Goal: Feedback & Contribution: Submit feedback/report problem

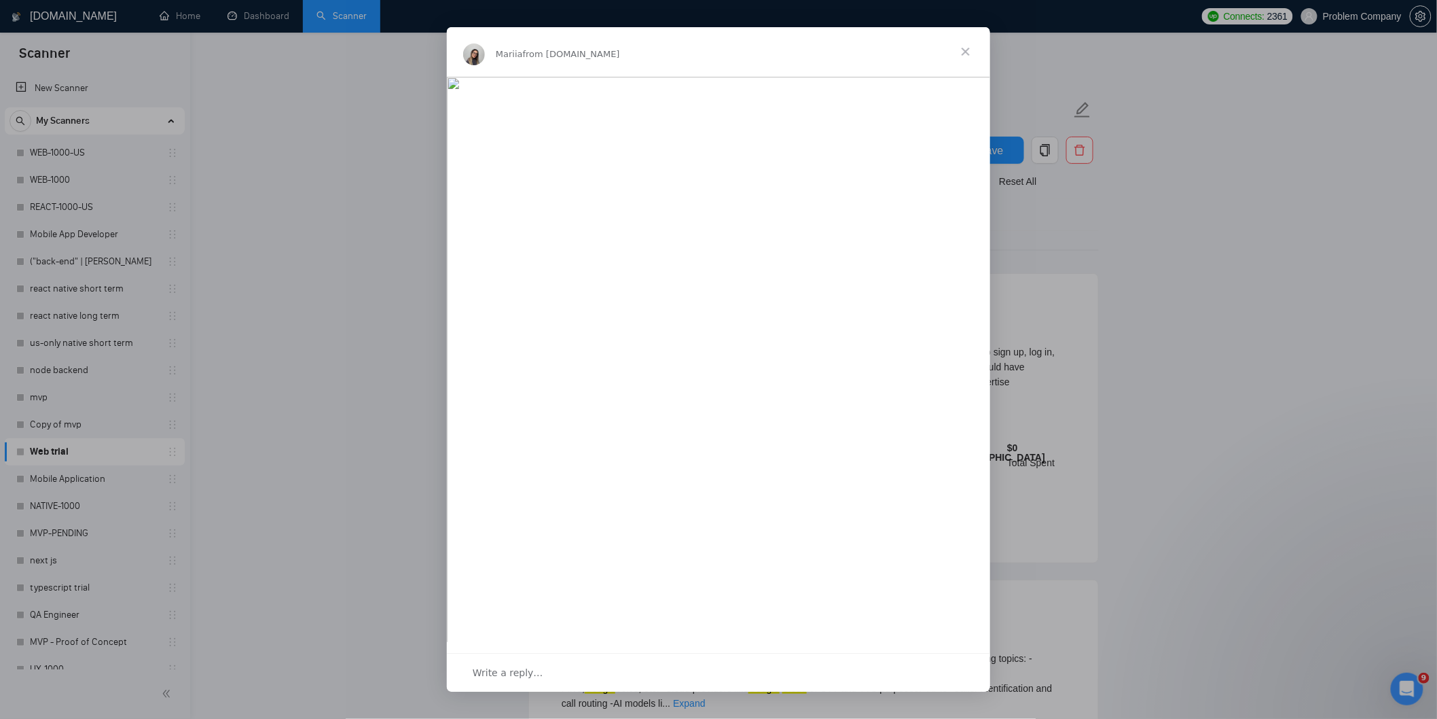
click at [972, 52] on span "Close" at bounding box center [965, 51] width 49 height 49
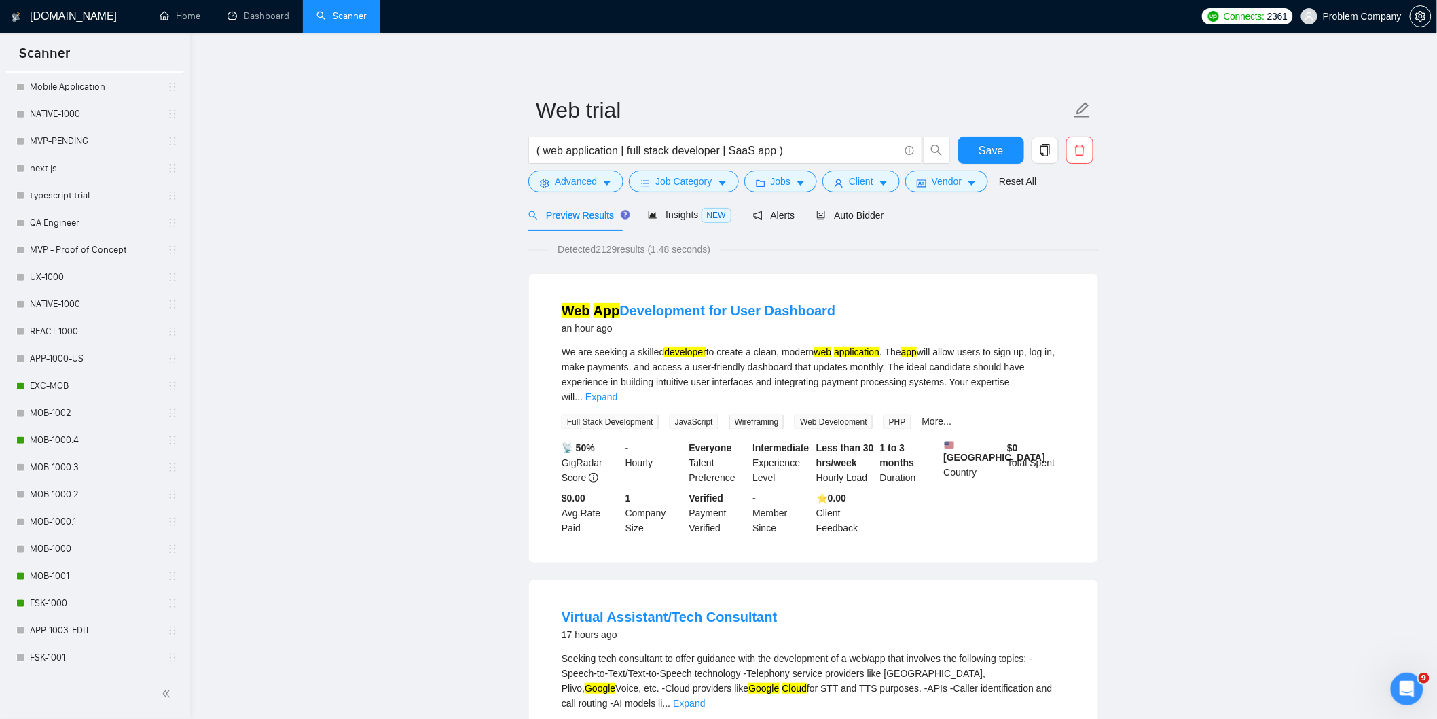
scroll to position [395, 0]
click at [60, 439] on link "MOB-1000.4" at bounding box center [94, 436] width 129 height 27
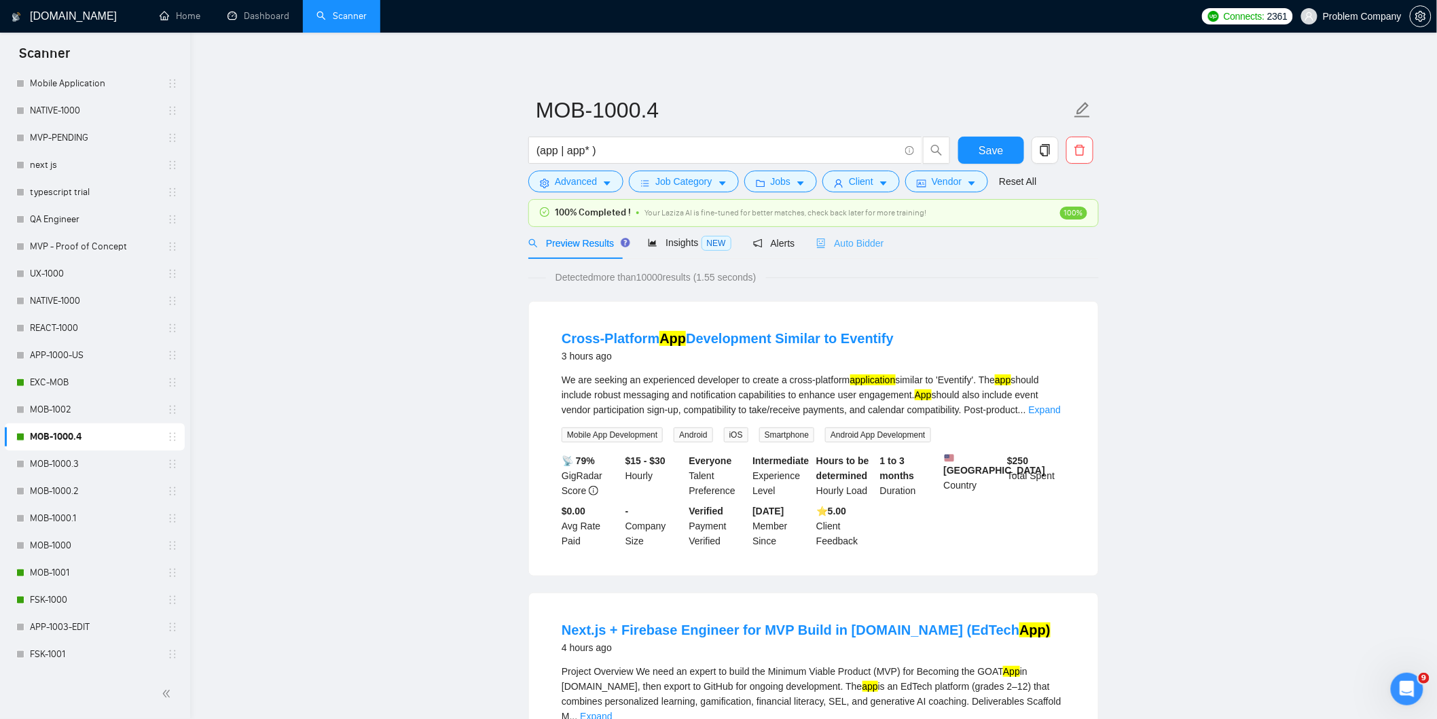
click at [873, 251] on div "Auto Bidder" at bounding box center [849, 243] width 67 height 32
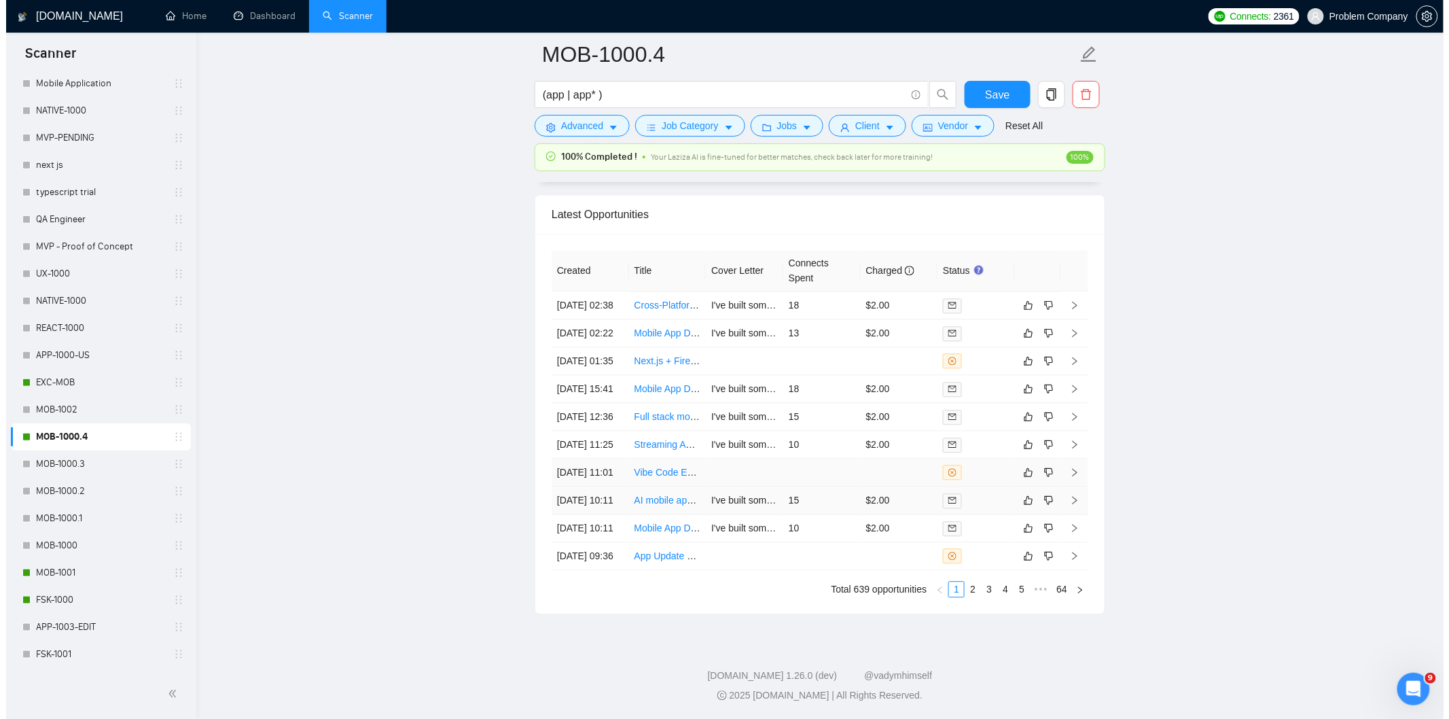
scroll to position [3370, 0]
click at [590, 352] on td "[DATE] 01:35" at bounding box center [583, 361] width 77 height 28
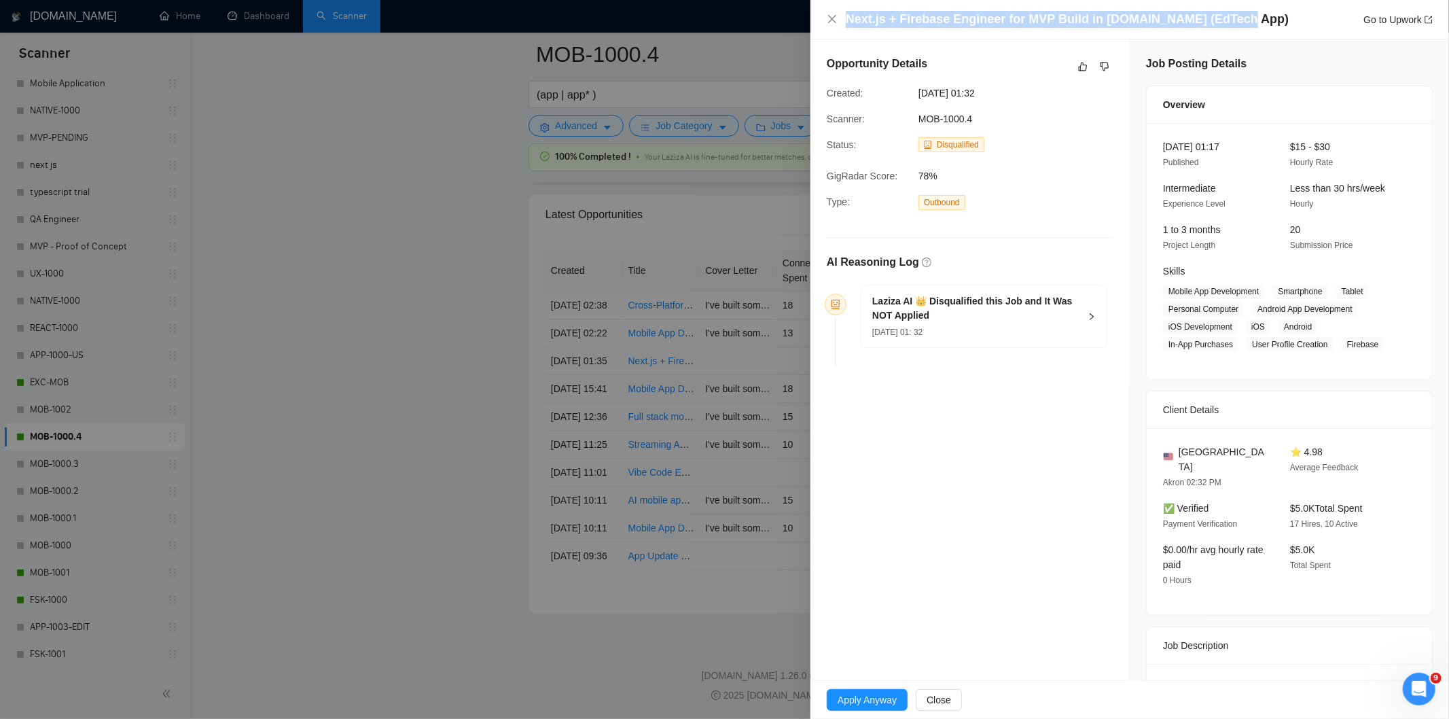
drag, startPoint x: 1228, startPoint y: 22, endPoint x: 842, endPoint y: 22, distance: 385.8
click at [842, 22] on div "Next.js + Firebase Engineer for MVP Build in Bolt.new (EdTech App) Go to Upwork" at bounding box center [1130, 19] width 606 height 17
copy h4 "Next.js + Firebase Engineer for MVP Build in [DOMAIN_NAME] (EdTech App)"
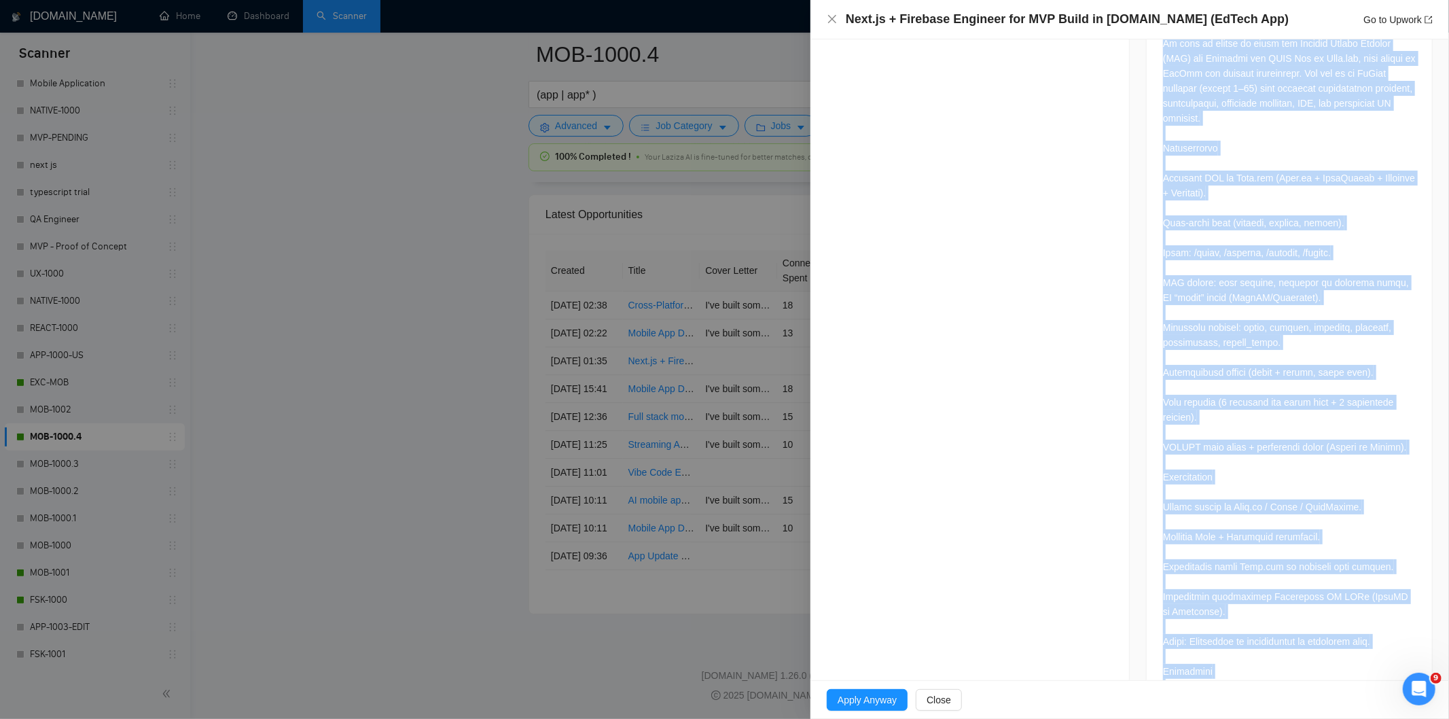
scroll to position [950, 0]
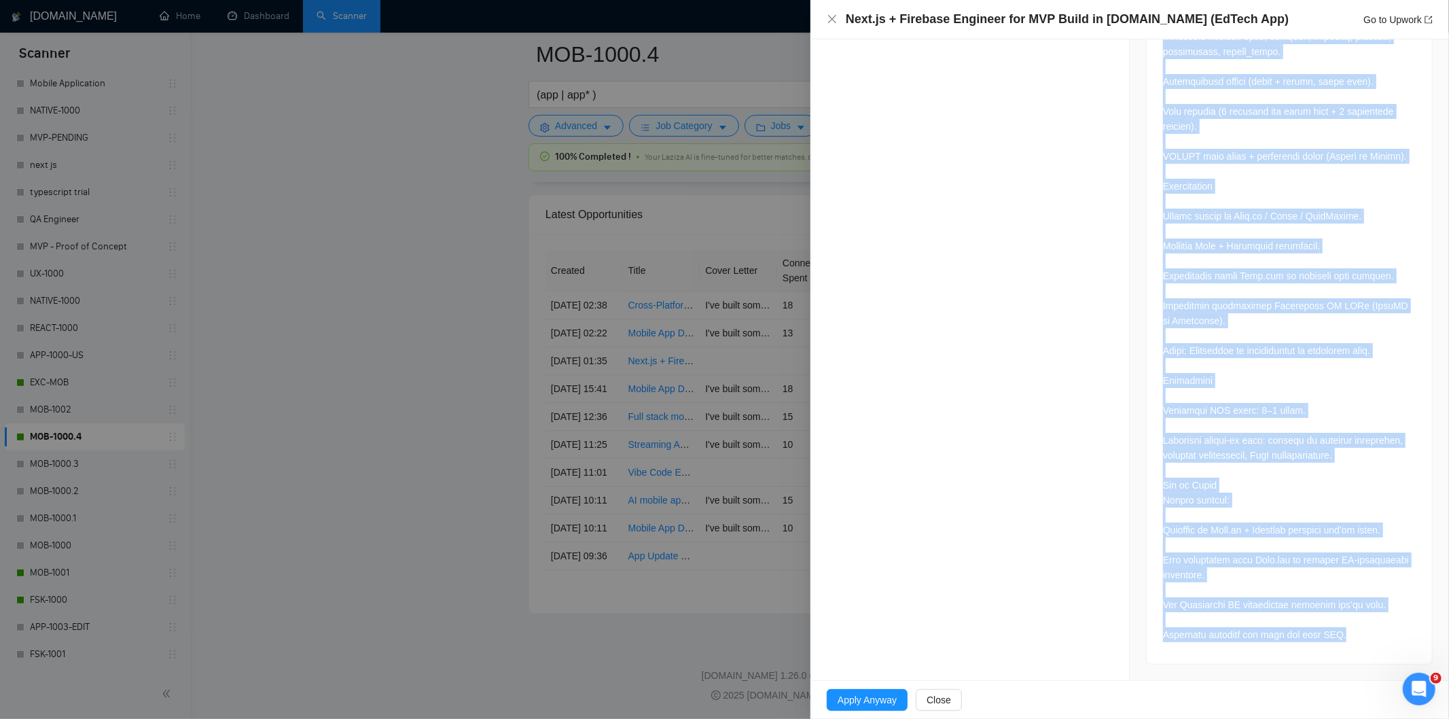
drag, startPoint x: 1155, startPoint y: 130, endPoint x: 1352, endPoint y: 649, distance: 555.0
click at [1303, 624] on div at bounding box center [1289, 189] width 285 height 950
copy div "Project Overview We need an expert to build the Minimum Viable Product (MVP) fo…"
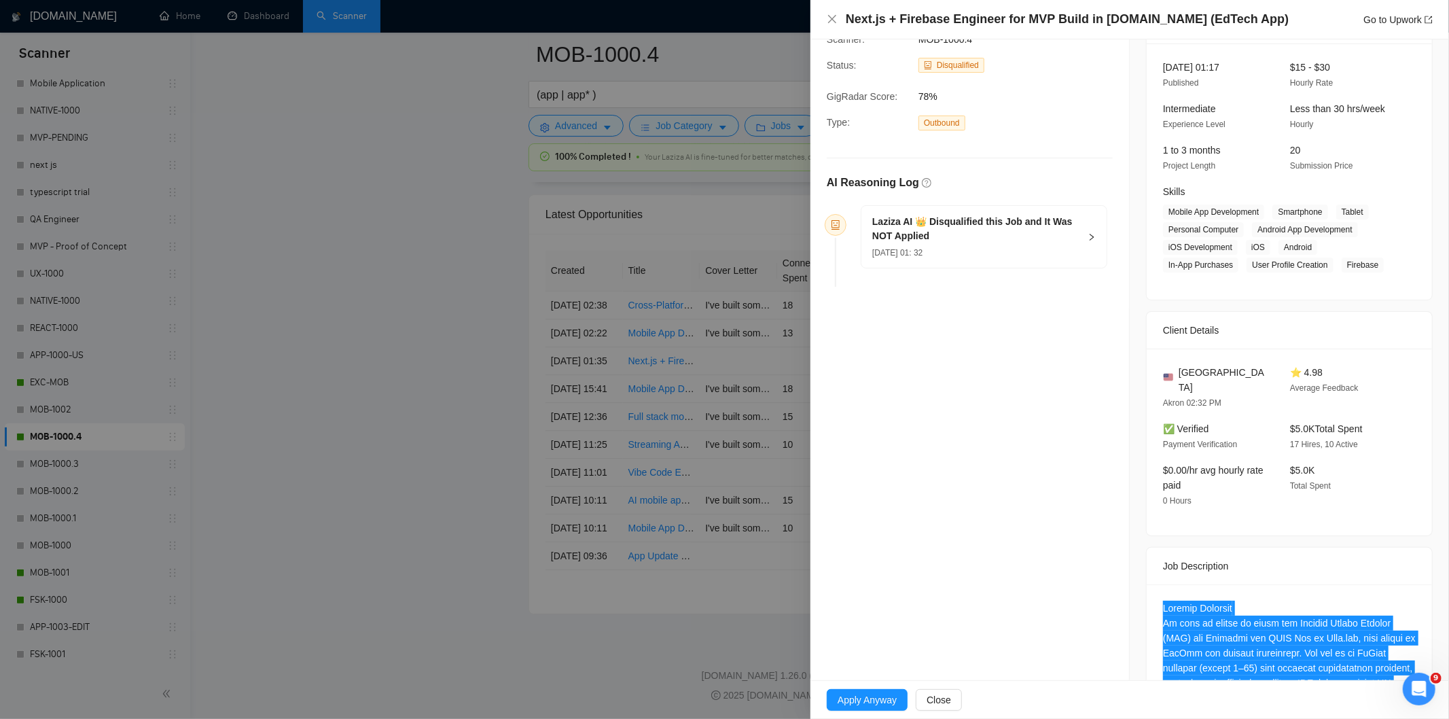
scroll to position [0, 0]
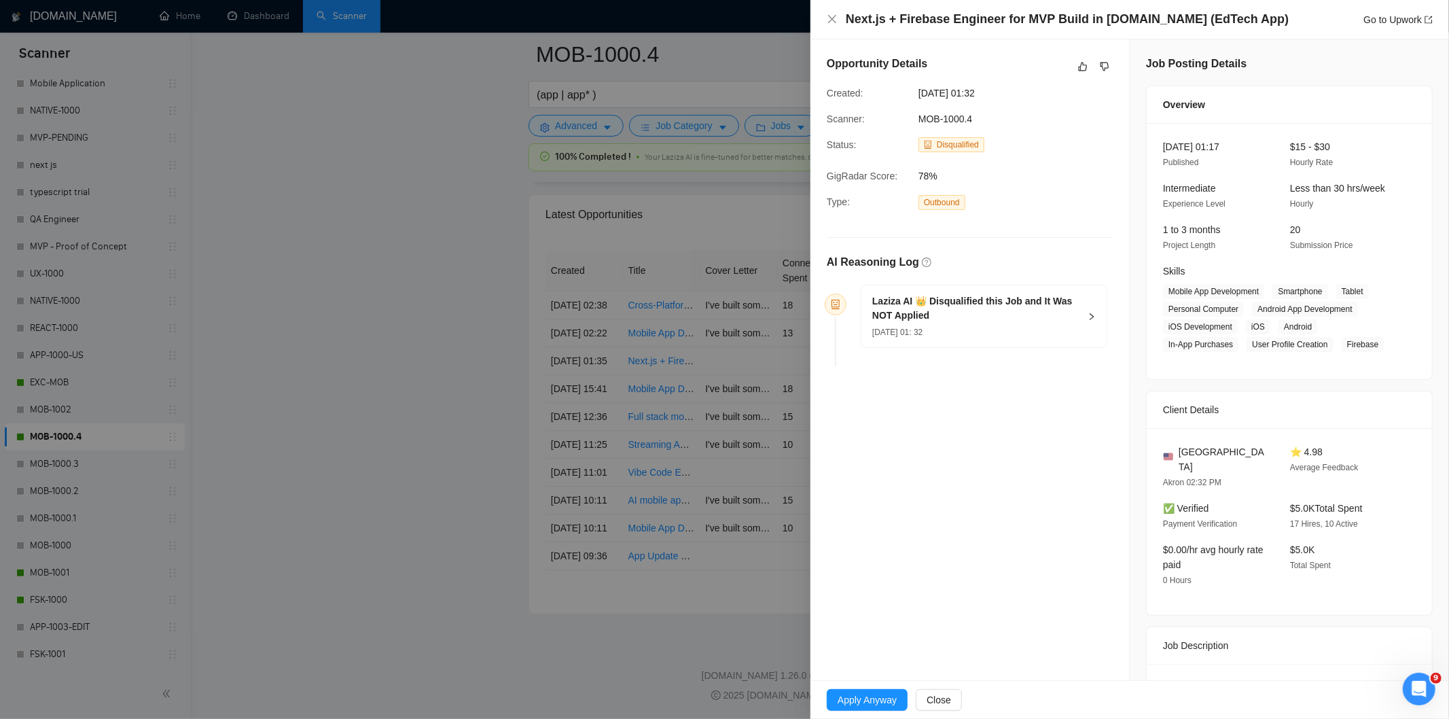
click at [982, 324] on div "04 Sep, 2025 01: 32" at bounding box center [975, 331] width 207 height 15
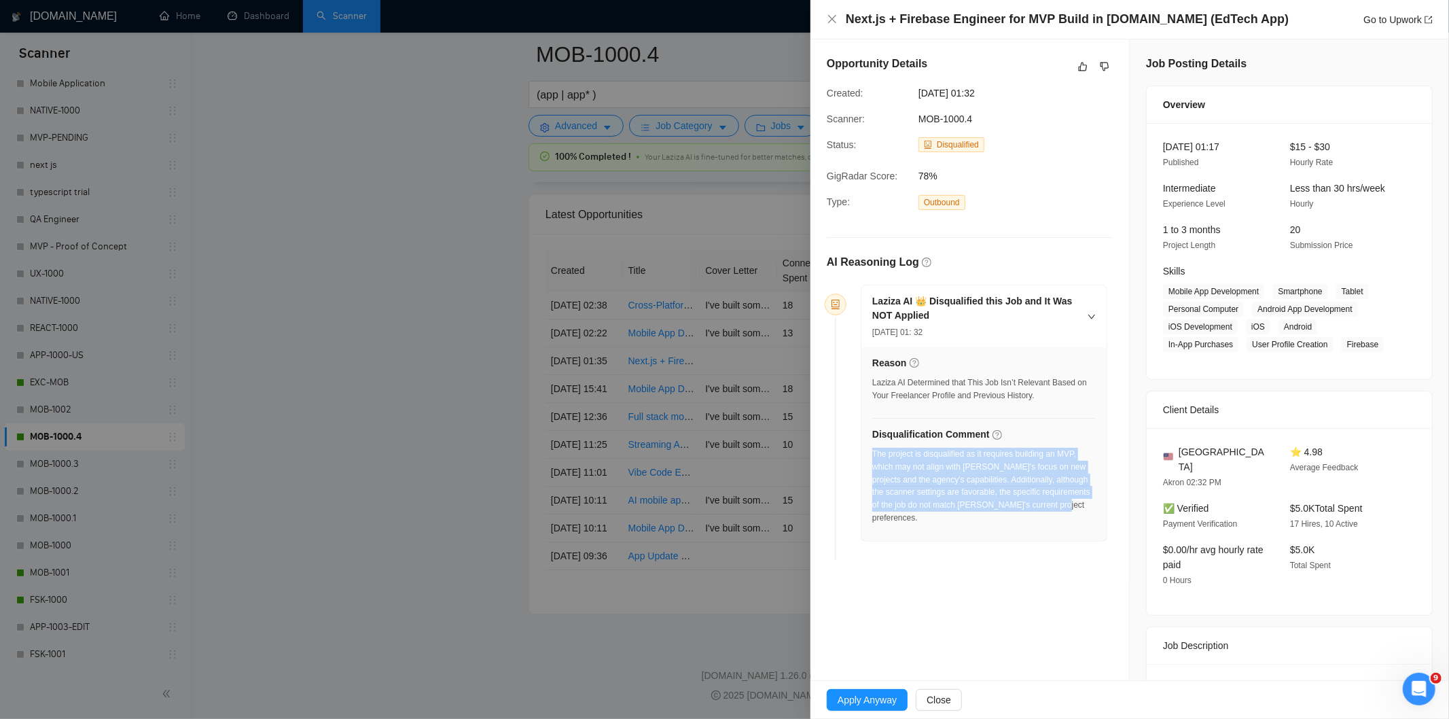
drag, startPoint x: 1063, startPoint y: 516, endPoint x: 873, endPoint y: 452, distance: 200.8
click at [873, 452] on div "The project is disqualified as it requires building an MVP, which may not align…" at bounding box center [983, 490] width 223 height 85
copy div "The project is disqualified as it requires building an MVP, which may not align…"
click at [829, 19] on icon "close" at bounding box center [832, 19] width 11 height 11
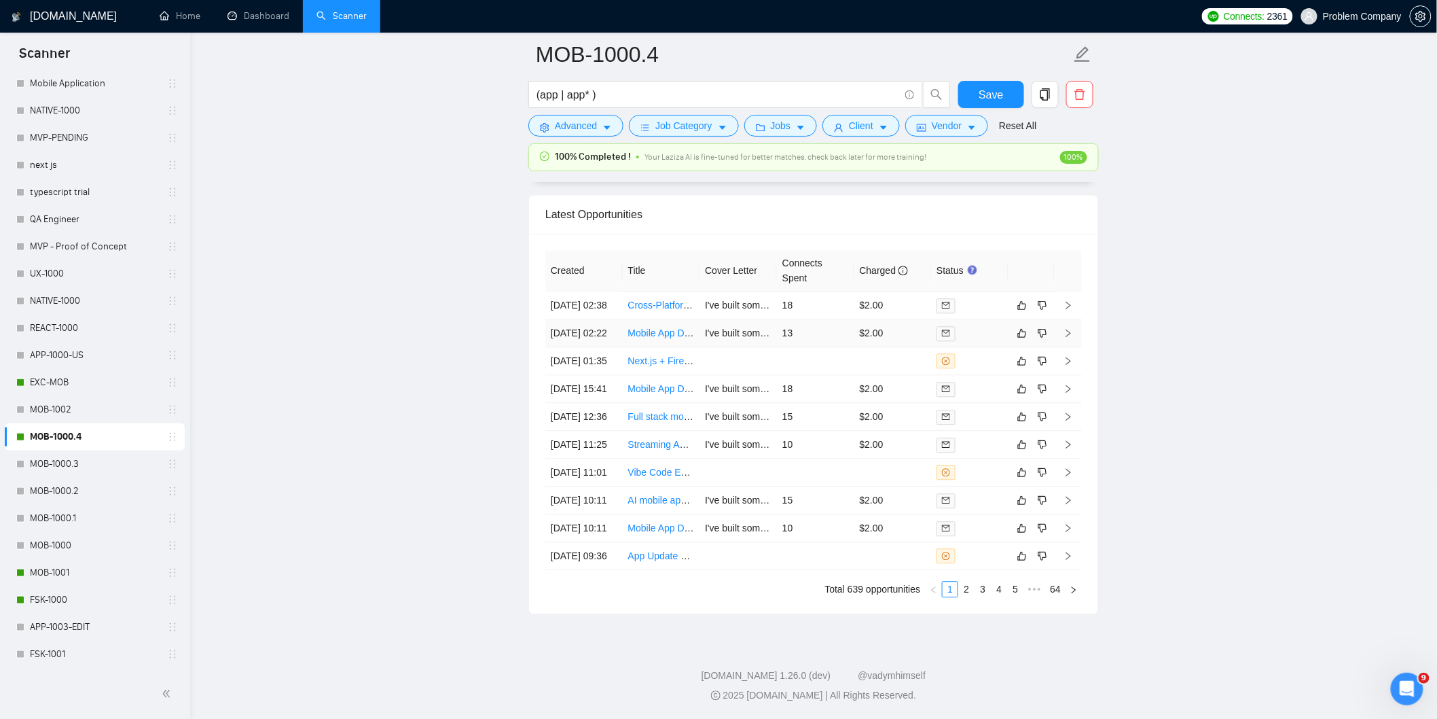
click at [605, 319] on td "[DATE] 02:22" at bounding box center [583, 333] width 77 height 28
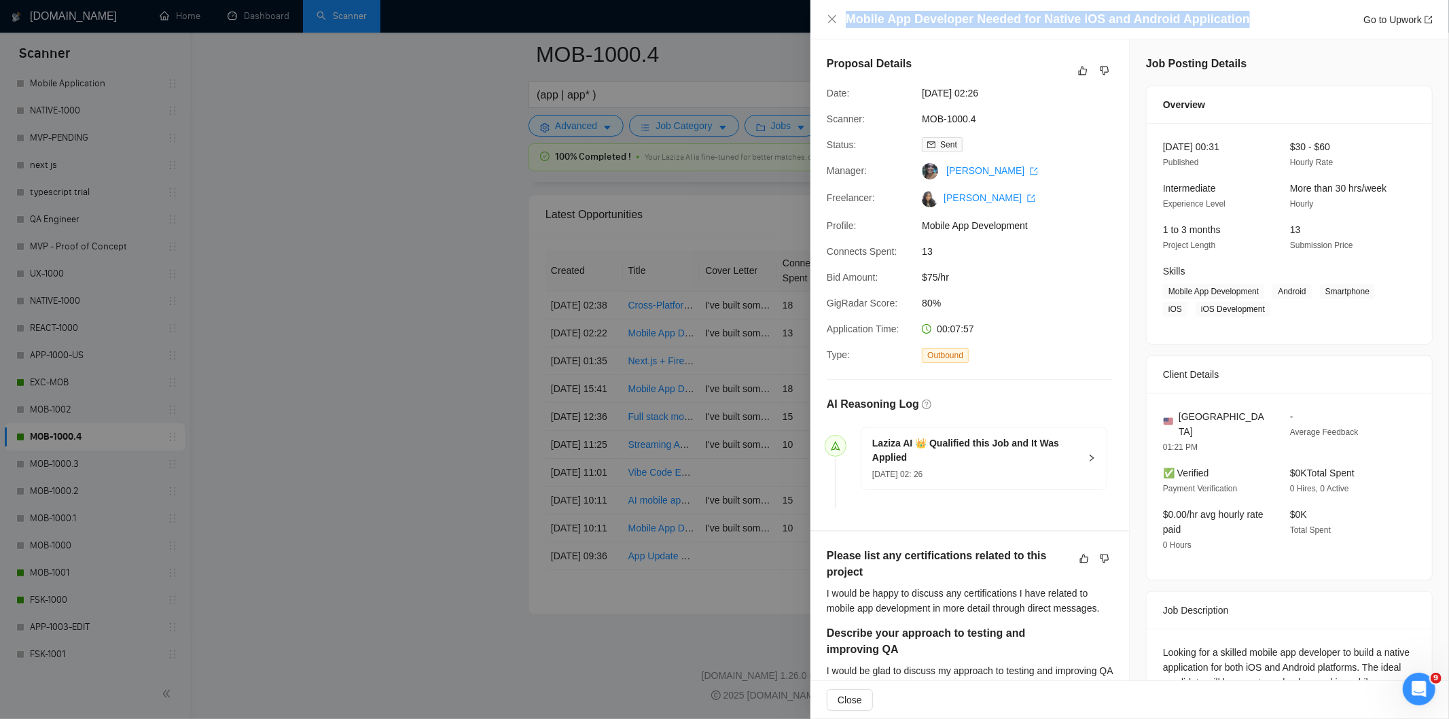
drag, startPoint x: 1254, startPoint y: 19, endPoint x: 847, endPoint y: 24, distance: 406.9
click at [847, 24] on div "Mobile App Developer Needed for Native iOS and Android Application Go to Upwork" at bounding box center [1139, 19] width 587 height 17
copy h4 "Mobile App Developer Needed for Native iOS and Android Application"
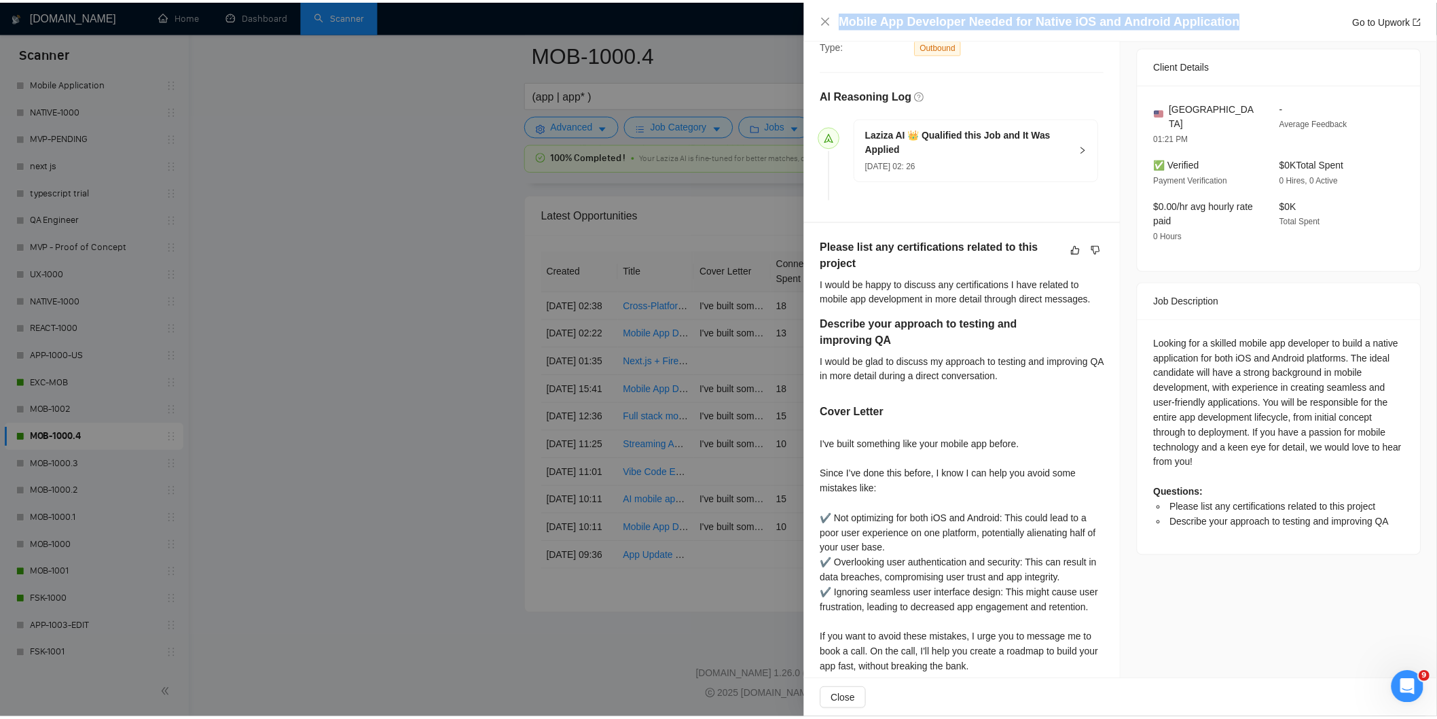
scroll to position [312, 0]
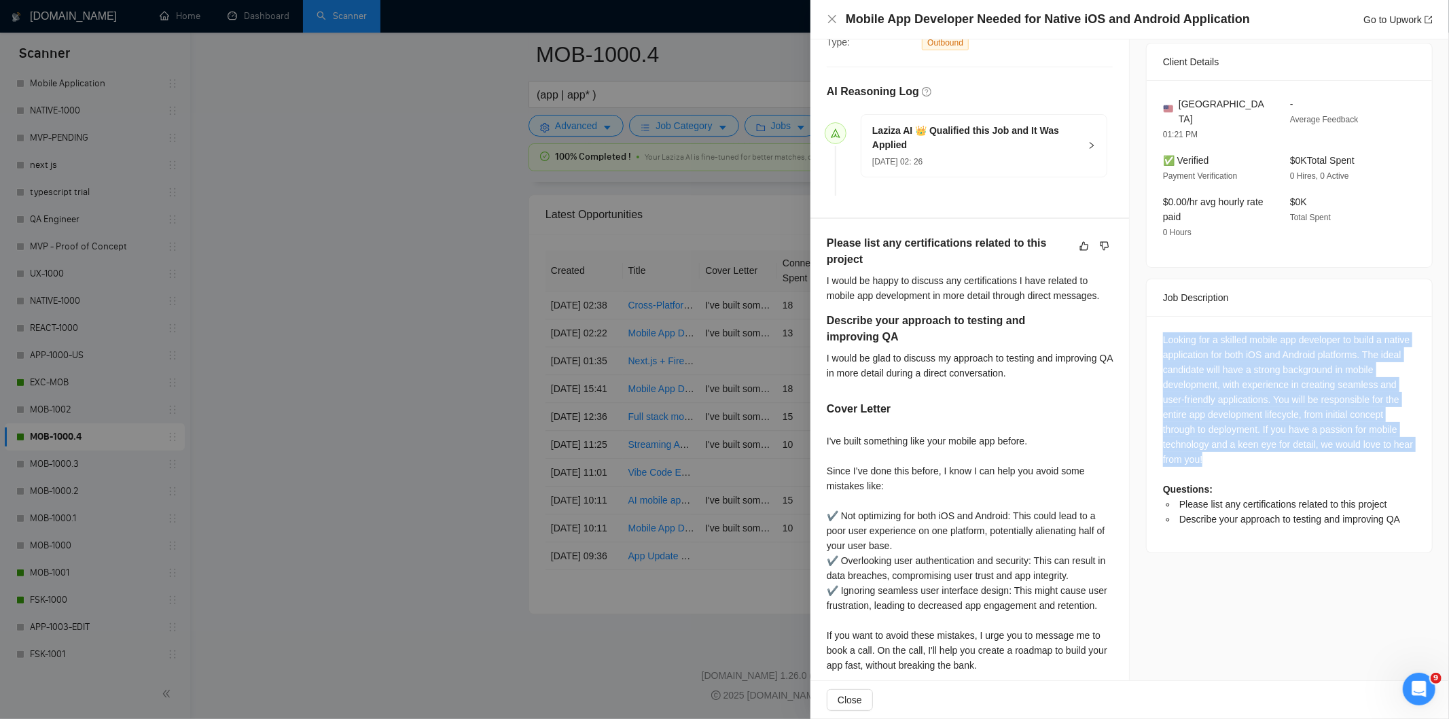
drag, startPoint x: 1151, startPoint y: 325, endPoint x: 1245, endPoint y: 450, distance: 156.6
click at [1245, 450] on div "Looking for a skilled mobile app developer to build a native application for bo…" at bounding box center [1289, 434] width 285 height 236
copy div "Looking for a skilled mobile app developer to build a native application for bo…"
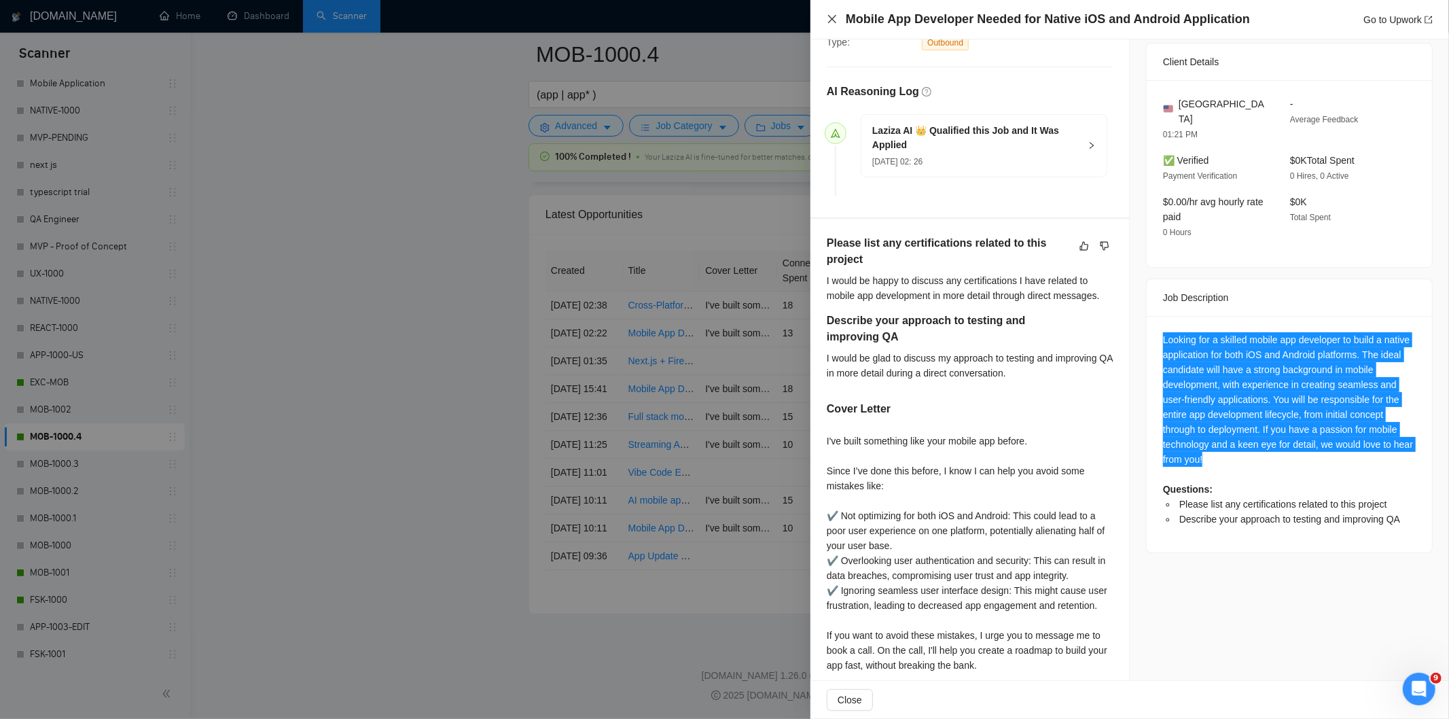
click at [831, 16] on icon "close" at bounding box center [832, 19] width 11 height 11
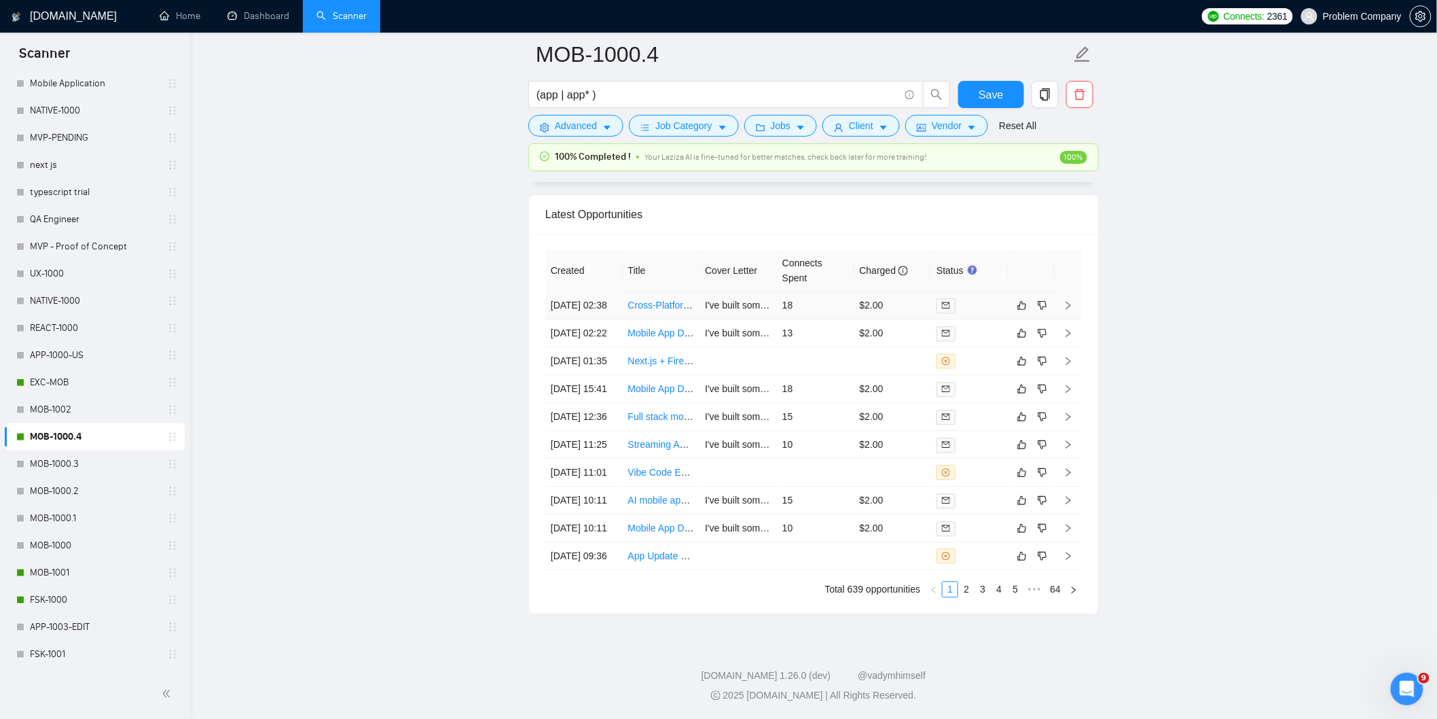
click at [609, 291] on td "[DATE] 02:38" at bounding box center [583, 305] width 77 height 28
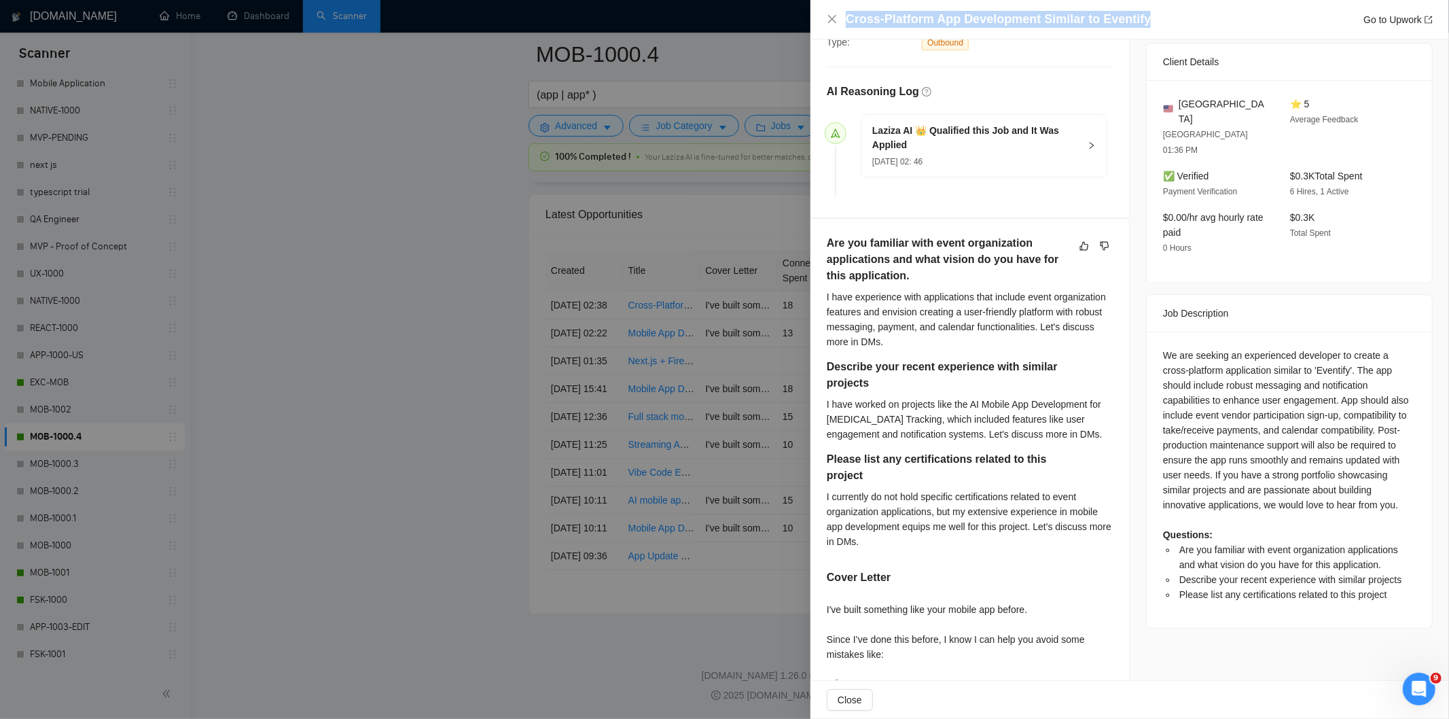
drag, startPoint x: 1144, startPoint y: 16, endPoint x: 838, endPoint y: 24, distance: 305.8
click at [838, 24] on div "Cross-Platform App Development Similar to Eventify Go to Upwork" at bounding box center [1130, 19] width 606 height 17
copy h4 "Cross-Platform App Development Similar to Eventify"
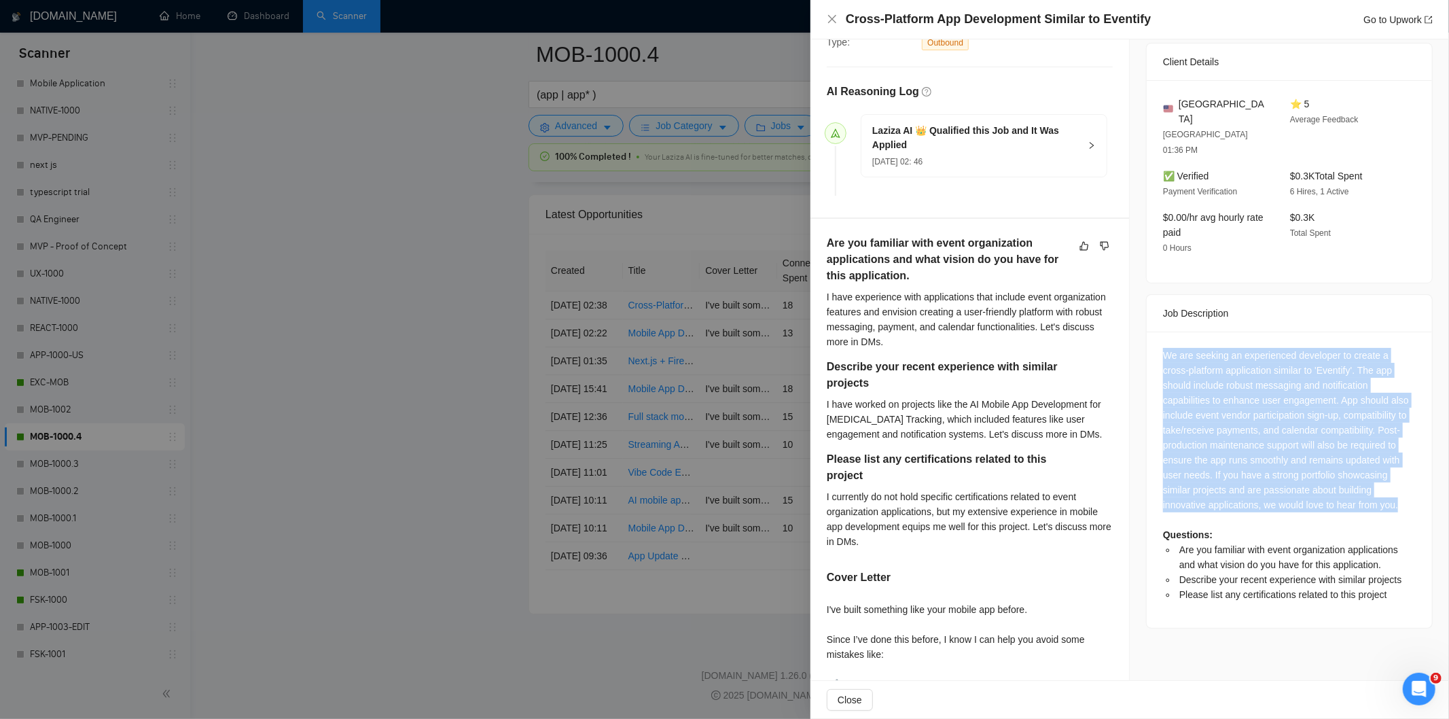
drag, startPoint x: 1155, startPoint y: 326, endPoint x: 1396, endPoint y: 481, distance: 287.1
click at [1303, 481] on div "We are seeking an experienced developer to create a cross-platform application …" at bounding box center [1289, 479] width 285 height 296
click at [1303, 481] on div "We are seeking an experienced developer to create a cross-platform application …" at bounding box center [1289, 475] width 253 height 254
drag, startPoint x: 1397, startPoint y: 482, endPoint x: 1156, endPoint y: 327, distance: 286.9
click at [1156, 331] on div "We are seeking an experienced developer to create a cross-platform application …" at bounding box center [1289, 479] width 285 height 296
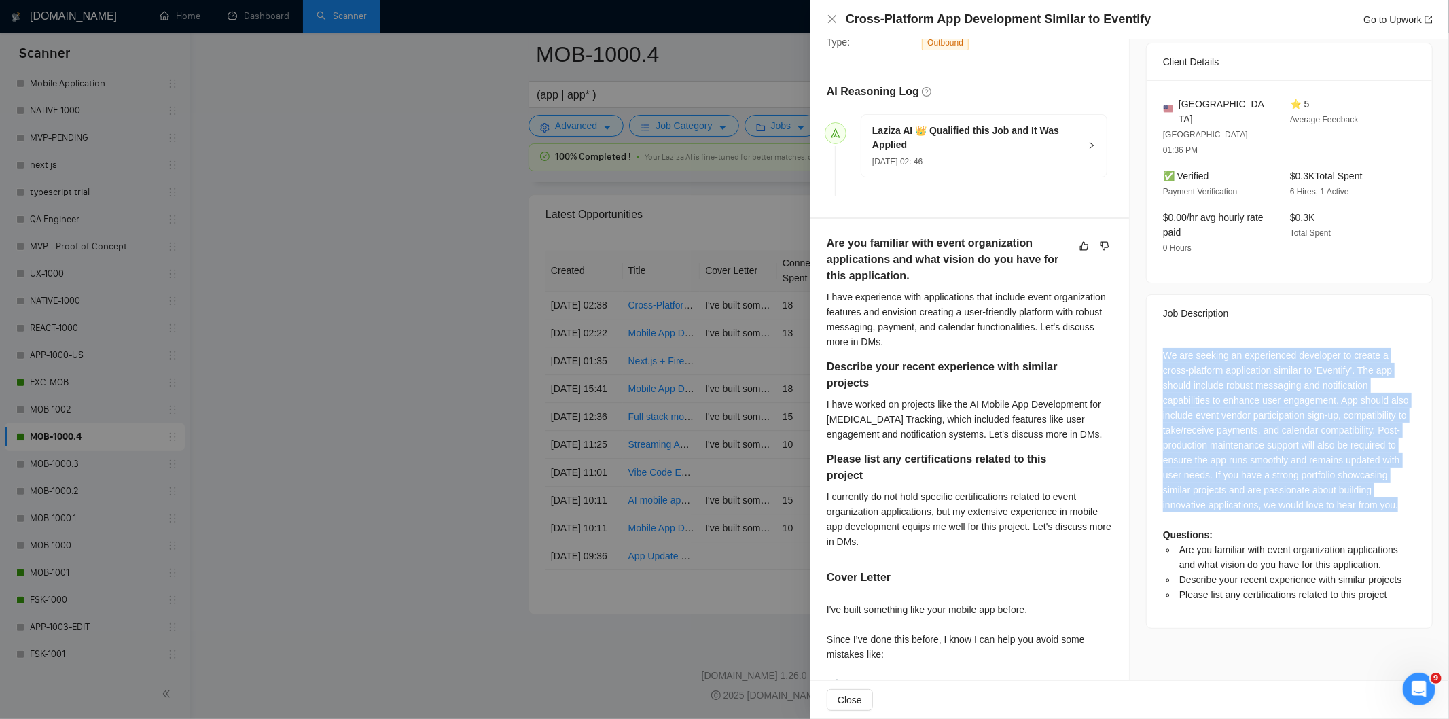
copy div "We are seeking an experienced developer to create a cross-platform application …"
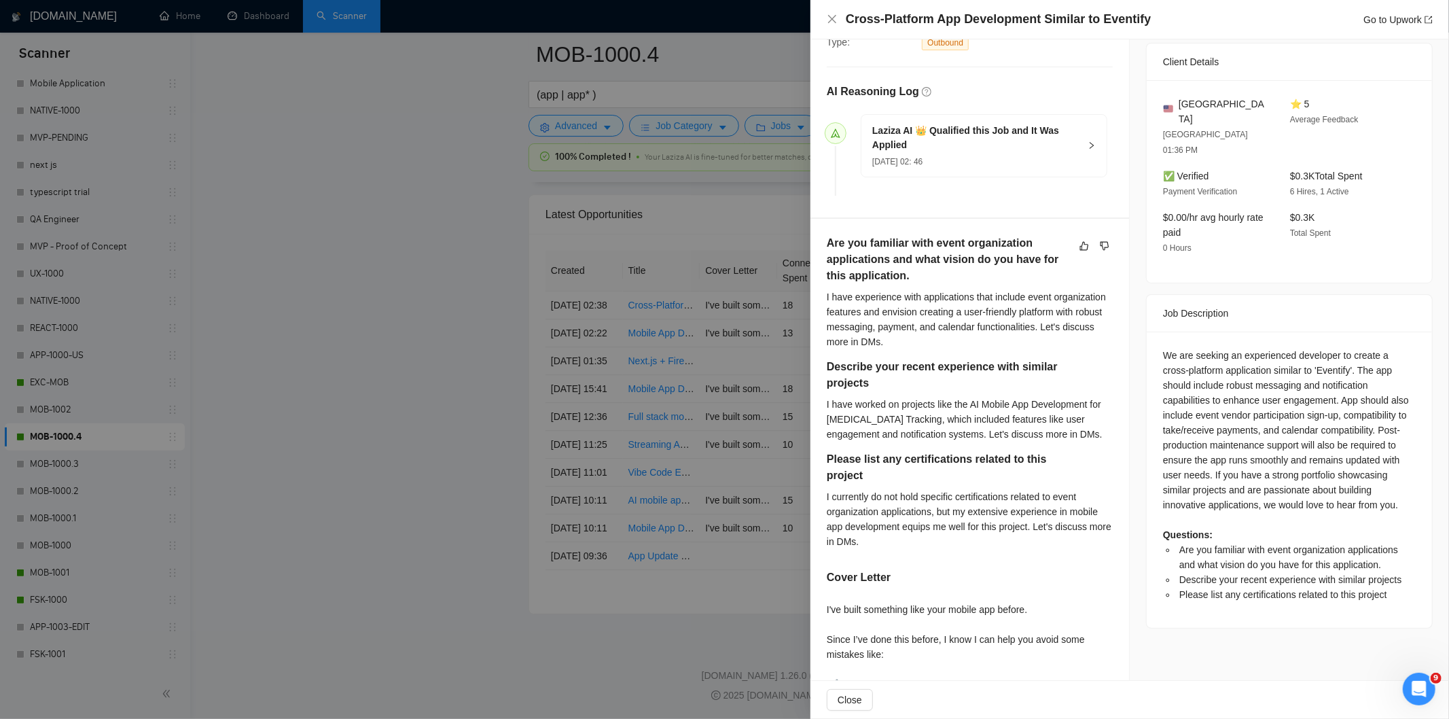
click at [831, 28] on div "Cross-Platform App Development Similar to Eventify Go to Upwork" at bounding box center [1130, 19] width 606 height 17
click at [832, 18] on icon "close" at bounding box center [832, 19] width 8 height 8
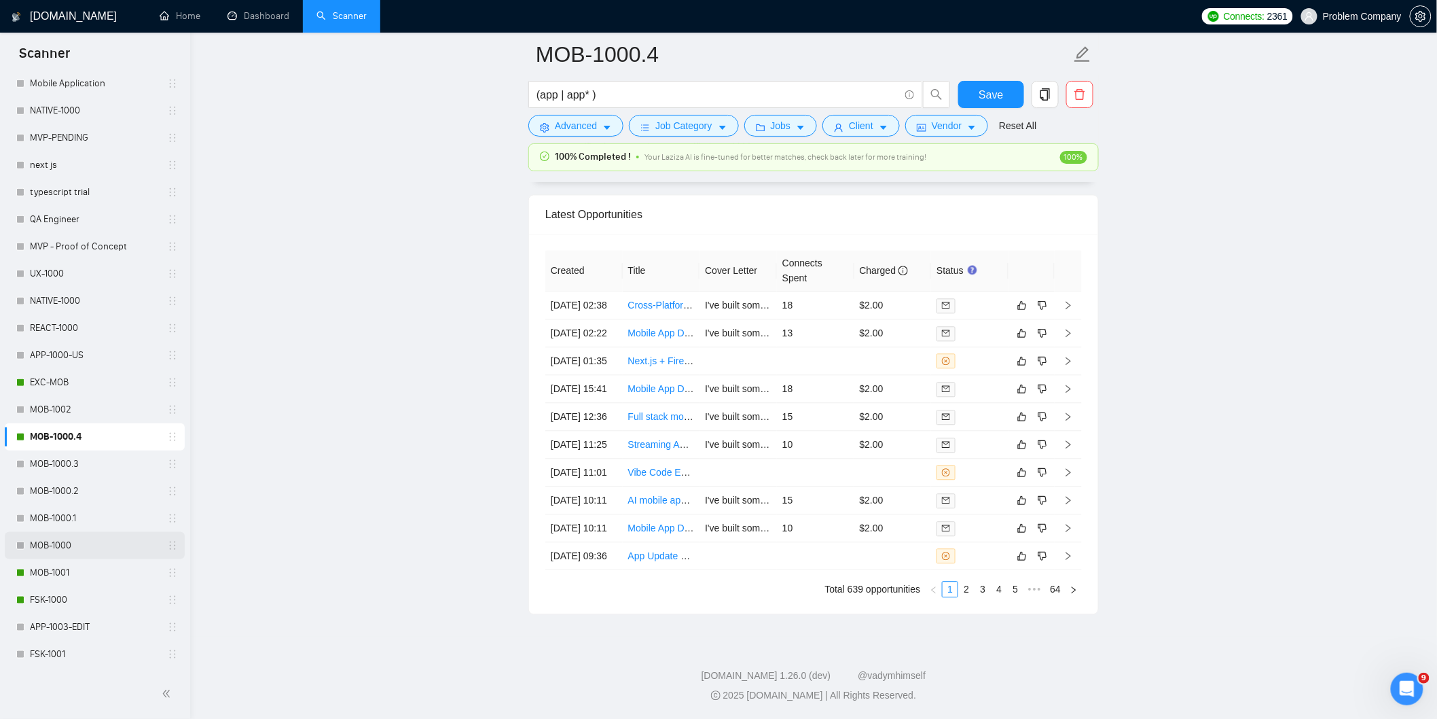
scroll to position [528, 0]
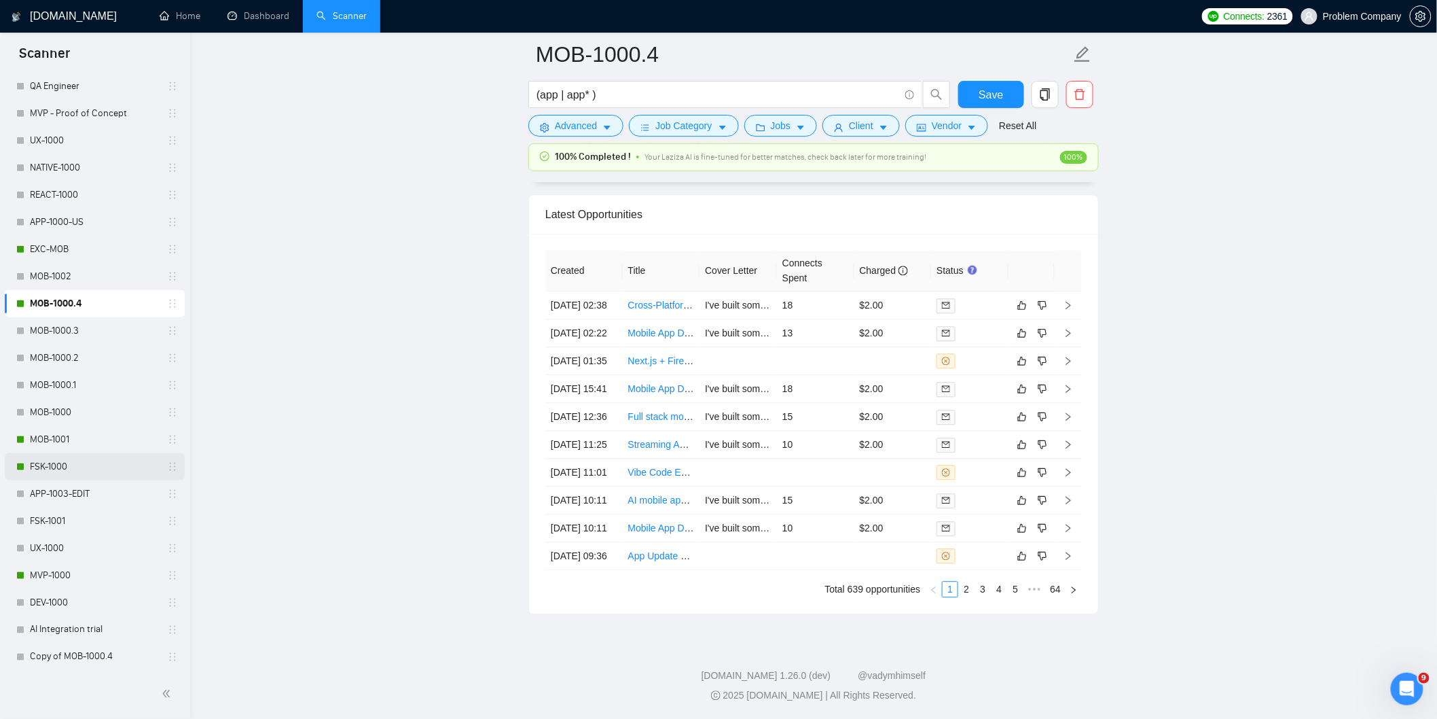
click at [65, 455] on link "FSK-1000" at bounding box center [94, 466] width 129 height 27
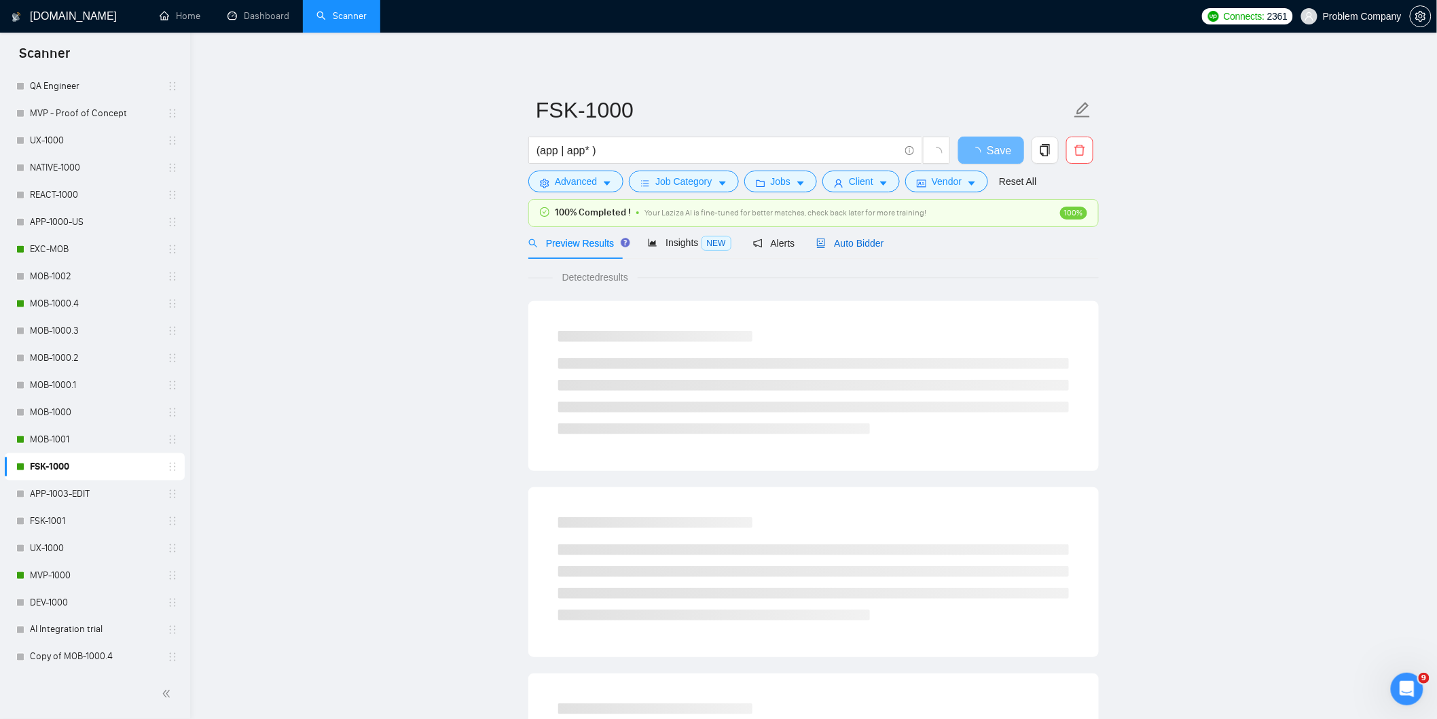
click at [833, 249] on div "Auto Bidder" at bounding box center [849, 243] width 67 height 15
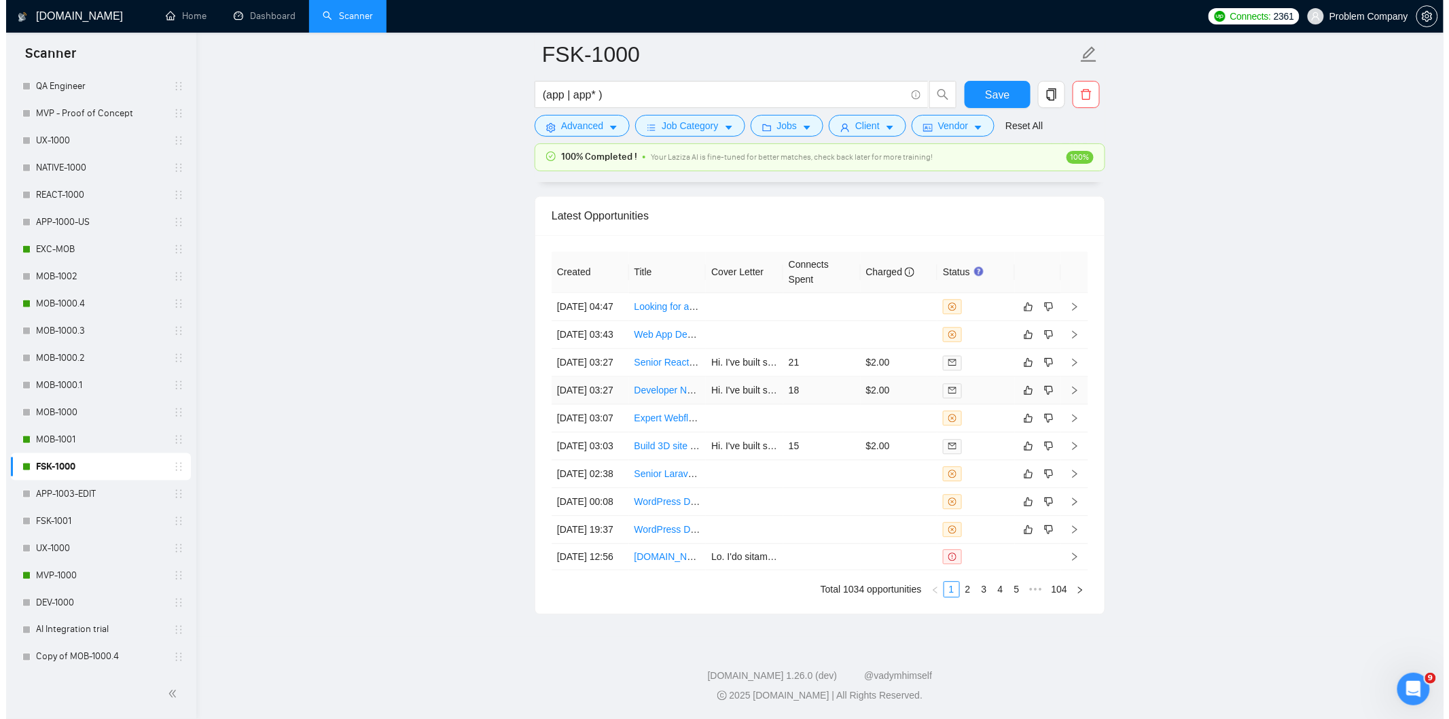
scroll to position [3351, 0]
click at [589, 570] on td "03 Sep, 2025 12:56" at bounding box center [583, 556] width 77 height 26
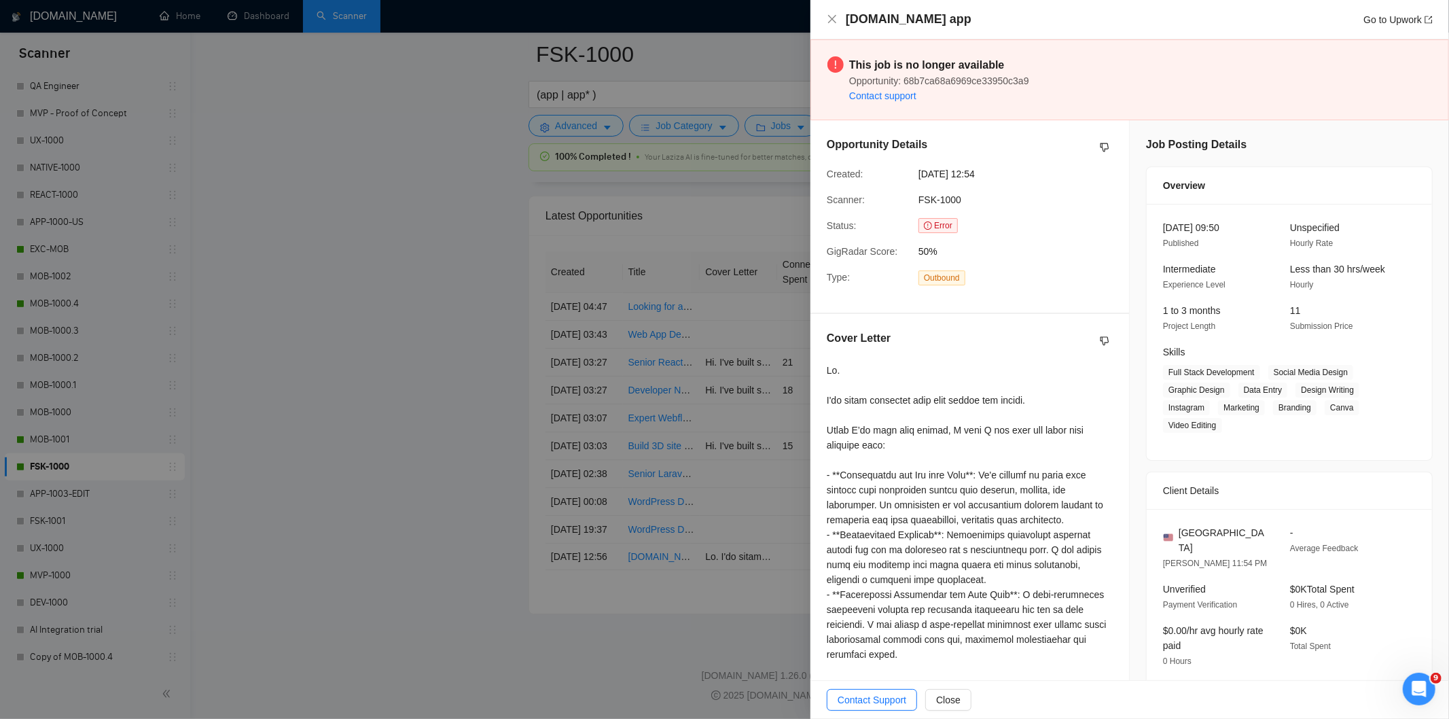
click at [819, 21] on div "Passion.io app Go to Upwork" at bounding box center [1129, 19] width 638 height 39
click at [833, 16] on icon "close" at bounding box center [832, 19] width 11 height 11
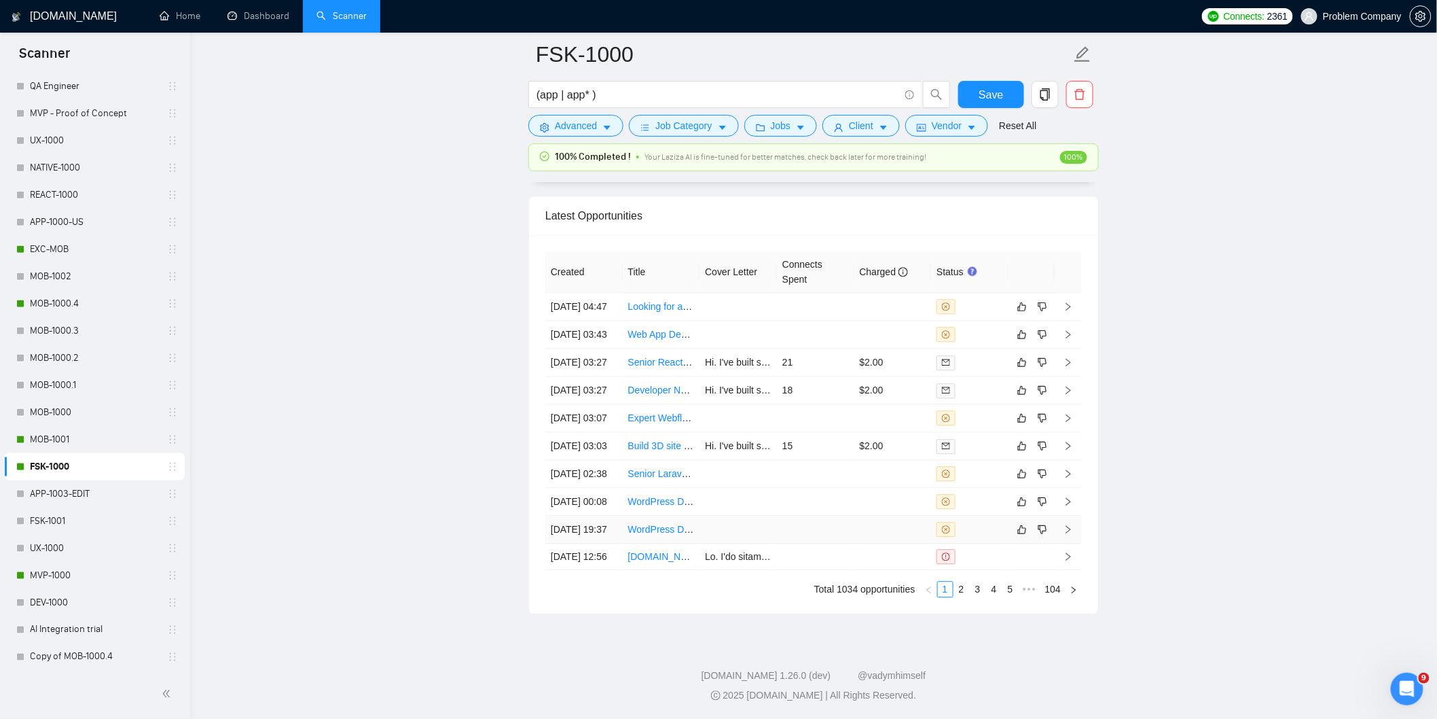
click at [600, 543] on td "03 Sep, 2025 19:37" at bounding box center [583, 530] width 77 height 28
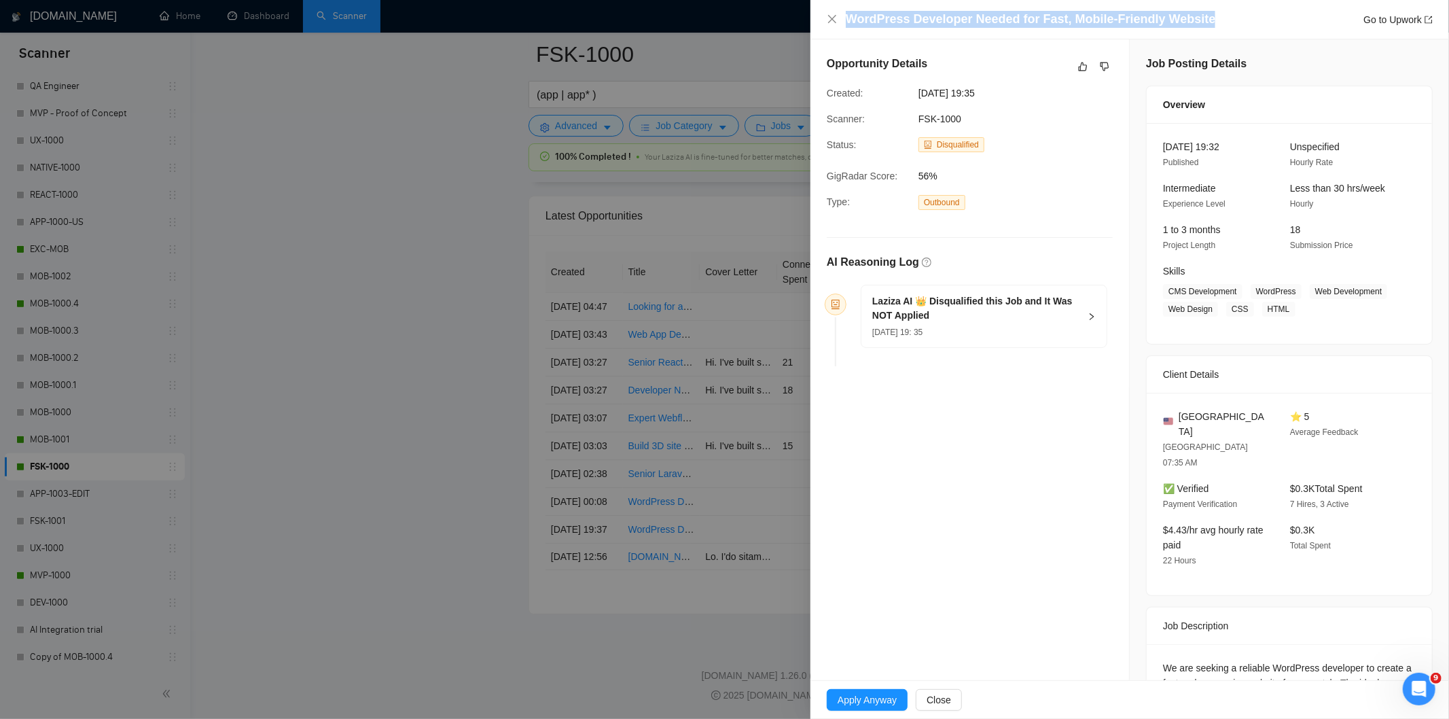
drag, startPoint x: 1214, startPoint y: 18, endPoint x: 813, endPoint y: 30, distance: 401.6
click at [813, 30] on div "WordPress Developer Needed for Fast, Mobile-Friendly Website Go to Upwork" at bounding box center [1129, 19] width 638 height 39
copy h4 "WordPress Developer Needed for Fast, Mobile-Friendly Website"
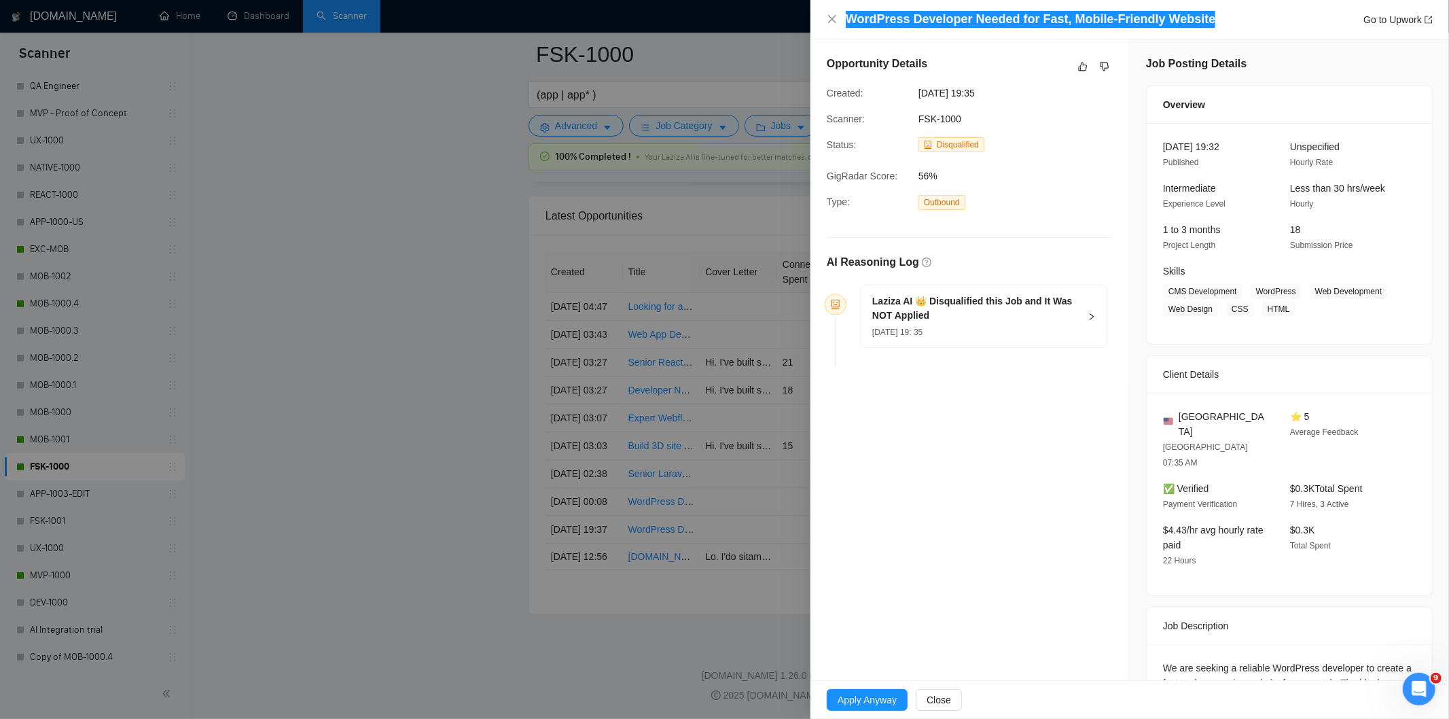
scroll to position [107, 0]
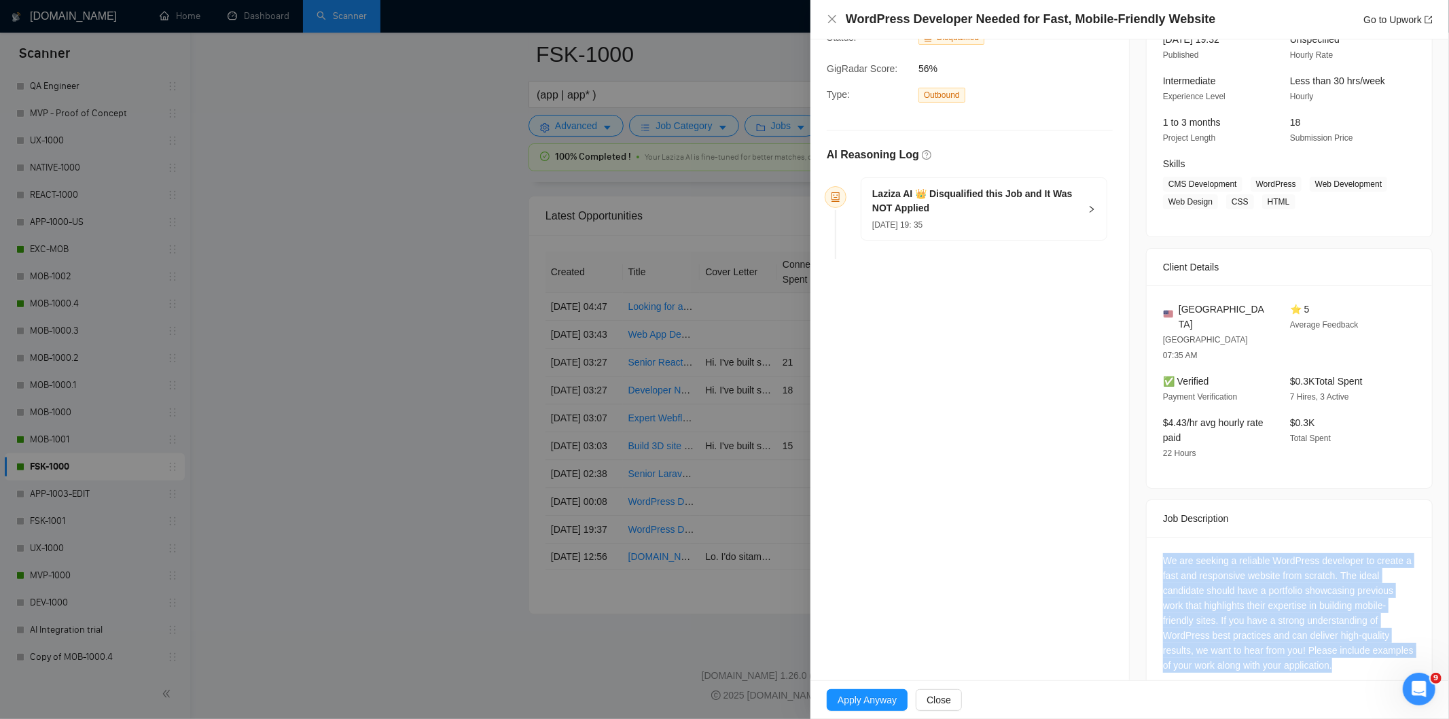
drag, startPoint x: 1145, startPoint y: 524, endPoint x: 1366, endPoint y: 641, distance: 250.1
click at [1303, 624] on div "We are seeking a reliable WordPress developer to create a fast and responsive w…" at bounding box center [1289, 616] width 285 height 158
copy div "We are seeking a reliable WordPress developer to create a fast and responsive w…"
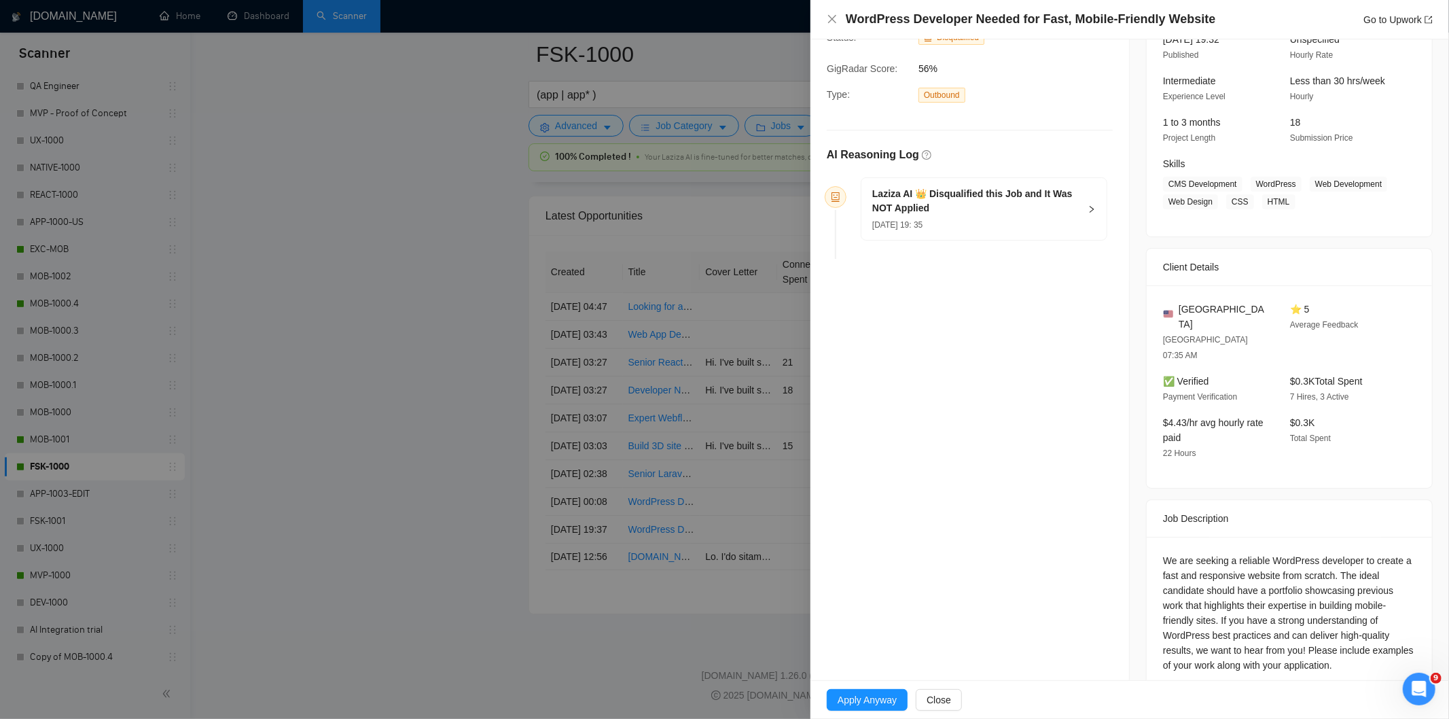
click at [995, 221] on div "03 Sep, 2025 19: 35" at bounding box center [975, 224] width 207 height 15
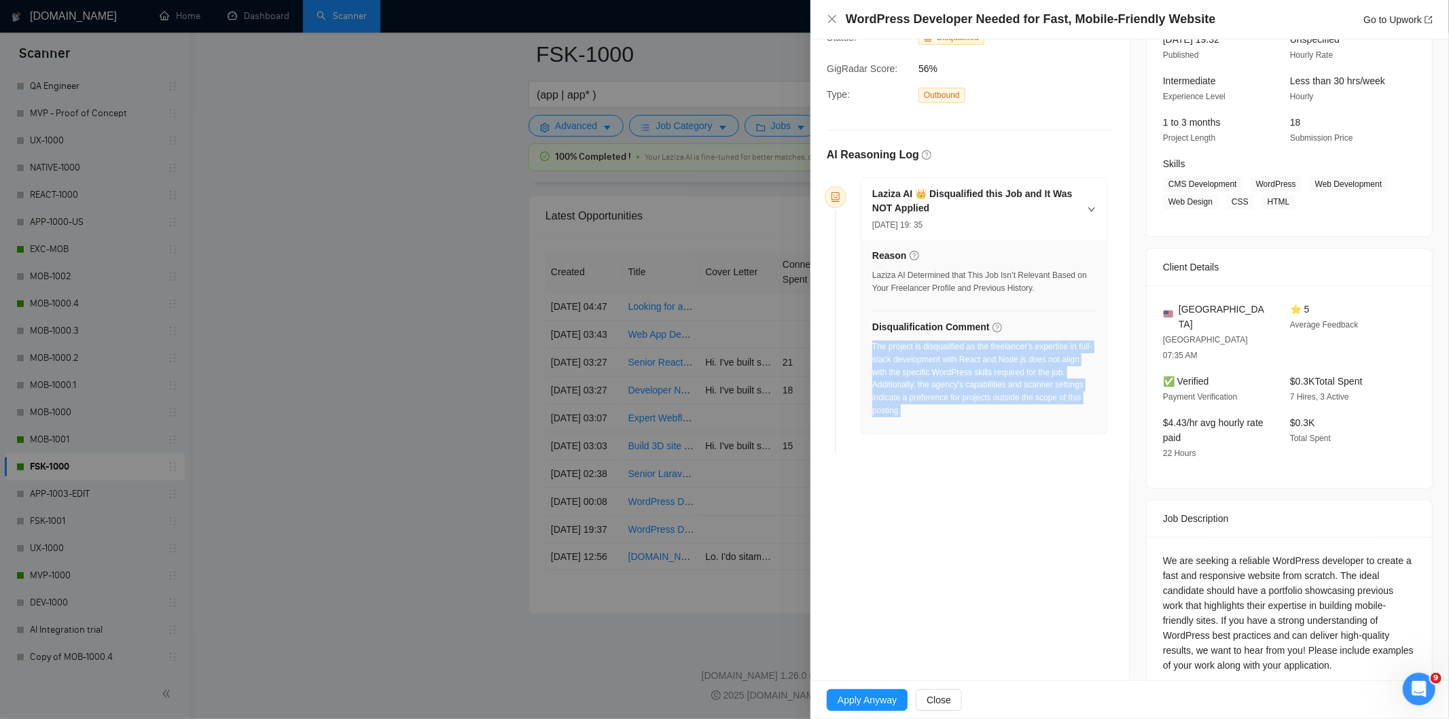
drag, startPoint x: 944, startPoint y: 422, endPoint x: 873, endPoint y: 347, distance: 103.8
click at [873, 347] on div "The project is disqualified as the freelancer's expertise in full-stack develop…" at bounding box center [983, 382] width 223 height 85
copy div "The project is disqualified as the freelancer's expertise in full-stack develop…"
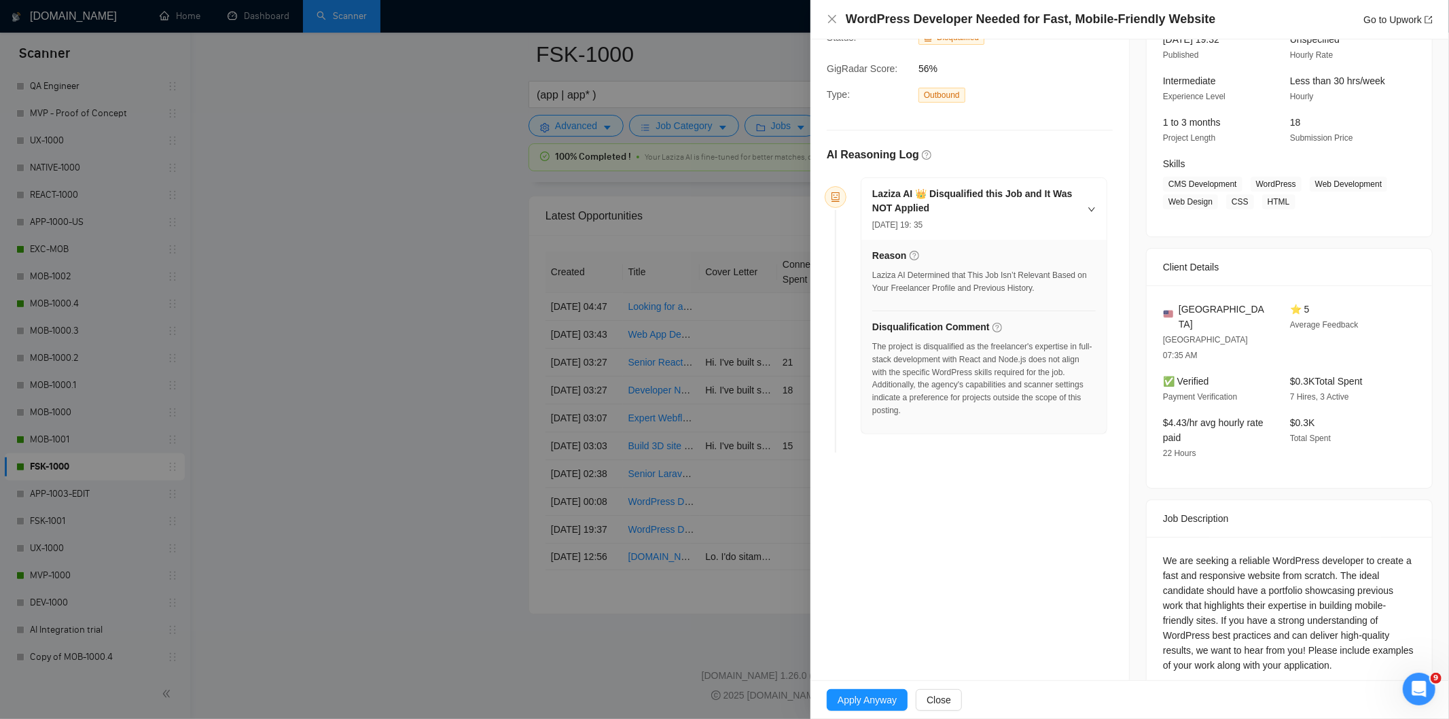
click at [831, 12] on div "WordPress Developer Needed for Fast, Mobile-Friendly Website Go to Upwork" at bounding box center [1130, 19] width 606 height 17
click at [833, 16] on icon "close" at bounding box center [832, 19] width 11 height 11
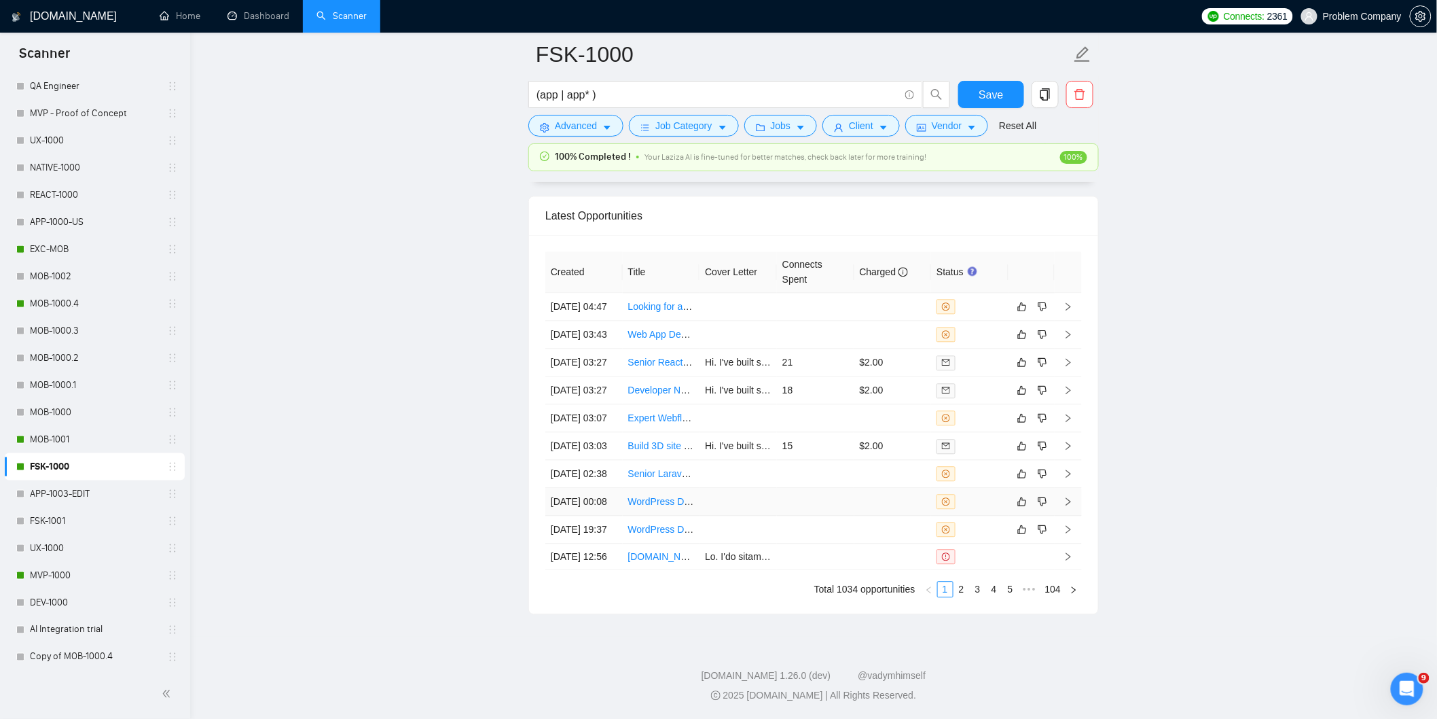
click at [601, 516] on td "04 Sep, 2025 00:08" at bounding box center [583, 502] width 77 height 28
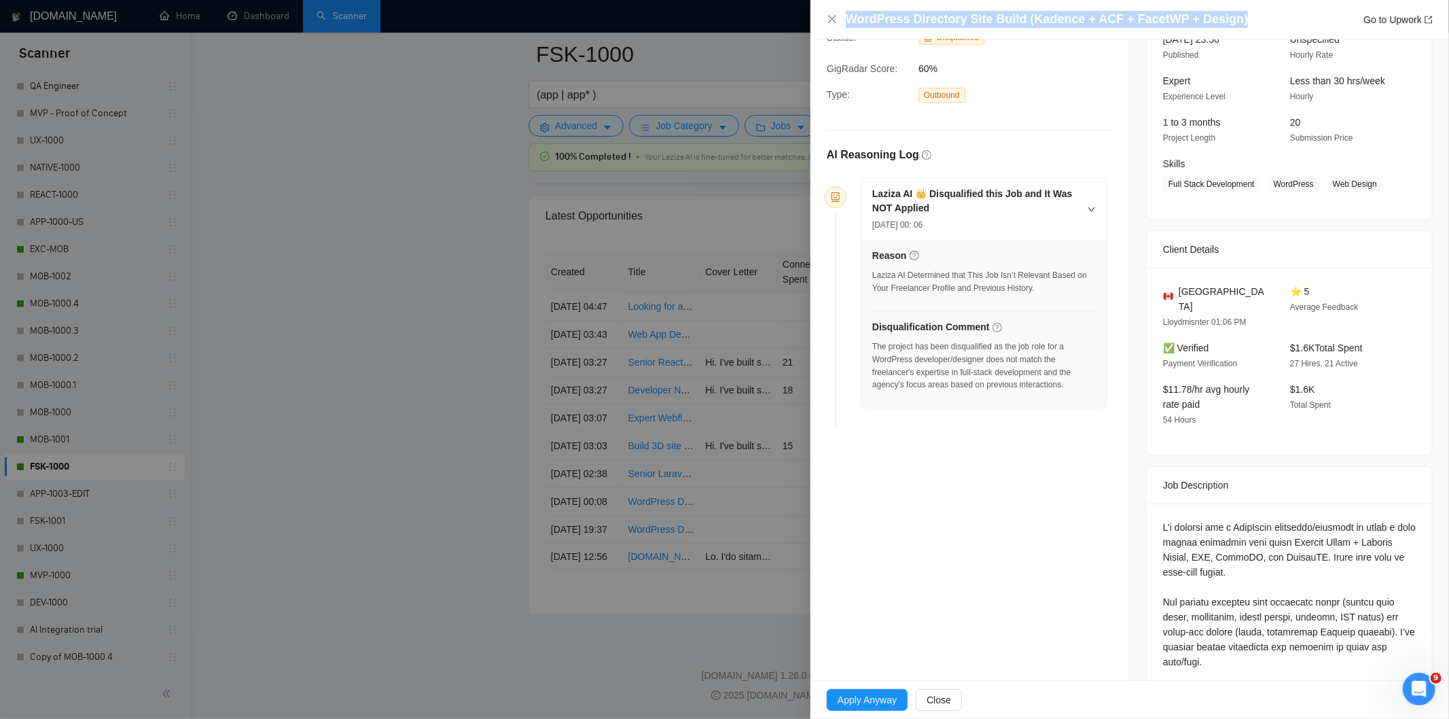
drag, startPoint x: 1238, startPoint y: 16, endPoint x: 851, endPoint y: 17, distance: 386.5
click at [851, 17] on div "WordPress Directory Site Build (Kadence + ACF + FacetWP + Design) Go to Upwork" at bounding box center [1139, 19] width 587 height 17
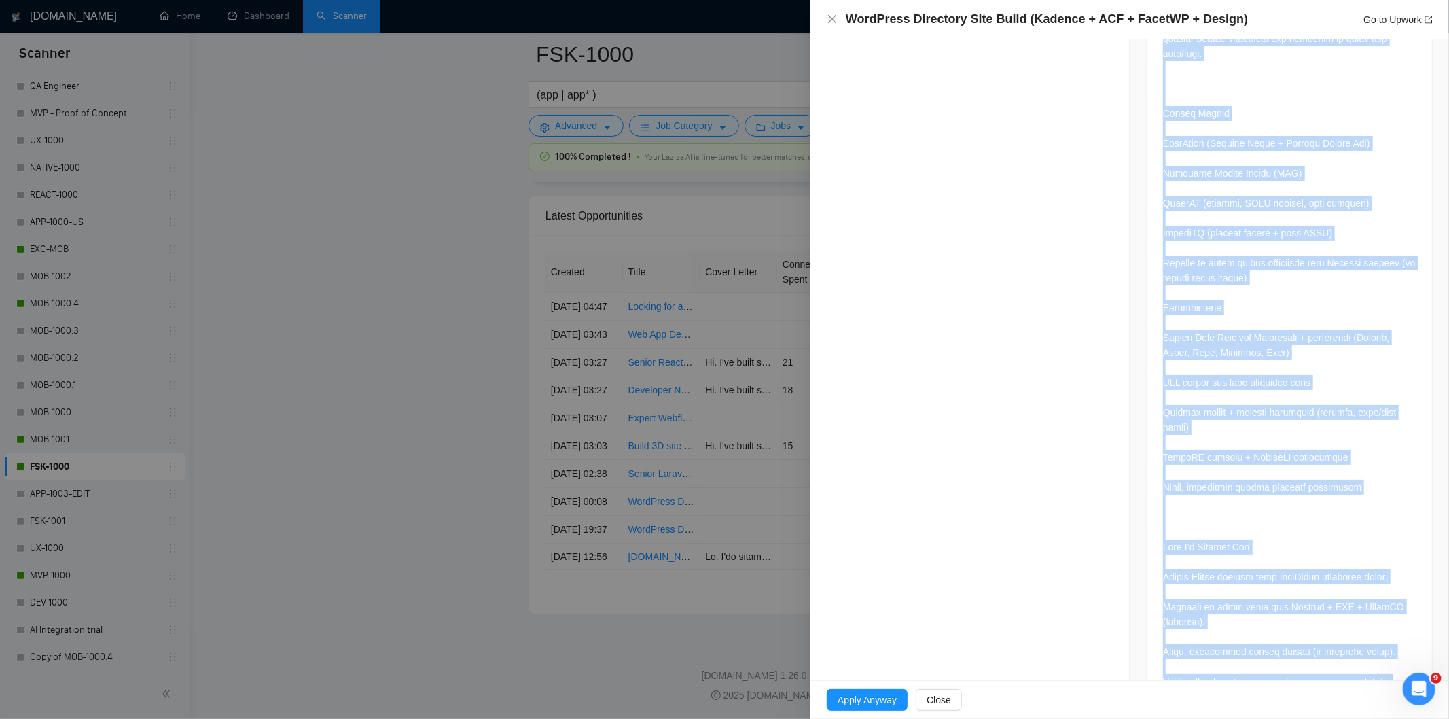
scroll to position [837, 0]
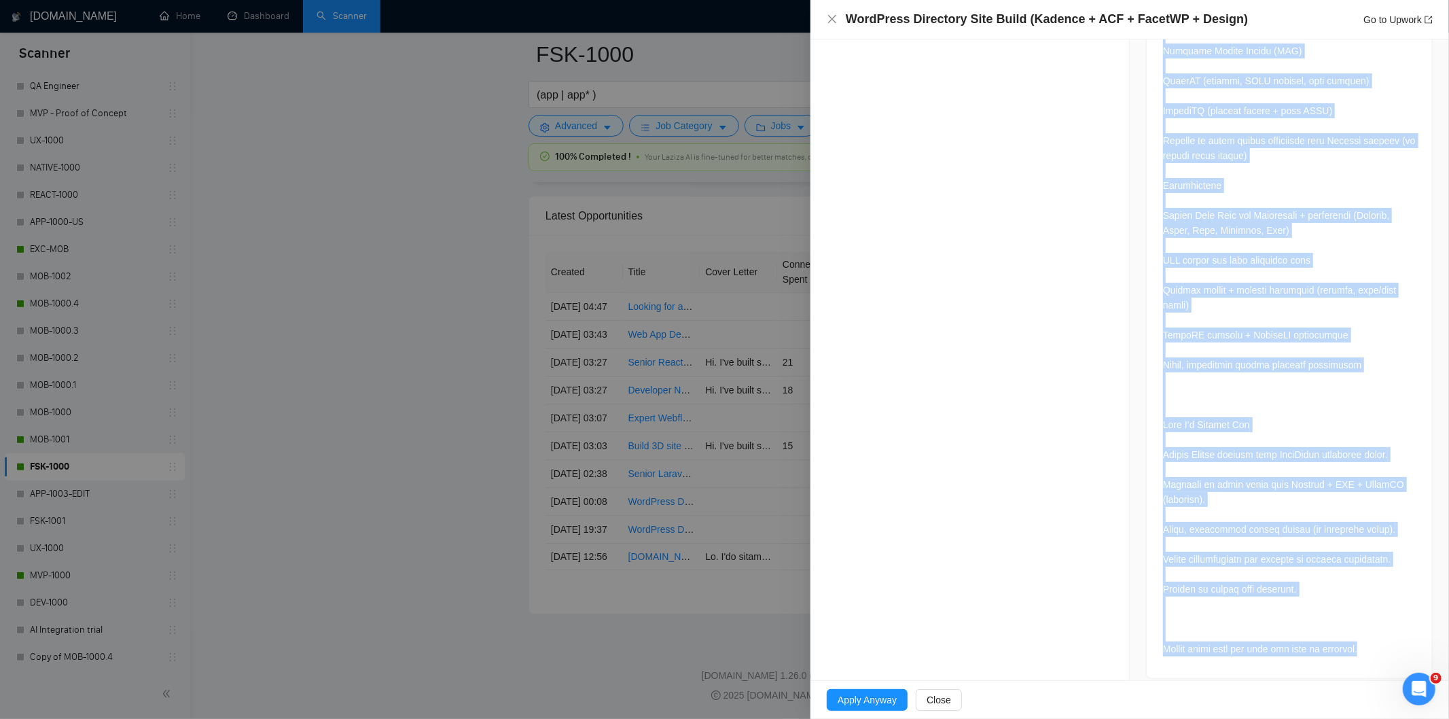
drag, startPoint x: 1157, startPoint y: 323, endPoint x: 1373, endPoint y: 639, distance: 383.2
click at [1303, 624] on div at bounding box center [1289, 222] width 253 height 867
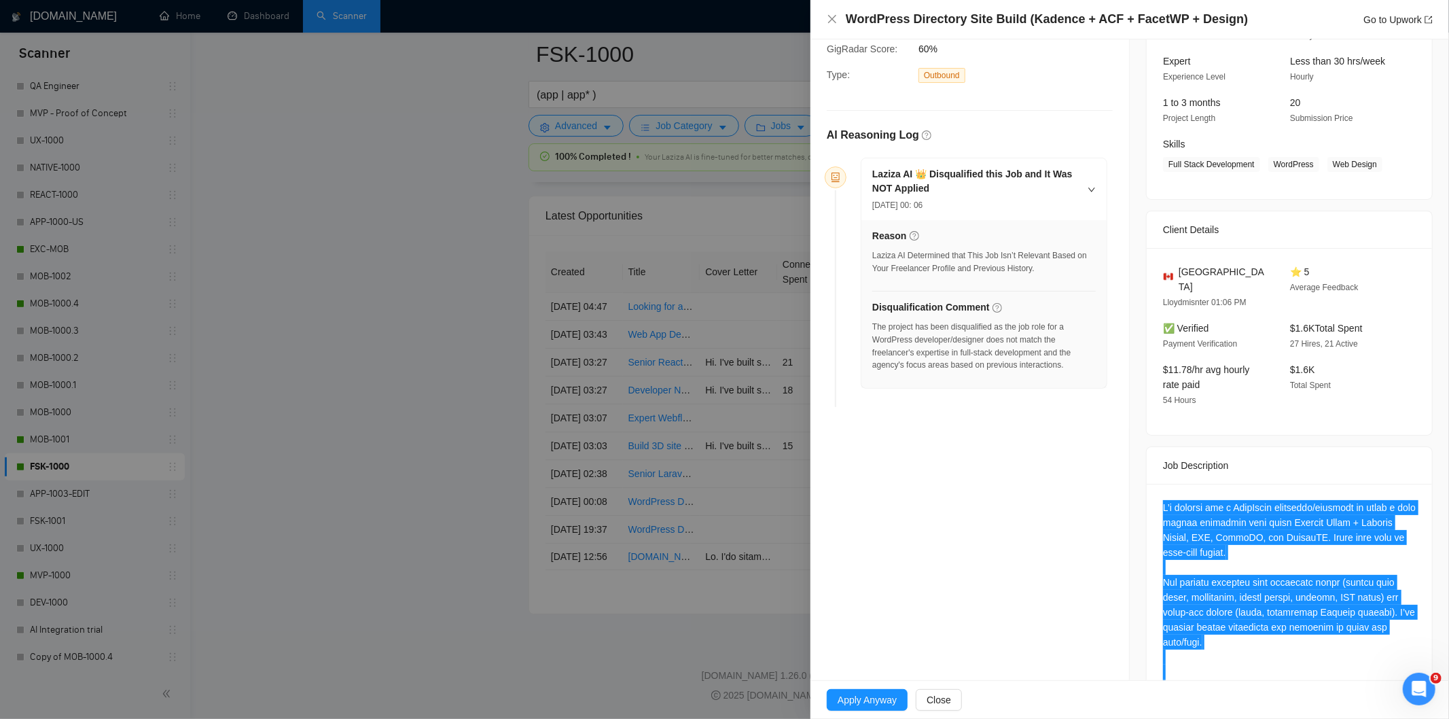
scroll to position [127, 0]
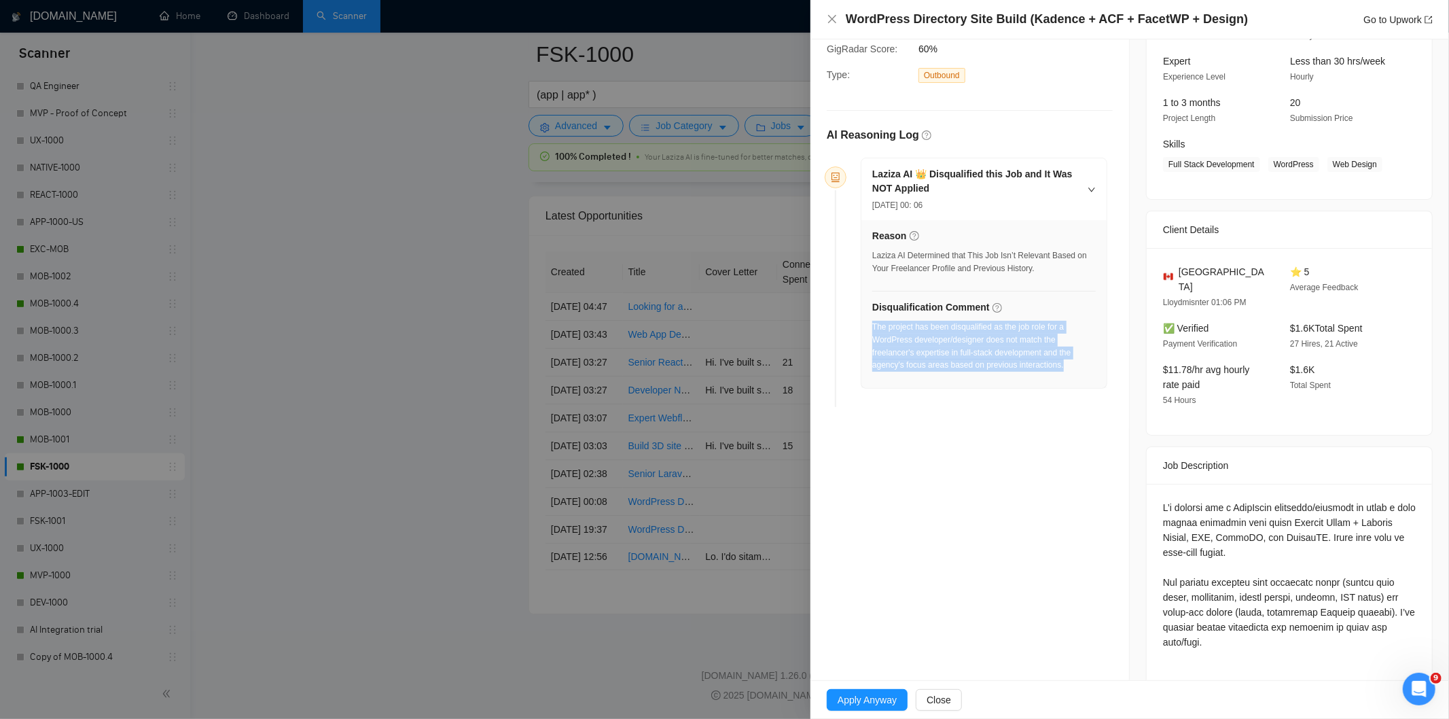
drag, startPoint x: 1068, startPoint y: 369, endPoint x: 877, endPoint y: 329, distance: 195.0
click at [873, 327] on div "The project has been disqualified as the job role for a WordPress developer/des…" at bounding box center [983, 346] width 223 height 51
click at [834, 20] on icon "close" at bounding box center [832, 19] width 11 height 11
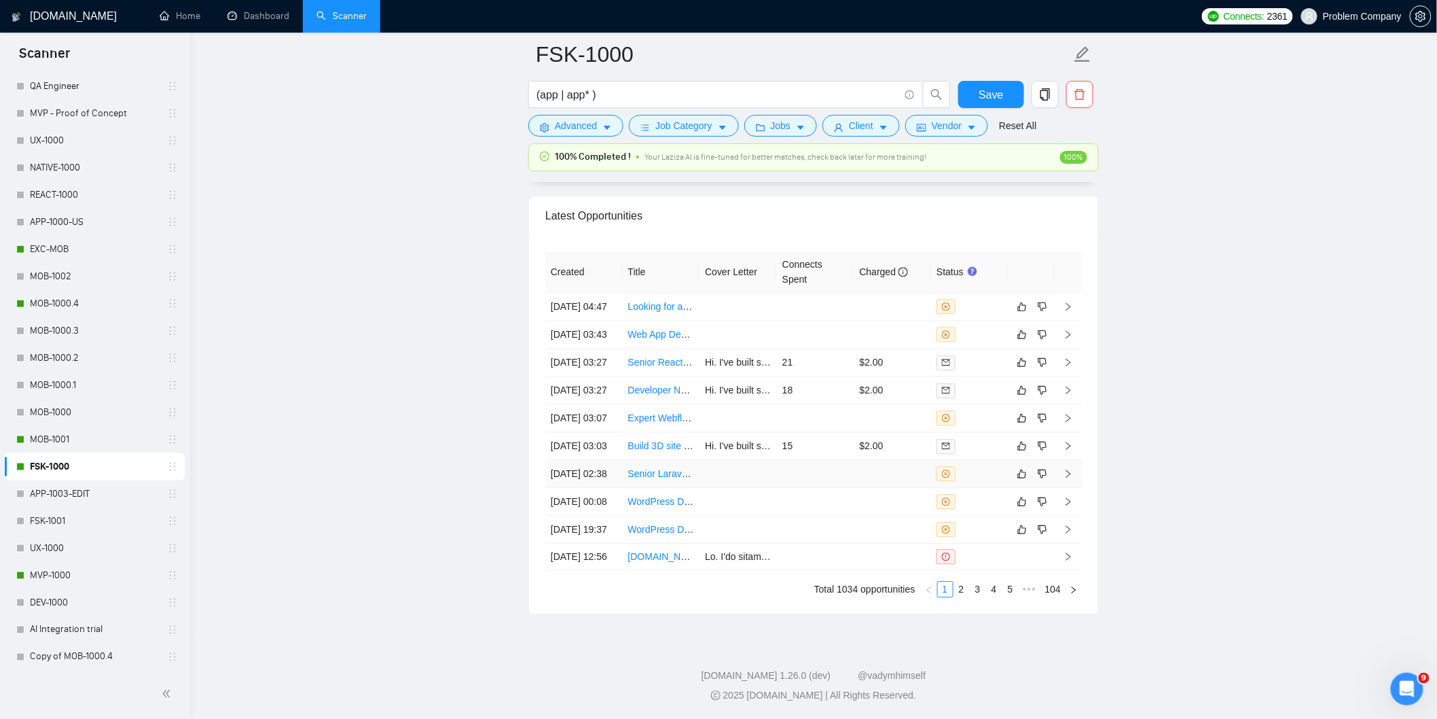
click at [595, 488] on td "[DATE] 02:38" at bounding box center [583, 474] width 77 height 28
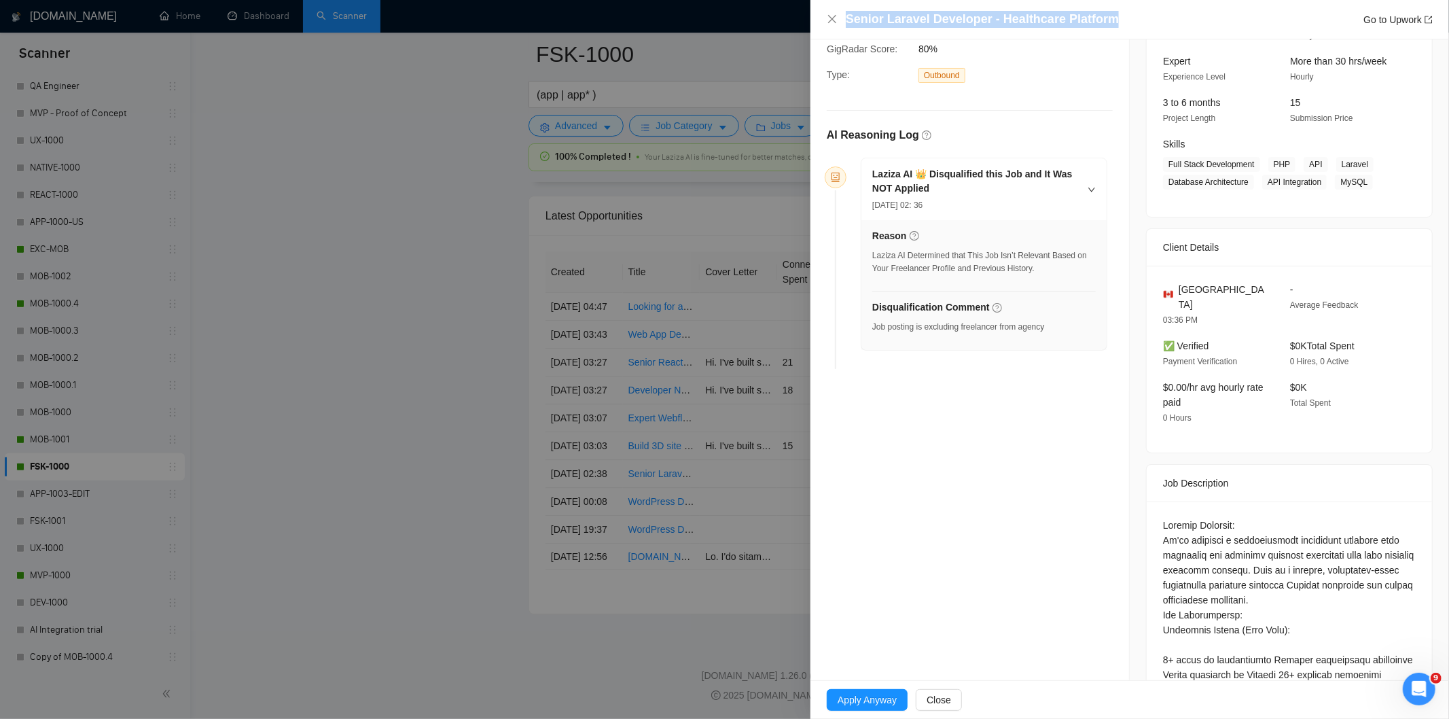
drag, startPoint x: 1115, startPoint y: 21, endPoint x: 845, endPoint y: 24, distance: 269.7
click at [846, 24] on div "Senior Laravel Developer - Healthcare Platform Go to Upwork" at bounding box center [1139, 19] width 587 height 17
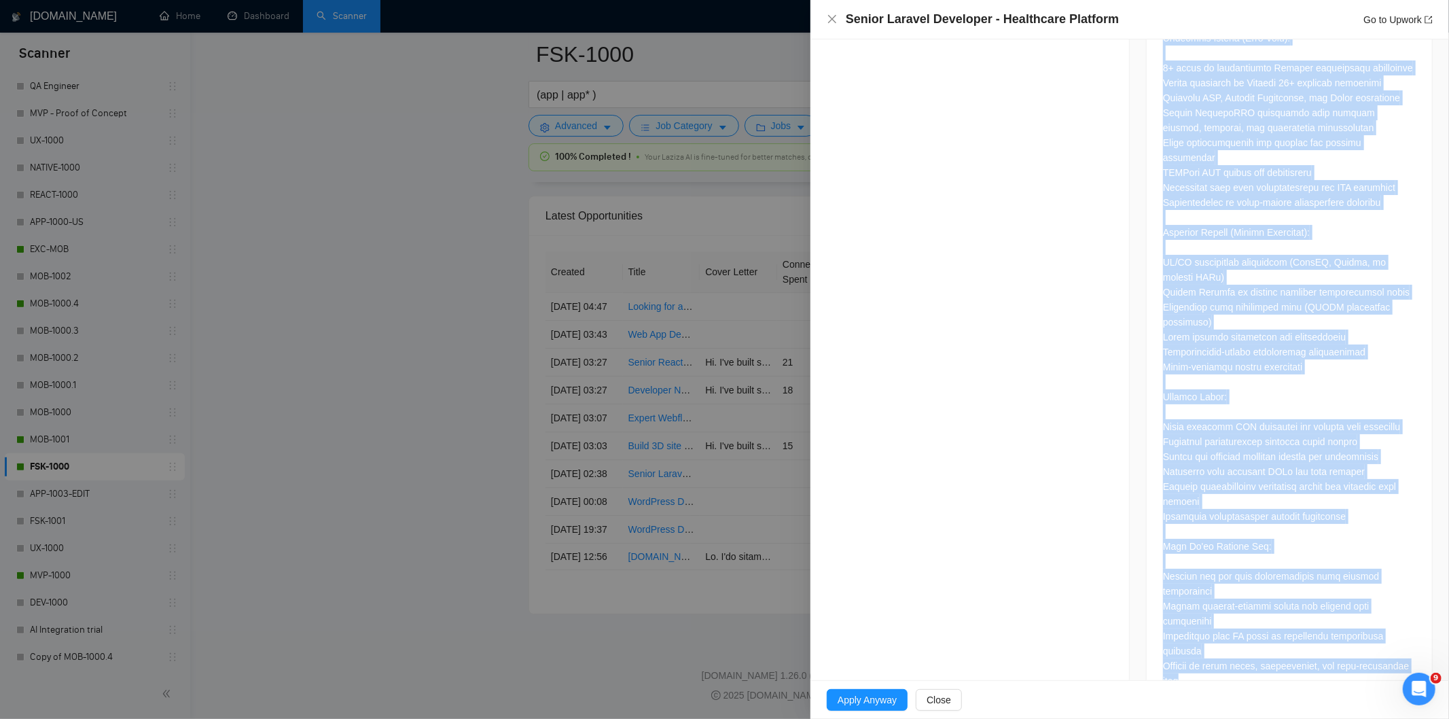
scroll to position [795, 0]
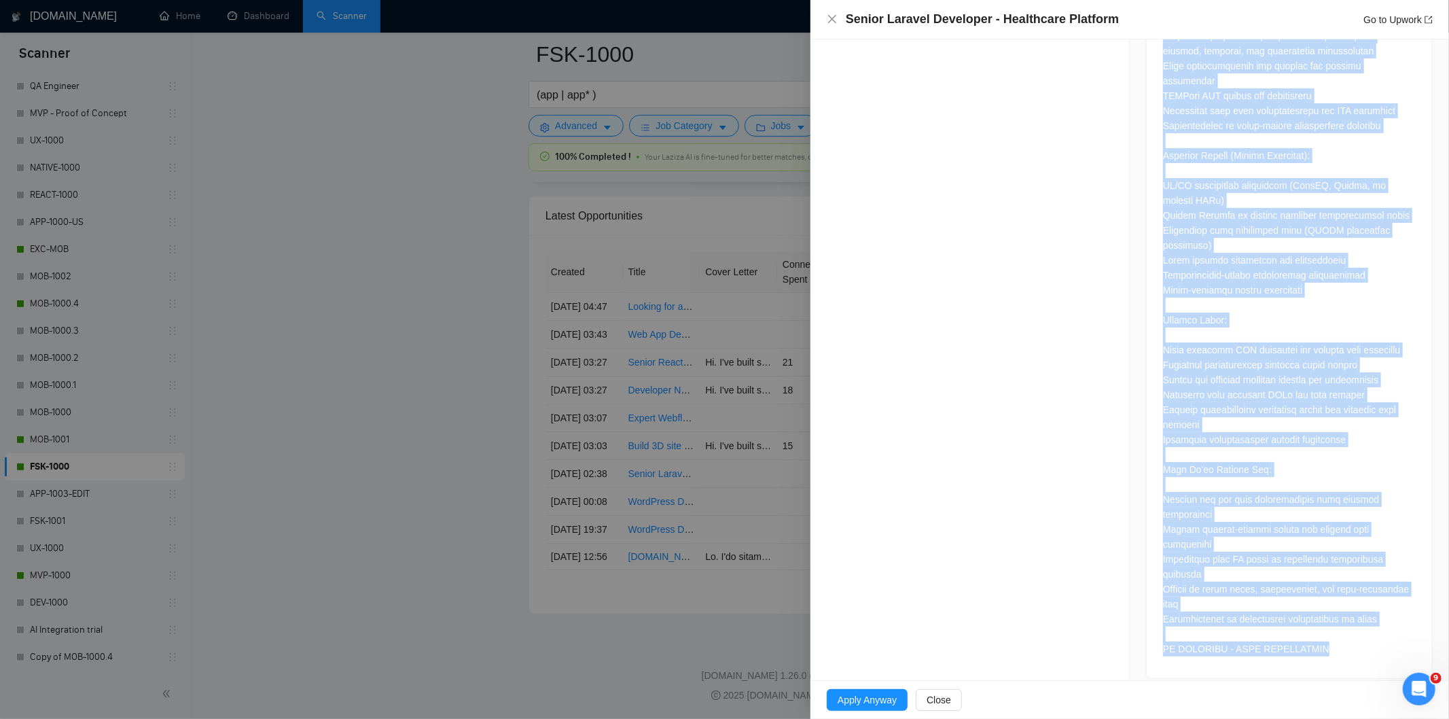
drag, startPoint x: 1157, startPoint y: 308, endPoint x: 1339, endPoint y: 647, distance: 384.7
click at [1303, 624] on div at bounding box center [1289, 255] width 285 height 845
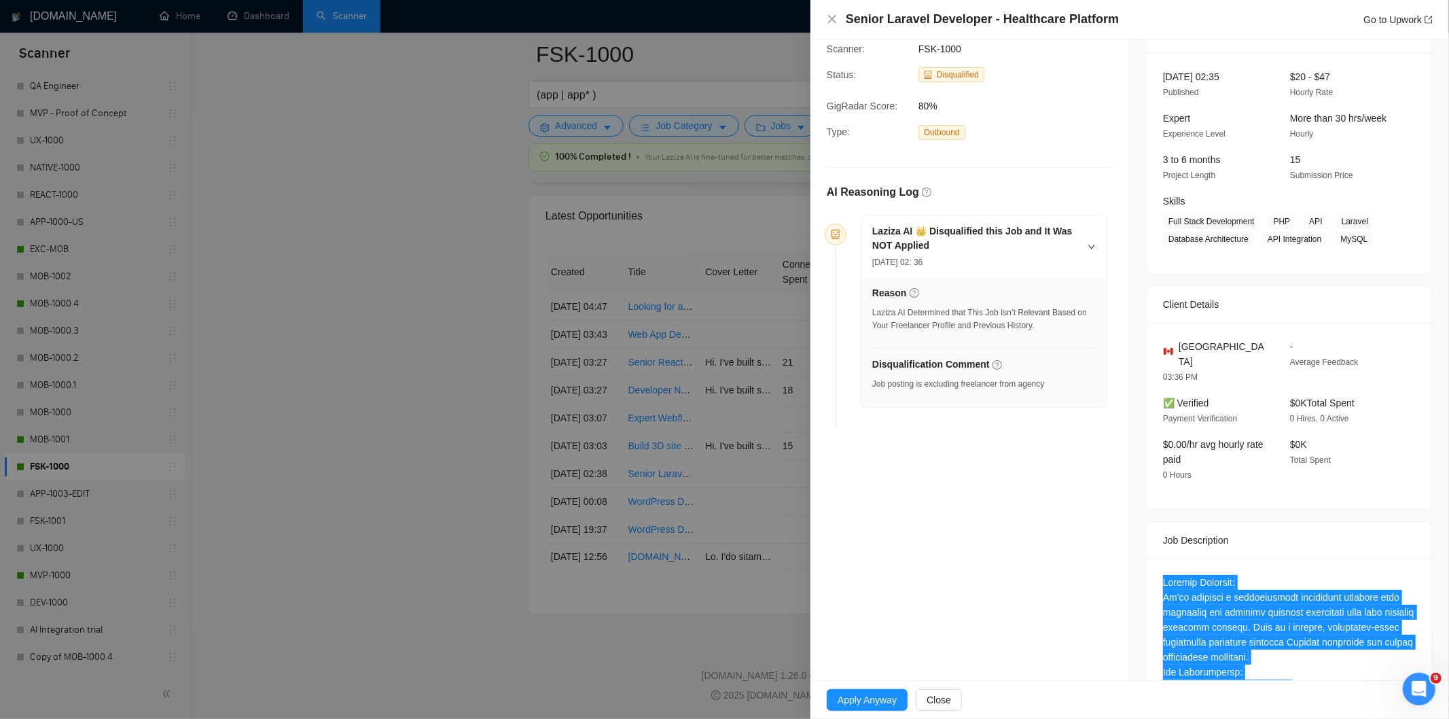
scroll to position [45, 0]
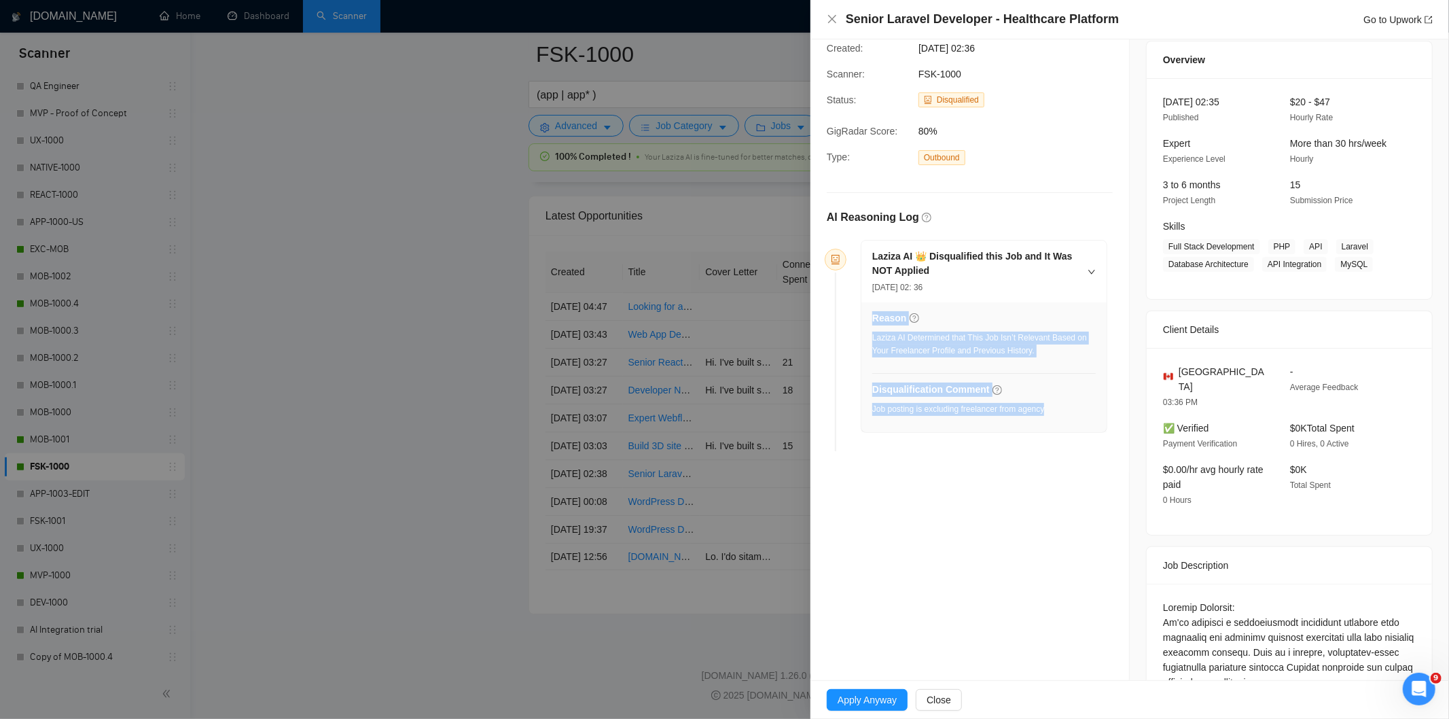
drag, startPoint x: 1064, startPoint y: 418, endPoint x: 873, endPoint y: 413, distance: 191.6
click at [869, 412] on div "Reason Laziza AI Determined that This Job Isn’t Relevant Based on Your Freelanc…" at bounding box center [983, 367] width 245 height 130
click at [873, 413] on div "Job posting is excluding freelancer from agency" at bounding box center [958, 409] width 172 height 13
drag, startPoint x: 1044, startPoint y: 410, endPoint x: 871, endPoint y: 408, distance: 173.2
click at [871, 408] on div "Reason Laziza AI Determined that This Job Isn’t Relevant Based on Your Freelanc…" at bounding box center [983, 367] width 245 height 130
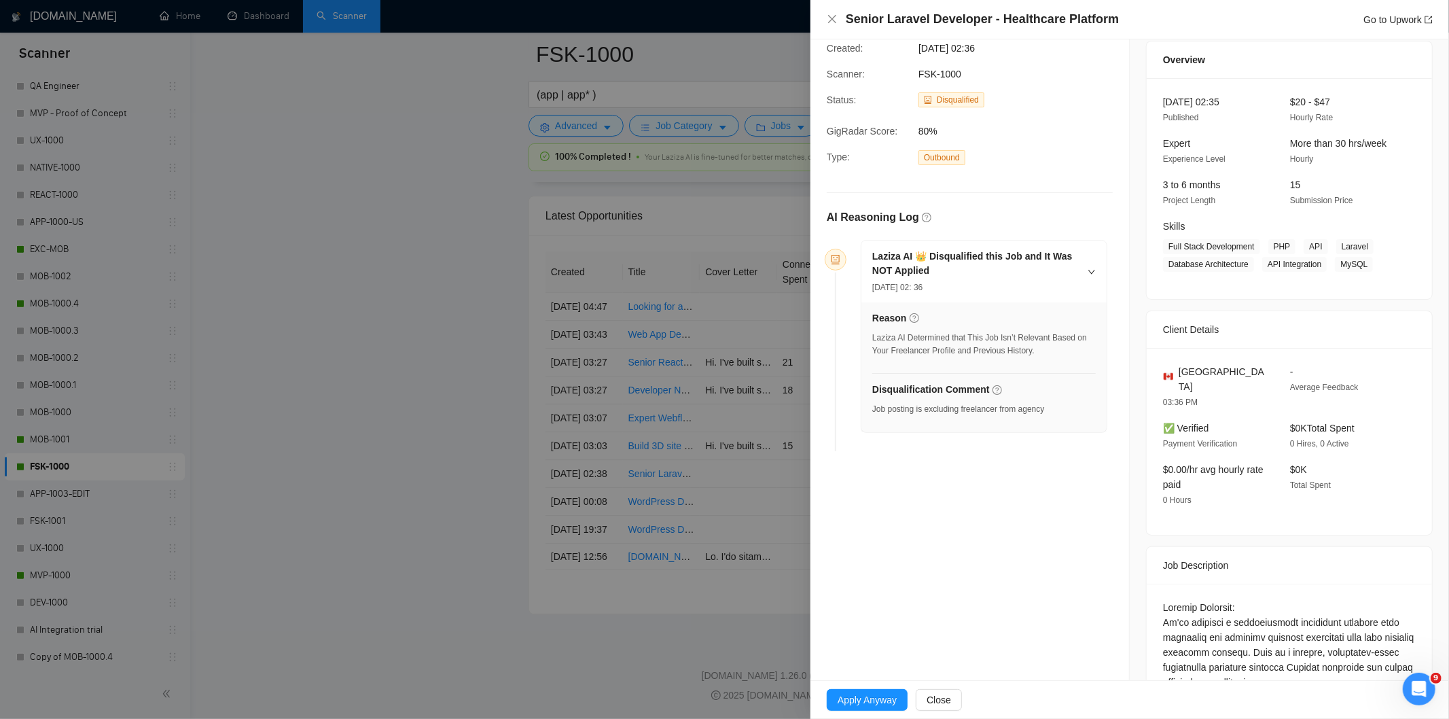
click at [1054, 423] on div "Disqualification Comment Job posting is excluding freelancer from agency" at bounding box center [983, 402] width 223 height 41
drag, startPoint x: 867, startPoint y: 408, endPoint x: 1040, endPoint y: 413, distance: 173.3
click at [1043, 410] on div "Reason Laziza AI Determined that This Job Isn’t Relevant Based on Your Freelanc…" at bounding box center [983, 367] width 245 height 130
click at [1040, 413] on div "Job posting is excluding freelancer from agency" at bounding box center [958, 409] width 172 height 13
drag, startPoint x: 1061, startPoint y: 412, endPoint x: 873, endPoint y: 411, distance: 188.1
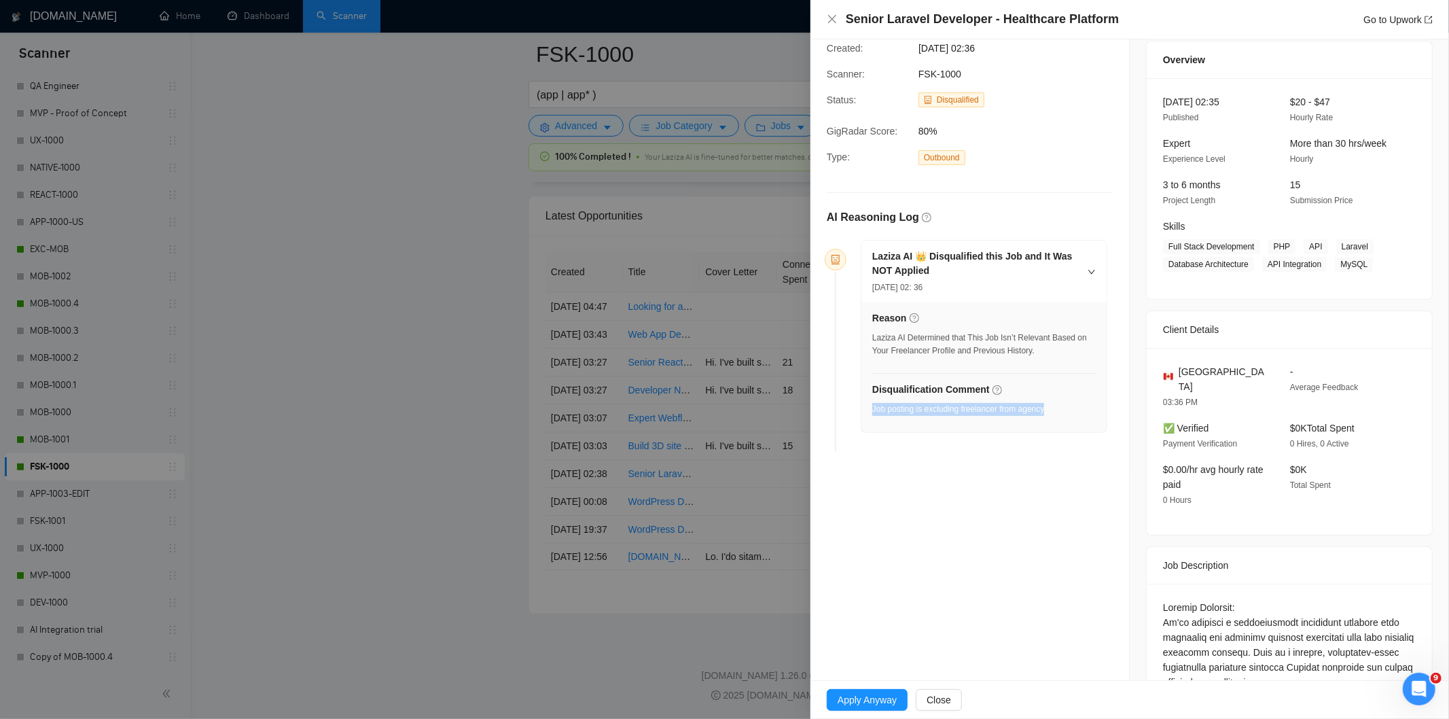
click at [873, 411] on div "Disqualification Comment Job posting is excluding freelancer from agency" at bounding box center [983, 402] width 223 height 41
click at [829, 14] on icon "close" at bounding box center [832, 19] width 11 height 11
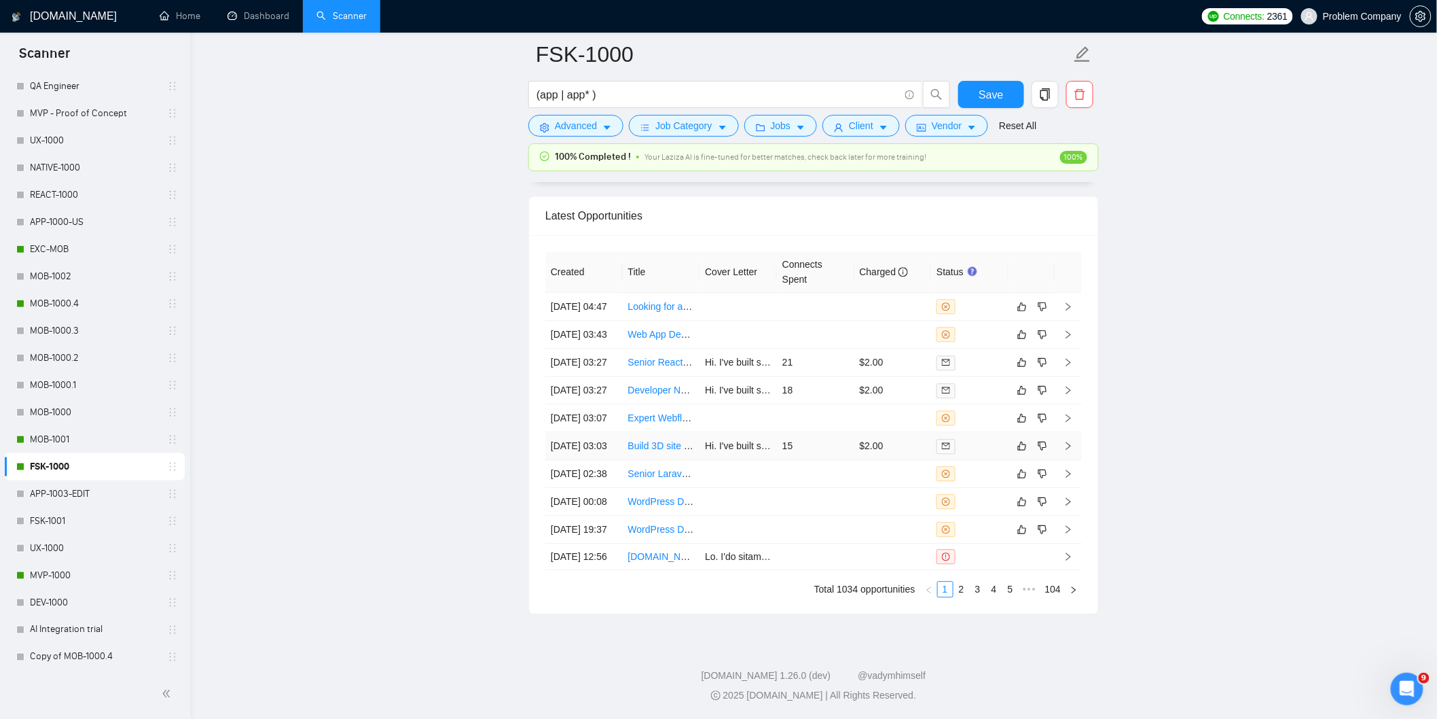
click at [612, 460] on td "04 Sep, 2025 03:03" at bounding box center [583, 446] width 77 height 28
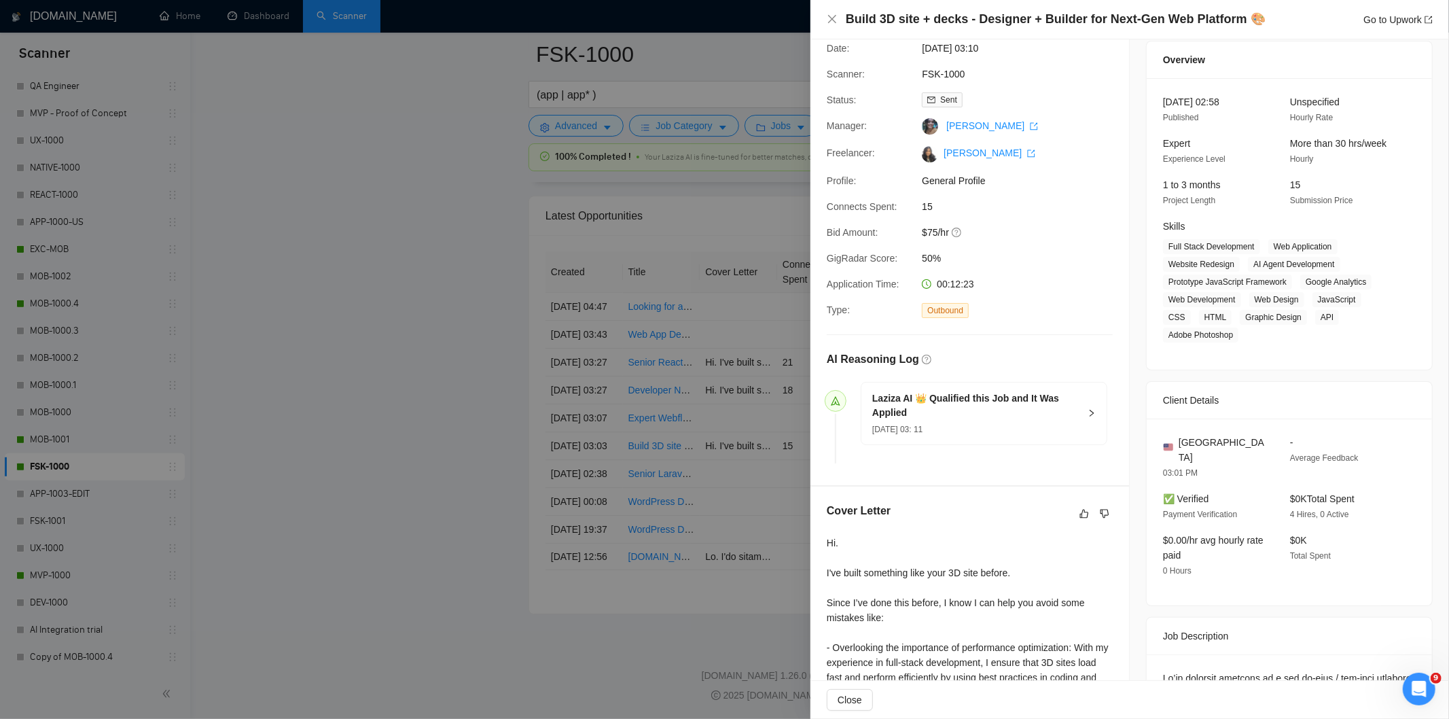
drag, startPoint x: 1257, startPoint y: 29, endPoint x: 856, endPoint y: 24, distance: 401.4
click at [856, 24] on div "Build 3D site + decks - Designer + Builder for Next-Gen Web Platform 🎨 Go to Up…" at bounding box center [1129, 19] width 638 height 39
click at [856, 24] on h4 "Build 3D site + decks - Designer + Builder for Next-Gen Web Platform 🎨" at bounding box center [1056, 19] width 420 height 17
drag, startPoint x: 847, startPoint y: 22, endPoint x: 1248, endPoint y: 22, distance: 400.7
click at [1248, 22] on h4 "Build 3D site + decks - Designer + Builder for Next-Gen Web Platform 🎨" at bounding box center [1056, 19] width 420 height 17
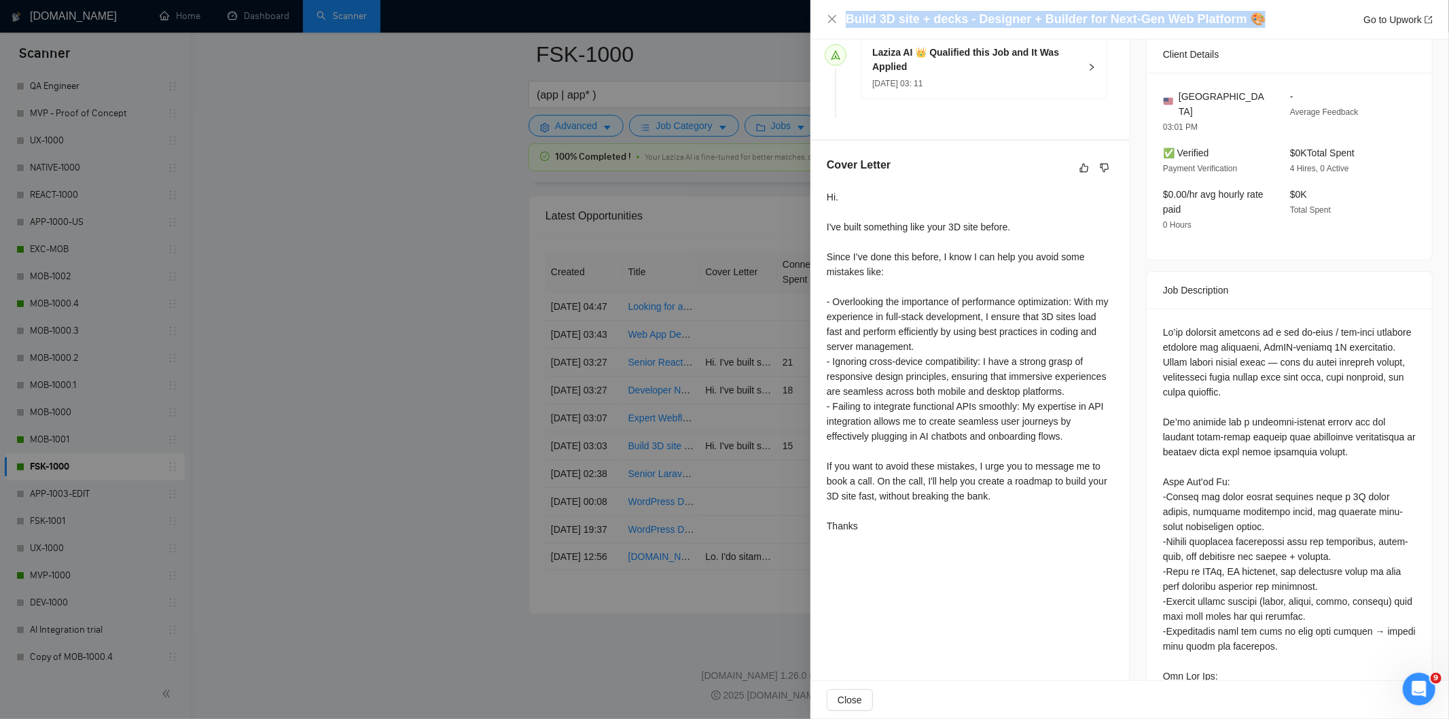
scroll to position [392, 0]
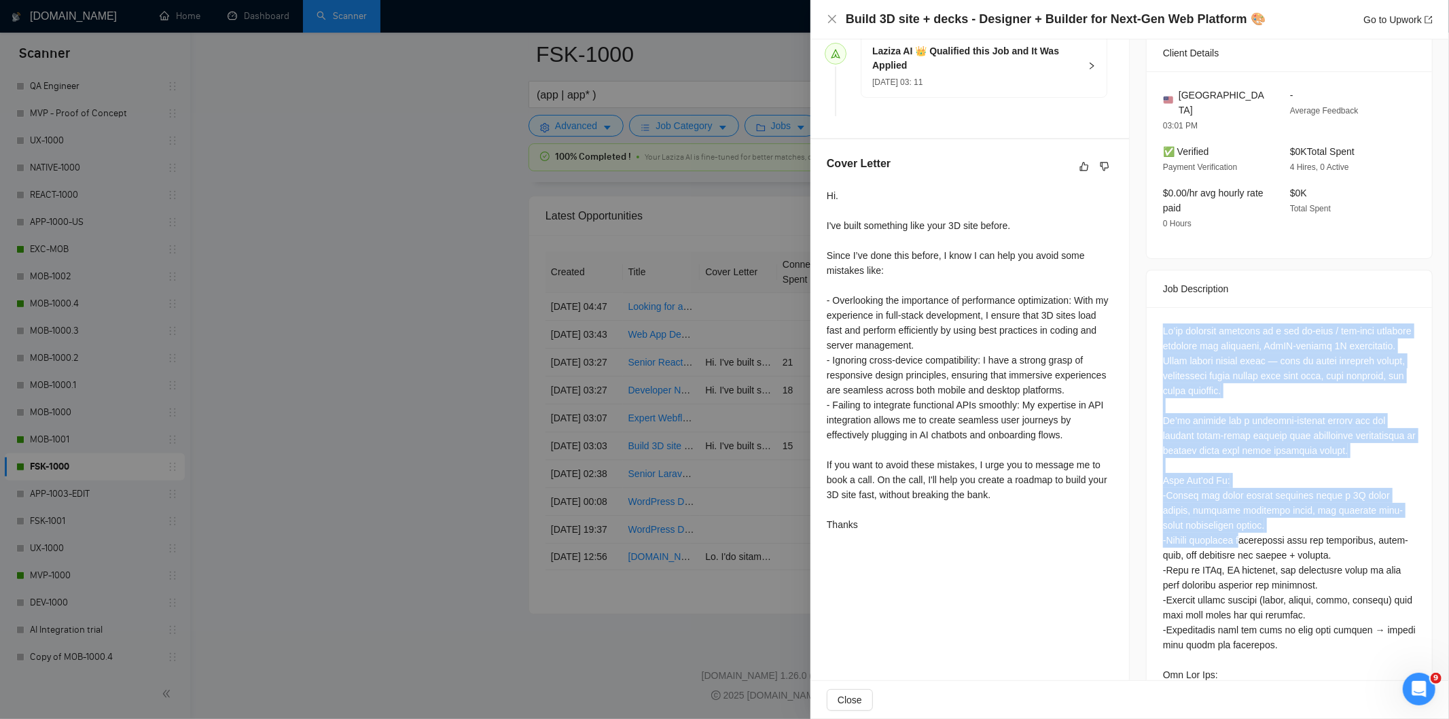
drag, startPoint x: 1155, startPoint y: 315, endPoint x: 1239, endPoint y: 526, distance: 227.4
drag, startPoint x: 1239, startPoint y: 526, endPoint x: 1257, endPoint y: 417, distance: 110.8
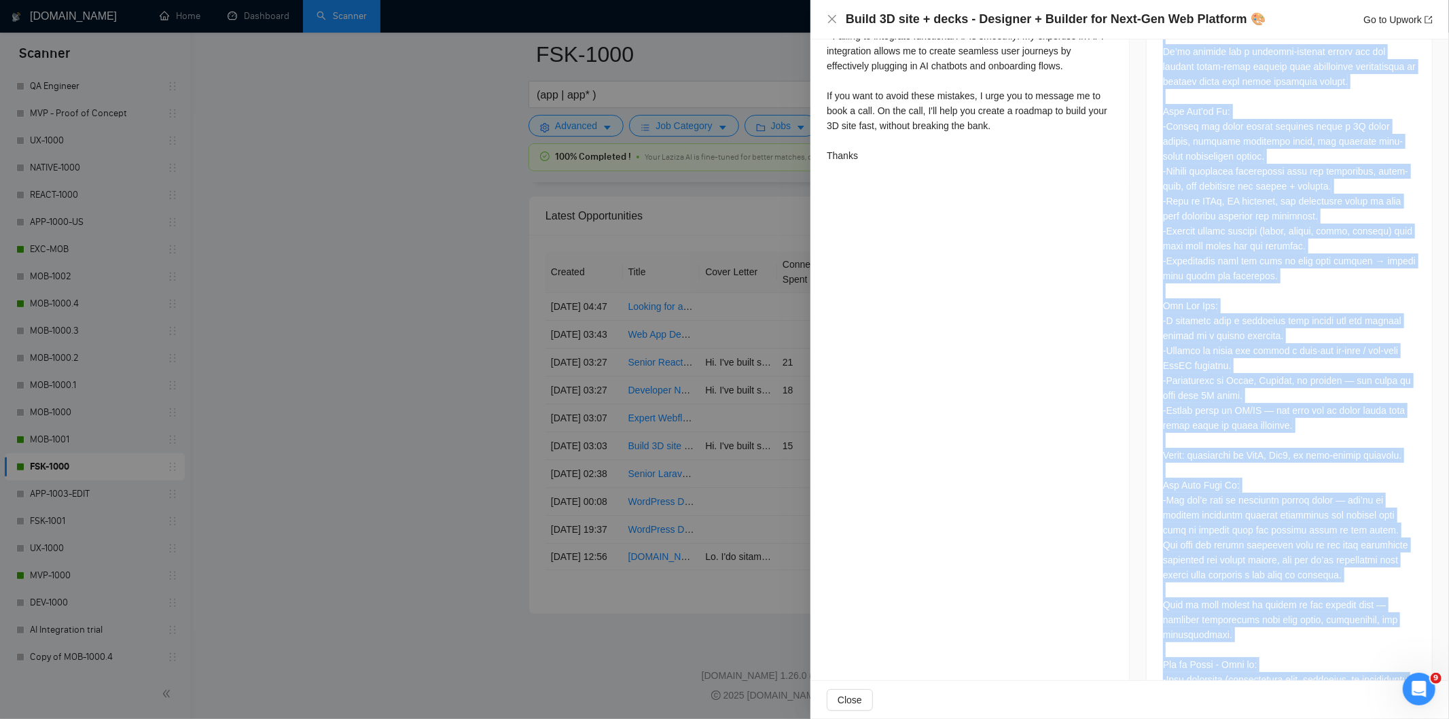
scroll to position [880, 0]
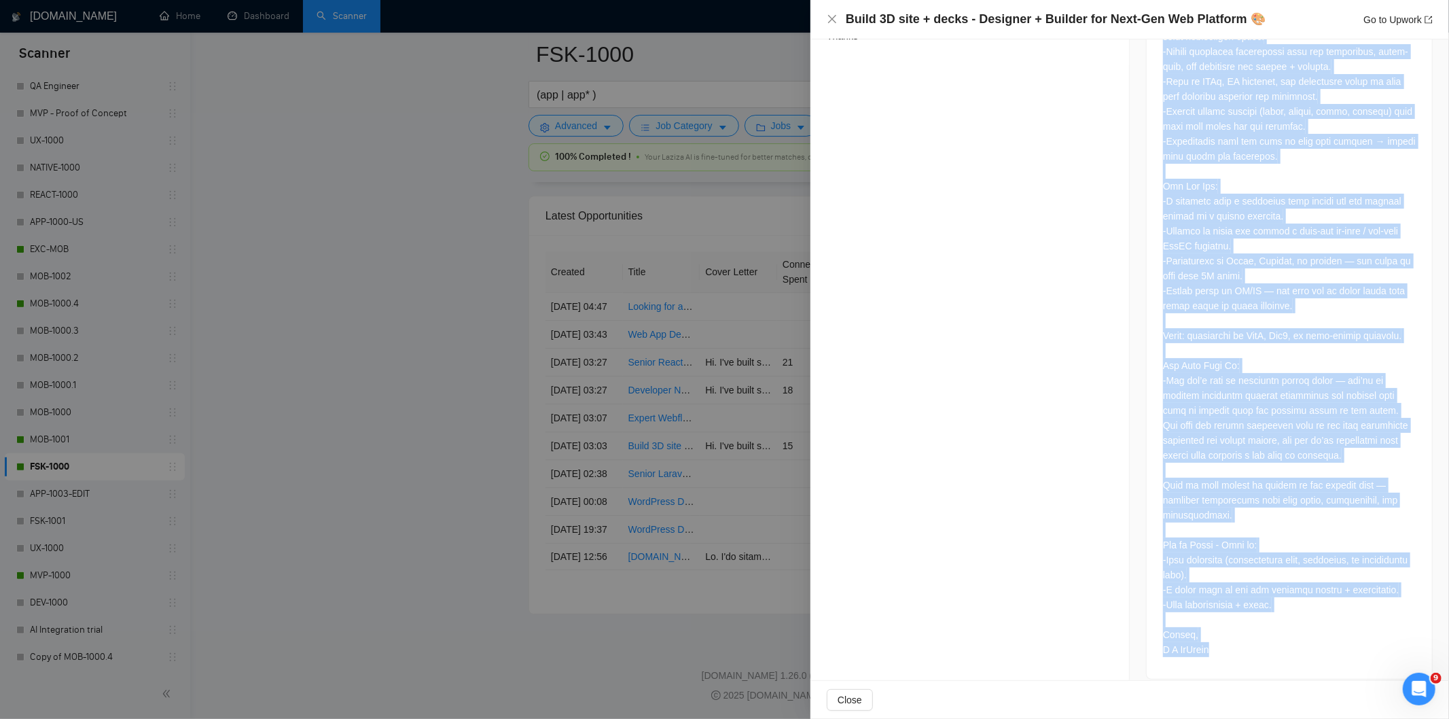
drag, startPoint x: 1157, startPoint y: 316, endPoint x: 1335, endPoint y: 654, distance: 382.5
click at [1303, 624] on div at bounding box center [1289, 249] width 285 height 860
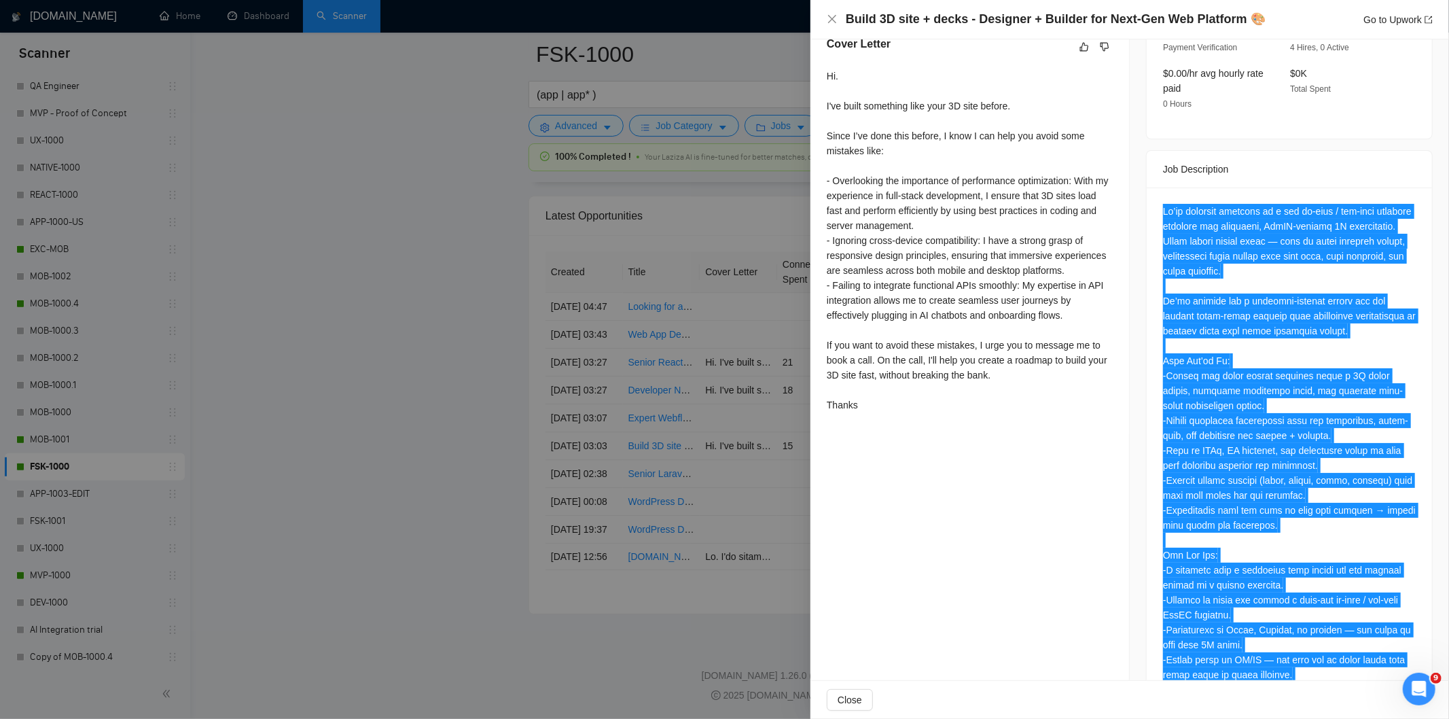
scroll to position [511, 0]
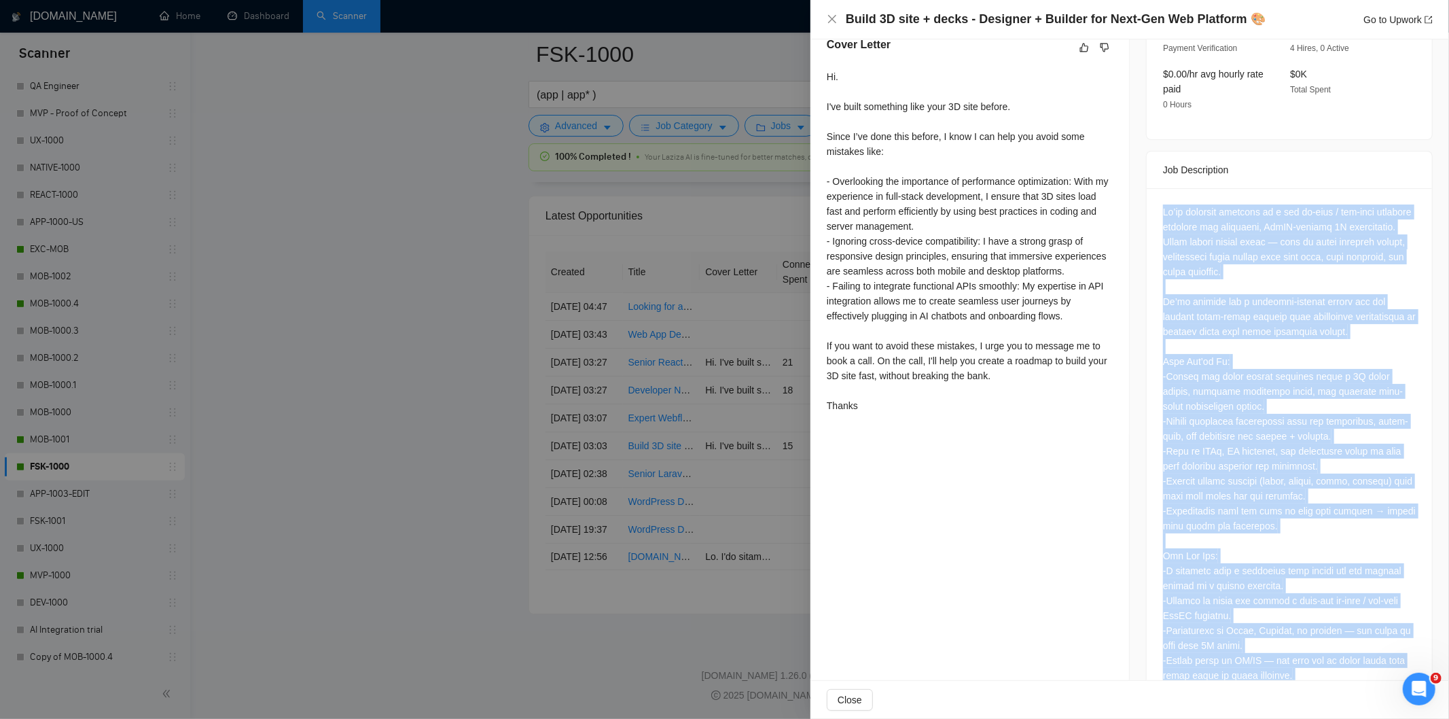
click at [1303, 241] on div at bounding box center [1289, 615] width 253 height 822
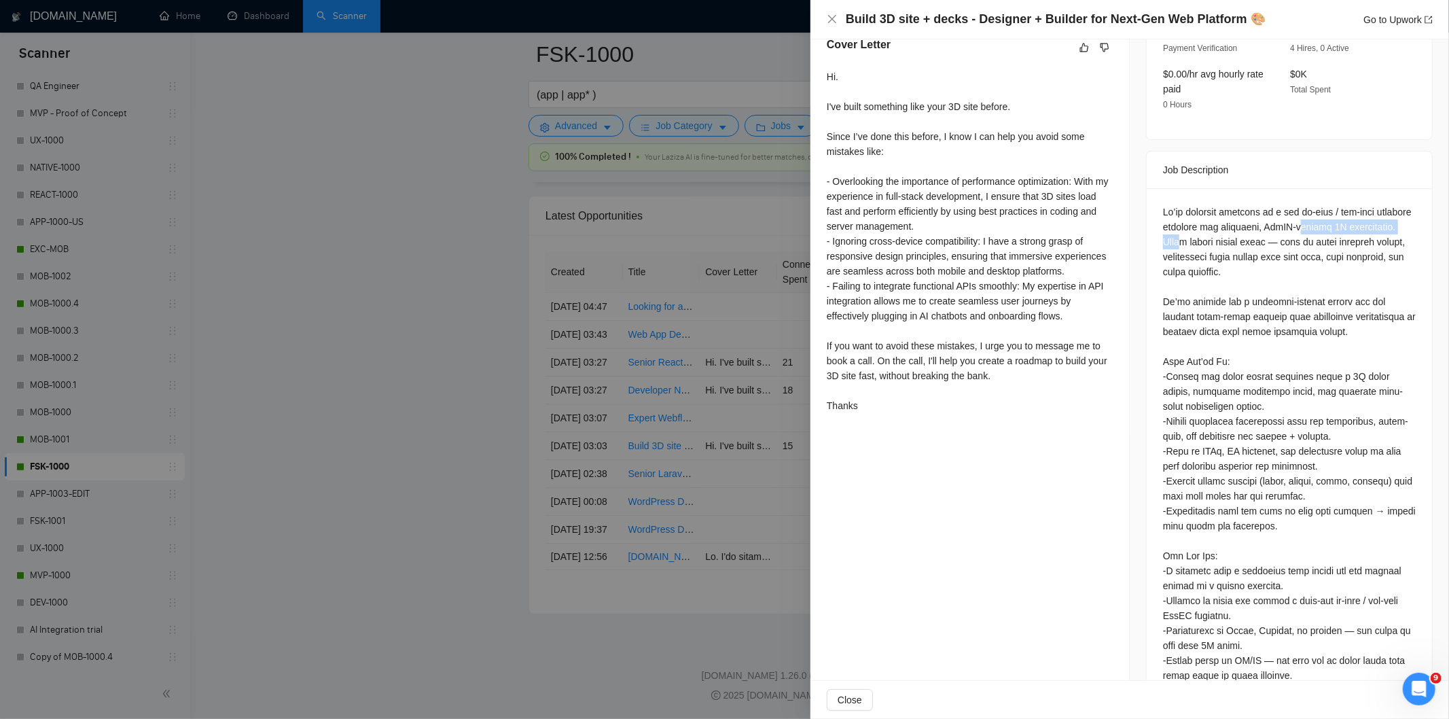
drag, startPoint x: 1341, startPoint y: 213, endPoint x: 1229, endPoint y: 227, distance: 112.3
click at [1229, 227] on div at bounding box center [1289, 615] width 253 height 822
click at [1163, 204] on div at bounding box center [1289, 615] width 253 height 822
drag, startPoint x: 1153, startPoint y: 195, endPoint x: 1213, endPoint y: 228, distance: 68.7
click at [1213, 228] on div at bounding box center [1289, 618] width 285 height 860
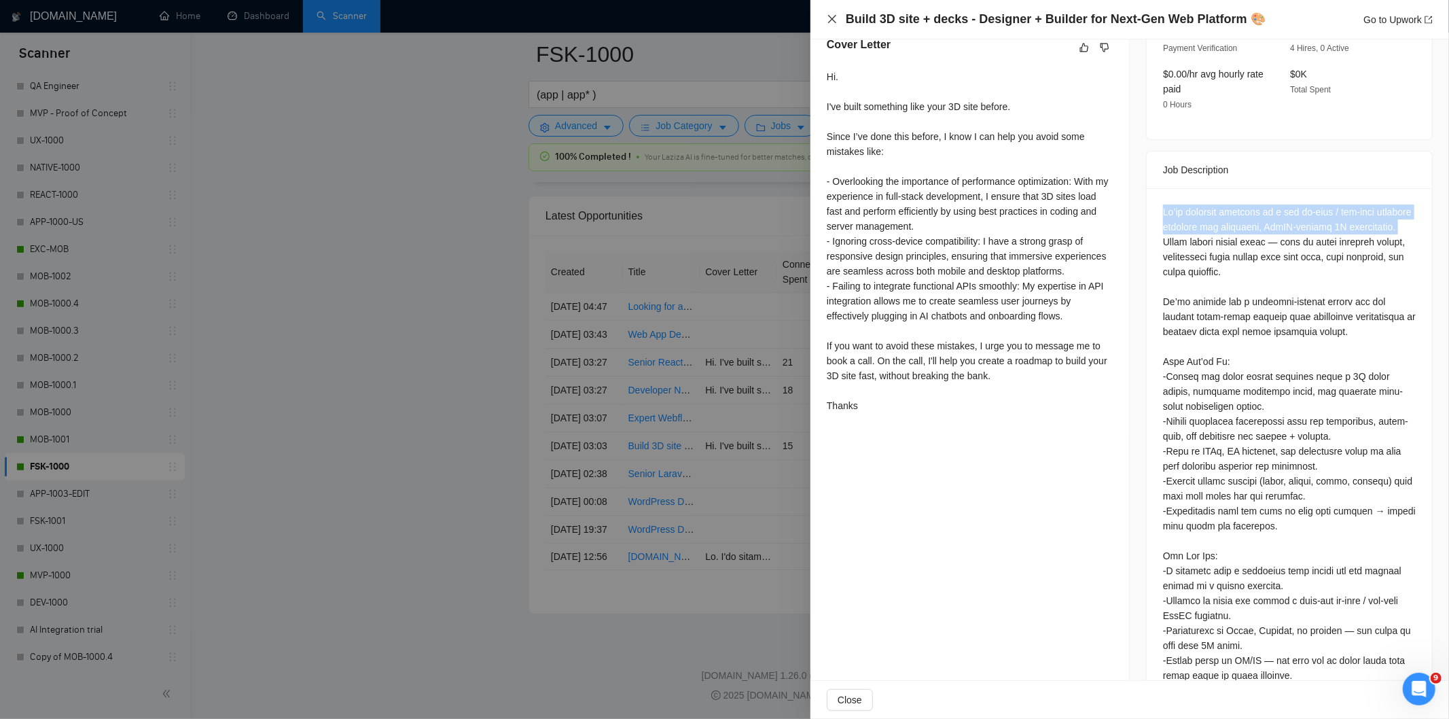
click at [830, 21] on icon "close" at bounding box center [832, 19] width 8 height 8
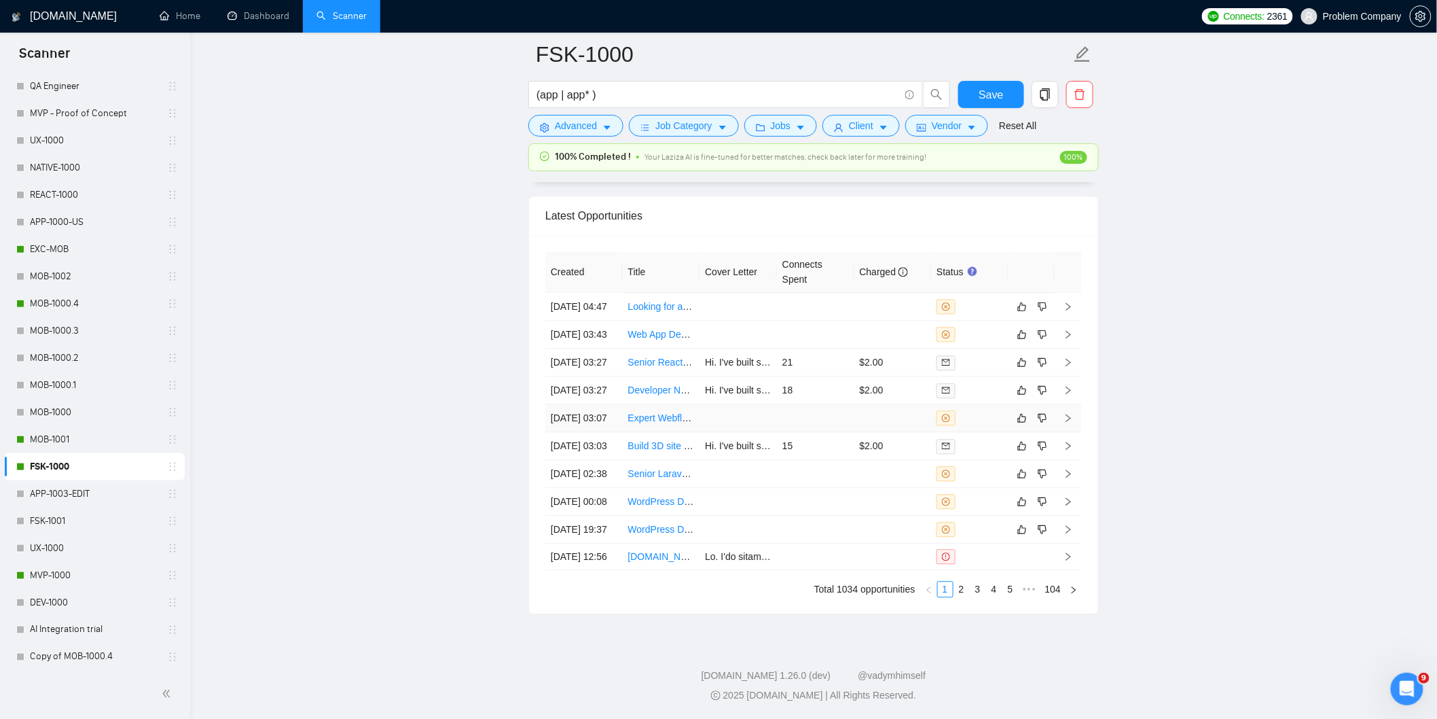
click at [607, 432] on td "[DATE] 03:07" at bounding box center [583, 418] width 77 height 28
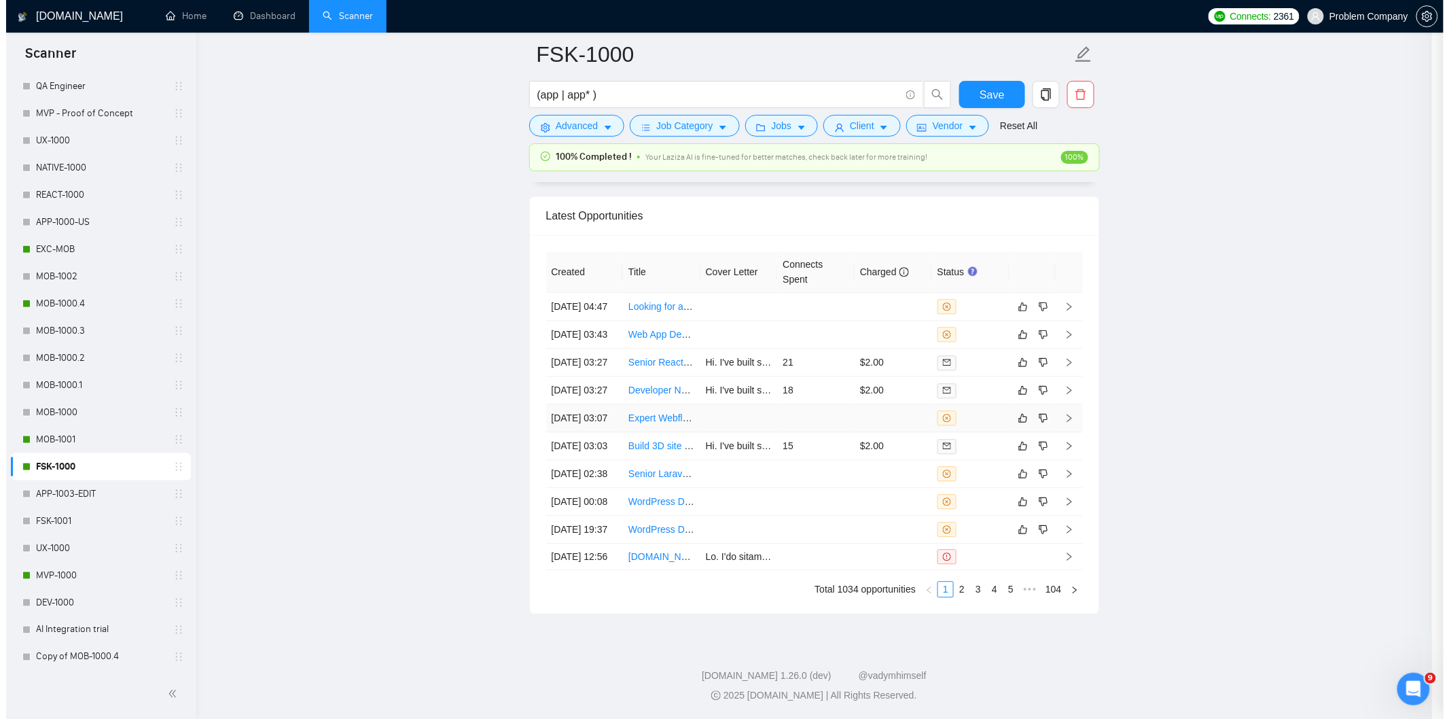
scroll to position [156, 0]
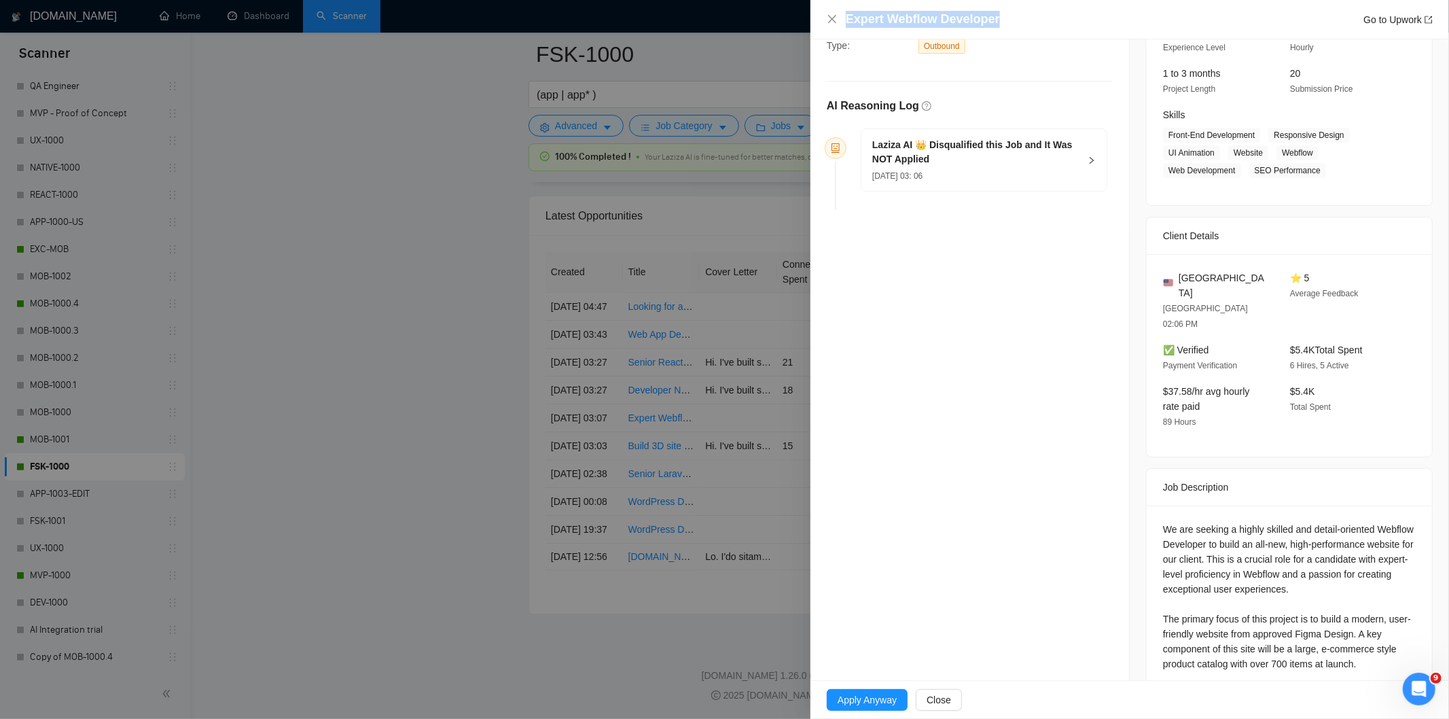
drag, startPoint x: 1002, startPoint y: 27, endPoint x: 848, endPoint y: 19, distance: 154.4
click at [848, 19] on div "Expert Webflow Developer Go to Upwork" at bounding box center [1139, 19] width 587 height 17
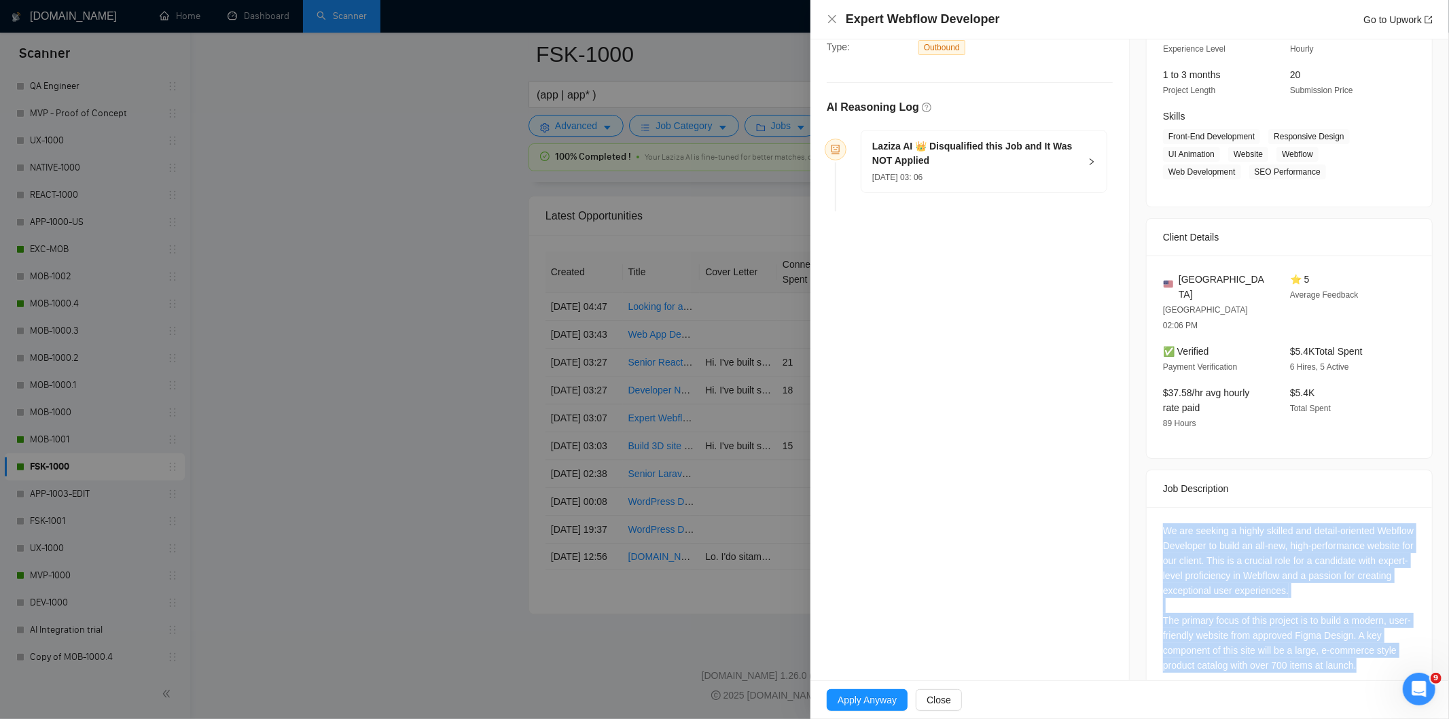
drag, startPoint x: 1155, startPoint y: 499, endPoint x: 1356, endPoint y: 632, distance: 241.7
click at [1303, 624] on div "We are seeking a highly skilled and detail-oriented Webflow Developer to build …" at bounding box center [1289, 600] width 285 height 187
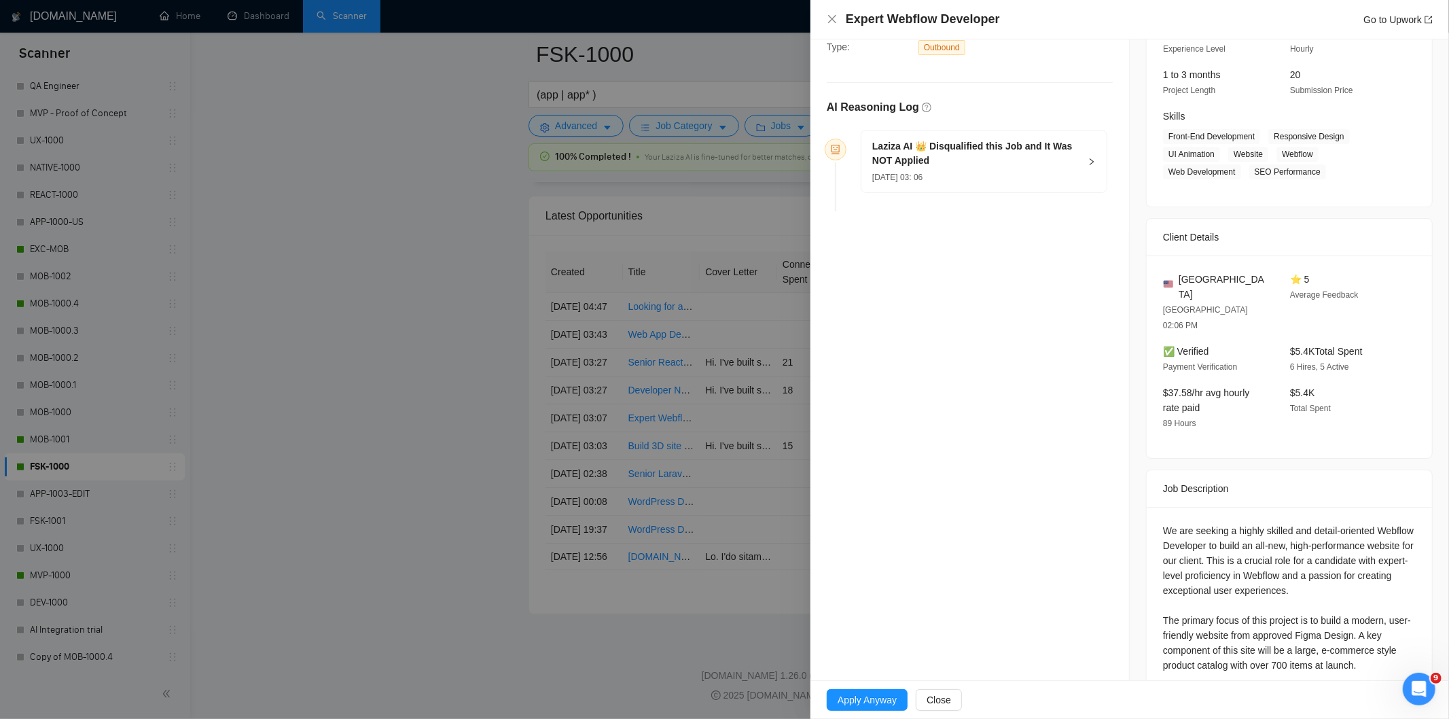
click at [1001, 177] on div "[DATE] 03: 06" at bounding box center [975, 176] width 207 height 15
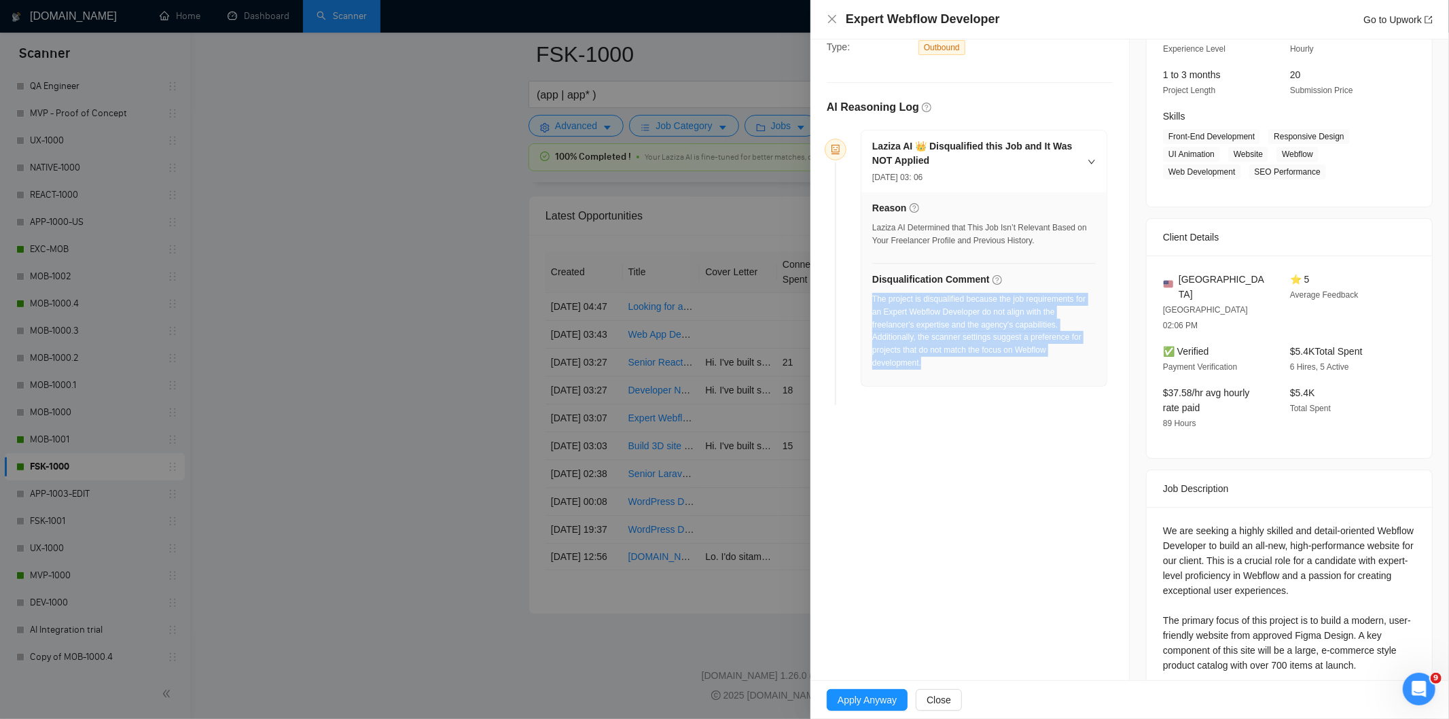
drag, startPoint x: 941, startPoint y: 361, endPoint x: 872, endPoint y: 302, distance: 90.5
click at [872, 302] on div "The project is disqualified because the job requirements for an Expert Webflow …" at bounding box center [983, 331] width 223 height 77
click at [829, 16] on icon "close" at bounding box center [832, 19] width 11 height 11
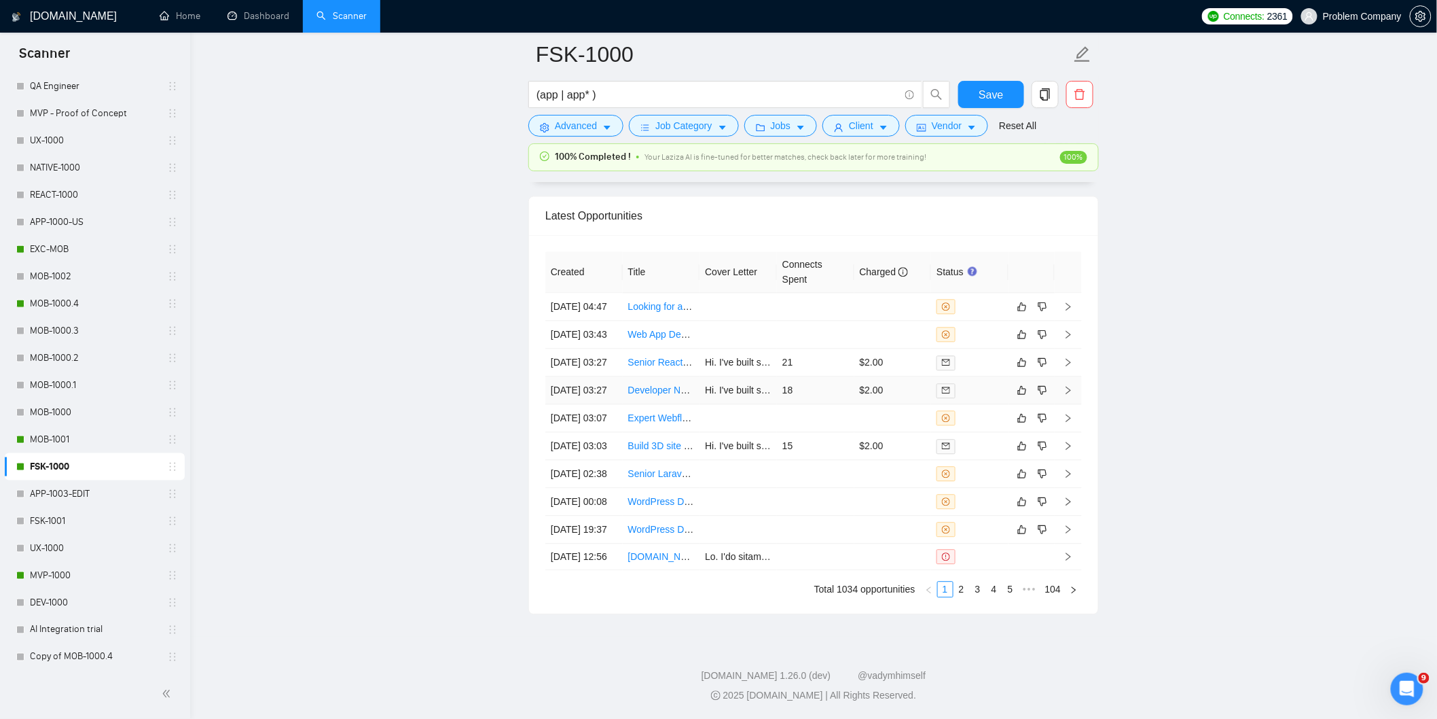
click at [612, 404] on td "[DATE] 03:27" at bounding box center [583, 390] width 77 height 28
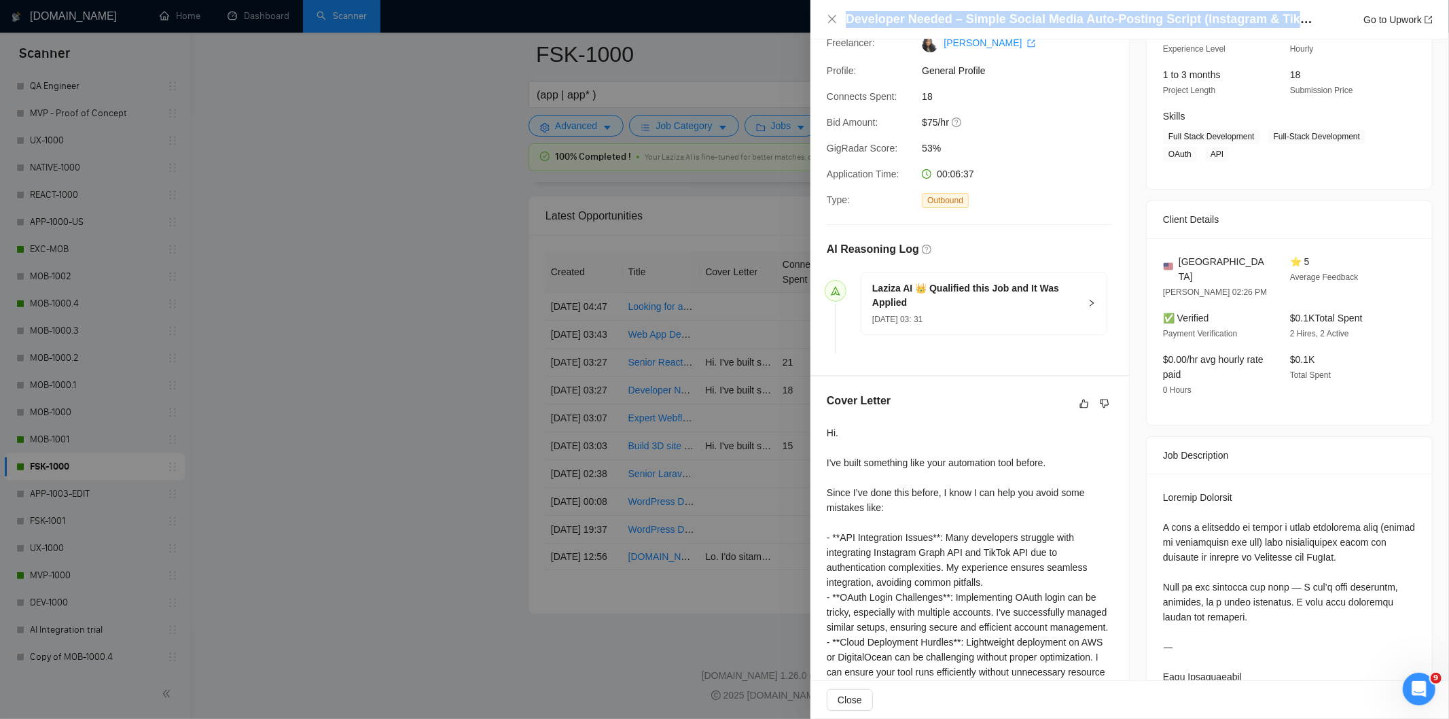
drag, startPoint x: 1313, startPoint y: 21, endPoint x: 849, endPoint y: 24, distance: 463.9
click at [849, 23] on div "Developer Needed – Simple Social Media Auto-Posting Script (Instagram & TikTok)…" at bounding box center [1139, 19] width 587 height 17
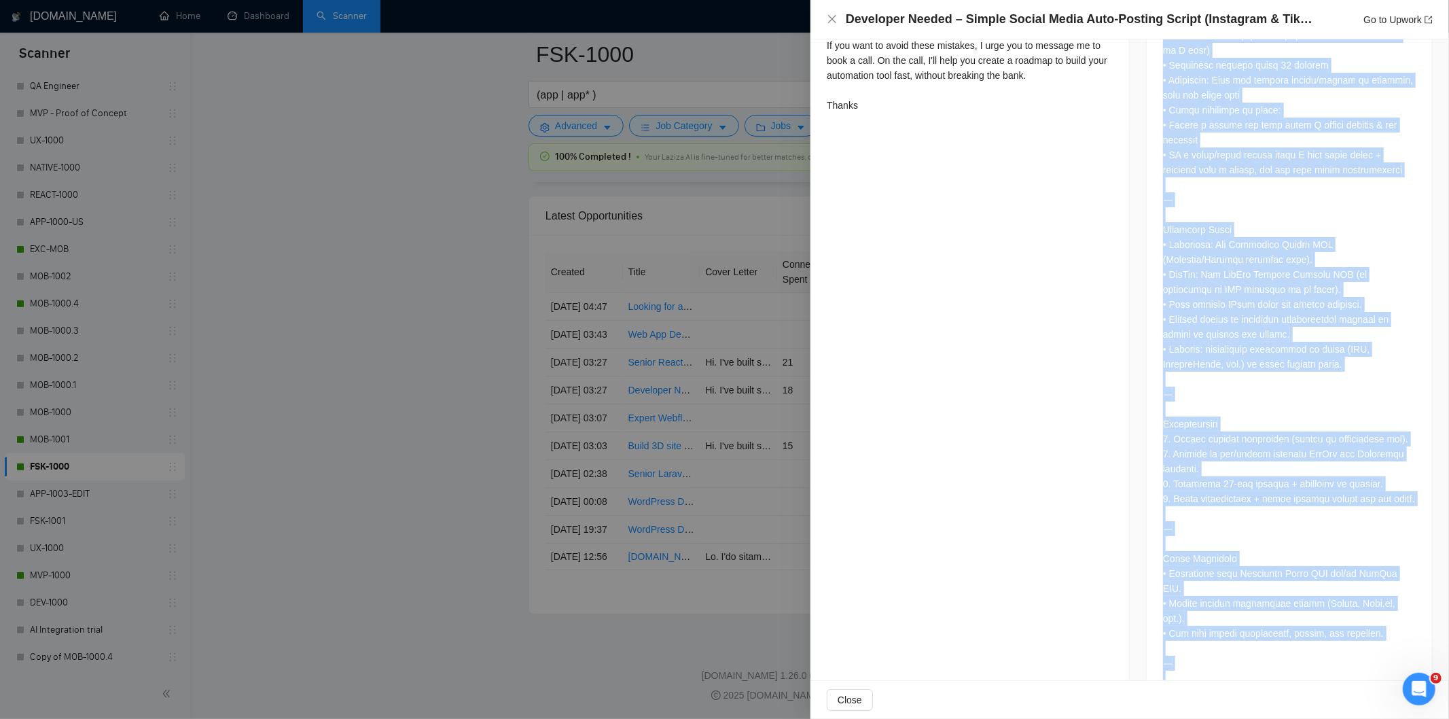
scroll to position [884, 0]
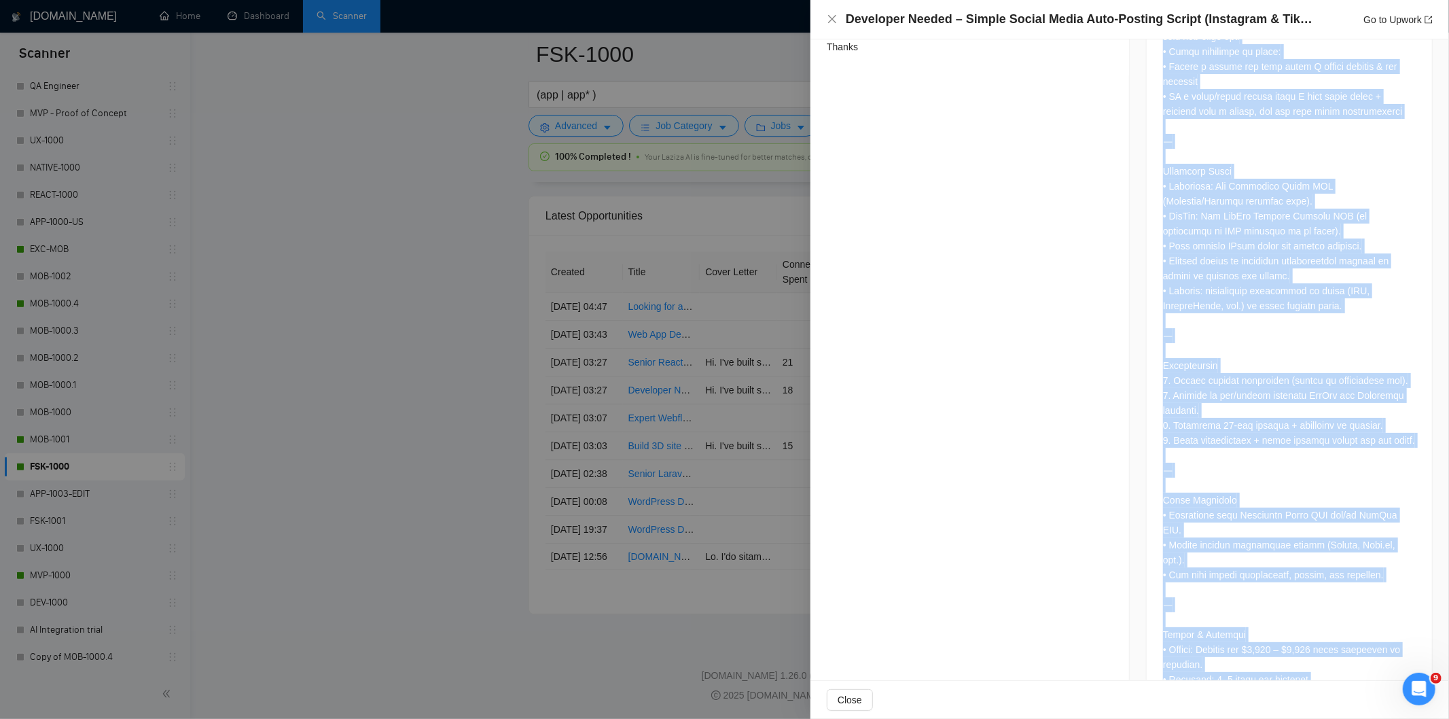
drag, startPoint x: 1158, startPoint y: 280, endPoint x: 1312, endPoint y: 662, distance: 412.3
click at [1303, 624] on div at bounding box center [1289, 226] width 285 height 964
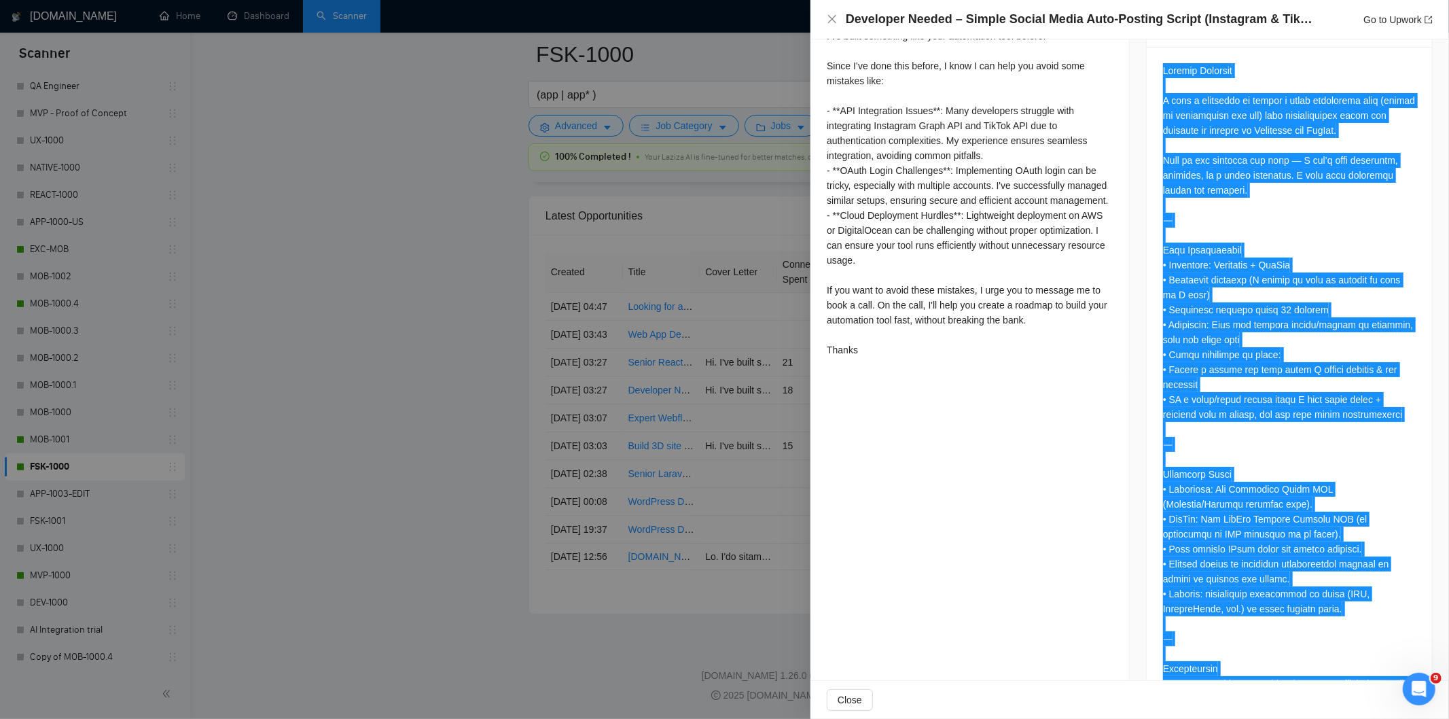
scroll to position [575, 0]
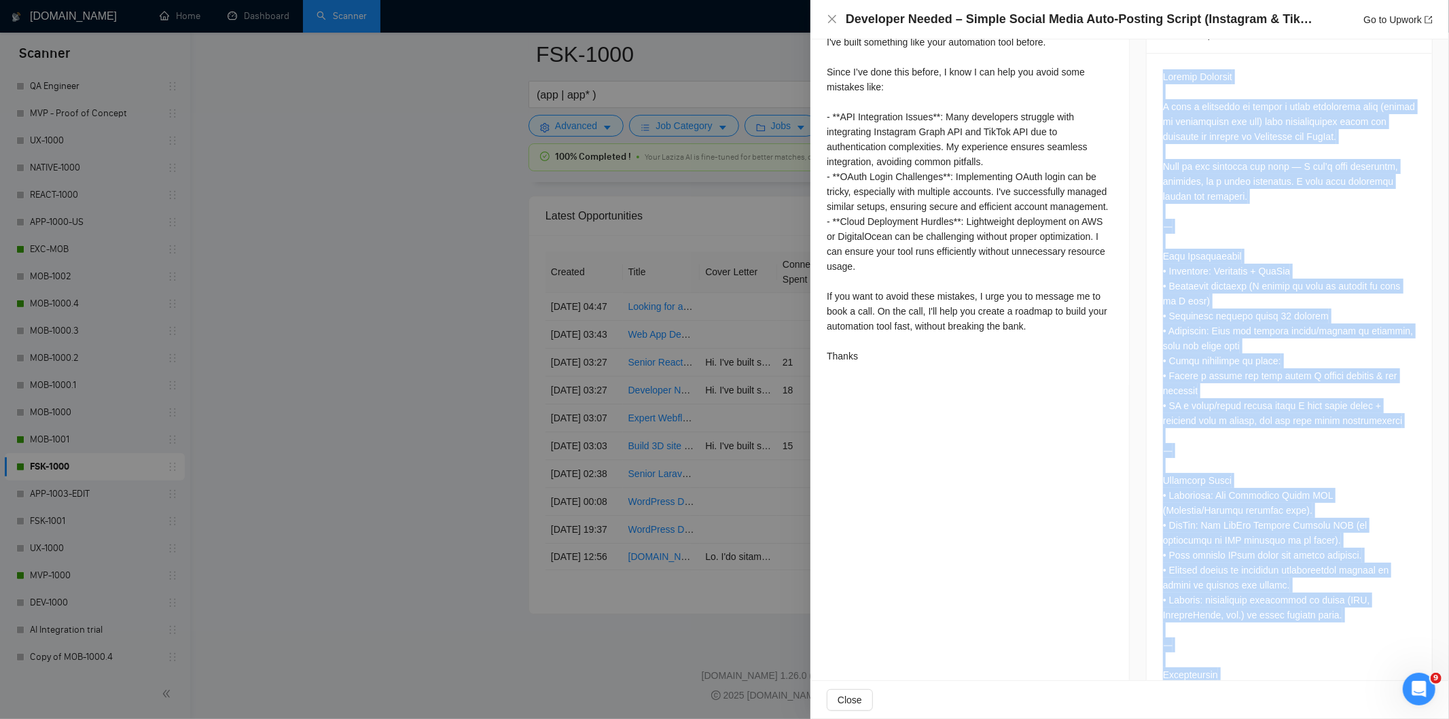
click at [1280, 242] on div at bounding box center [1289, 532] width 253 height 926
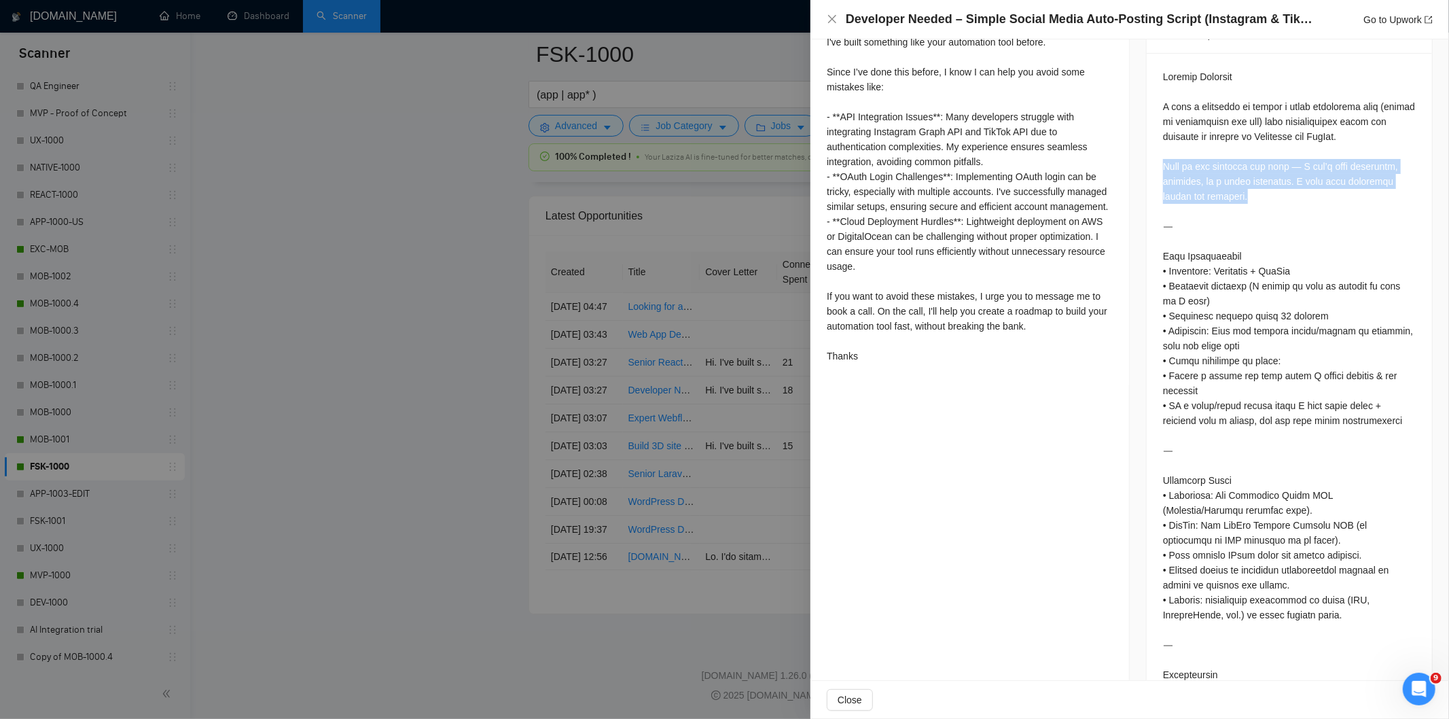
drag, startPoint x: 1266, startPoint y: 188, endPoint x: 1151, endPoint y: 148, distance: 121.6
click at [1151, 148] on div at bounding box center [1289, 535] width 285 height 964
click at [831, 21] on icon "close" at bounding box center [832, 19] width 8 height 8
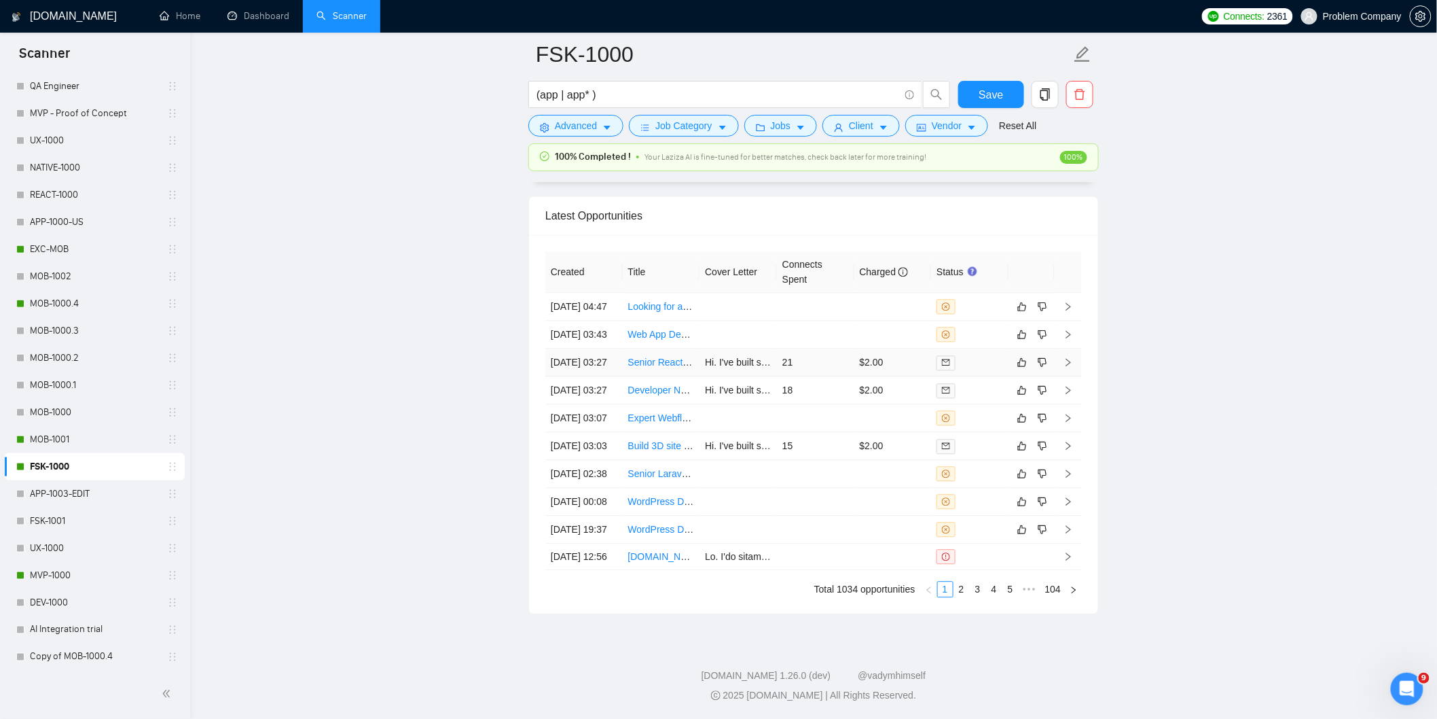
click at [608, 376] on td "[DATE] 03:27" at bounding box center [583, 362] width 77 height 28
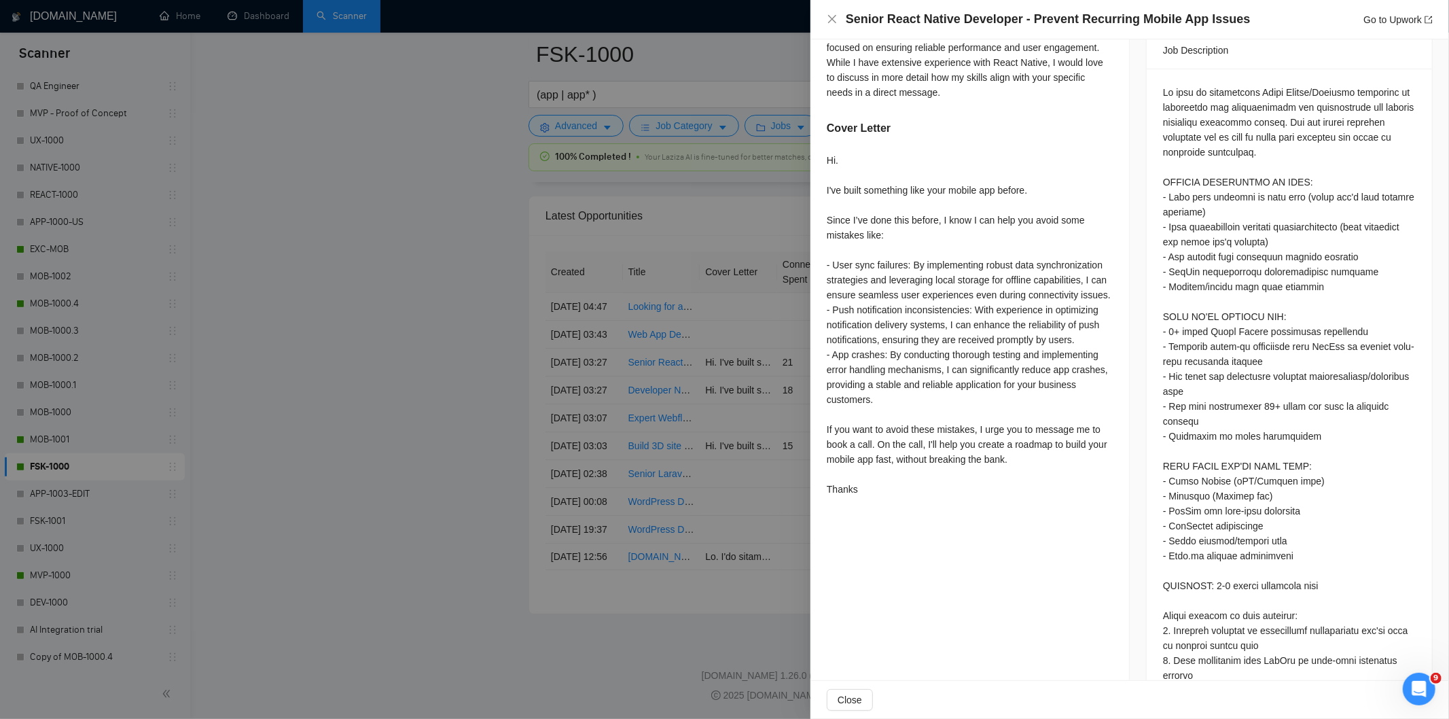
drag, startPoint x: 1240, startPoint y: 21, endPoint x: 922, endPoint y: 32, distance: 318.1
click at [922, 32] on div "Senior React Native Developer - Prevent Recurring Mobile App Issues Go to Upwork" at bounding box center [1129, 19] width 638 height 39
drag, startPoint x: 845, startPoint y: 16, endPoint x: 1227, endPoint y: 14, distance: 382.4
click at [1227, 14] on h4 "Senior React Native Developer - Prevent Recurring Mobile App Issues" at bounding box center [1048, 19] width 405 height 17
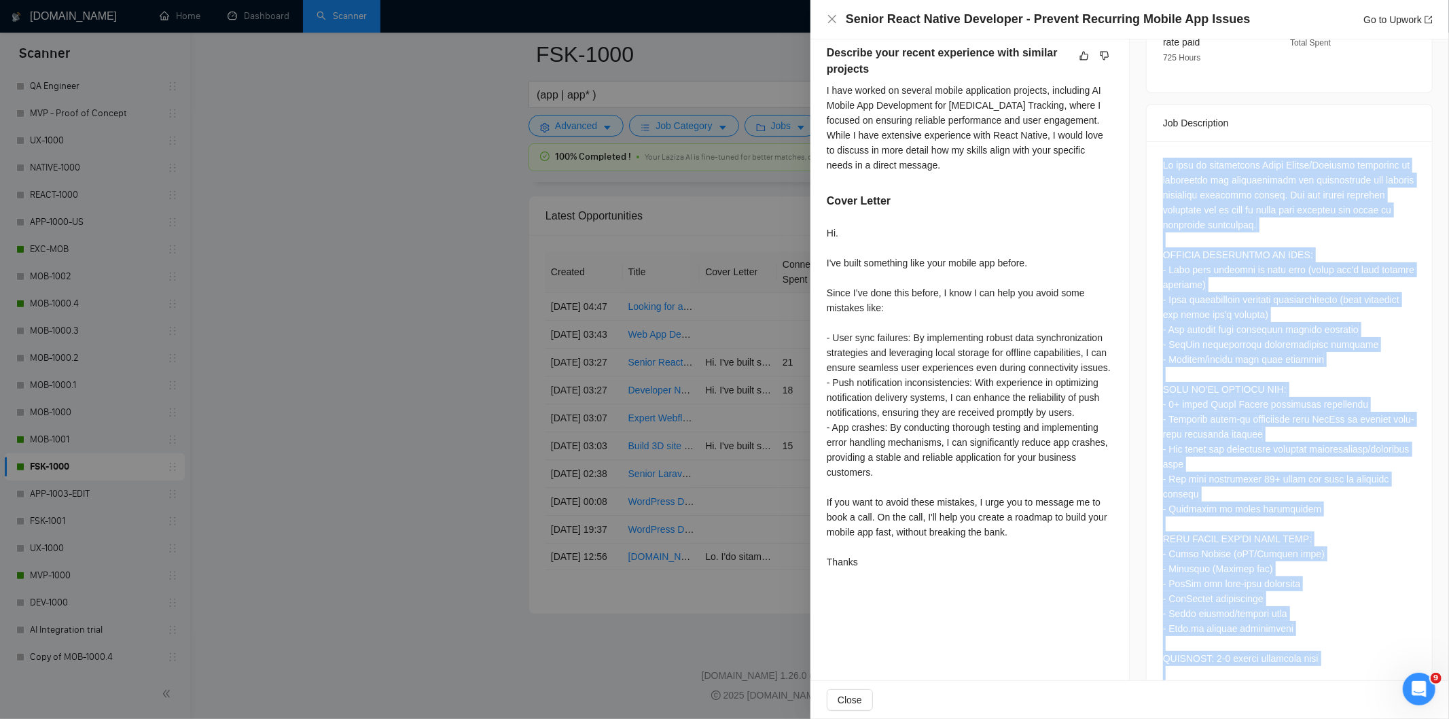
scroll to position [695, 0]
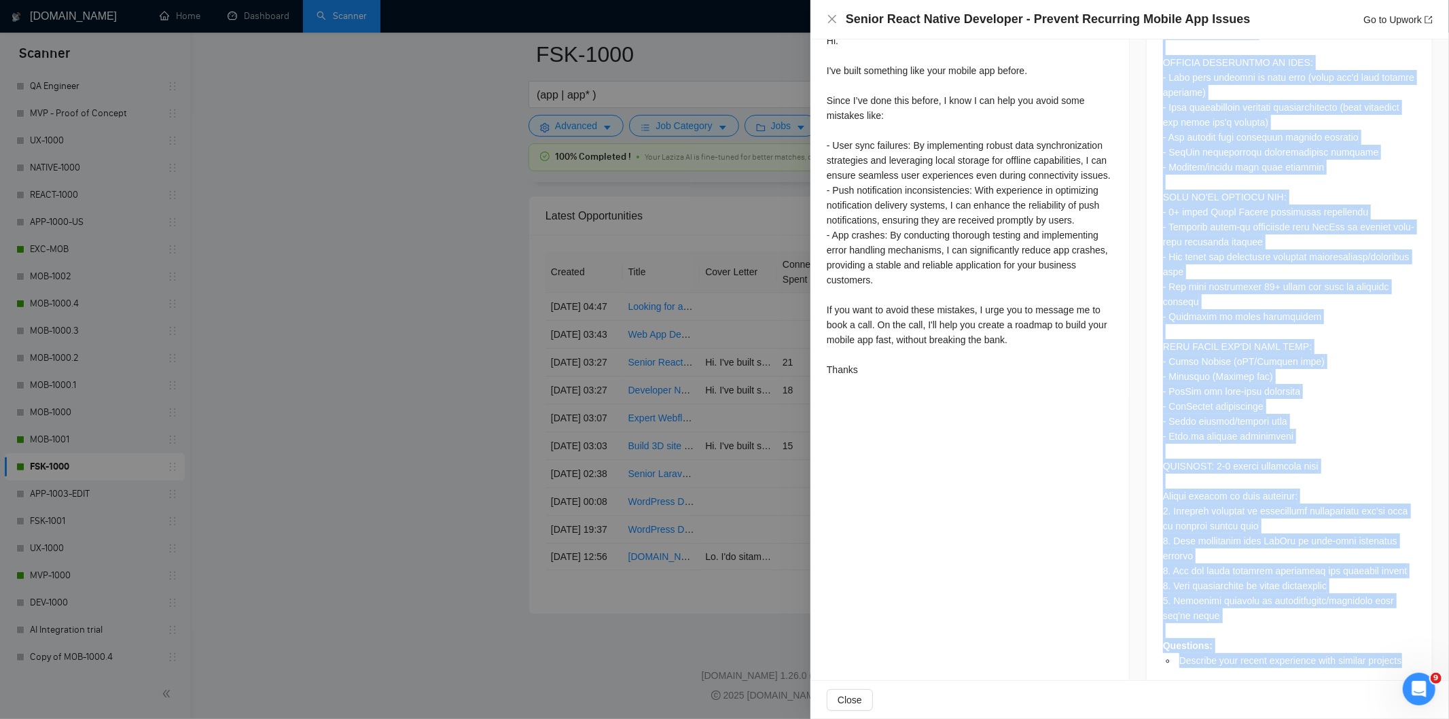
drag, startPoint x: 1157, startPoint y: 170, endPoint x: 1402, endPoint y: 625, distance: 516.6
click at [1303, 624] on div "Questions: Describe your recent experience with similar projects" at bounding box center [1289, 316] width 253 height 702
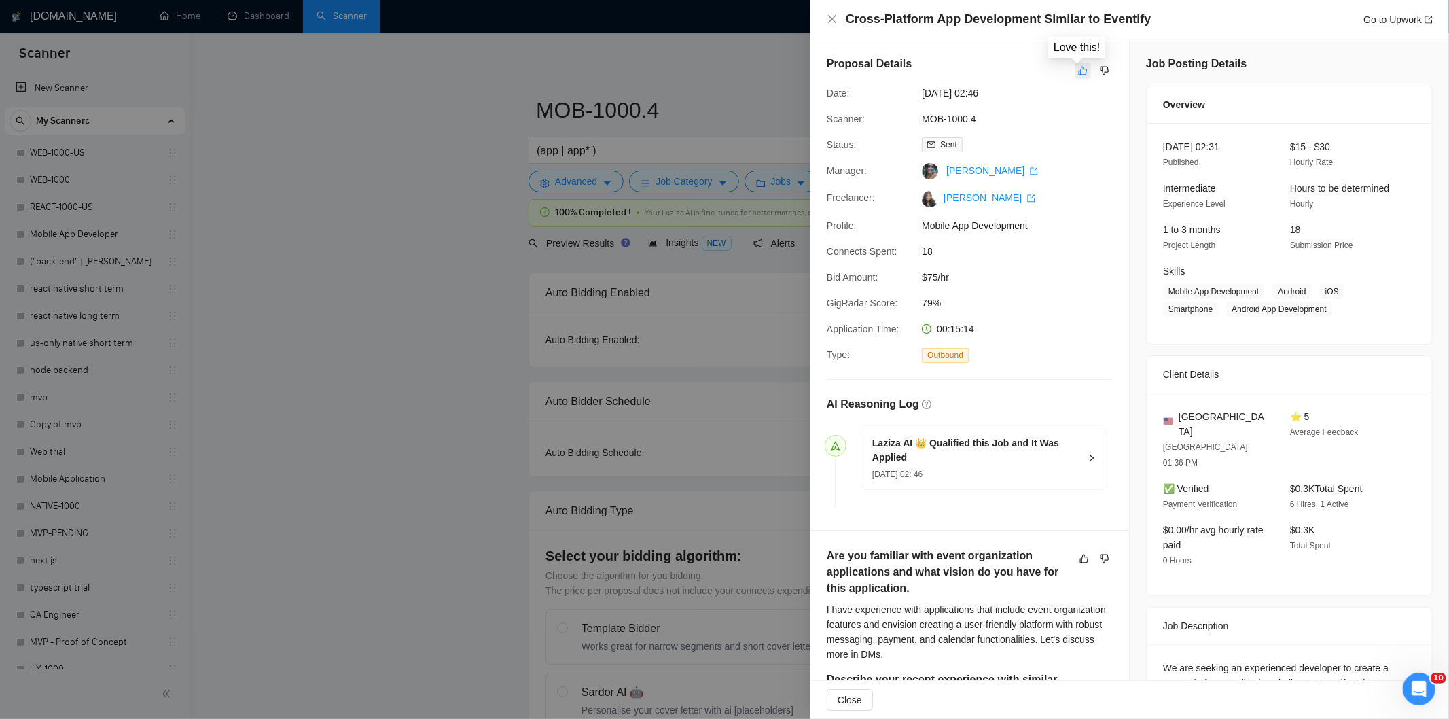
click at [1078, 67] on icon "like" at bounding box center [1083, 70] width 10 height 11
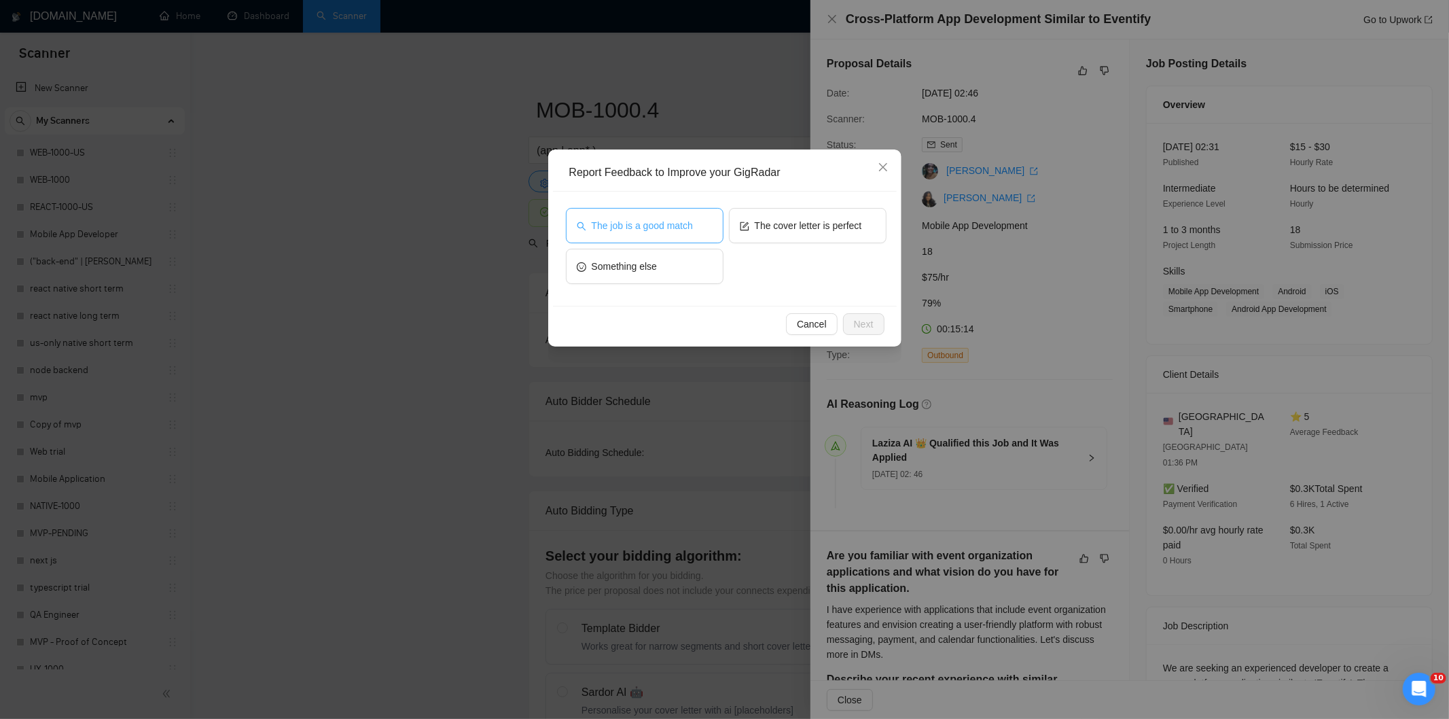
click at [679, 234] on button "The job is a good match" at bounding box center [645, 225] width 158 height 35
click at [854, 324] on span "Next" at bounding box center [864, 324] width 20 height 15
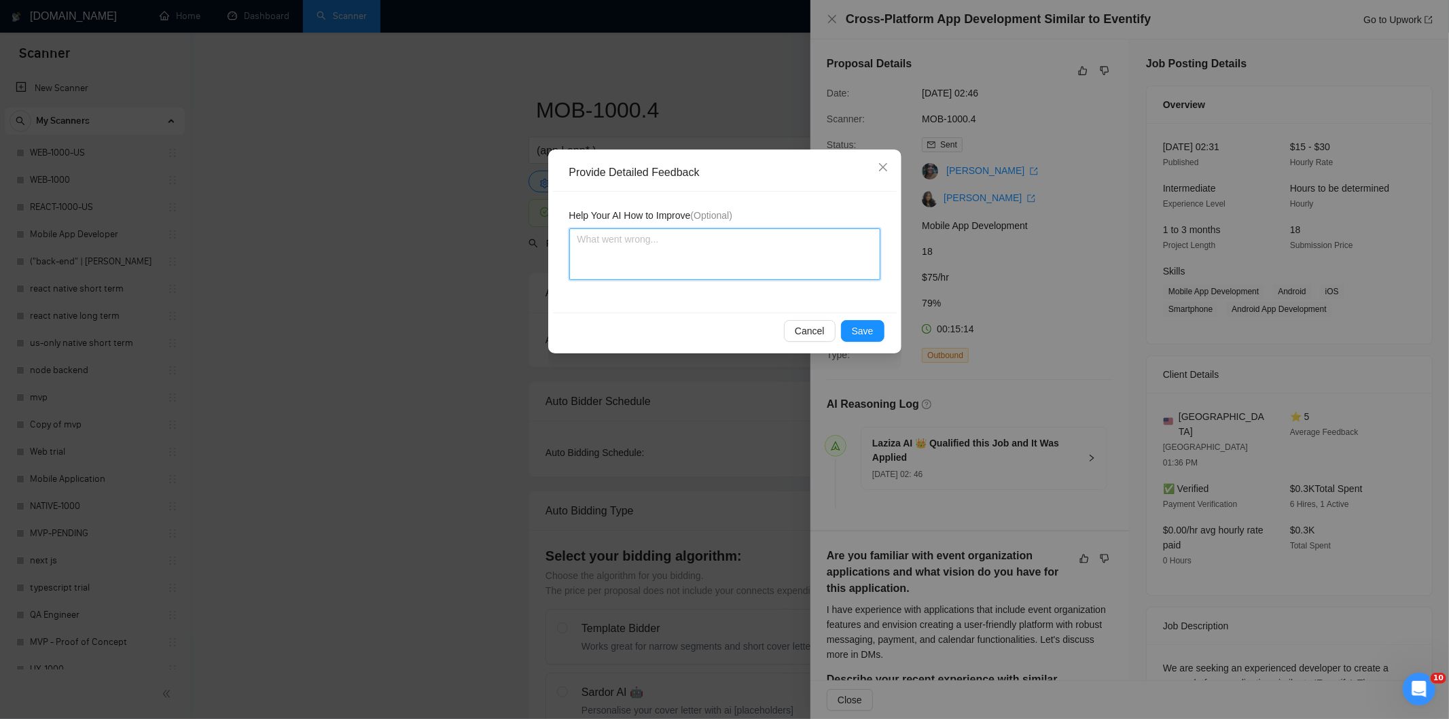
click at [736, 249] on textarea at bounding box center [724, 254] width 311 height 52
paste textarea "Good fit — the project is greenfield (no existing code), welcomes agencies, use…"
type textarea "Good fit — the project is greenfield (no existing code), welcomes agencies, use…"
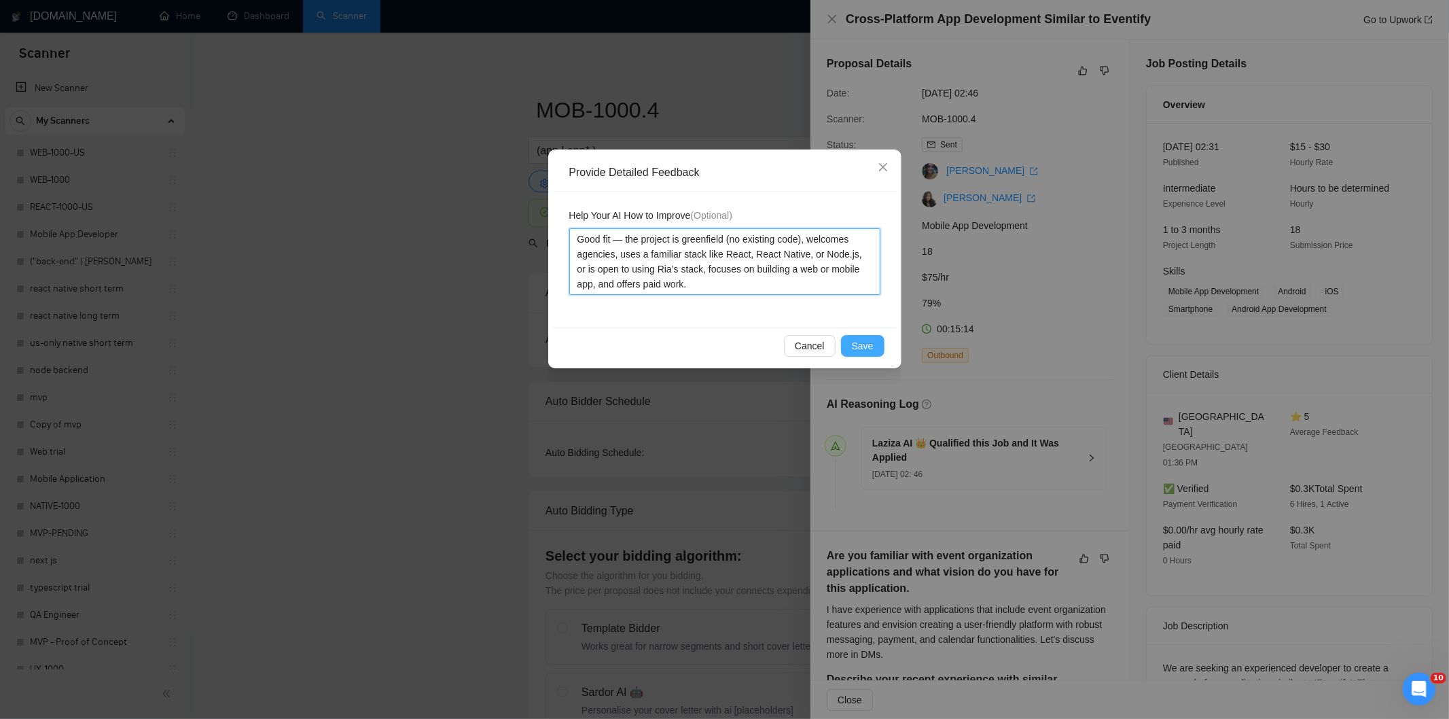
type textarea "Good fit — the project is greenfield (no existing code), welcomes agencies, use…"
click at [856, 343] on span "Save" at bounding box center [863, 345] width 22 height 15
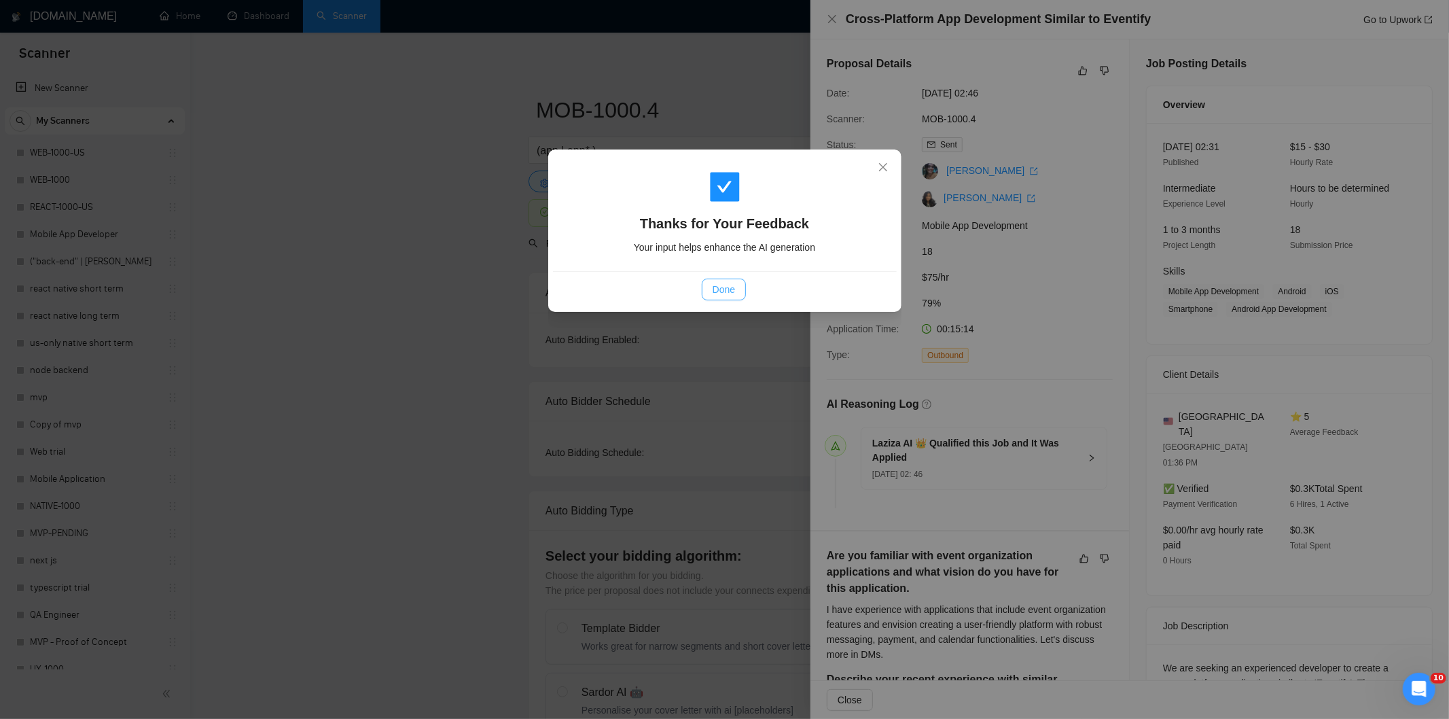
click at [734, 293] on span "Done" at bounding box center [723, 289] width 22 height 15
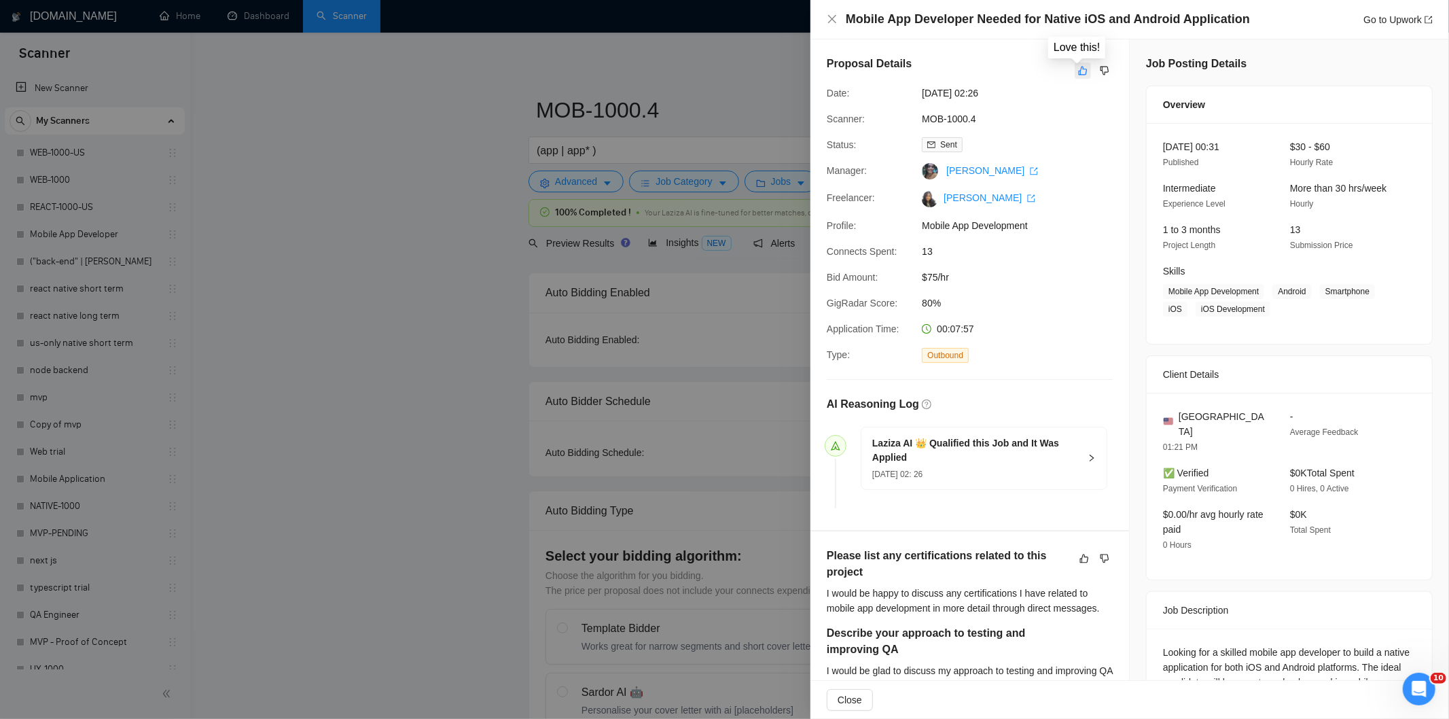
click at [1078, 71] on icon "like" at bounding box center [1083, 70] width 10 height 11
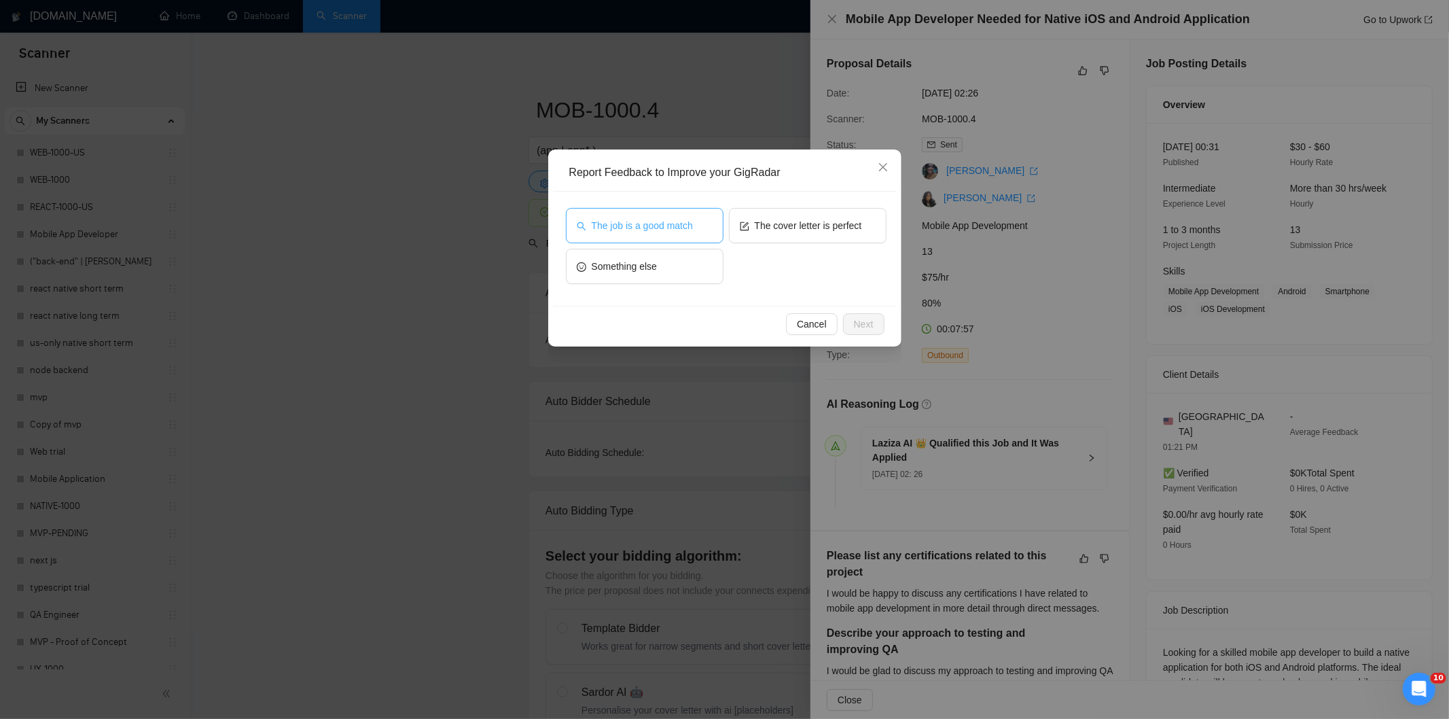
click at [704, 222] on button "The job is a good match" at bounding box center [645, 225] width 158 height 35
click at [863, 318] on span "Next" at bounding box center [864, 324] width 20 height 15
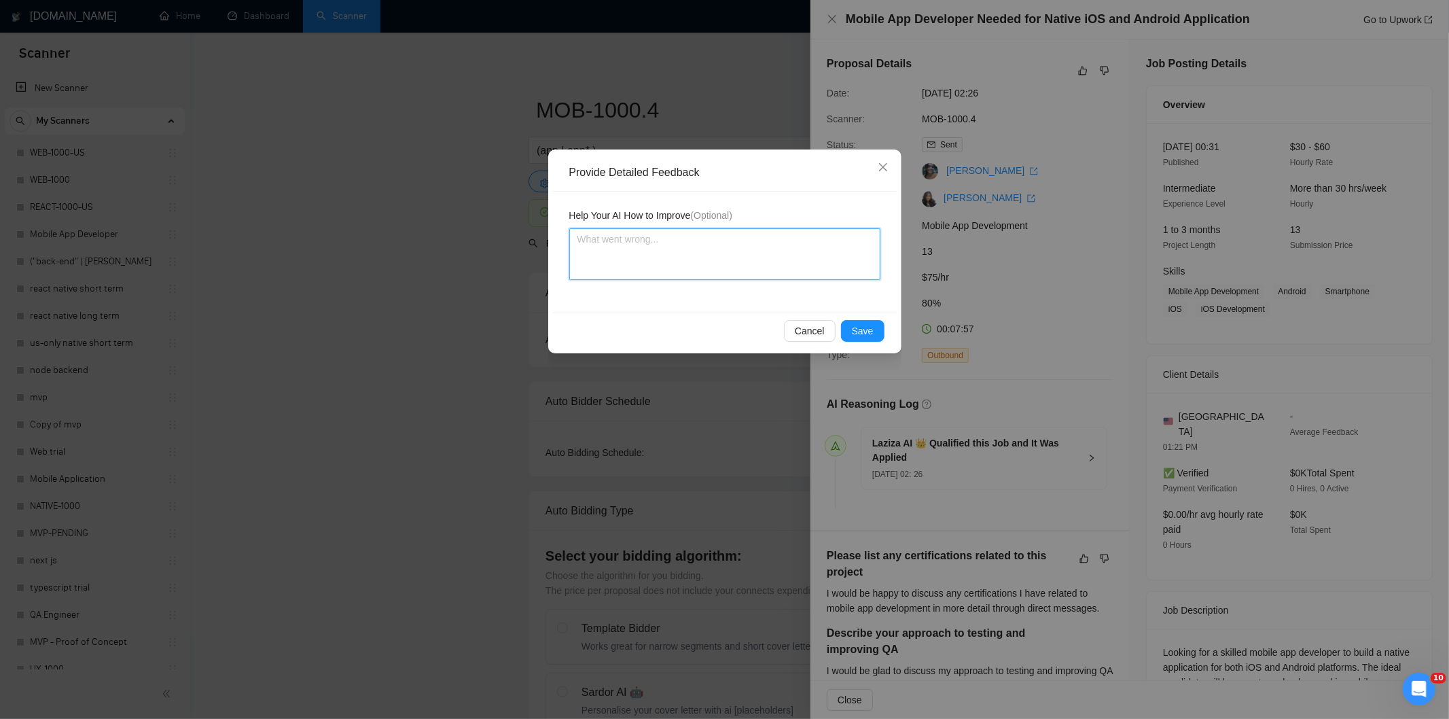
click at [801, 273] on textarea at bounding box center [724, 254] width 311 height 52
paste textarea "Good fit — the project is greenfield (no existing code), welcomes agencies, use…"
type textarea "Good fit — the project is greenfield (no existing code), welcomes agencies, use…"
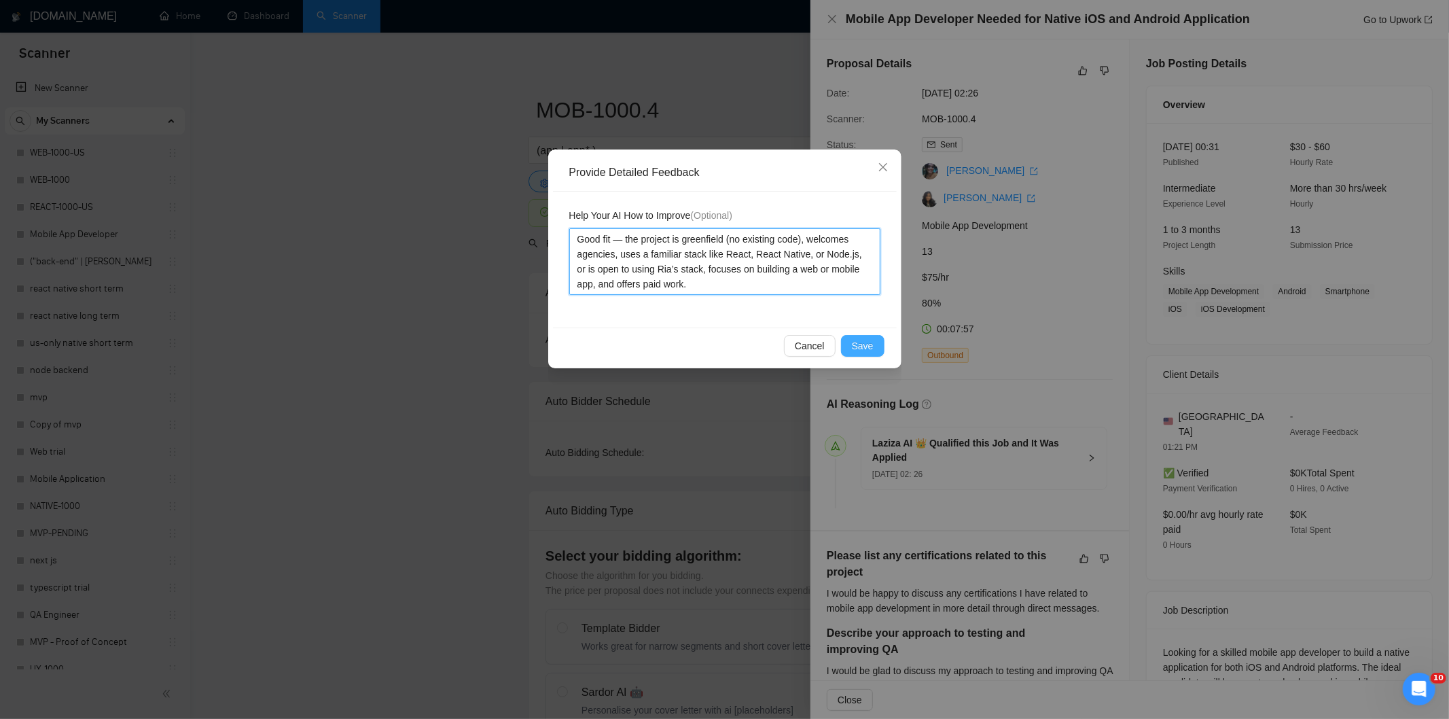
type textarea "Good fit — the project is greenfield (no existing code), welcomes agencies, use…"
click at [865, 344] on span "Save" at bounding box center [863, 345] width 22 height 15
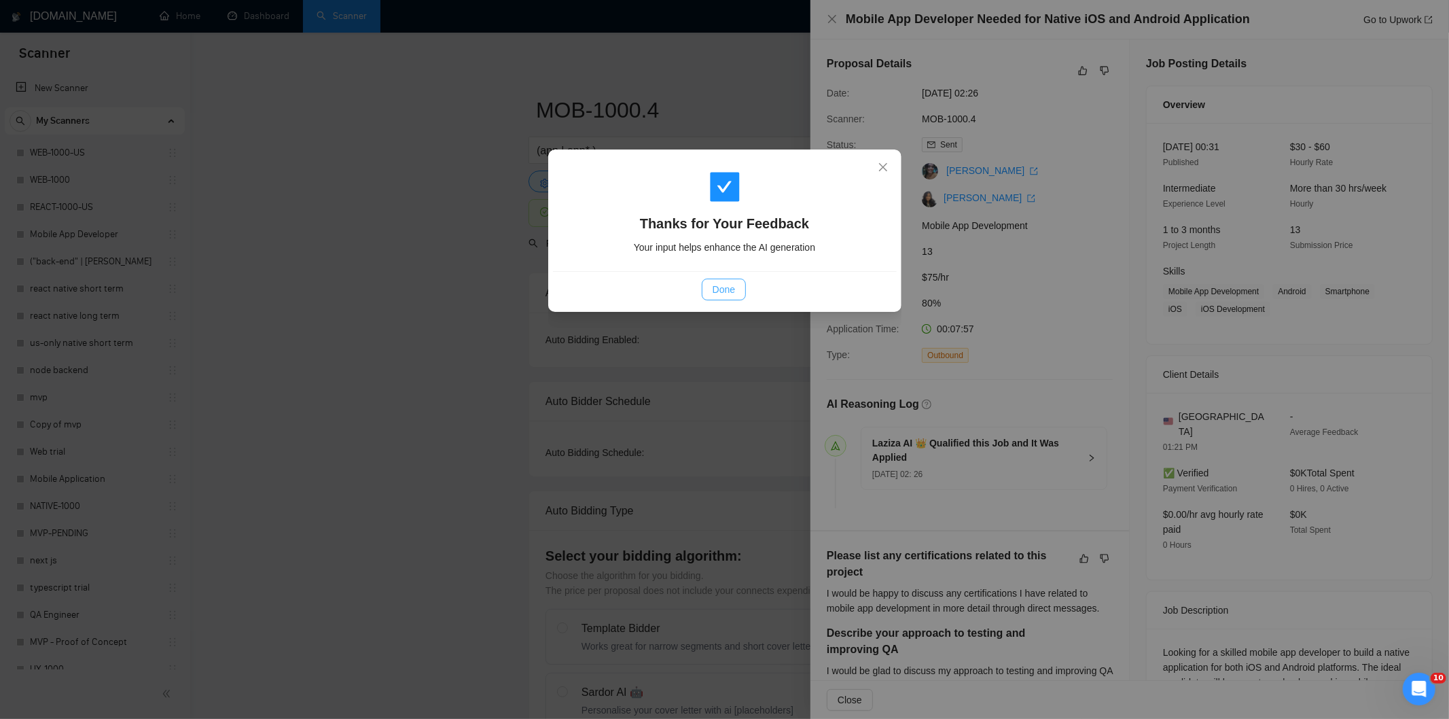
click at [728, 289] on span "Done" at bounding box center [723, 289] width 22 height 15
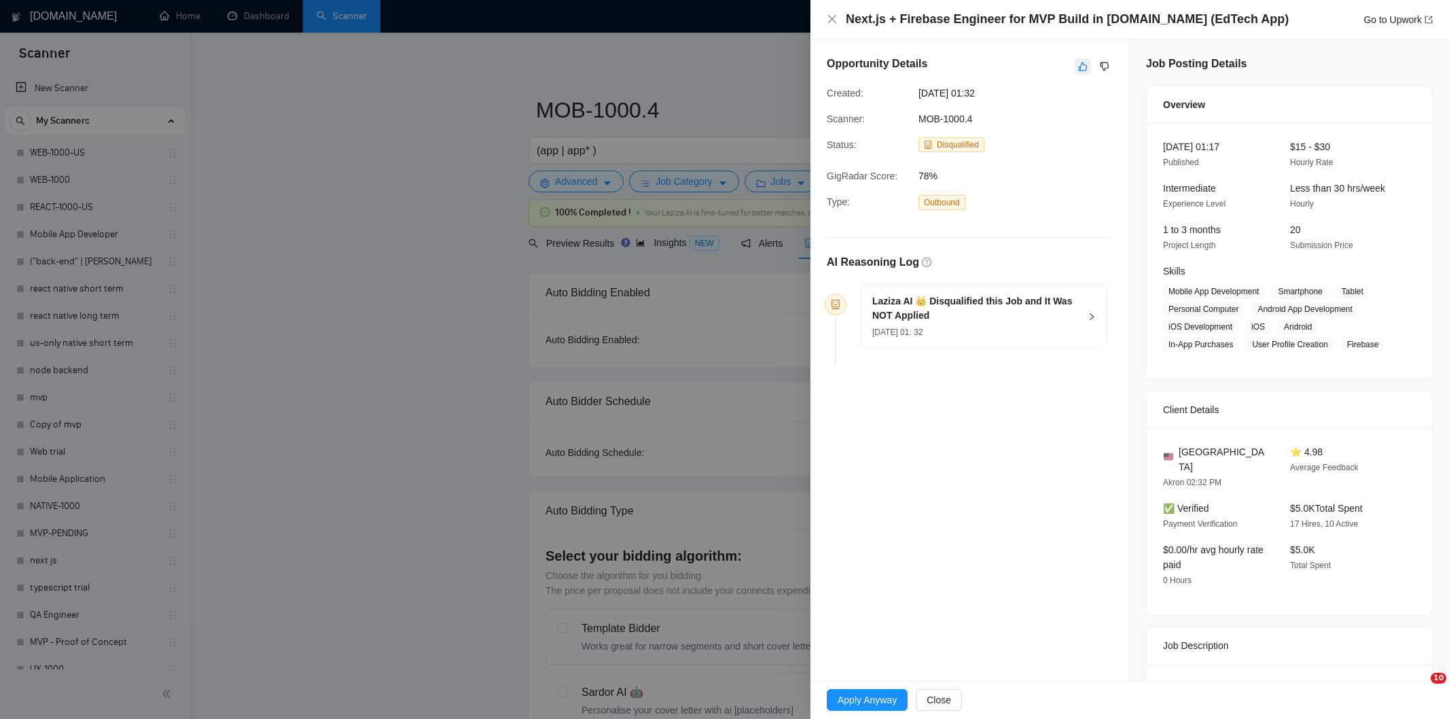
click at [1078, 71] on icon "like" at bounding box center [1083, 66] width 10 height 11
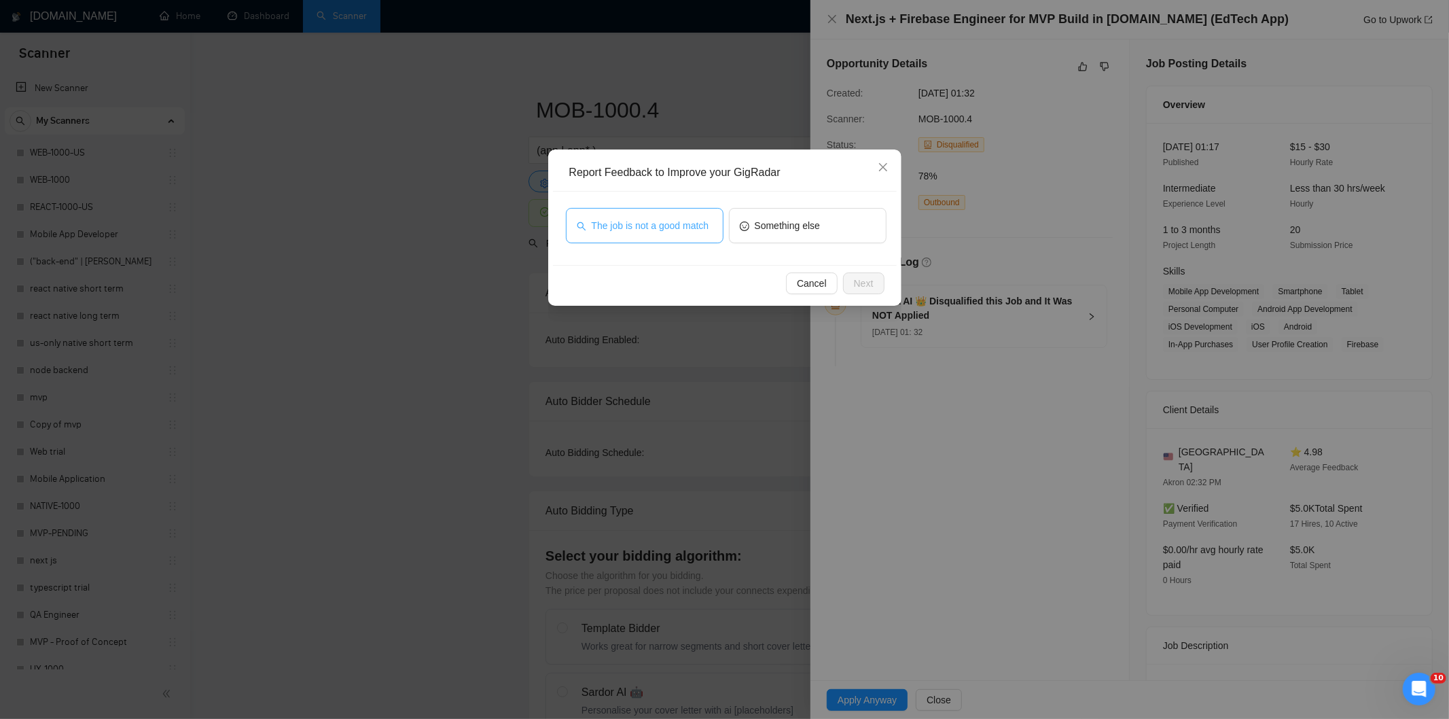
click at [712, 221] on button "The job is not a good match" at bounding box center [645, 225] width 158 height 35
click at [854, 276] on span "Next" at bounding box center [864, 283] width 20 height 15
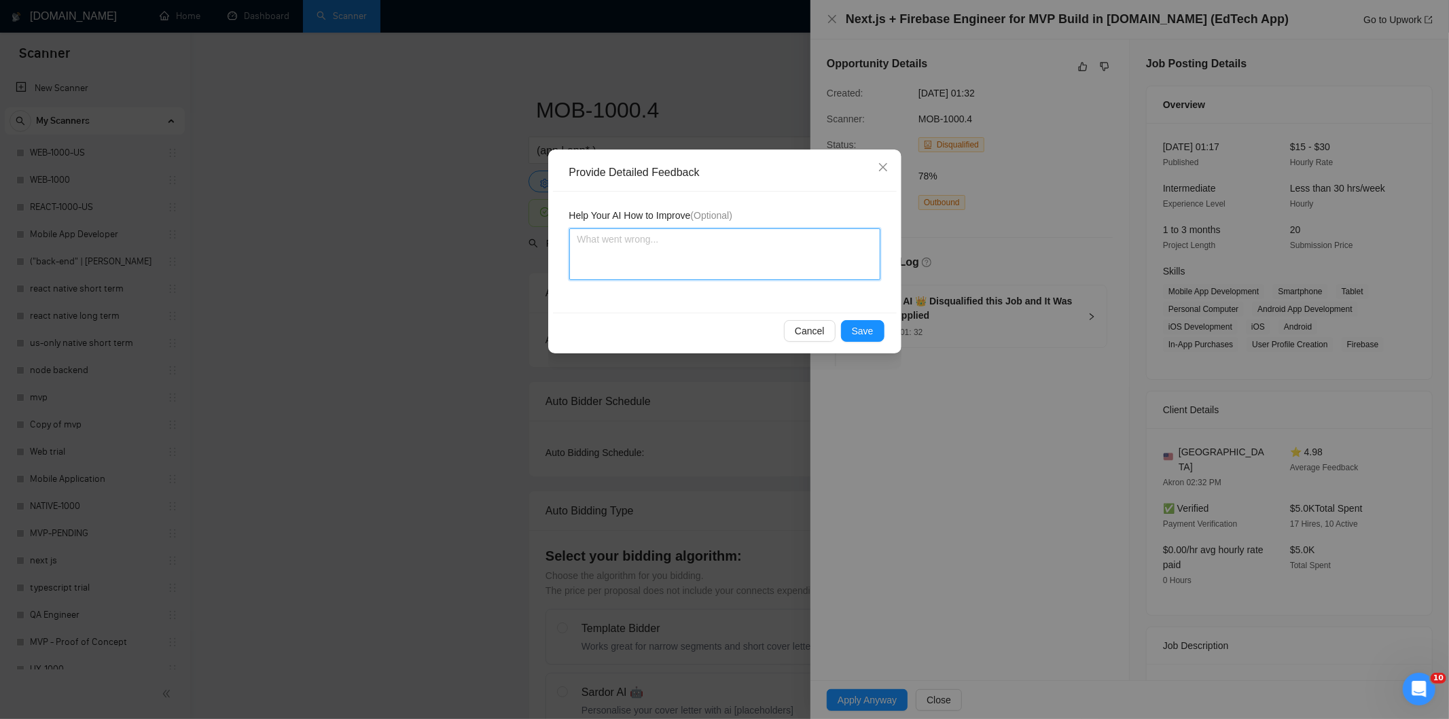
click at [812, 268] on textarea at bounding box center [724, 254] width 311 height 52
paste textarea "Not a fit — this project has been disqualified for other reasons. Example: "The…"
type textarea "Not a fit — this project has been disqualified for other reasons. Example: "The…"
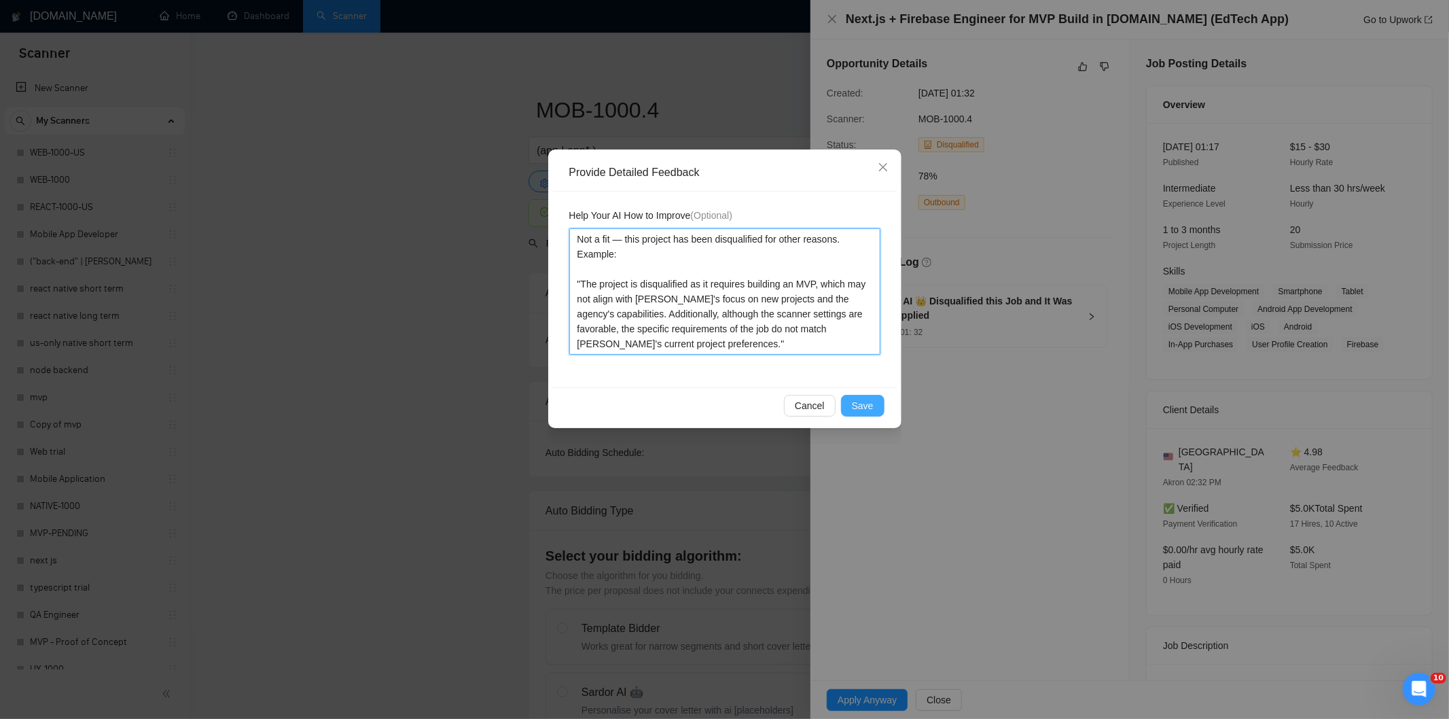
type textarea "Not a fit — this project has been disqualified for other reasons. Example: "The…"
click at [863, 405] on span "Save" at bounding box center [863, 405] width 22 height 15
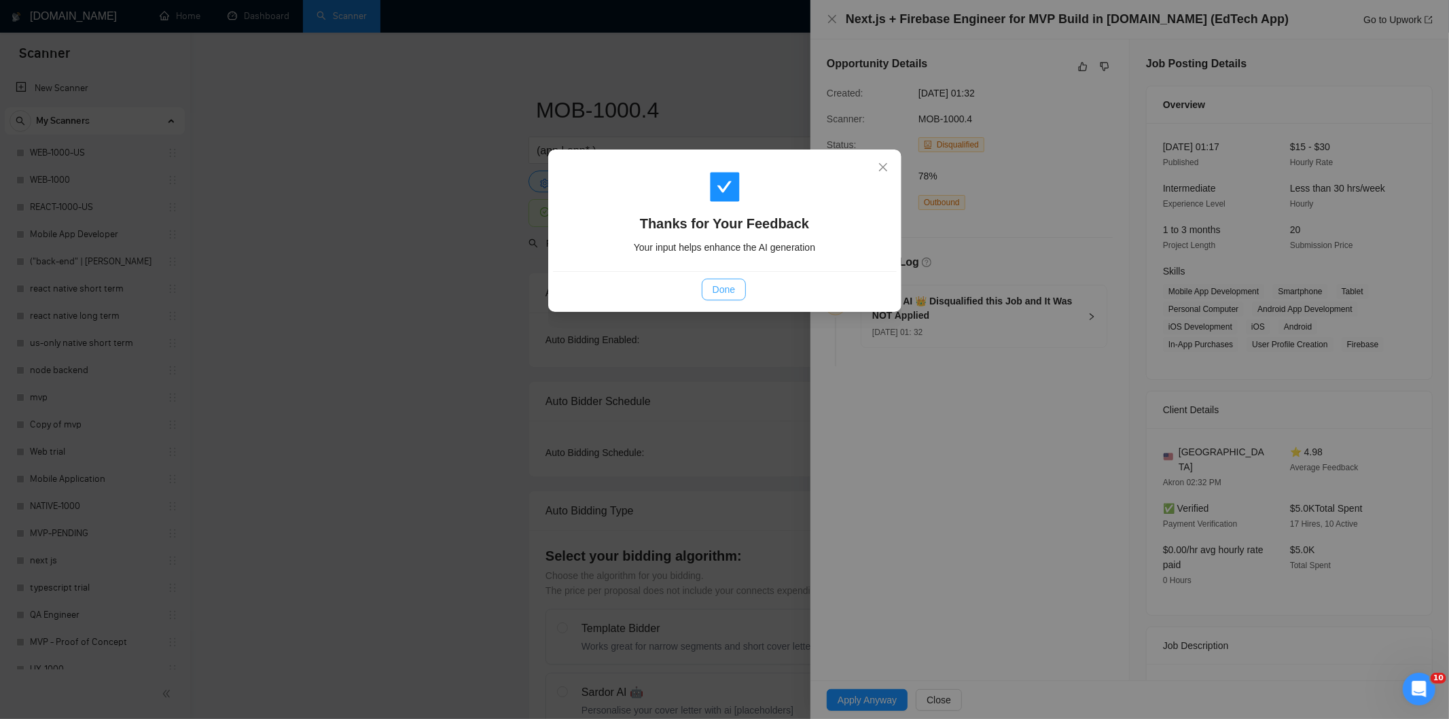
click at [723, 289] on span "Done" at bounding box center [723, 289] width 22 height 15
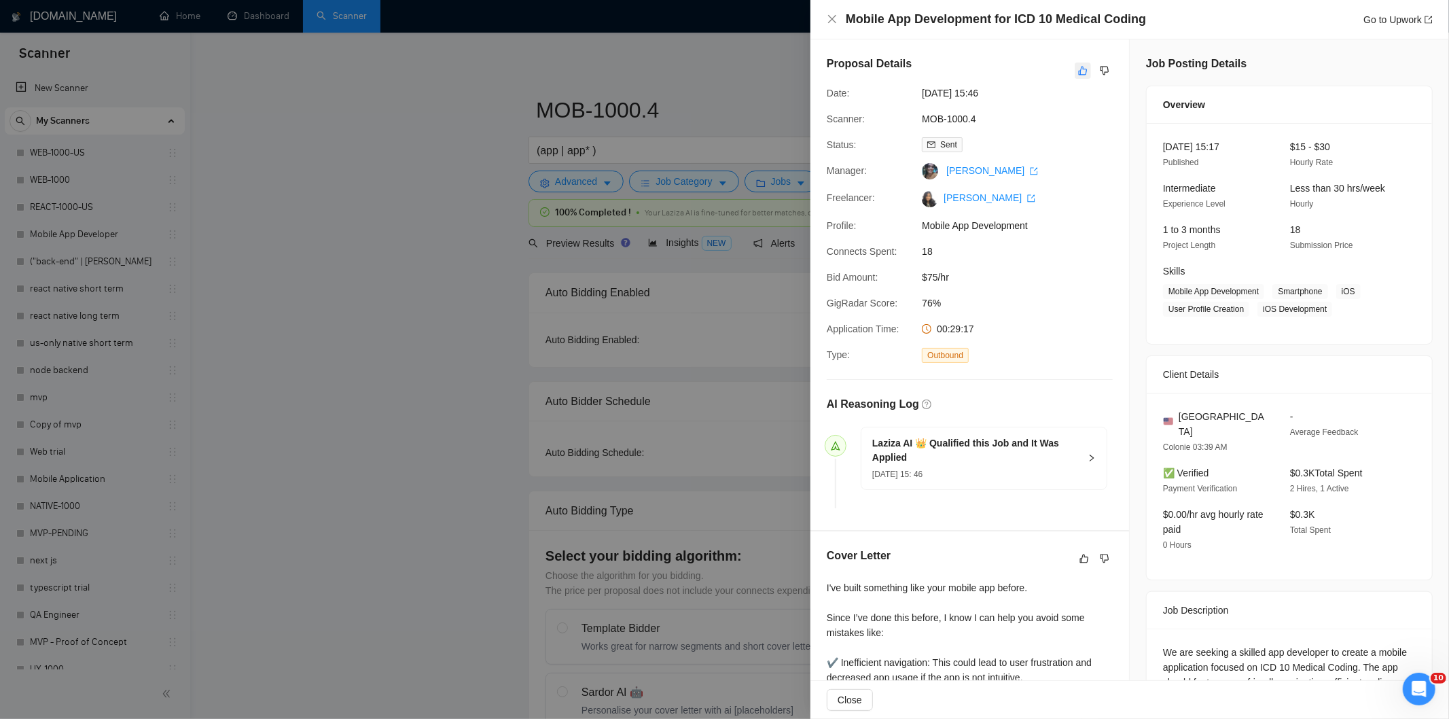
click at [1078, 73] on icon "like" at bounding box center [1083, 70] width 10 height 11
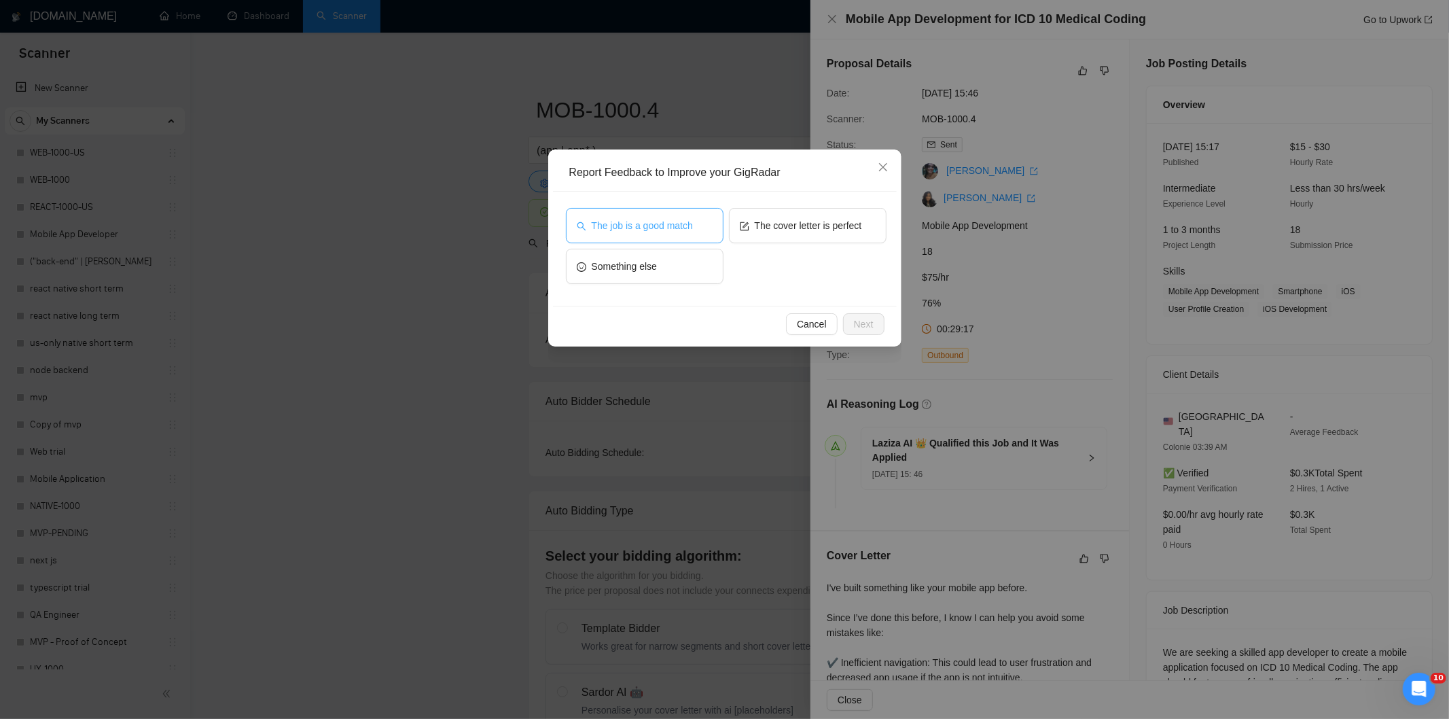
click at [625, 227] on span "The job is a good match" at bounding box center [642, 225] width 101 height 15
click at [867, 327] on span "Next" at bounding box center [864, 324] width 20 height 15
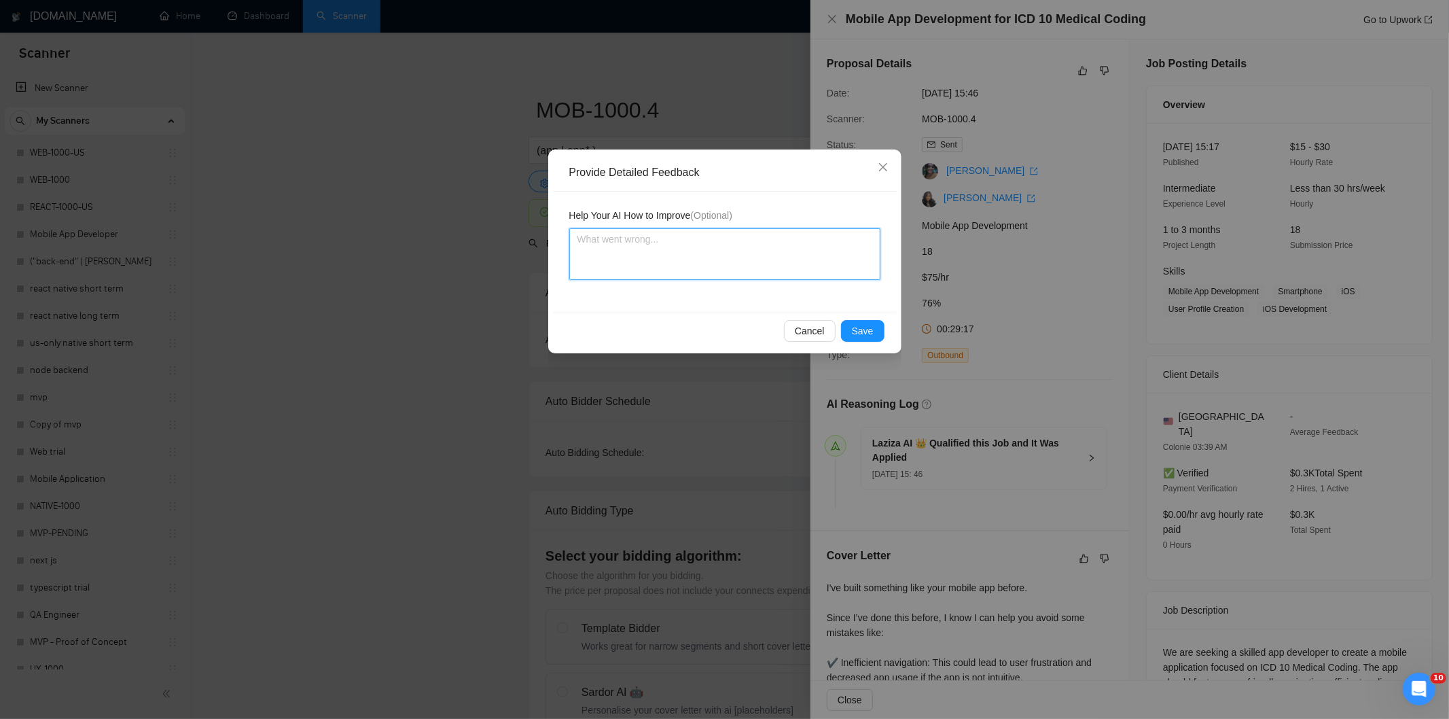
click at [775, 266] on textarea at bounding box center [724, 254] width 311 height 52
paste textarea "Good fit — the project is greenfield (no existing code), welcomes agencies, use…"
type textarea "Good fit — the project is greenfield (no existing code), welcomes agencies, use…"
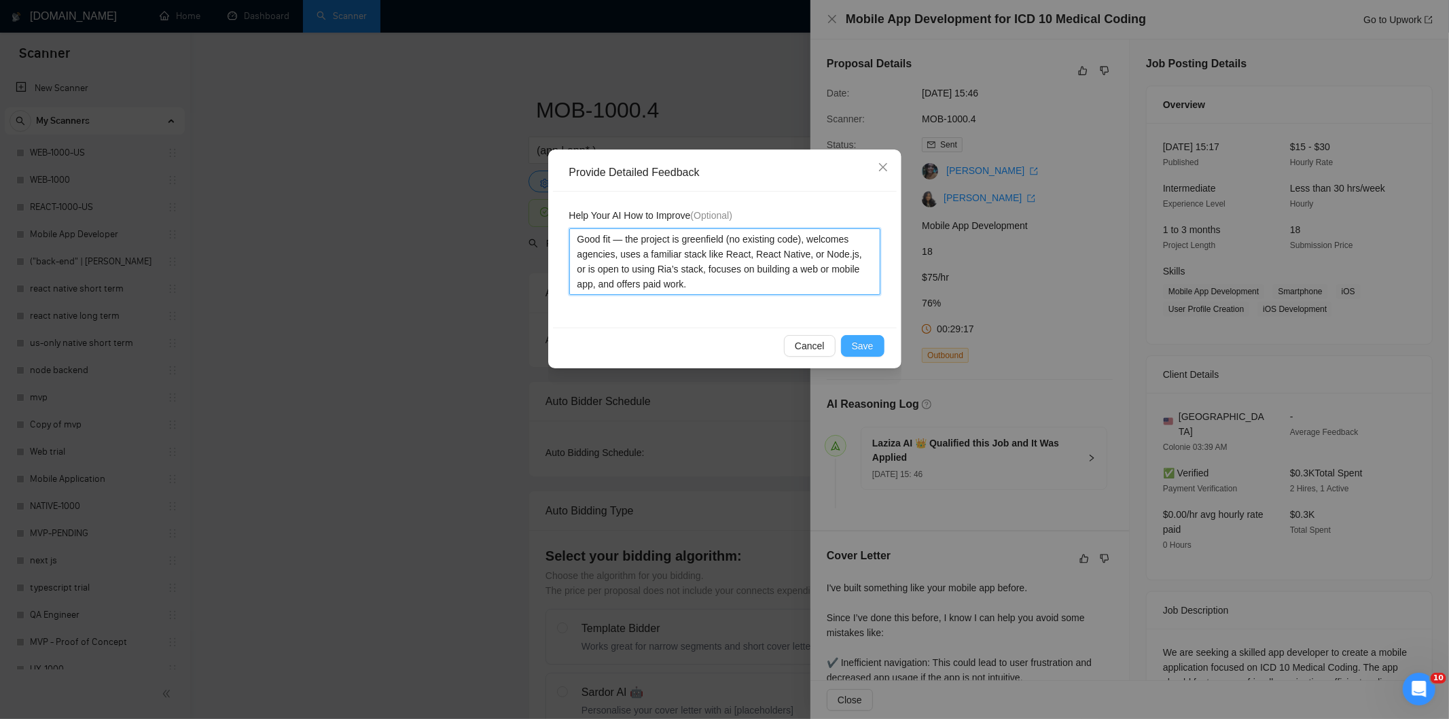
type textarea "Good fit — the project is greenfield (no existing code), welcomes agencies, use…"
click at [858, 337] on button "Save" at bounding box center [862, 346] width 43 height 22
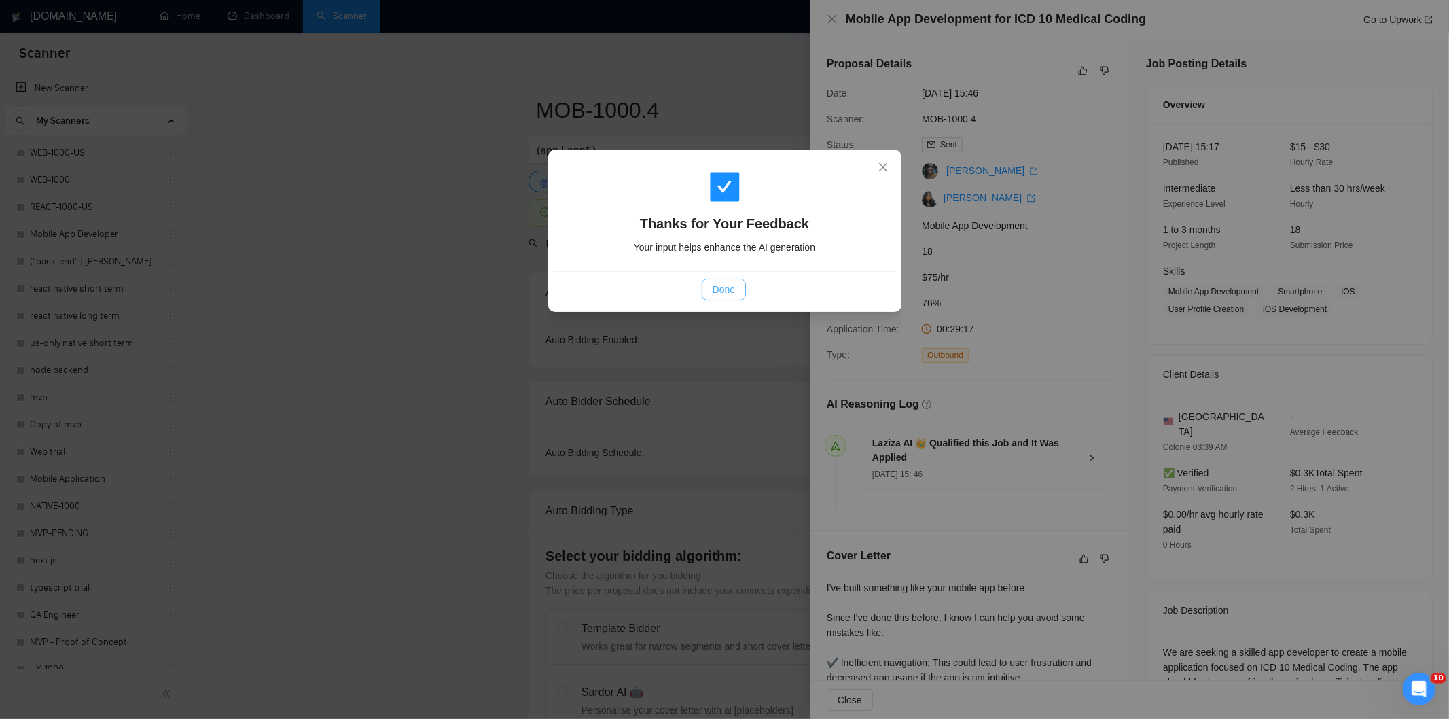
click at [738, 297] on button "Done" at bounding box center [724, 289] width 44 height 22
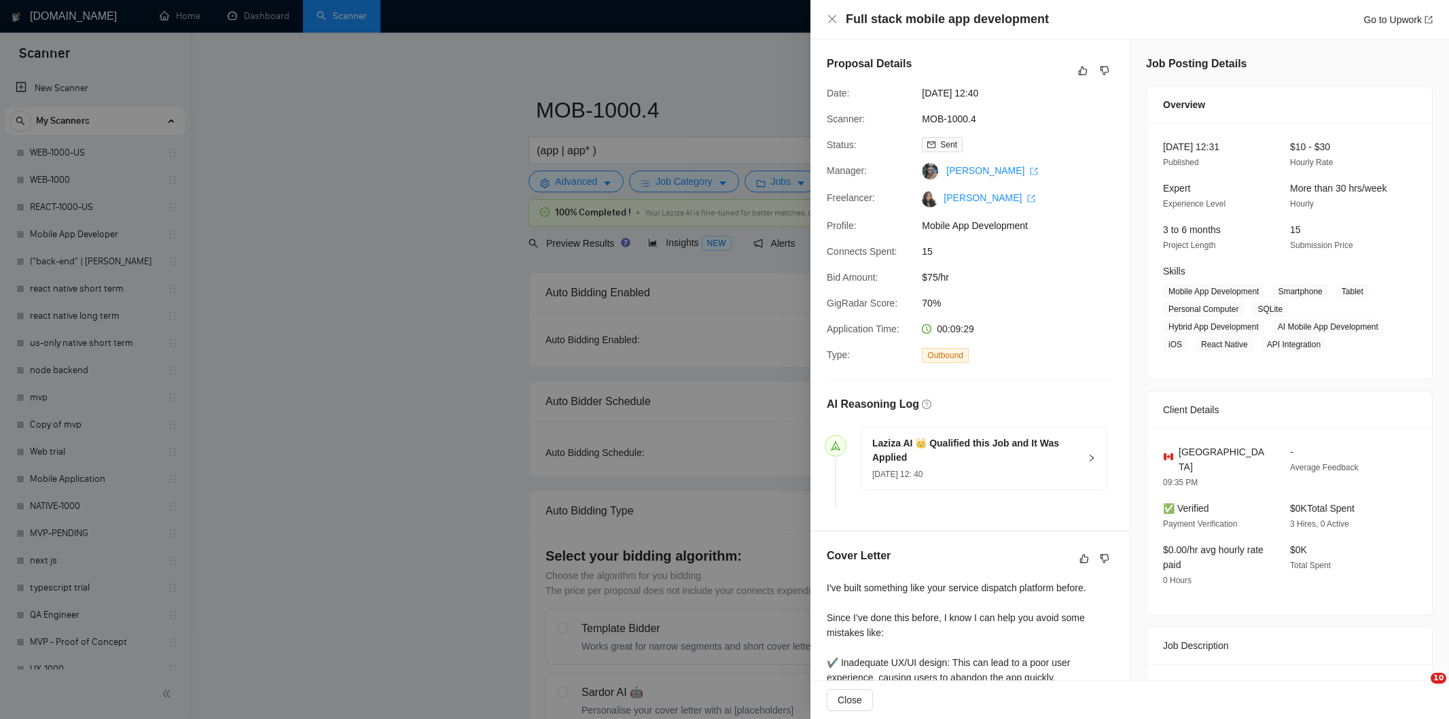
click at [1080, 76] on div "Report Feedback to Improve your GigRadar The job is a good match The cover lett…" at bounding box center [724, 359] width 1449 height 719
click at [1075, 75] on button "button" at bounding box center [1083, 70] width 16 height 16
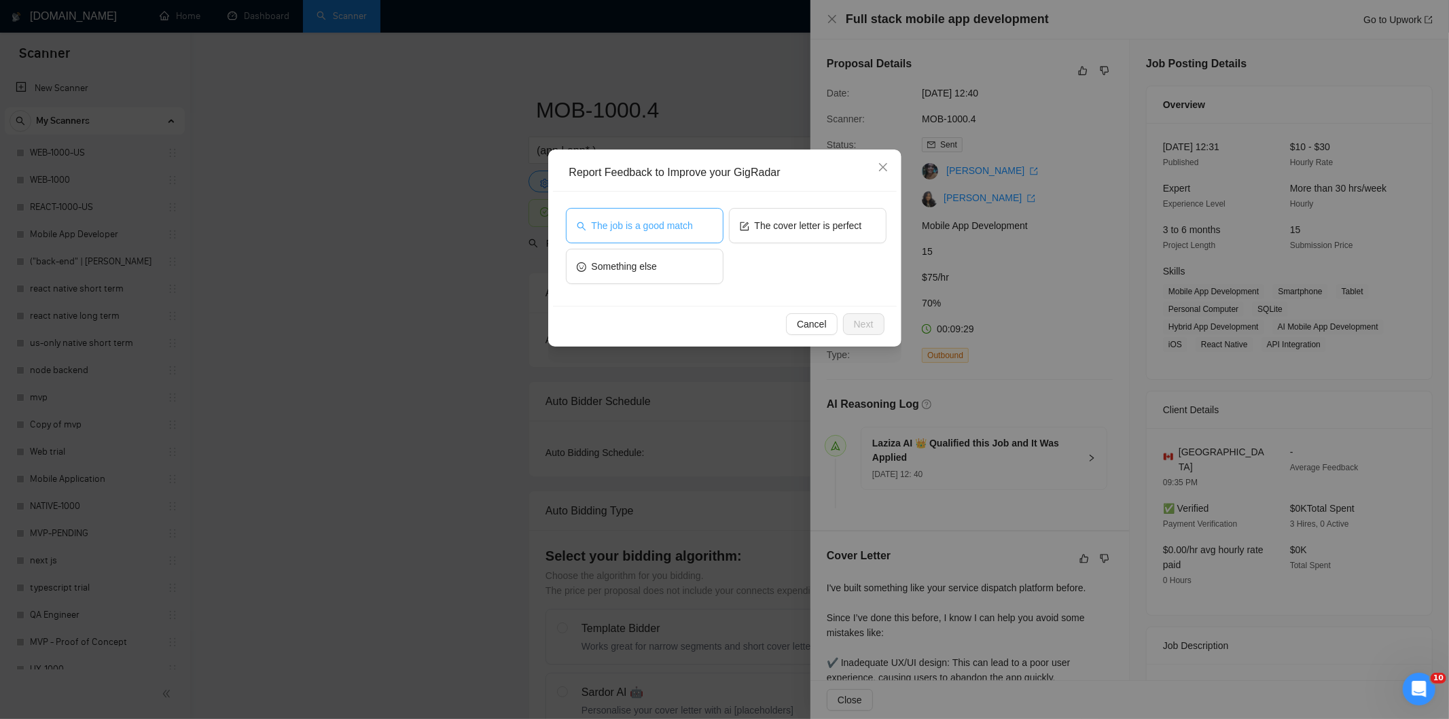
click at [656, 219] on span "The job is a good match" at bounding box center [642, 225] width 101 height 15
click at [872, 324] on span "Next" at bounding box center [864, 324] width 20 height 15
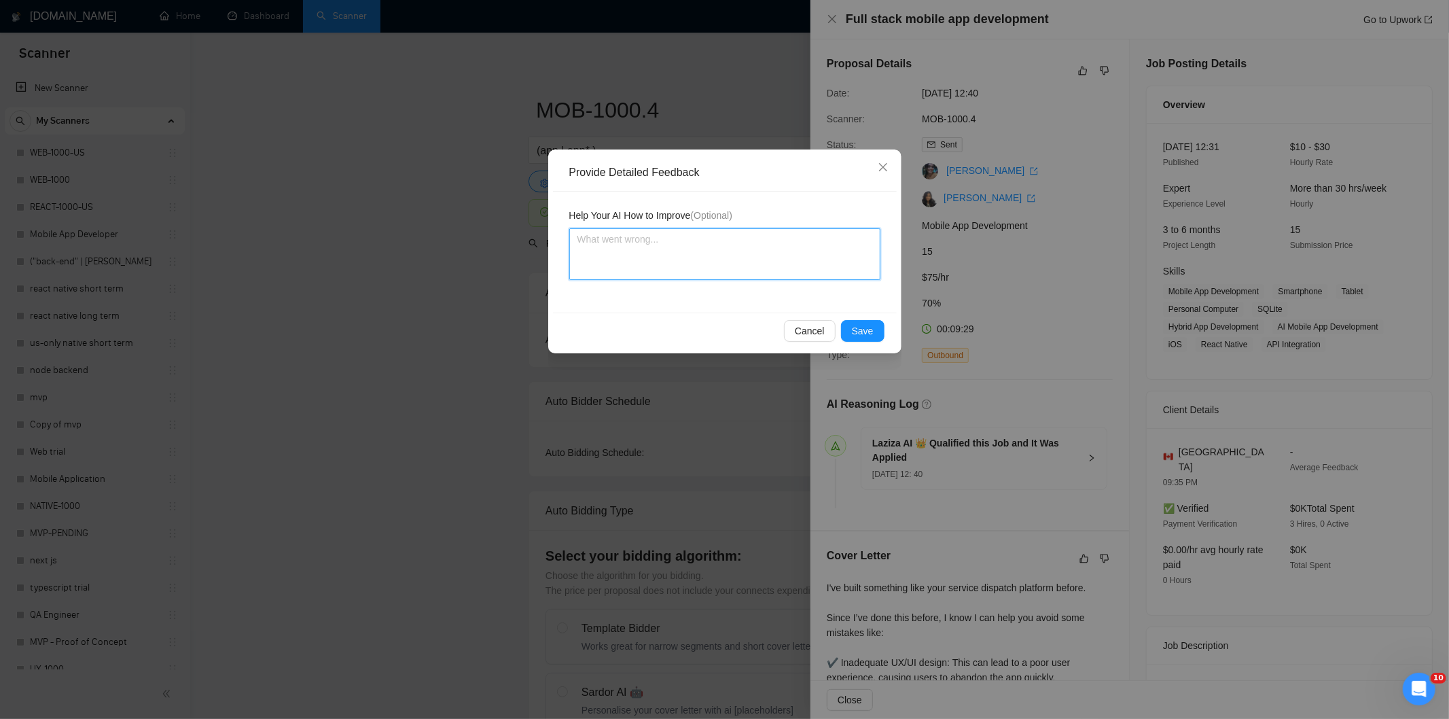
click at [766, 280] on textarea at bounding box center [724, 254] width 311 height 52
paste textarea "Good fit — the project is greenfield (no existing code), welcomes agencies, use…"
type textarea "Good fit — the project is greenfield (no existing code), welcomes agencies, use…"
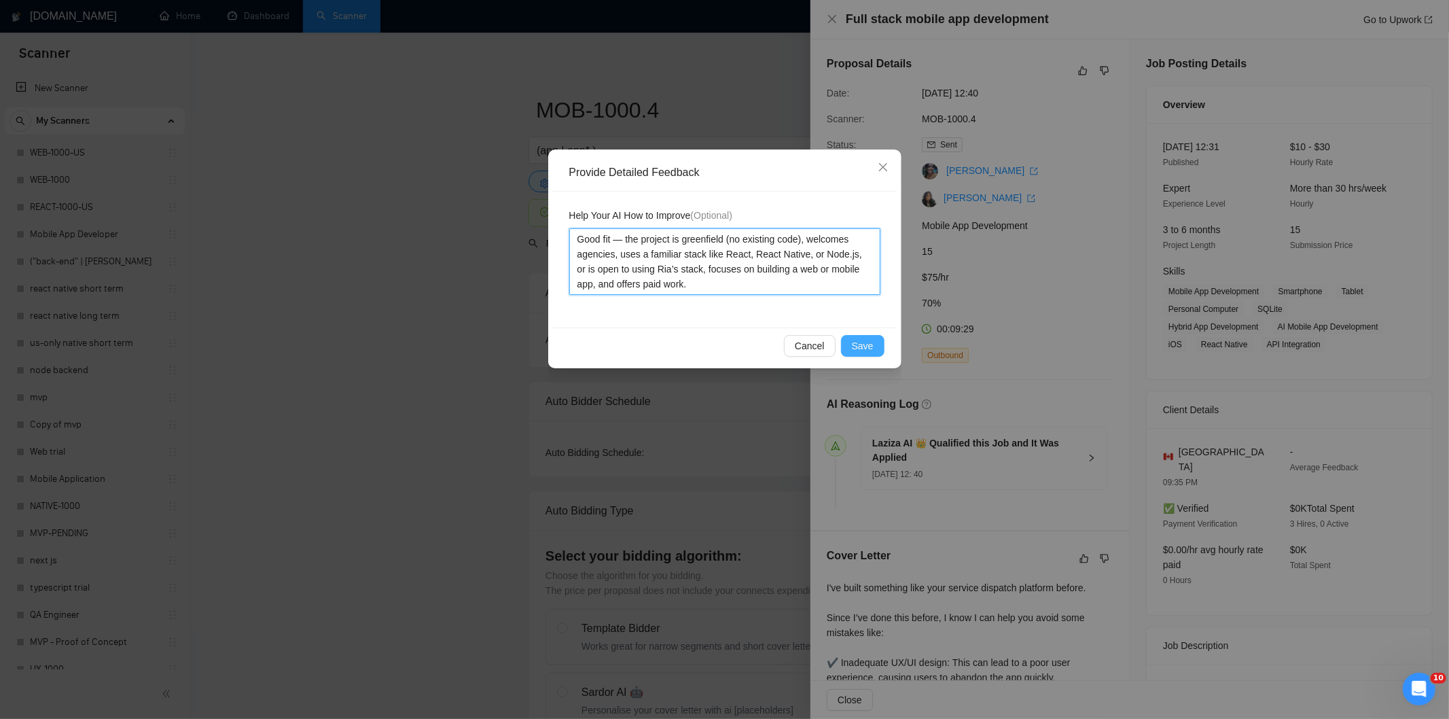
type textarea "Good fit — the project is greenfield (no existing code), welcomes agencies, use…"
click at [864, 352] on span "Save" at bounding box center [863, 345] width 22 height 15
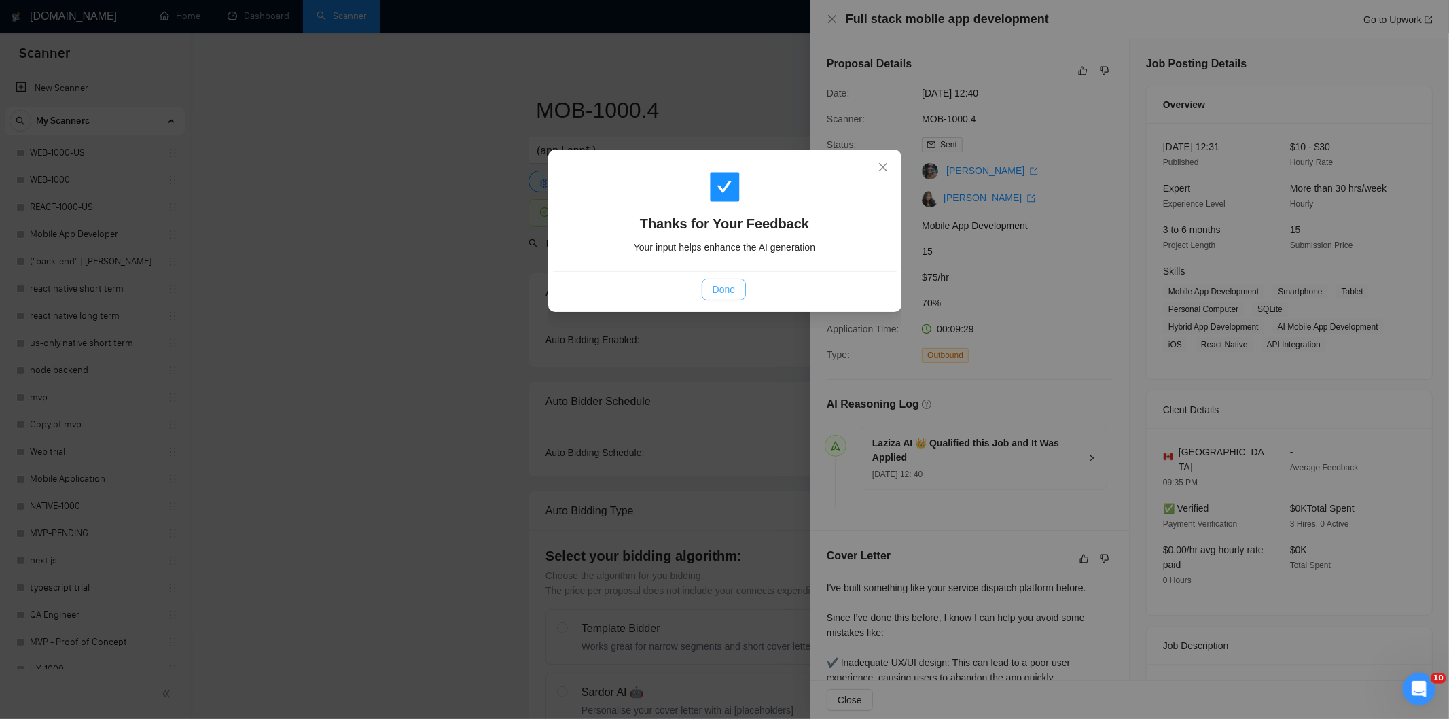
click at [732, 283] on span "Done" at bounding box center [723, 289] width 22 height 15
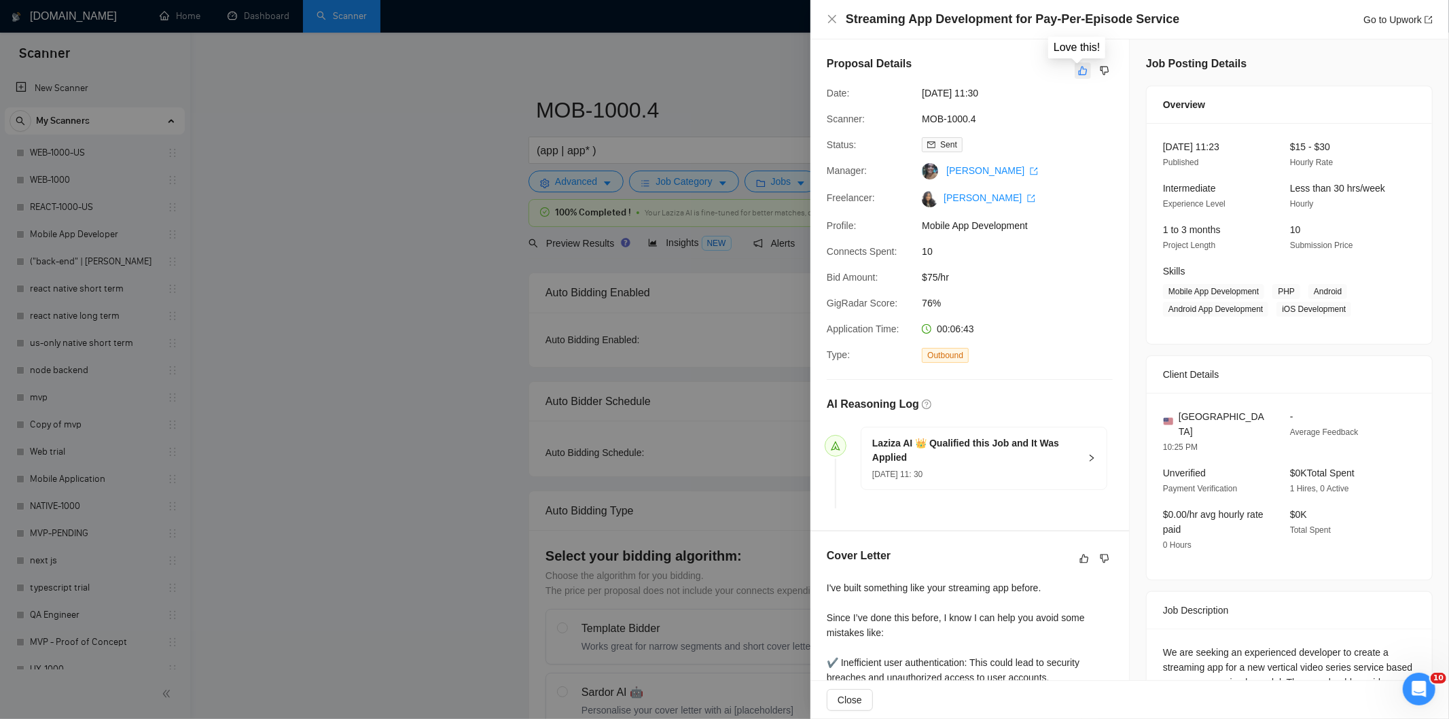
click at [1079, 70] on icon "like" at bounding box center [1083, 70] width 10 height 11
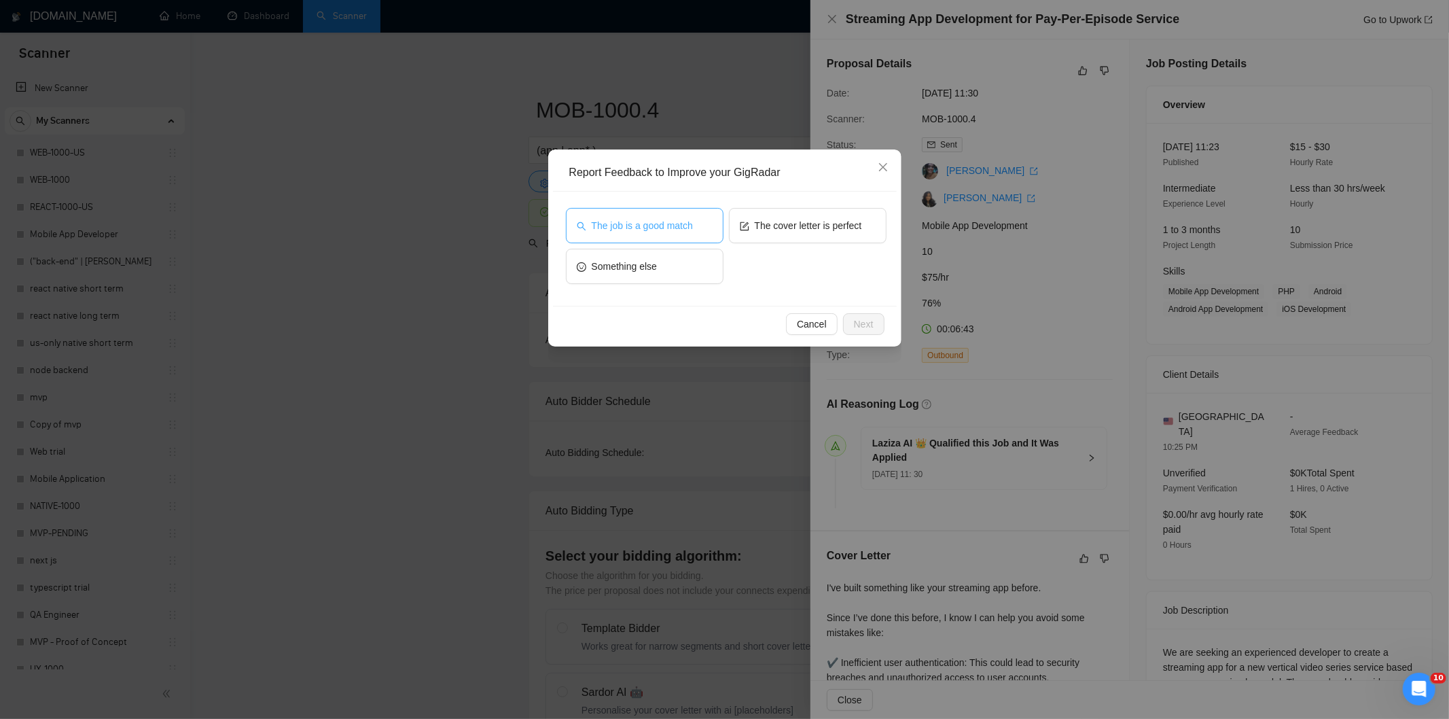
click at [674, 227] on span "The job is a good match" at bounding box center [642, 225] width 101 height 15
click at [856, 317] on span "Next" at bounding box center [864, 324] width 20 height 15
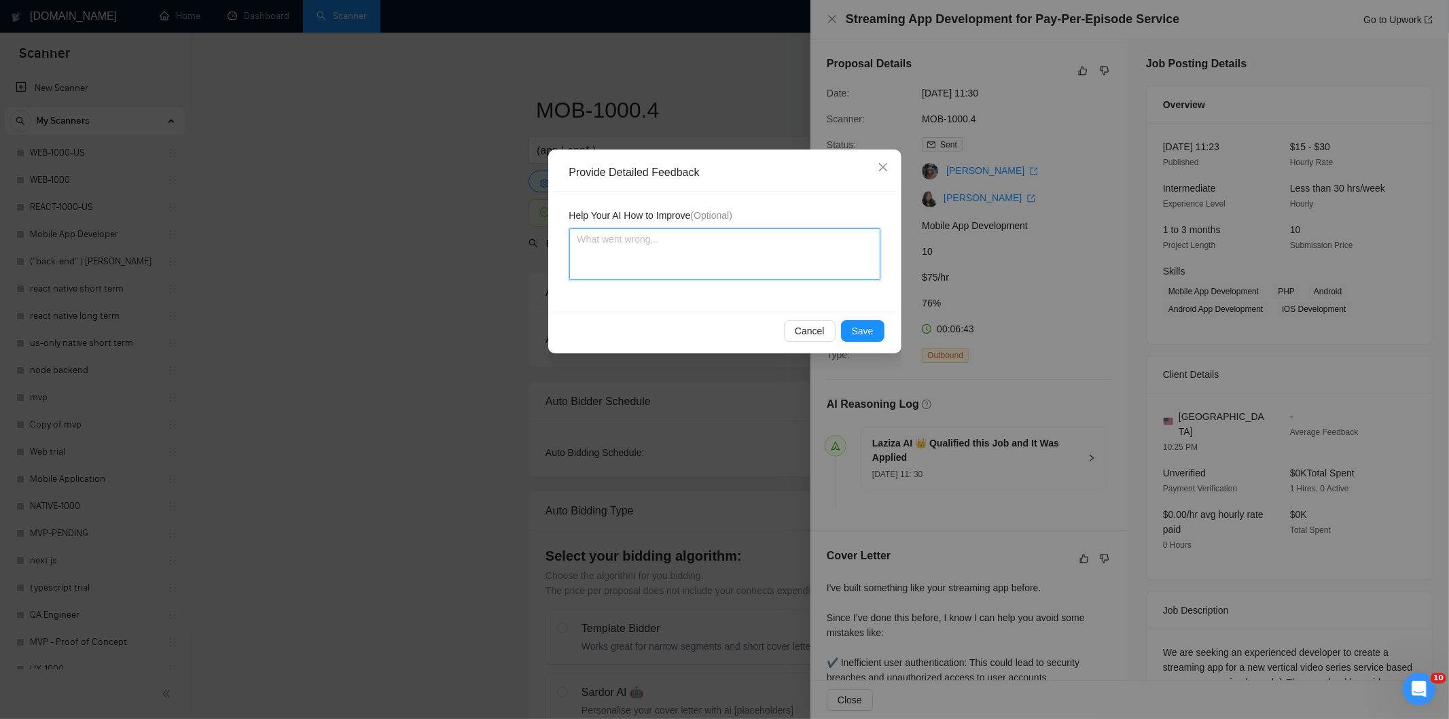
click at [806, 272] on textarea at bounding box center [724, 254] width 311 height 52
paste textarea "Good fit — the project is greenfield (no existing code), welcomes agencies, use…"
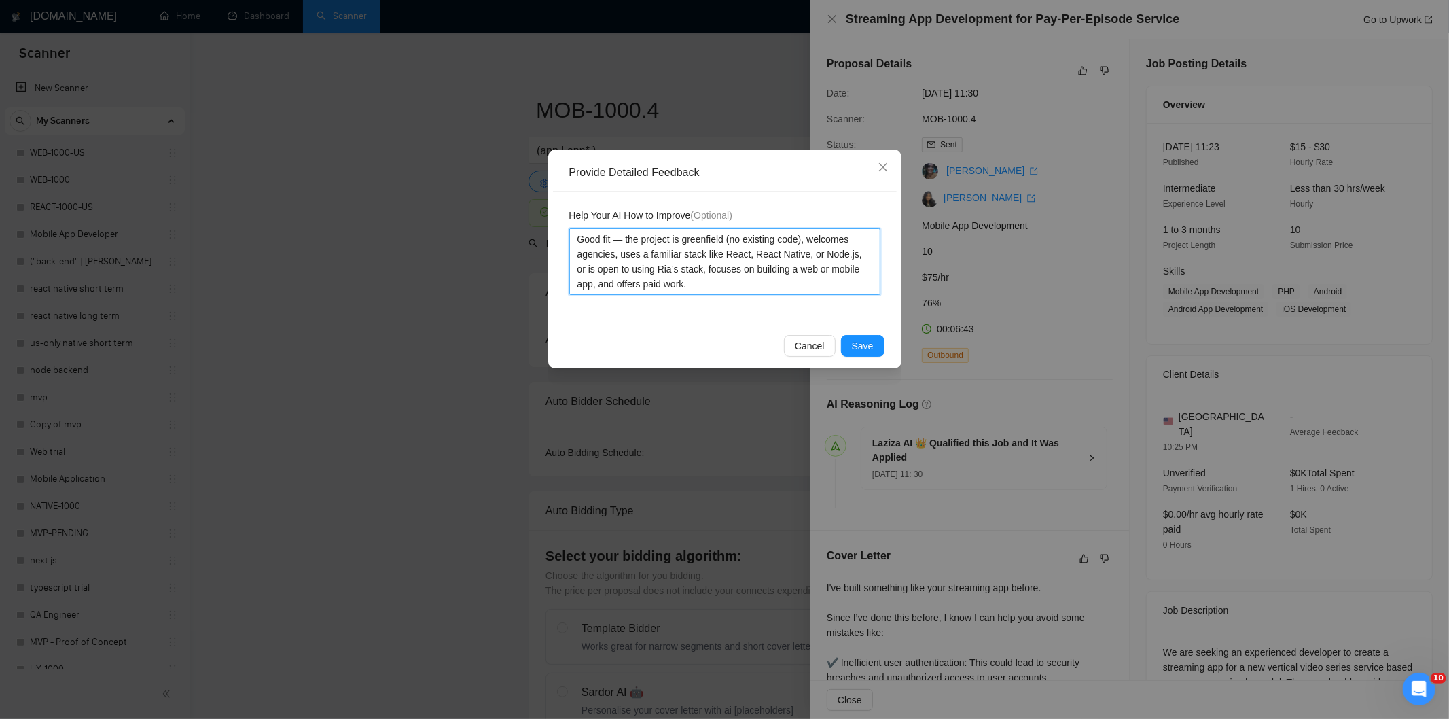
type textarea "Good fit — the project is greenfield (no existing code), welcomes agencies, use…"
click at [860, 342] on span "Save" at bounding box center [863, 345] width 22 height 15
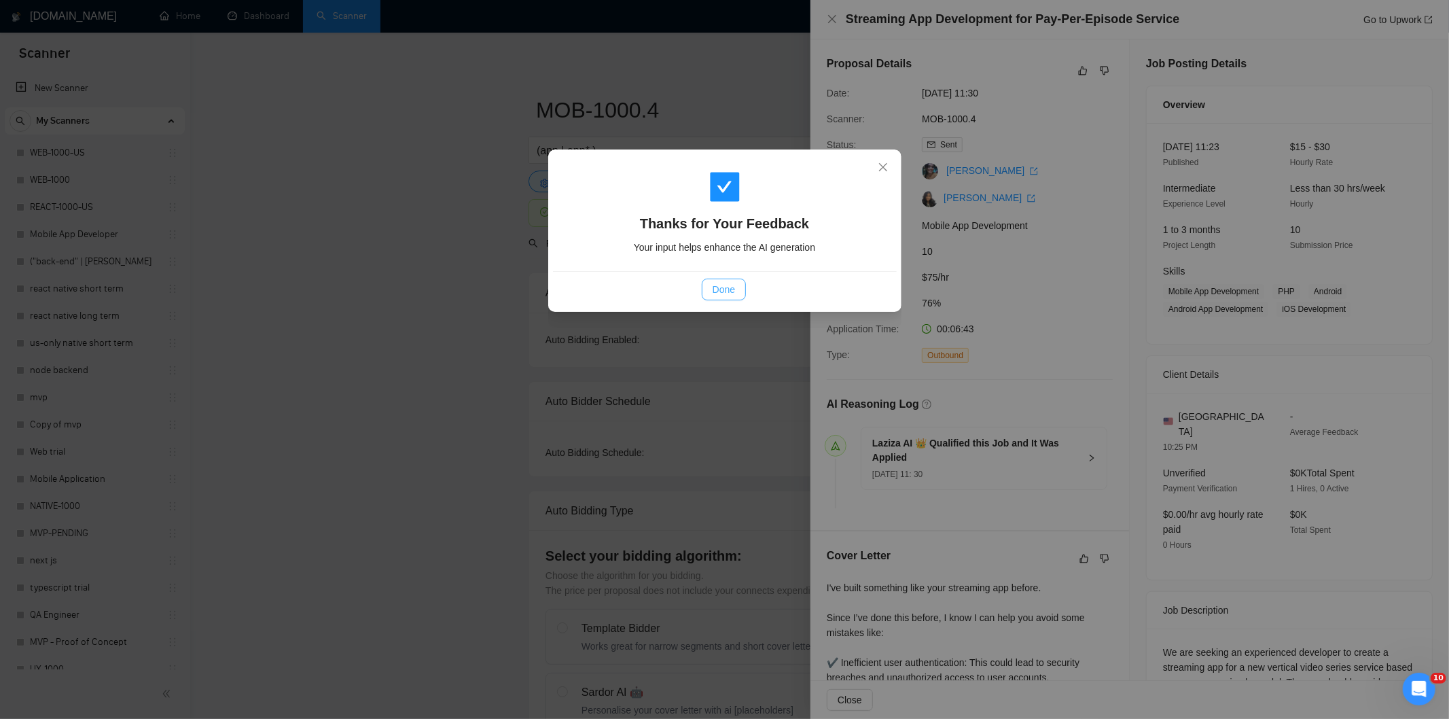
click at [714, 290] on span "Done" at bounding box center [723, 289] width 22 height 15
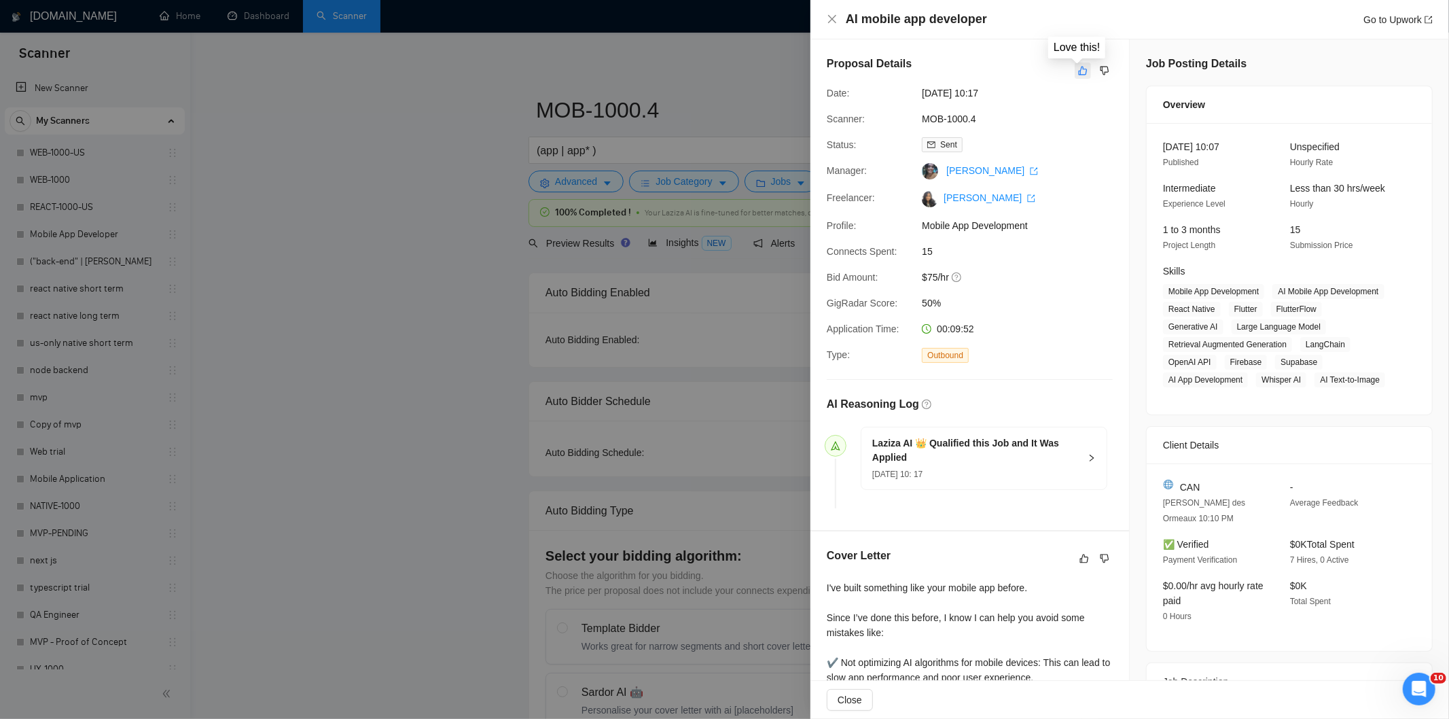
click at [1078, 73] on icon "like" at bounding box center [1083, 70] width 10 height 11
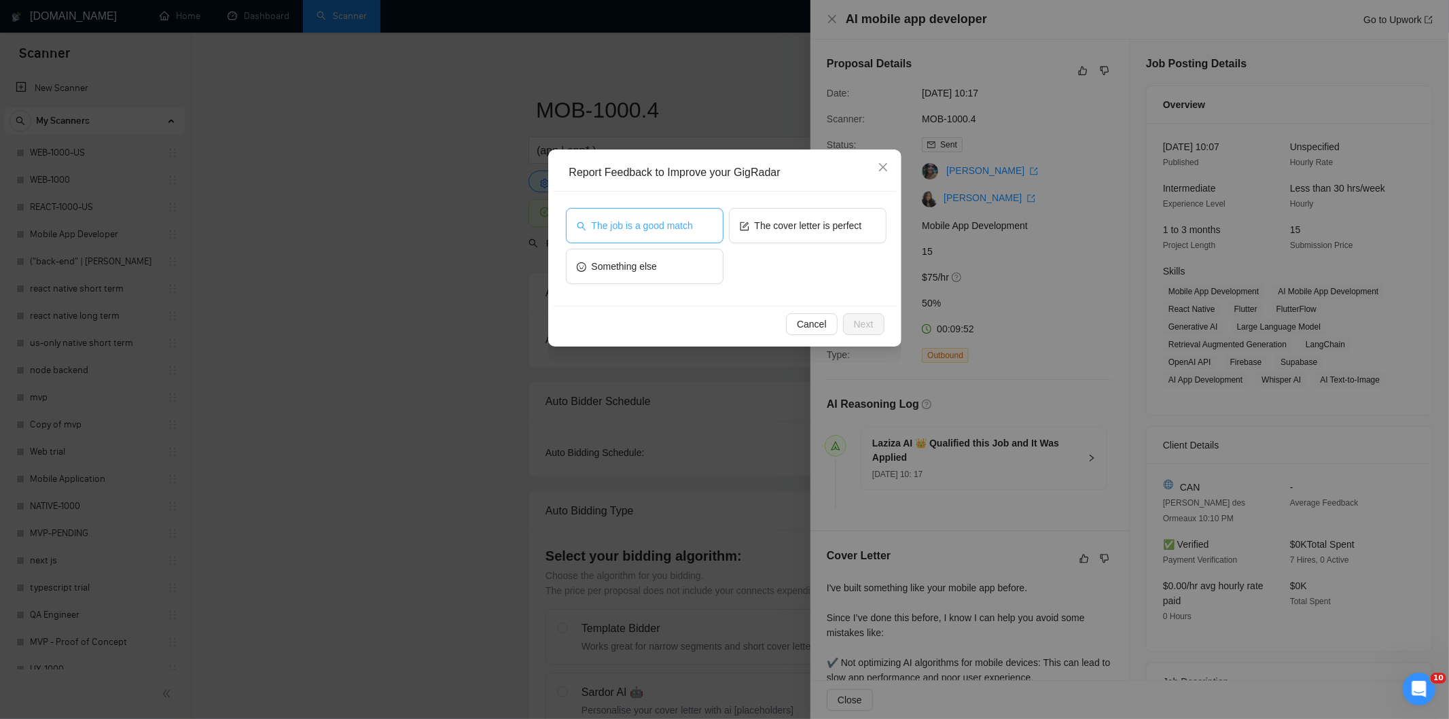
click at [684, 231] on span "The job is a good match" at bounding box center [642, 225] width 101 height 15
click at [856, 325] on span "Next" at bounding box center [864, 324] width 20 height 15
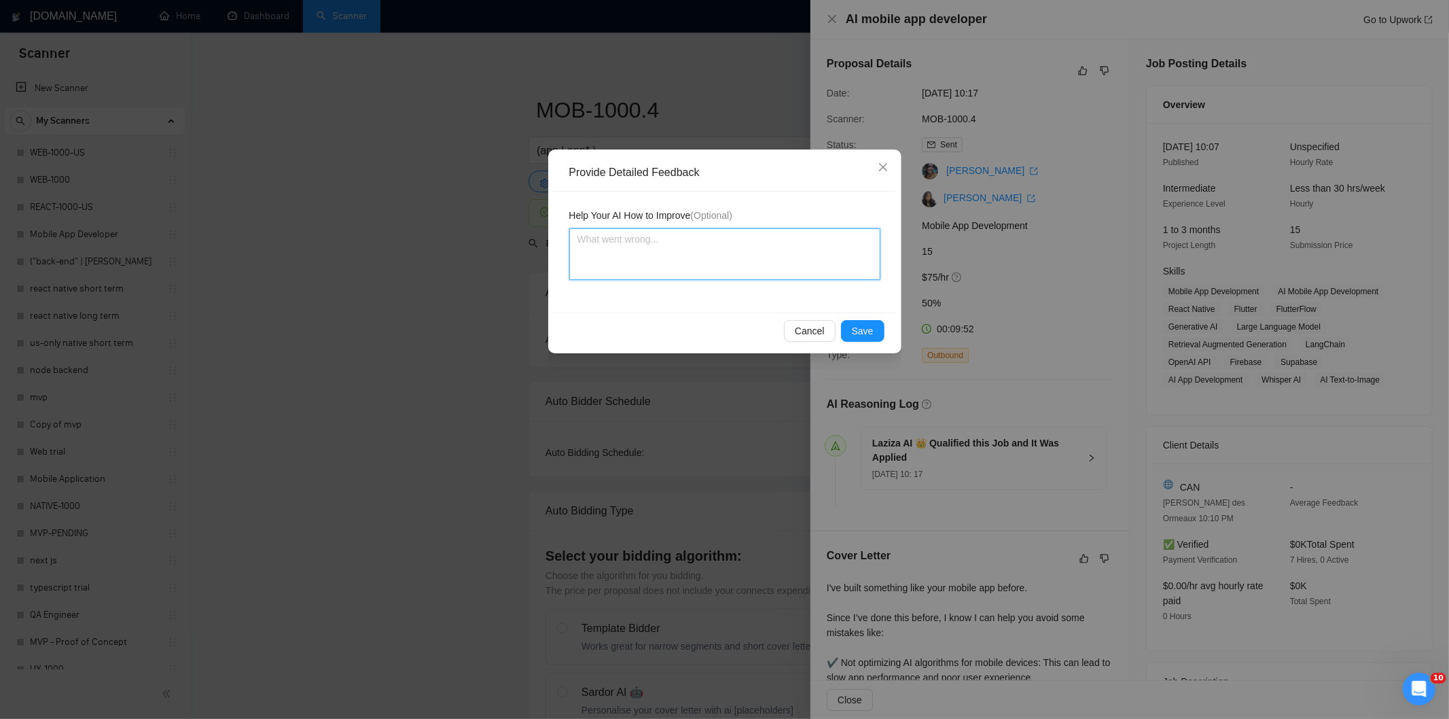
click at [790, 259] on textarea at bounding box center [724, 254] width 311 height 52
paste textarea "Good fit — the project is greenfield (no existing code), welcomes agencies, use…"
type textarea "Good fit — the project is greenfield (no existing code), welcomes agencies, use…"
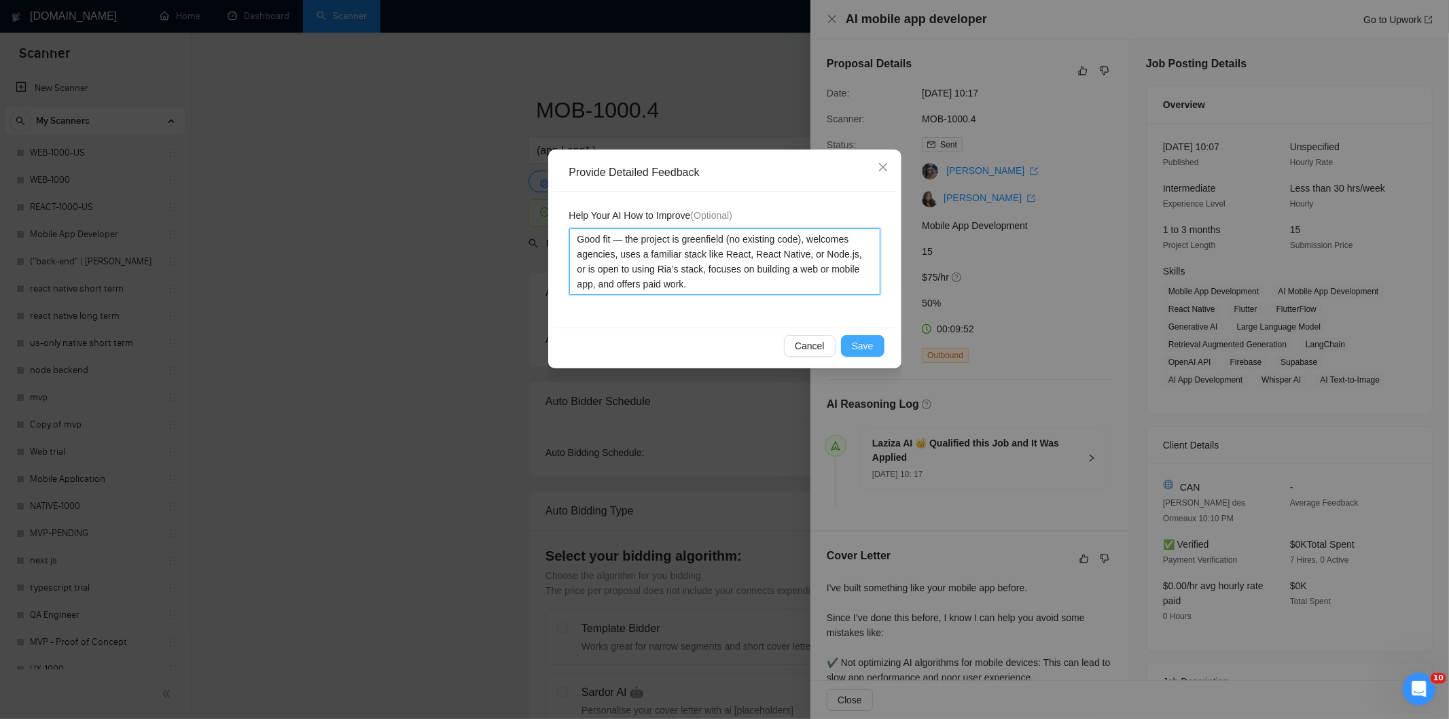
type textarea "Good fit — the project is greenfield (no existing code), welcomes agencies, use…"
click at [874, 345] on button "Save" at bounding box center [862, 346] width 43 height 22
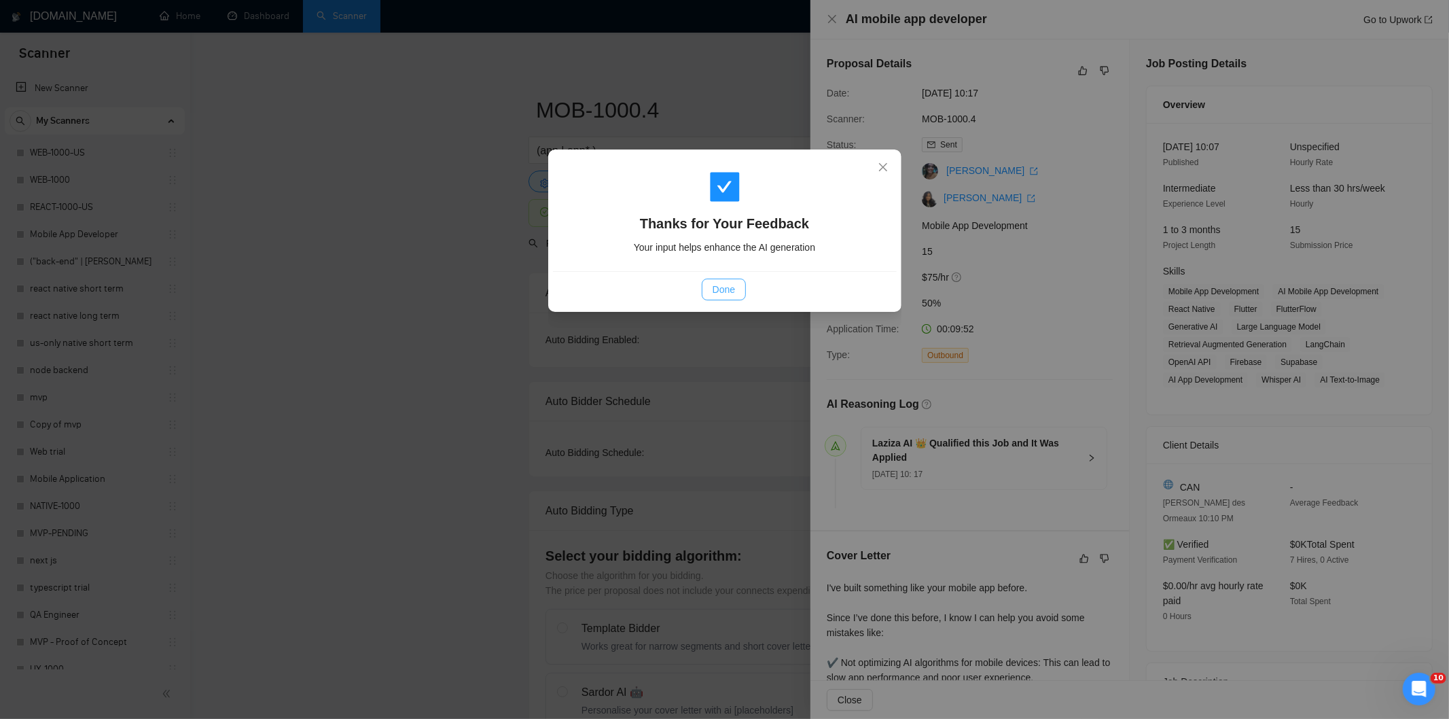
click at [736, 288] on button "Done" at bounding box center [724, 289] width 44 height 22
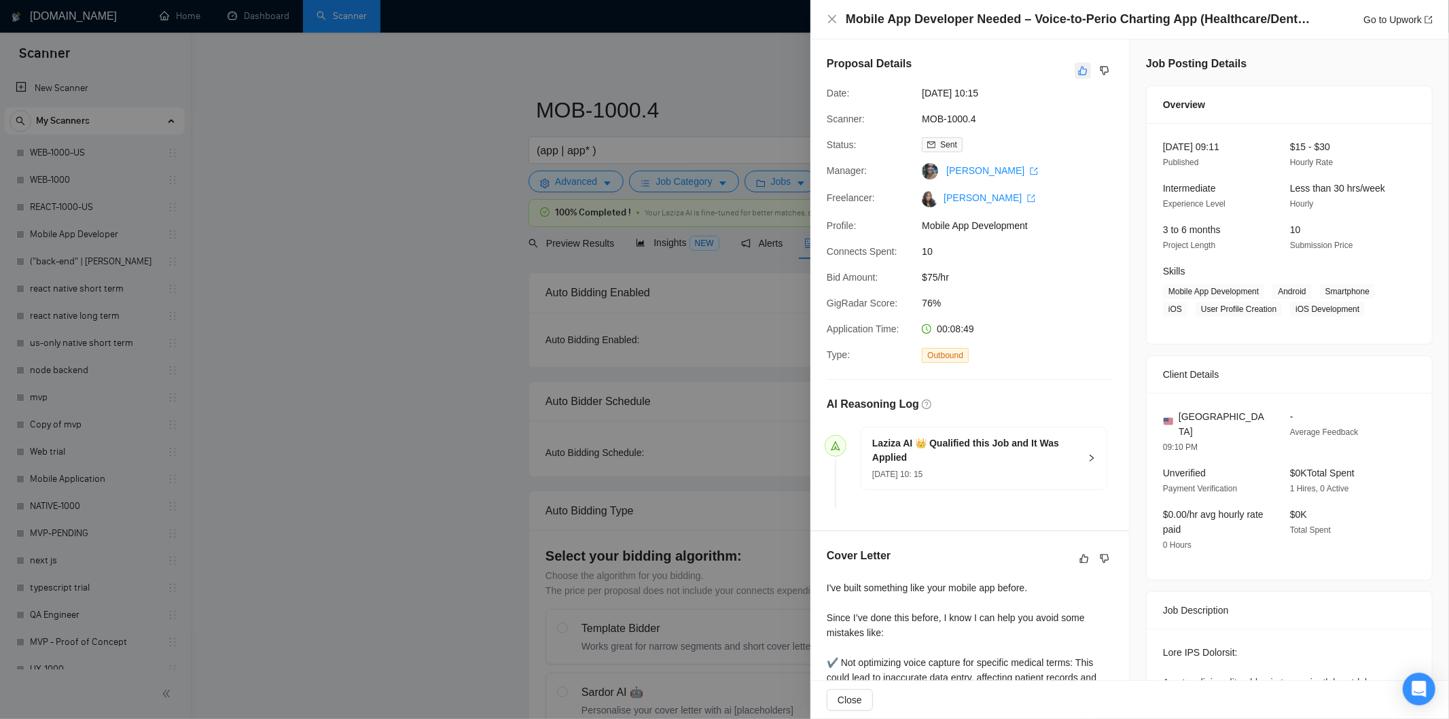
click at [1078, 72] on icon "like" at bounding box center [1083, 70] width 10 height 11
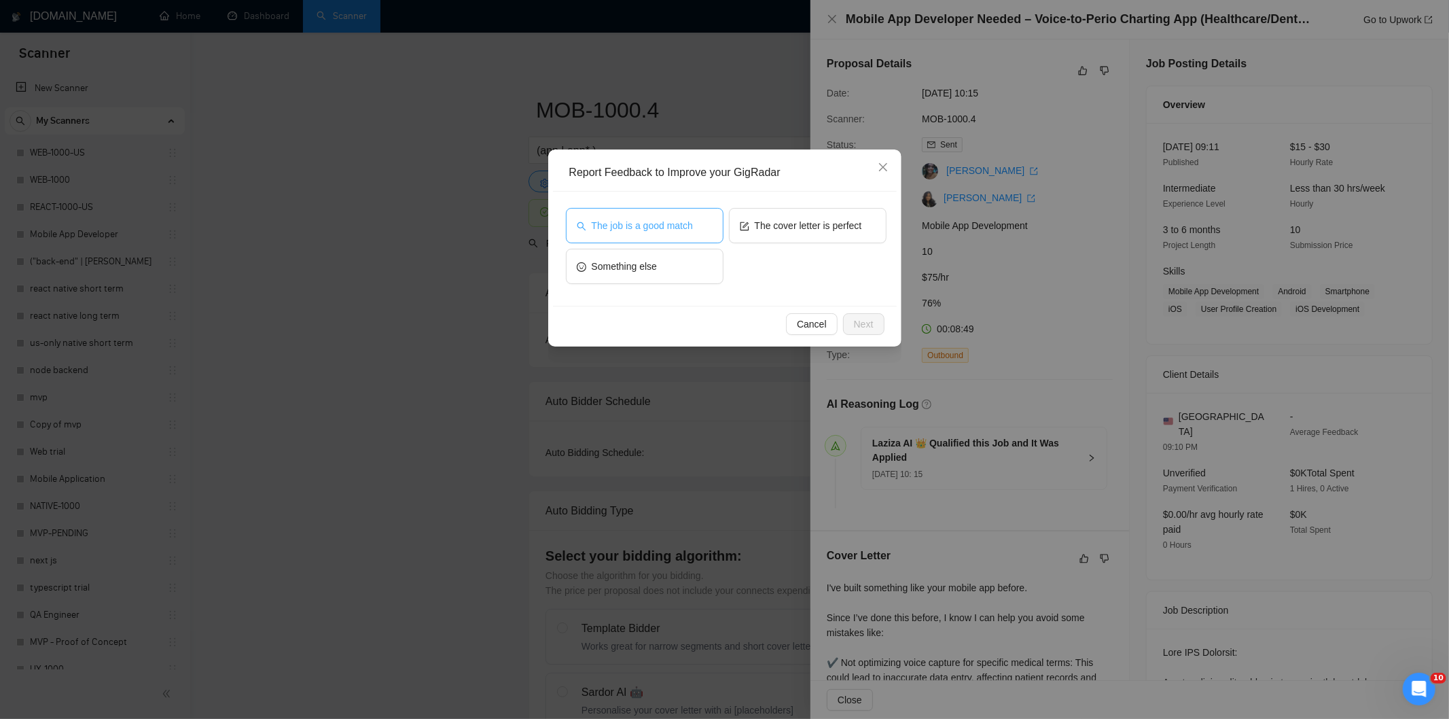
click at [649, 225] on span "The job is a good match" at bounding box center [642, 225] width 101 height 15
click at [870, 327] on span "Next" at bounding box center [864, 324] width 20 height 15
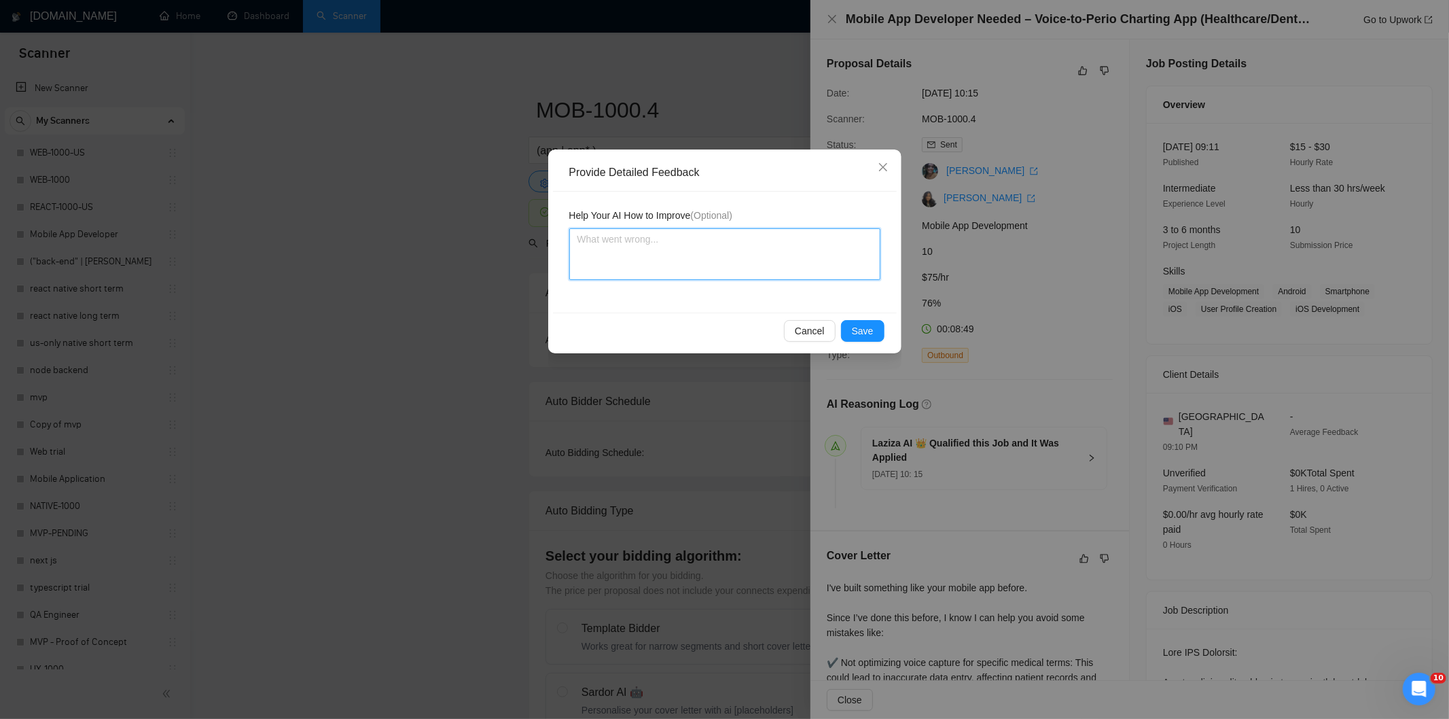
click at [792, 276] on textarea at bounding box center [724, 254] width 311 height 52
paste textarea "Good fit — the project is greenfield (no existing code), welcomes agencies, use…"
type textarea "Good fit — the project is greenfield (no existing code), welcomes agencies, use…"
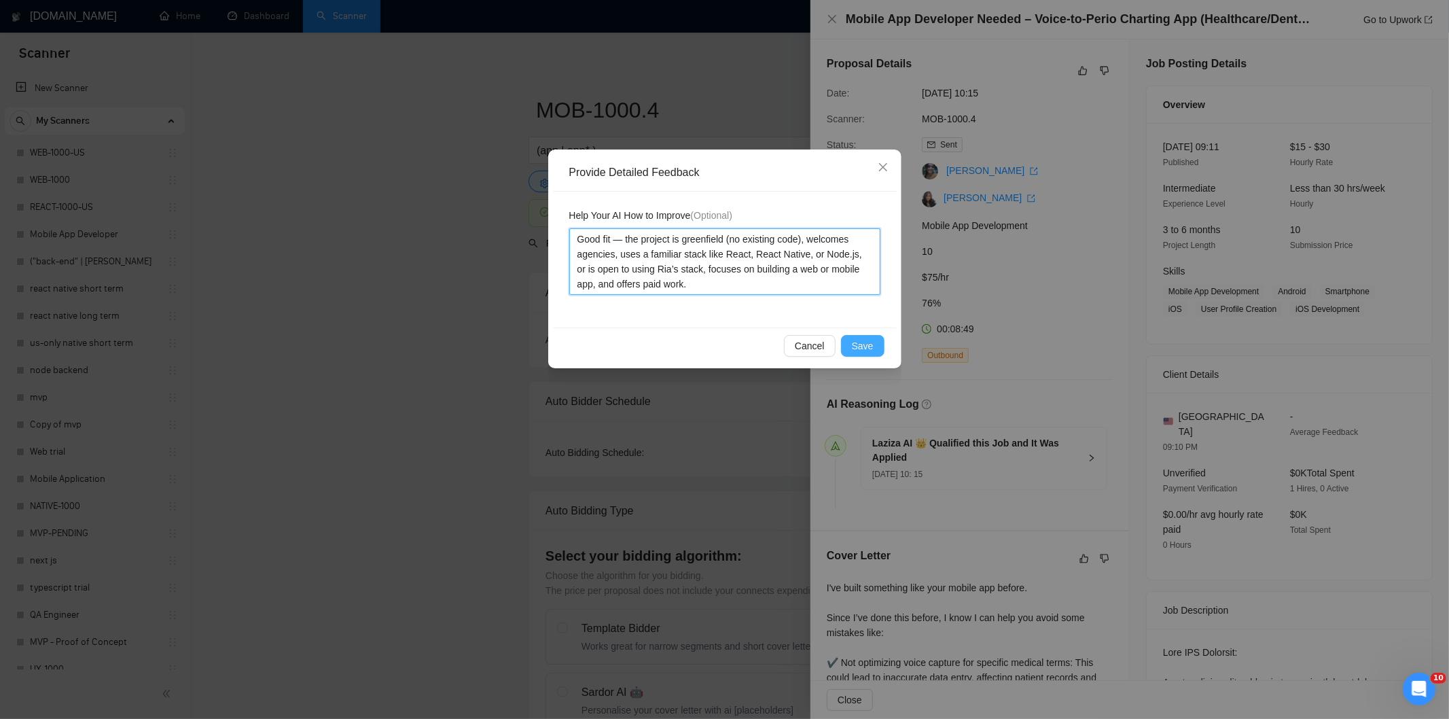
type textarea "Good fit — the project is greenfield (no existing code), welcomes agencies, use…"
click at [861, 342] on span "Save" at bounding box center [863, 345] width 22 height 15
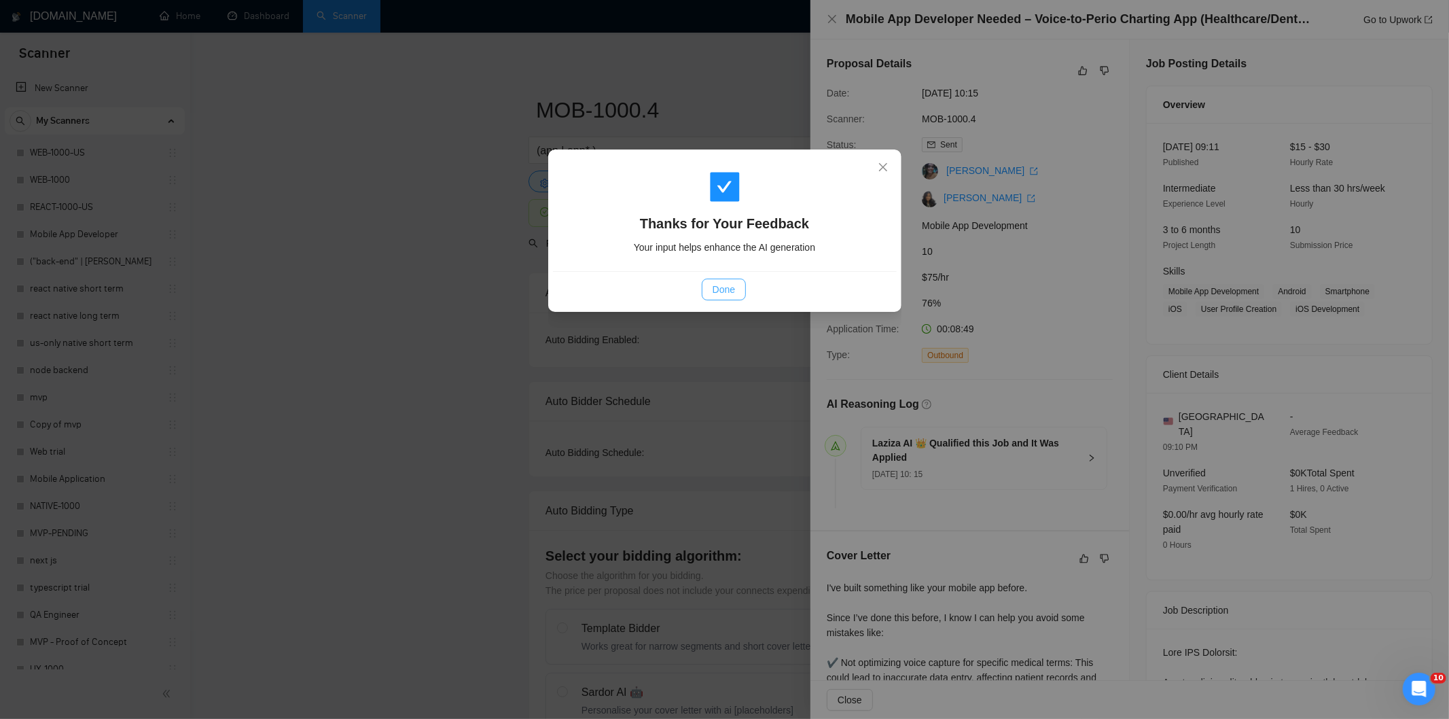
click at [730, 289] on span "Done" at bounding box center [723, 289] width 22 height 15
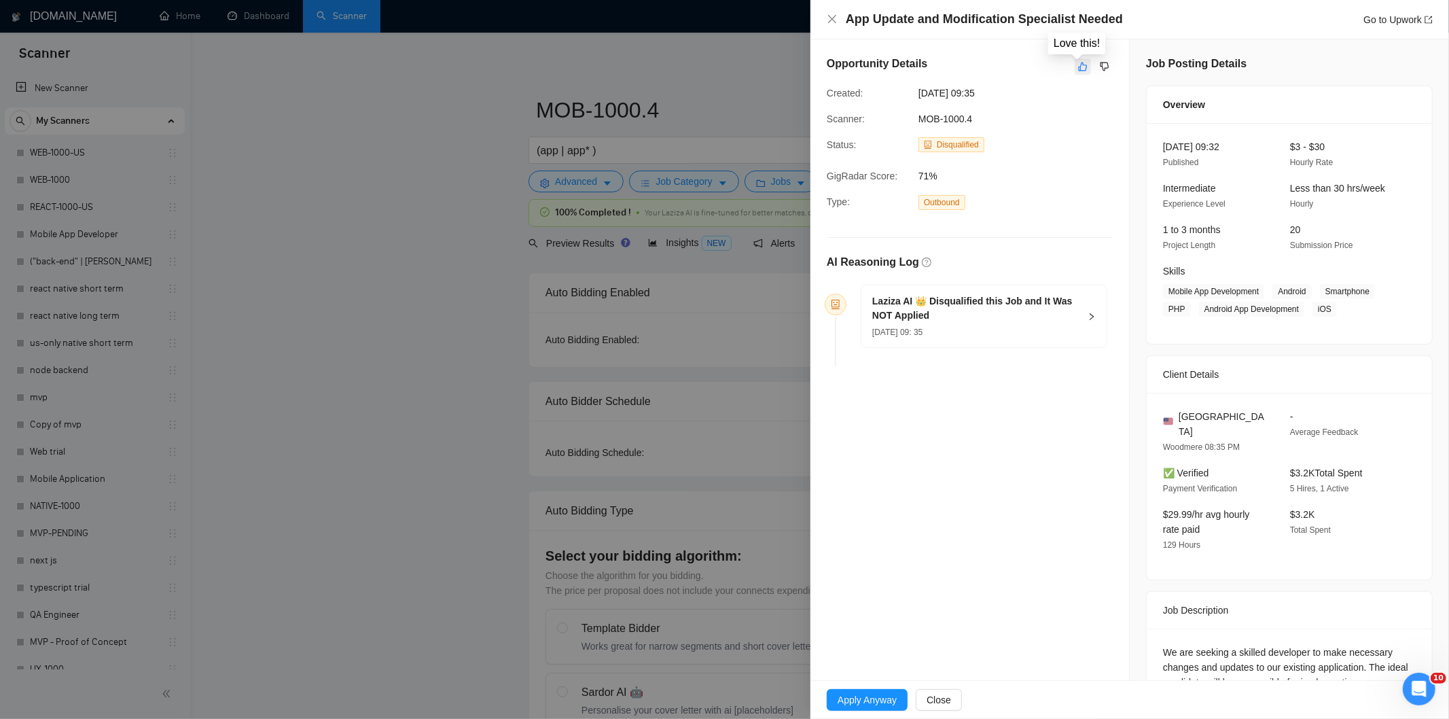
click at [1081, 72] on button "button" at bounding box center [1083, 66] width 16 height 16
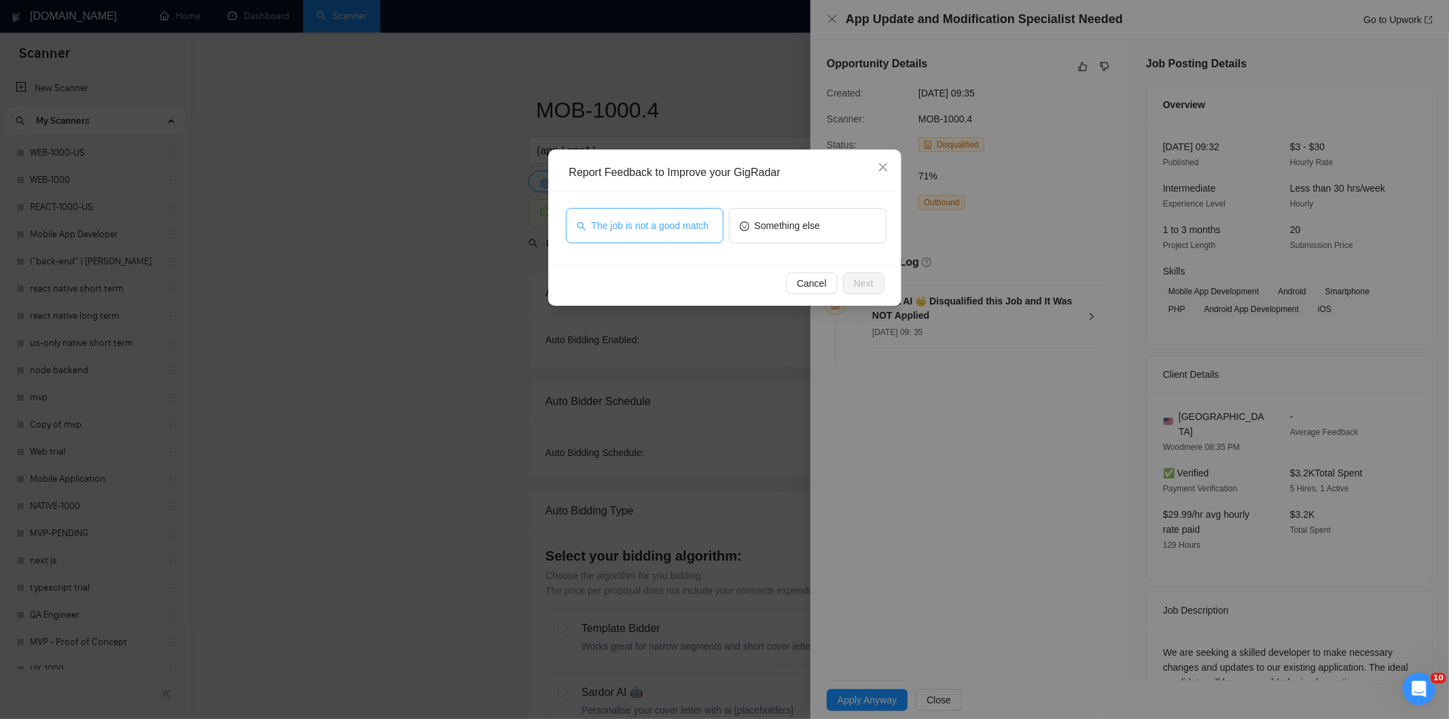
click at [687, 222] on span "The job is not a good match" at bounding box center [651, 225] width 118 height 15
click at [867, 287] on span "Next" at bounding box center [864, 283] width 20 height 15
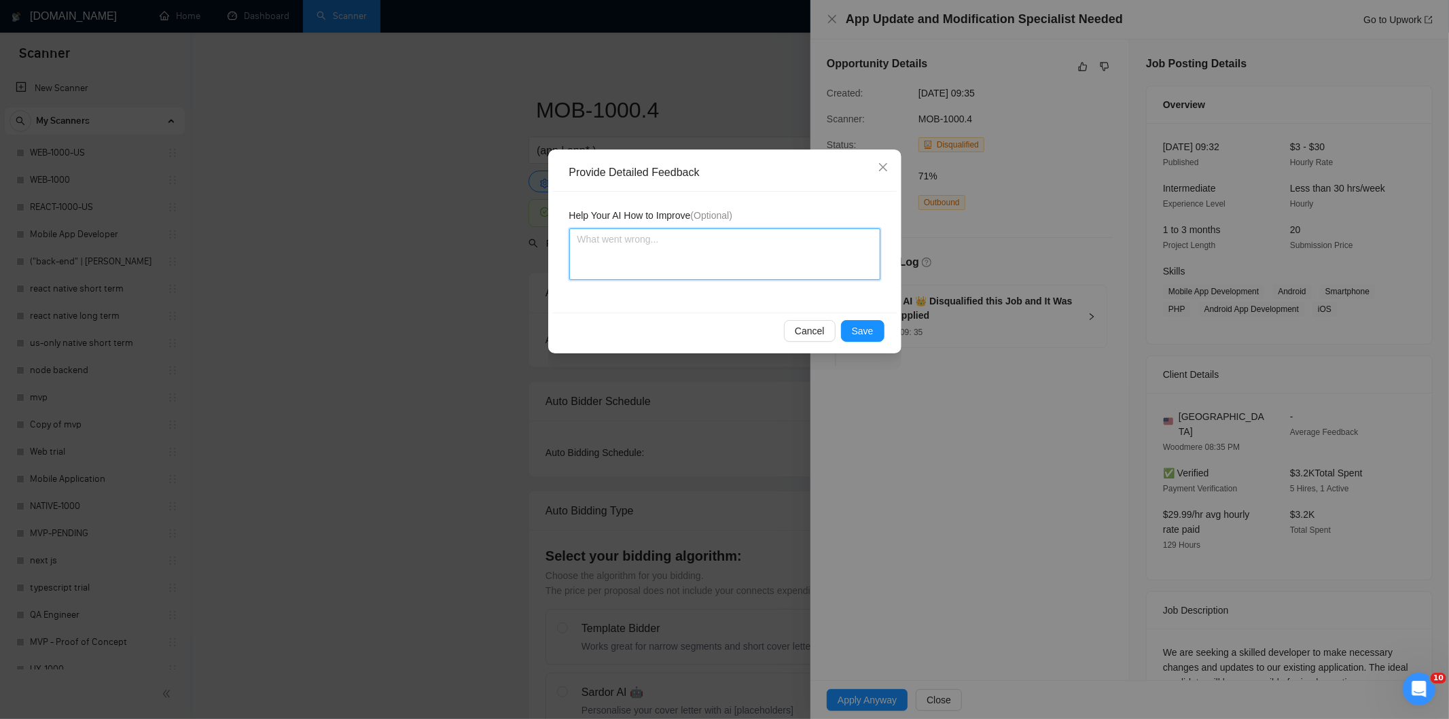
click at [783, 247] on textarea at bounding box center [724, 254] width 311 height 52
paste textarea "Not a fit — this project has been disqualified for other reasons. Example: "The…"
type textarea "Not a fit — this project has been disqualified for other reasons. Example: "The…"
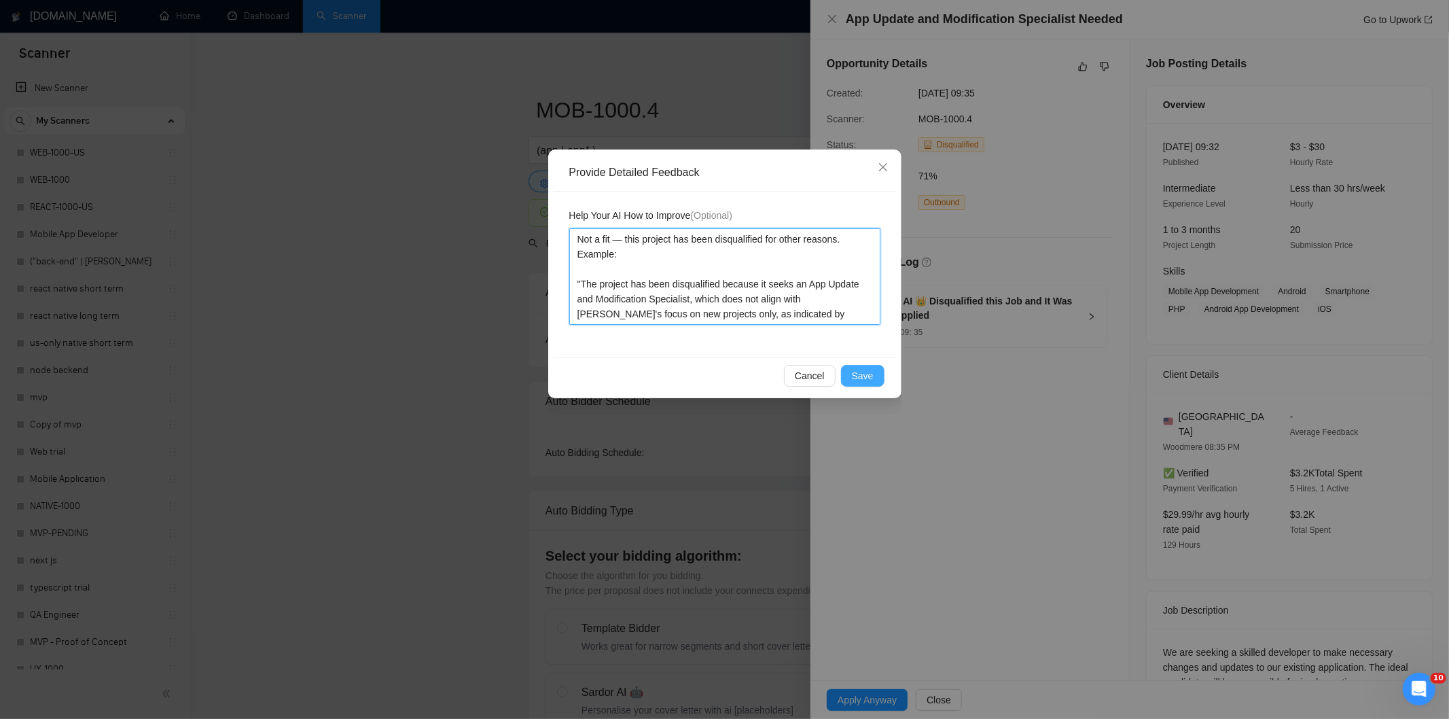
type textarea "Not a fit — this project has been disqualified for other reasons. Example: "The…"
click at [871, 381] on span "Save" at bounding box center [863, 375] width 22 height 15
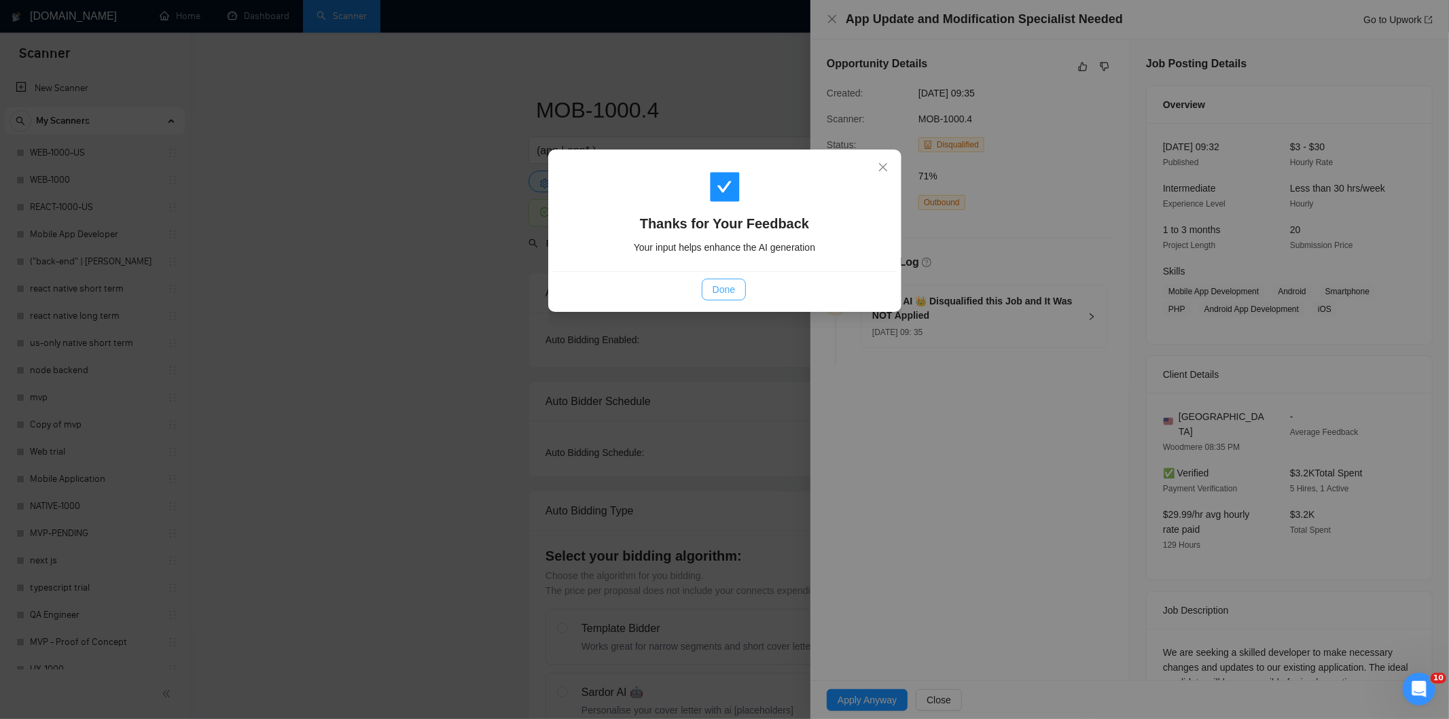
click at [724, 292] on span "Done" at bounding box center [723, 289] width 22 height 15
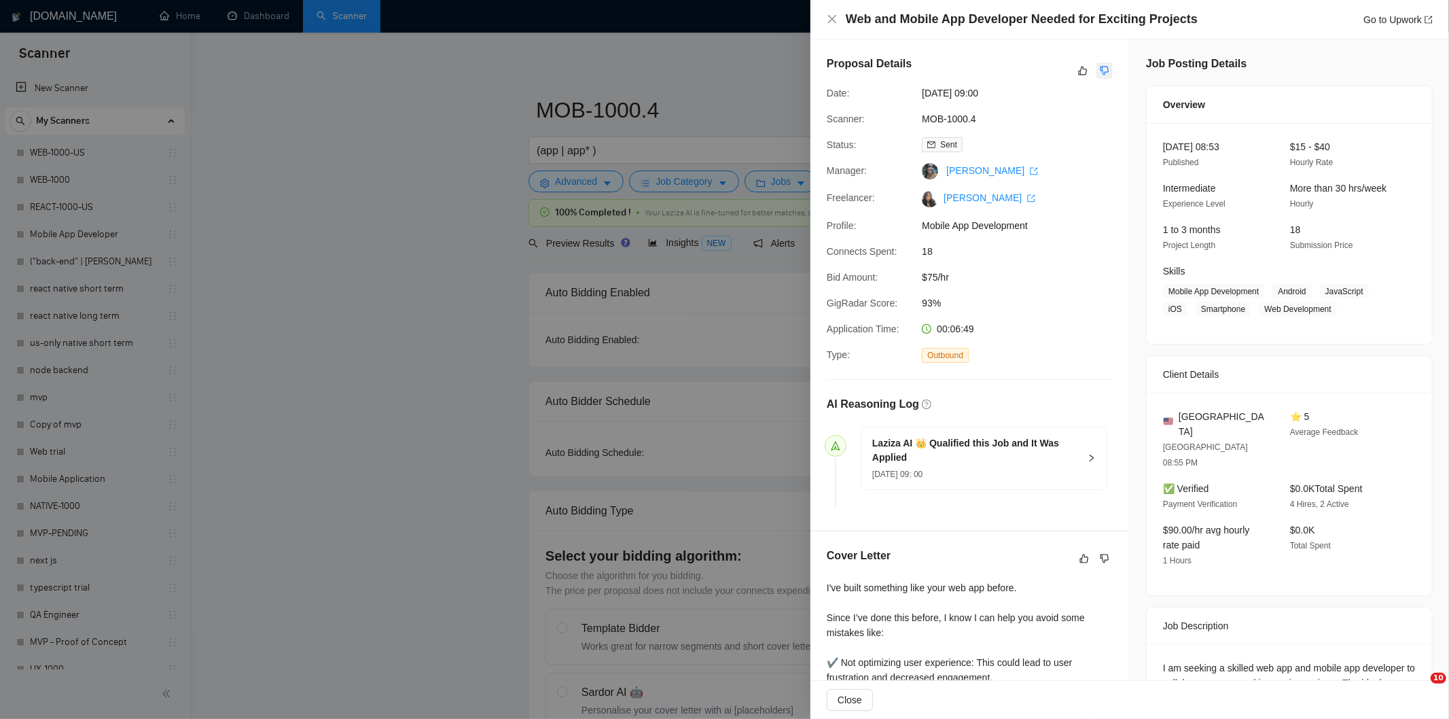
click at [1104, 73] on button "button" at bounding box center [1104, 70] width 16 height 16
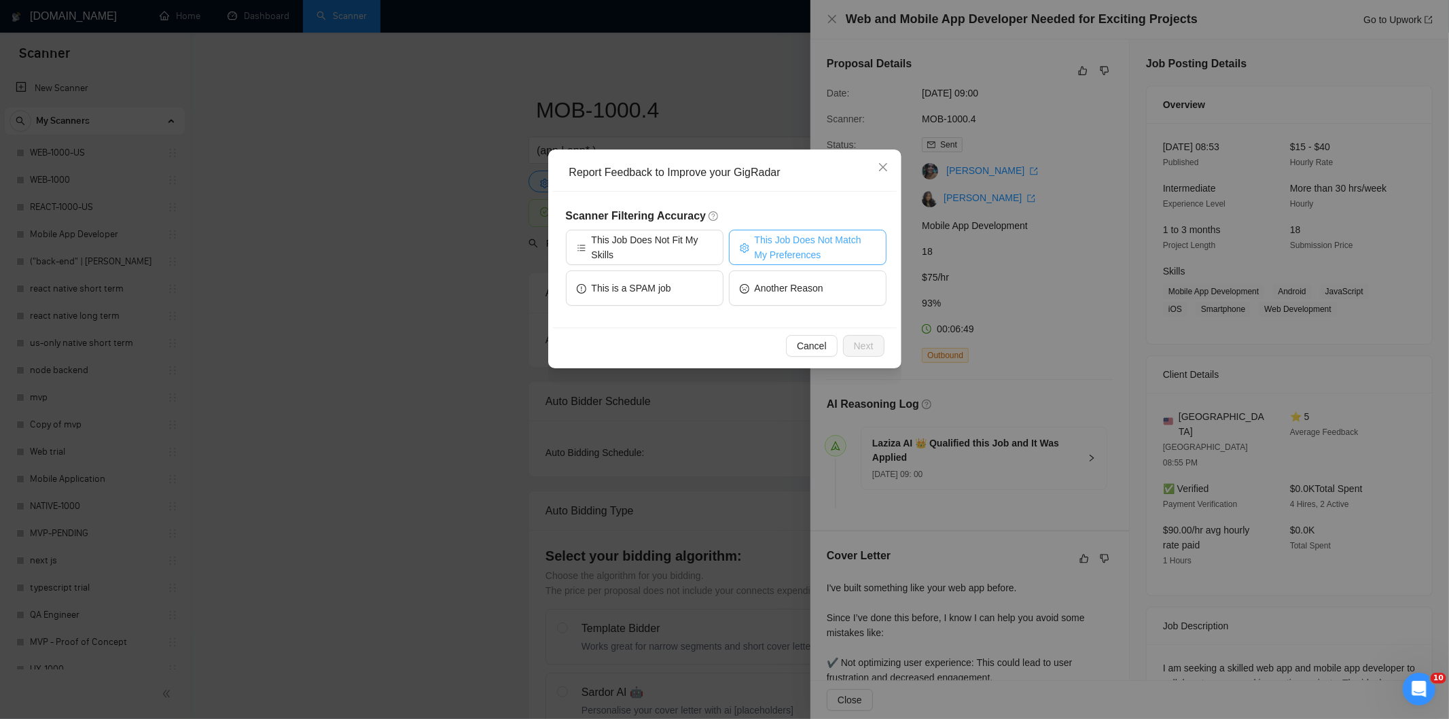
click at [769, 239] on span "This Job Does Not Match My Preferences" at bounding box center [815, 247] width 121 height 30
click at [867, 344] on span "Next" at bounding box center [864, 345] width 20 height 15
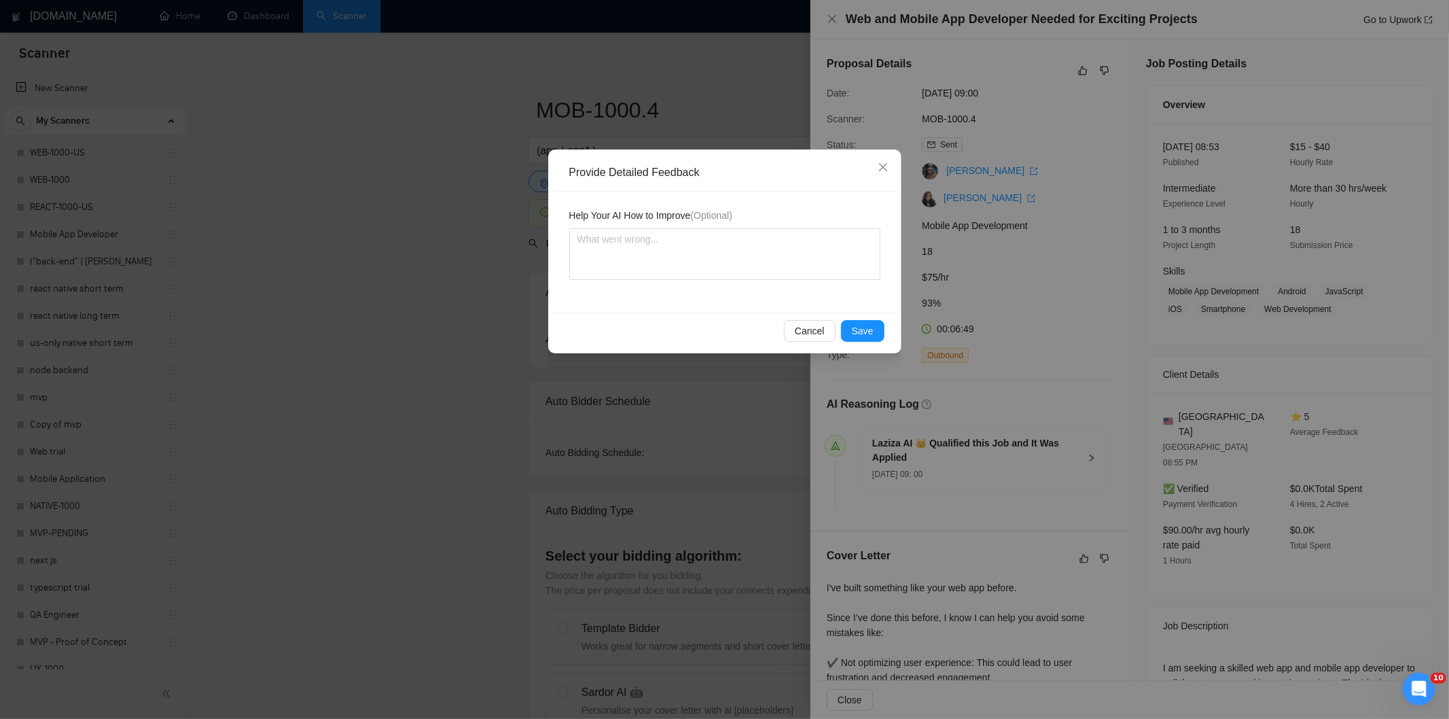
click at [803, 283] on div "Help Your AI How to Improve (Optional)" at bounding box center [725, 252] width 344 height 121
click at [795, 261] on textarea at bounding box center [724, 254] width 311 height 52
paste textarea "Not a fit — the client prefers to hire a solo developer, but Ria is an agency. …"
type textarea "Not a fit — the client prefers to hire a solo developer, but Ria is an agency. …"
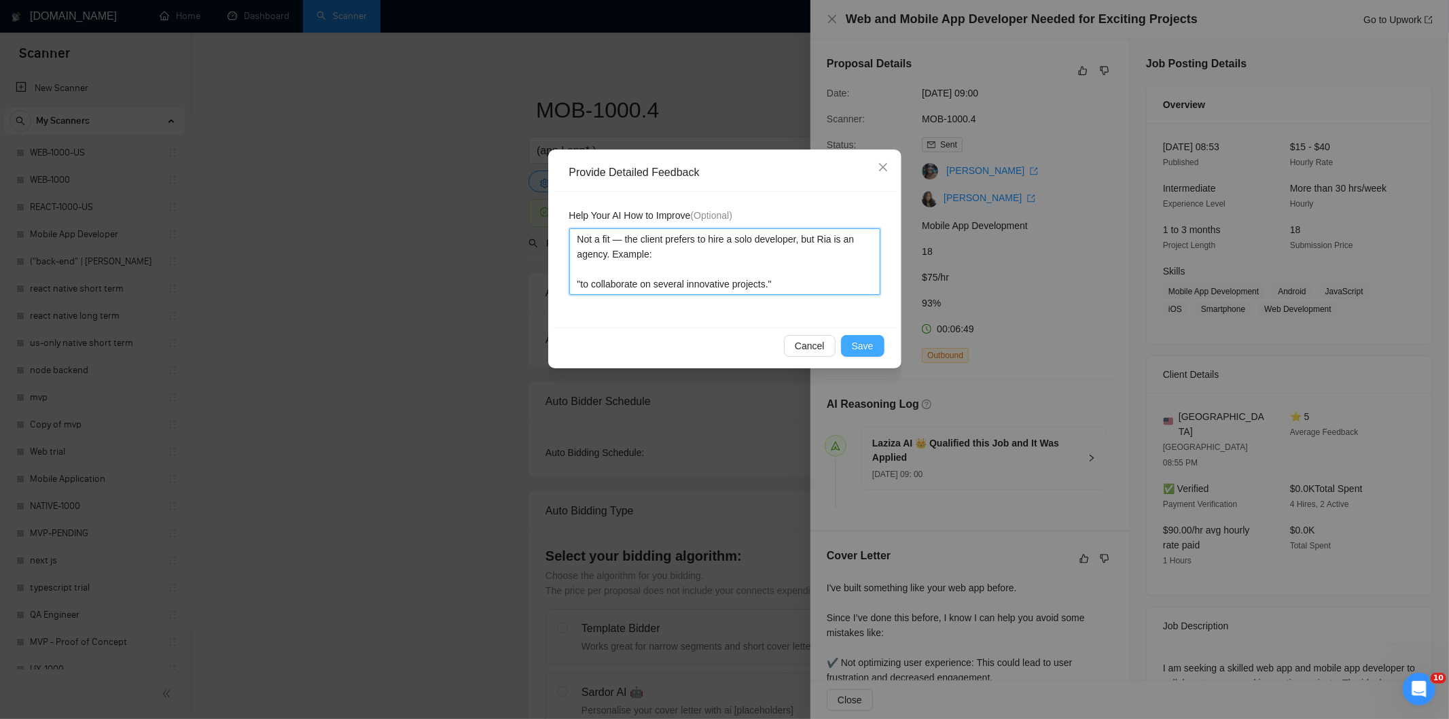
type textarea "Not a fit — the client prefers to hire a solo developer, but Ria is an agency. …"
click at [870, 349] on span "Save" at bounding box center [863, 345] width 22 height 15
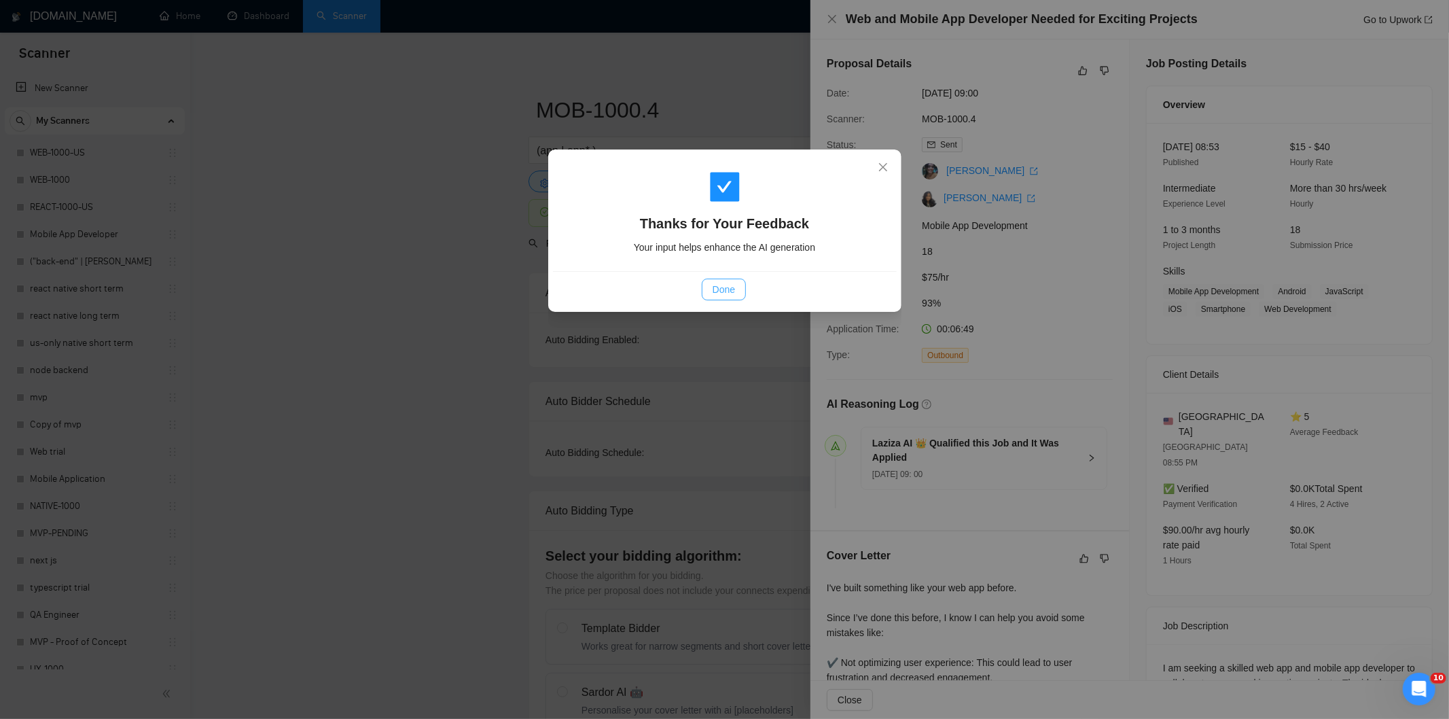
click at [734, 293] on span "Done" at bounding box center [723, 289] width 22 height 15
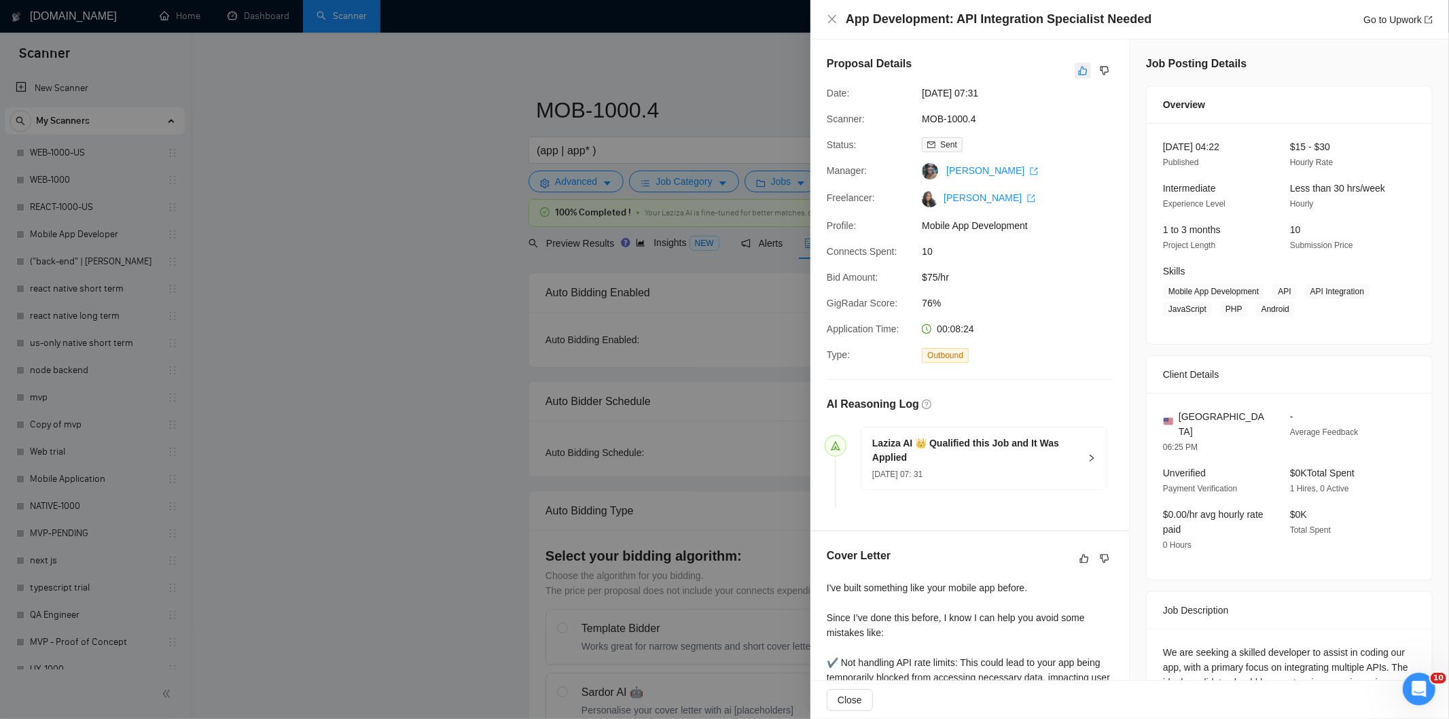
click at [1078, 73] on icon "like" at bounding box center [1083, 70] width 10 height 11
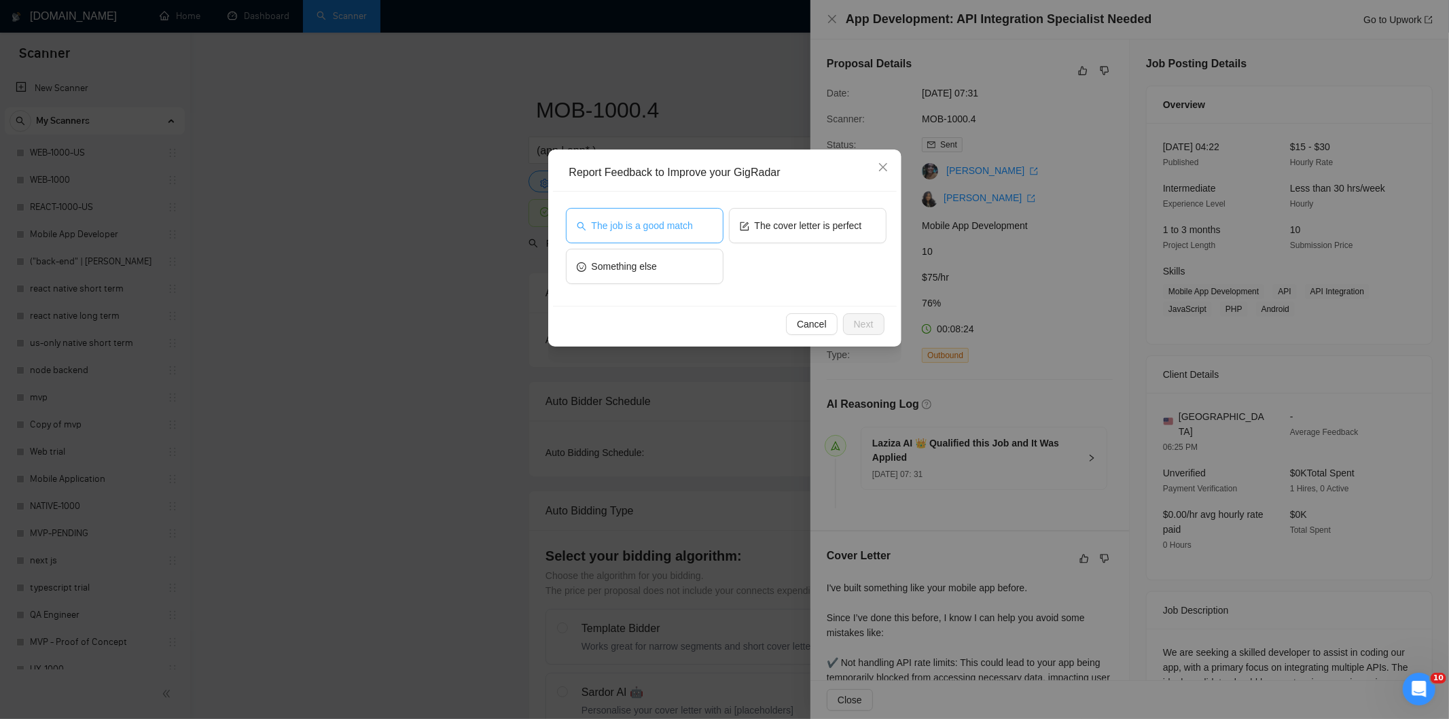
click at [666, 220] on span "The job is a good match" at bounding box center [642, 225] width 101 height 15
click at [868, 323] on span "Next" at bounding box center [864, 324] width 20 height 15
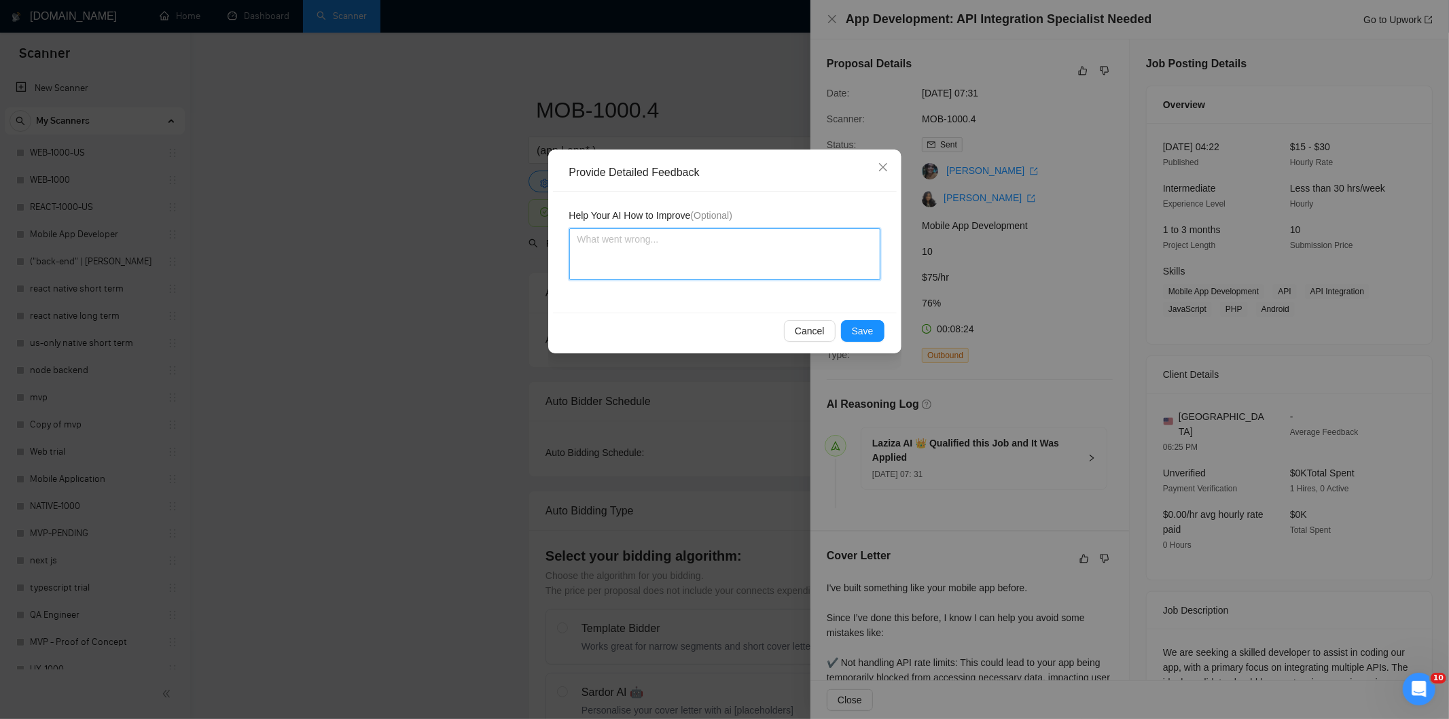
click at [797, 267] on textarea at bounding box center [724, 254] width 311 height 52
paste textarea "Good fit — the project is greenfield (no existing code), welcomes agencies, use…"
type textarea "Good fit — the project is greenfield (no existing code), welcomes agencies, use…"
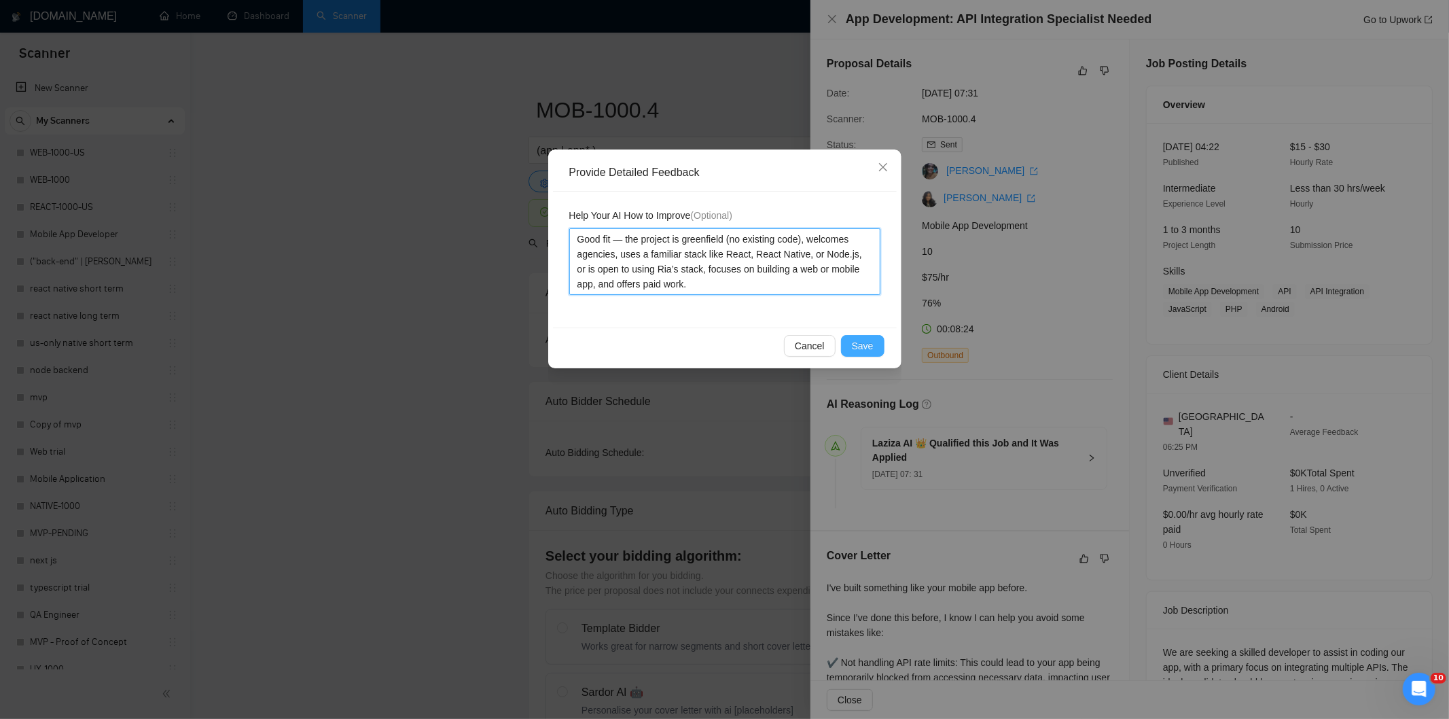
type textarea "Good fit — the project is greenfield (no existing code), welcomes agencies, use…"
click at [861, 342] on span "Save" at bounding box center [863, 345] width 22 height 15
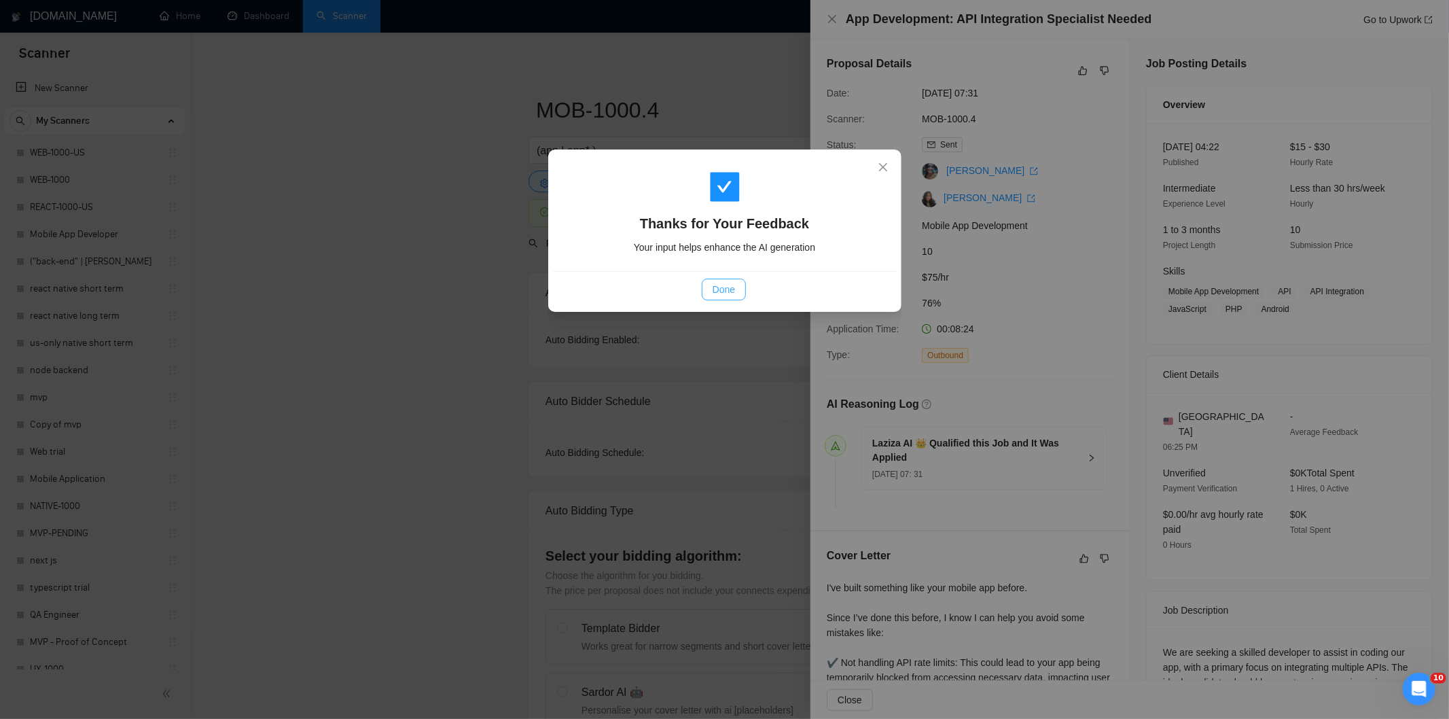
click at [730, 291] on span "Done" at bounding box center [723, 289] width 22 height 15
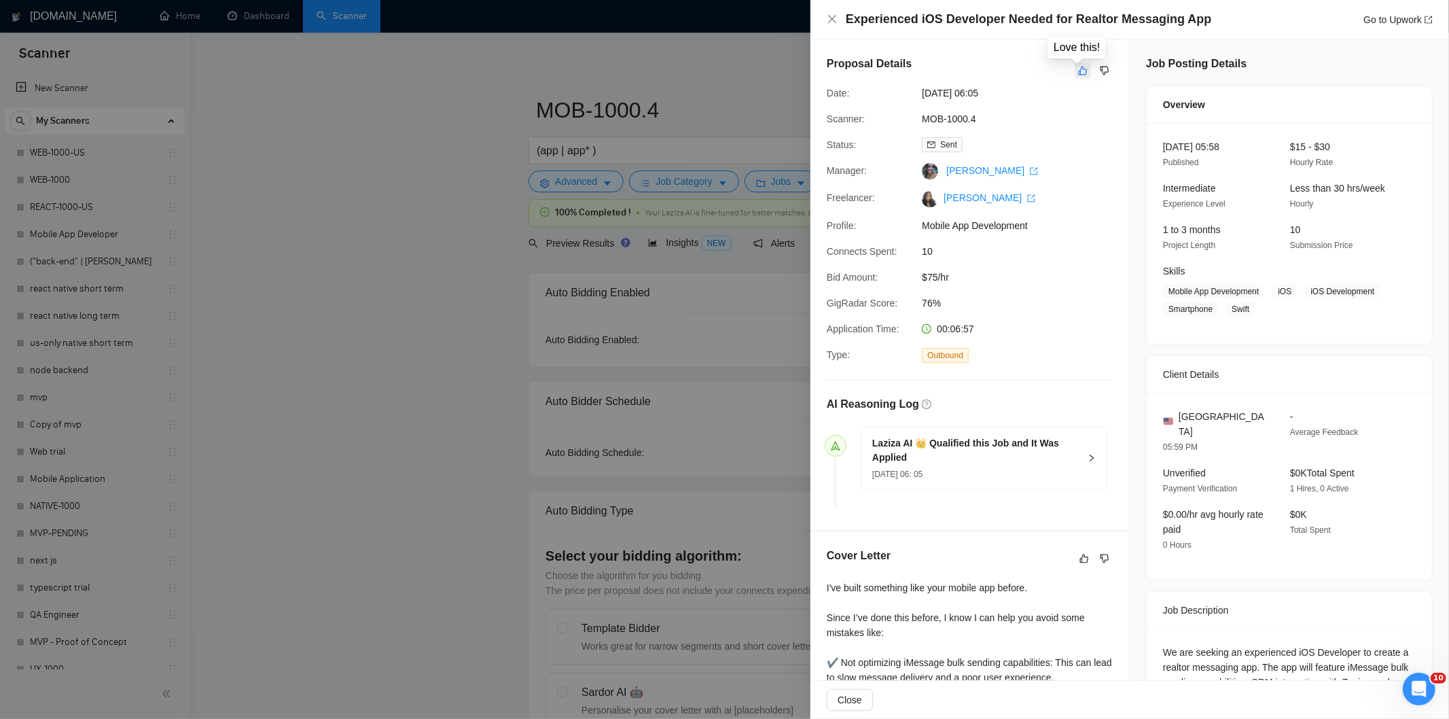
click at [1078, 76] on icon "like" at bounding box center [1083, 70] width 10 height 11
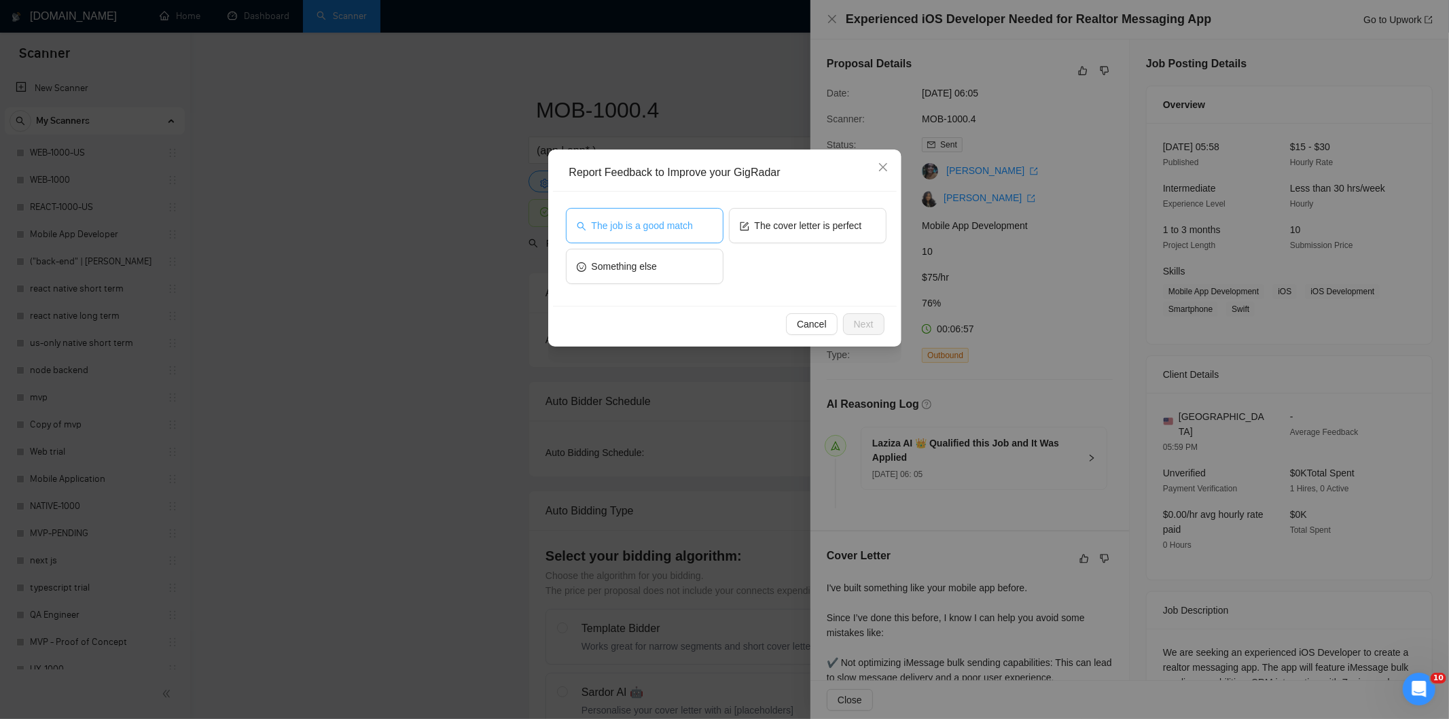
click at [637, 228] on span "The job is a good match" at bounding box center [642, 225] width 101 height 15
click at [871, 323] on span "Next" at bounding box center [864, 324] width 20 height 15
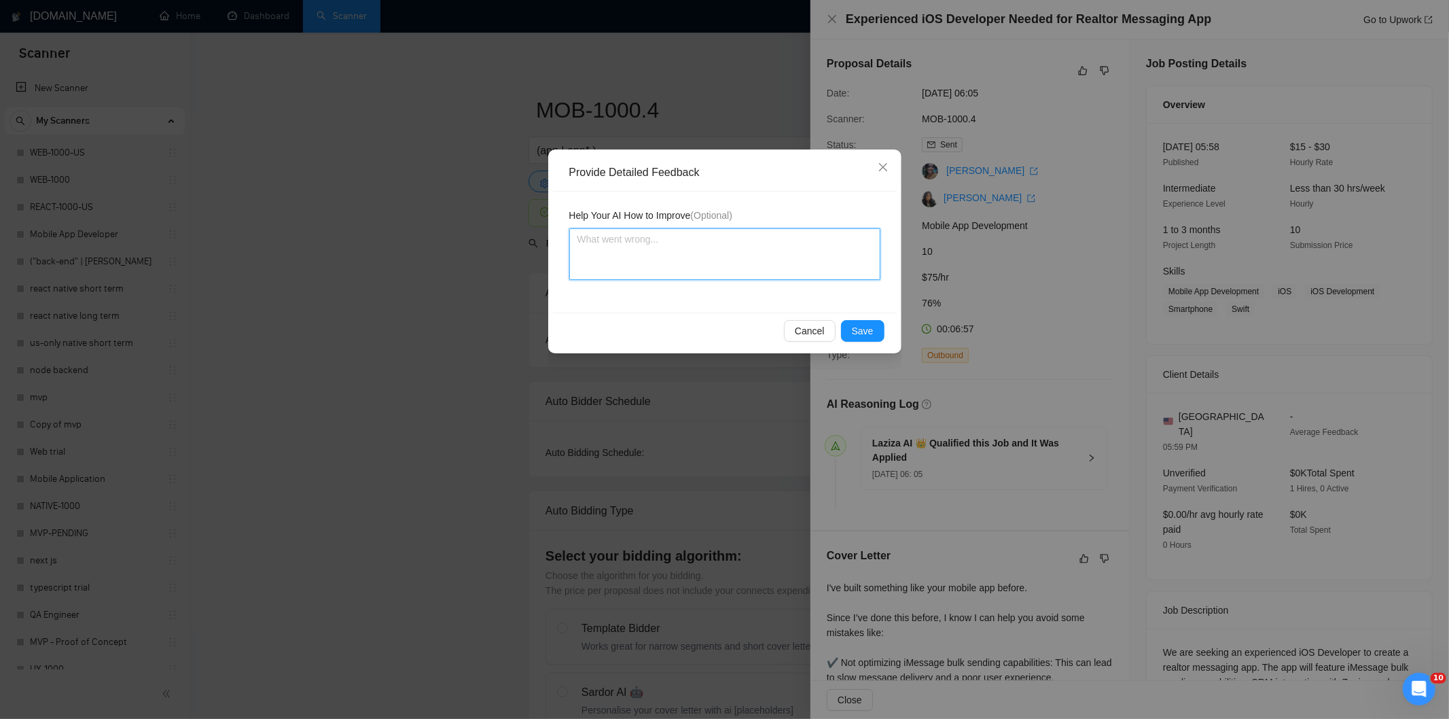
click at [766, 265] on textarea at bounding box center [724, 254] width 311 height 52
paste textarea "Good fit — the project is greenfield (no existing code), welcomes agencies, use…"
type textarea "Good fit — the project is greenfield (no existing code), welcomes agencies, use…"
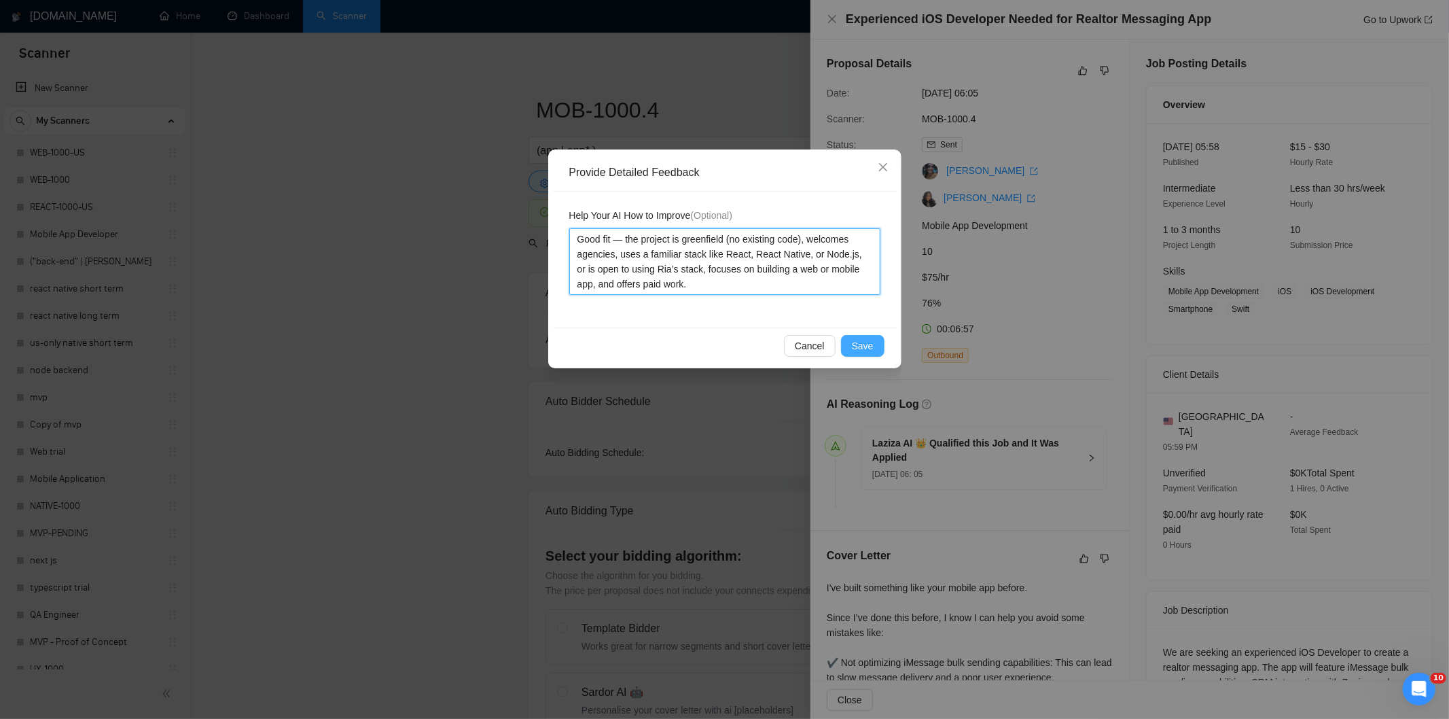
type textarea "Good fit — the project is greenfield (no existing code), welcomes agencies, use…"
click at [873, 338] on button "Save" at bounding box center [862, 346] width 43 height 22
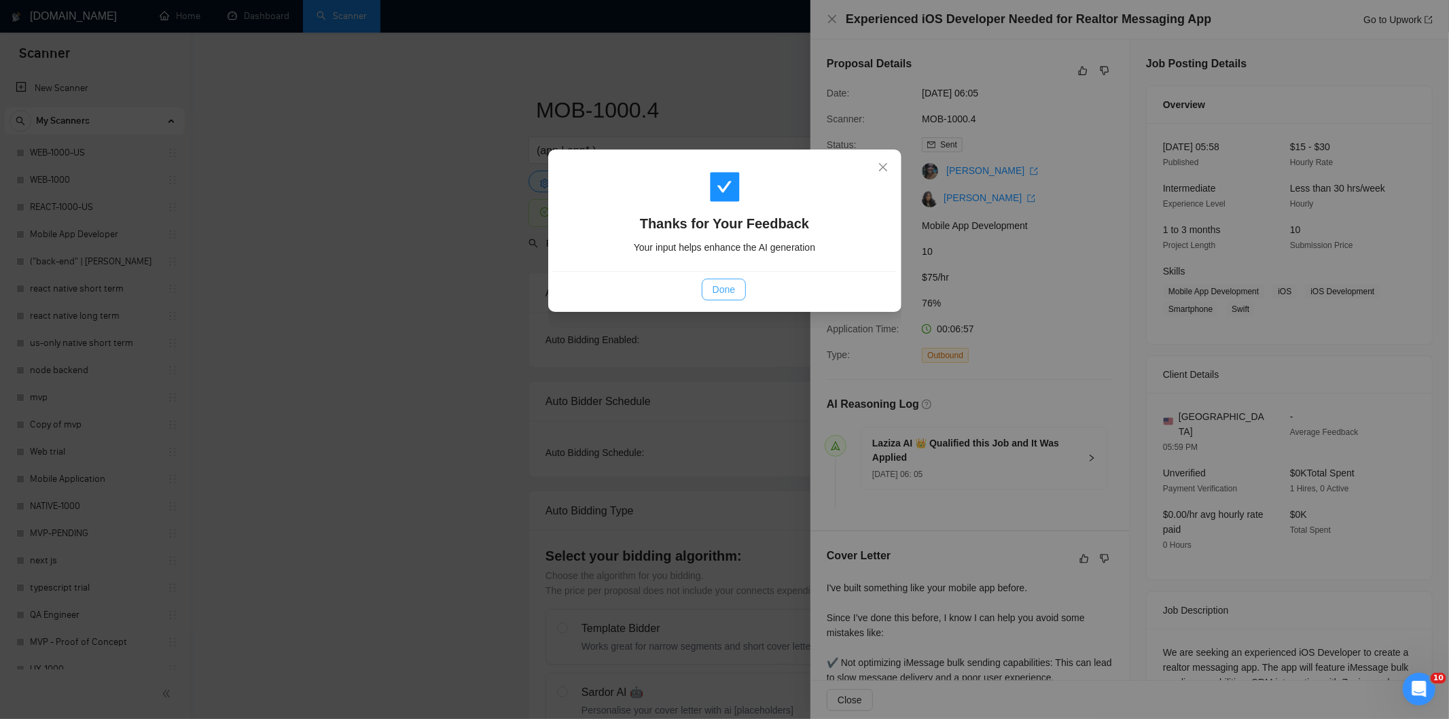
click at [736, 285] on button "Done" at bounding box center [724, 289] width 44 height 22
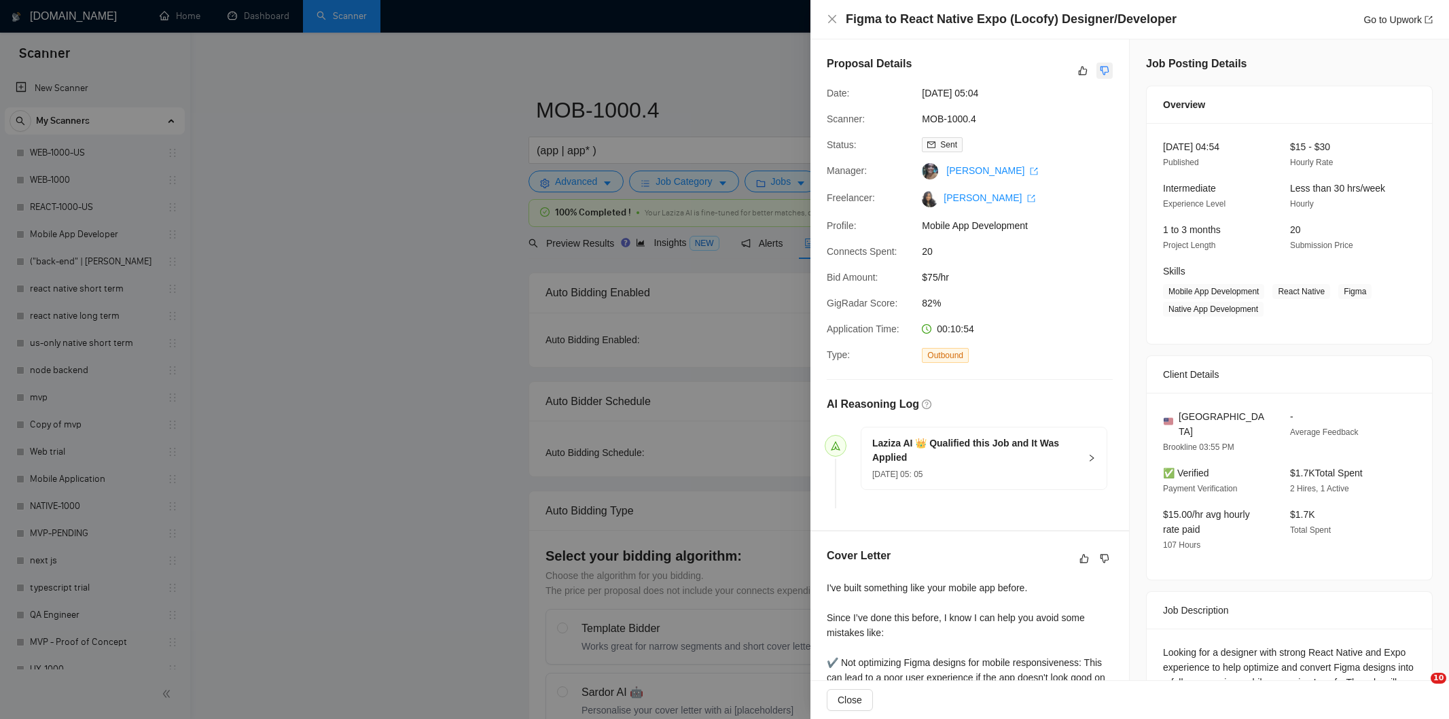
click at [1100, 66] on icon "dislike" at bounding box center [1105, 70] width 10 height 11
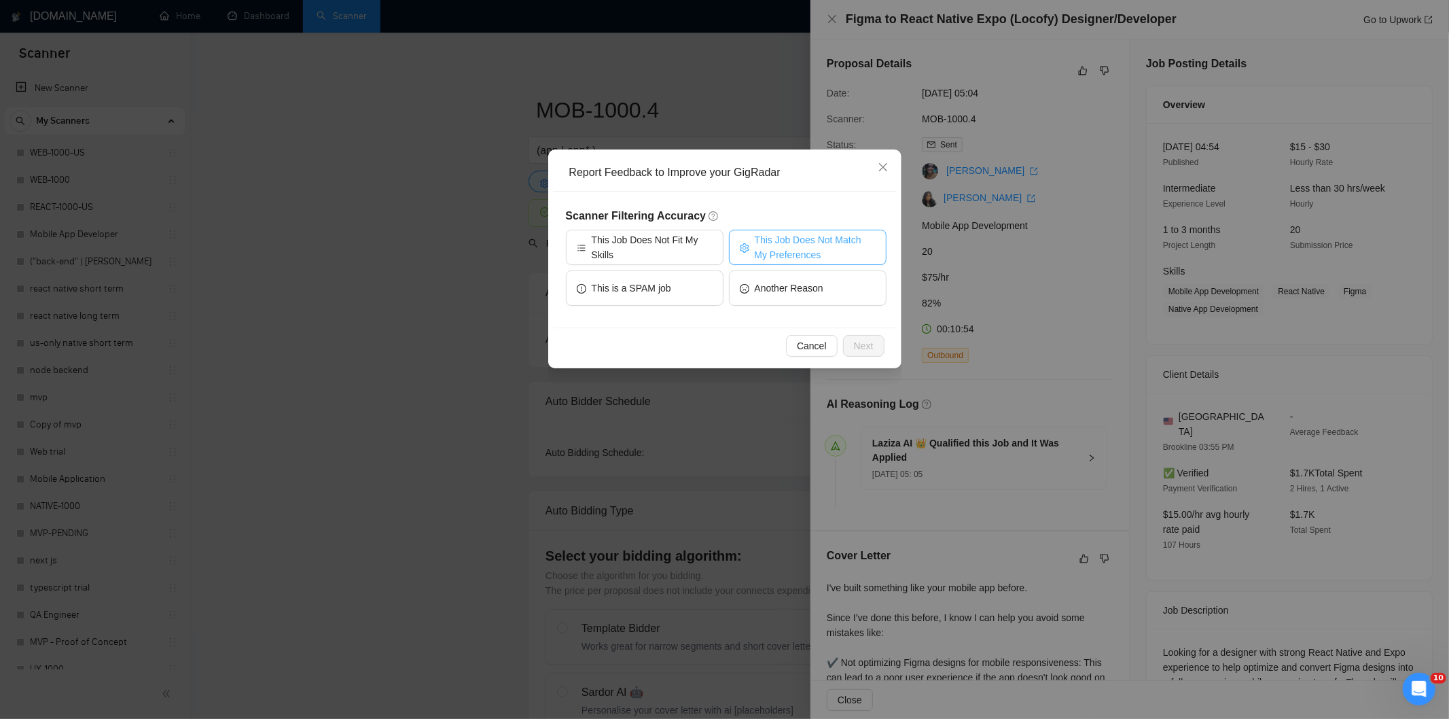
click at [789, 255] on span "This Job Does Not Match My Preferences" at bounding box center [815, 247] width 121 height 30
click at [859, 341] on span "Next" at bounding box center [864, 345] width 20 height 15
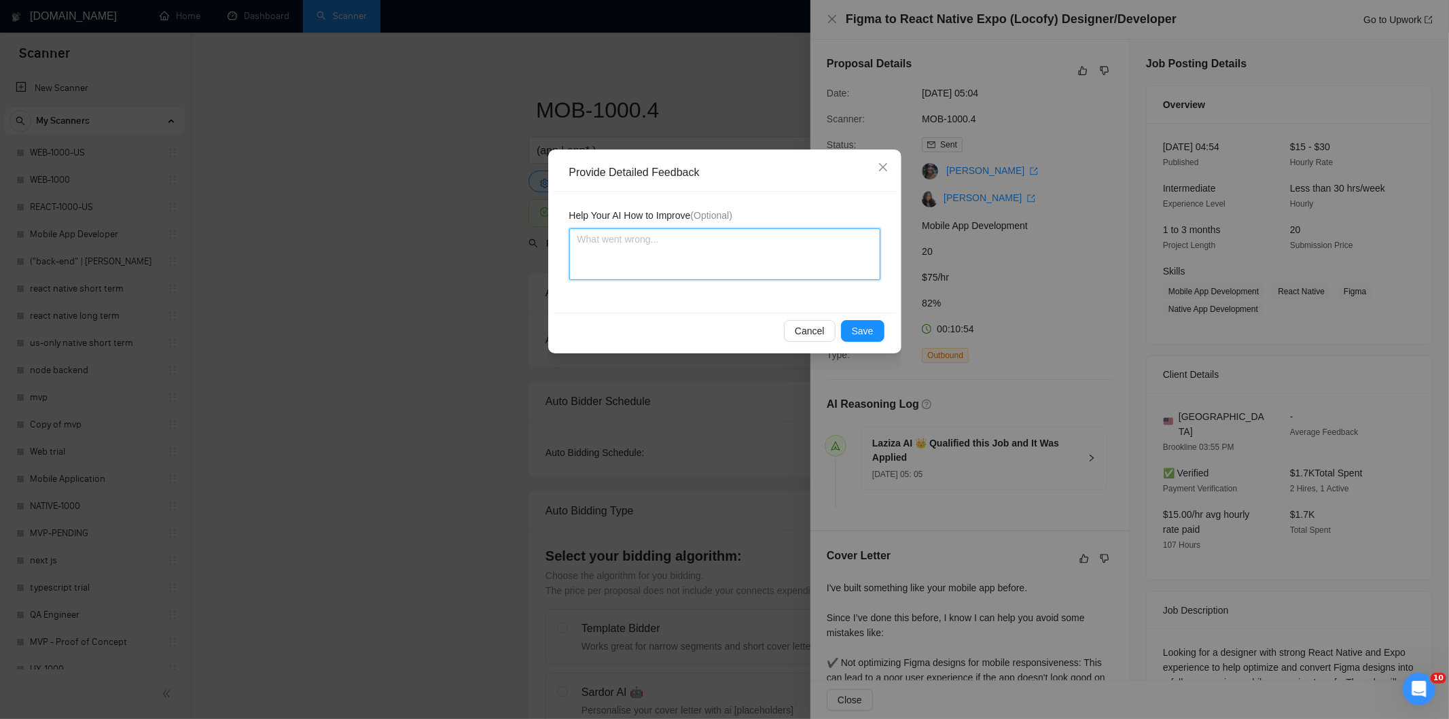
click at [826, 270] on textarea at bounding box center [724, 254] width 311 height 52
paste textarea "Not a fit — the project isn't for a web or mobile app, which is [PERSON_NAME]'s…"
type textarea "Not a fit — the project isn't for a web or mobile app, which is [PERSON_NAME]'s…"
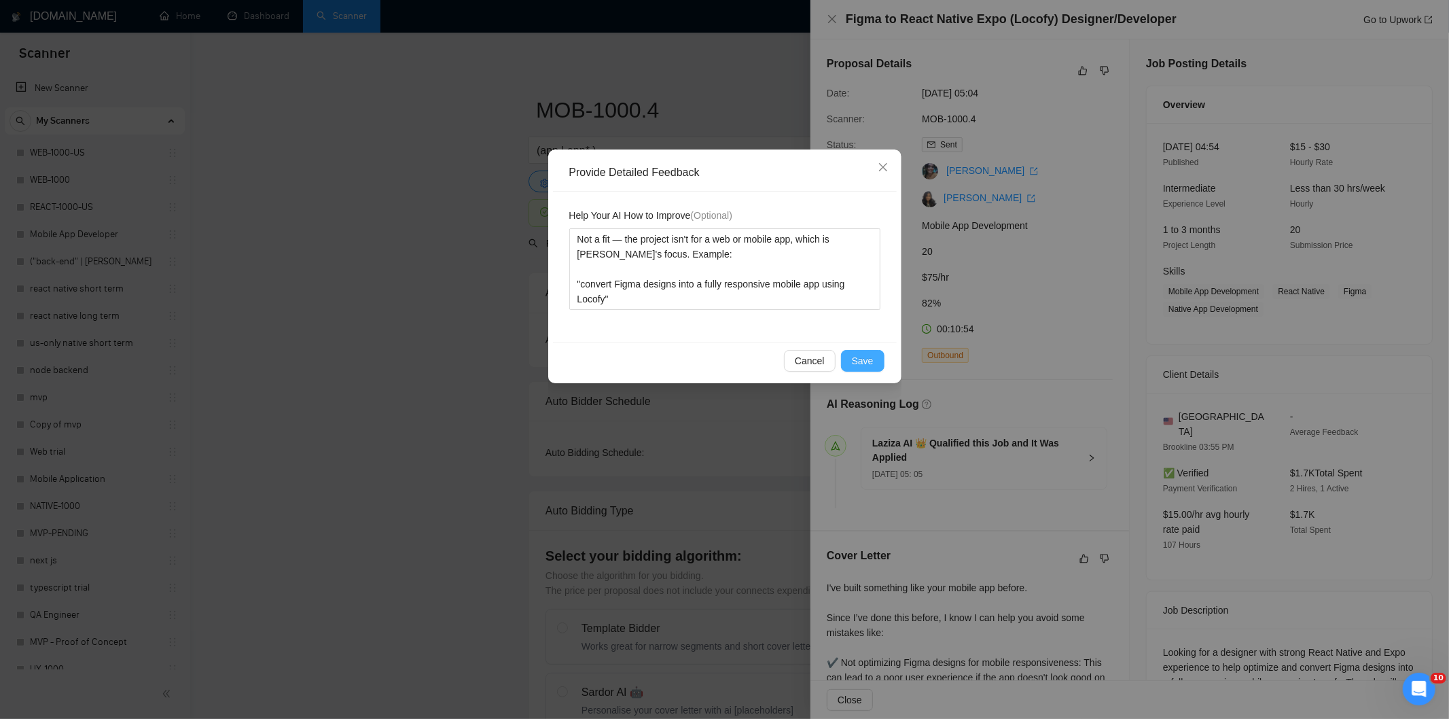
click at [854, 358] on span "Save" at bounding box center [863, 360] width 22 height 15
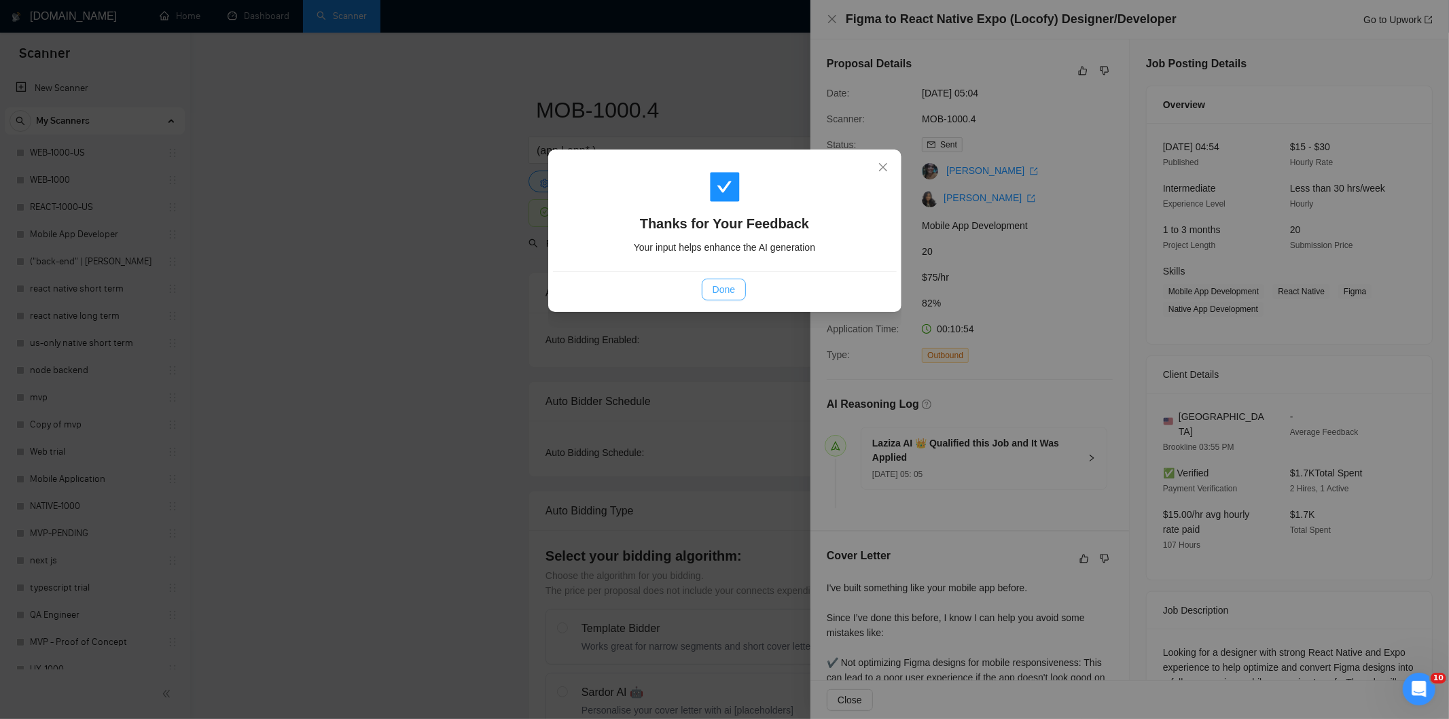
click at [729, 295] on span "Done" at bounding box center [723, 289] width 22 height 15
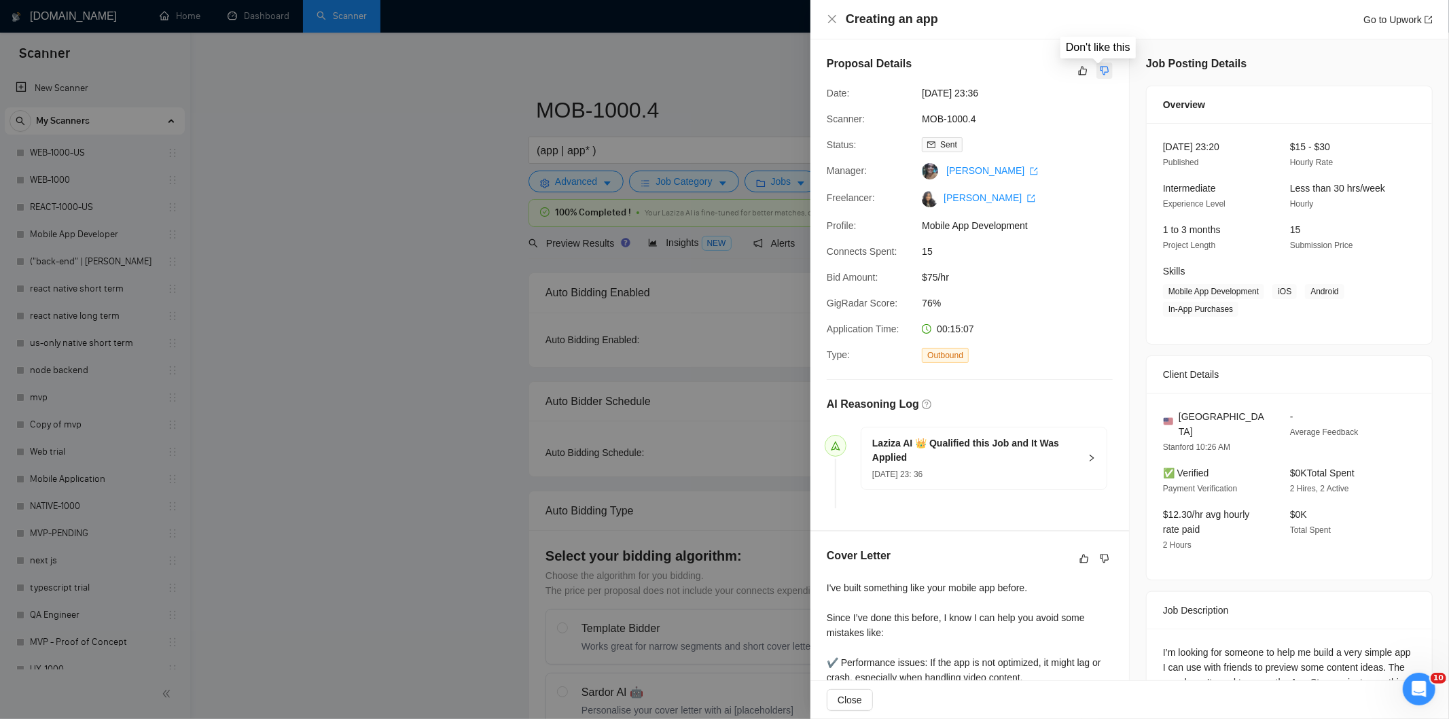
click at [1103, 73] on icon "dislike" at bounding box center [1105, 70] width 10 height 11
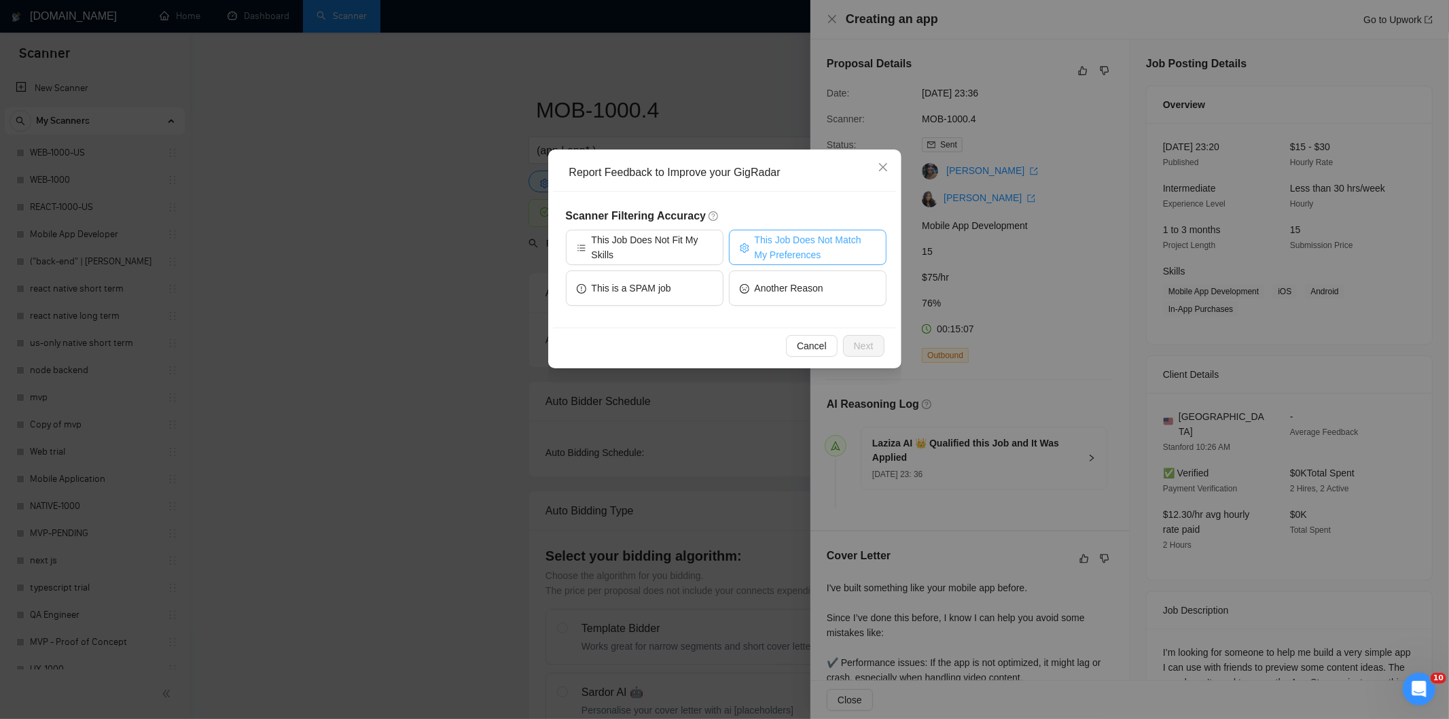
click at [809, 240] on span "This Job Does Not Match My Preferences" at bounding box center [815, 247] width 121 height 30
click at [863, 340] on span "Next" at bounding box center [864, 345] width 20 height 15
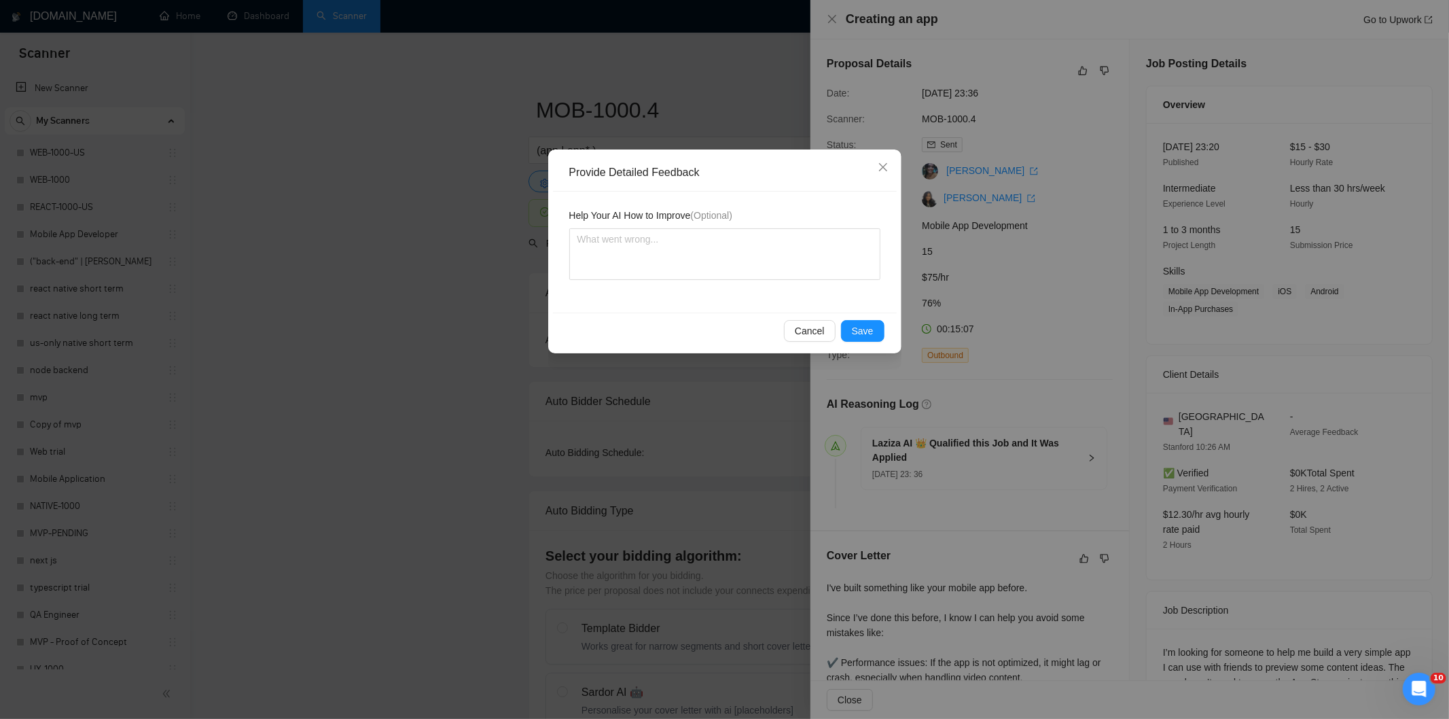
click at [827, 283] on div "Help Your AI How to Improve (Optional)" at bounding box center [725, 252] width 344 height 121
click at [806, 255] on textarea at bounding box center [724, 254] width 311 height 52
paste textarea "Not a fit — the job asks for unpaid work, offers equity, or has a small budget,…"
type textarea "Not a fit — the job asks for unpaid work, offers equity, or has a small budget,…"
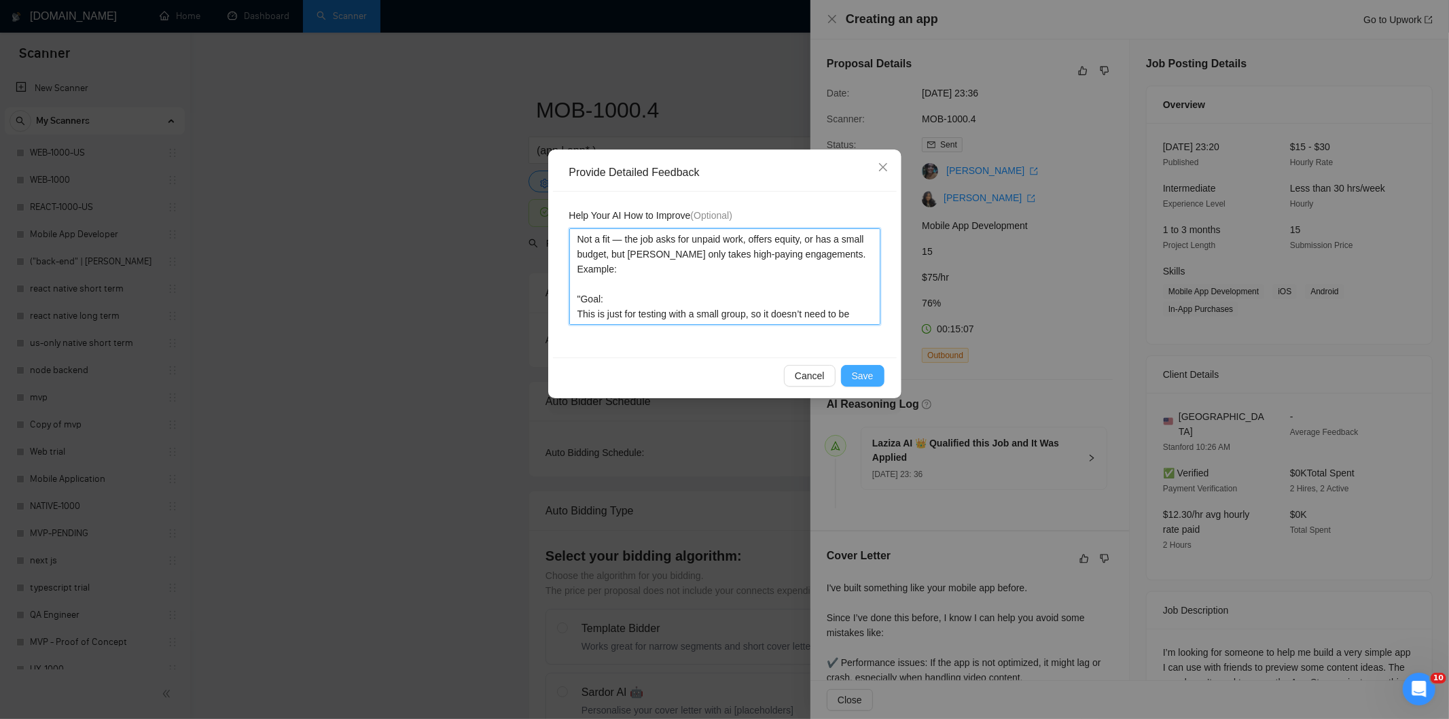
type textarea "Not a fit — the job asks for unpaid work, offers equity, or has a small budget,…"
click at [859, 367] on button "Save" at bounding box center [862, 376] width 43 height 22
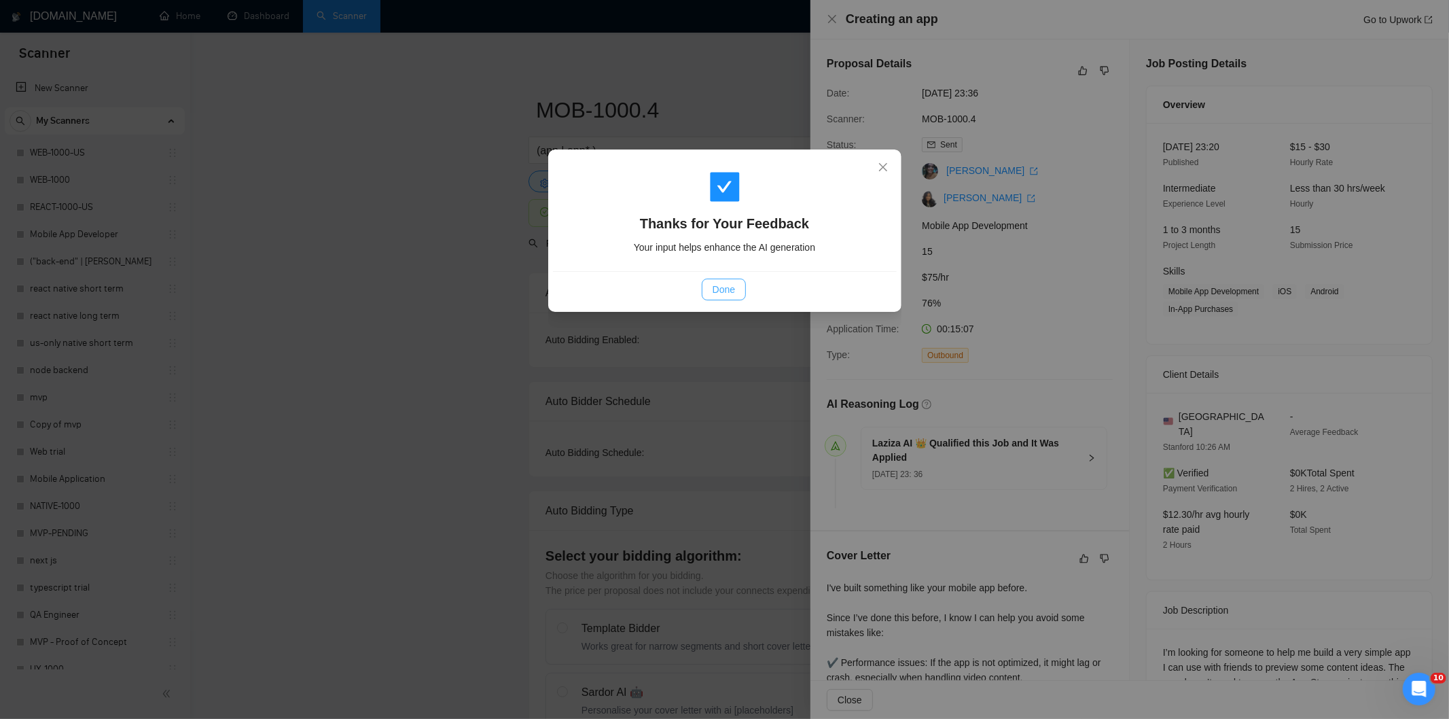
click at [729, 292] on span "Done" at bounding box center [723, 289] width 22 height 15
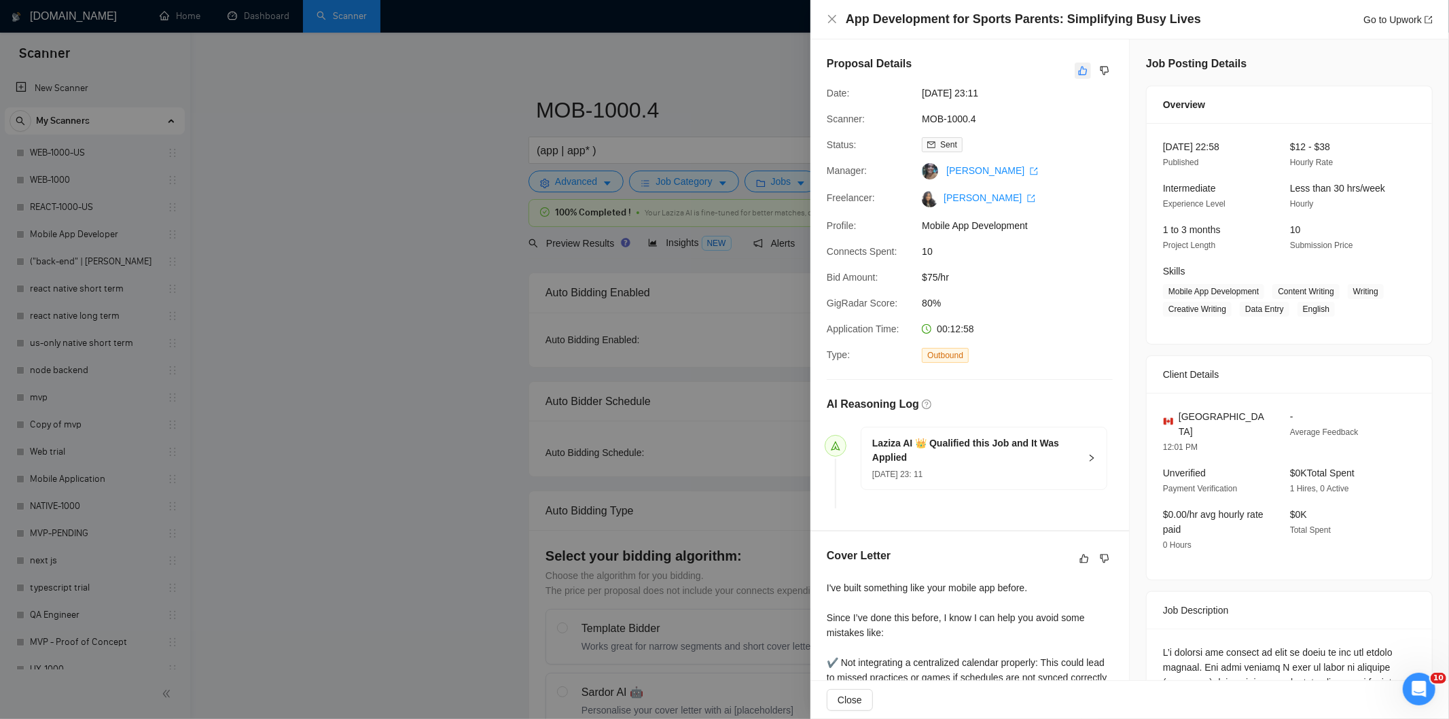
click at [1078, 72] on icon "like" at bounding box center [1083, 70] width 10 height 11
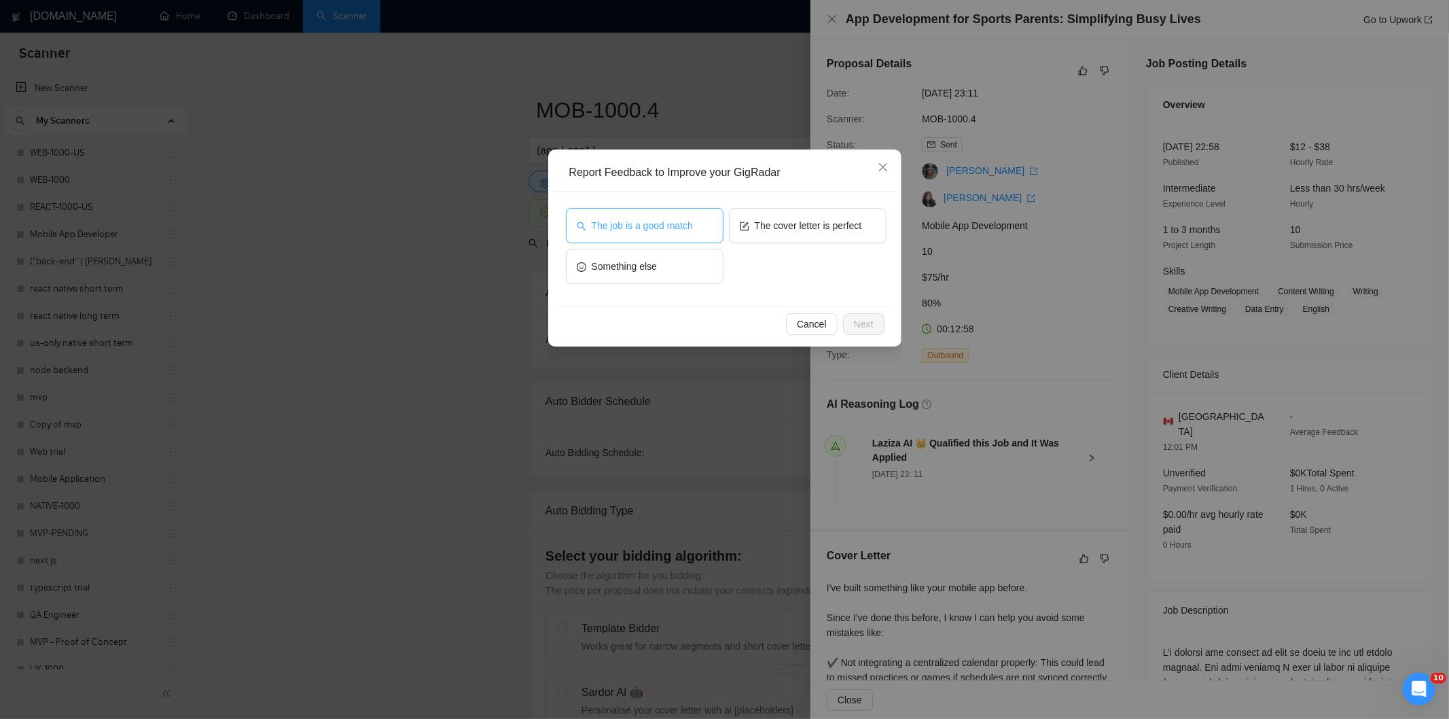
click at [657, 220] on span "The job is a good match" at bounding box center [642, 225] width 101 height 15
click at [869, 321] on span "Next" at bounding box center [864, 324] width 20 height 15
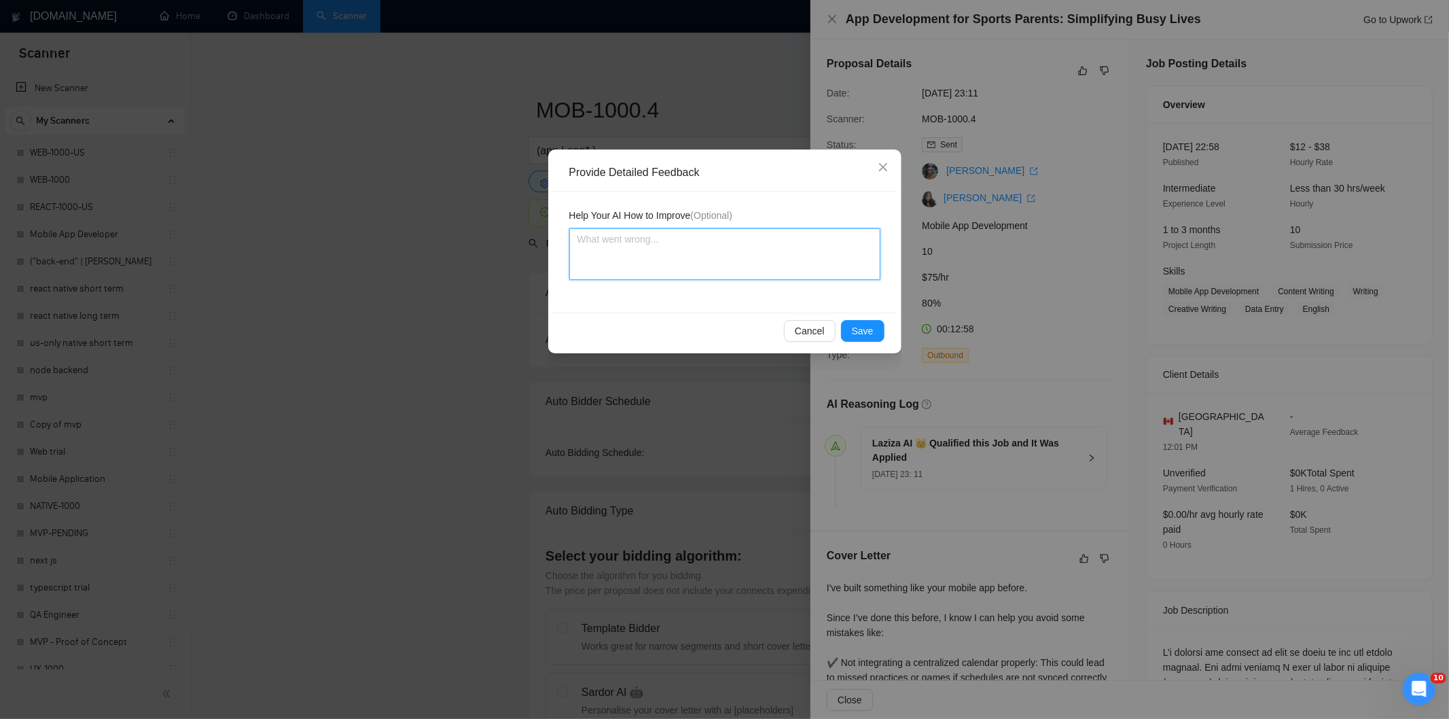
click at [784, 272] on textarea at bounding box center [724, 254] width 311 height 52
paste textarea "Good fit — the project is greenfield (no existing code), welcomes agencies, use…"
type textarea "Good fit — the project is greenfield (no existing code), welcomes agencies, use…"
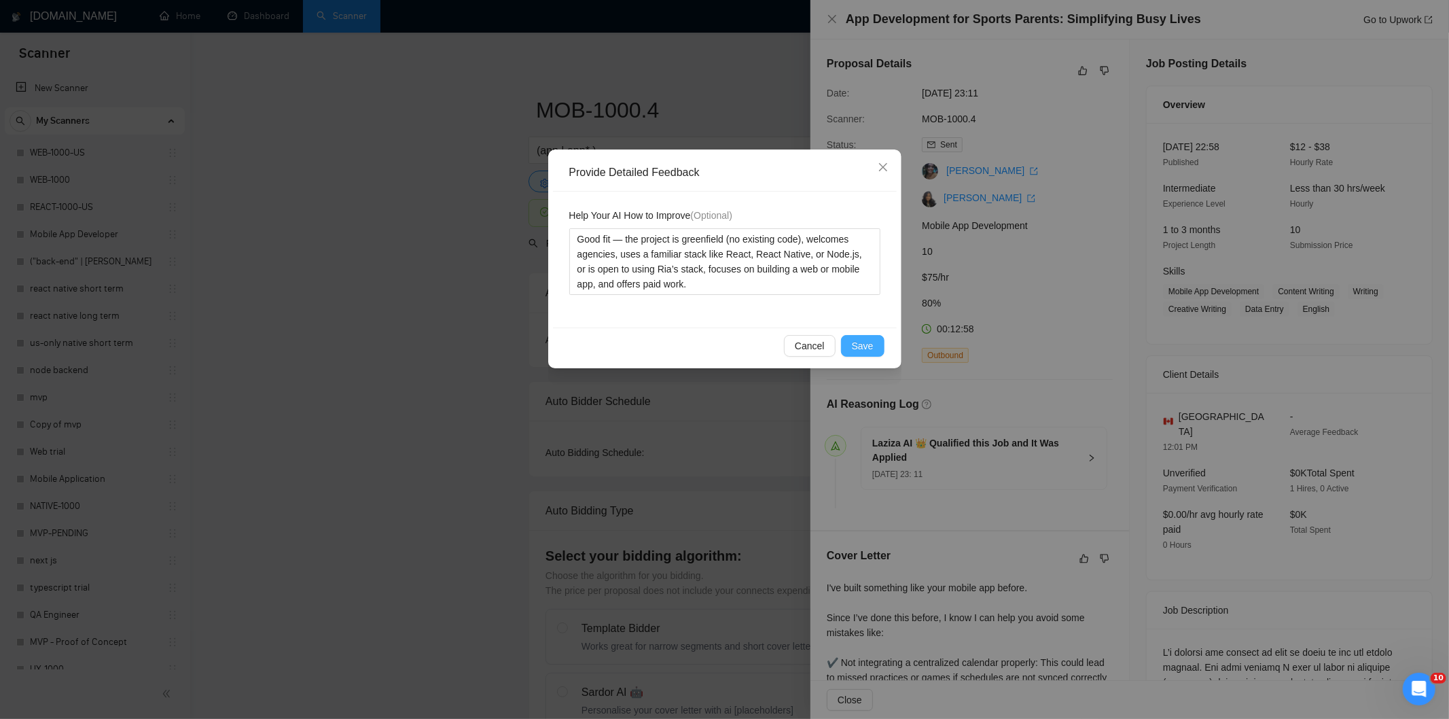
click at [872, 344] on span "Save" at bounding box center [863, 345] width 22 height 15
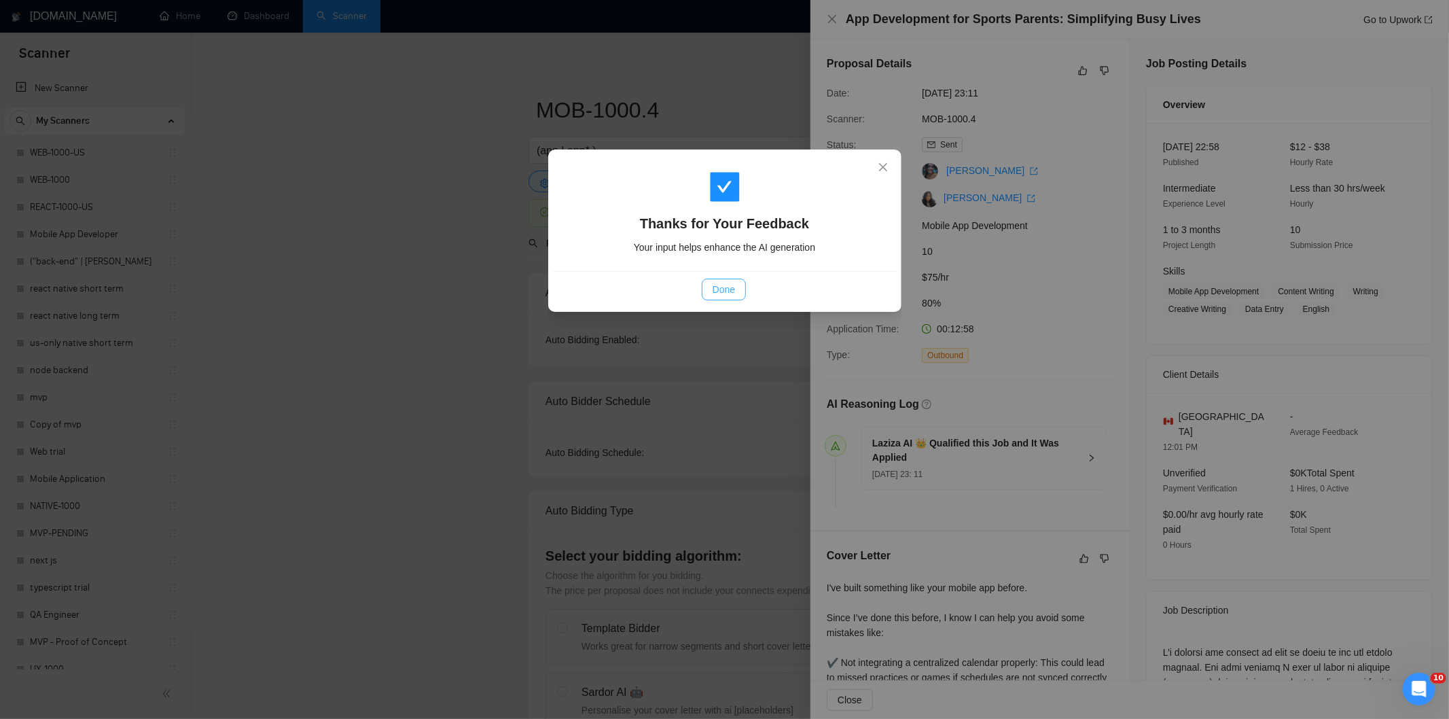
click at [725, 286] on span "Done" at bounding box center [723, 289] width 22 height 15
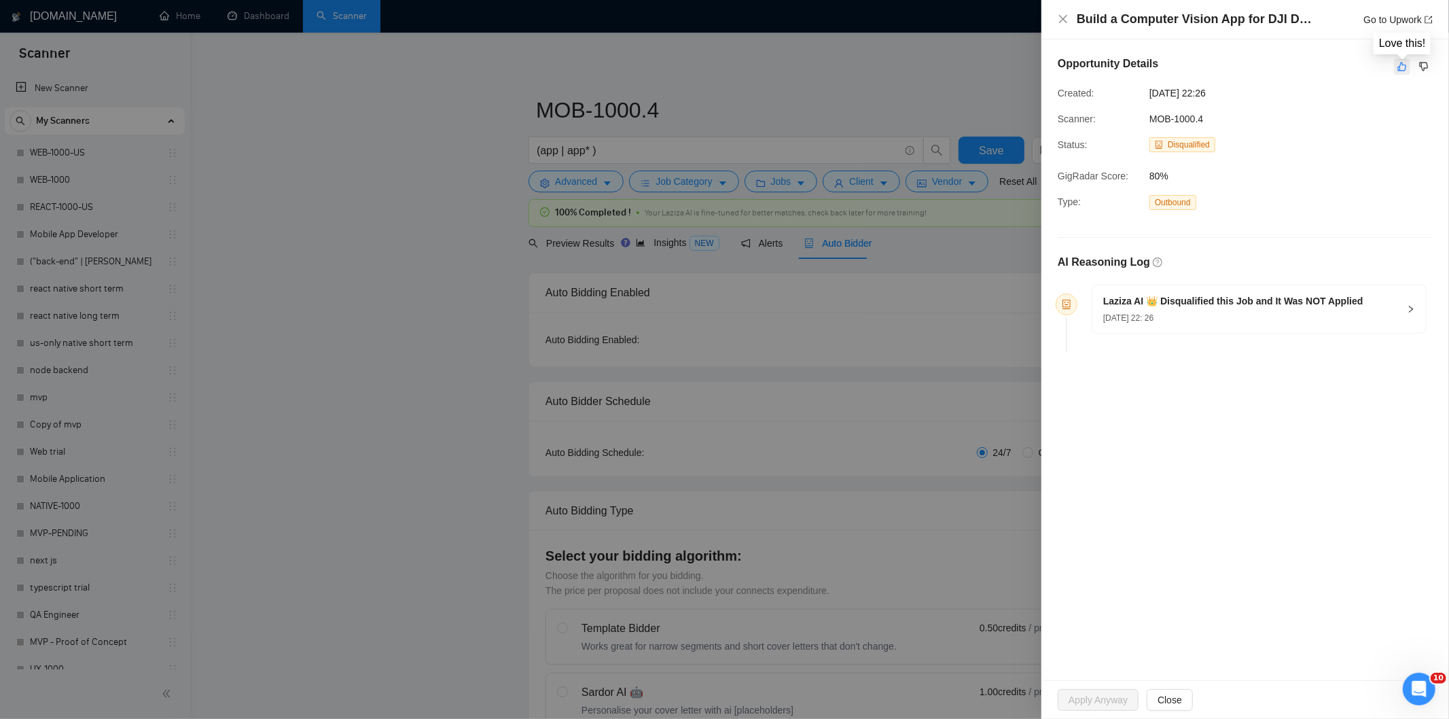
click at [1403, 73] on button "button" at bounding box center [1402, 66] width 16 height 16
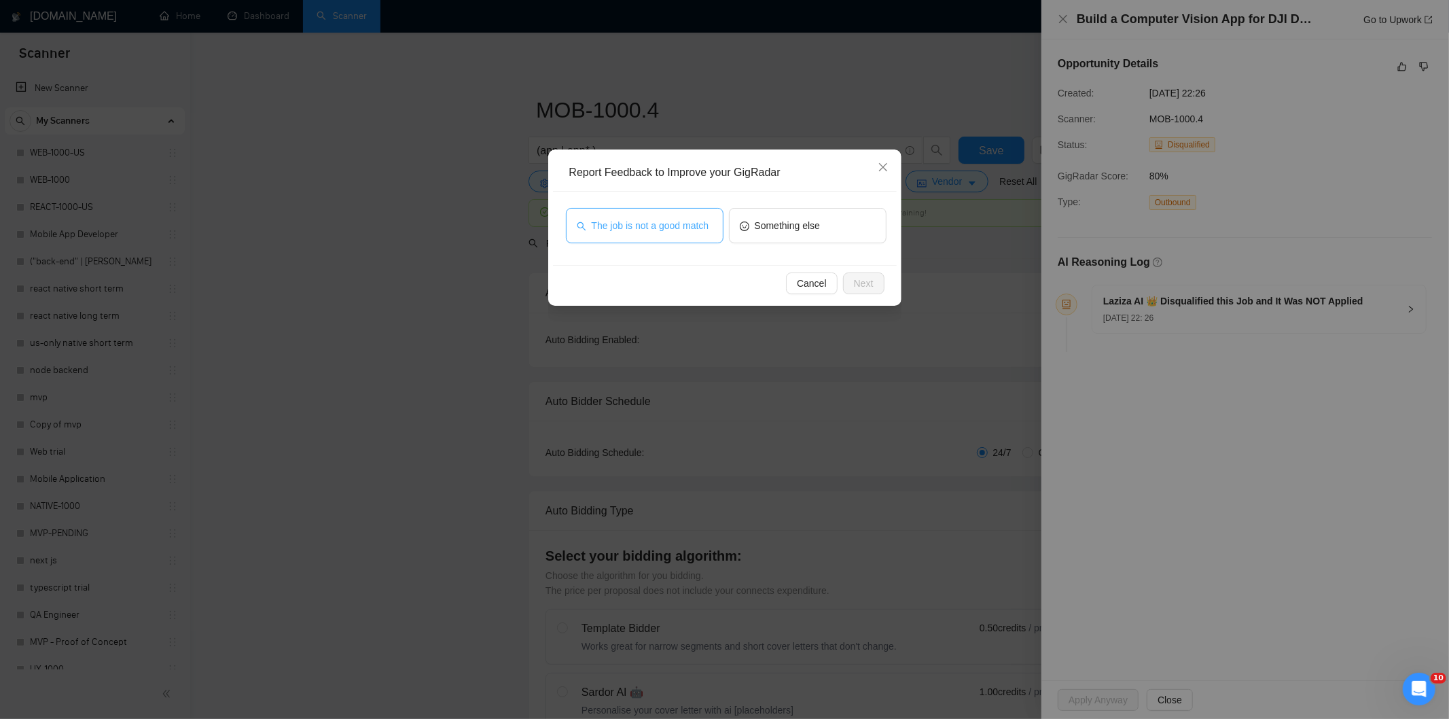
click at [647, 218] on span "The job is not a good match" at bounding box center [651, 225] width 118 height 15
click at [852, 286] on button "Next" at bounding box center [863, 283] width 41 height 22
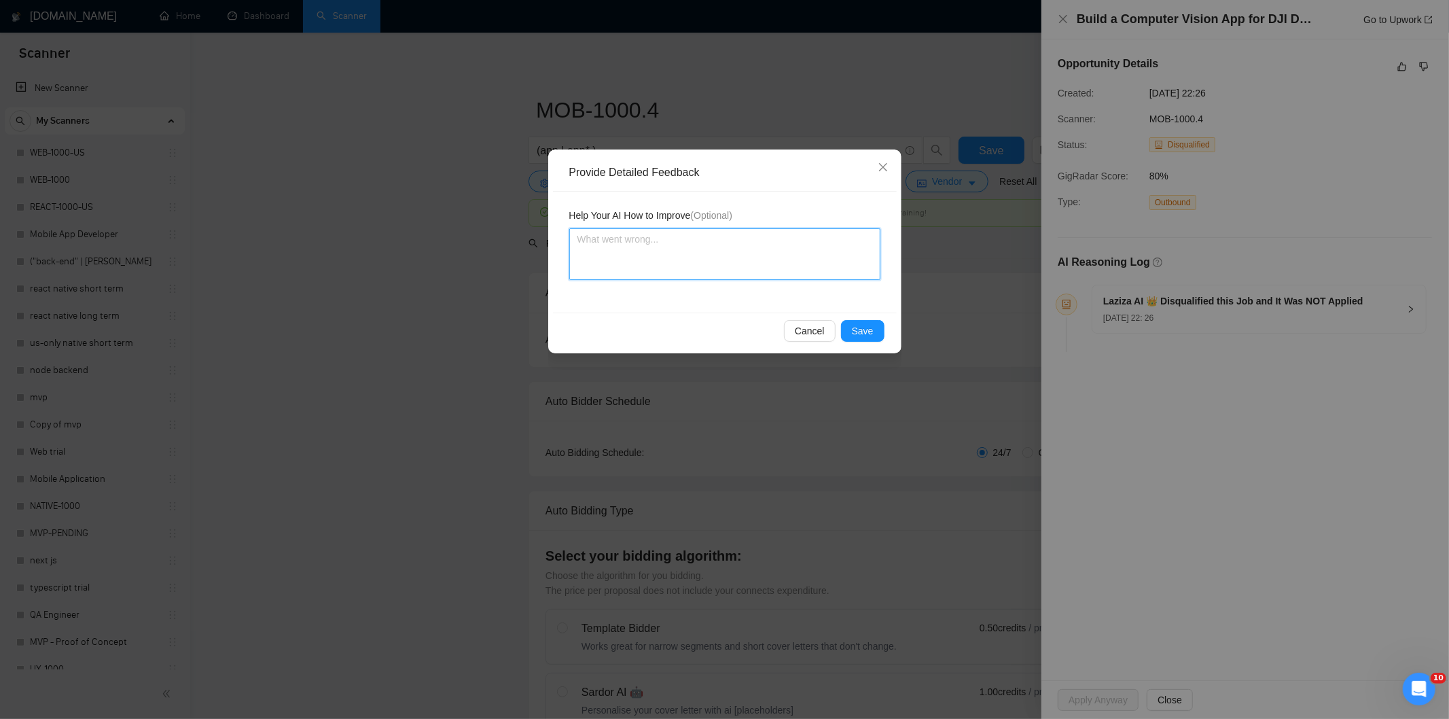
click at [793, 257] on textarea at bounding box center [724, 254] width 311 height 52
paste textarea "Not a fit — this project has been disqualified for other reasons. Example: "The…"
type textarea "Not a fit — this project has been disqualified for other reasons. Example: "The…"
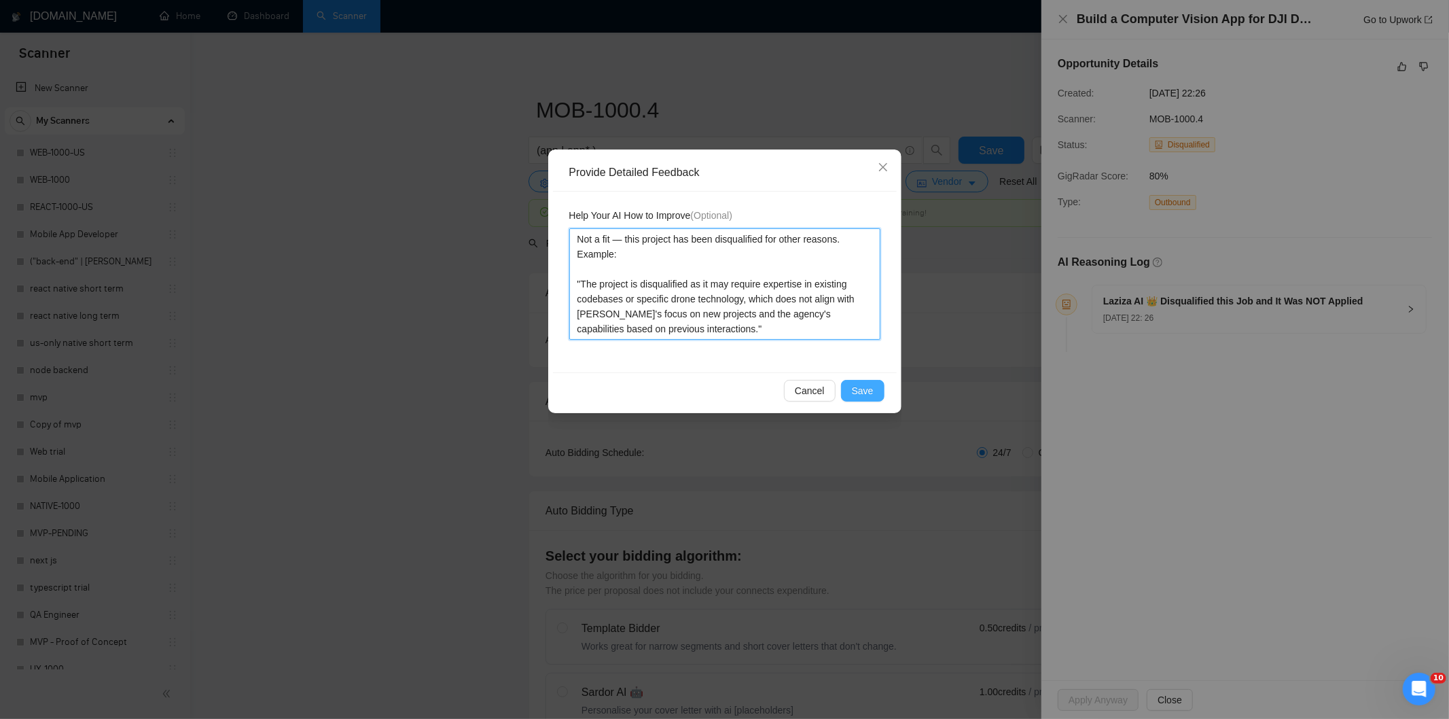
type textarea "Not a fit — this project has been disqualified for other reasons. Example: "The…"
click at [873, 395] on button "Save" at bounding box center [862, 391] width 43 height 22
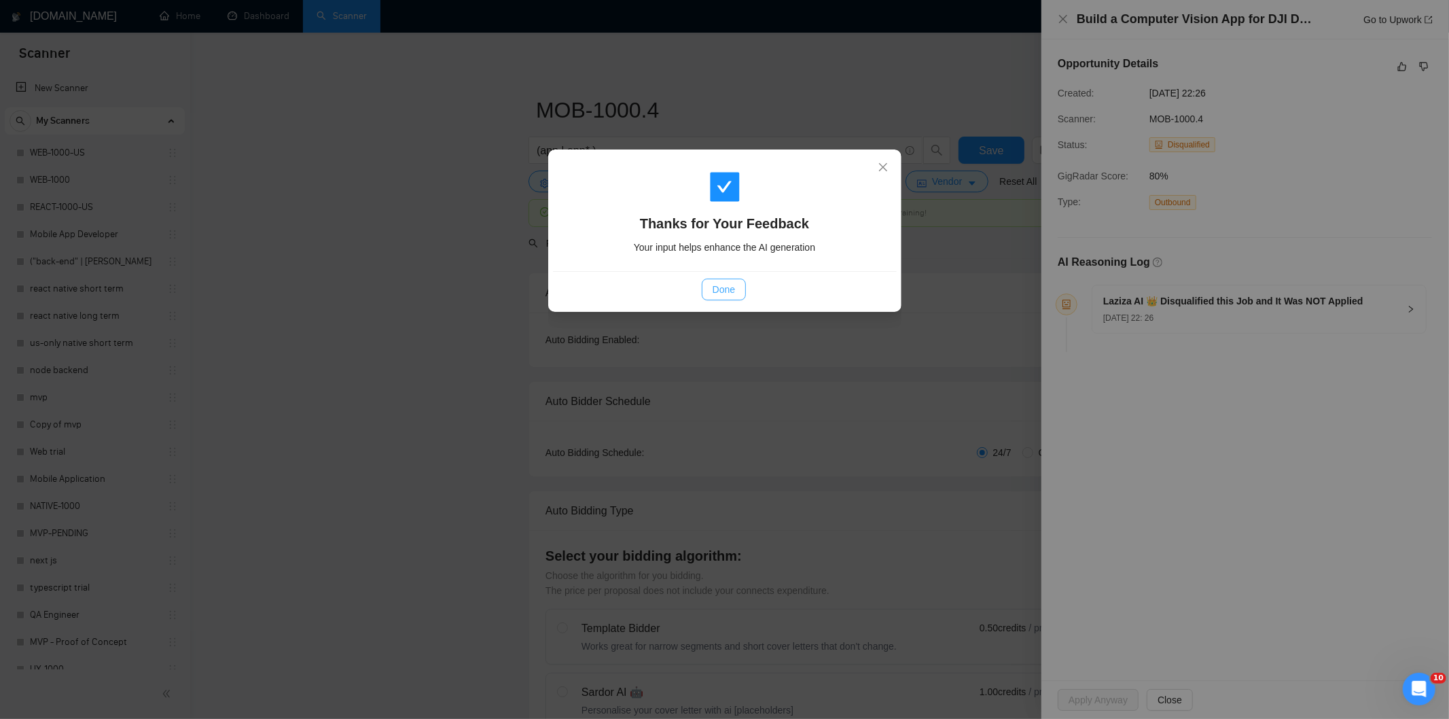
click at [732, 295] on span "Done" at bounding box center [723, 289] width 22 height 15
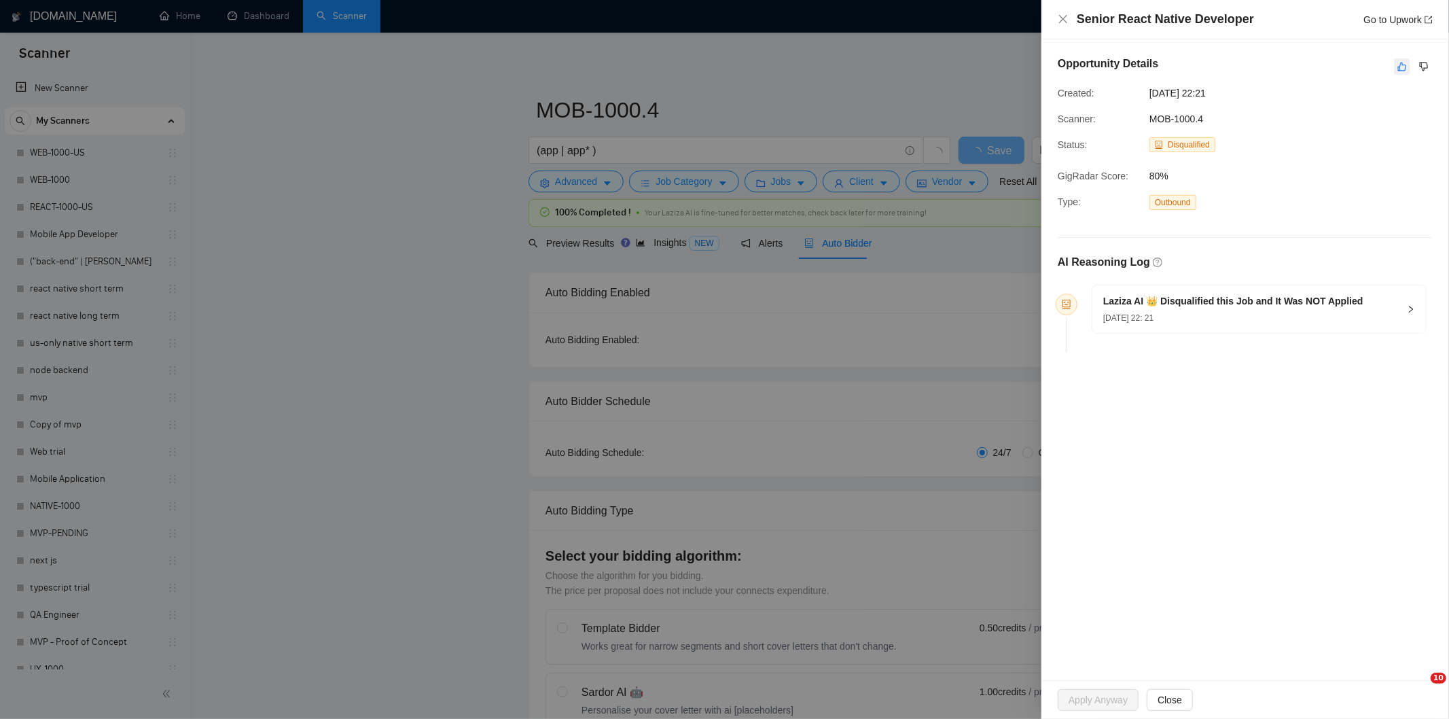
click at [1403, 73] on button "button" at bounding box center [1402, 66] width 16 height 16
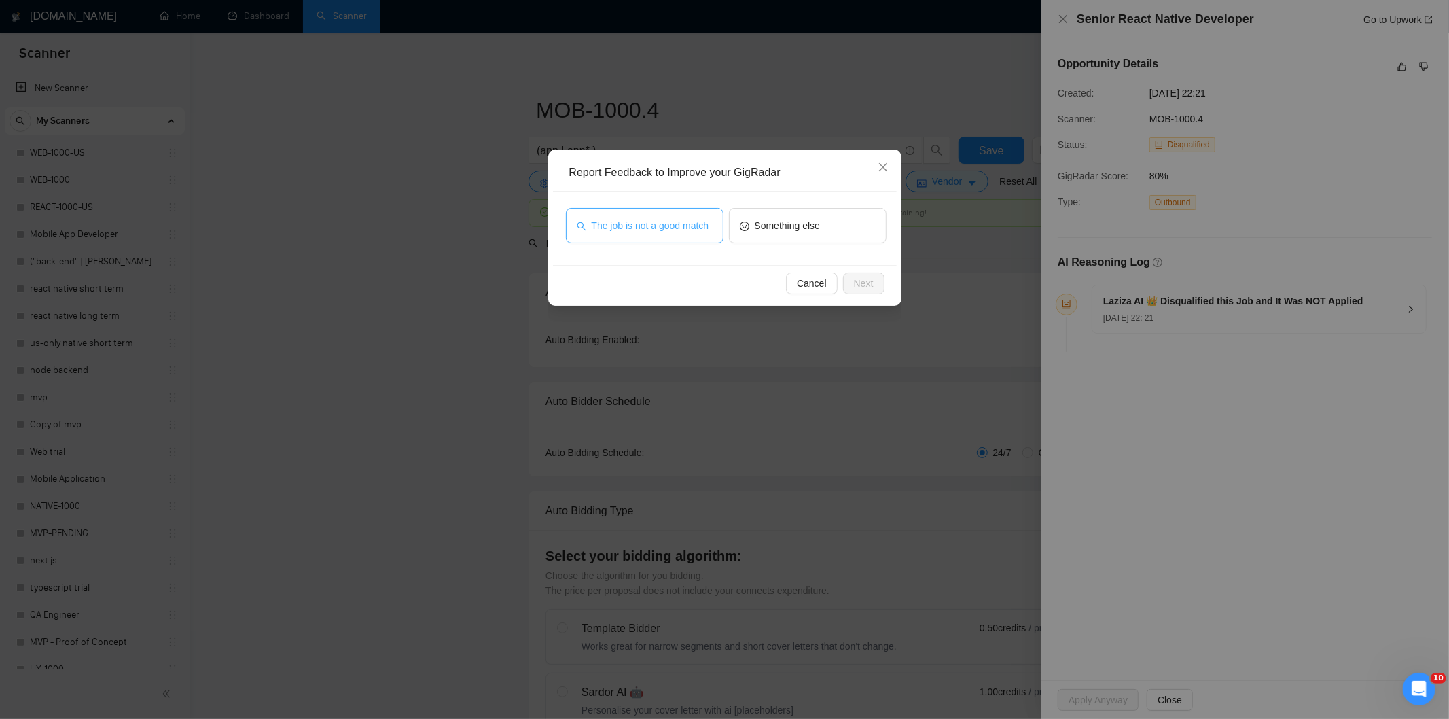
click at [696, 223] on span "The job is not a good match" at bounding box center [651, 225] width 118 height 15
click at [871, 285] on span "Next" at bounding box center [864, 283] width 20 height 15
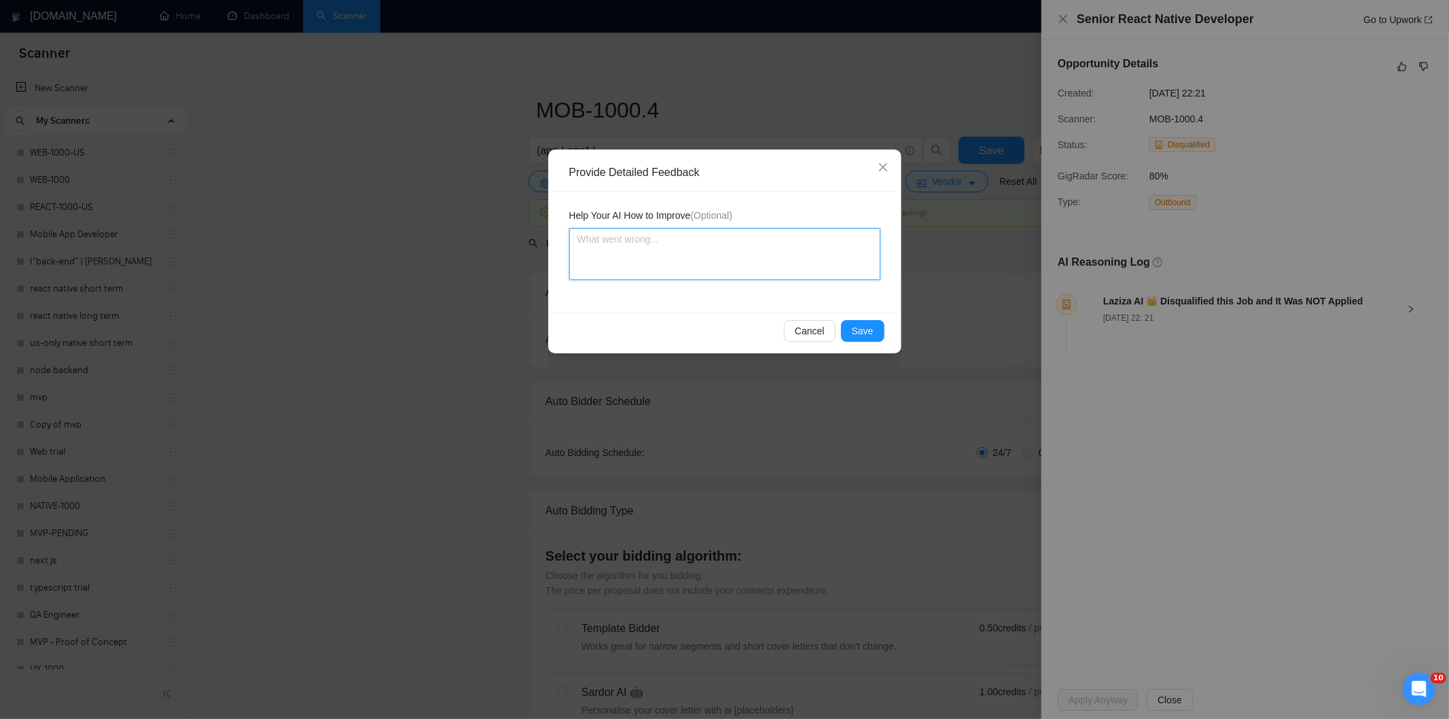
click at [818, 264] on textarea at bounding box center [724, 254] width 311 height 52
paste textarea "Not a fit — this project has been disqualified for other reasons. Example: "The…"
type textarea "Not a fit — this project has been disqualified for other reasons. Example: "The…"
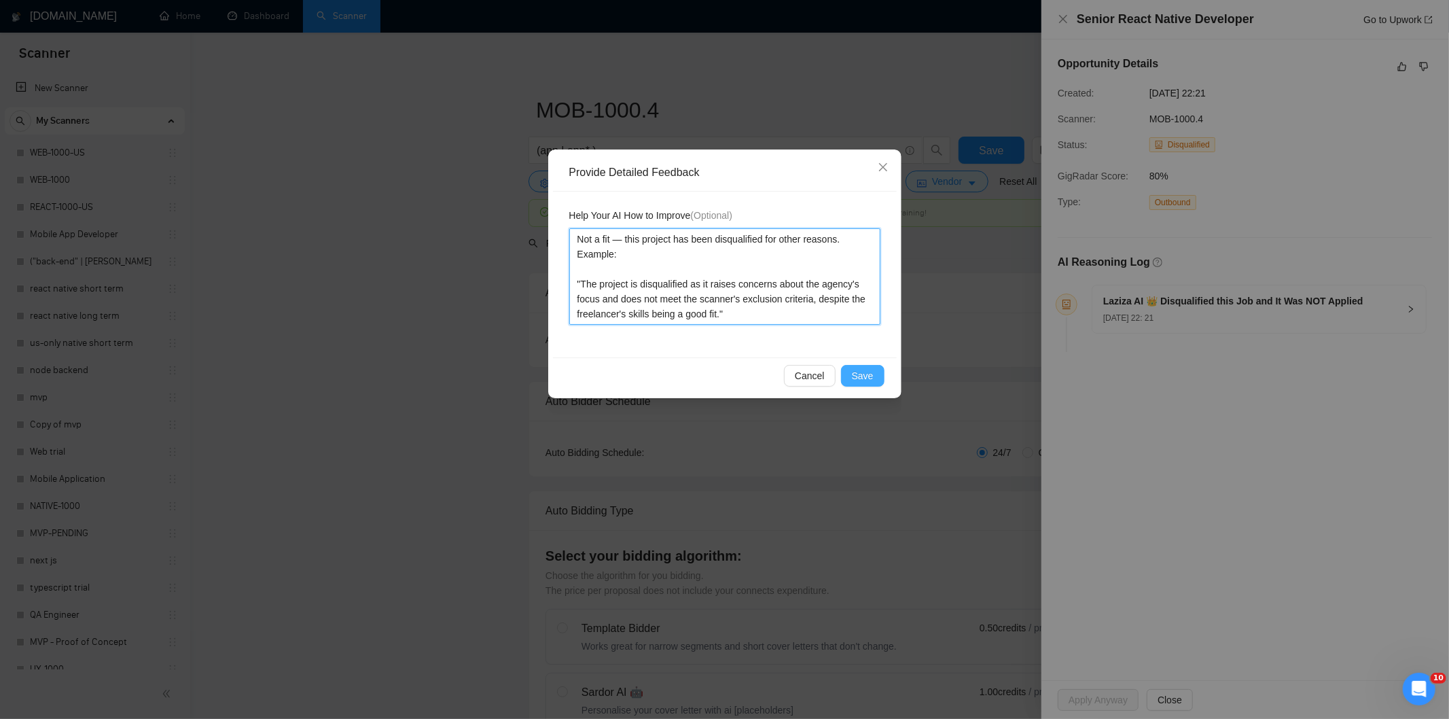
type textarea "Not a fit — this project has been disqualified for other reasons. Example: "The…"
click at [872, 372] on span "Save" at bounding box center [863, 375] width 22 height 15
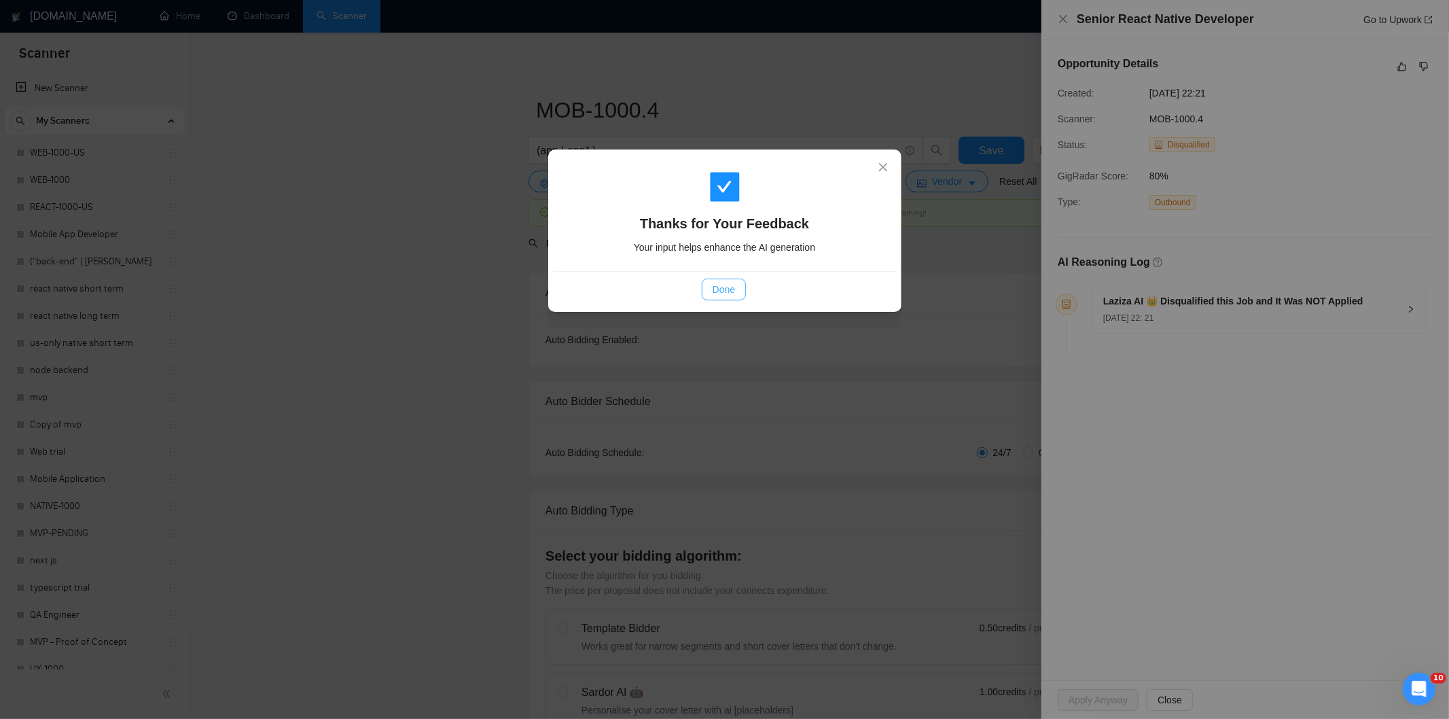
click at [735, 293] on span "Done" at bounding box center [723, 289] width 22 height 15
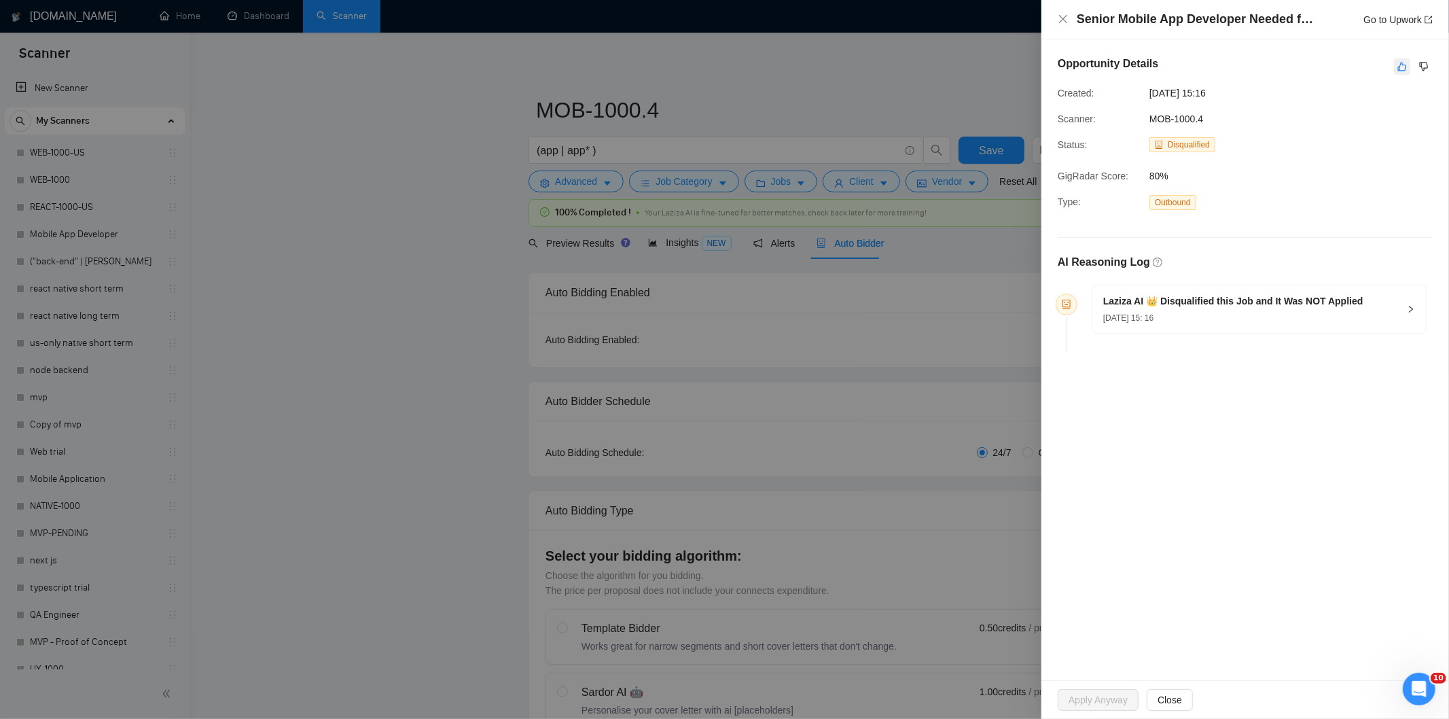
click at [1402, 67] on icon "like" at bounding box center [1402, 66] width 10 height 11
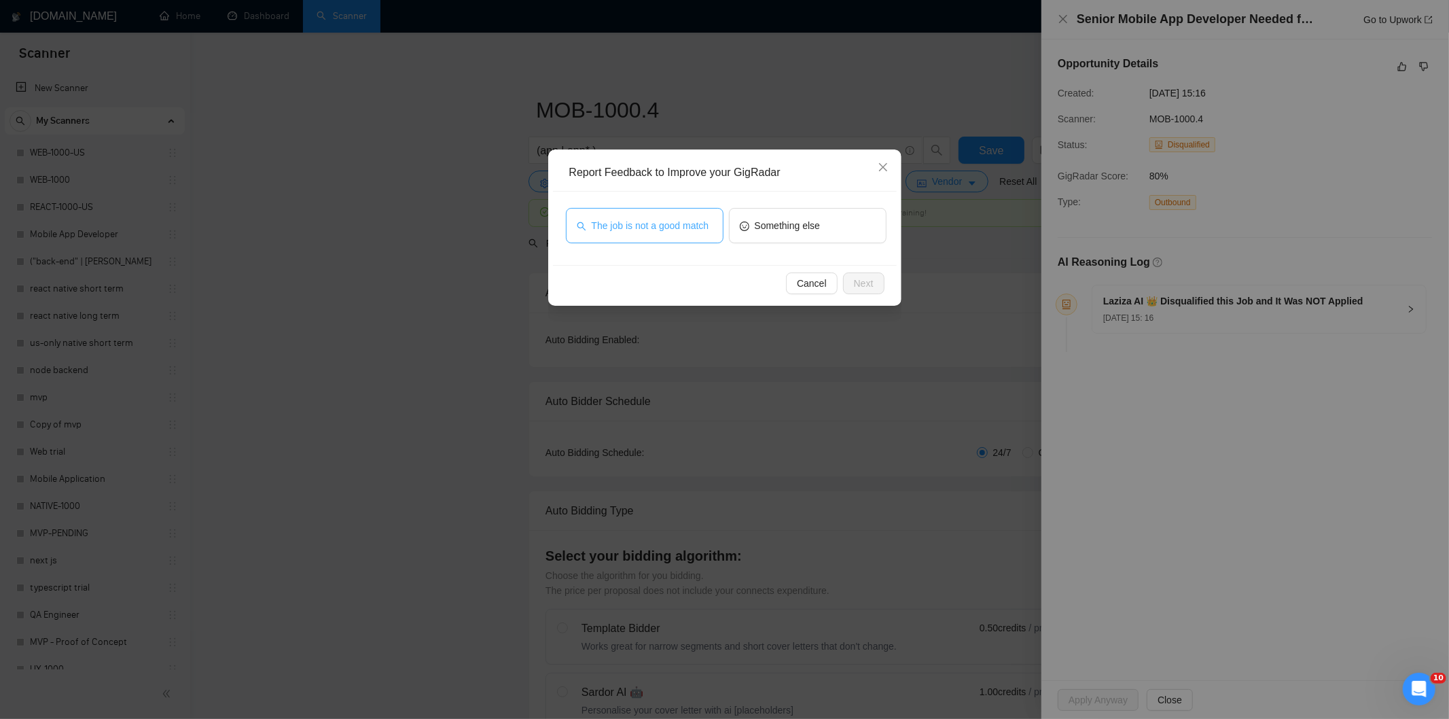
click at [679, 218] on span "The job is not a good match" at bounding box center [651, 225] width 118 height 15
click at [865, 283] on span "Next" at bounding box center [864, 283] width 20 height 15
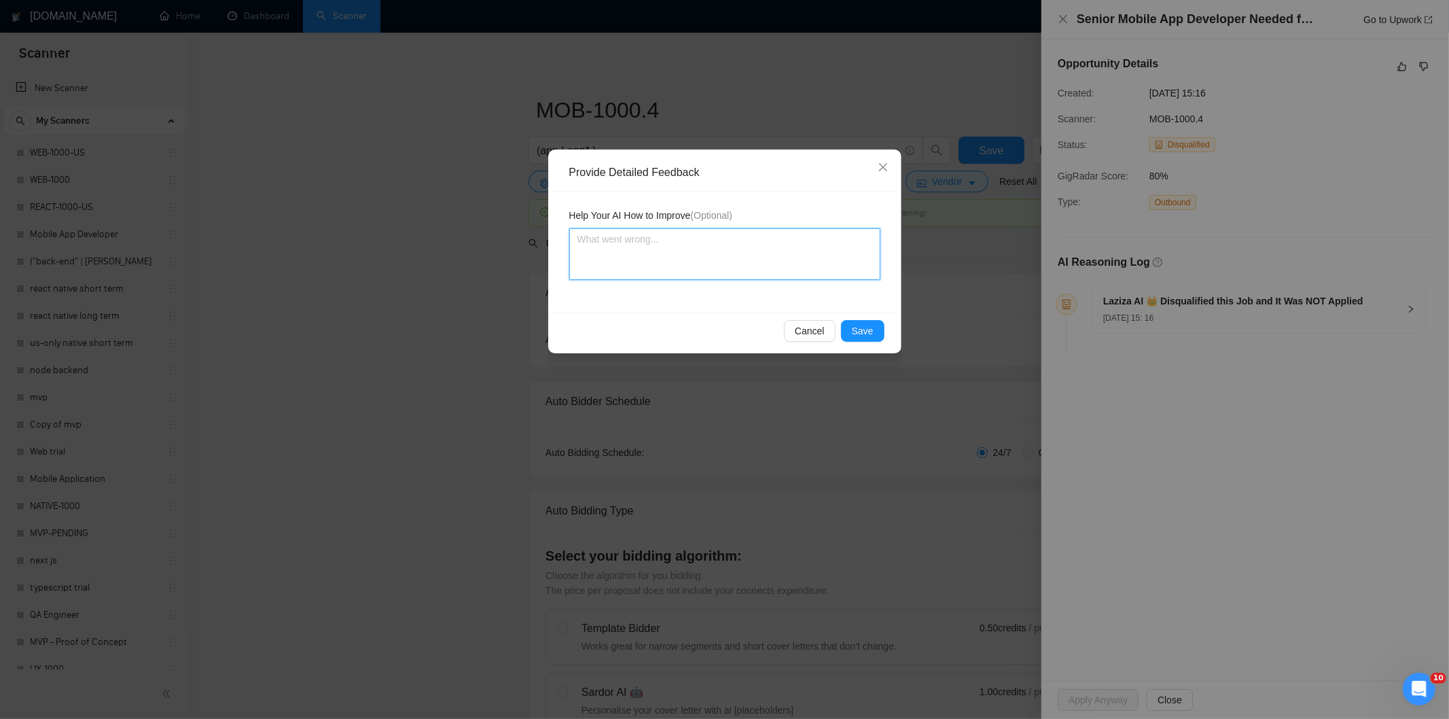
click at [789, 235] on textarea at bounding box center [724, 254] width 311 height 52
paste textarea "Not a fit — this project has been disqualified for other reasons. Example: "The…"
type textarea "Not a fit — this project has been disqualified for other reasons. Example: "The…"
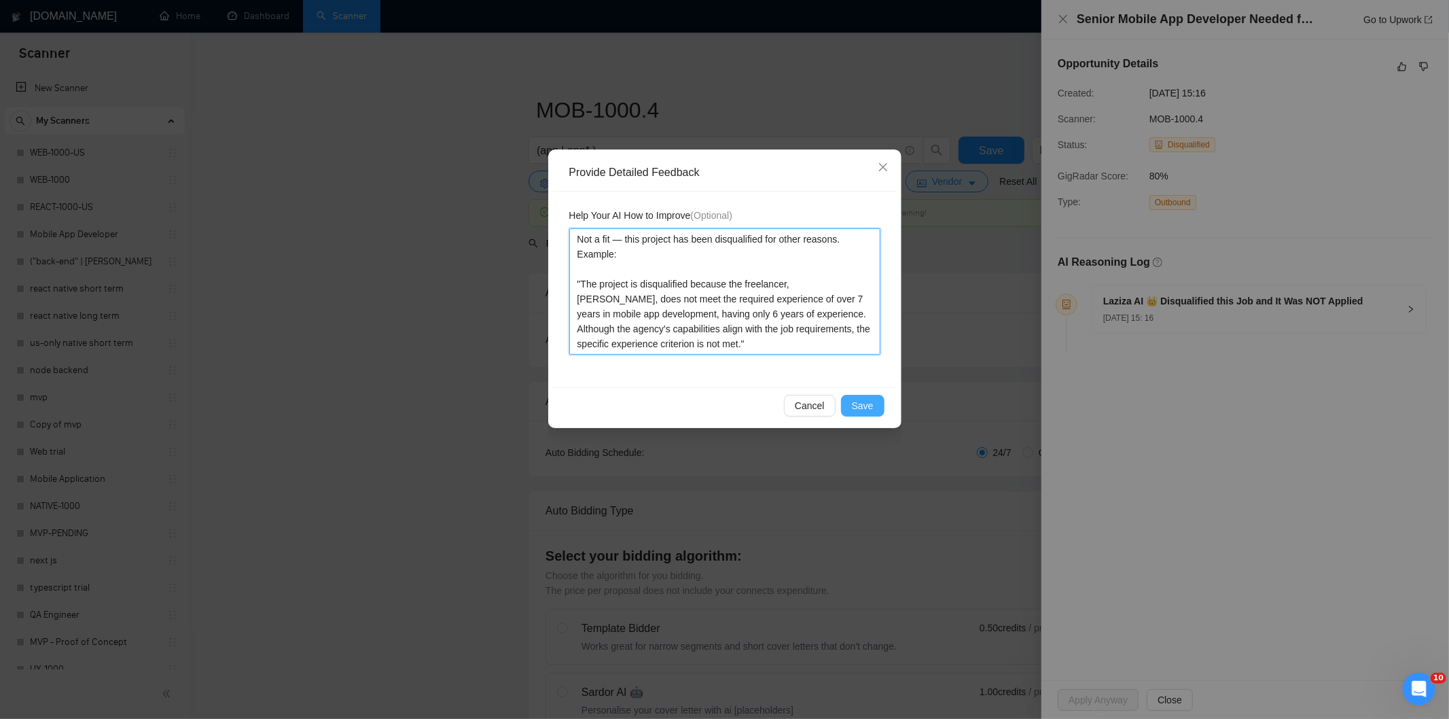
type textarea "Not a fit — this project has been disqualified for other reasons. Example: "The…"
click at [856, 412] on span "Save" at bounding box center [863, 405] width 22 height 15
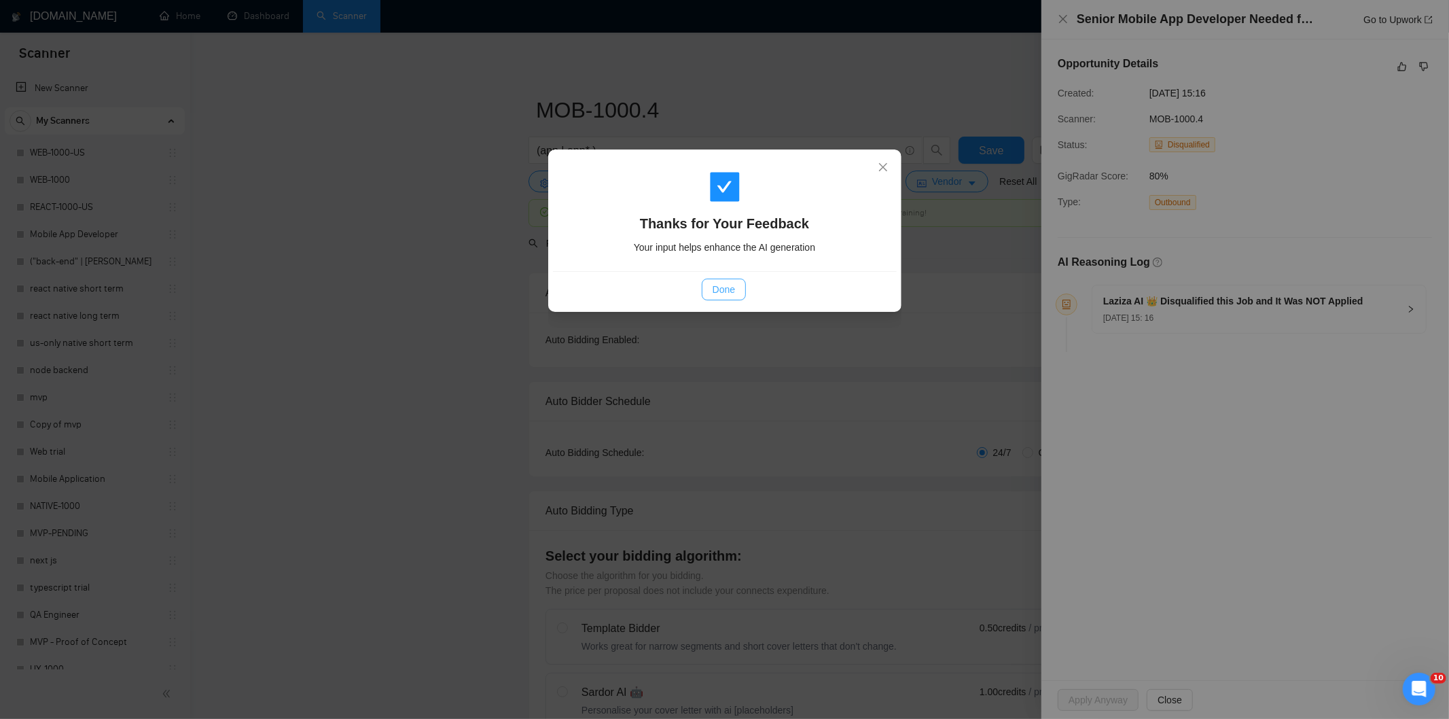
click at [720, 296] on span "Done" at bounding box center [723, 289] width 22 height 15
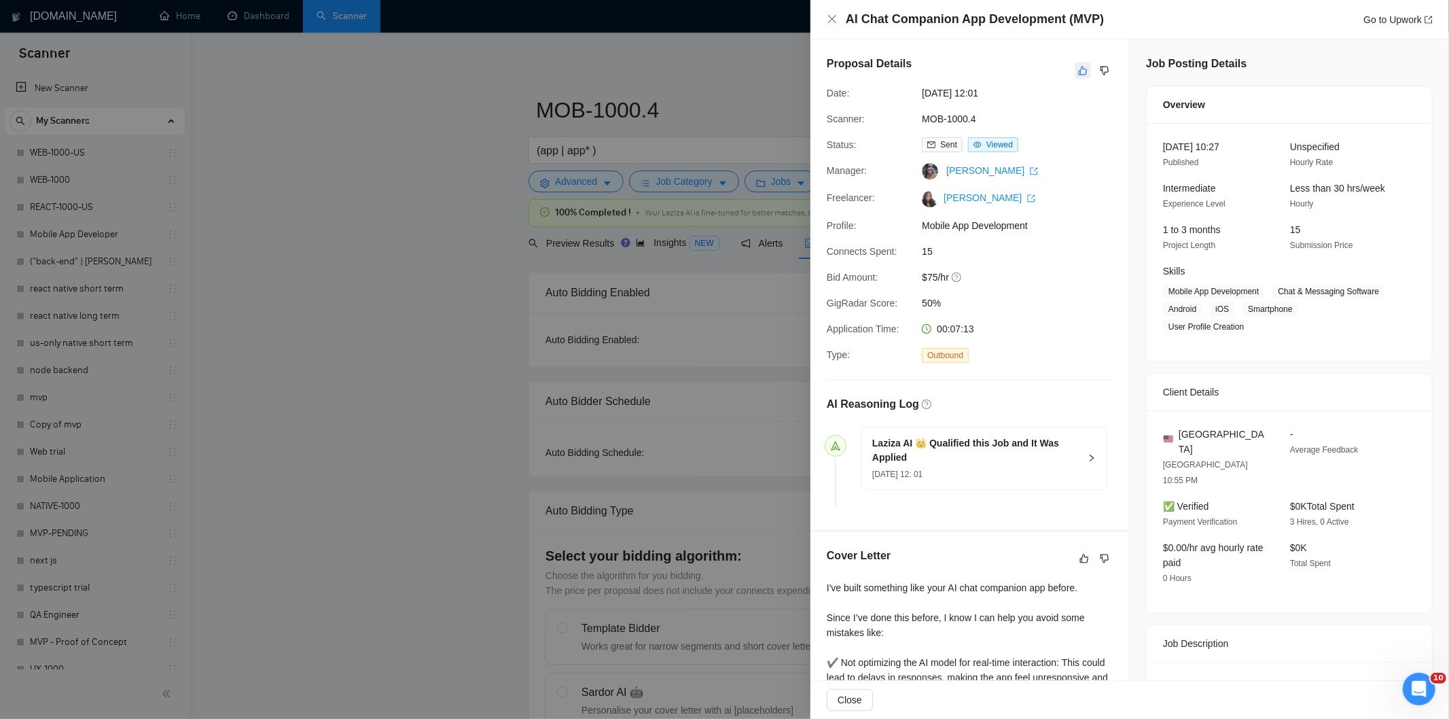
click at [1079, 68] on icon "like" at bounding box center [1083, 70] width 10 height 11
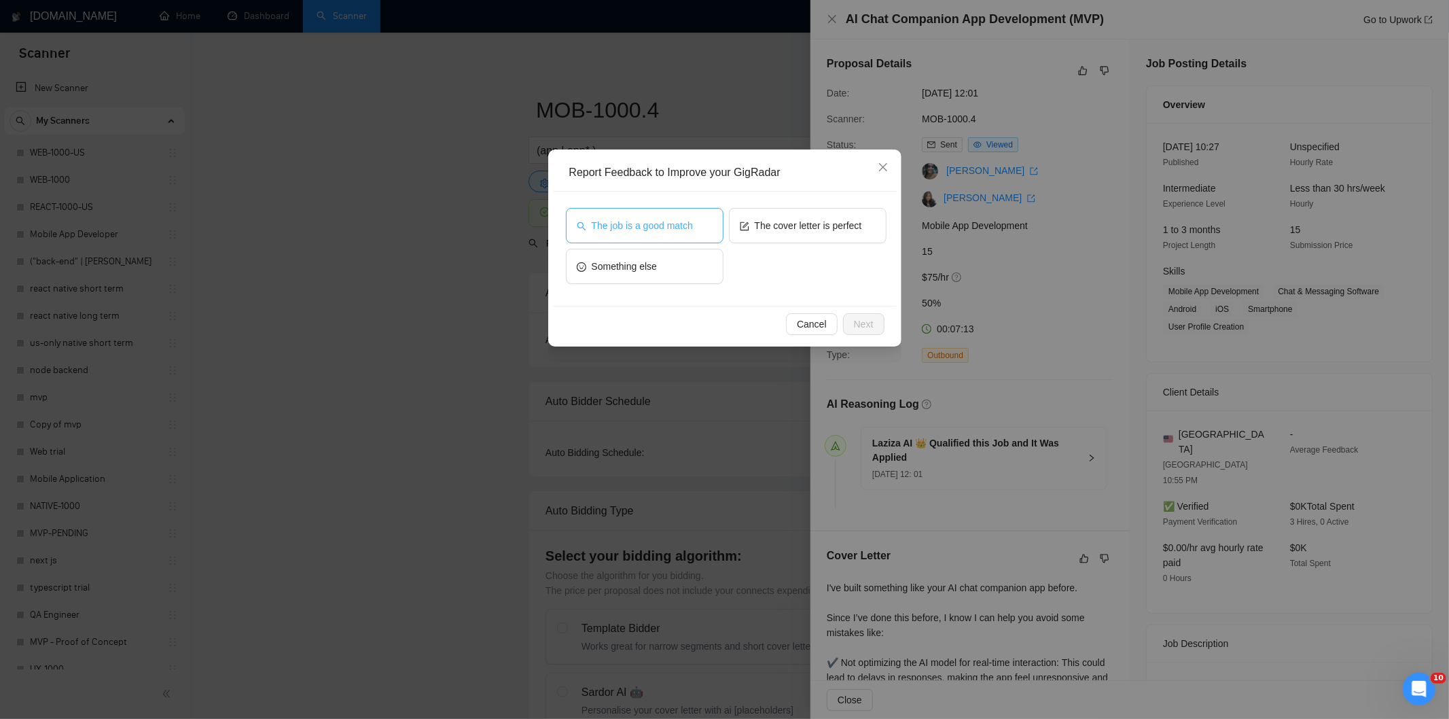
click at [683, 225] on span "The job is a good match" at bounding box center [642, 225] width 101 height 15
click at [854, 318] on span "Next" at bounding box center [864, 324] width 20 height 15
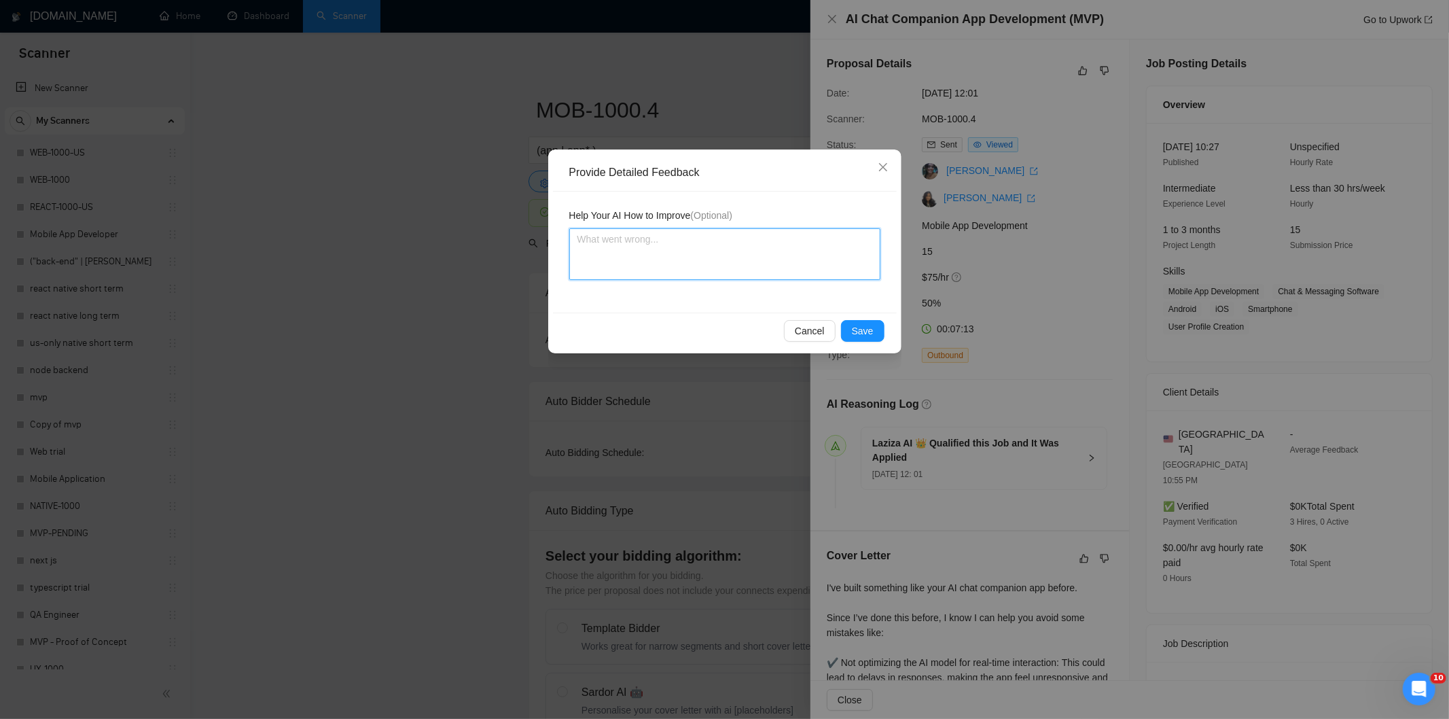
click at [795, 240] on textarea at bounding box center [724, 254] width 311 height 52
paste textarea "Good fit — the project is greenfield (no existing code), welcomes agencies, use…"
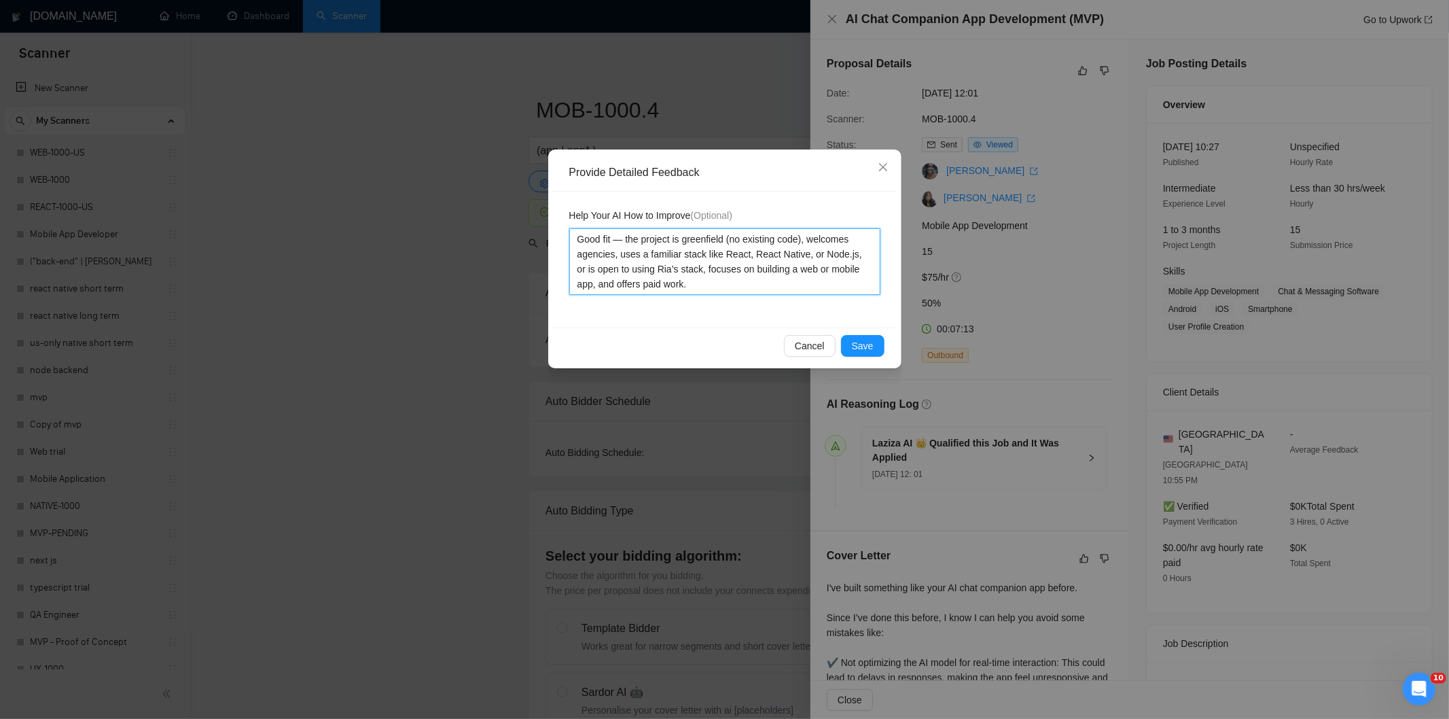
type textarea "Good fit — the project is greenfield (no existing code), welcomes agencies, use…"
click at [860, 346] on span "Save" at bounding box center [863, 345] width 22 height 15
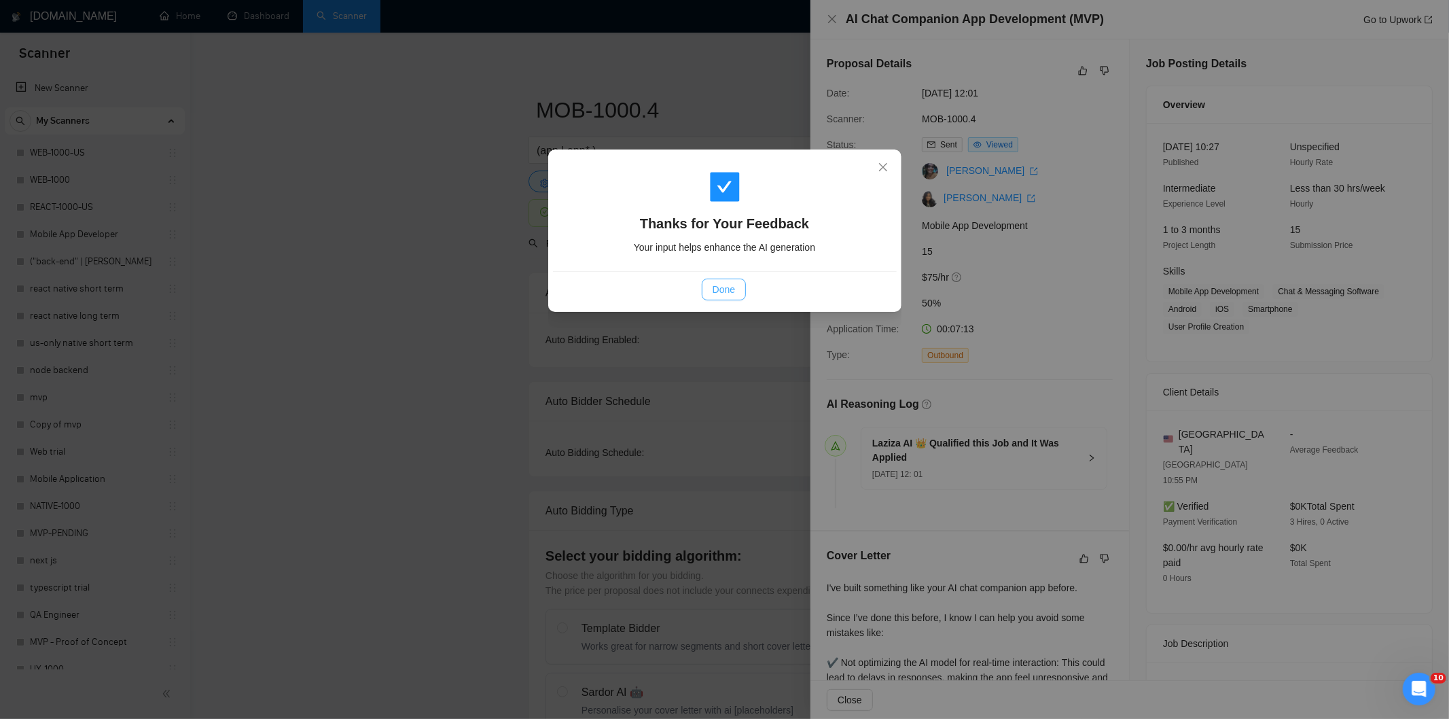
click at [725, 290] on span "Done" at bounding box center [723, 289] width 22 height 15
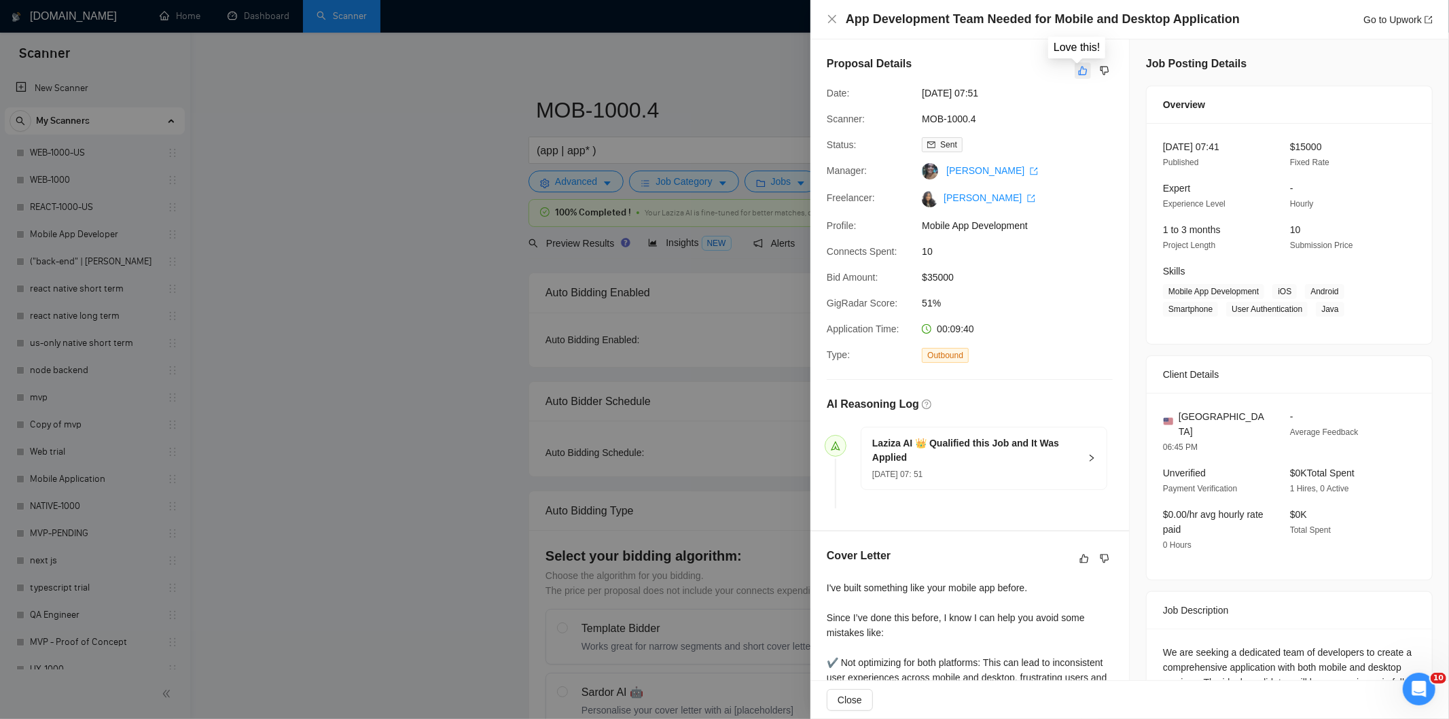
click at [1078, 76] on icon "like" at bounding box center [1083, 70] width 10 height 11
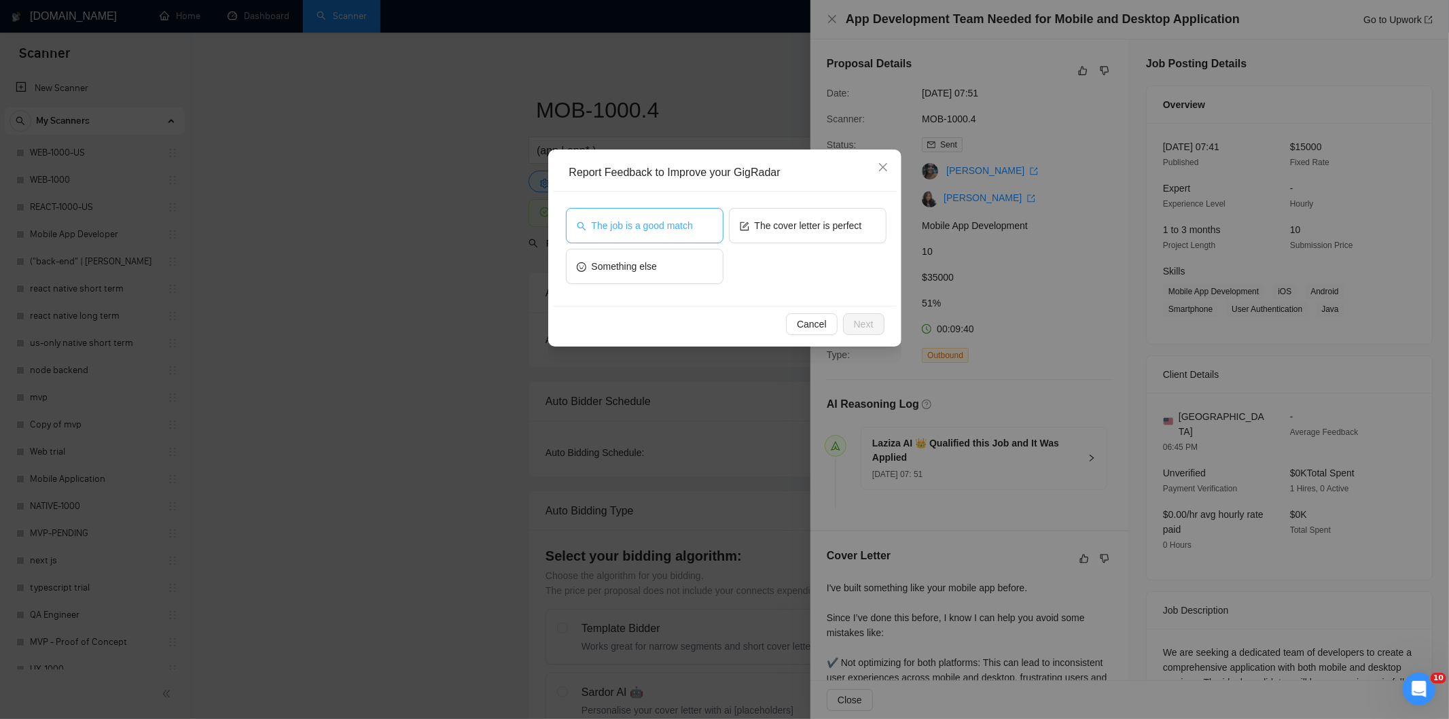
click at [685, 225] on span "The job is a good match" at bounding box center [642, 225] width 101 height 15
click at [863, 321] on span "Next" at bounding box center [864, 324] width 20 height 15
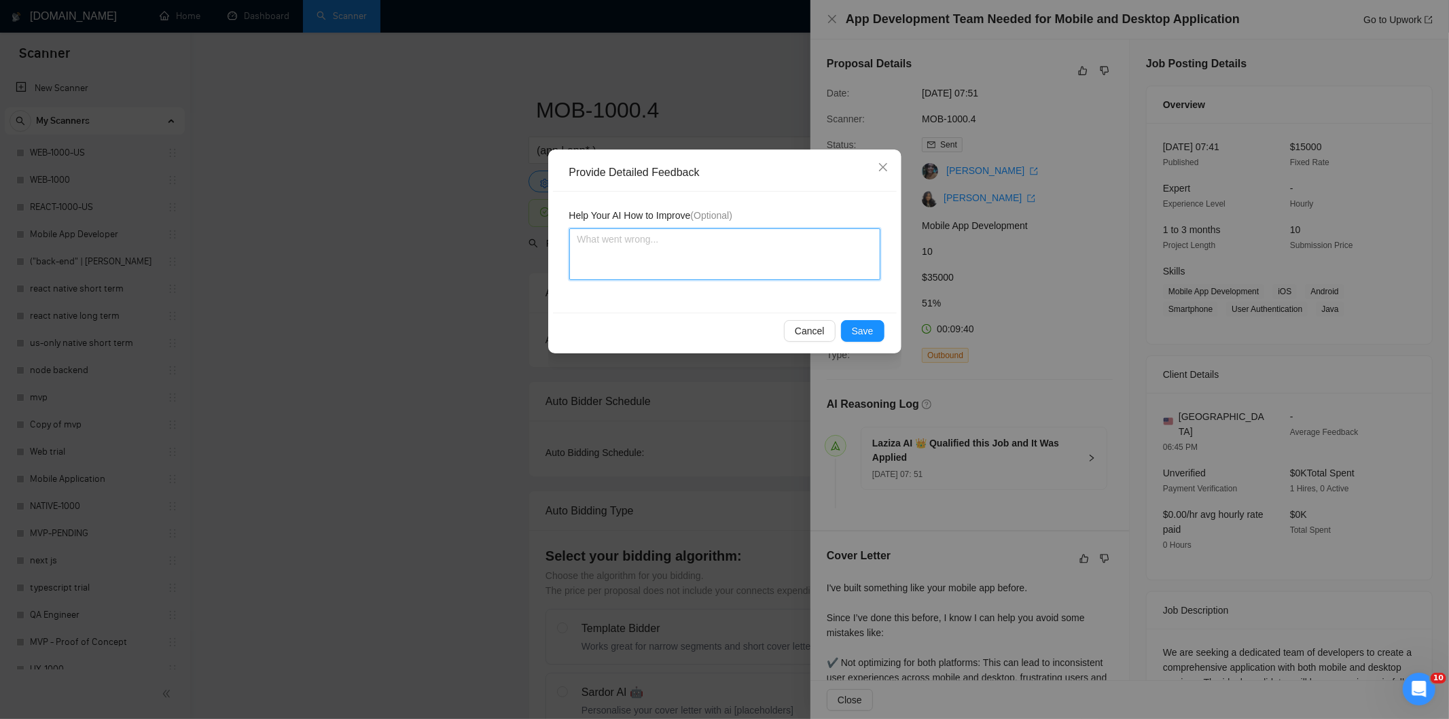
click at [771, 249] on textarea at bounding box center [724, 254] width 311 height 52
paste textarea "Good fit — the project is greenfield (no existing code), welcomes agencies, use…"
type textarea "Good fit — the project is greenfield (no existing code), welcomes agencies, use…"
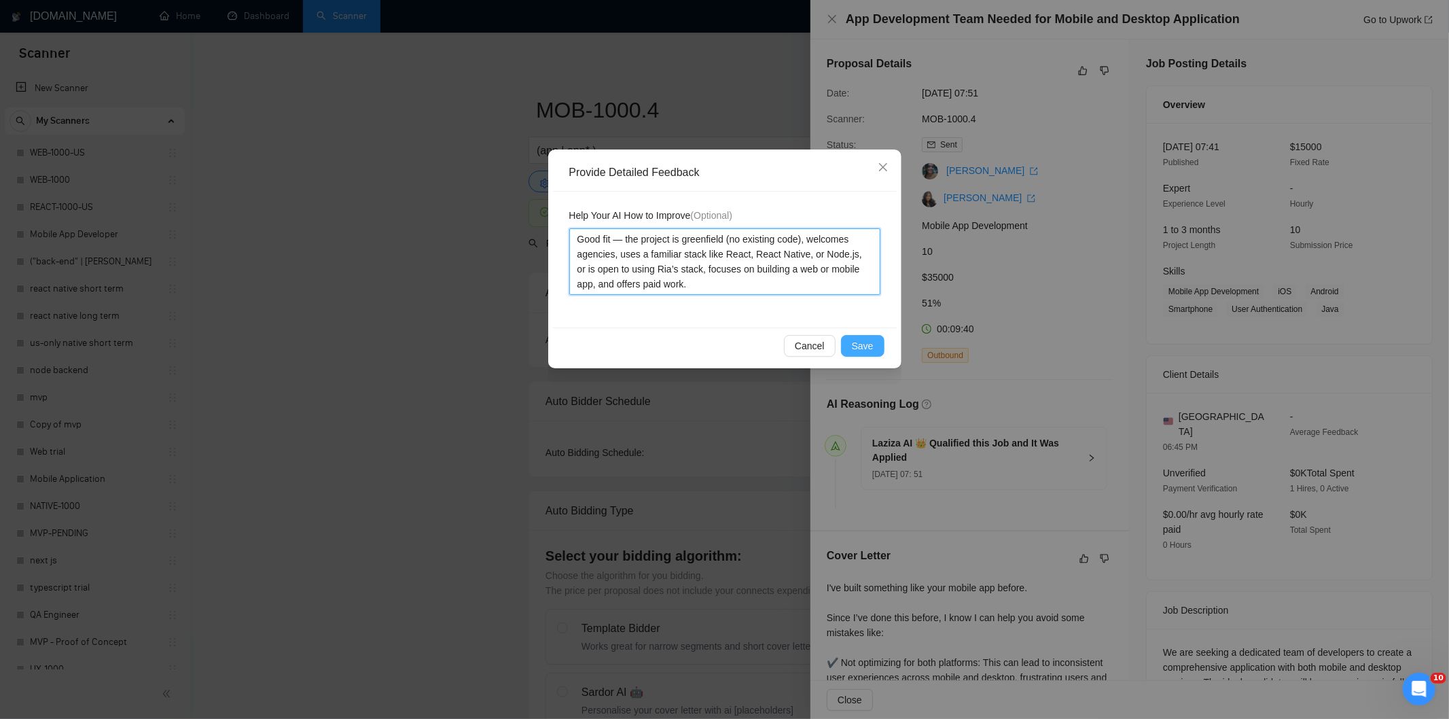
type textarea "Good fit — the project is greenfield (no existing code), welcomes agencies, use…"
click at [847, 344] on button "Save" at bounding box center [862, 346] width 43 height 22
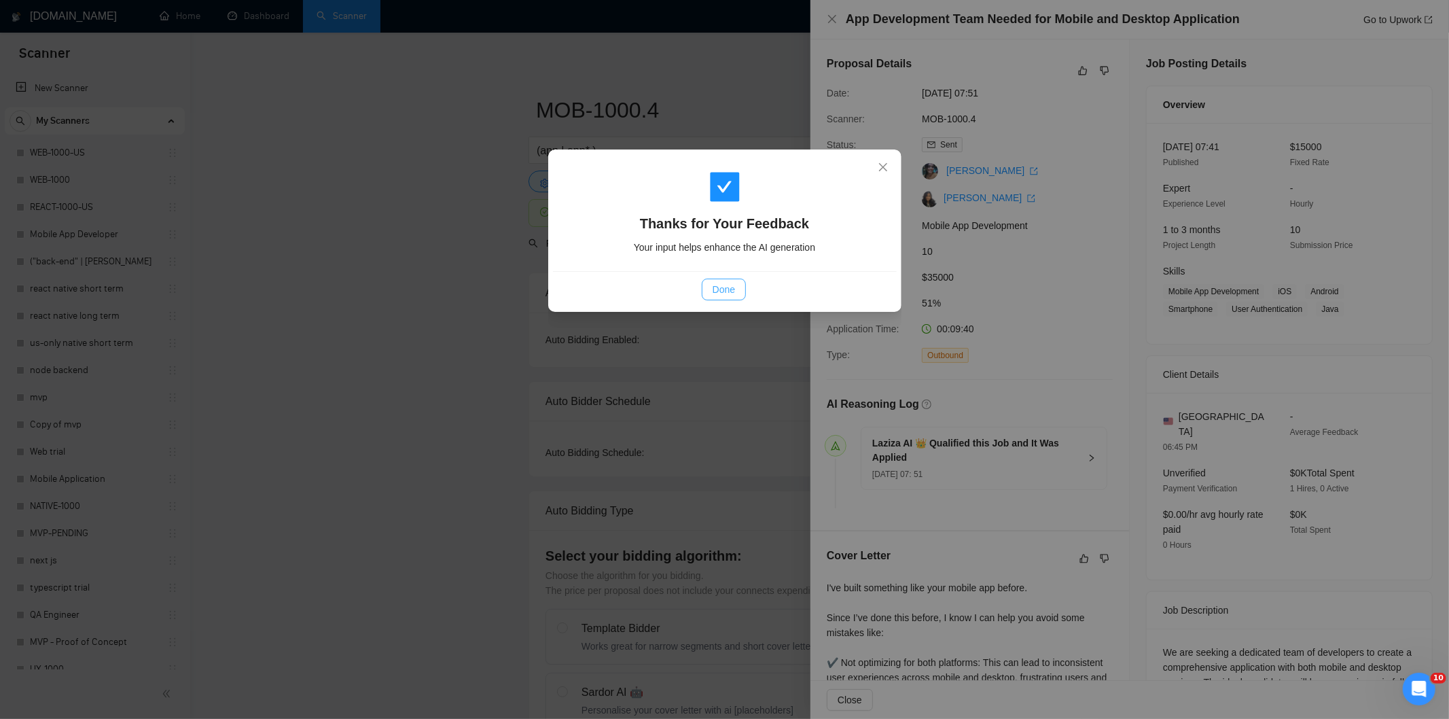
click at [729, 293] on span "Done" at bounding box center [723, 289] width 22 height 15
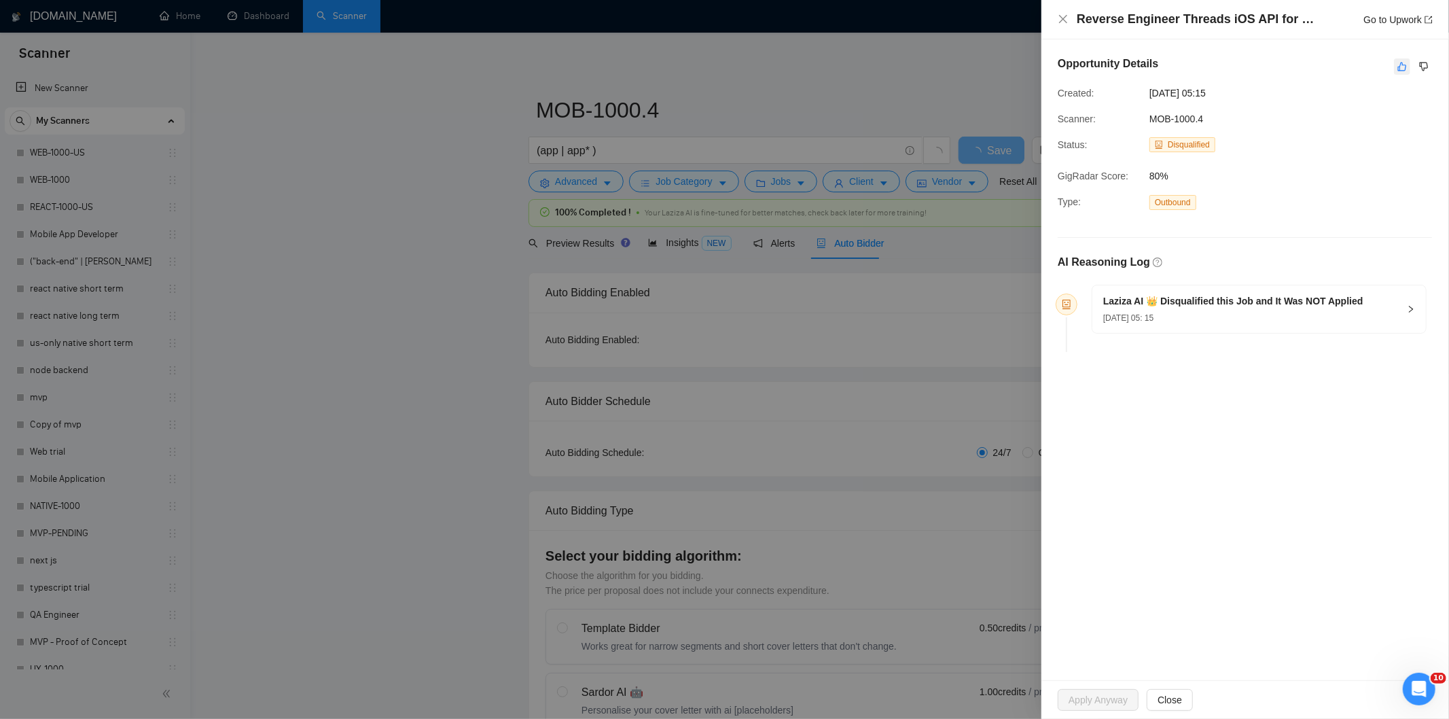
click at [1404, 65] on icon "like" at bounding box center [1402, 66] width 10 height 11
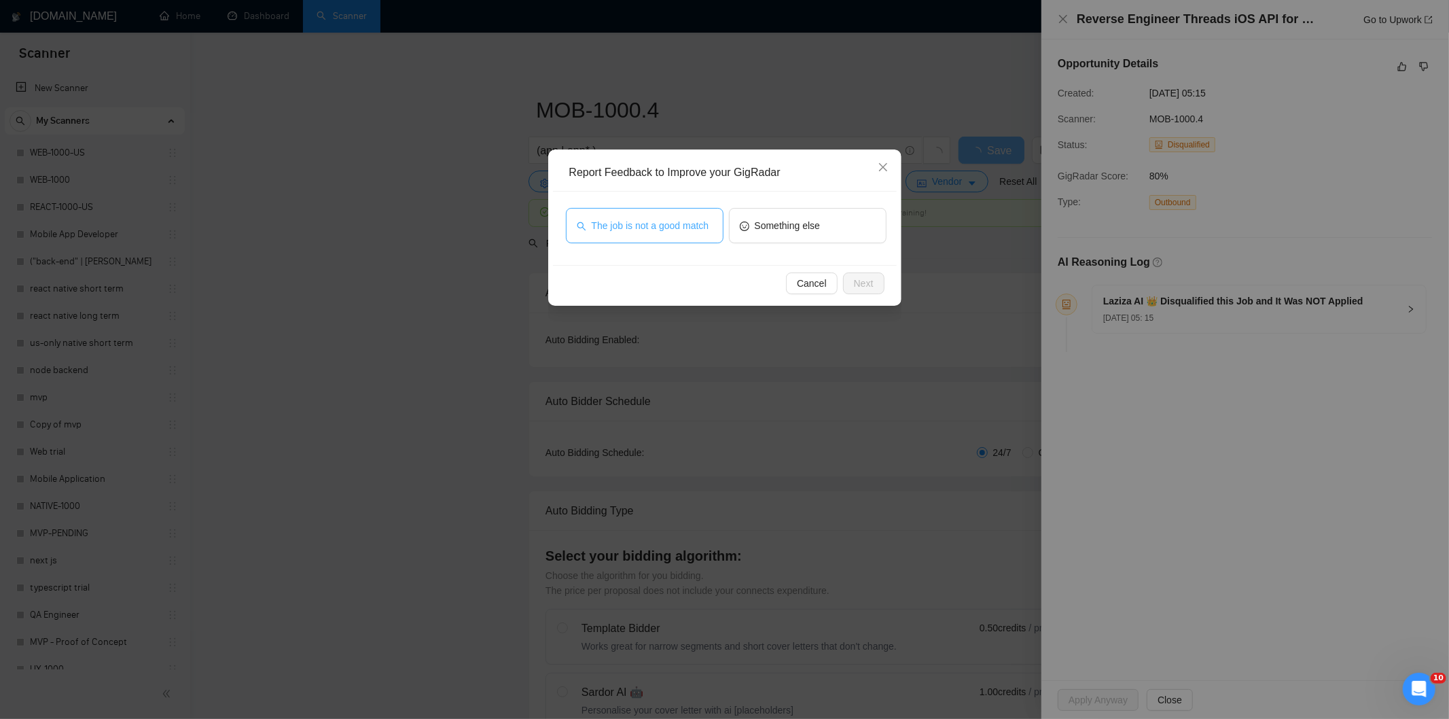
click at [642, 238] on button "The job is not a good match" at bounding box center [645, 225] width 158 height 35
click at [878, 281] on button "Next" at bounding box center [863, 283] width 41 height 22
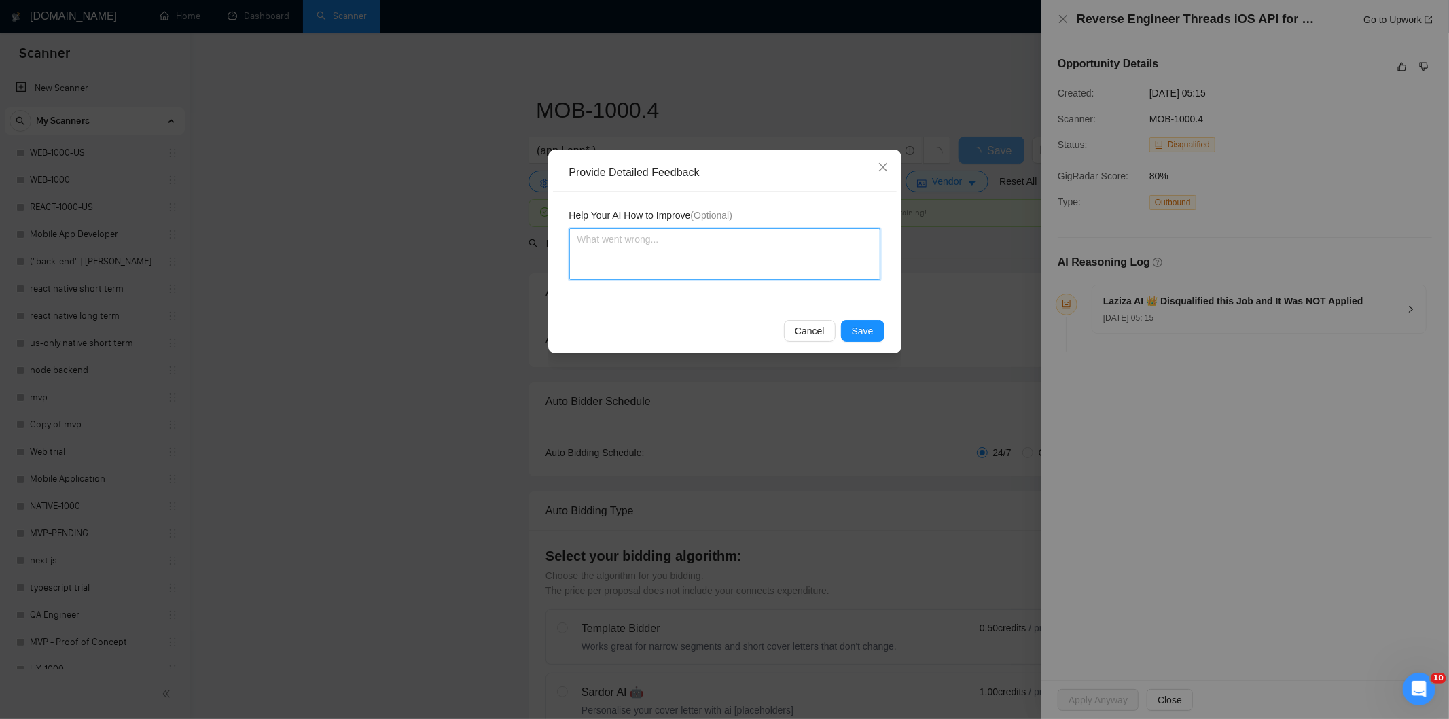
click at [808, 249] on textarea at bounding box center [724, 254] width 311 height 52
paste textarea "Not a fit — this project has been disqualified for other reasons. Example: "The…"
type textarea "Not a fit — this project has been disqualified for other reasons. Example: "The…"
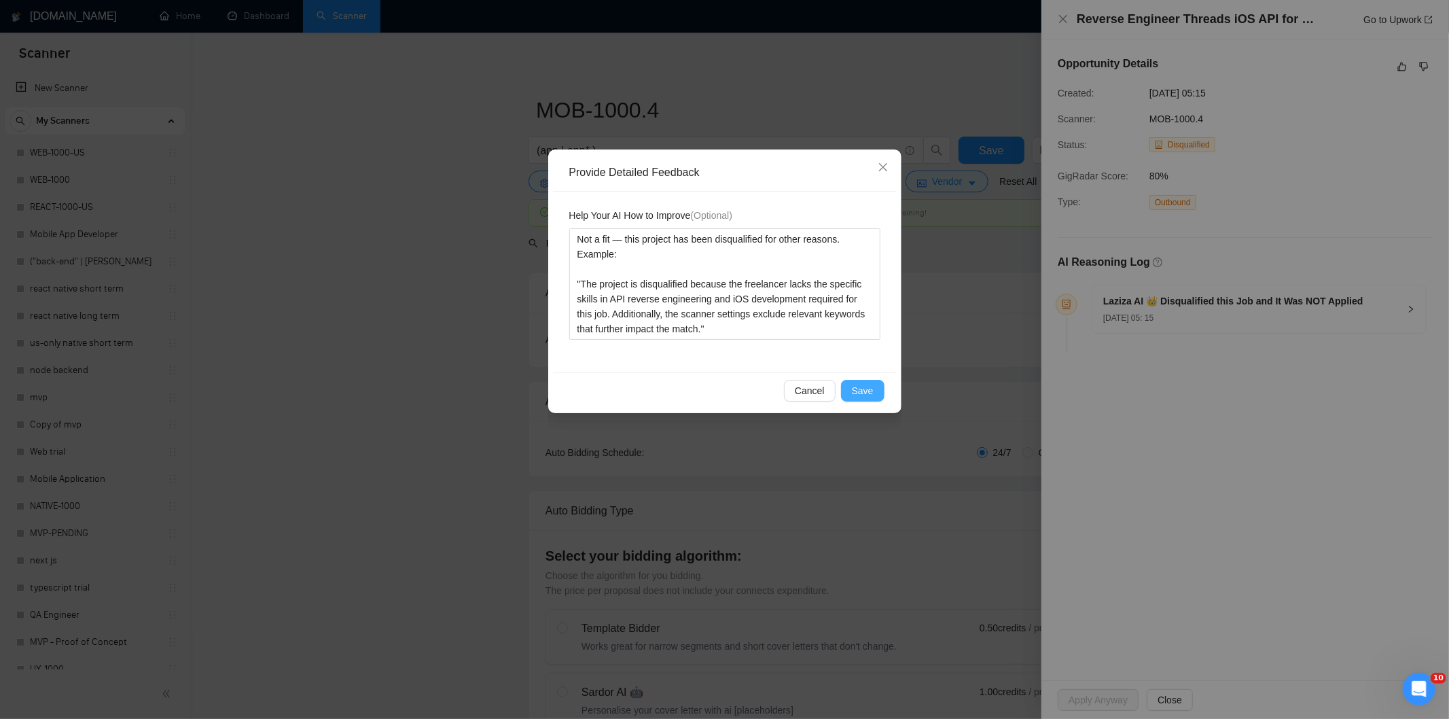
click at [867, 397] on span "Save" at bounding box center [863, 390] width 22 height 15
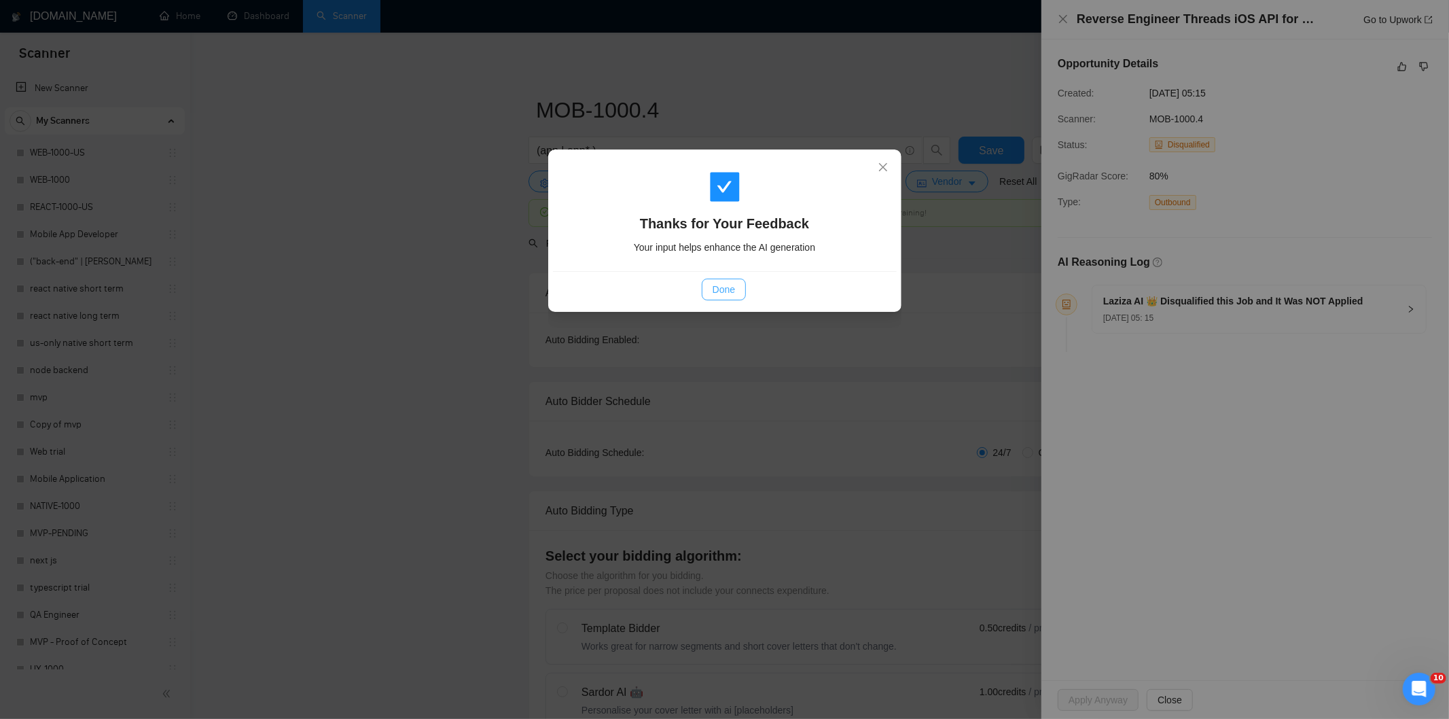
click at [734, 289] on span "Done" at bounding box center [723, 289] width 22 height 15
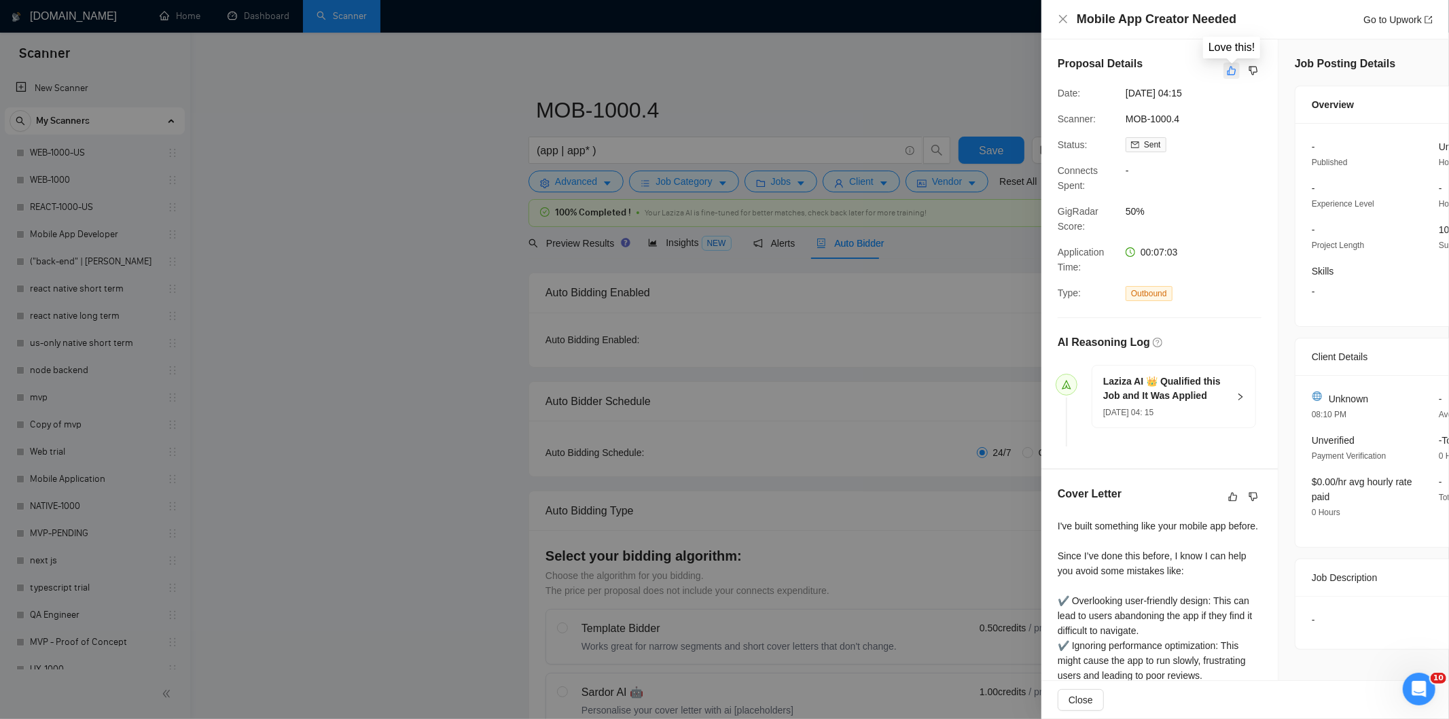
click at [1233, 72] on icon "like" at bounding box center [1232, 70] width 10 height 11
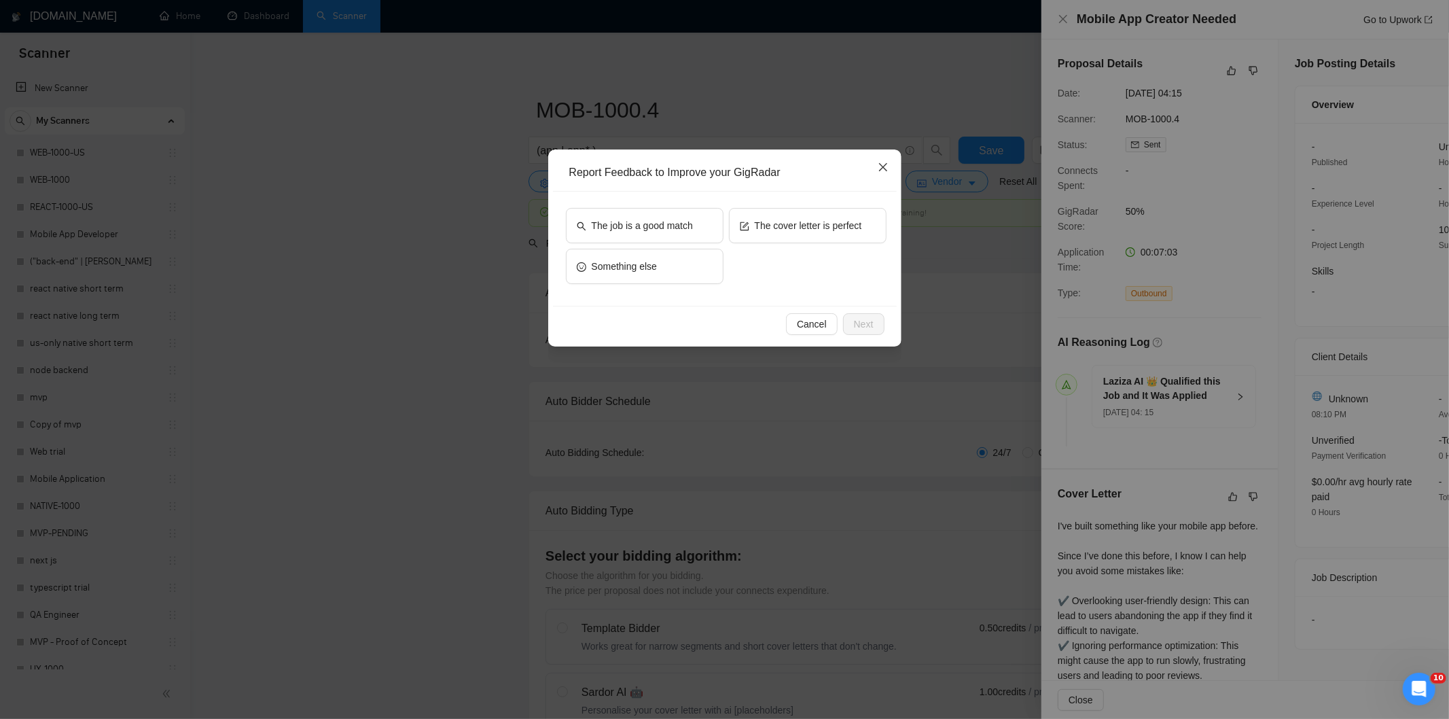
click at [883, 162] on icon "close" at bounding box center [883, 167] width 11 height 11
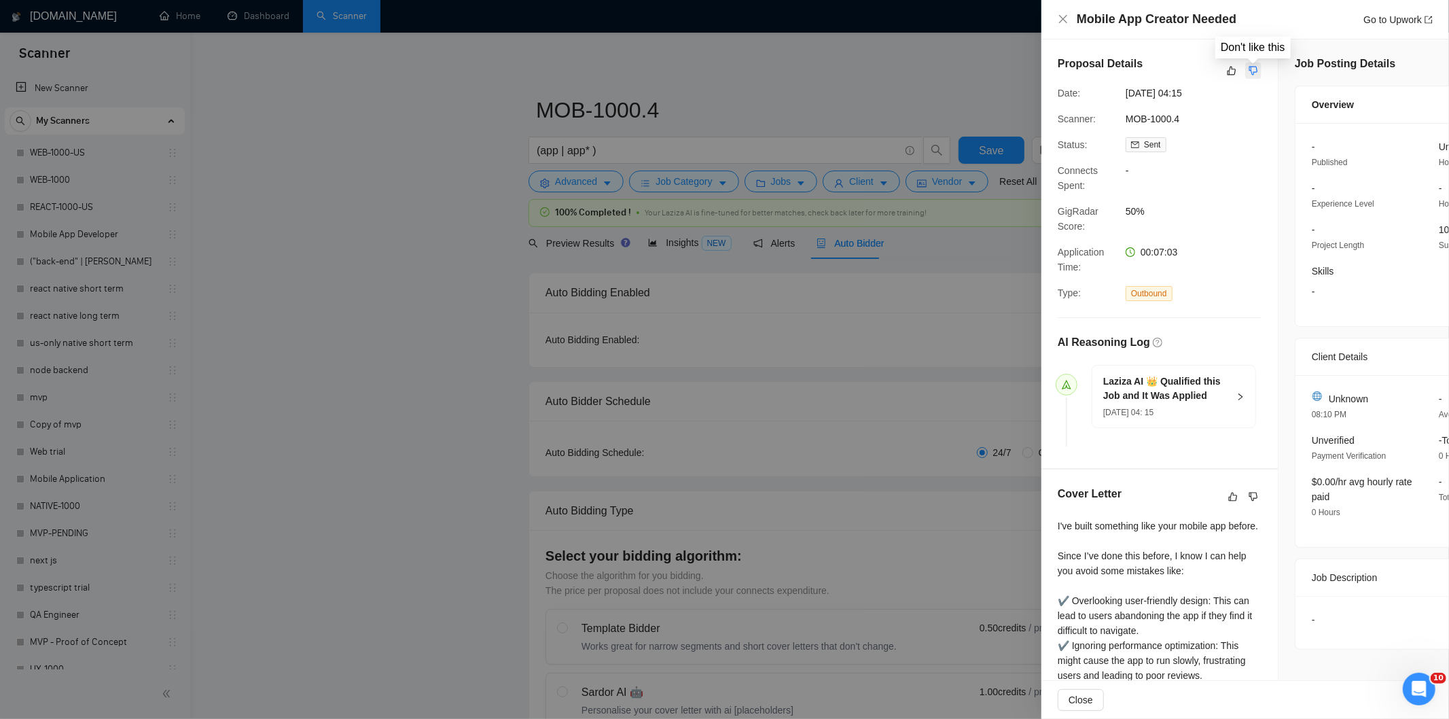
click at [1248, 65] on icon "dislike" at bounding box center [1253, 70] width 10 height 11
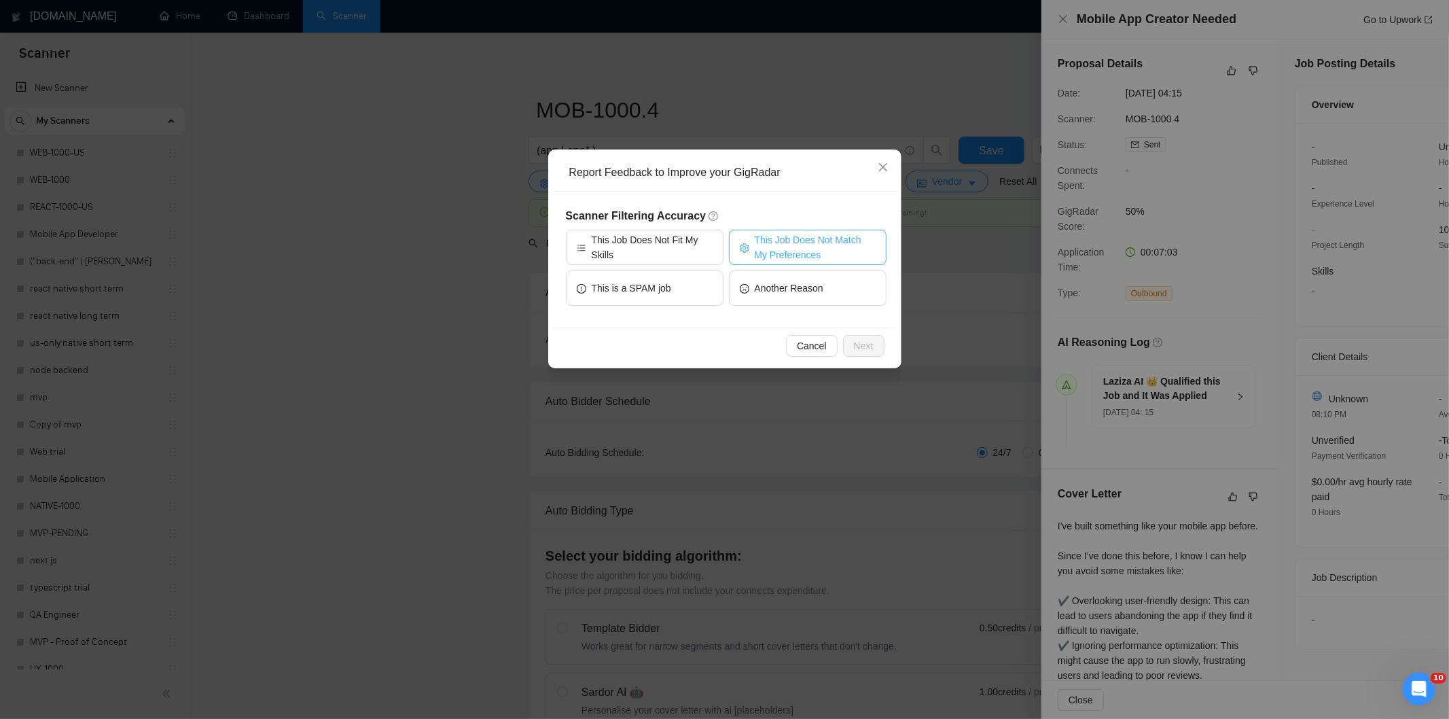
click at [812, 243] on span "This Job Does Not Match My Preferences" at bounding box center [815, 247] width 121 height 30
click at [854, 350] on span "Next" at bounding box center [864, 345] width 20 height 15
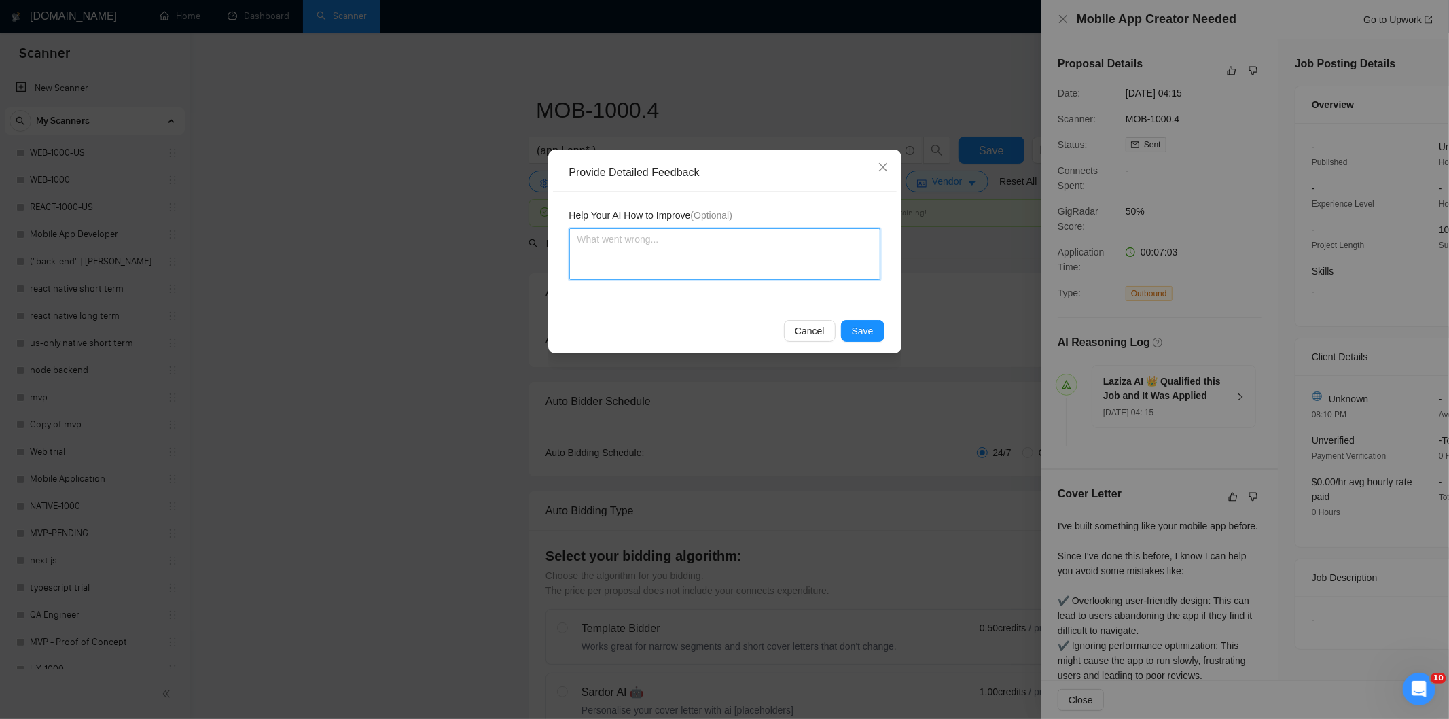
click at [775, 250] on textarea at bounding box center [724, 254] width 311 height 52
paste textarea "Not a fit — the job asks for unpaid work, offers equity, or has a small budget,…"
type textarea "Not a fit — the job asks for unpaid work, offers equity, or has a small budget,…"
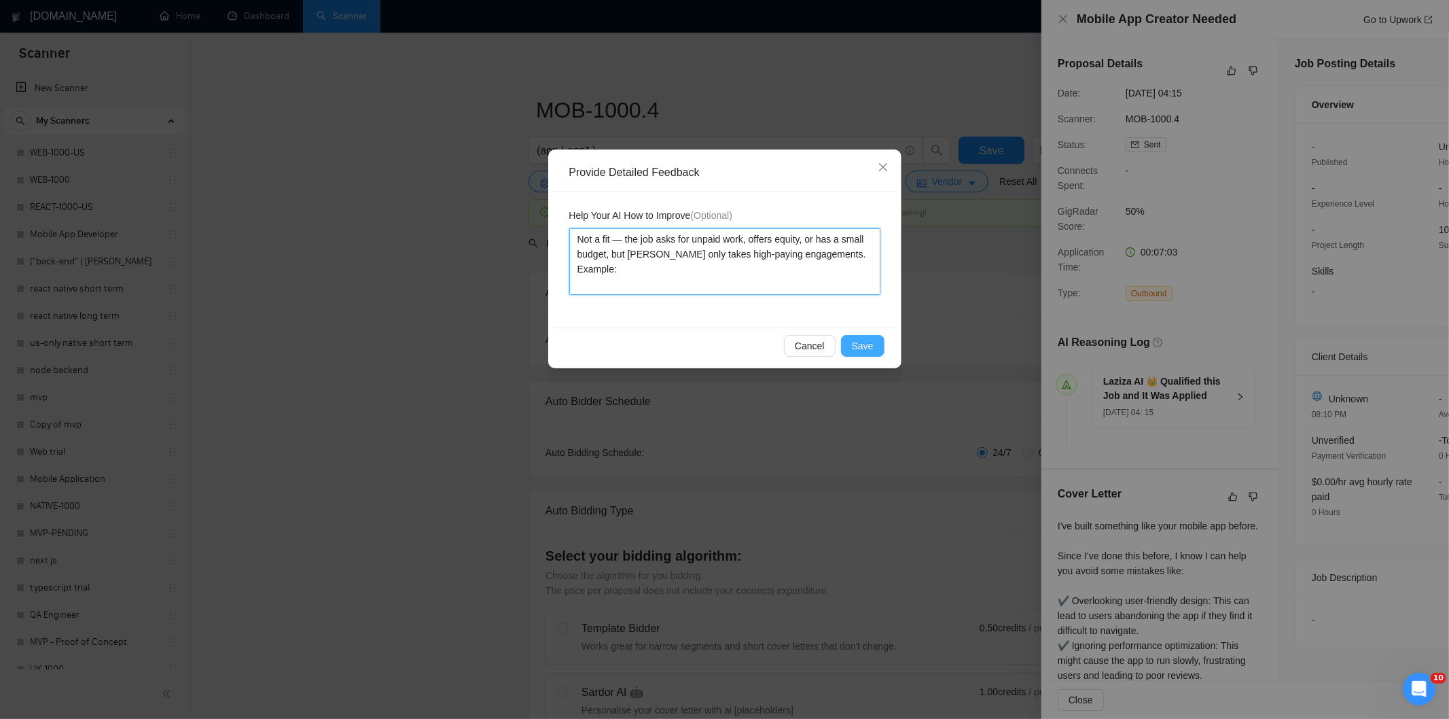
type textarea "Not a fit — the job asks for unpaid work, offers equity, or has a small budget,…"
click at [854, 347] on span "Save" at bounding box center [863, 345] width 22 height 15
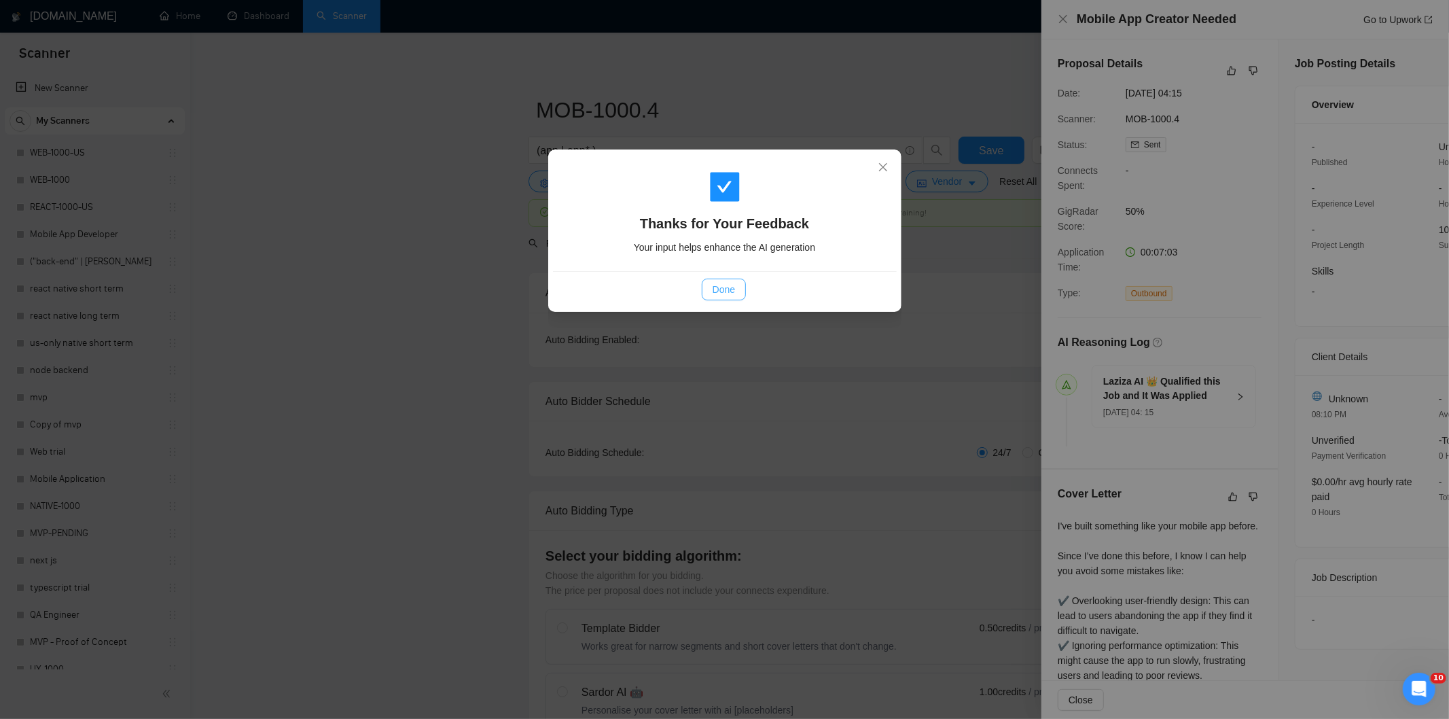
click at [730, 289] on span "Done" at bounding box center [723, 289] width 22 height 15
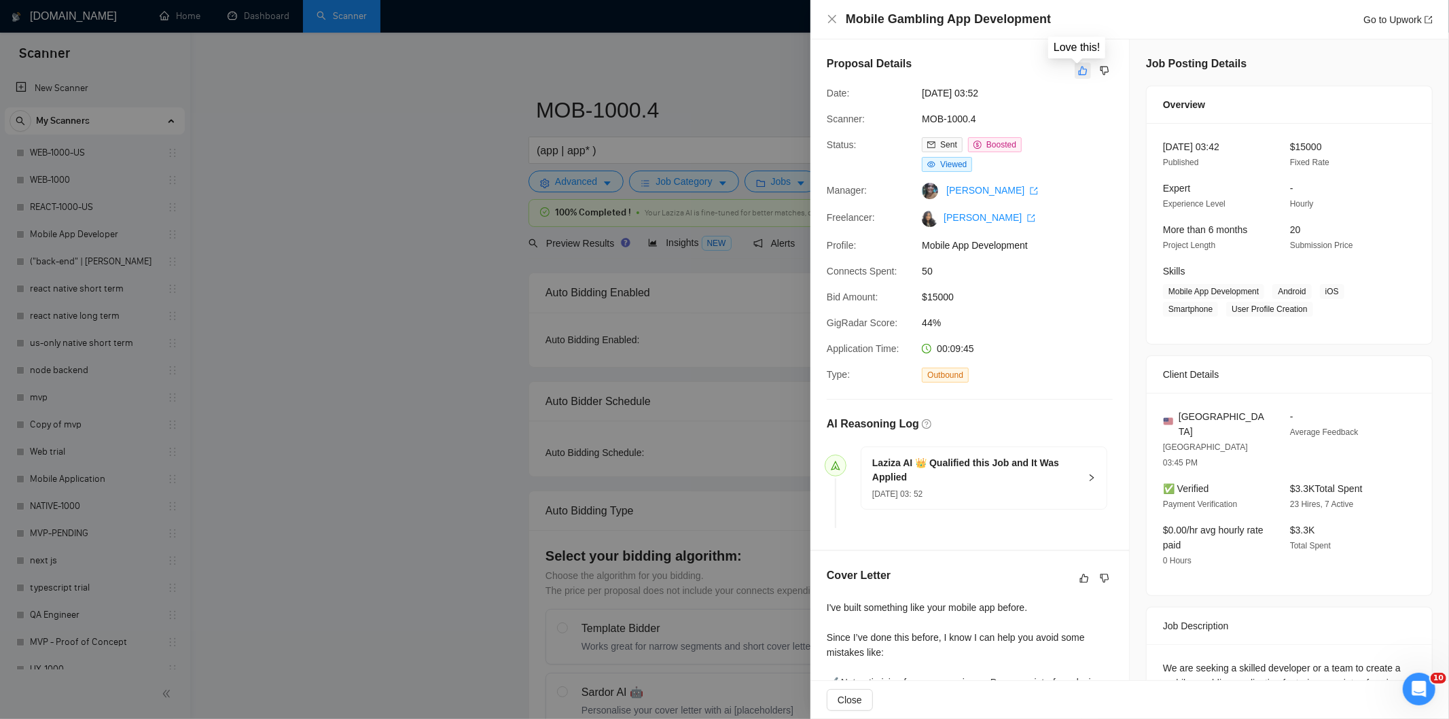
click at [1079, 75] on icon "like" at bounding box center [1083, 71] width 9 height 9
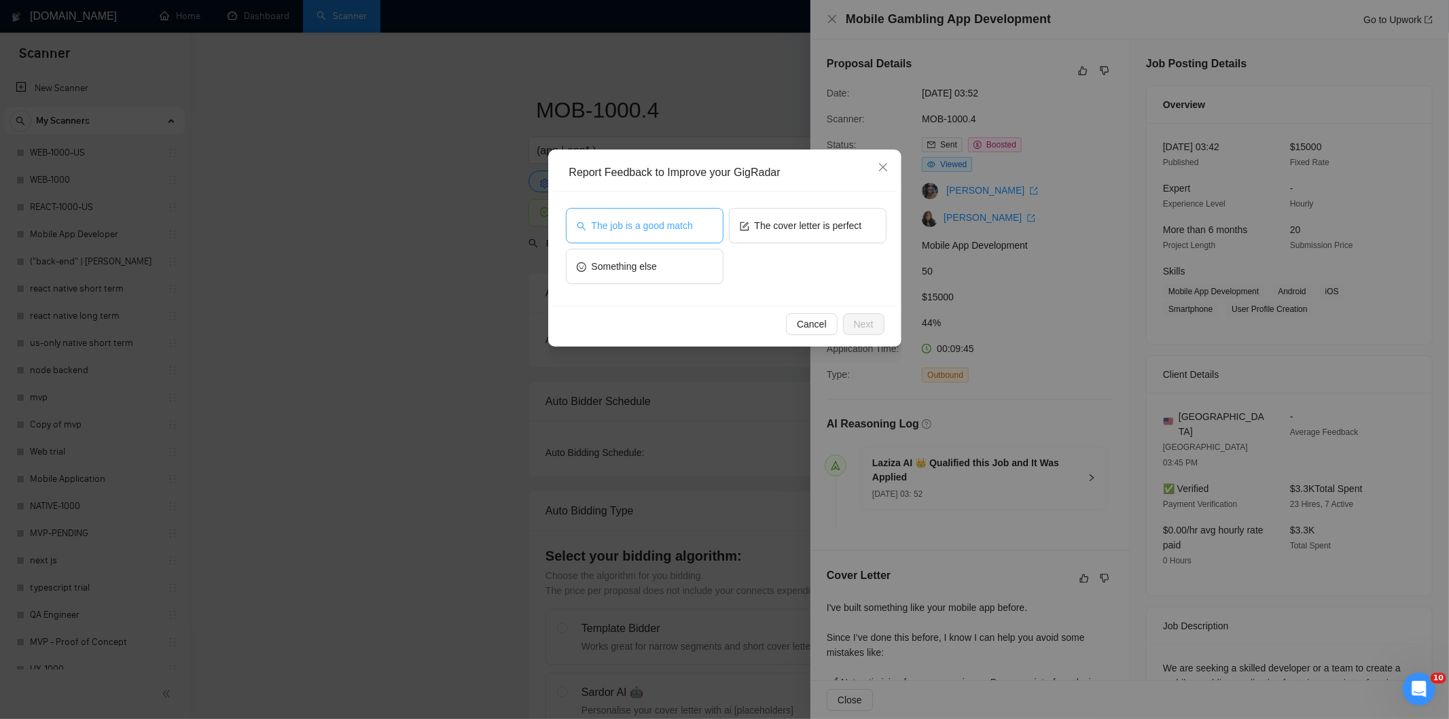
click at [642, 225] on span "The job is a good match" at bounding box center [642, 225] width 101 height 15
click at [866, 317] on span "Next" at bounding box center [864, 324] width 20 height 15
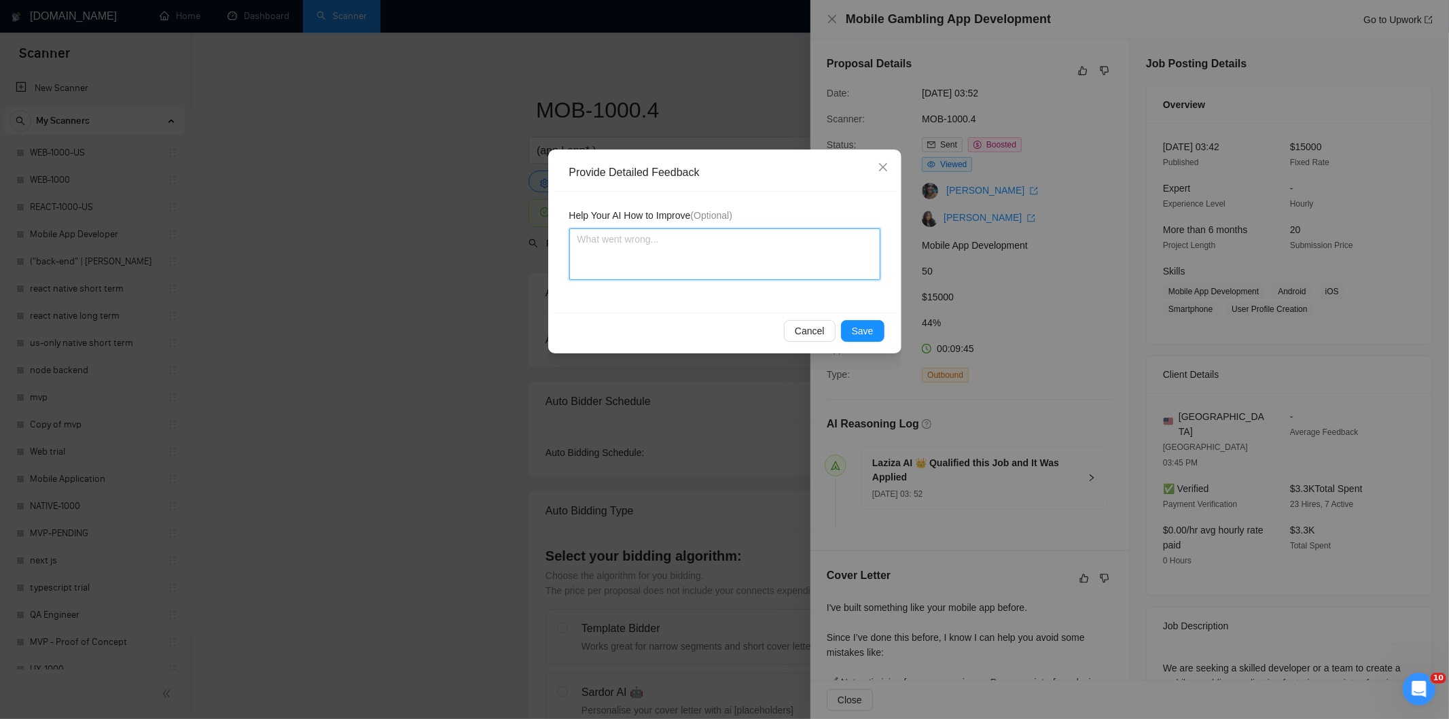
click at [829, 256] on textarea at bounding box center [724, 254] width 311 height 52
paste textarea "Good fit — the project is greenfield (no existing code), welcomes agencies, use…"
type textarea "Good fit — the project is greenfield (no existing code), welcomes agencies, use…"
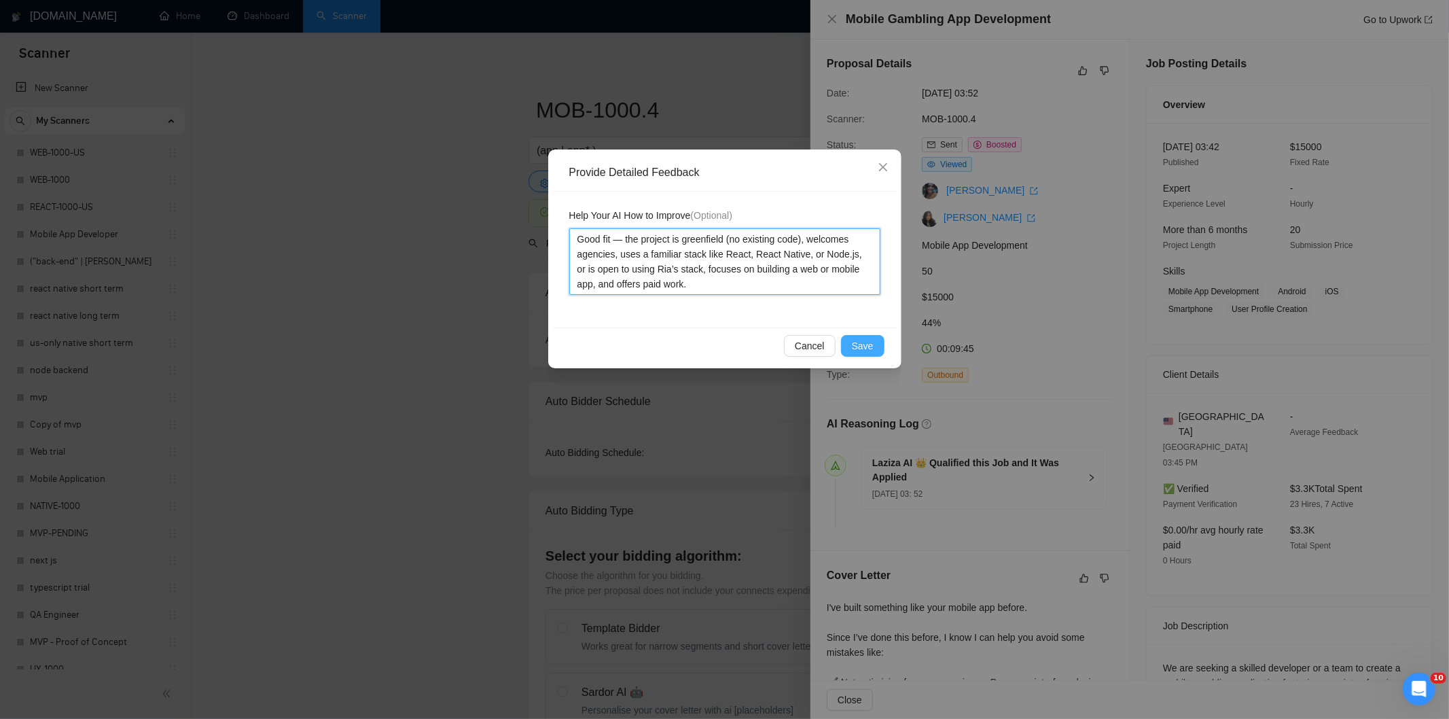
type textarea "Good fit — the project is greenfield (no existing code), welcomes agencies, use…"
click at [867, 344] on span "Save" at bounding box center [863, 345] width 22 height 15
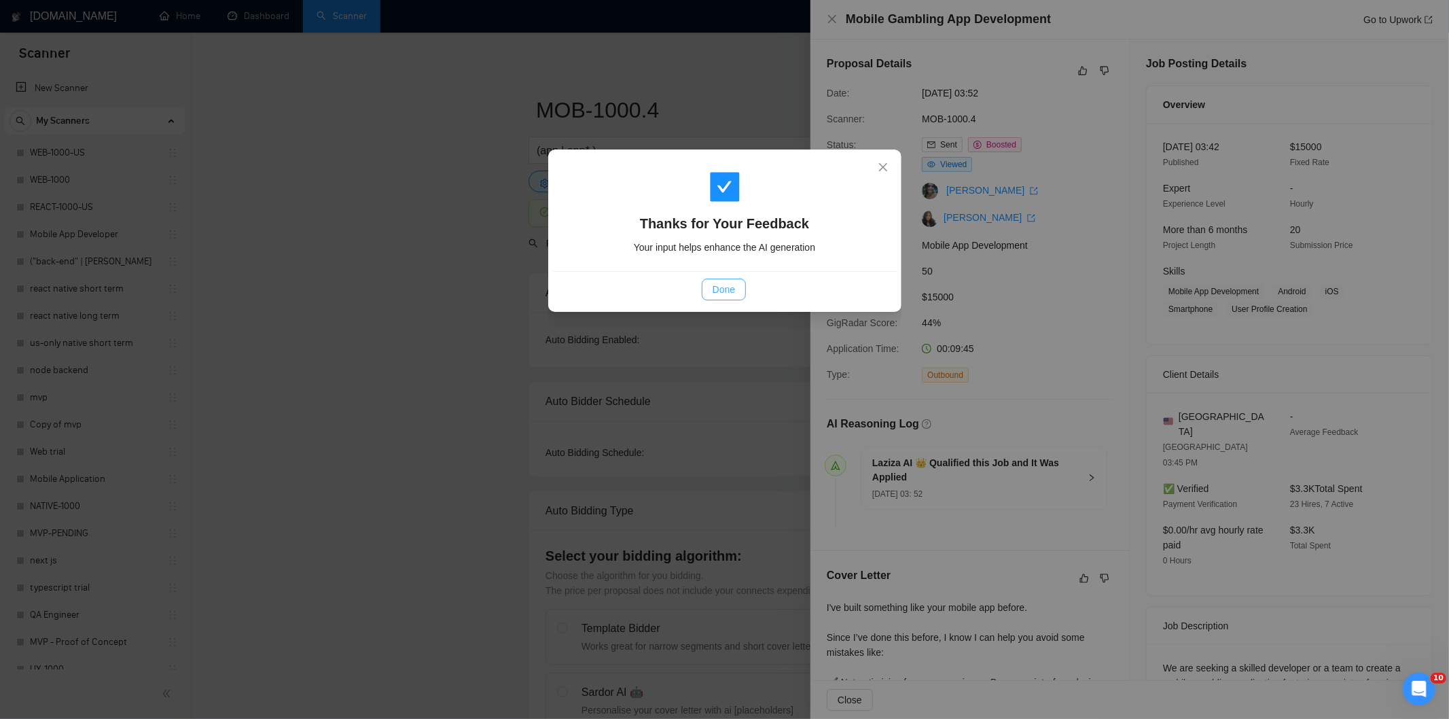
click at [736, 294] on button "Done" at bounding box center [724, 289] width 44 height 22
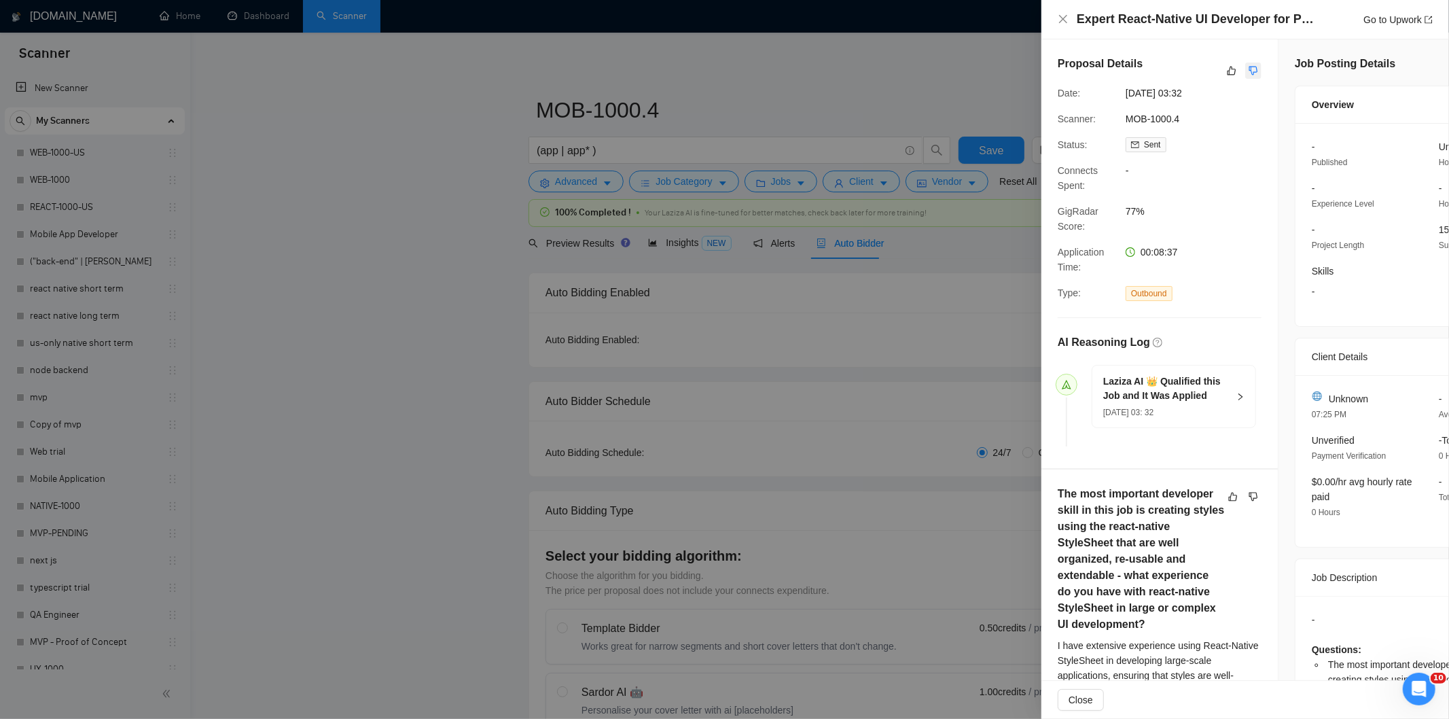
click at [1257, 73] on icon "dislike" at bounding box center [1253, 70] width 10 height 11
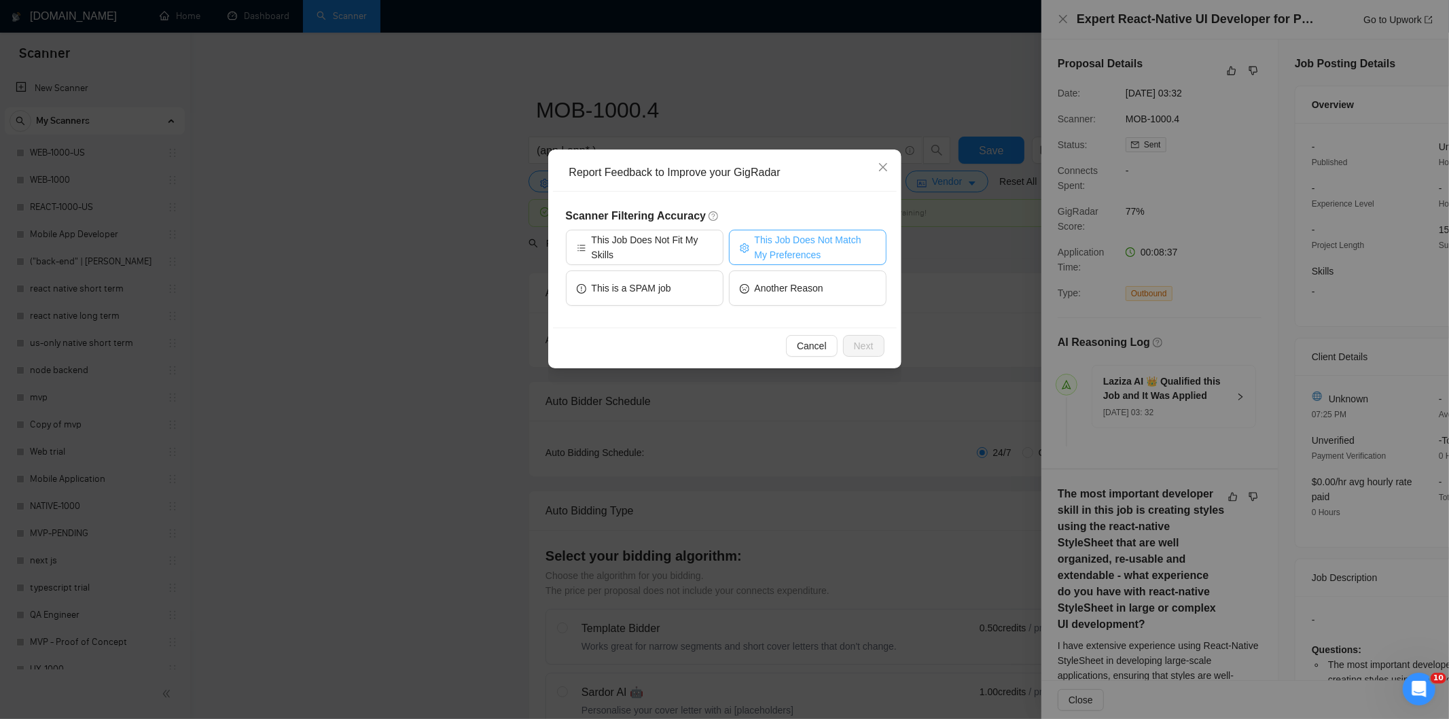
click at [783, 245] on span "This Job Does Not Match My Preferences" at bounding box center [815, 247] width 121 height 30
click at [867, 344] on span "Next" at bounding box center [864, 345] width 20 height 15
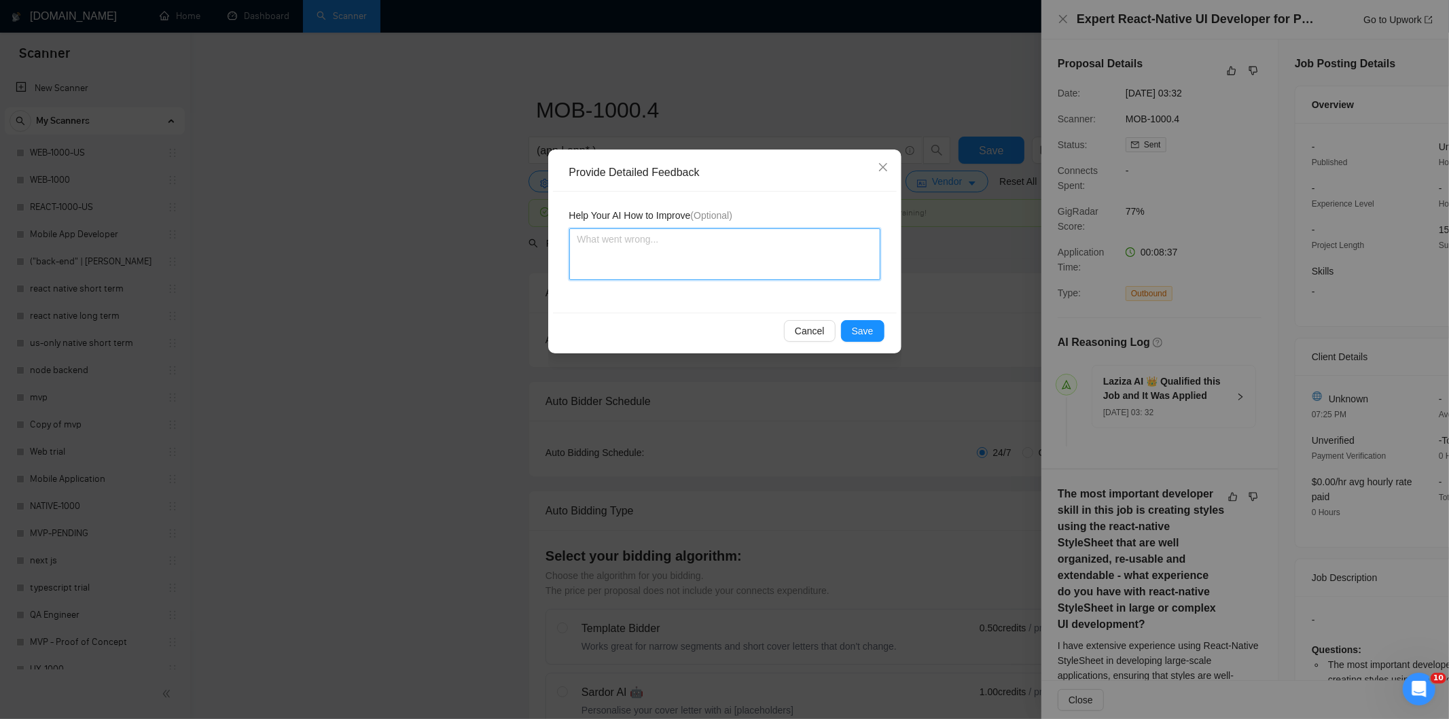
click at [765, 266] on textarea at bounding box center [724, 254] width 311 height 52
paste textarea "Not a fit — the client prefers to hire a solo developer, but Ria is an agency. …"
type textarea "Not a fit — the client prefers to hire a solo developer, but Ria is an agency. …"
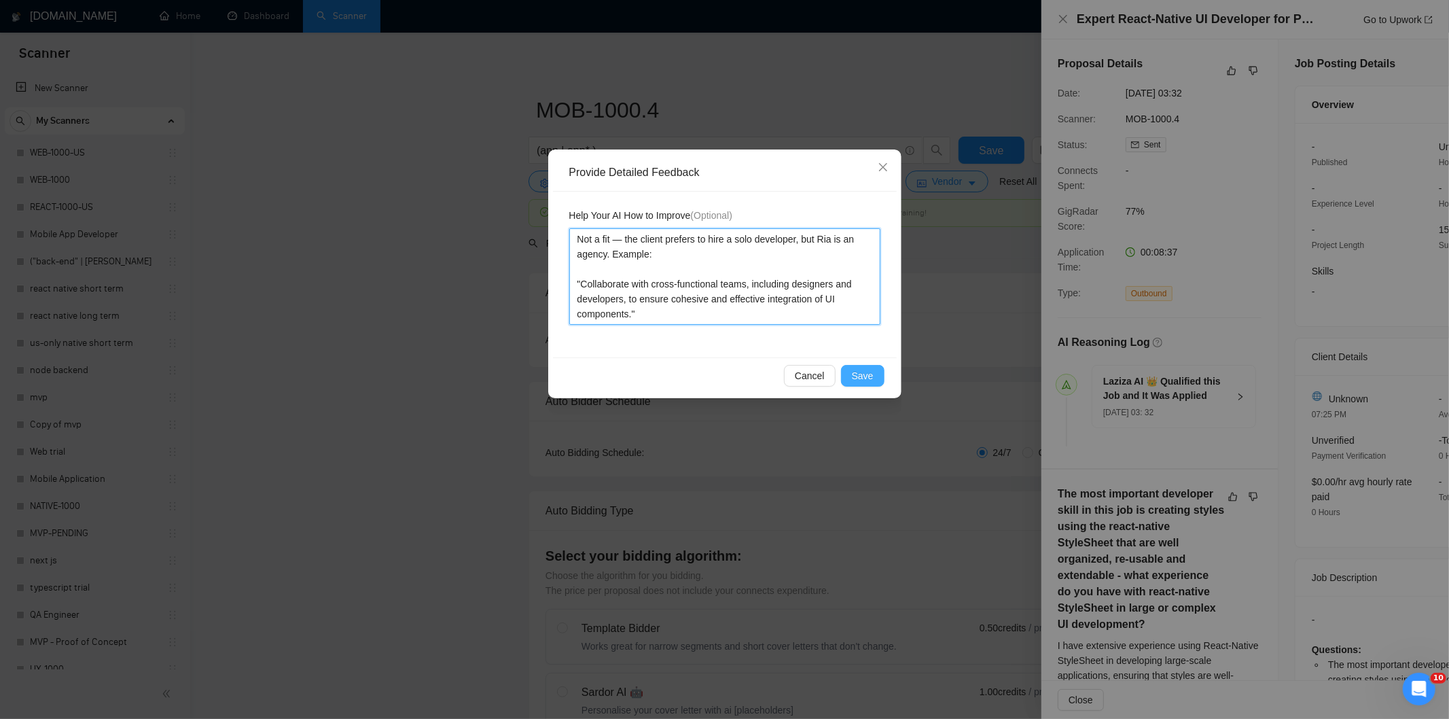
type textarea "Not a fit — the client prefers to hire a solo developer, but Ria is an agency. …"
click at [863, 374] on span "Save" at bounding box center [863, 375] width 22 height 15
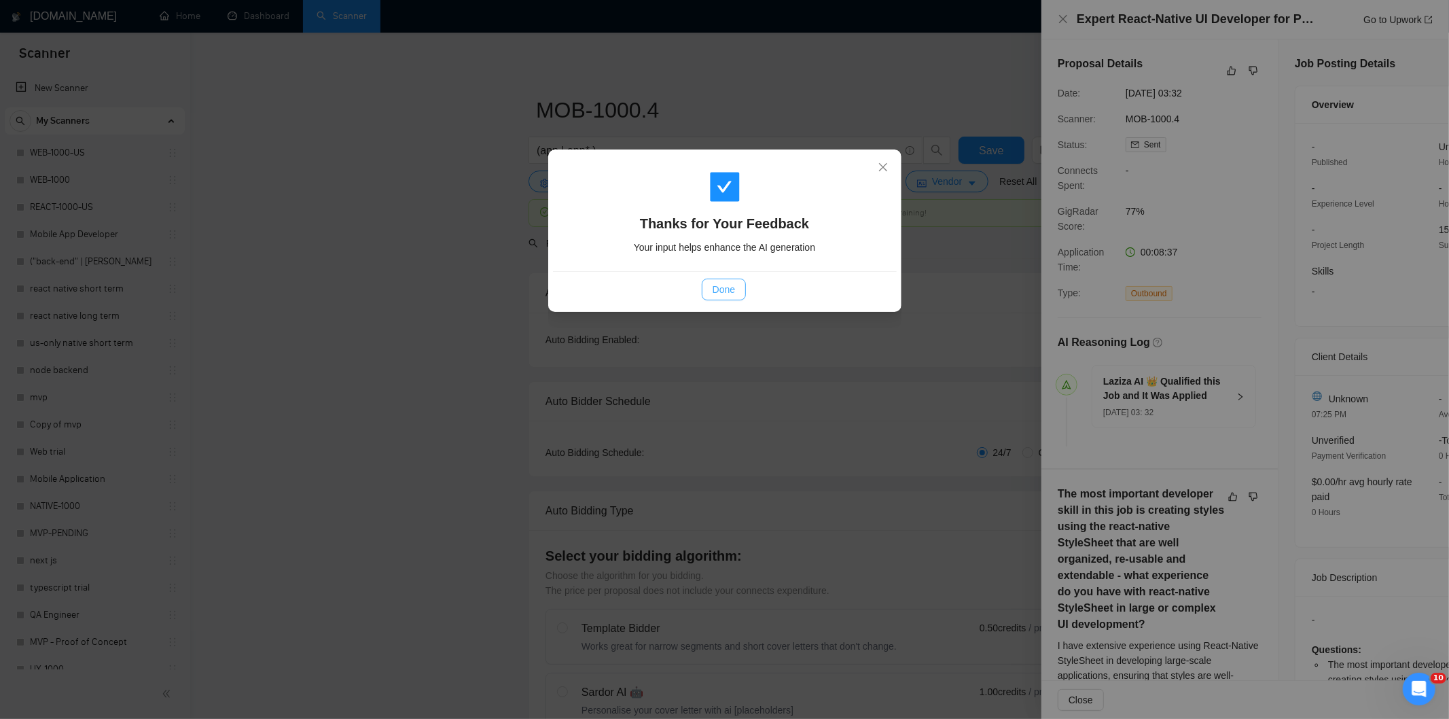
click at [738, 290] on button "Done" at bounding box center [724, 289] width 44 height 22
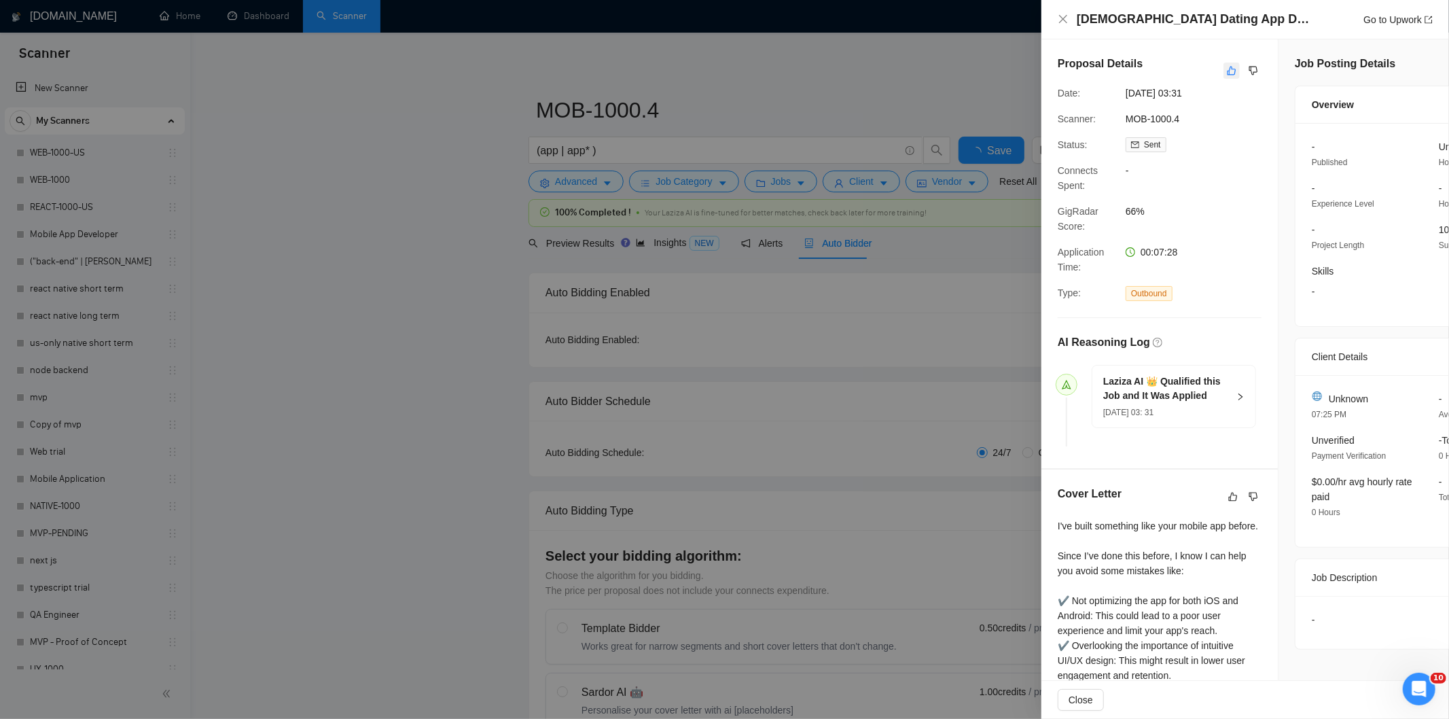
click at [1238, 73] on button "button" at bounding box center [1231, 70] width 16 height 16
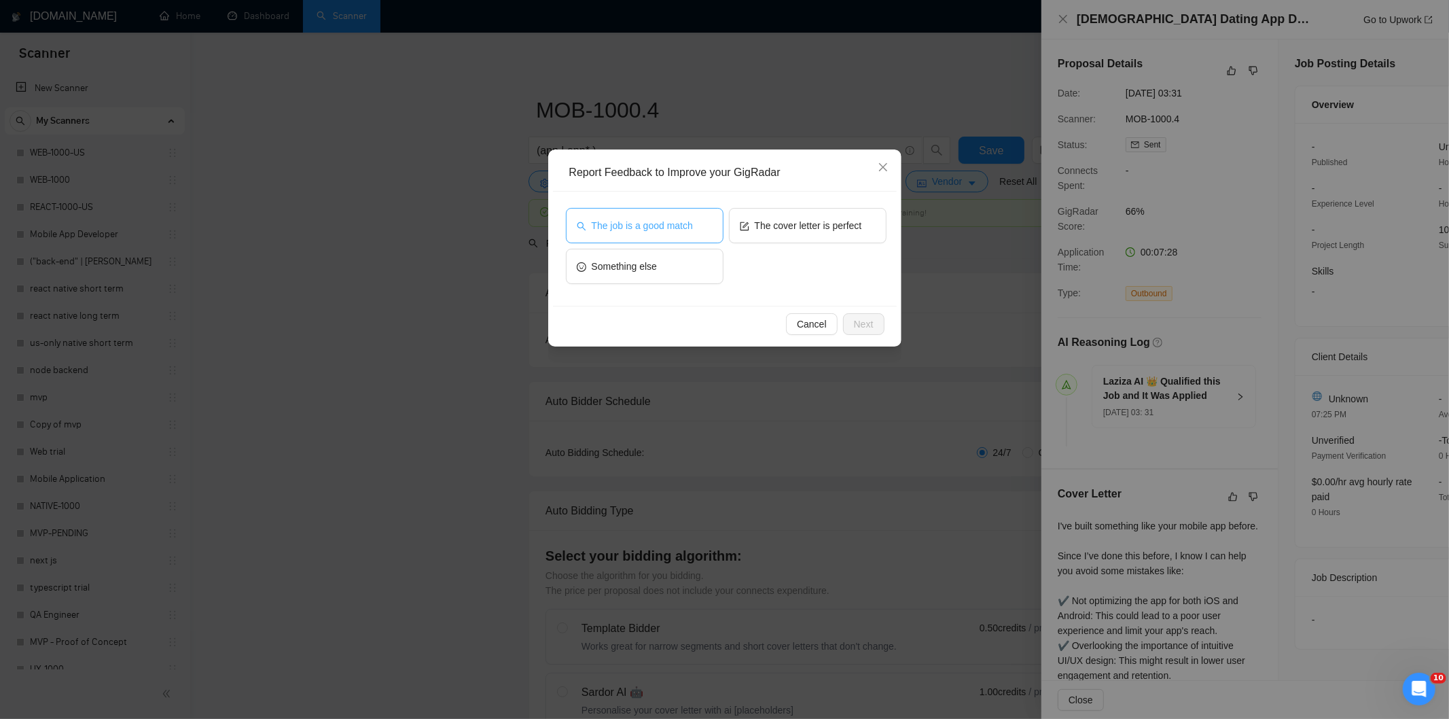
click at [687, 228] on span "The job is a good match" at bounding box center [642, 225] width 101 height 15
click at [856, 318] on span "Next" at bounding box center [864, 324] width 20 height 15
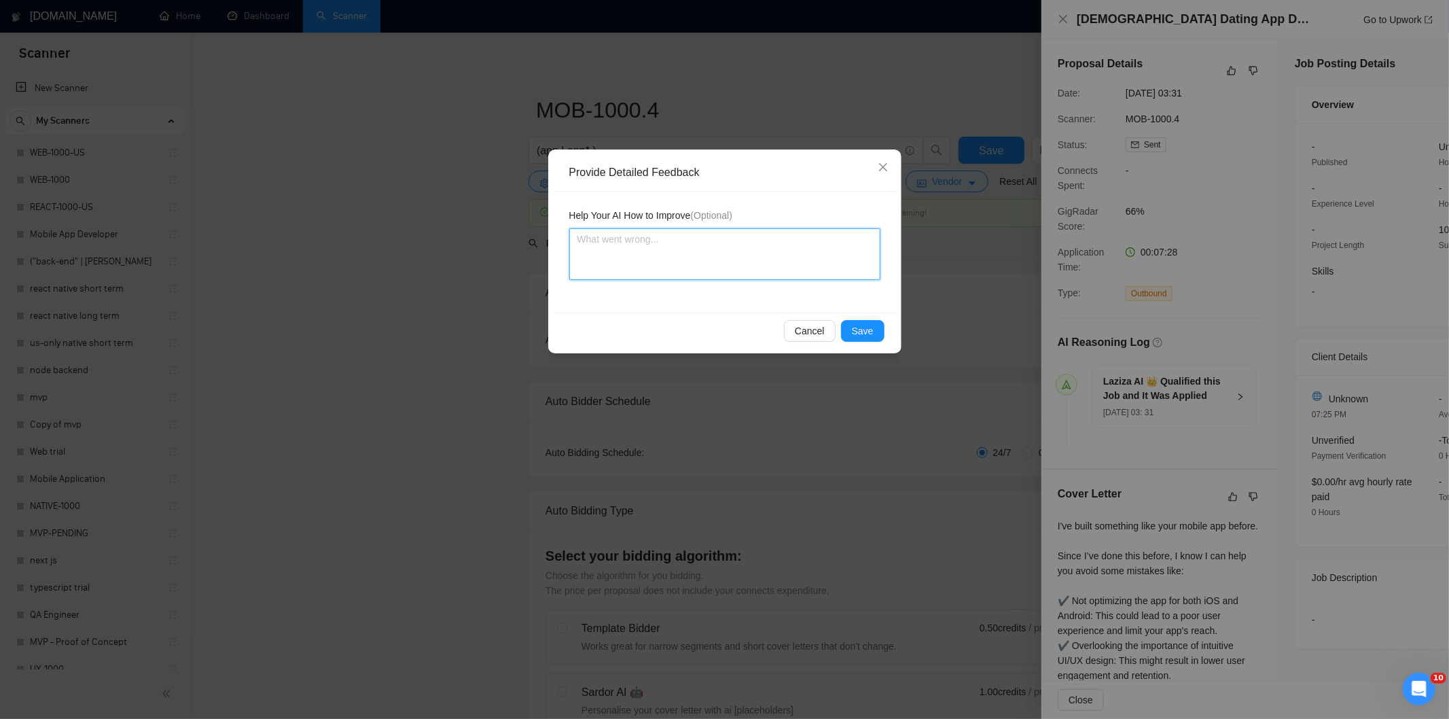
click at [773, 273] on textarea at bounding box center [724, 254] width 311 height 52
paste textarea "Good fit — the project is greenfield (no existing code), welcomes agencies, use…"
type textarea "Good fit — the project is greenfield (no existing code), welcomes agencies, use…"
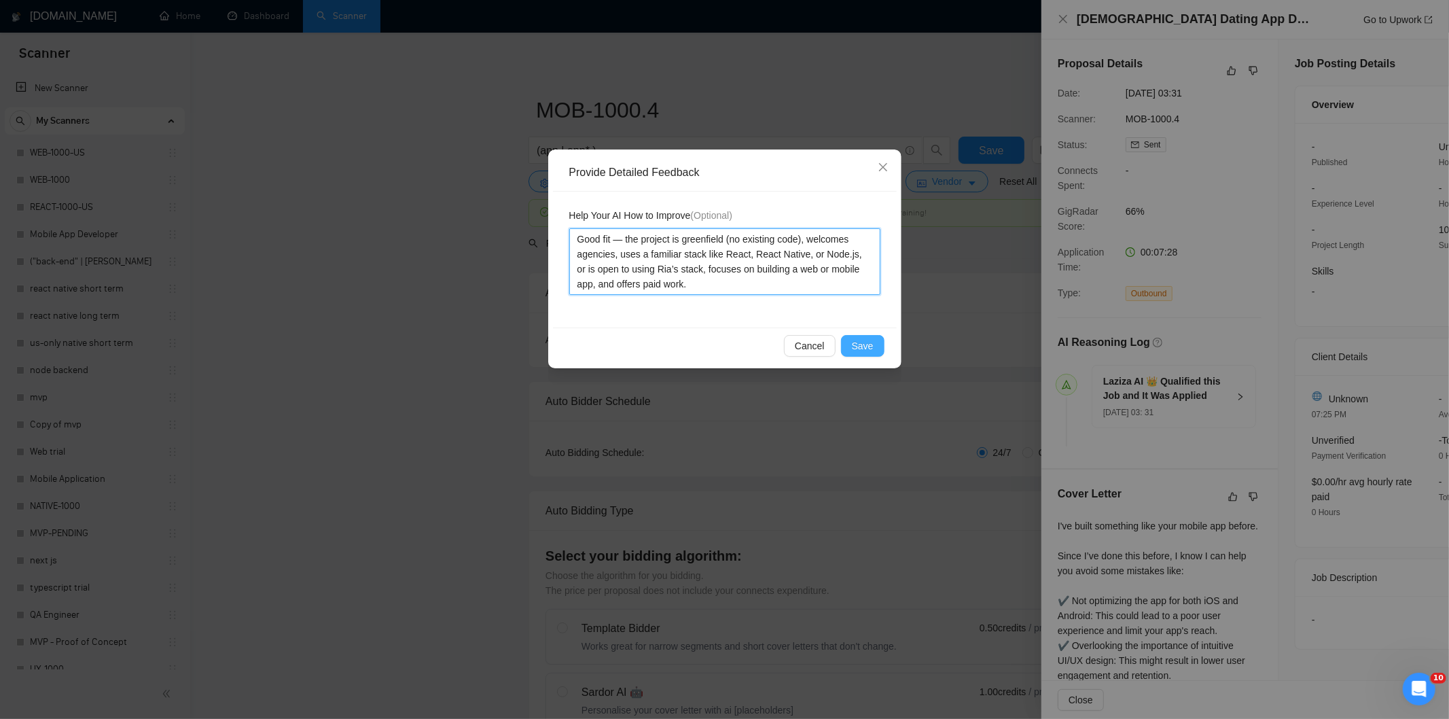
type textarea "Good fit — the project is greenfield (no existing code), welcomes agencies, use…"
click at [854, 342] on span "Save" at bounding box center [863, 345] width 22 height 15
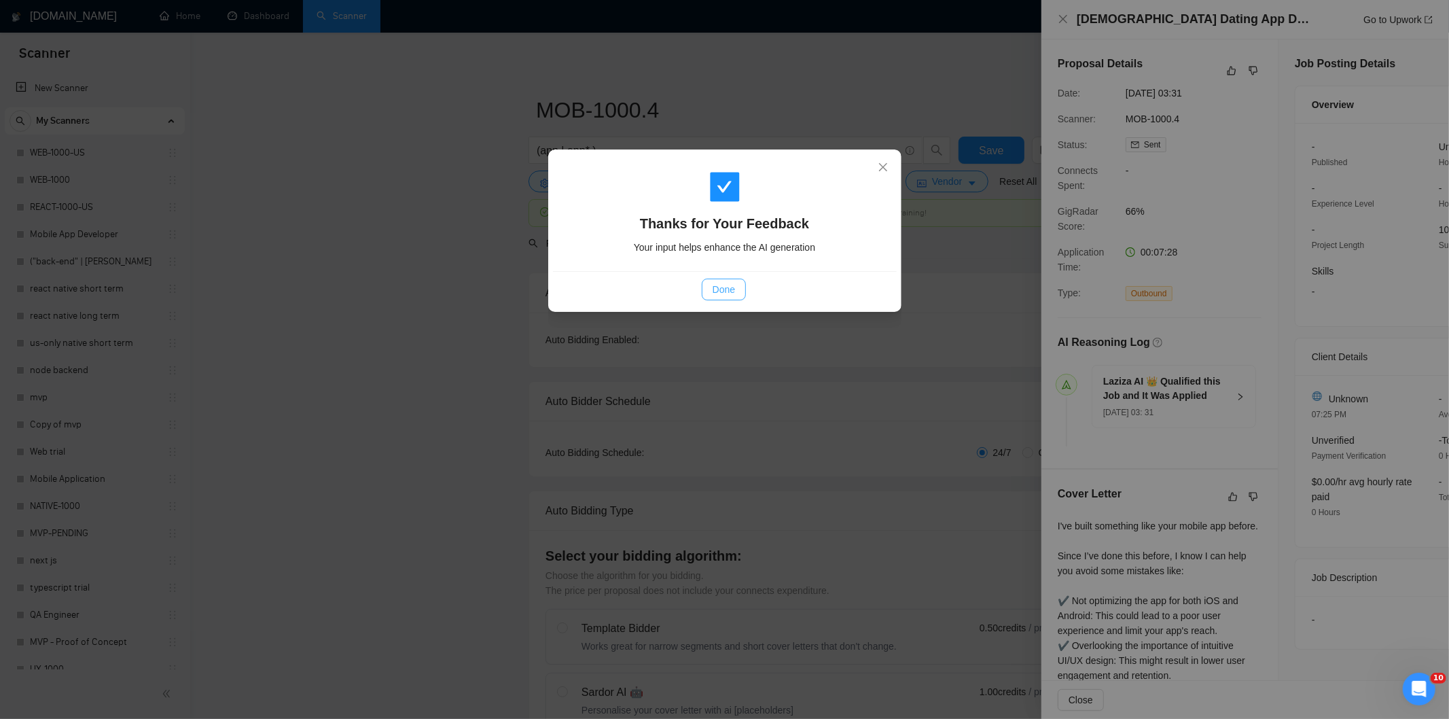
click at [727, 292] on span "Done" at bounding box center [723, 289] width 22 height 15
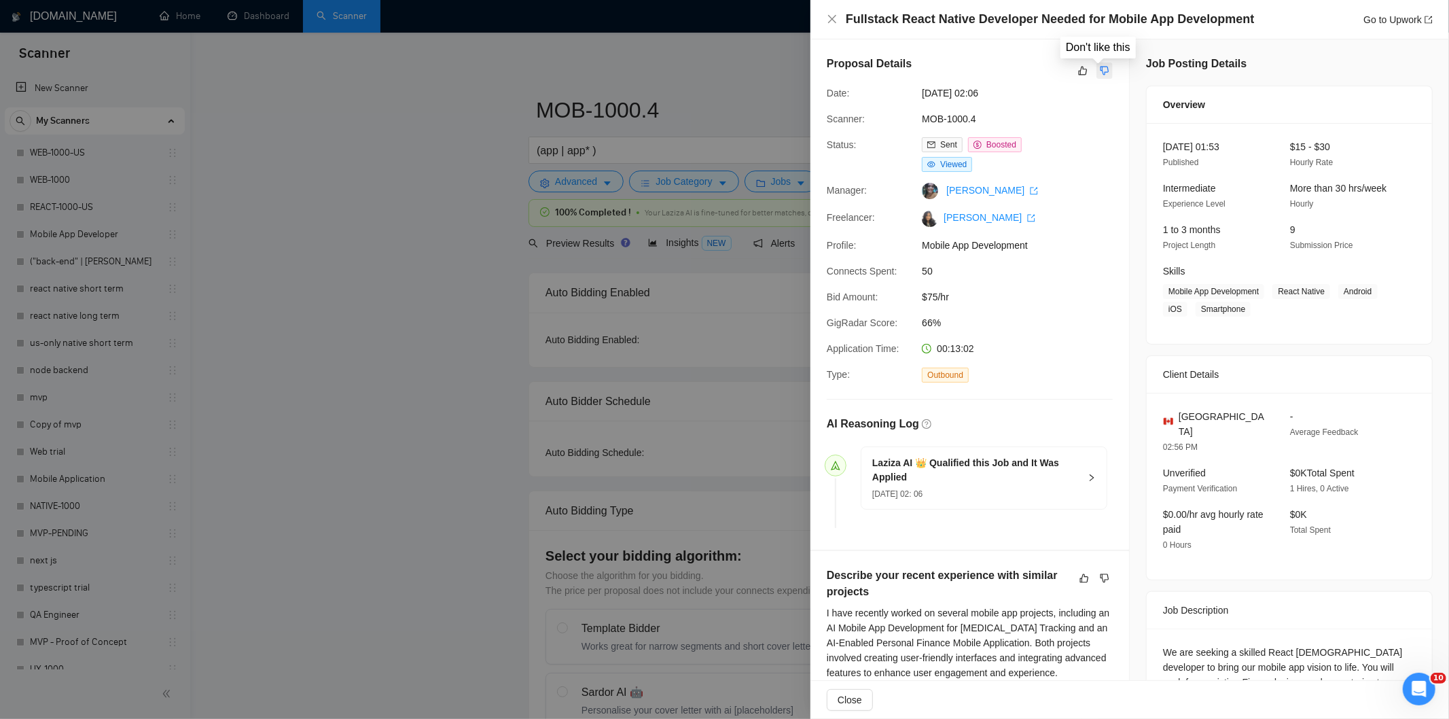
click at [1102, 73] on icon "dislike" at bounding box center [1105, 70] width 10 height 11
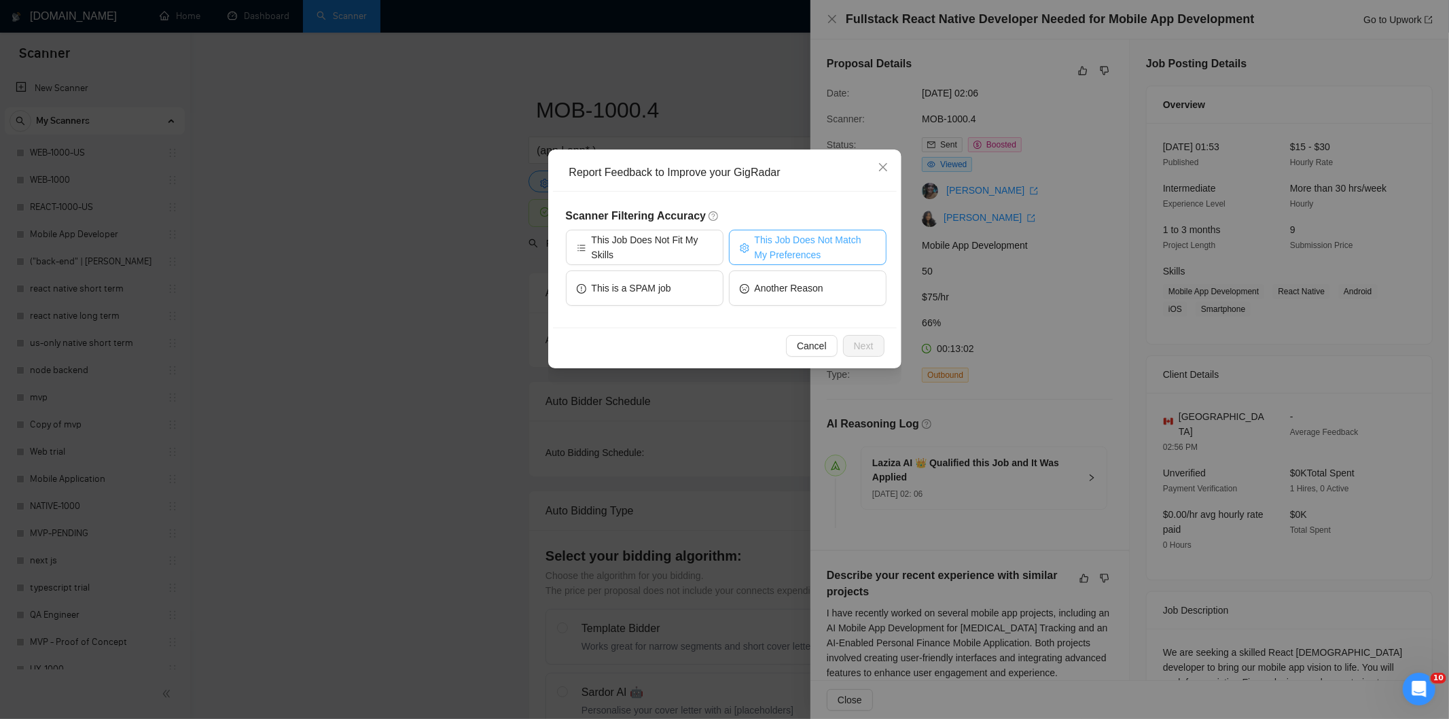
click at [761, 240] on span "This Job Does Not Match My Preferences" at bounding box center [815, 247] width 121 height 30
click at [864, 348] on span "Next" at bounding box center [864, 345] width 20 height 15
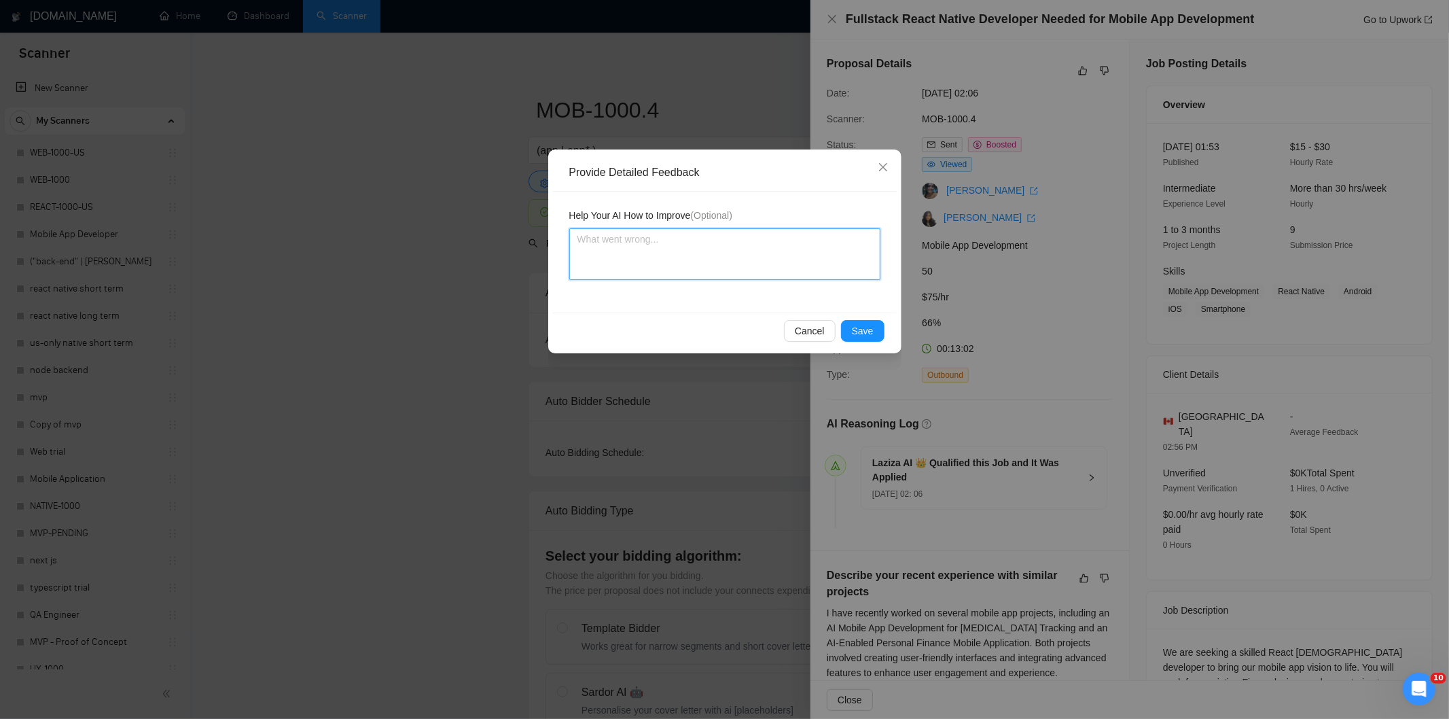
click at [717, 246] on textarea at bounding box center [724, 254] width 311 height 52
paste textarea "Not a fit — the description suggests an existing codebase, but Ria only works o…"
type textarea "Not a fit — the description suggests an existing codebase, but Ria only works o…"
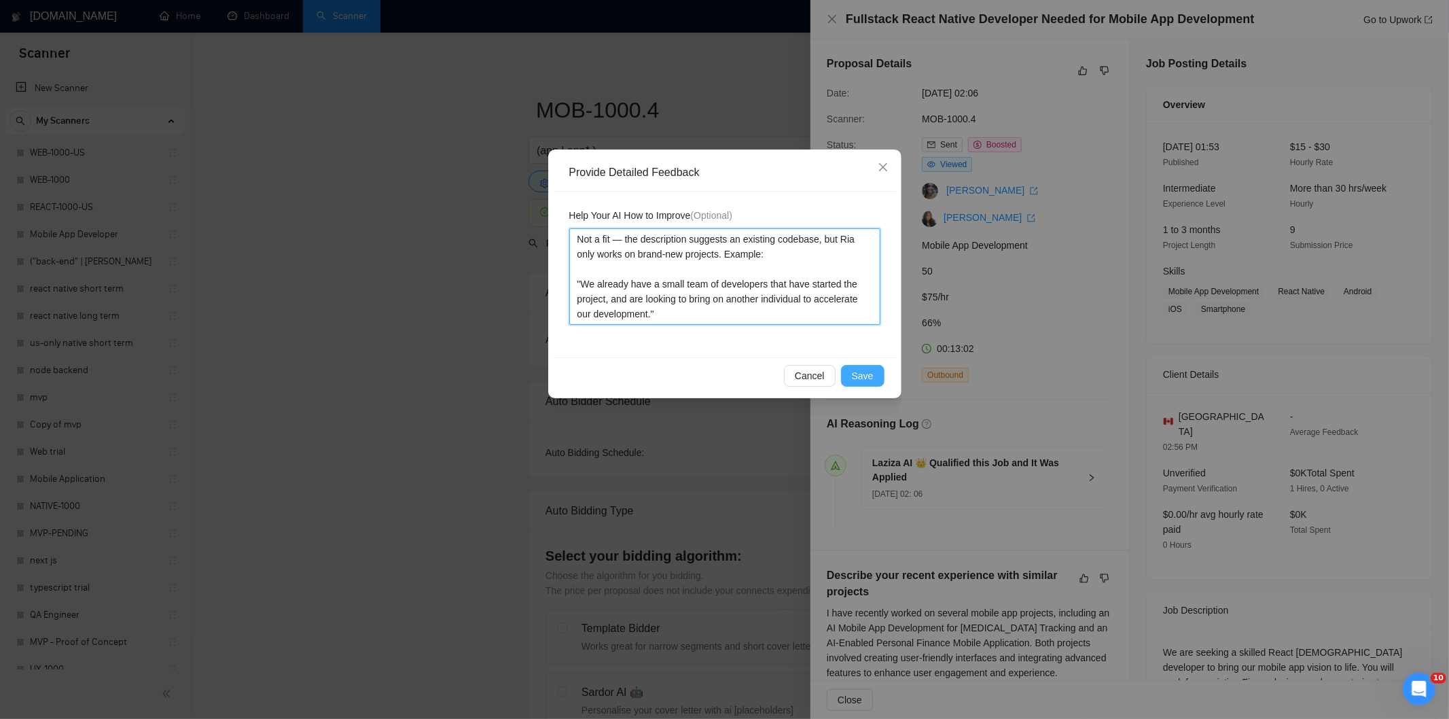
type textarea "Not a fit — the description suggests an existing codebase, but Ria only works o…"
click at [861, 383] on button "Save" at bounding box center [862, 376] width 43 height 22
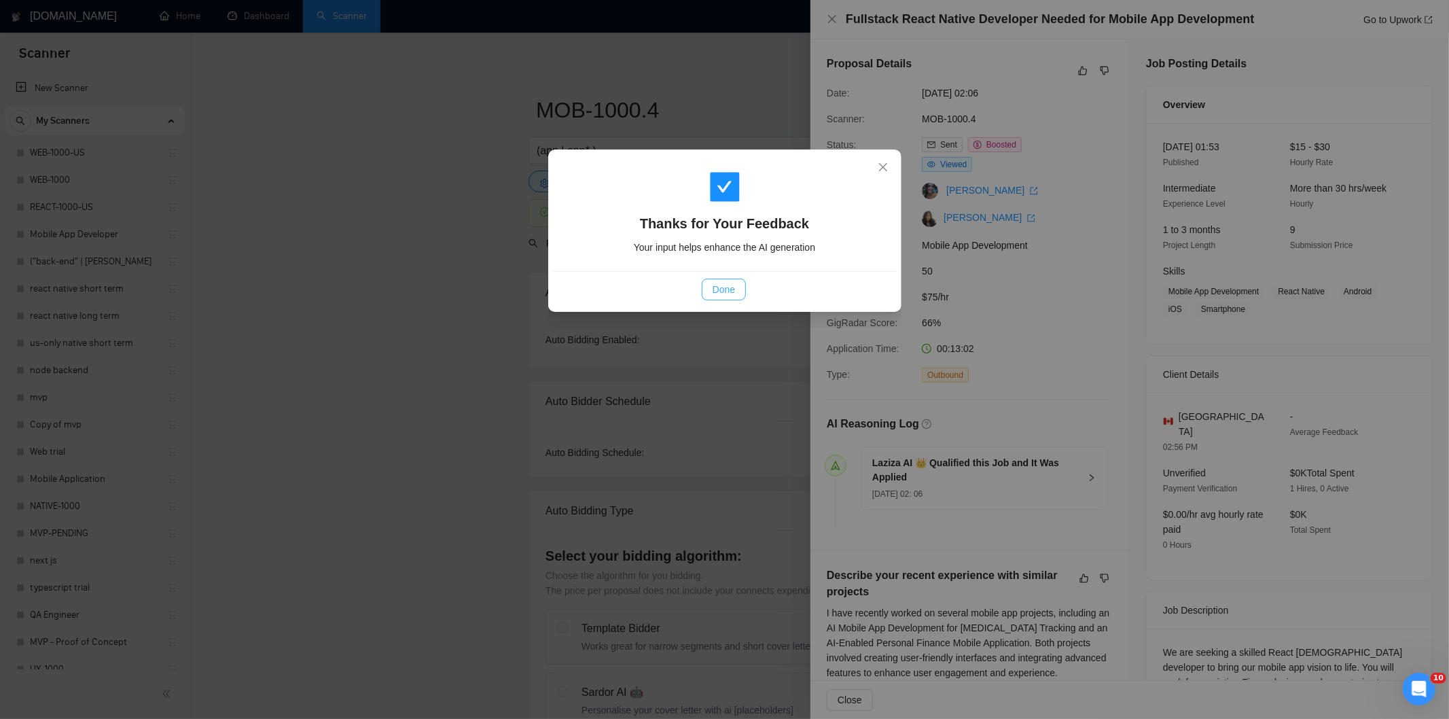
click at [730, 283] on span "Done" at bounding box center [723, 289] width 22 height 15
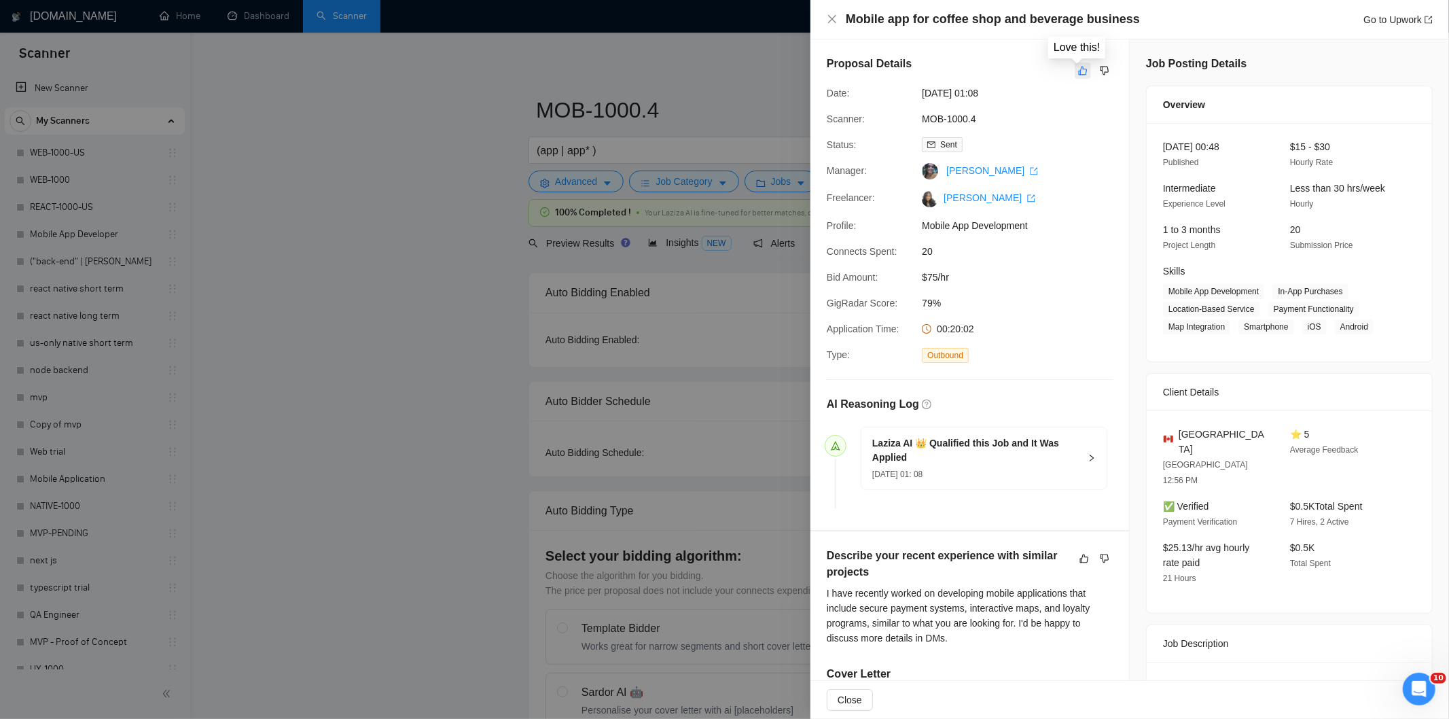
click at [1081, 77] on button "button" at bounding box center [1083, 70] width 16 height 16
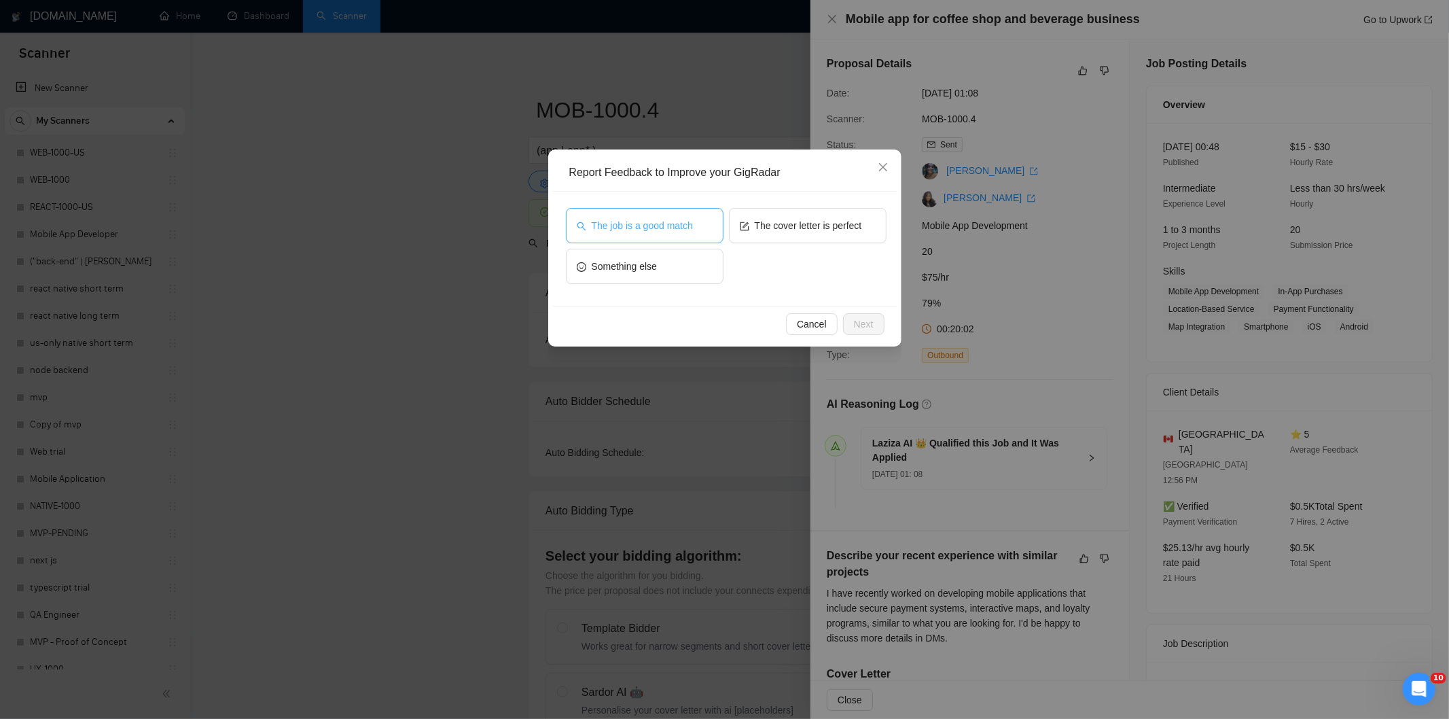
click at [674, 227] on span "The job is a good match" at bounding box center [642, 225] width 101 height 15
click at [871, 329] on span "Next" at bounding box center [864, 324] width 20 height 15
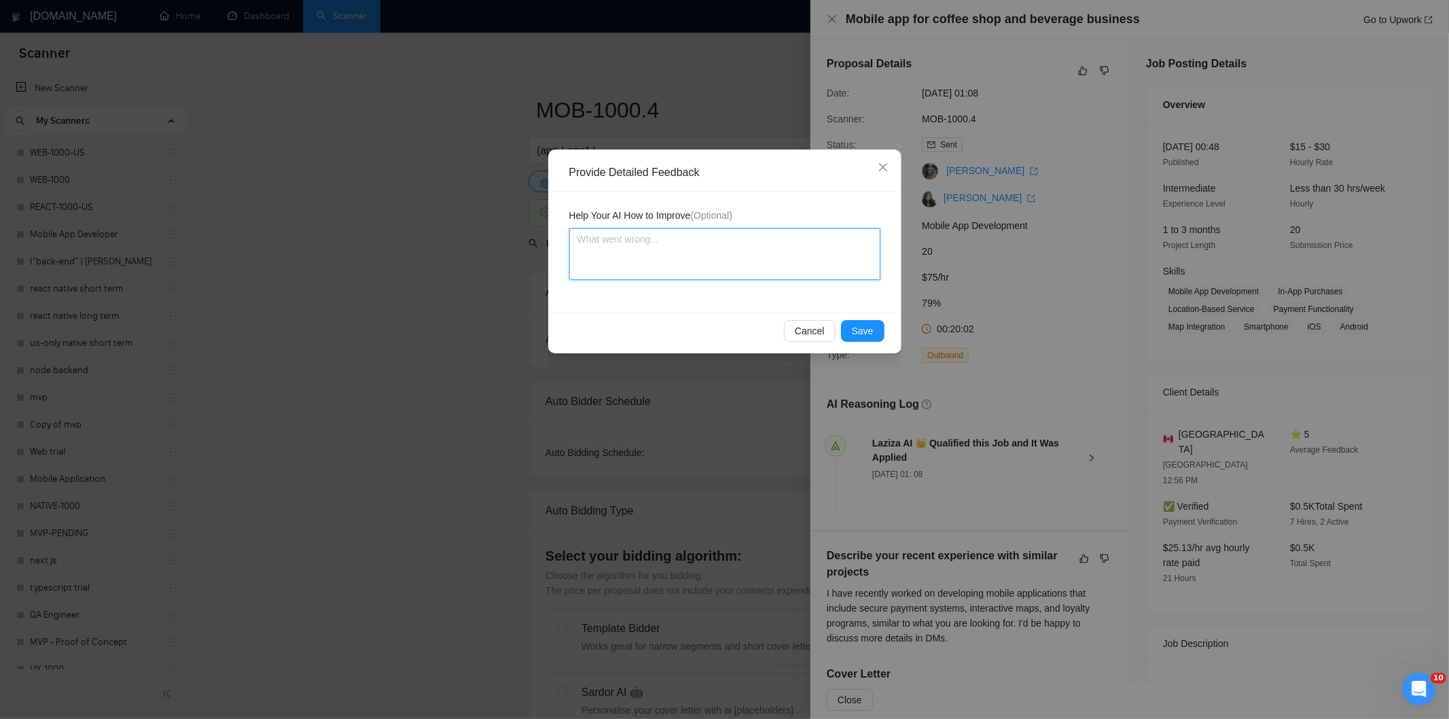
click at [763, 259] on textarea at bounding box center [724, 254] width 311 height 52
paste textarea "Good fit — the project is greenfield (no existing code), welcomes agencies, use…"
type textarea "Good fit — the project is greenfield (no existing code), welcomes agencies, use…"
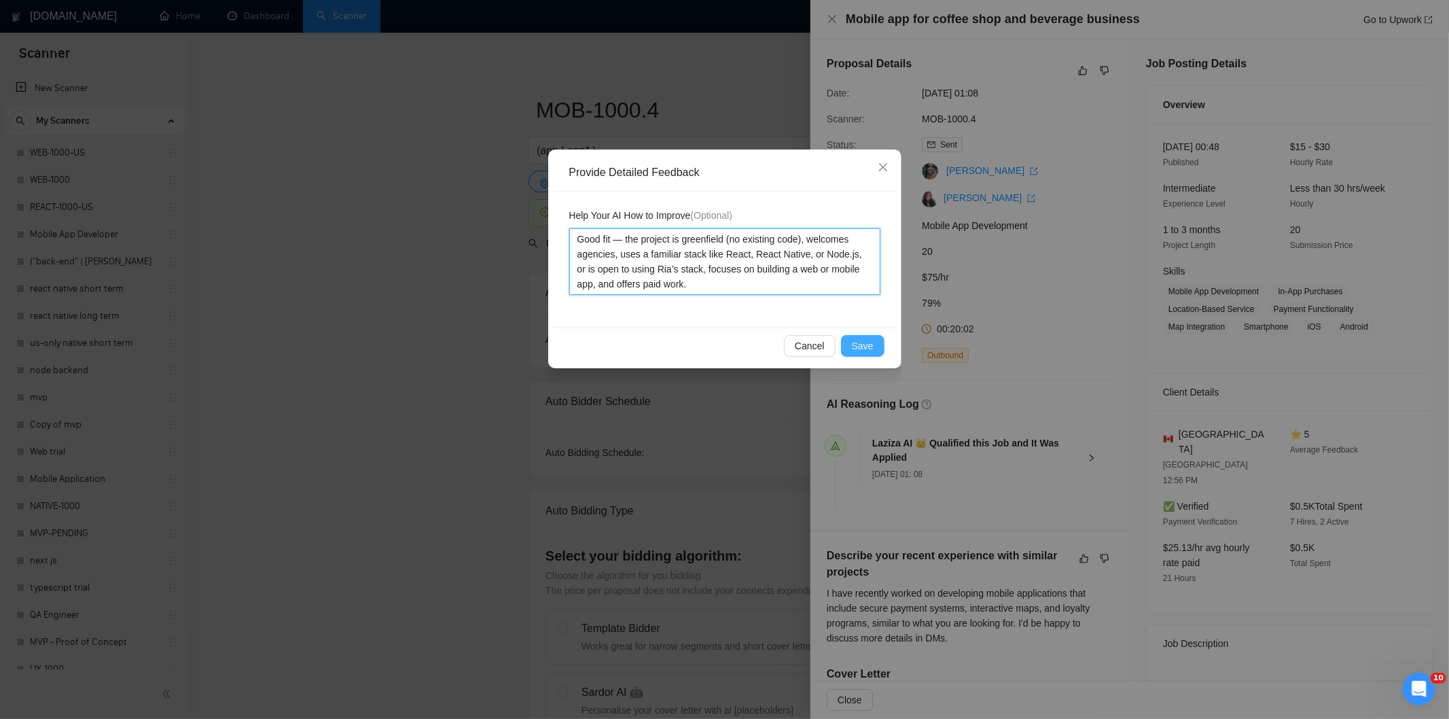
type textarea "Good fit — the project is greenfield (no existing code), welcomes agencies, use…"
click at [865, 351] on span "Save" at bounding box center [863, 345] width 22 height 15
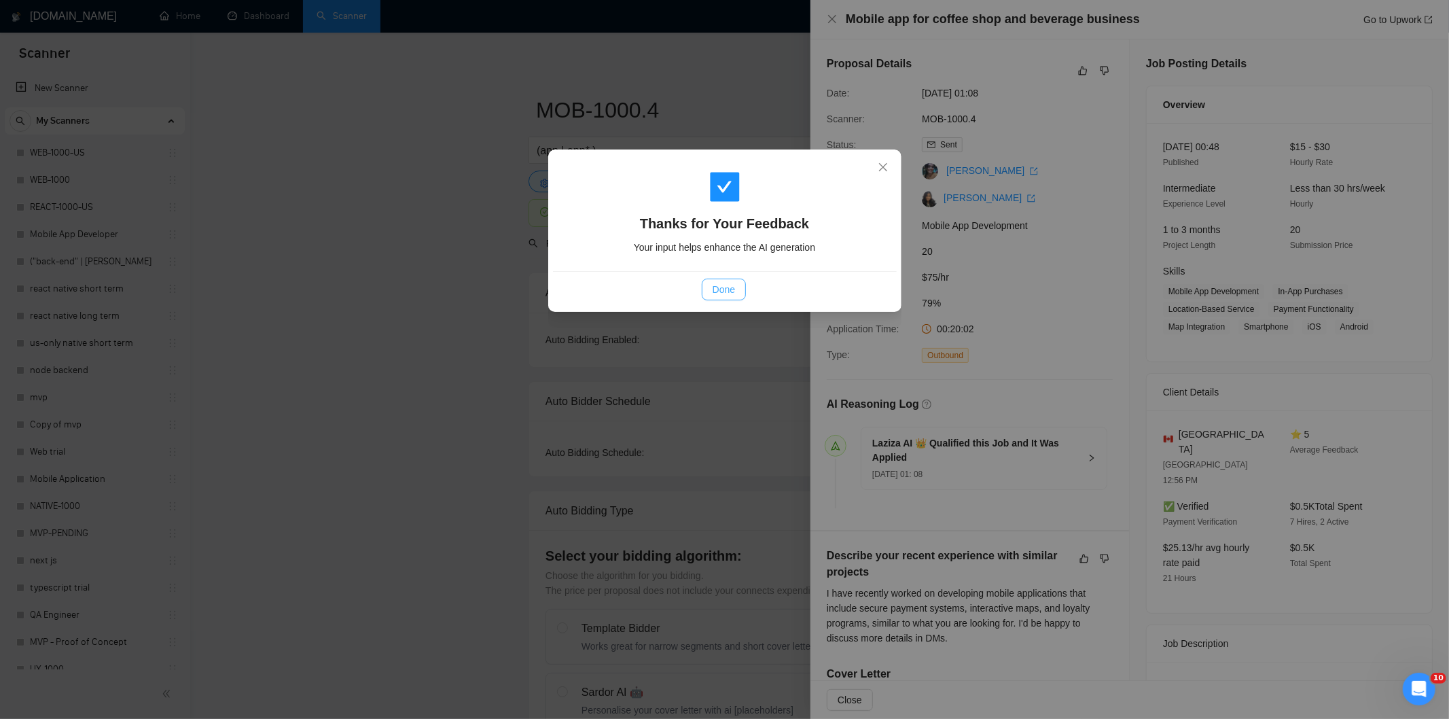
click at [736, 292] on button "Done" at bounding box center [724, 289] width 44 height 22
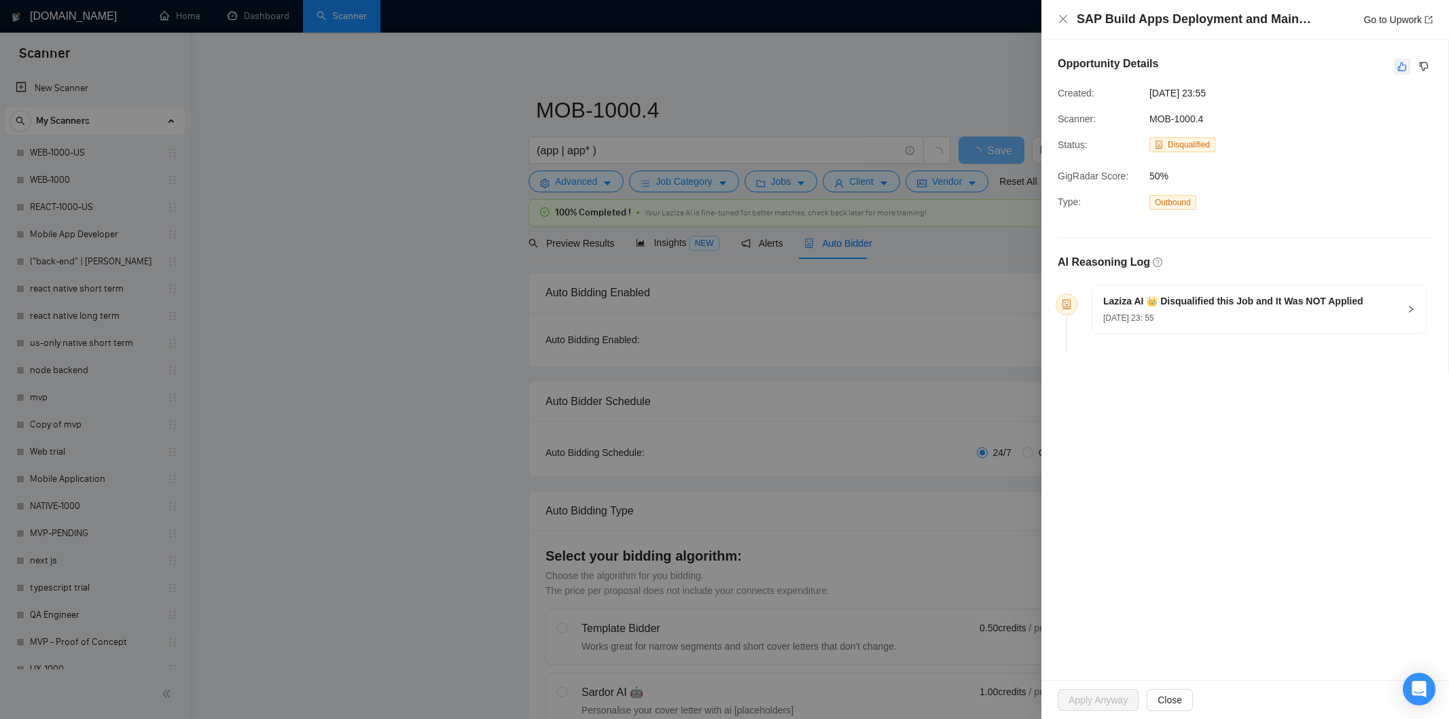
click at [1399, 65] on icon "like" at bounding box center [1402, 66] width 10 height 11
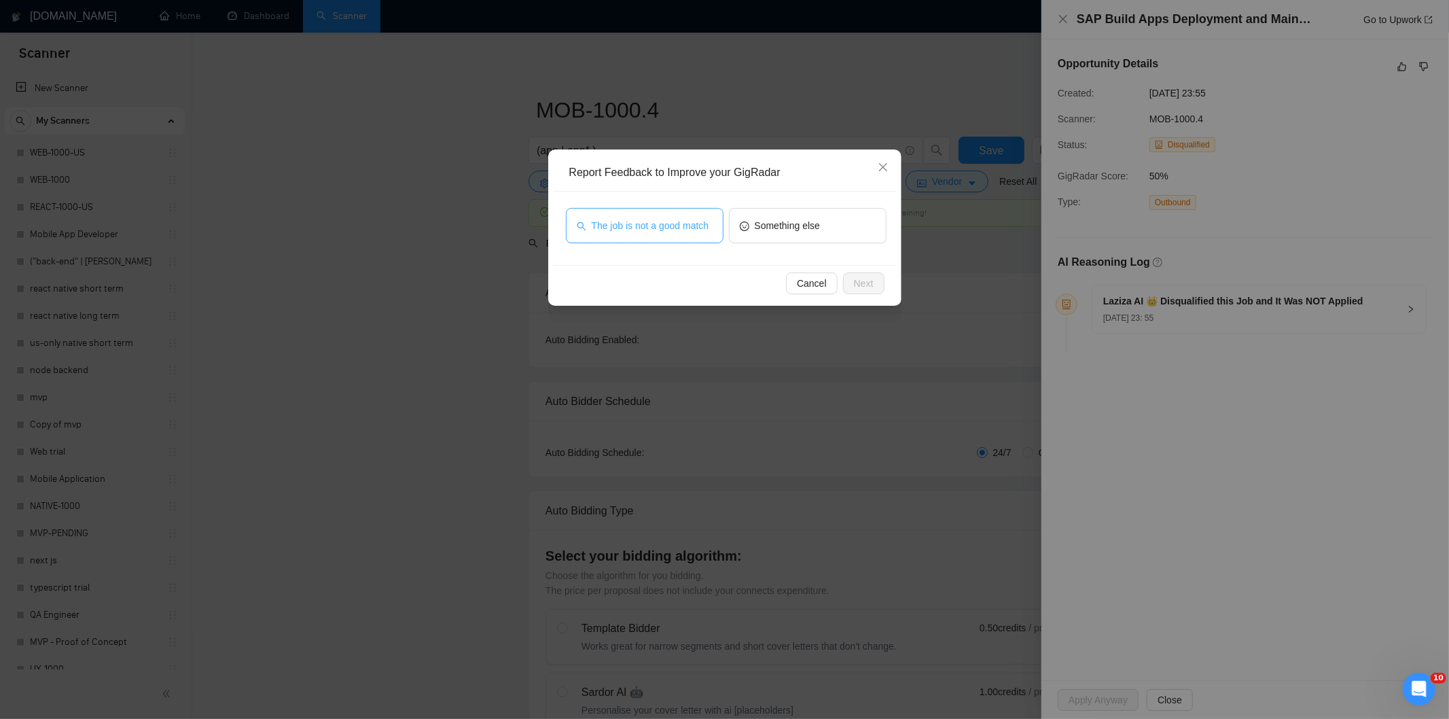
click at [700, 225] on span "The job is not a good match" at bounding box center [651, 225] width 118 height 15
click at [871, 282] on span "Next" at bounding box center [864, 283] width 20 height 15
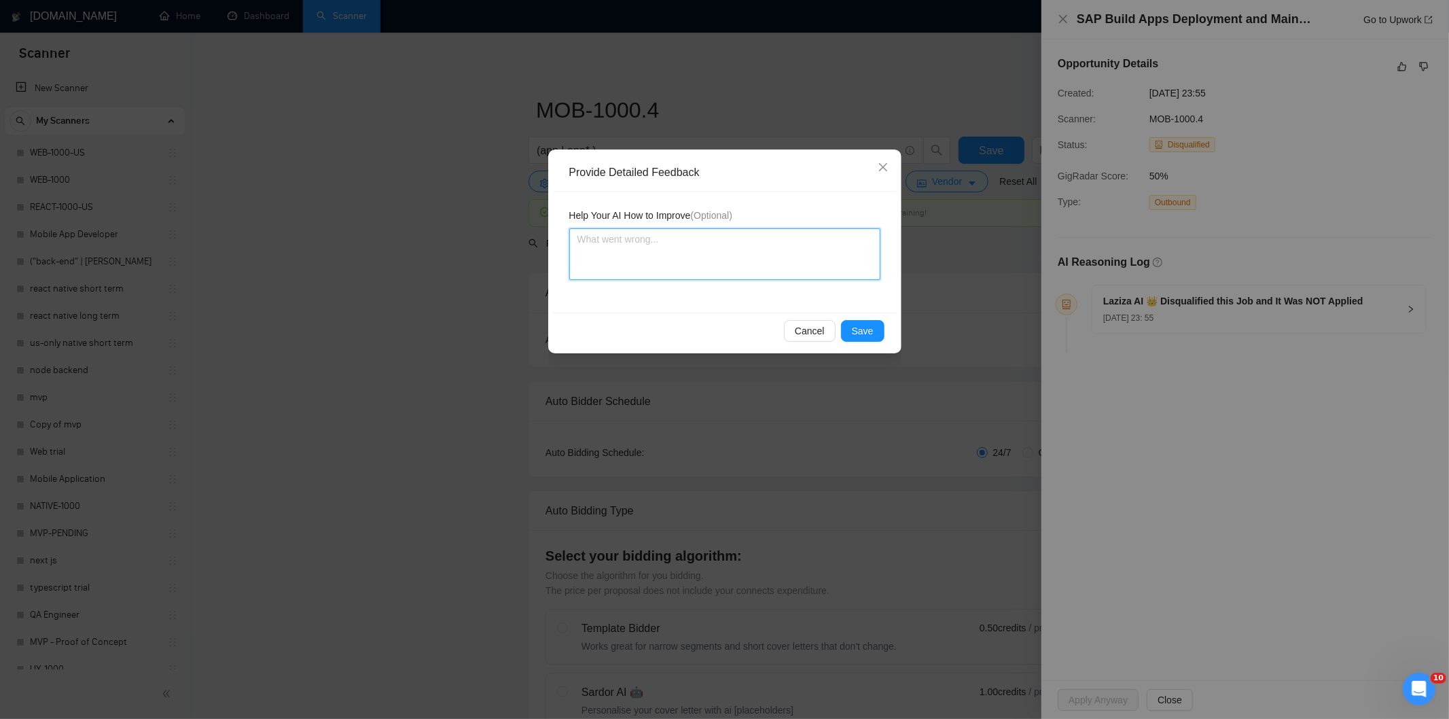
click at [824, 246] on textarea at bounding box center [724, 254] width 311 height 52
paste textarea "Not a fit — this project has been disqualified for other reasons. Example: "The…"
type textarea "Not a fit — this project has been disqualified for other reasons. Example: "The…"
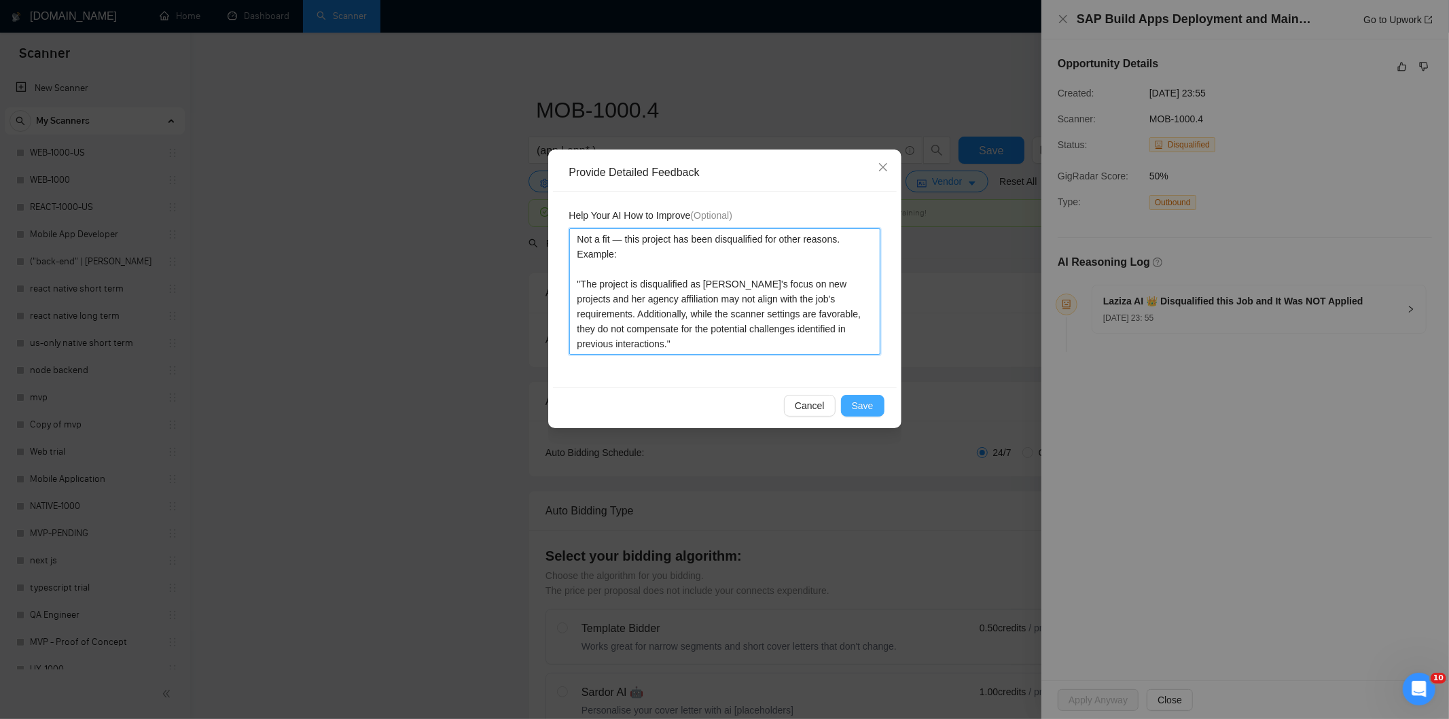
type textarea "Not a fit — this project has been disqualified for other reasons. Example: "The…"
click at [867, 403] on span "Save" at bounding box center [863, 405] width 22 height 15
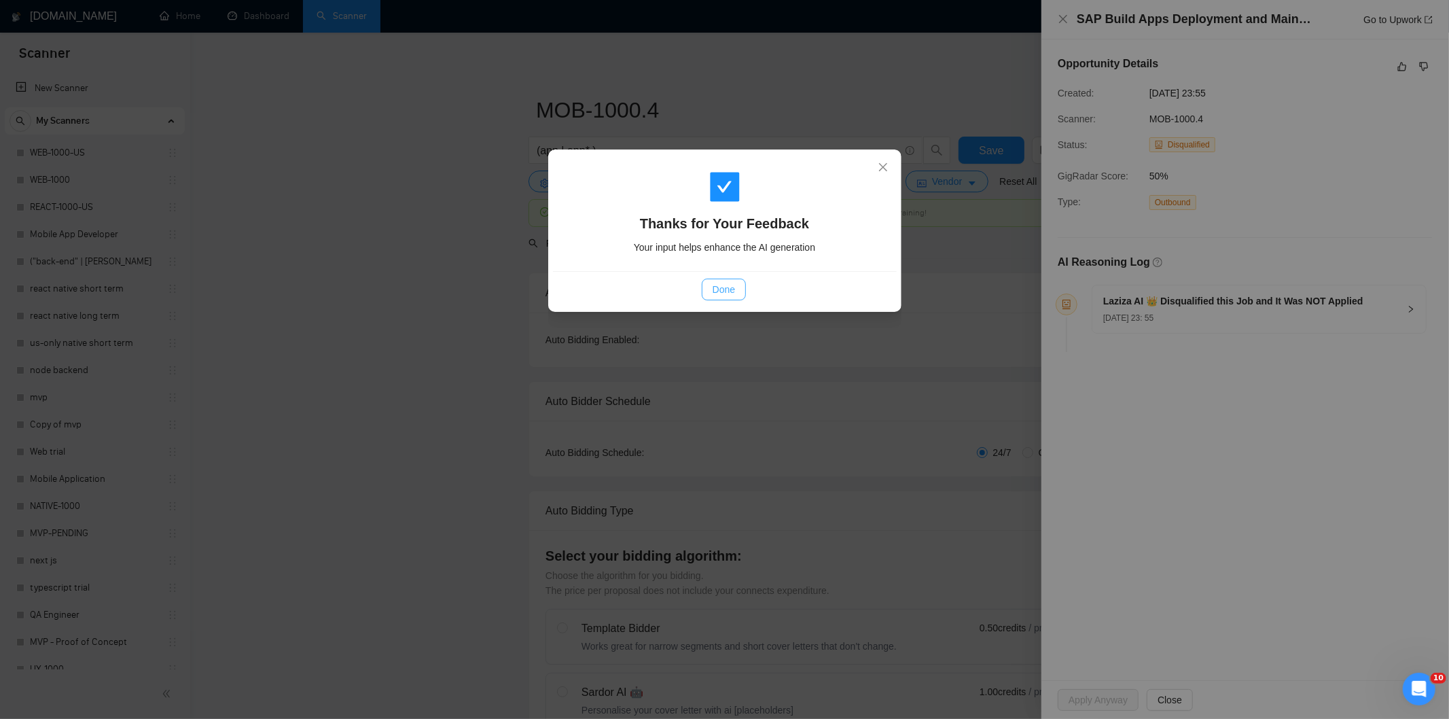
click at [727, 295] on span "Done" at bounding box center [723, 289] width 22 height 15
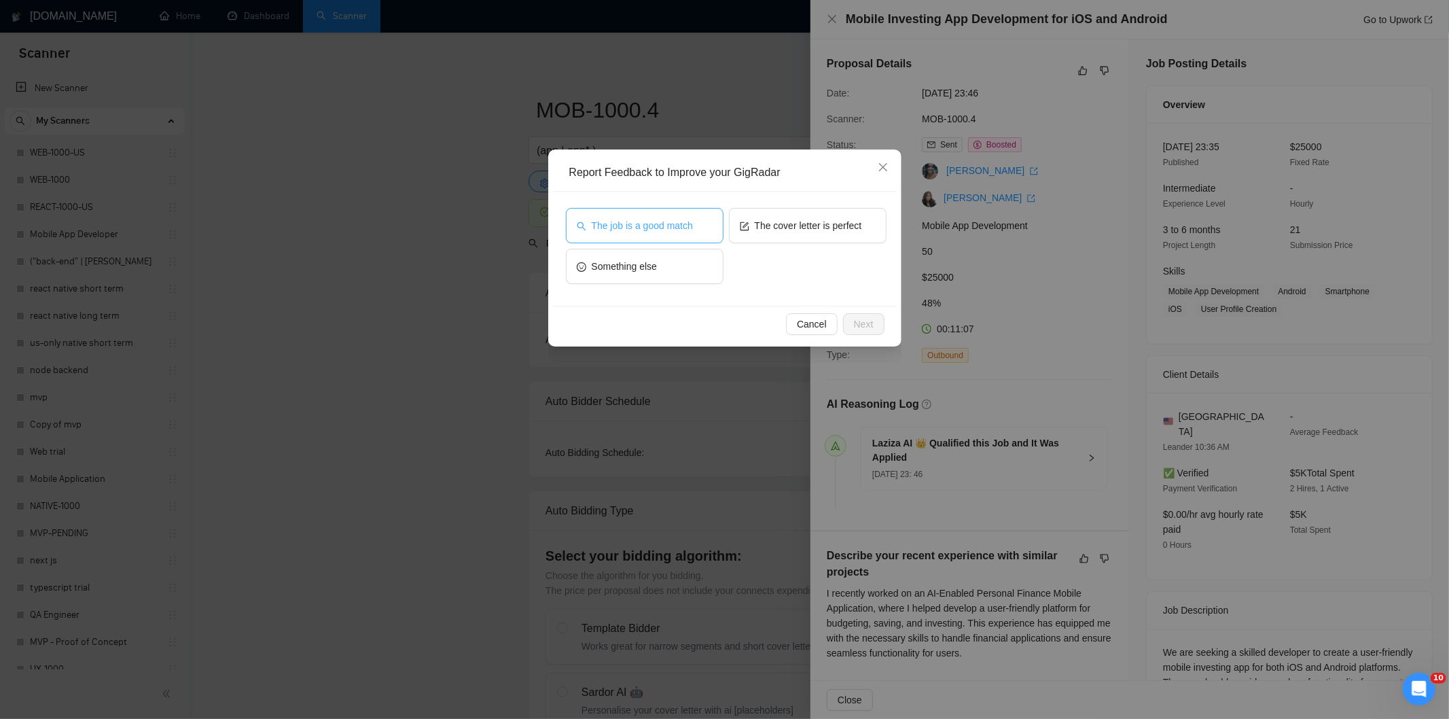
click at [621, 220] on span "The job is a good match" at bounding box center [642, 225] width 101 height 15
click at [868, 331] on button "Next" at bounding box center [863, 324] width 41 height 22
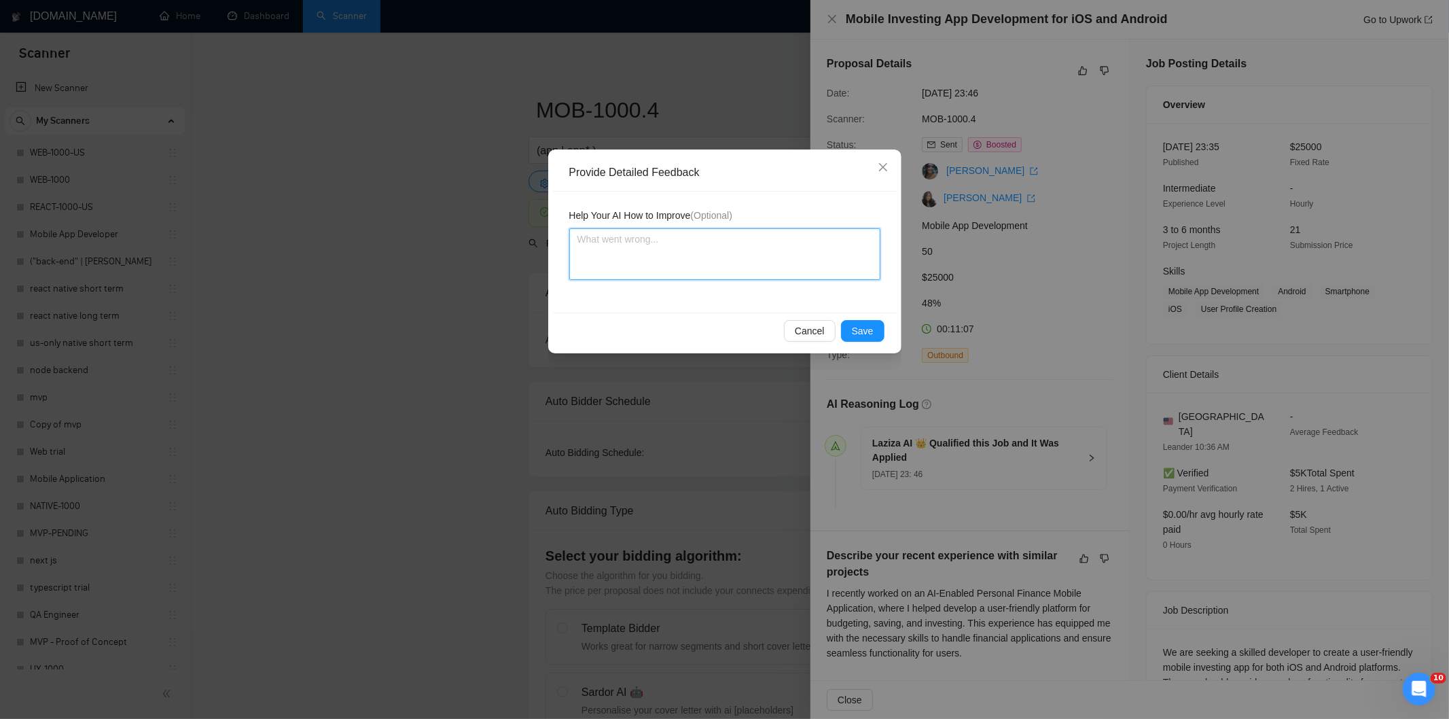
click at [758, 263] on textarea at bounding box center [724, 254] width 311 height 52
paste textarea "Good fit — the project is greenfield (no existing code), welcomes agencies, use…"
type textarea "Good fit — the project is greenfield (no existing code), welcomes agencies, use…"
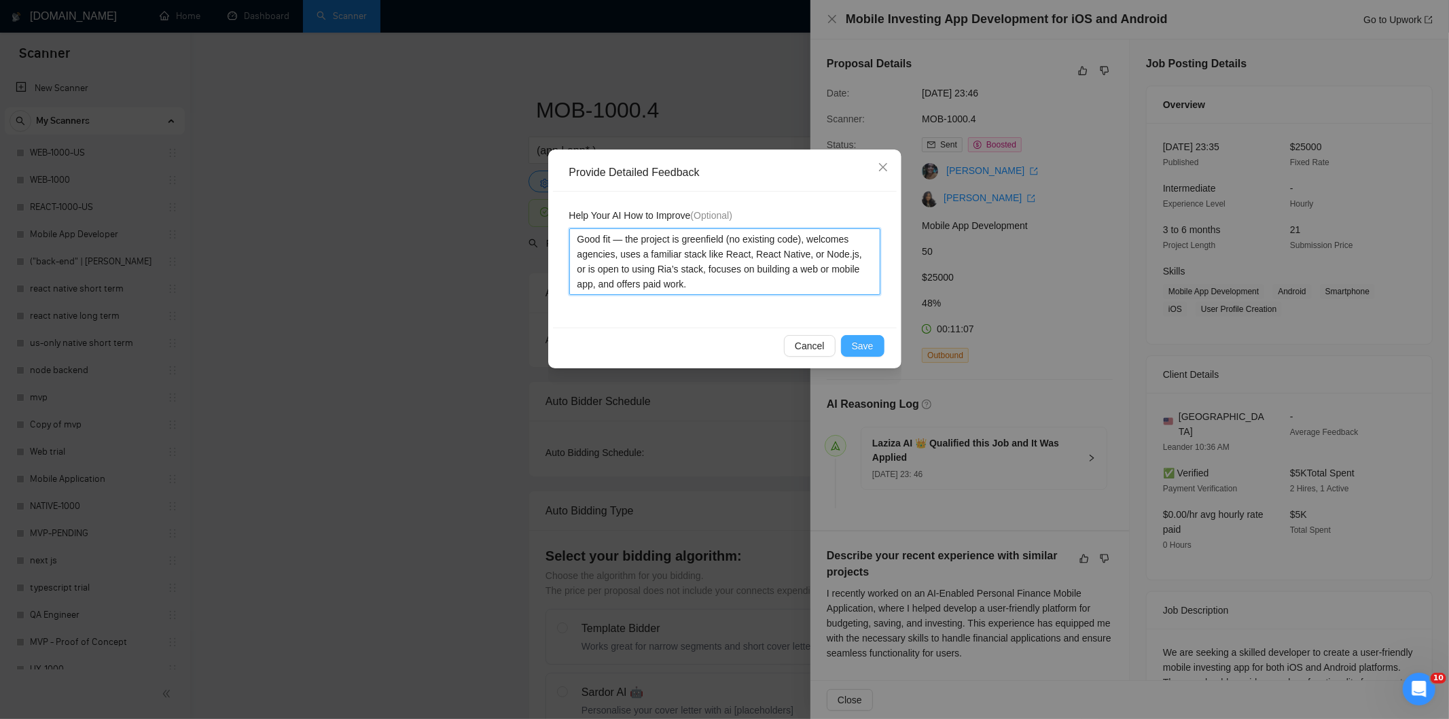
type textarea "Good fit — the project is greenfield (no existing code), welcomes agencies, use…"
click at [868, 340] on span "Save" at bounding box center [863, 345] width 22 height 15
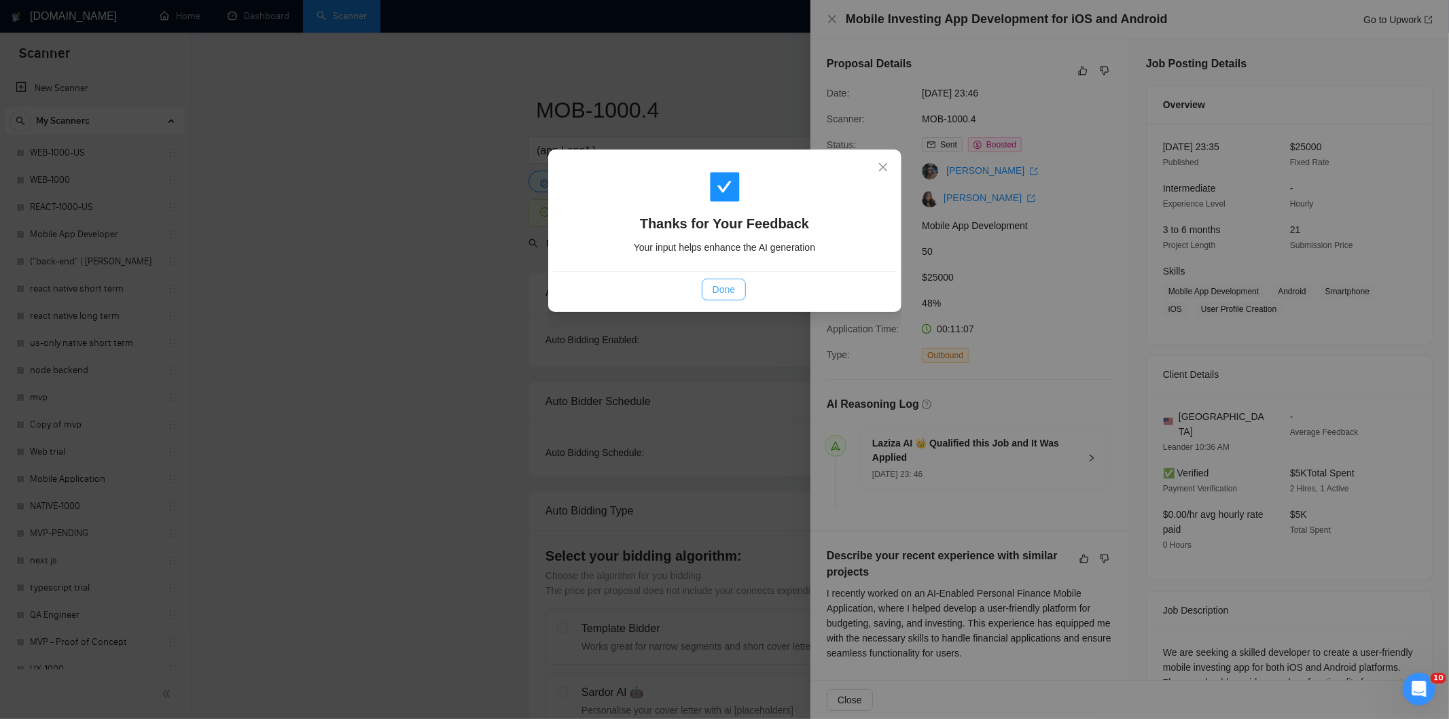
click at [722, 283] on span "Done" at bounding box center [723, 289] width 22 height 15
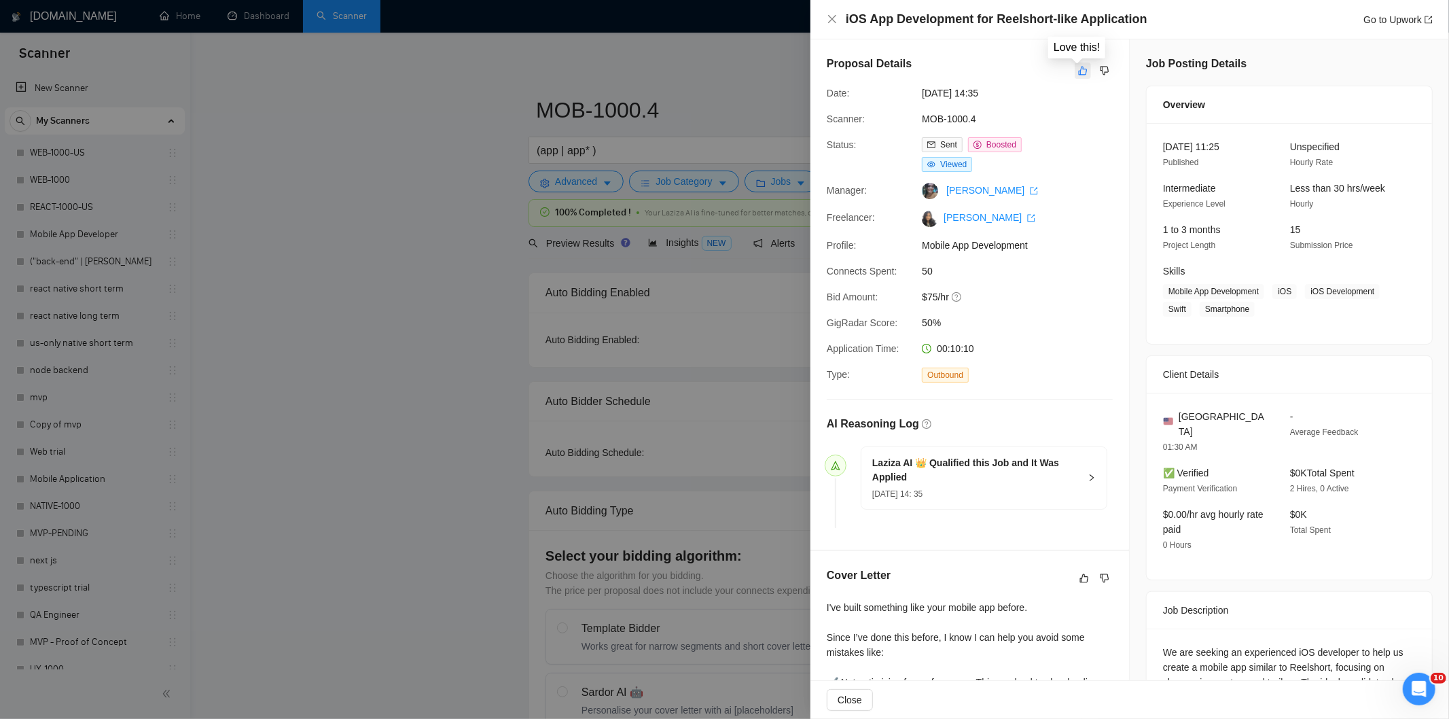
click at [1078, 70] on icon "like" at bounding box center [1083, 70] width 10 height 11
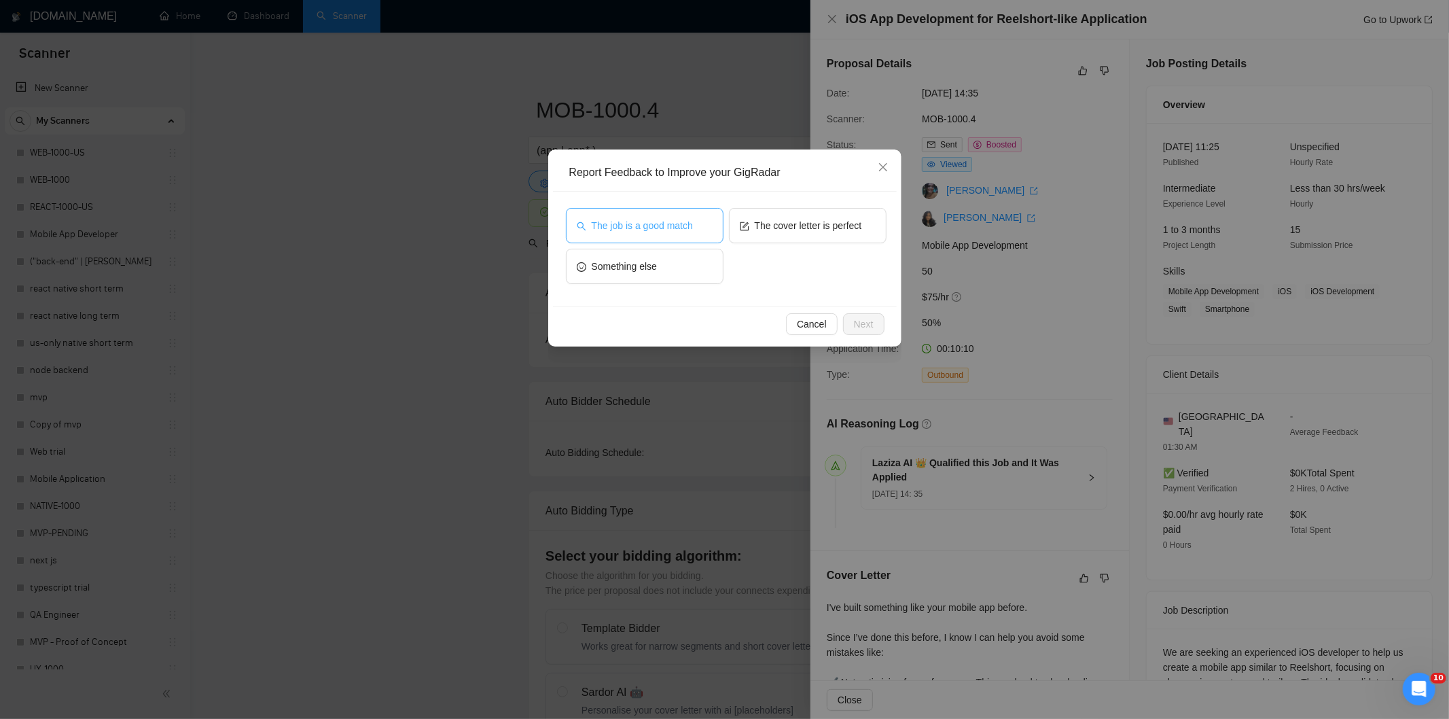
click at [676, 224] on span "The job is a good match" at bounding box center [642, 225] width 101 height 15
click at [865, 321] on span "Next" at bounding box center [864, 324] width 20 height 15
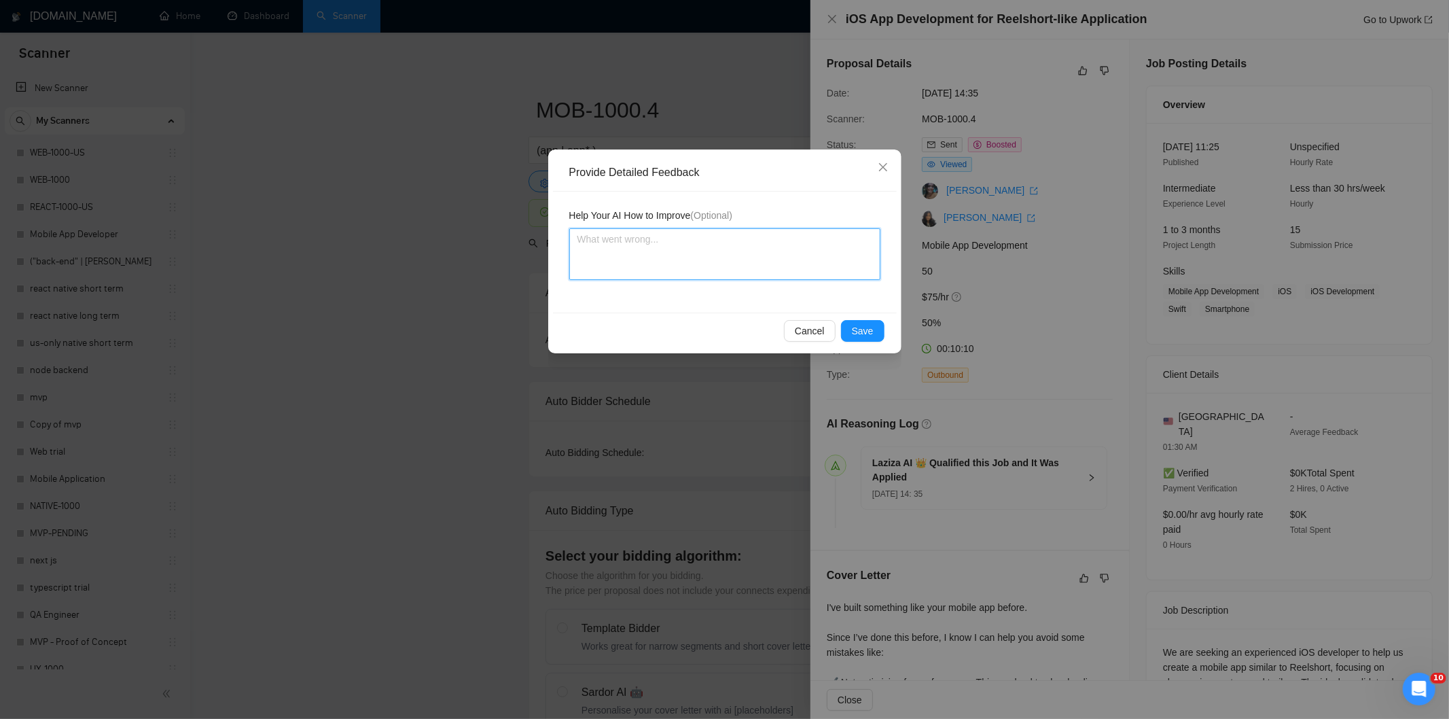
click at [792, 234] on textarea at bounding box center [724, 254] width 311 height 52
paste textarea "Good fit — the project is greenfield (no existing code), welcomes agencies, use…"
type textarea "Good fit — the project is greenfield (no existing code), welcomes agencies, use…"
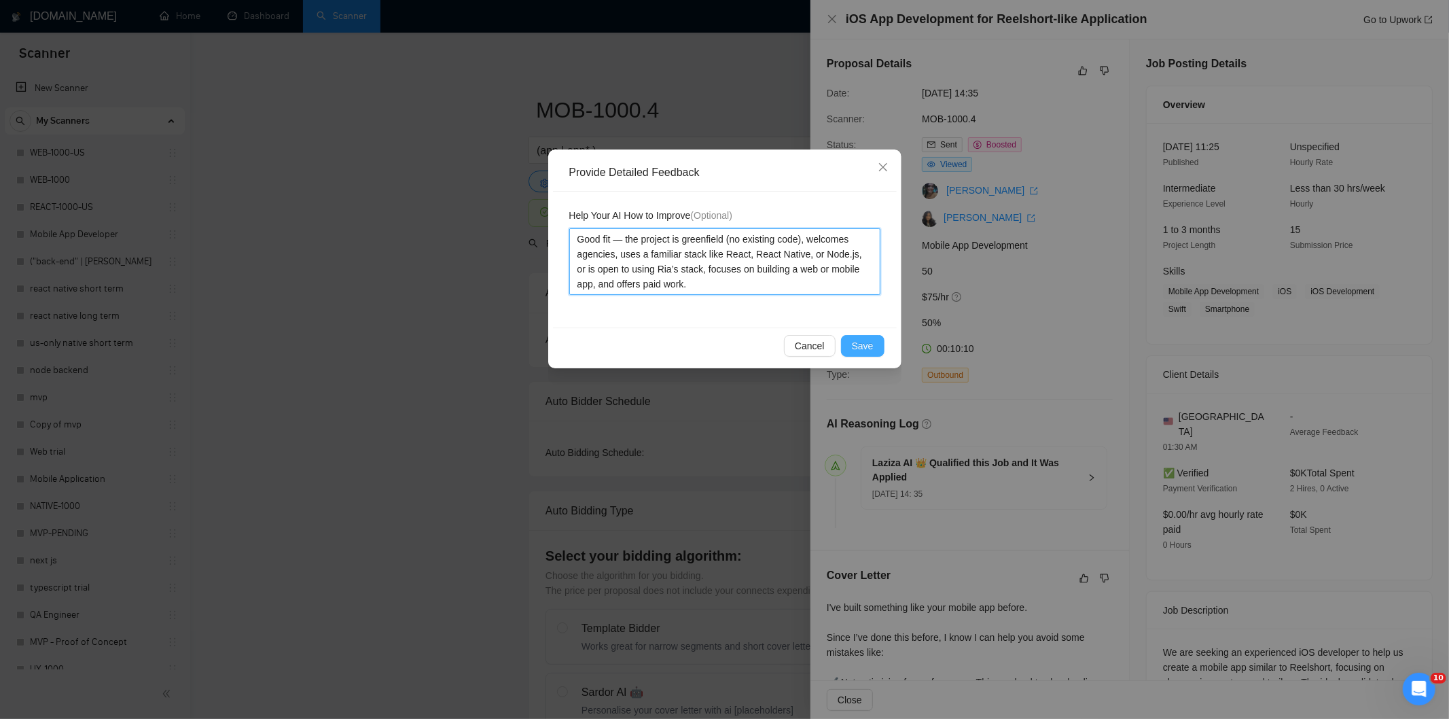
type textarea "Good fit — the project is greenfield (no existing code), welcomes agencies, use…"
click at [868, 350] on span "Save" at bounding box center [863, 345] width 22 height 15
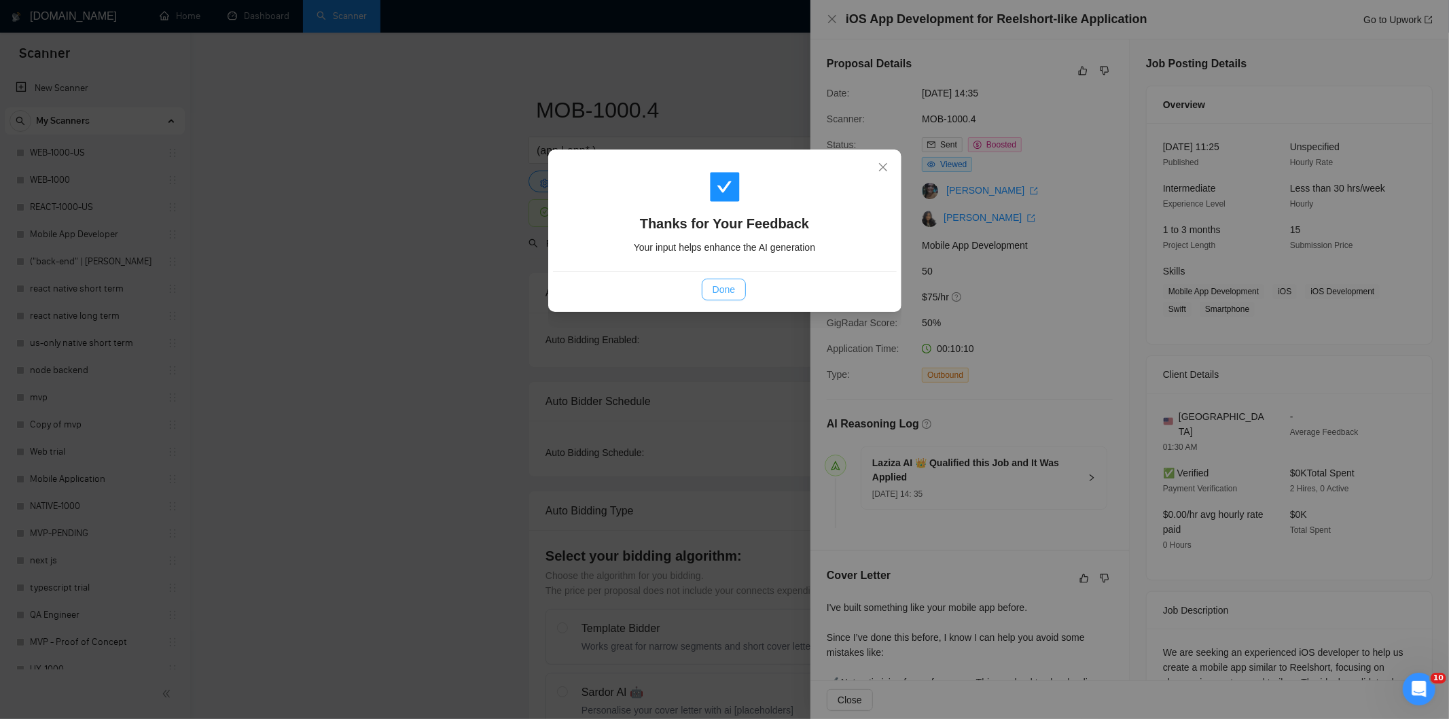
click at [725, 289] on span "Done" at bounding box center [723, 289] width 22 height 15
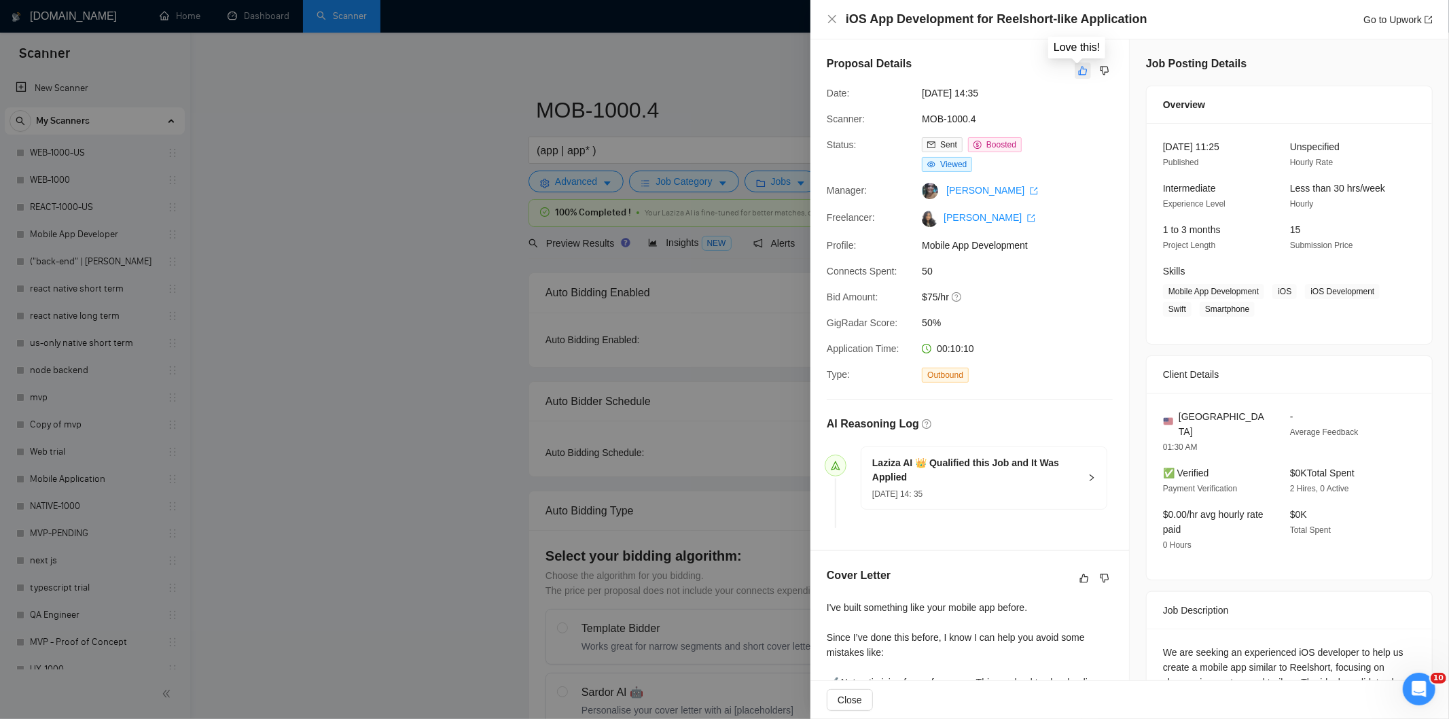
click at [1077, 64] on button "button" at bounding box center [1083, 70] width 16 height 16
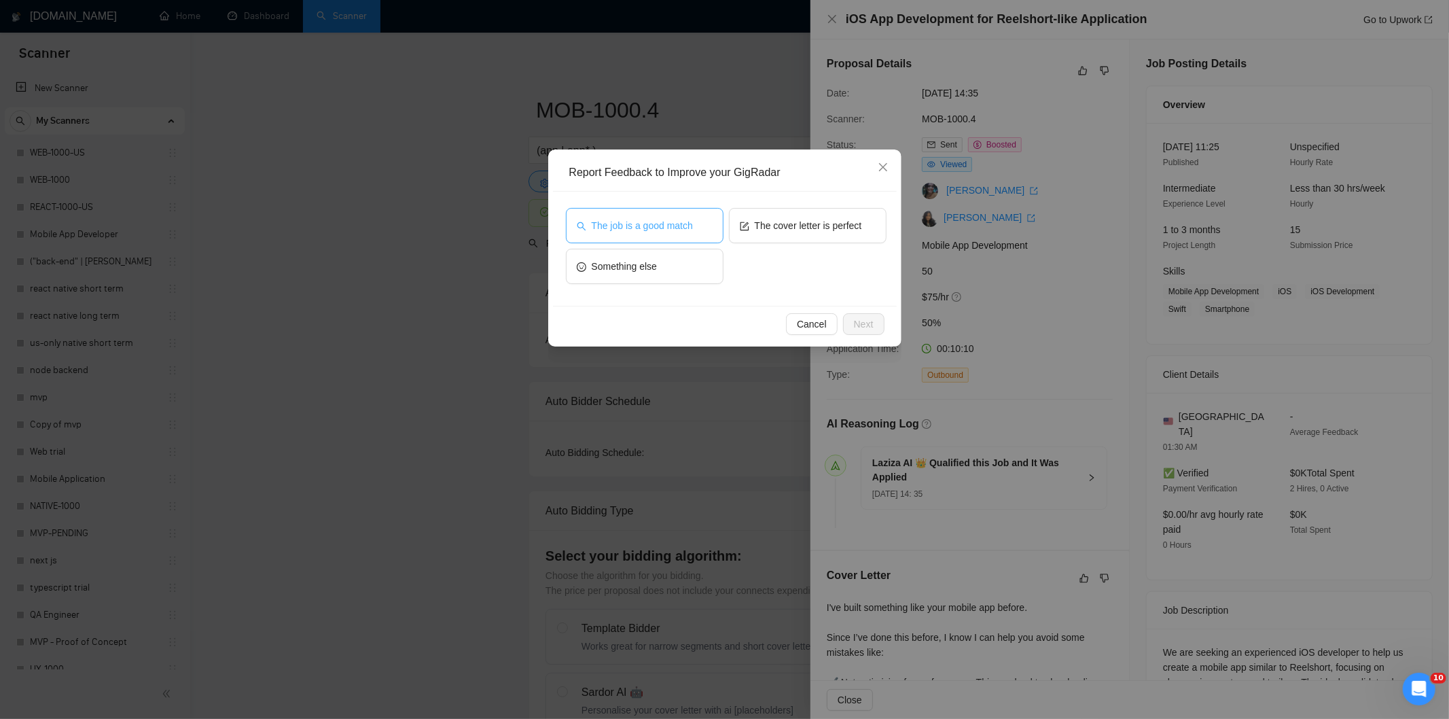
click at [605, 225] on span "The job is a good match" at bounding box center [642, 225] width 101 height 15
click at [854, 325] on span "Next" at bounding box center [864, 324] width 20 height 15
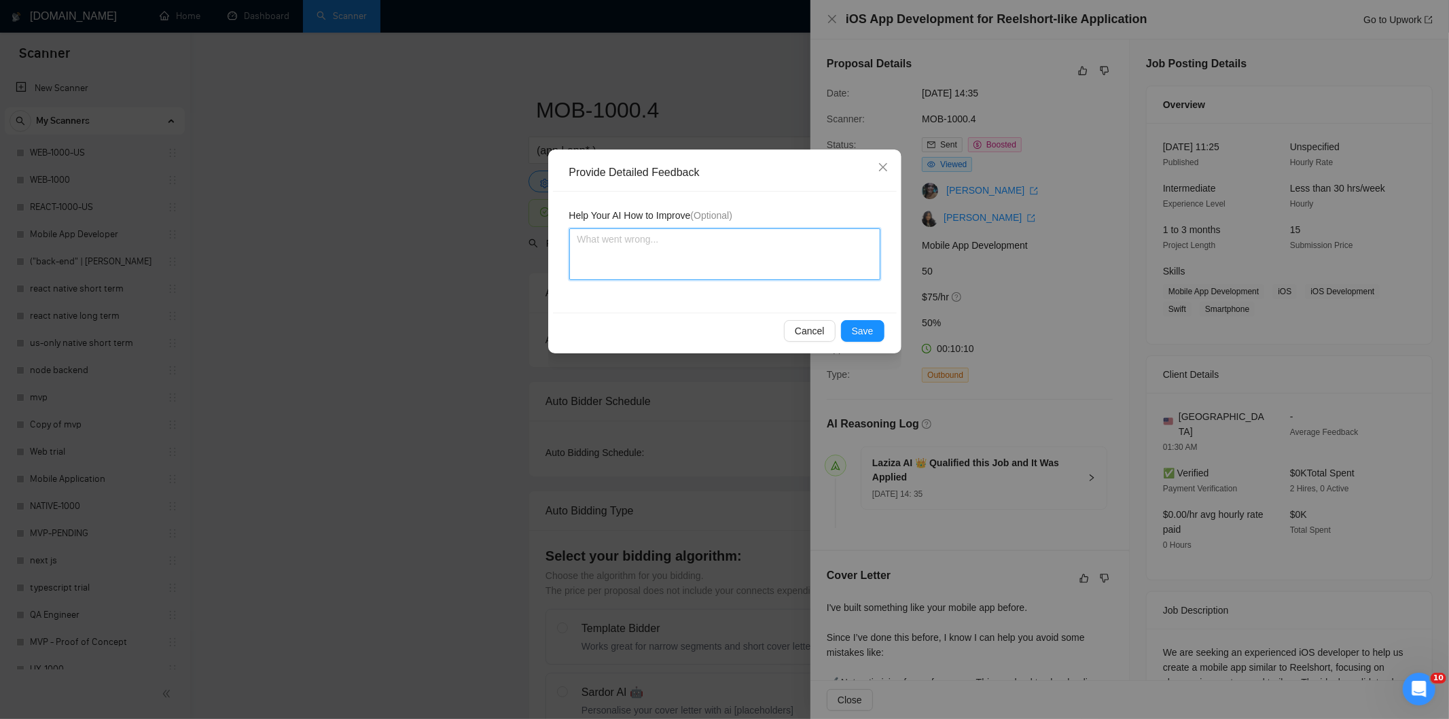
click at [776, 264] on textarea at bounding box center [724, 254] width 311 height 52
paste textarea "Good fit — the project is greenfield (no existing code), welcomes agencies, use…"
type textarea "Good fit — the project is greenfield (no existing code), welcomes agencies, use…"
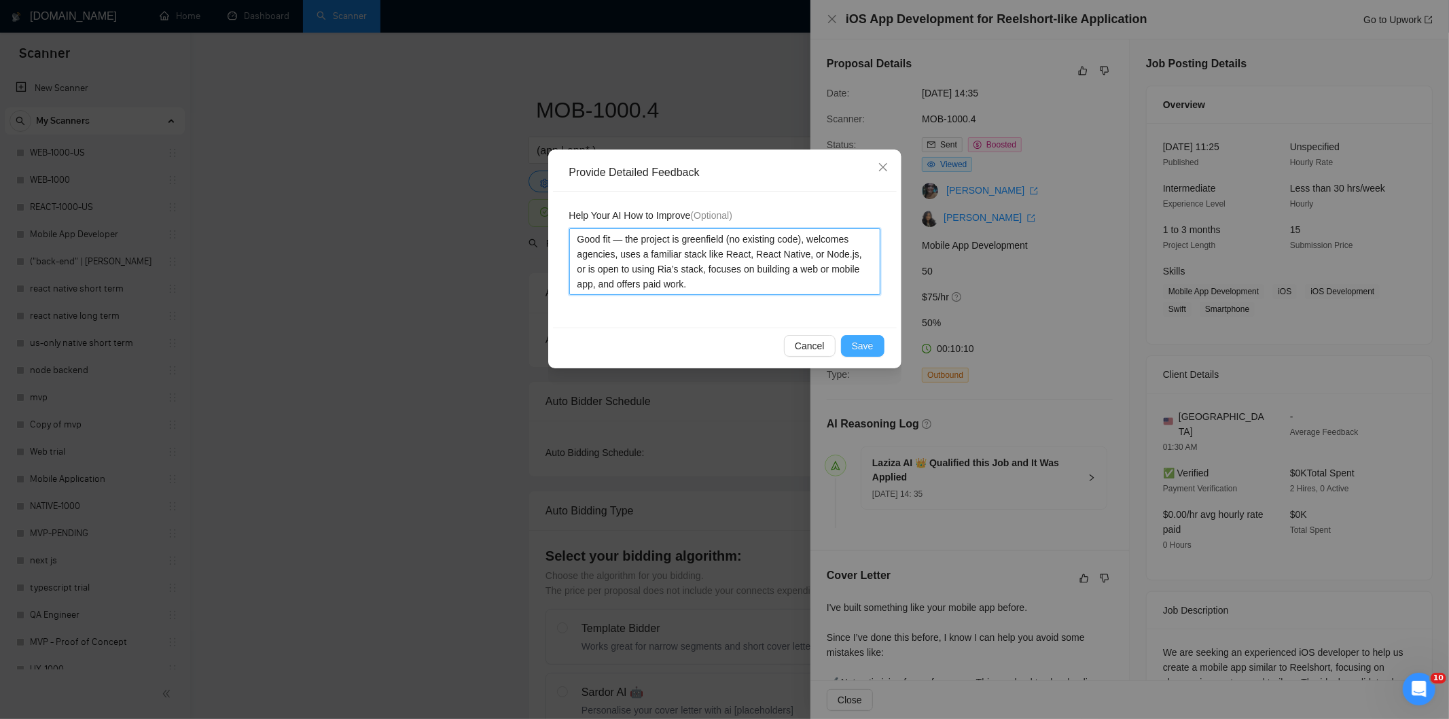
type textarea "Good fit — the project is greenfield (no existing code), welcomes agencies, use…"
click at [872, 342] on span "Save" at bounding box center [863, 345] width 22 height 15
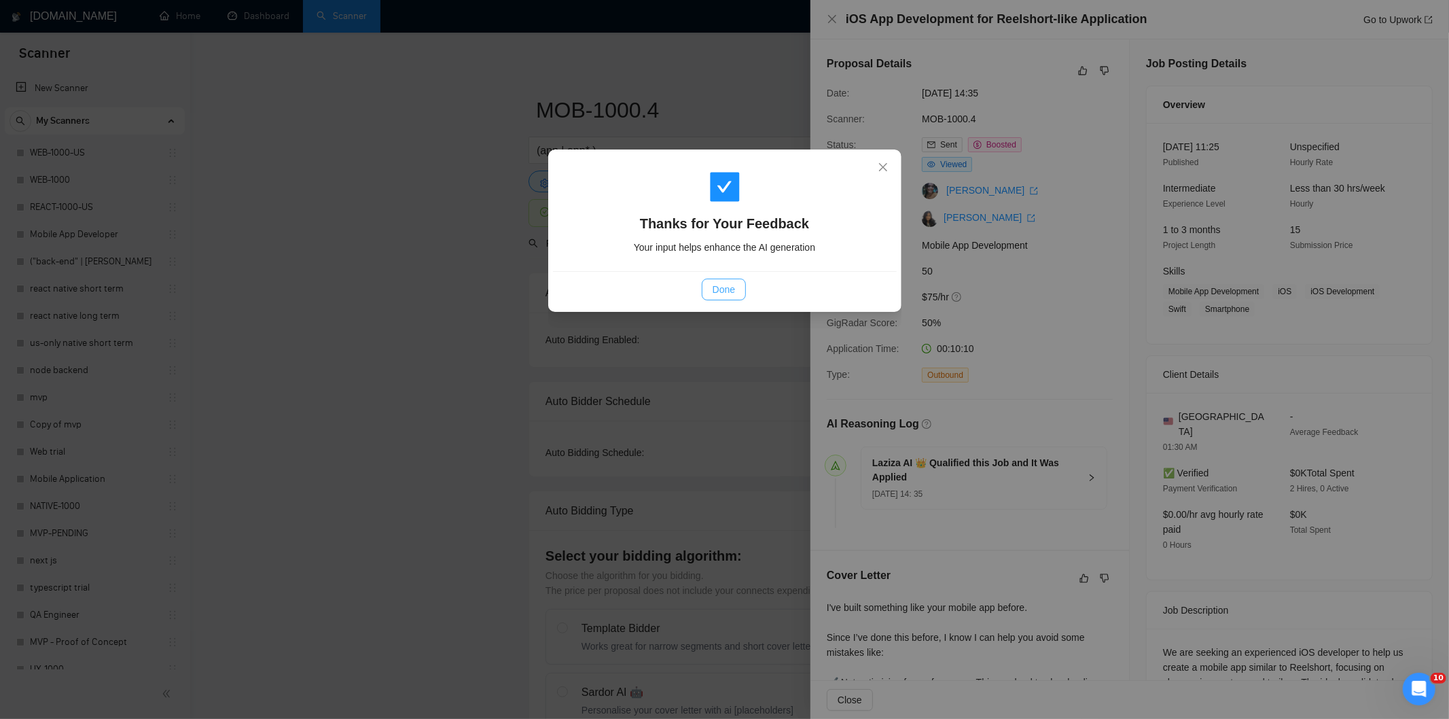
click at [712, 283] on span "Done" at bounding box center [723, 289] width 22 height 15
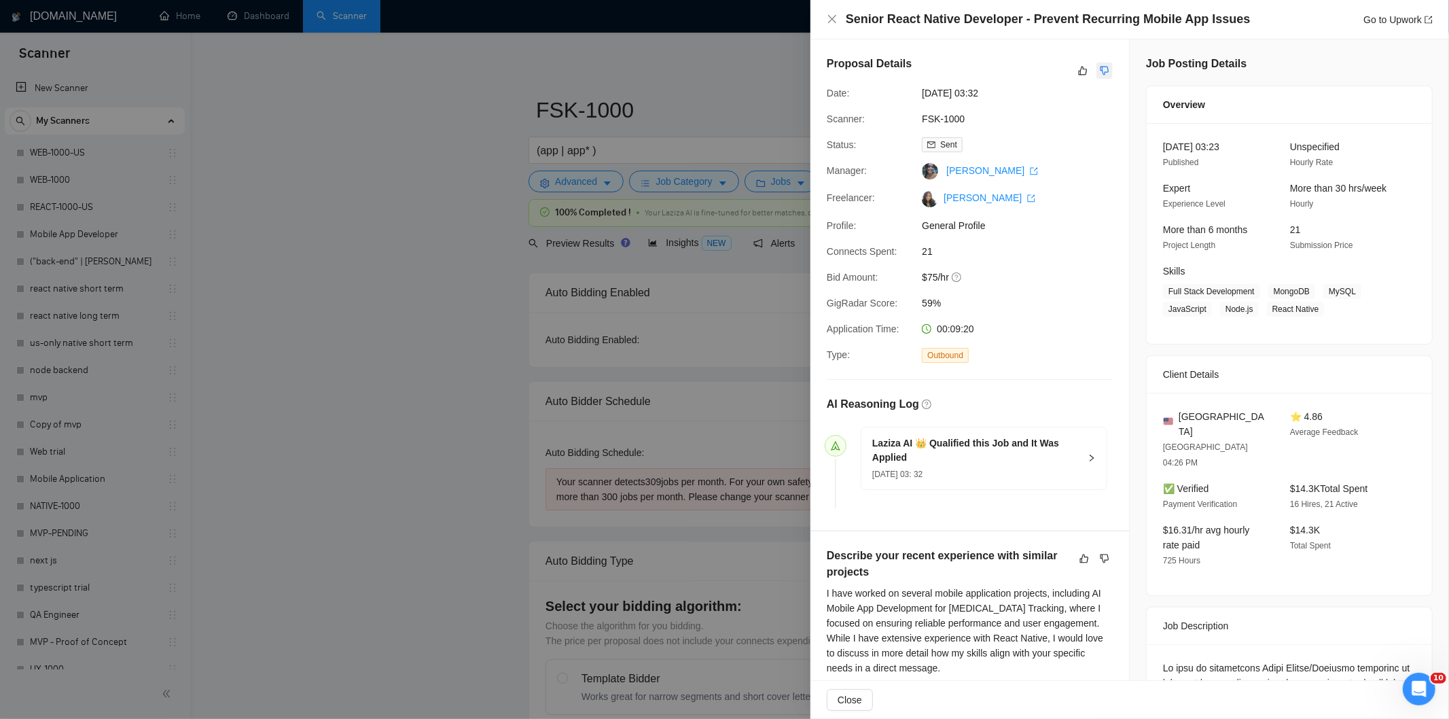
click at [1102, 73] on icon "dislike" at bounding box center [1105, 70] width 10 height 11
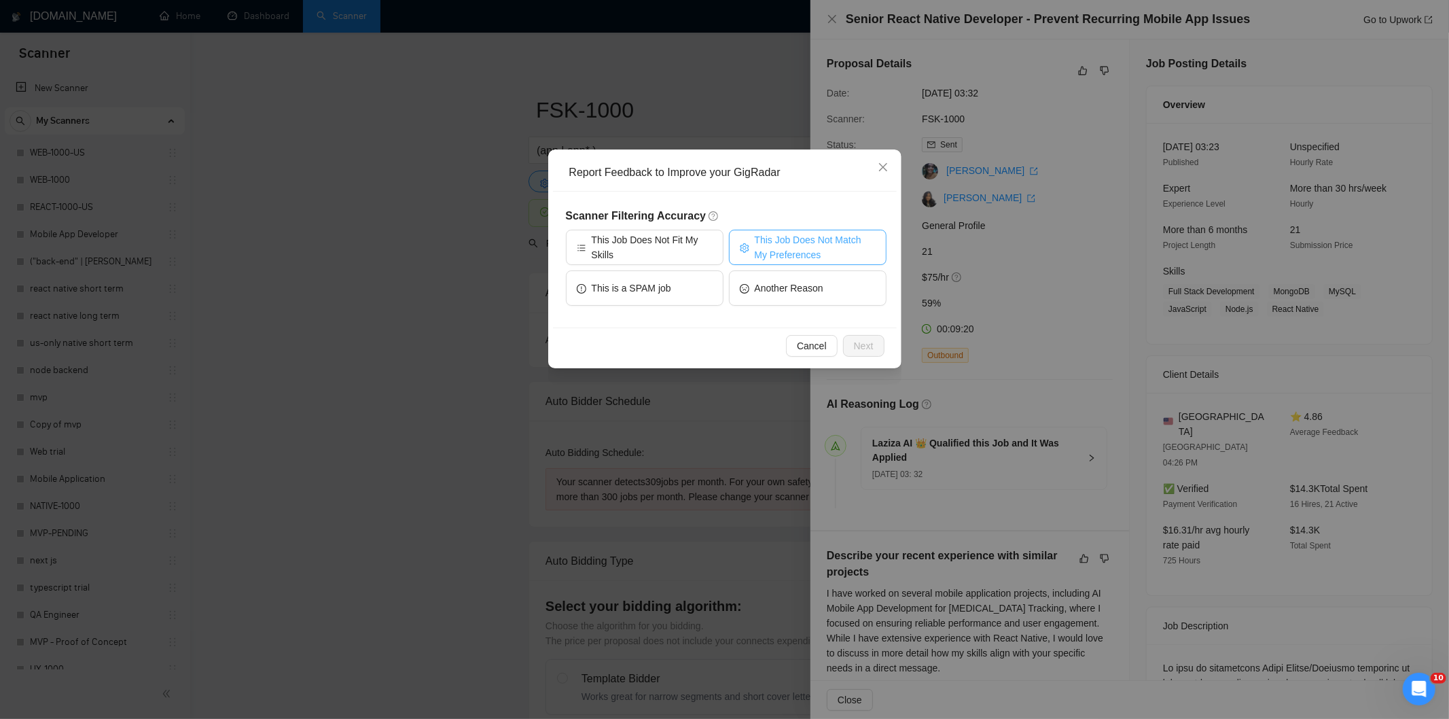
click at [784, 249] on span "This Job Does Not Match My Preferences" at bounding box center [815, 247] width 121 height 30
click at [865, 335] on button "Next" at bounding box center [863, 346] width 41 height 22
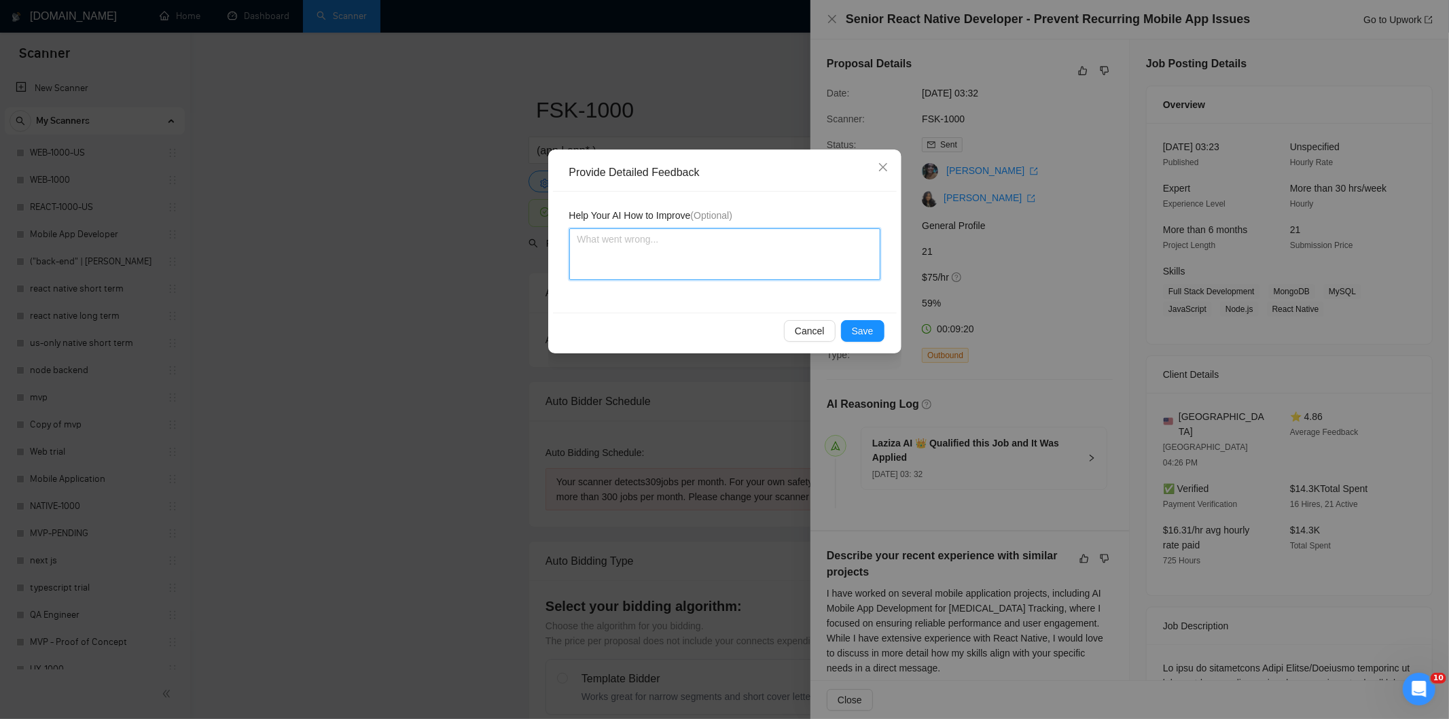
click at [765, 262] on textarea at bounding box center [724, 254] width 311 height 52
paste textarea "Not a fit — the client prefers to hire a solo developer, but Ria is an agency. …"
type textarea "Not a fit — the client prefers to hire a solo developer, but Ria is an agency. …"
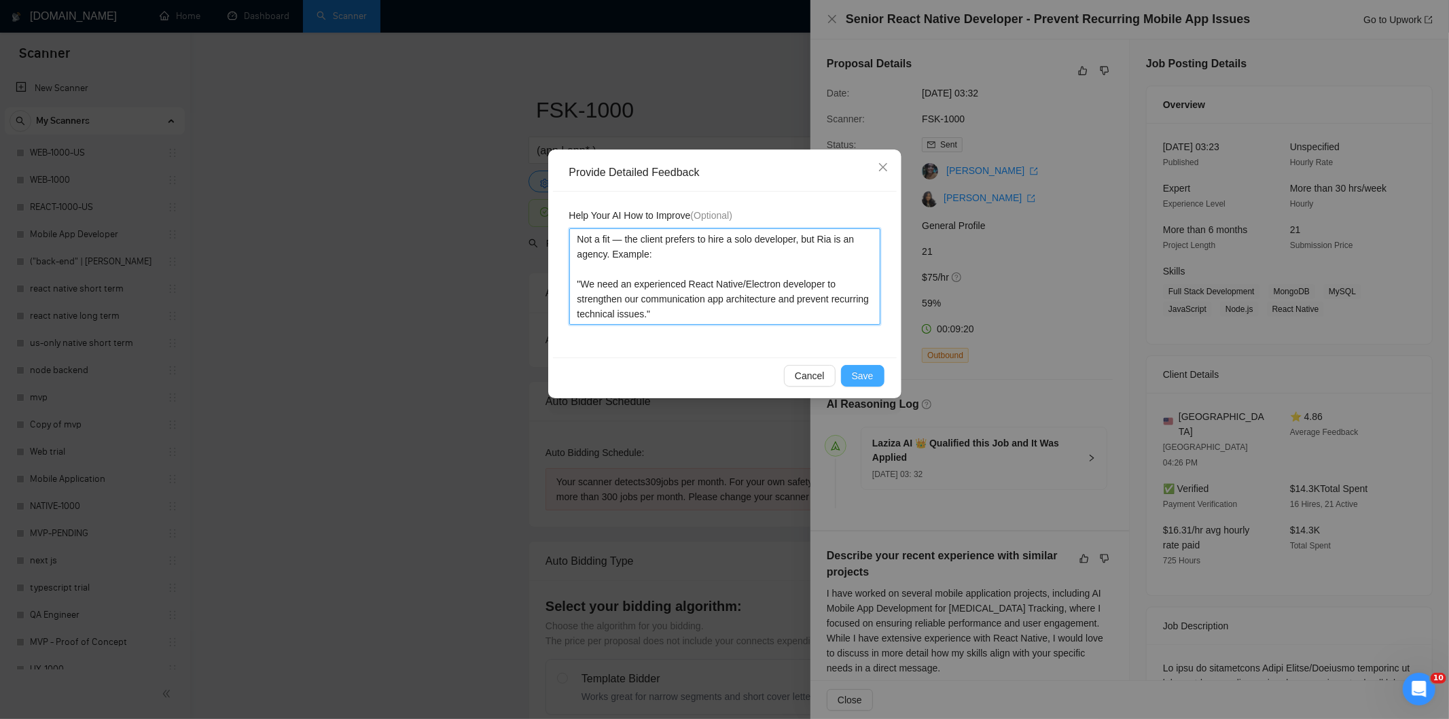
type textarea "Not a fit — the client prefers to hire a solo developer, but Ria is an agency. …"
click at [867, 376] on span "Save" at bounding box center [863, 375] width 22 height 15
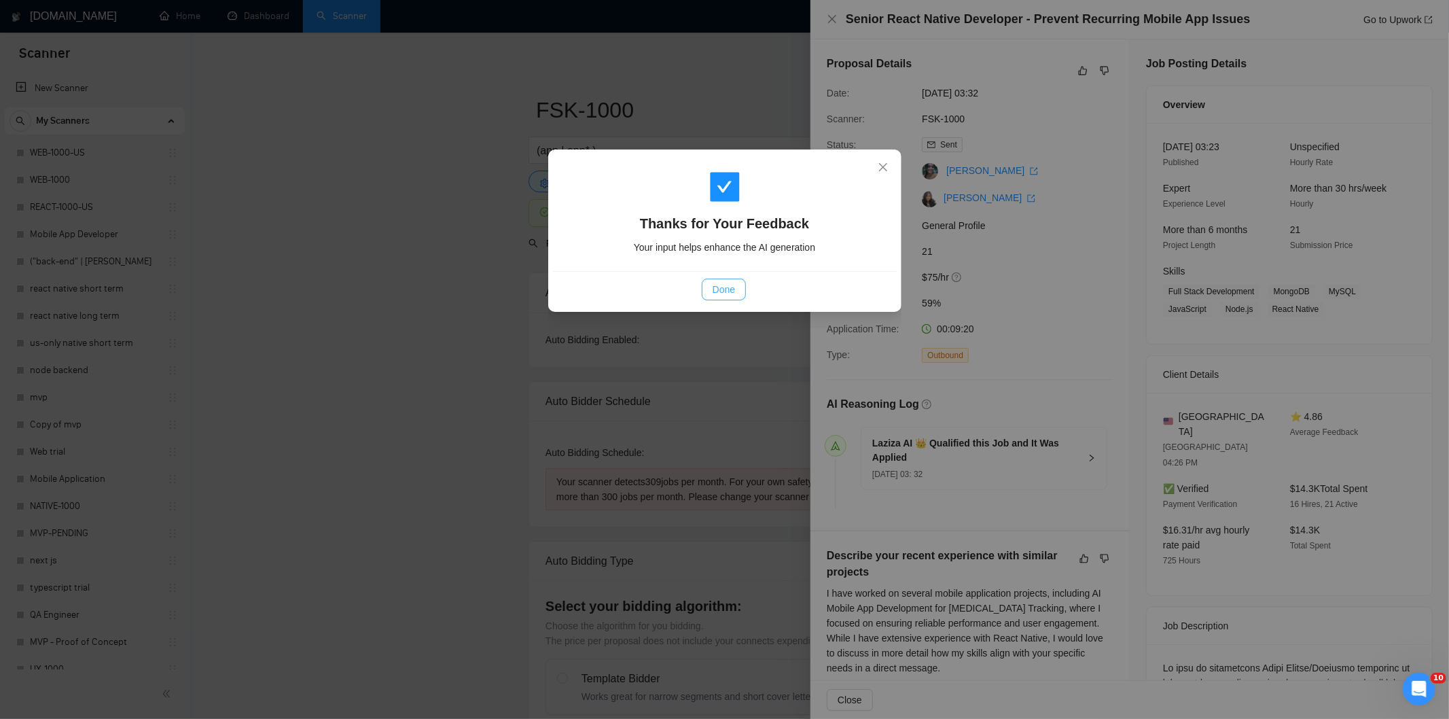
click at [735, 293] on span "Done" at bounding box center [723, 289] width 22 height 15
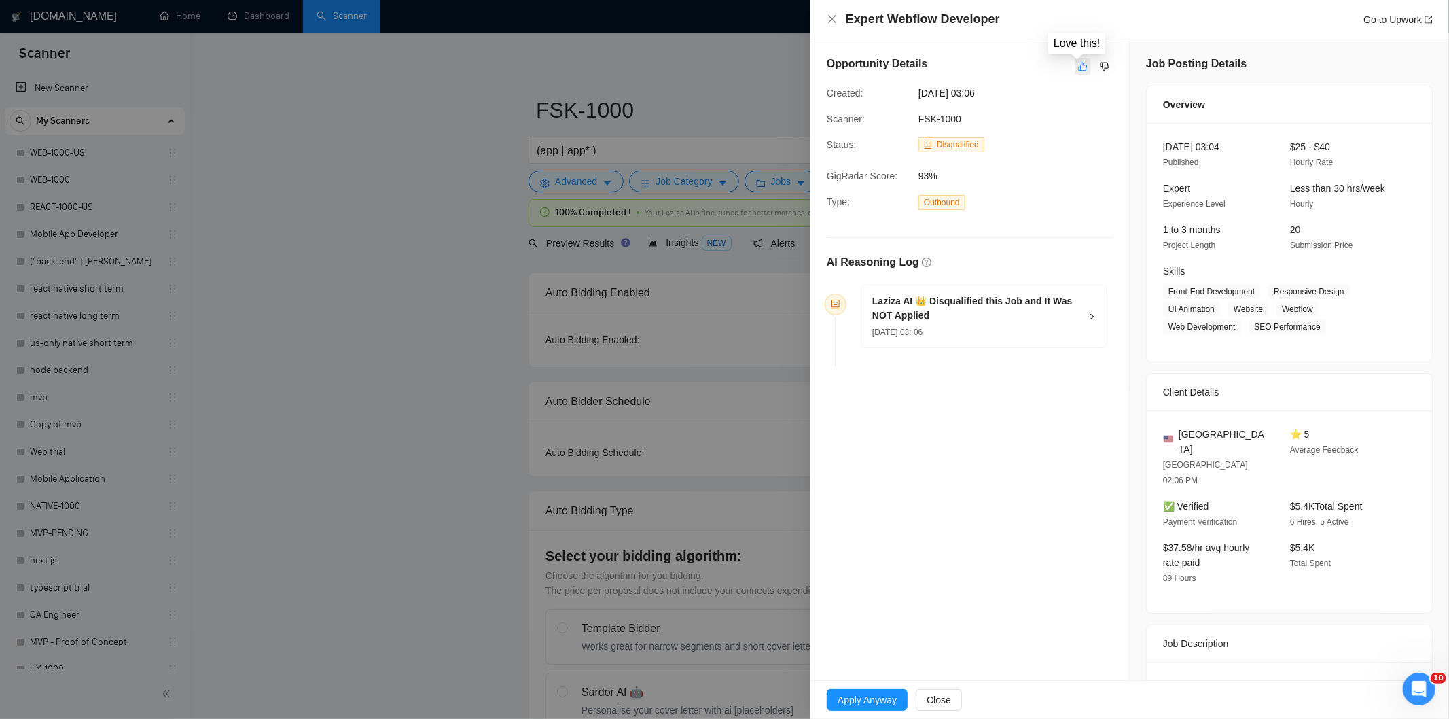
click at [1078, 65] on icon "like" at bounding box center [1083, 66] width 10 height 11
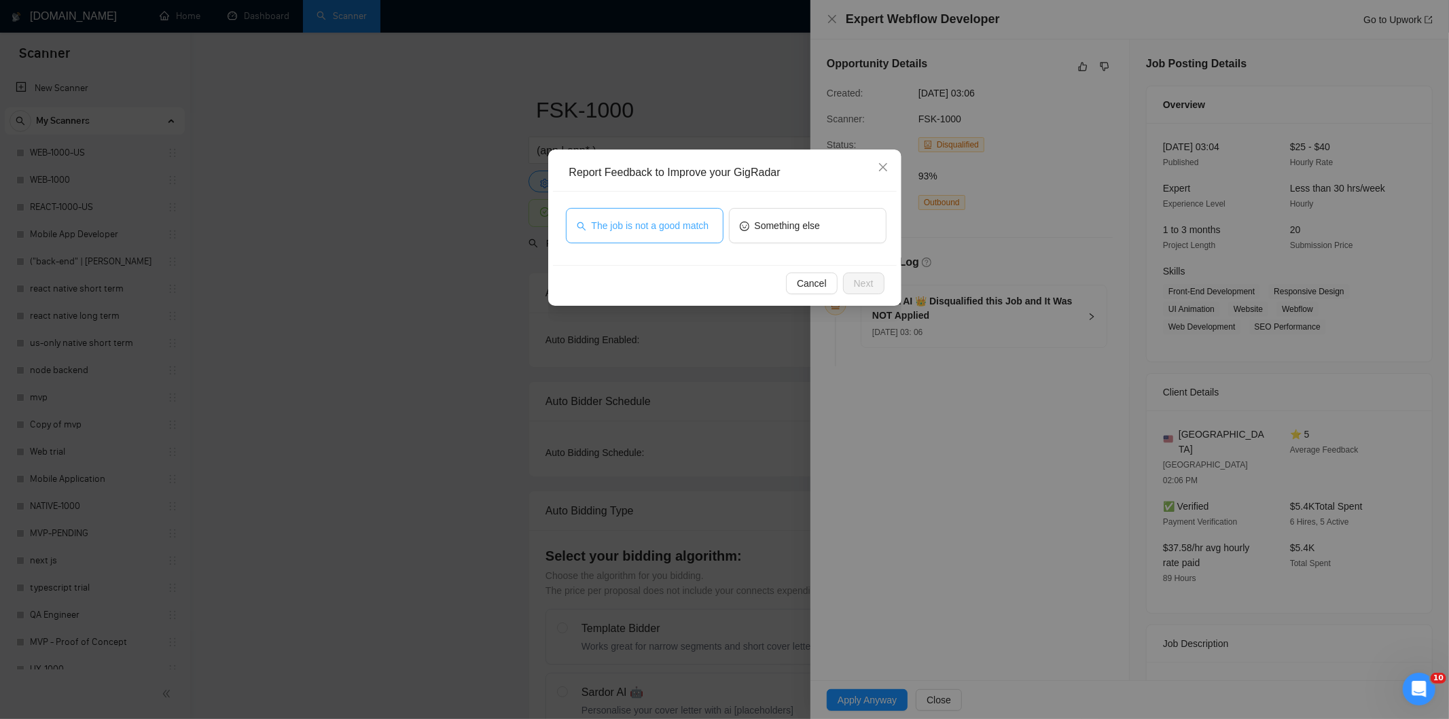
click at [700, 228] on span "The job is not a good match" at bounding box center [651, 225] width 118 height 15
click at [875, 274] on button "Next" at bounding box center [863, 283] width 41 height 22
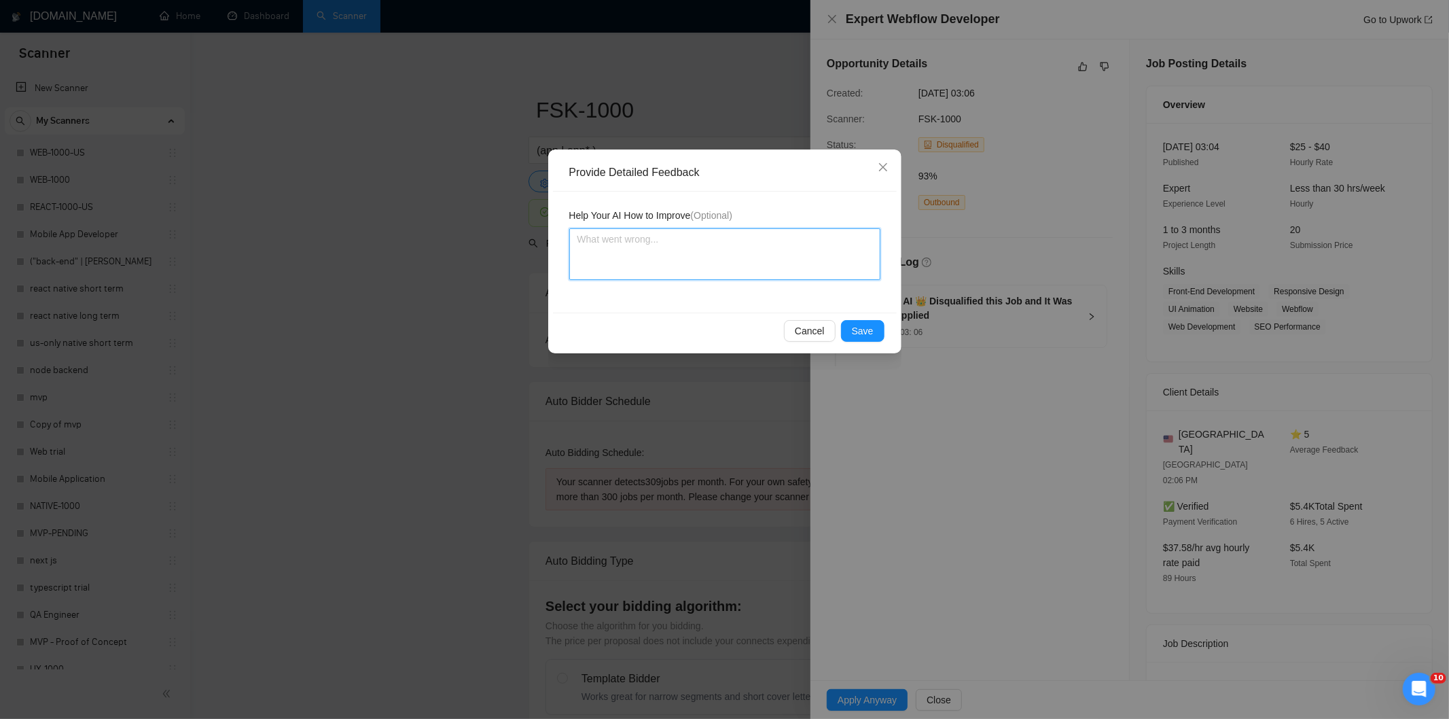
click at [801, 254] on textarea at bounding box center [724, 254] width 311 height 52
paste textarea "Not a fit — this project has been disqualified for other reasons. Example: "The…"
type textarea "Not a fit — this project has been disqualified for other reasons. Example: "The…"
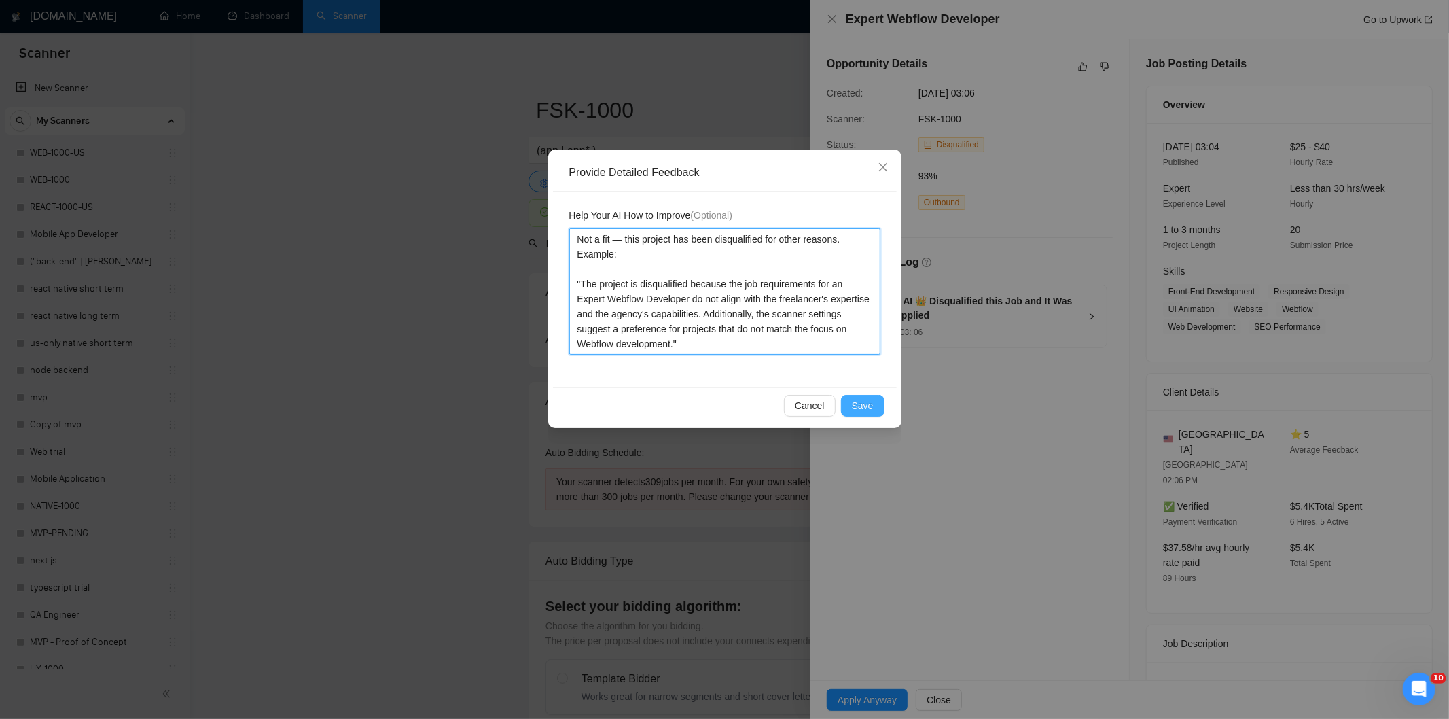
type textarea "Not a fit — this project has been disqualified for other reasons. Example: "The…"
click at [866, 405] on span "Save" at bounding box center [863, 405] width 22 height 15
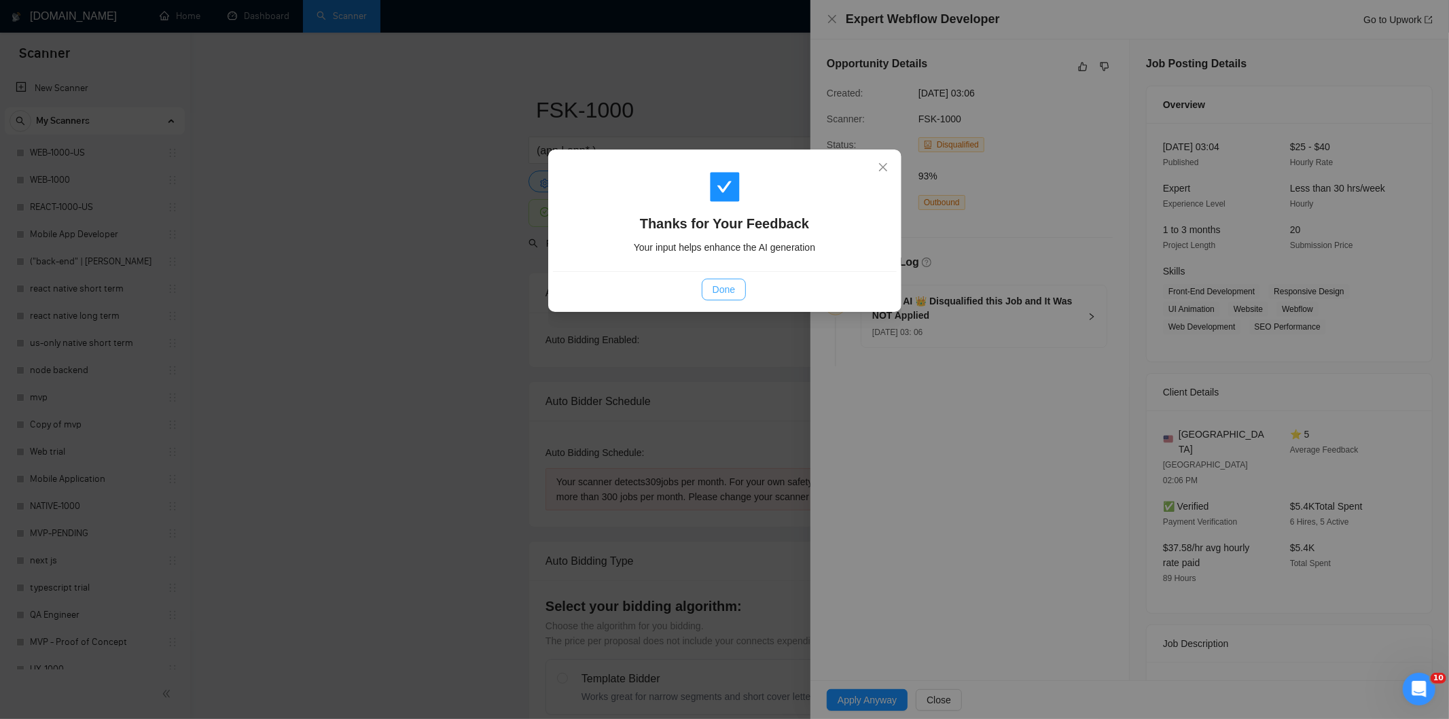
click at [736, 292] on button "Done" at bounding box center [724, 289] width 44 height 22
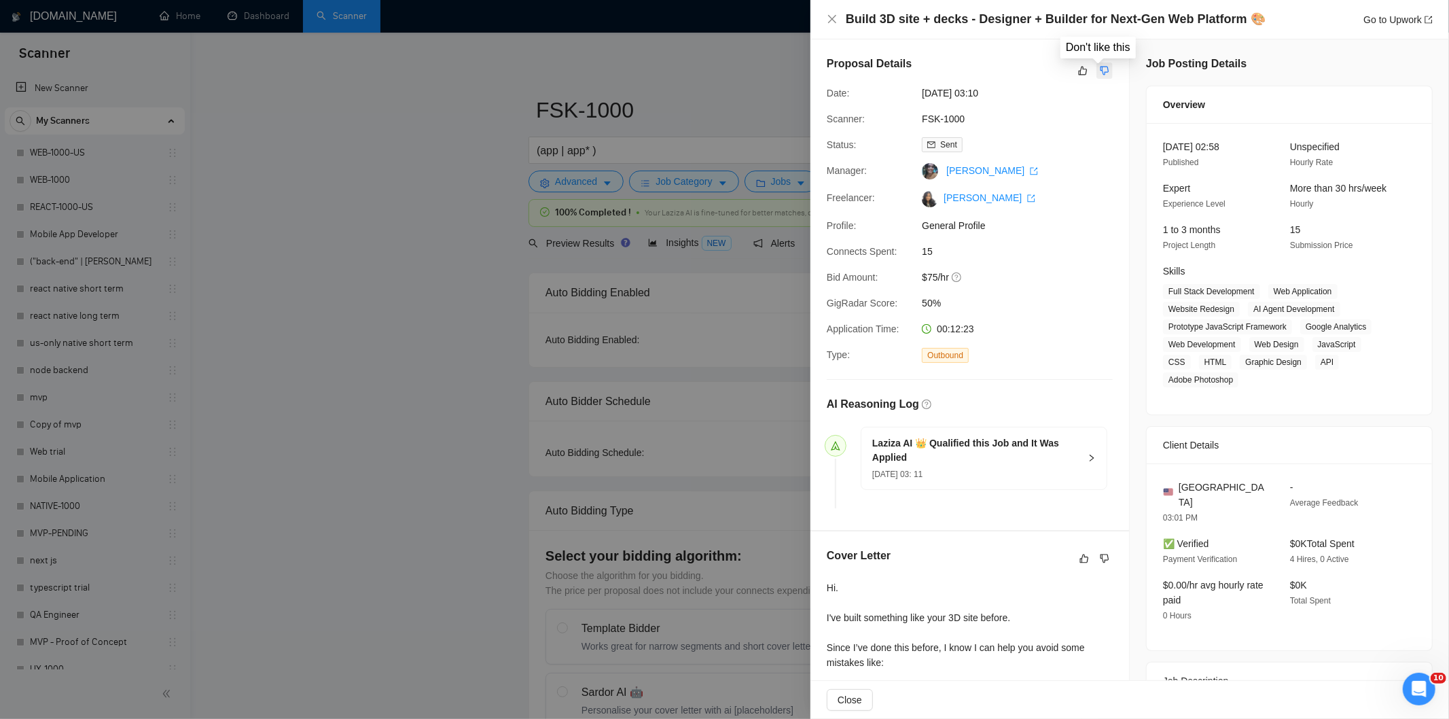
click at [1104, 73] on button "button" at bounding box center [1104, 70] width 16 height 16
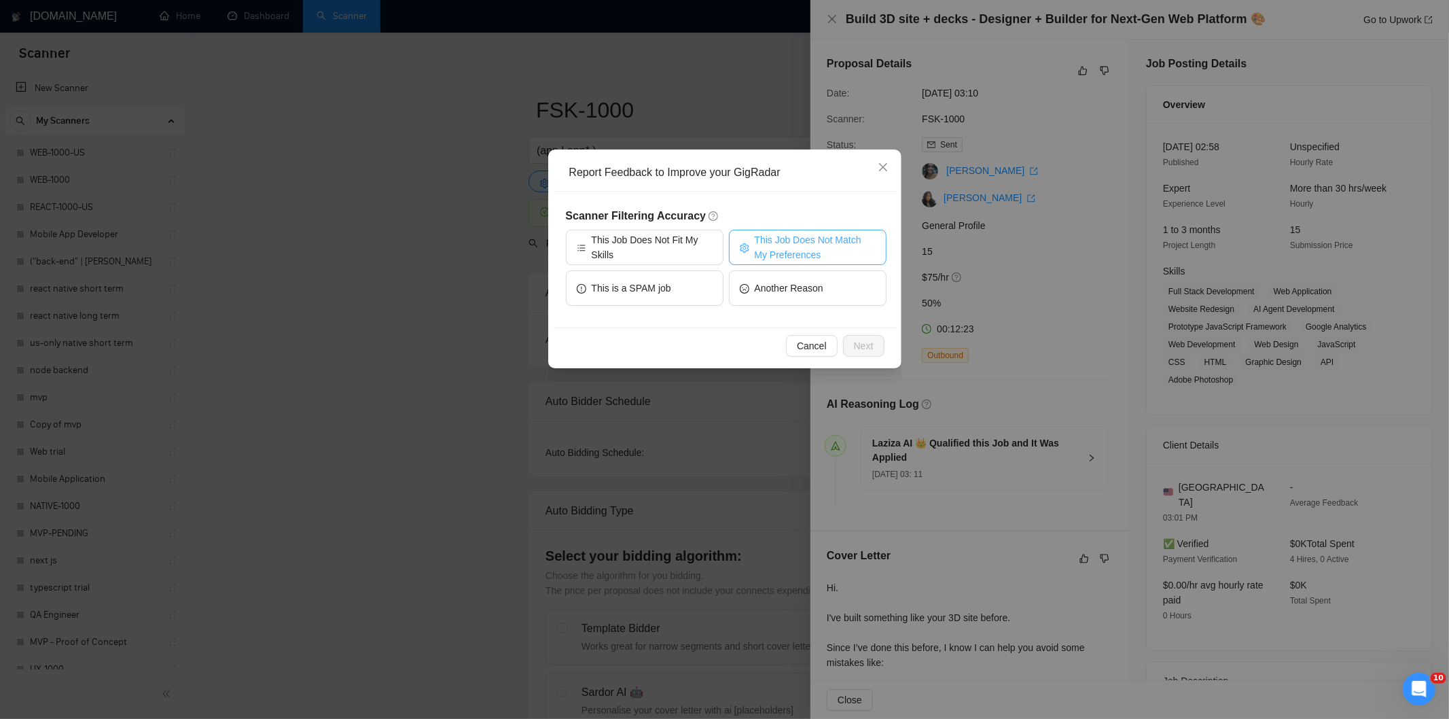
click at [807, 242] on span "This Job Does Not Match My Preferences" at bounding box center [815, 247] width 121 height 30
click at [856, 336] on button "Next" at bounding box center [863, 346] width 41 height 22
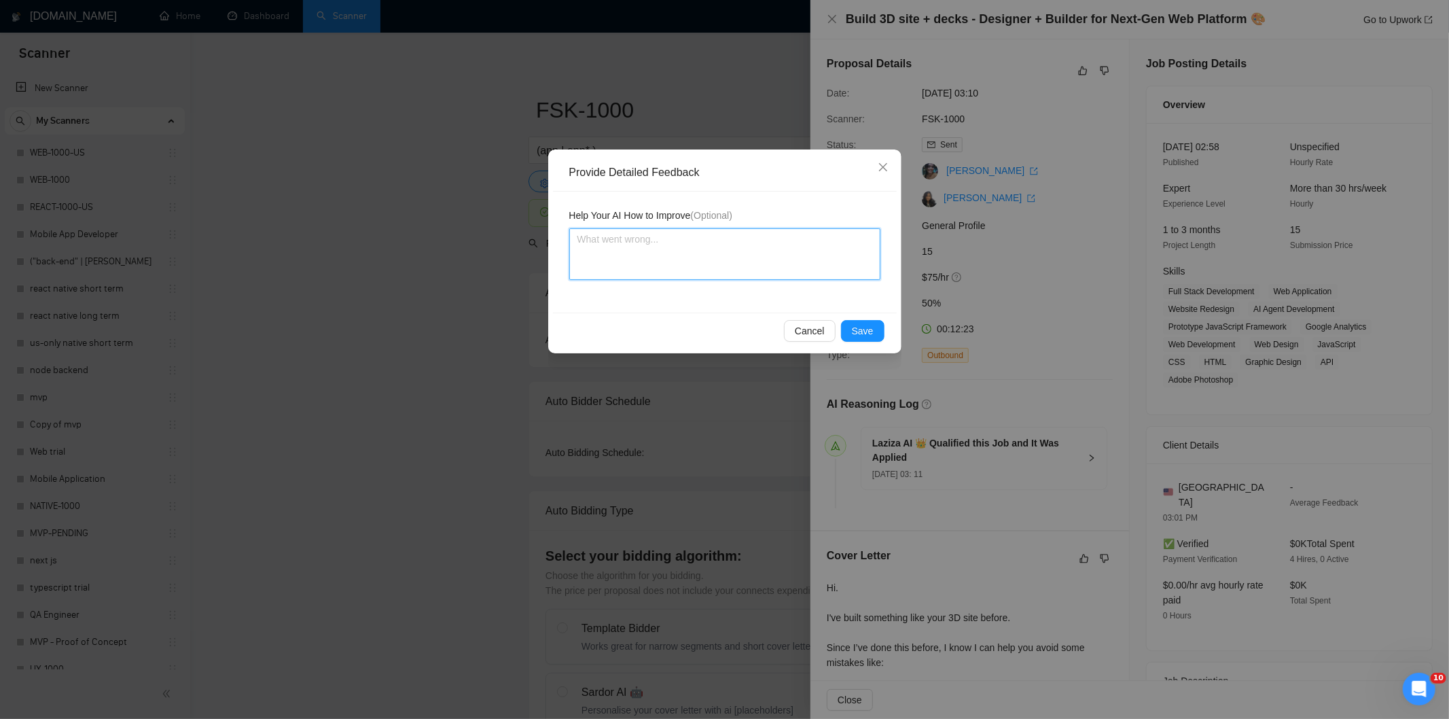
click at [814, 262] on textarea at bounding box center [724, 254] width 311 height 52
paste textarea "Not a fit — the project isn't for a web or mobile app, which is Ria's focus. Ex…"
type textarea "Not a fit — the project isn't for a web or mobile app, which is Ria's focus. Ex…"
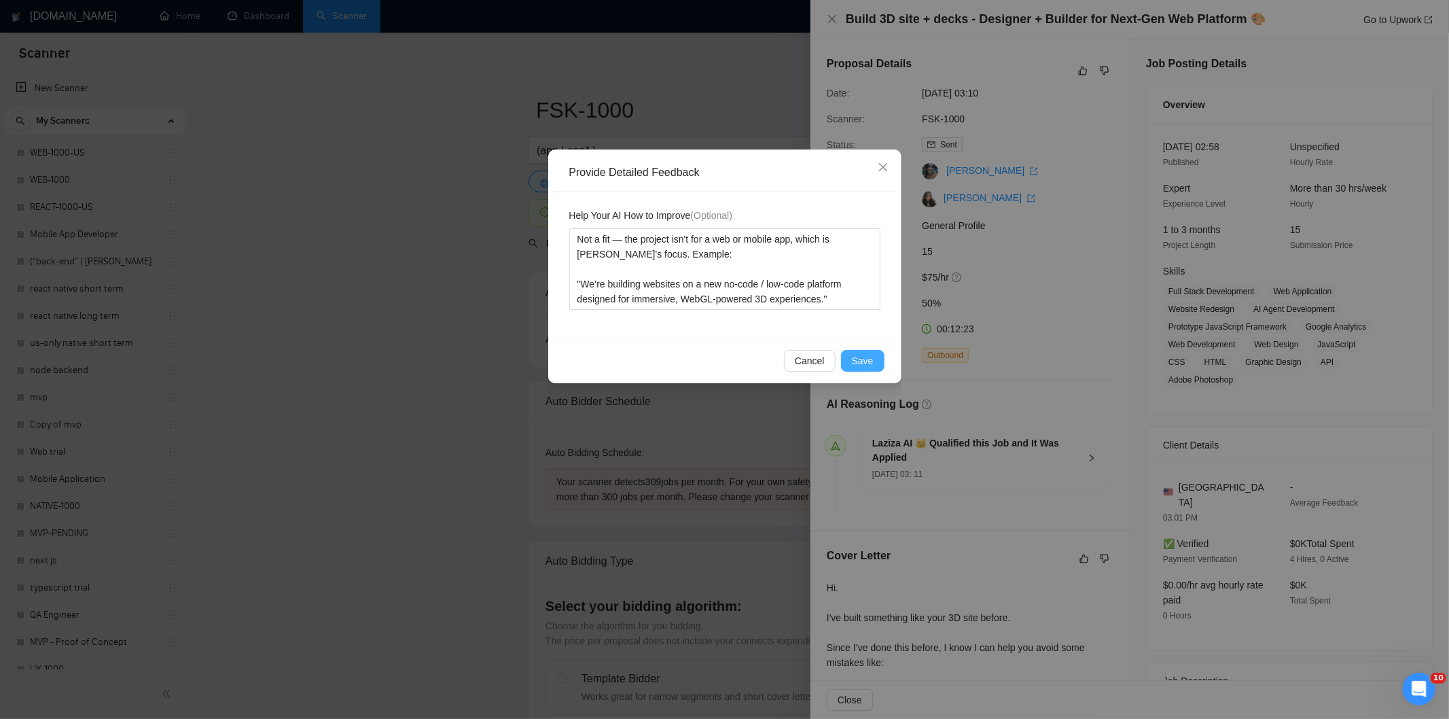
click at [866, 358] on span "Save" at bounding box center [863, 360] width 22 height 15
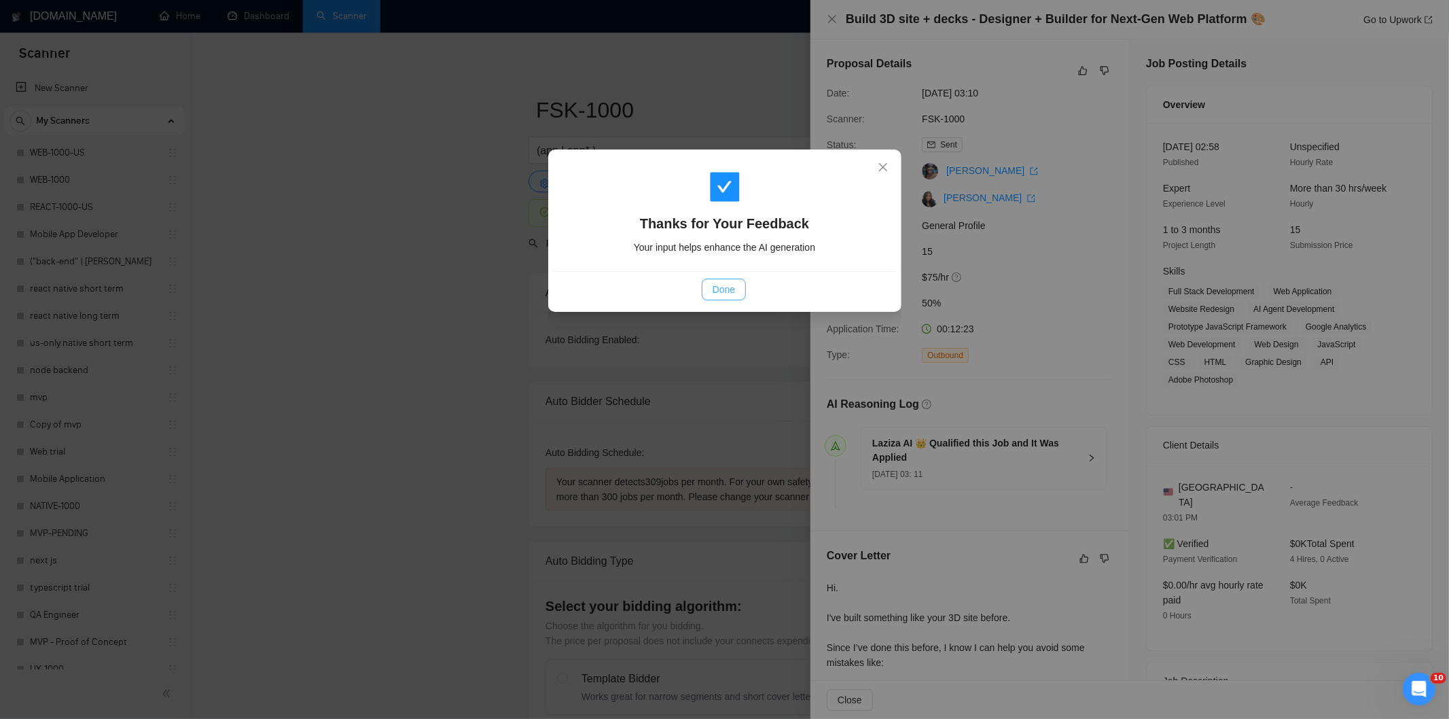
click at [714, 287] on span "Done" at bounding box center [723, 289] width 22 height 15
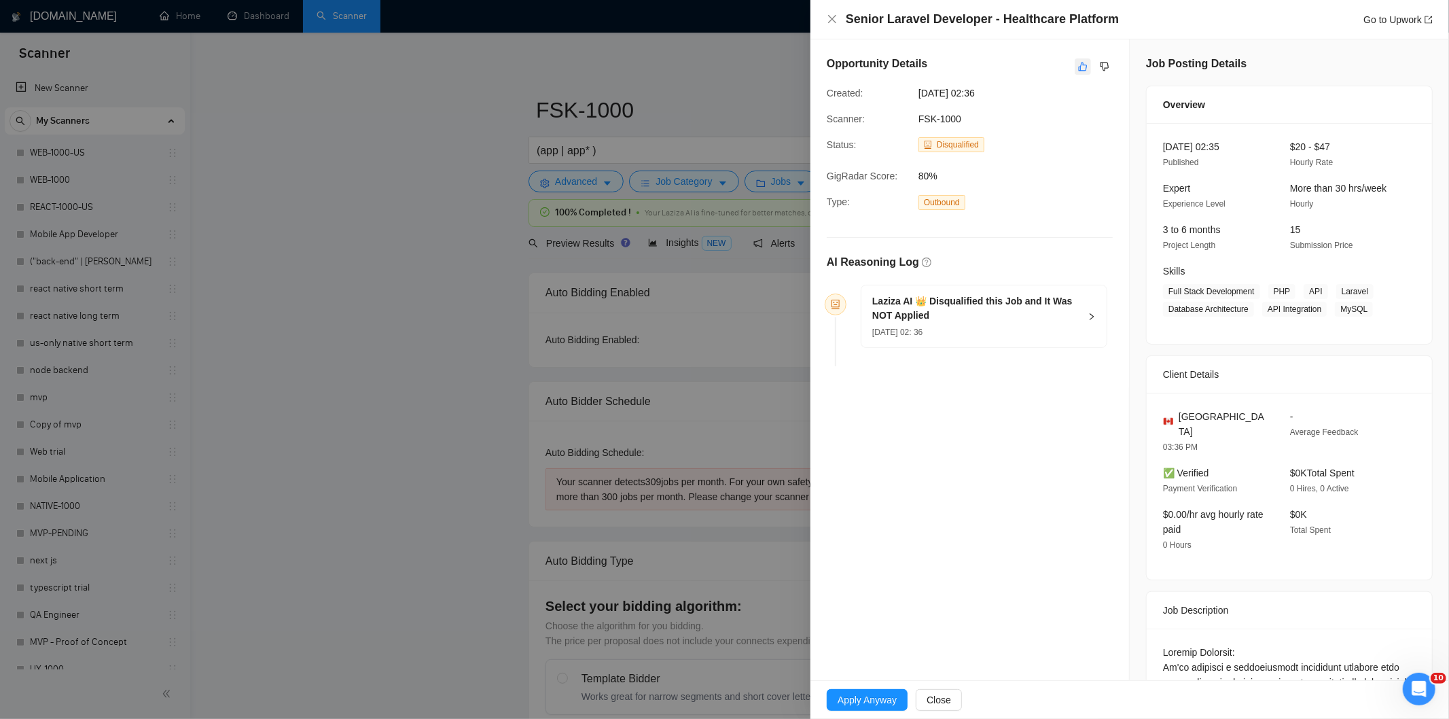
click at [1078, 69] on icon "like" at bounding box center [1083, 66] width 10 height 11
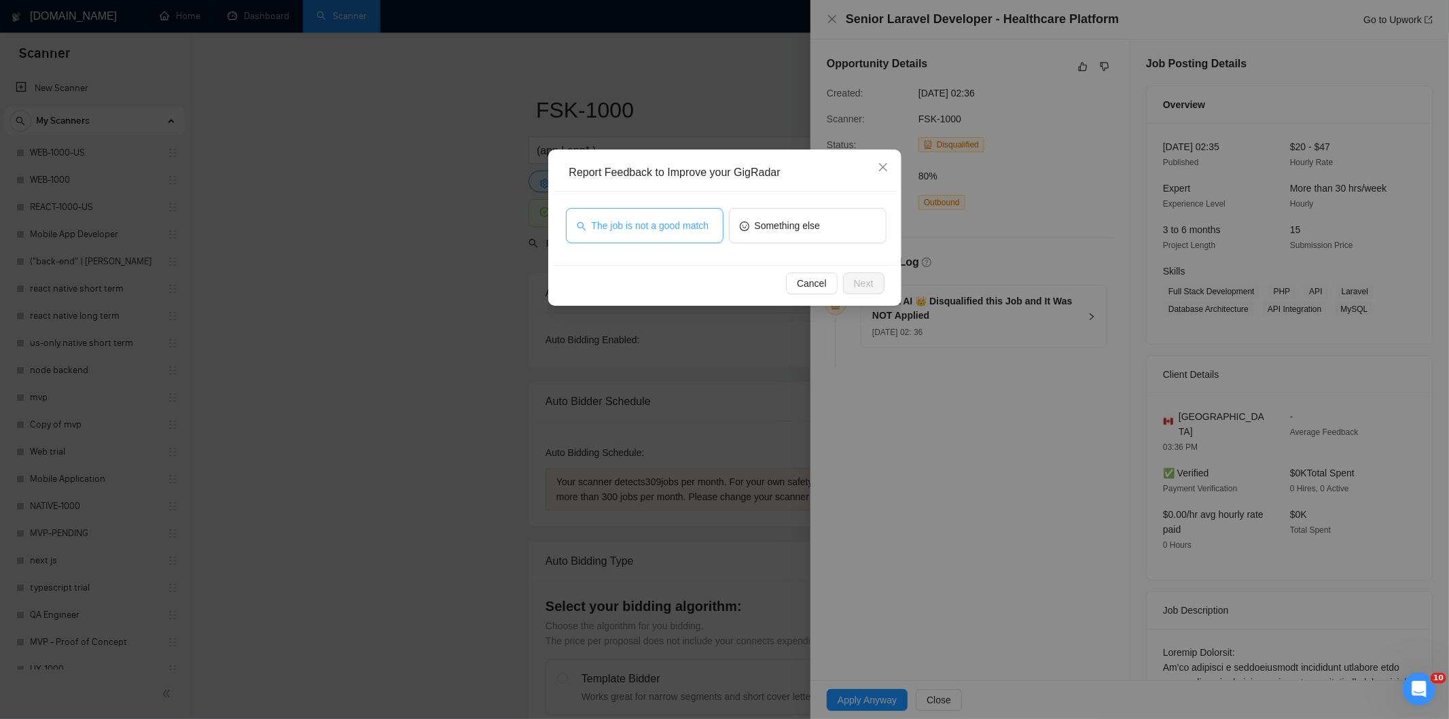
click at [647, 225] on span "The job is not a good match" at bounding box center [651, 225] width 118 height 15
click at [879, 281] on button "Next" at bounding box center [863, 283] width 41 height 22
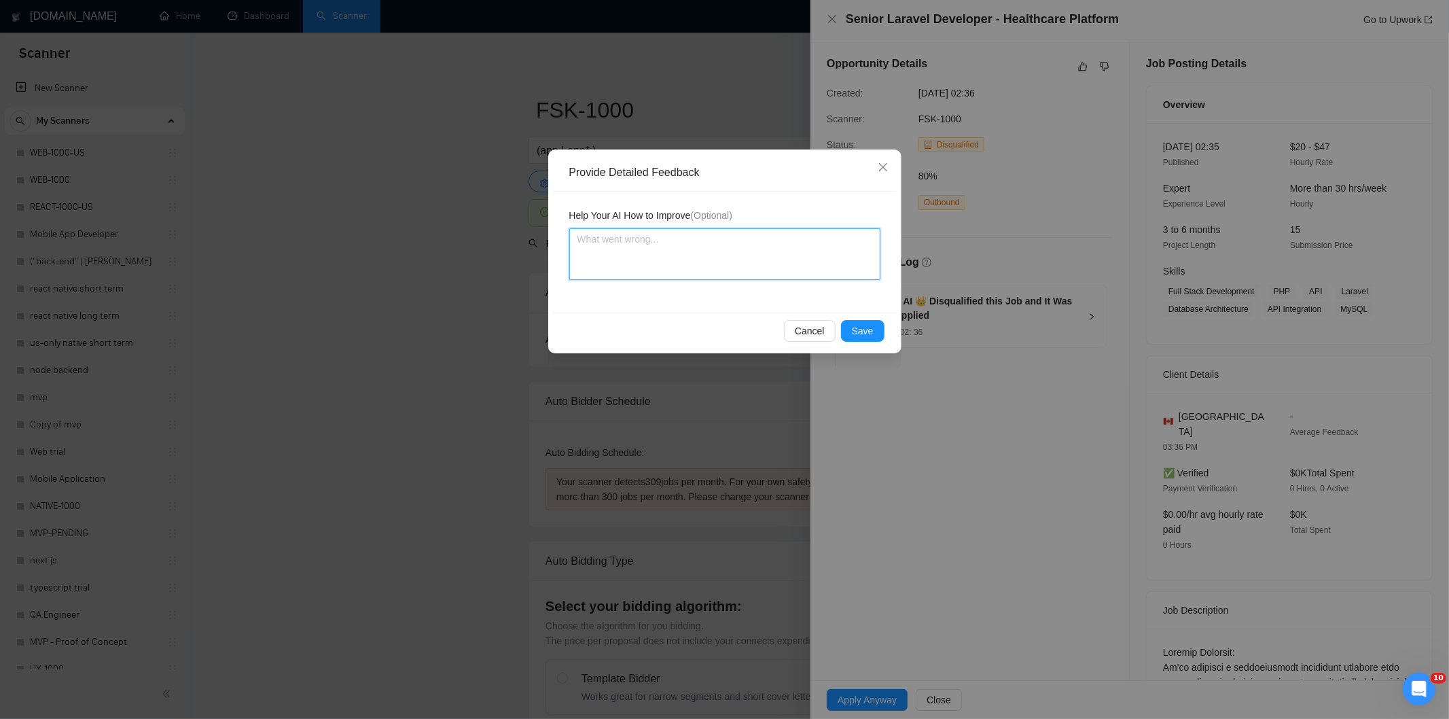
click at [809, 239] on textarea at bounding box center [724, 254] width 311 height 52
paste textarea "Not a fit — this project has been disqualified for other reasons. Example: "Job…"
type textarea "Not a fit — this project has been disqualified for other reasons. Example: "Job…"
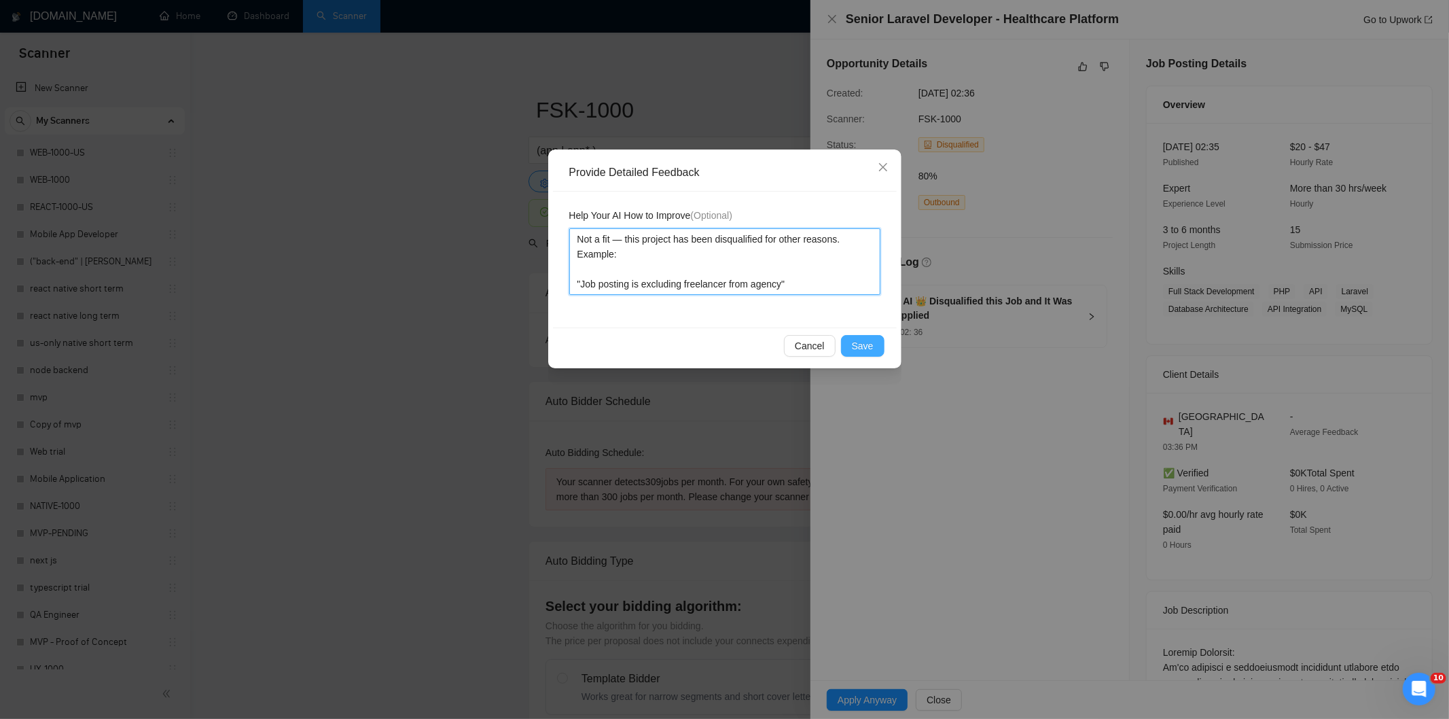
type textarea "Not a fit — this project has been disqualified for other reasons. Example: "Job…"
click at [858, 340] on span "Save" at bounding box center [863, 345] width 22 height 15
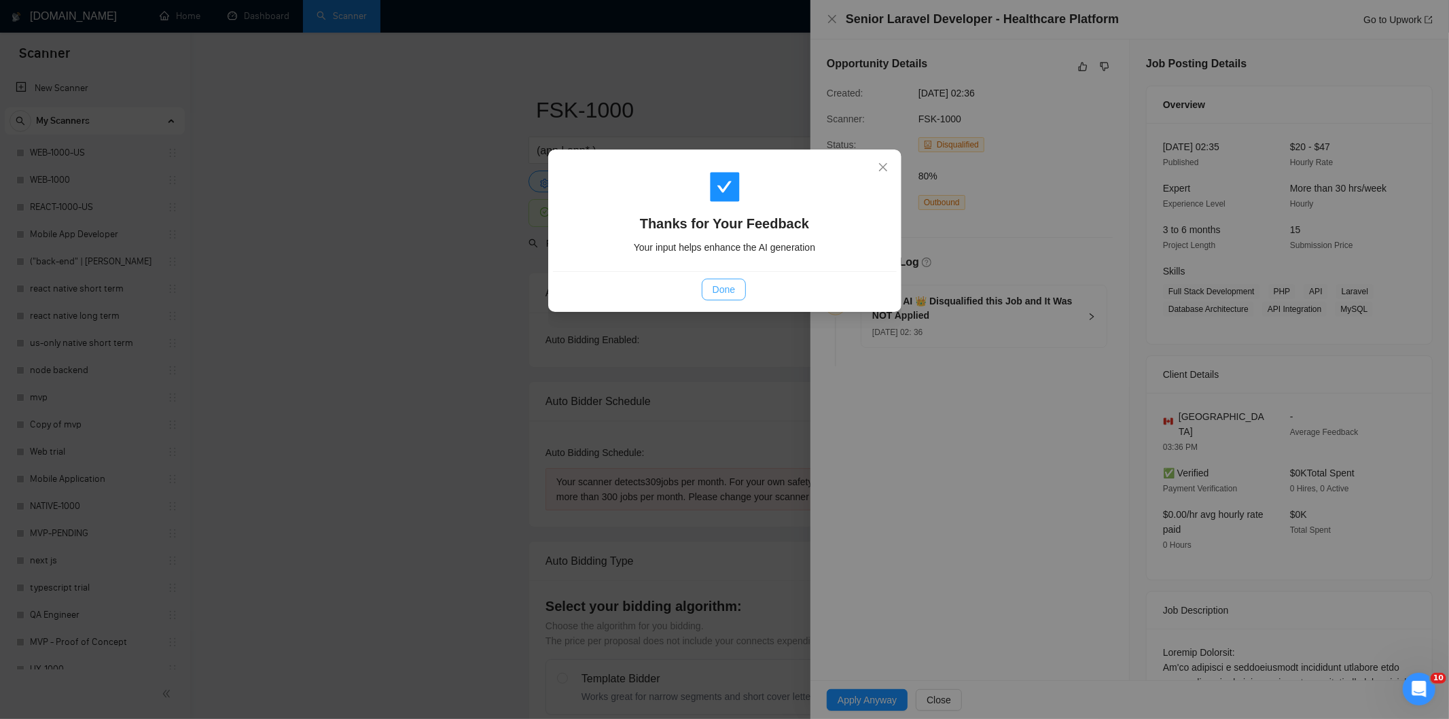
click at [723, 291] on span "Done" at bounding box center [723, 289] width 22 height 15
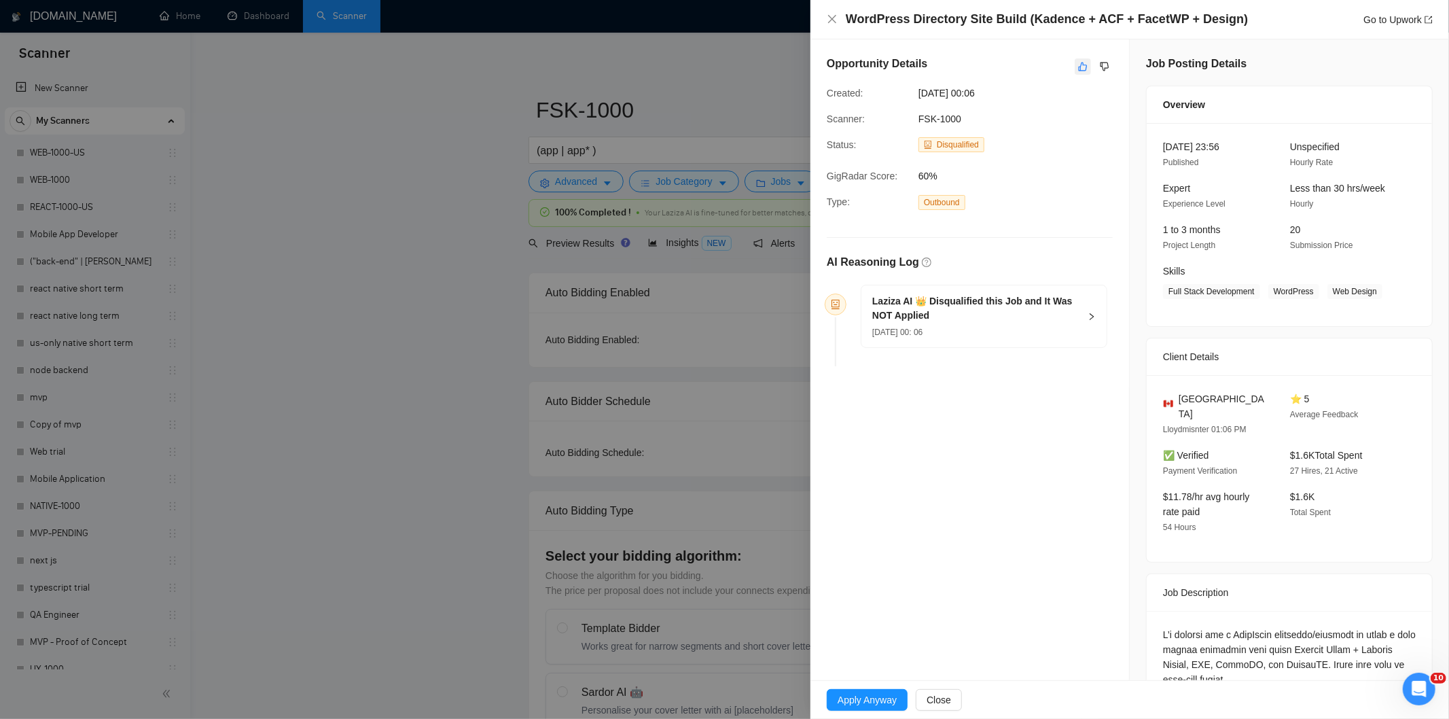
click at [1078, 68] on icon "like" at bounding box center [1083, 66] width 10 height 11
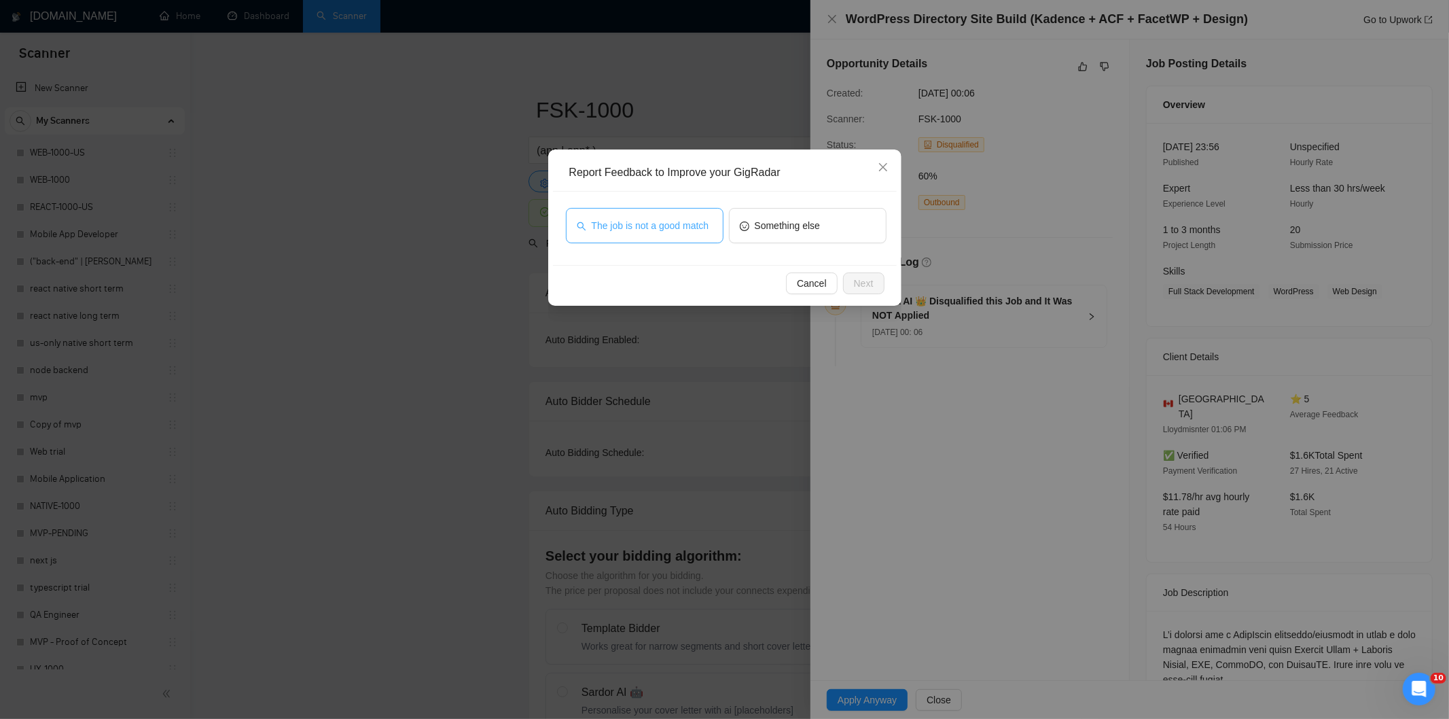
click at [668, 221] on span "The job is not a good match" at bounding box center [651, 225] width 118 height 15
click at [860, 277] on span "Next" at bounding box center [864, 283] width 20 height 15
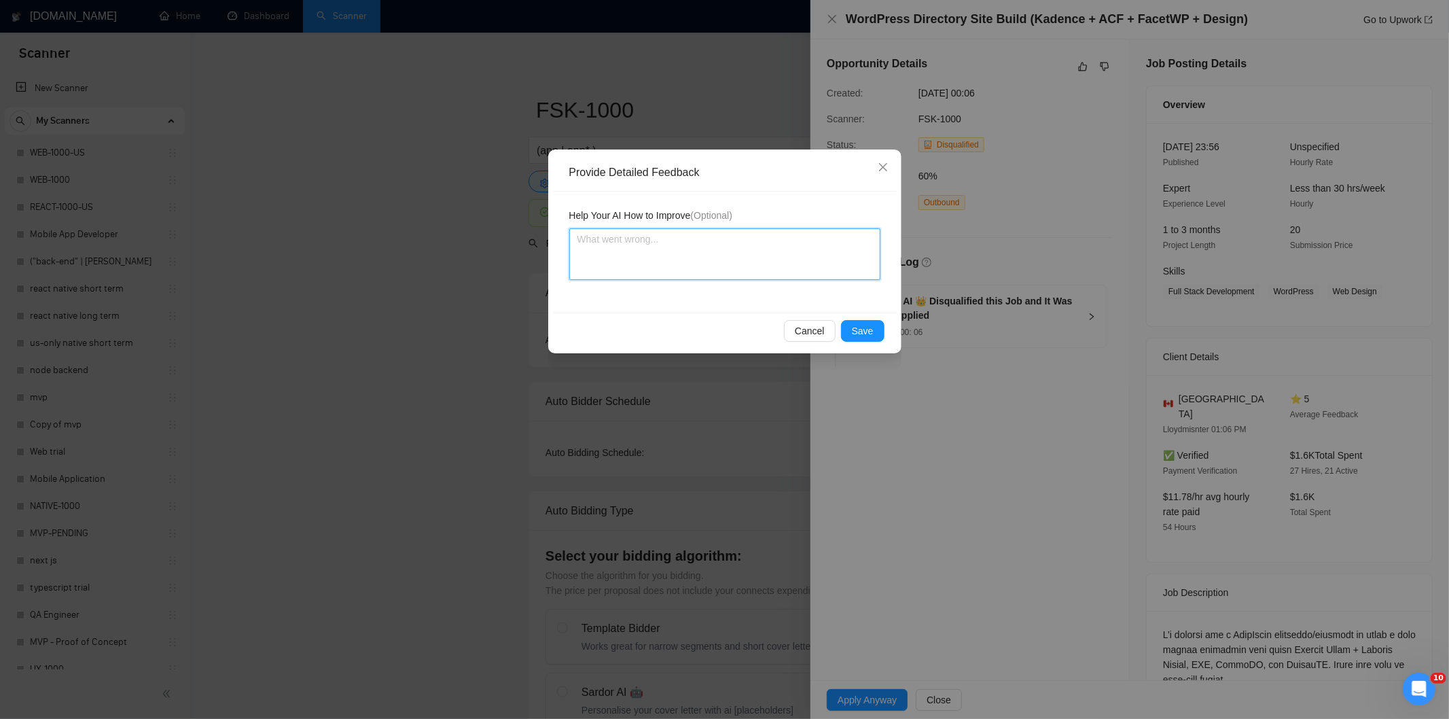
click at [825, 272] on textarea at bounding box center [724, 254] width 311 height 52
paste textarea "Not a fit — this project has been disqualified for other reasons. Example: "The…"
type textarea "Not a fit — this project has been disqualified for other reasons. Example: "The…"
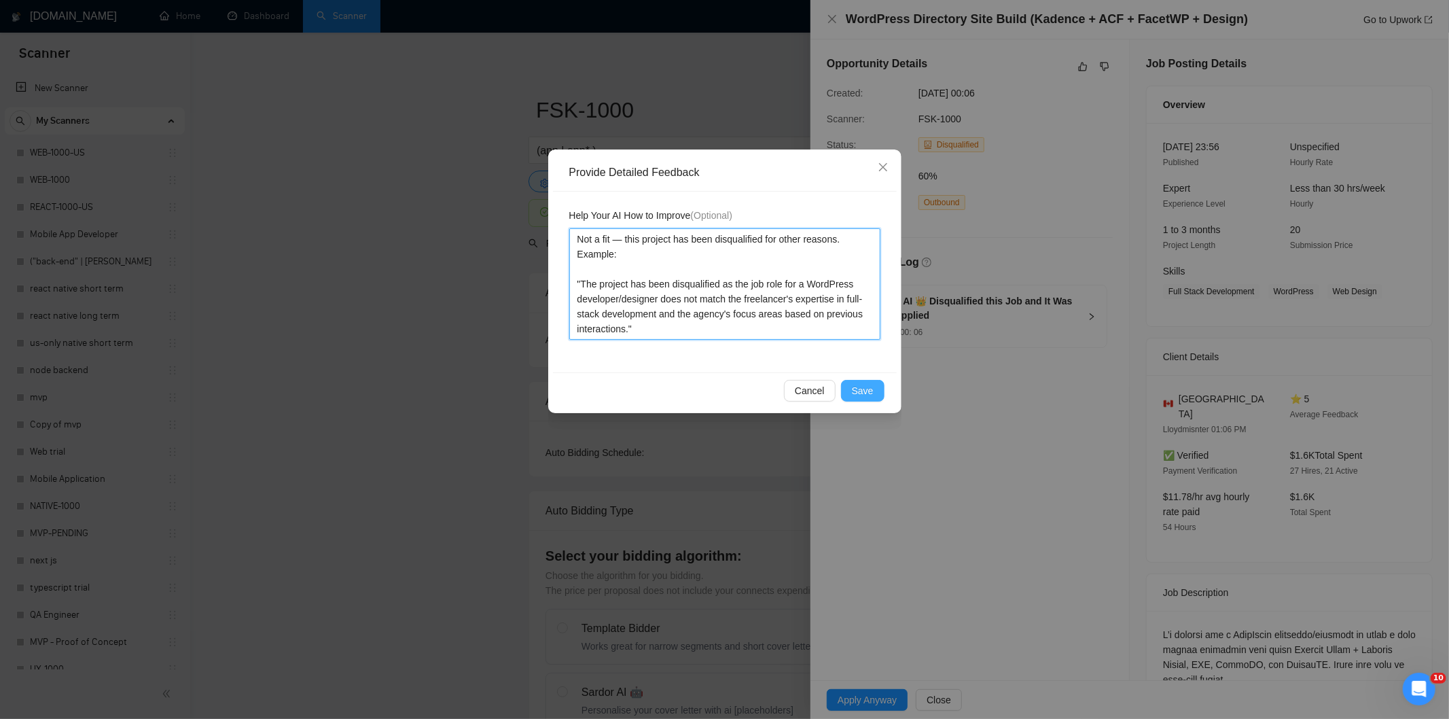
type textarea "Not a fit — this project has been disqualified for other reasons. Example: "The…"
click at [856, 389] on span "Save" at bounding box center [863, 390] width 22 height 15
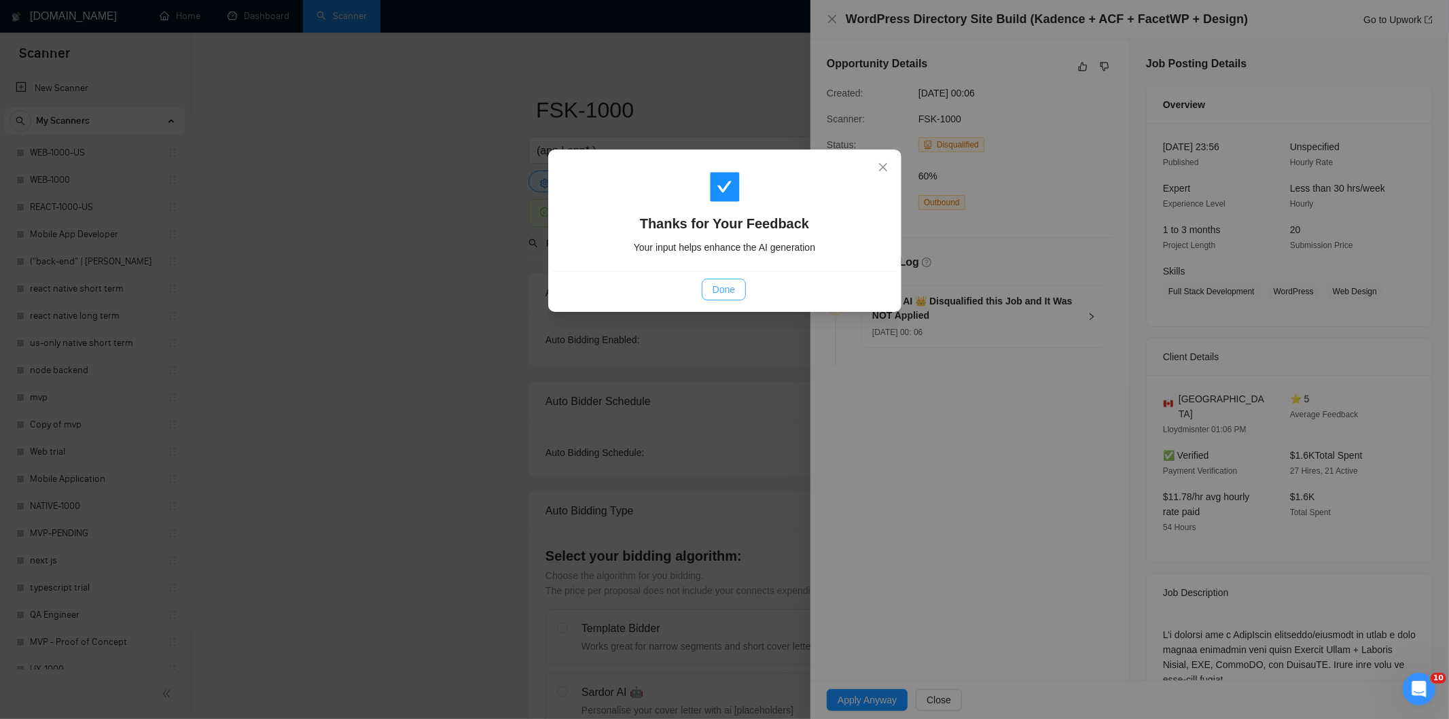
click at [728, 288] on span "Done" at bounding box center [723, 289] width 22 height 15
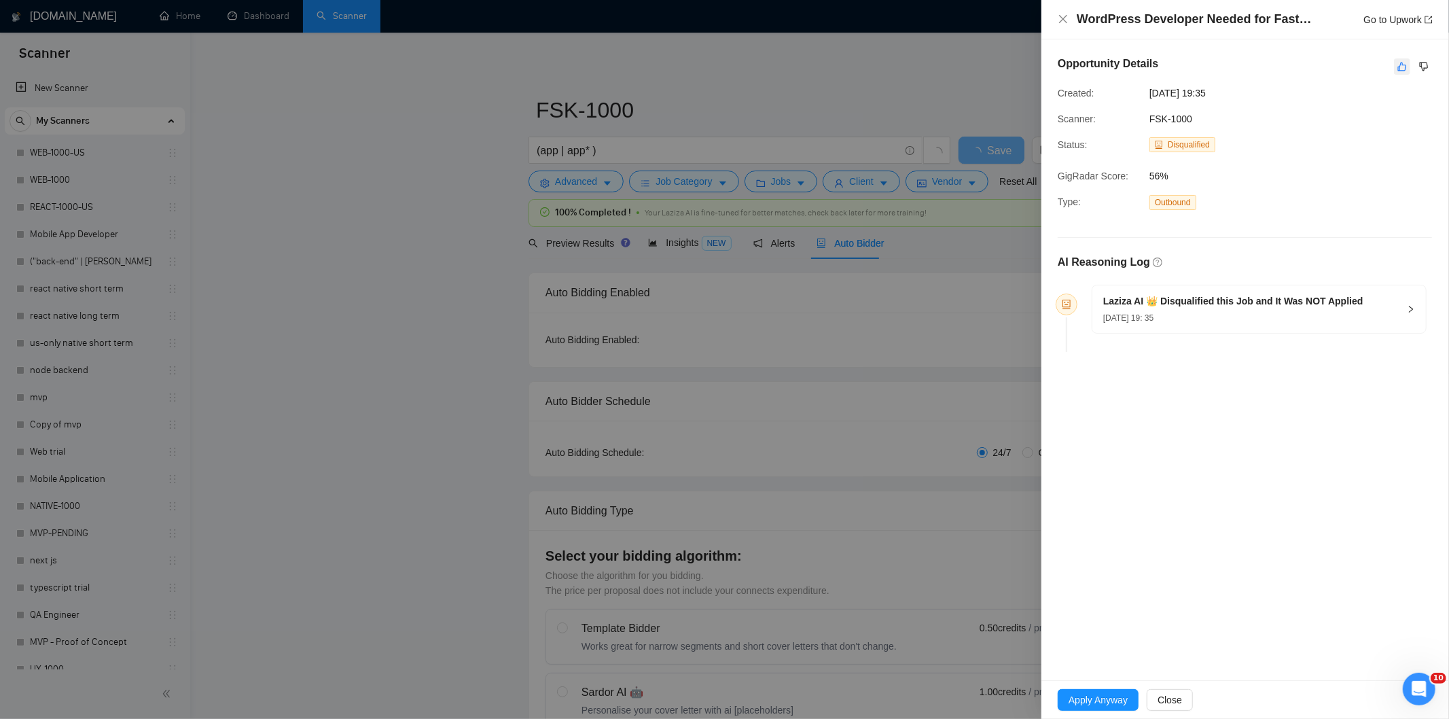
click at [1405, 66] on icon "like" at bounding box center [1402, 66] width 10 height 11
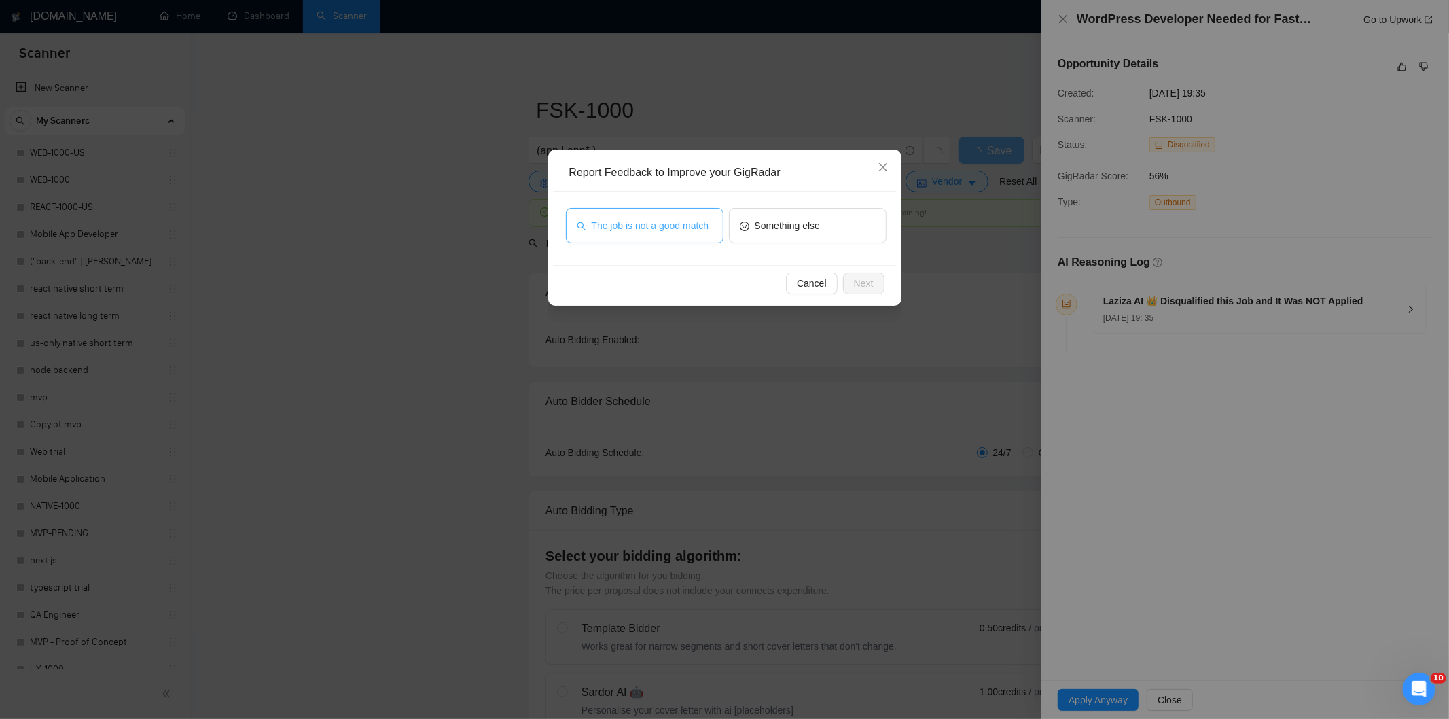
click at [710, 230] on button "The job is not a good match" at bounding box center [645, 225] width 158 height 35
click at [860, 287] on span "Next" at bounding box center [864, 283] width 20 height 15
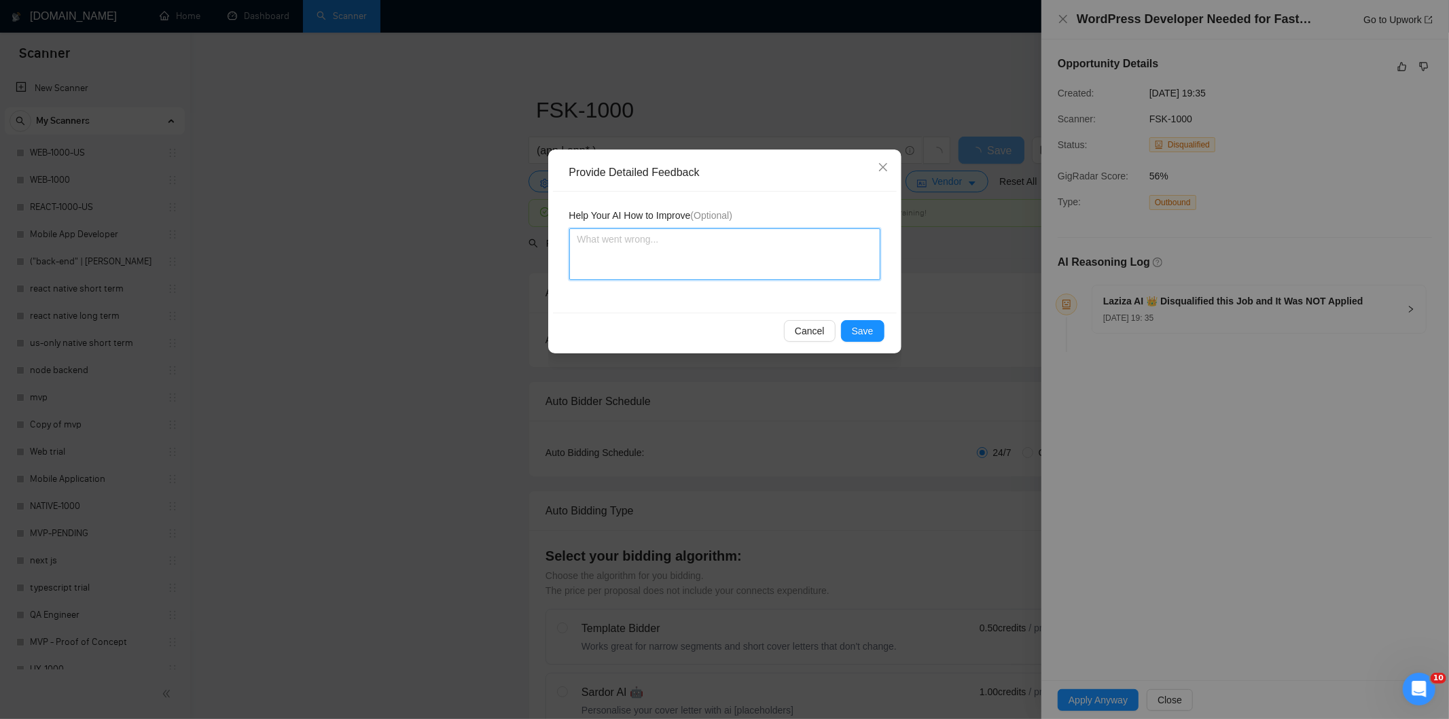
click at [820, 261] on textarea at bounding box center [724, 254] width 311 height 52
paste textarea "Not a fit — this project has been disqualified for other reasons. Example: "The…"
type textarea "Not a fit — this project has been disqualified for other reasons. Example: "The…"
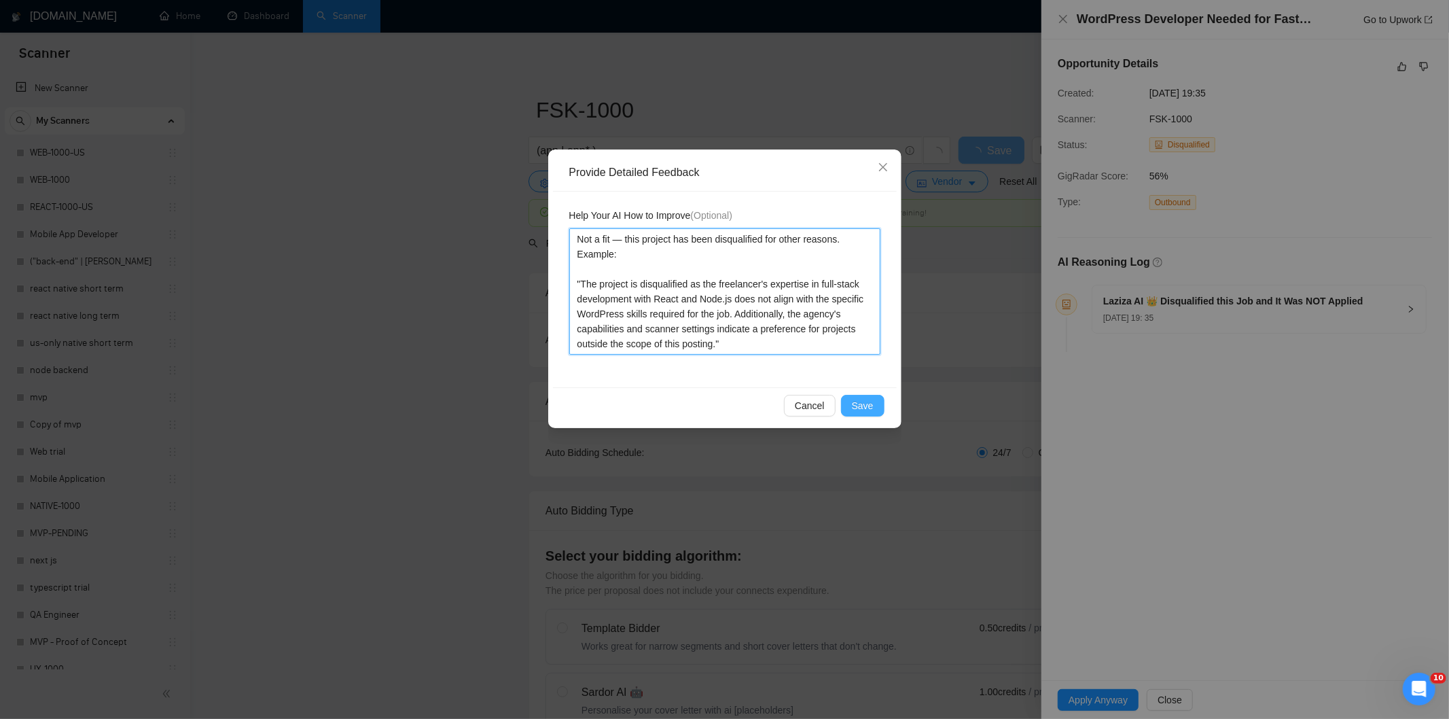
type textarea "Not a fit — this project has been disqualified for other reasons. Example: "The…"
click at [873, 410] on button "Save" at bounding box center [862, 406] width 43 height 22
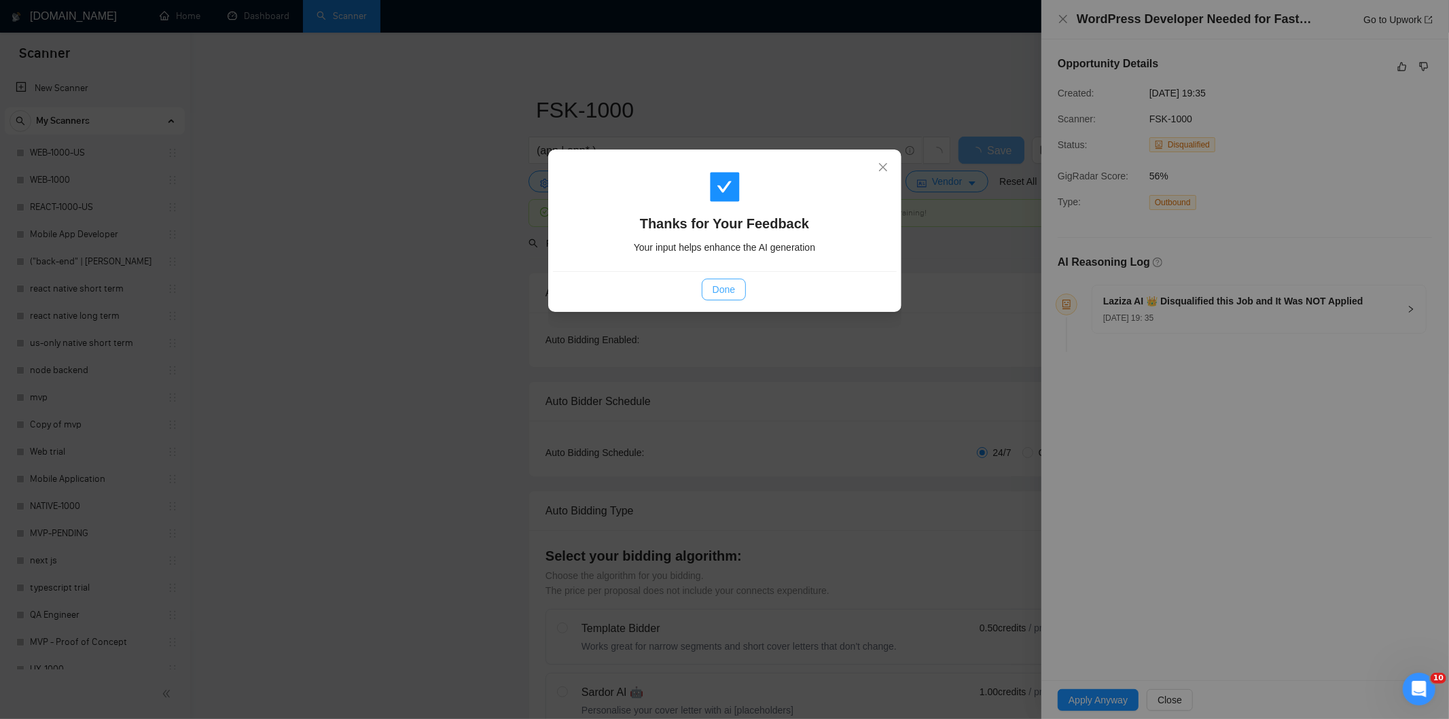
click at [710, 291] on button "Done" at bounding box center [724, 289] width 44 height 22
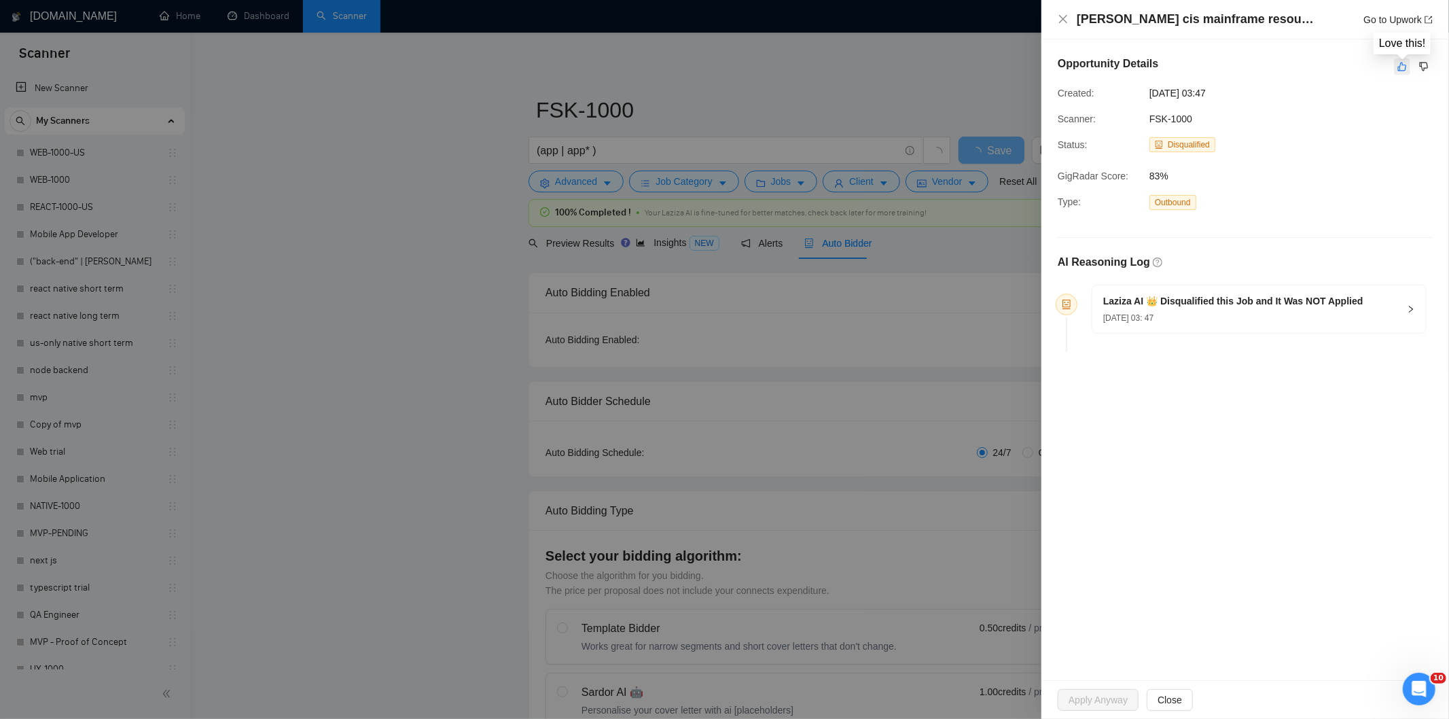
click at [1396, 67] on button "button" at bounding box center [1402, 66] width 16 height 16
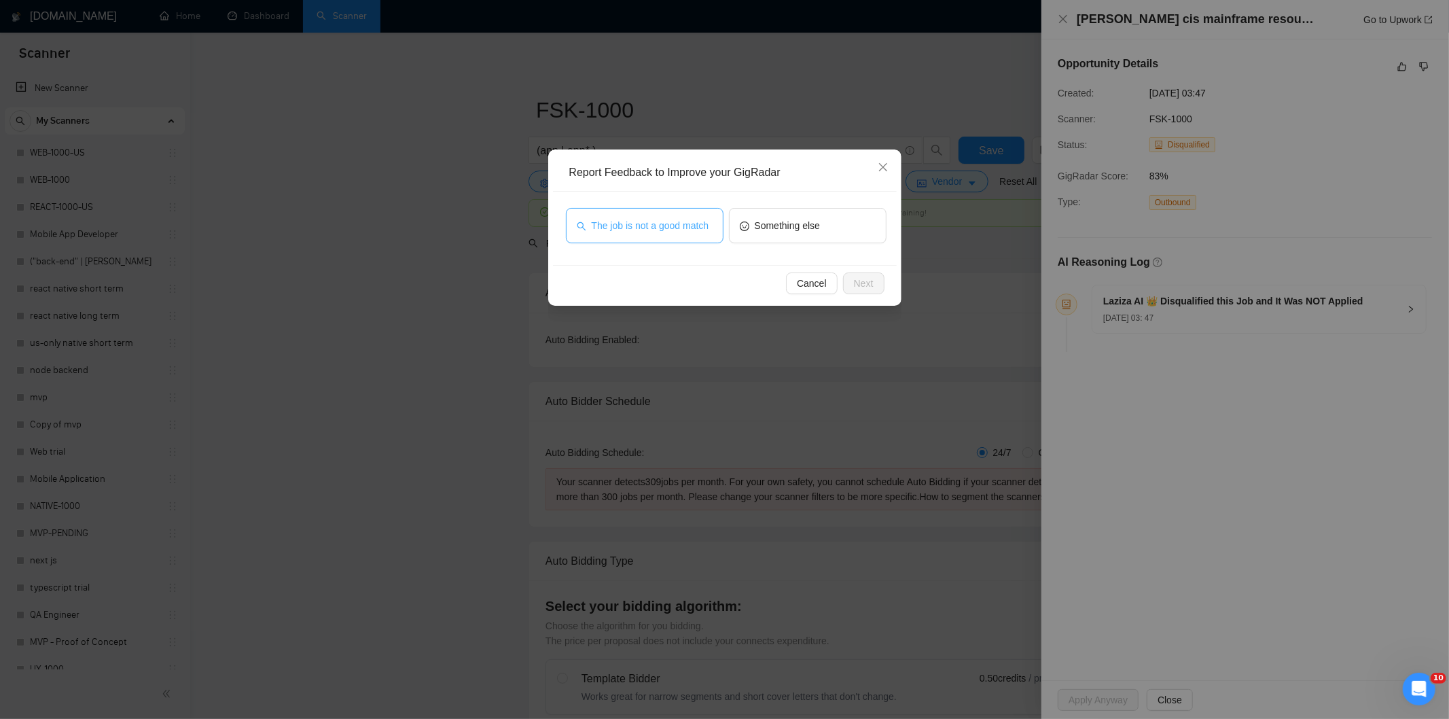
click at [676, 229] on span "The job is not a good match" at bounding box center [651, 225] width 118 height 15
click at [859, 278] on span "Next" at bounding box center [864, 283] width 20 height 15
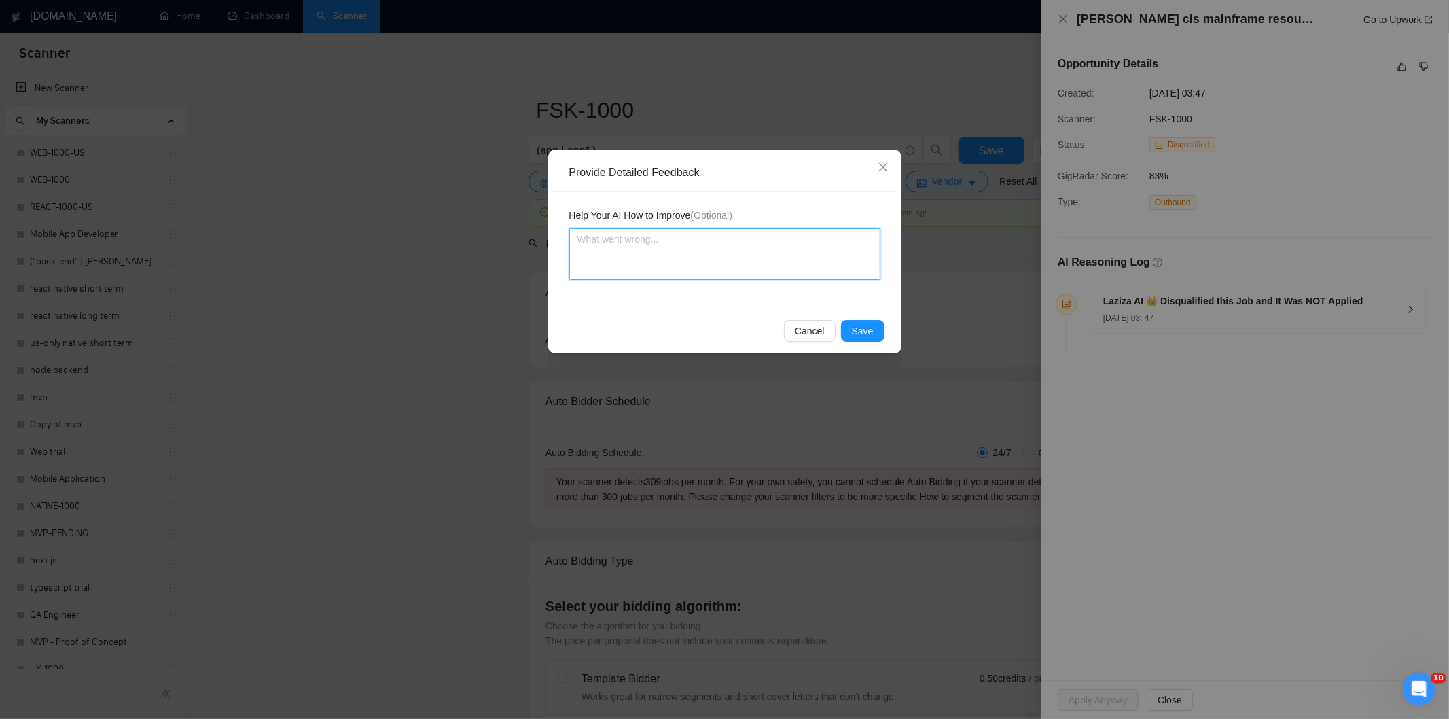
click at [755, 245] on textarea at bounding box center [724, 254] width 311 height 52
paste textarea "Not a fit — this project has been disqualified for other reasons. Example: "The…"
type textarea "Not a fit — this project has been disqualified for other reasons. Example: "The…"
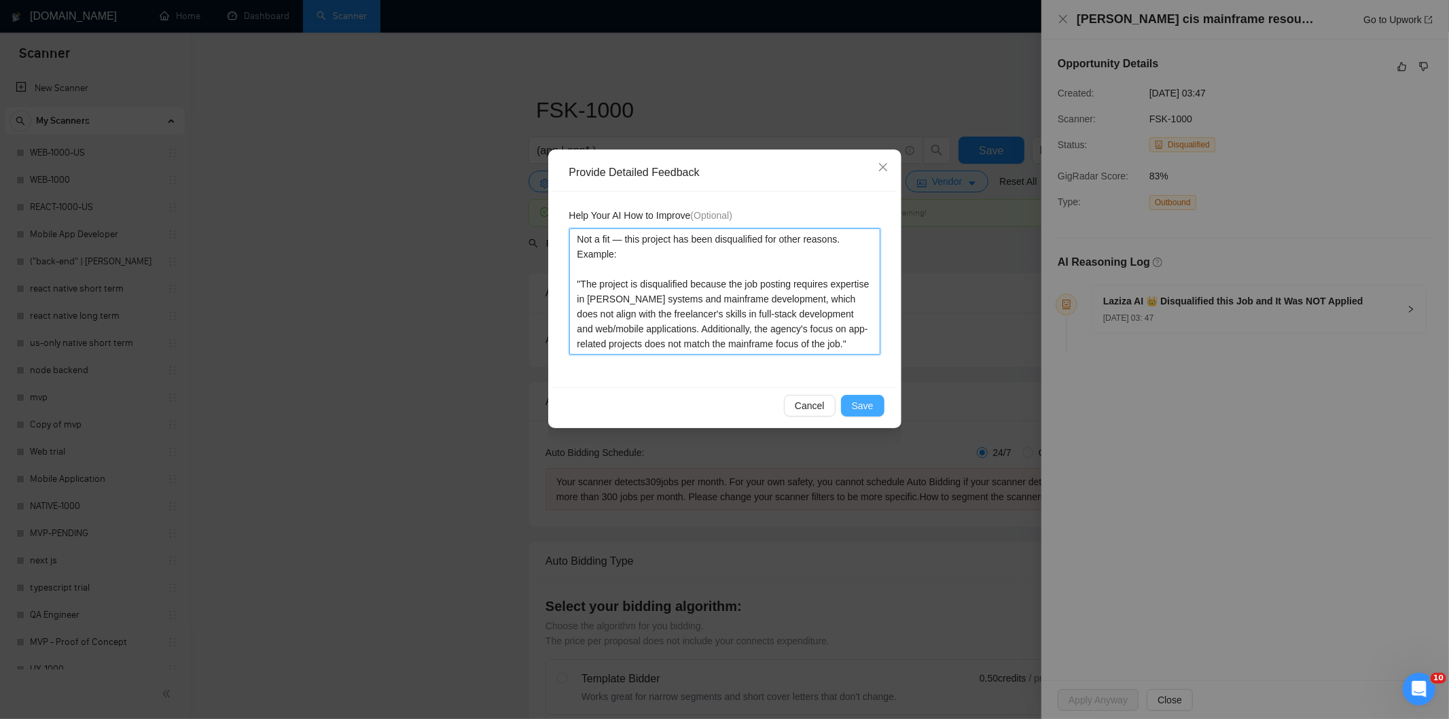
type textarea "Not a fit — this project has been disqualified for other reasons. Example: "The…"
click at [877, 399] on button "Save" at bounding box center [862, 406] width 43 height 22
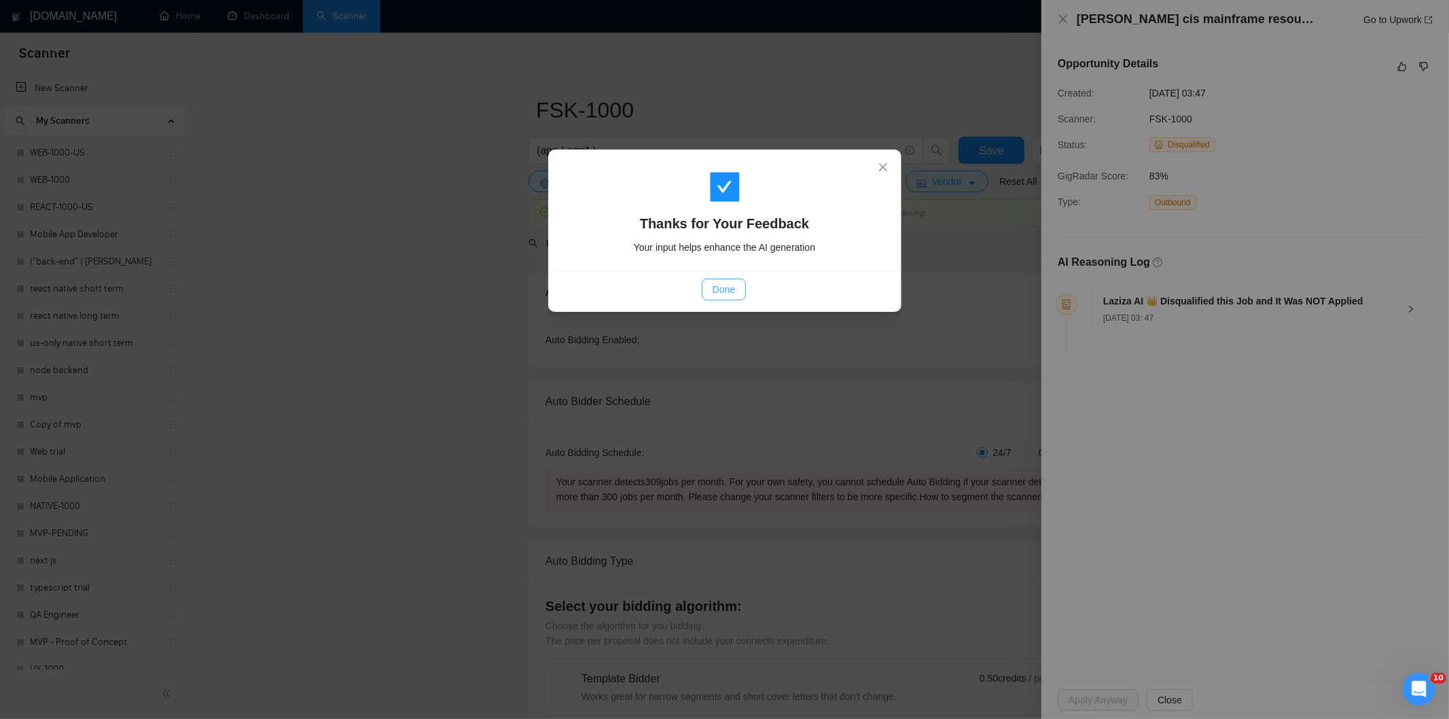
click at [721, 287] on span "Done" at bounding box center [723, 289] width 22 height 15
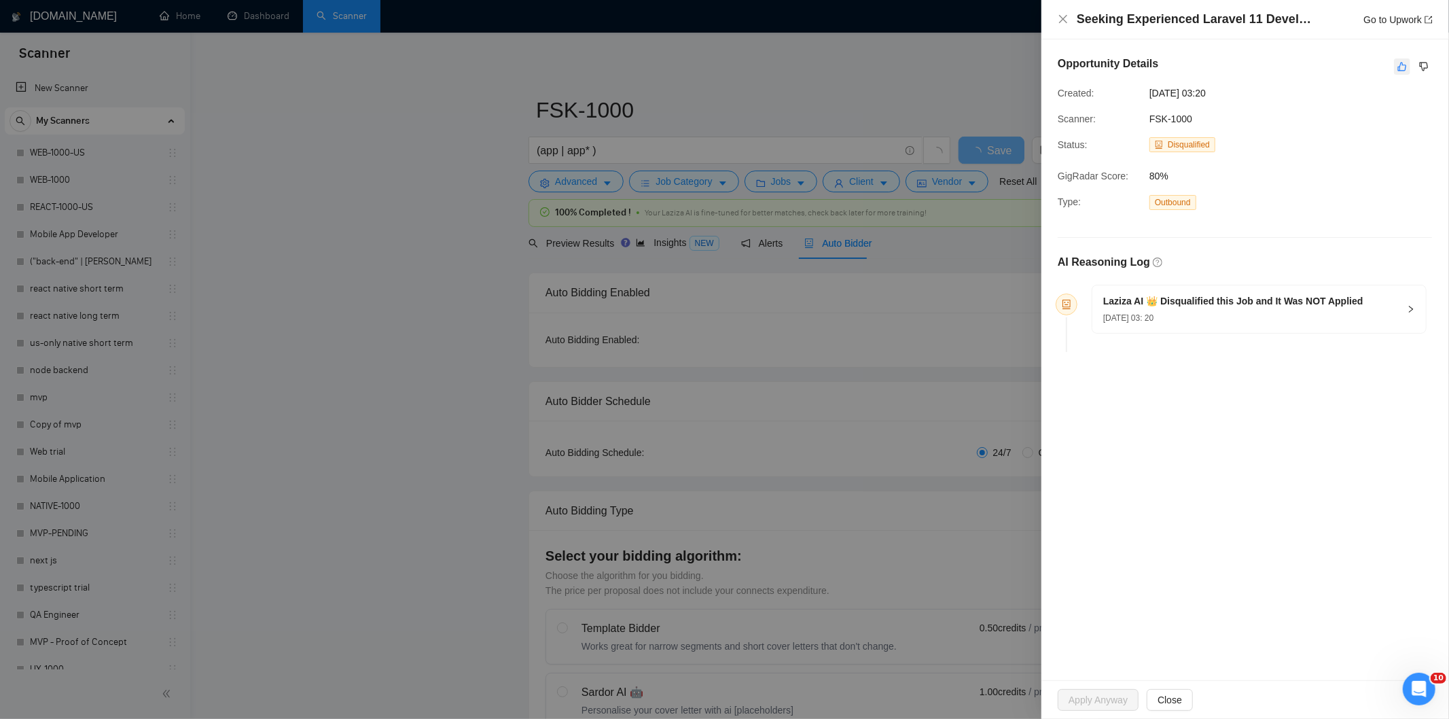
click at [1407, 71] on icon "like" at bounding box center [1402, 66] width 10 height 11
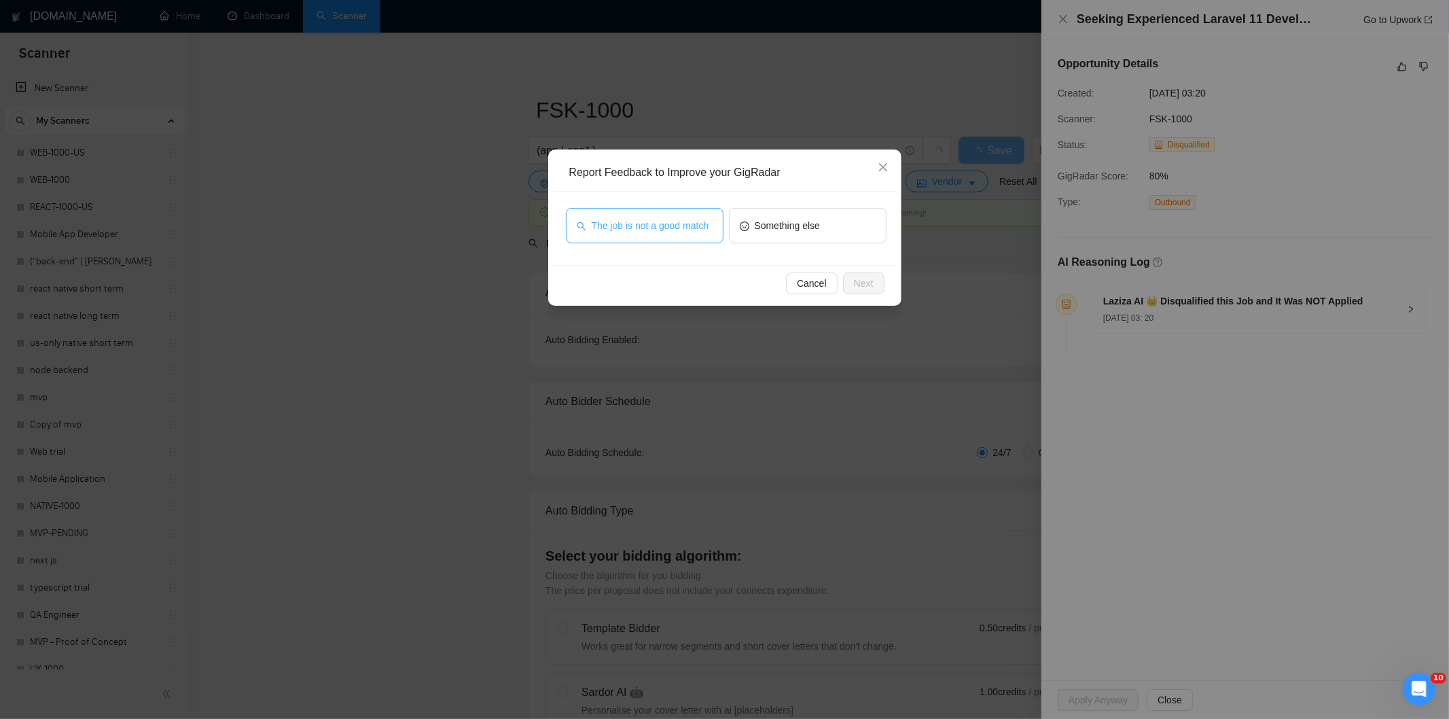
click at [700, 221] on span "The job is not a good match" at bounding box center [651, 225] width 118 height 15
click at [861, 283] on span "Next" at bounding box center [864, 283] width 20 height 15
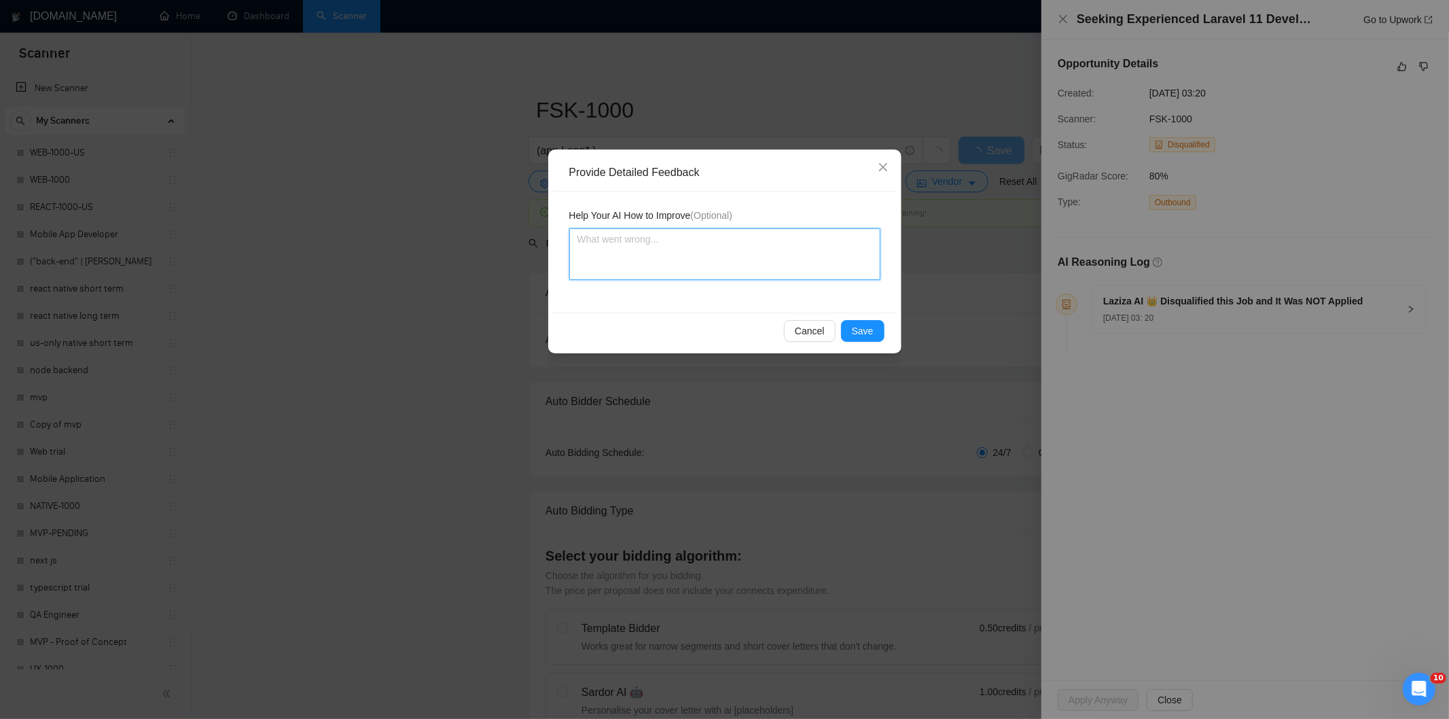
click at [815, 247] on textarea at bounding box center [724, 254] width 311 height 52
paste textarea "Not a fit — this project has been disqualified for other reasons. Example: "The…"
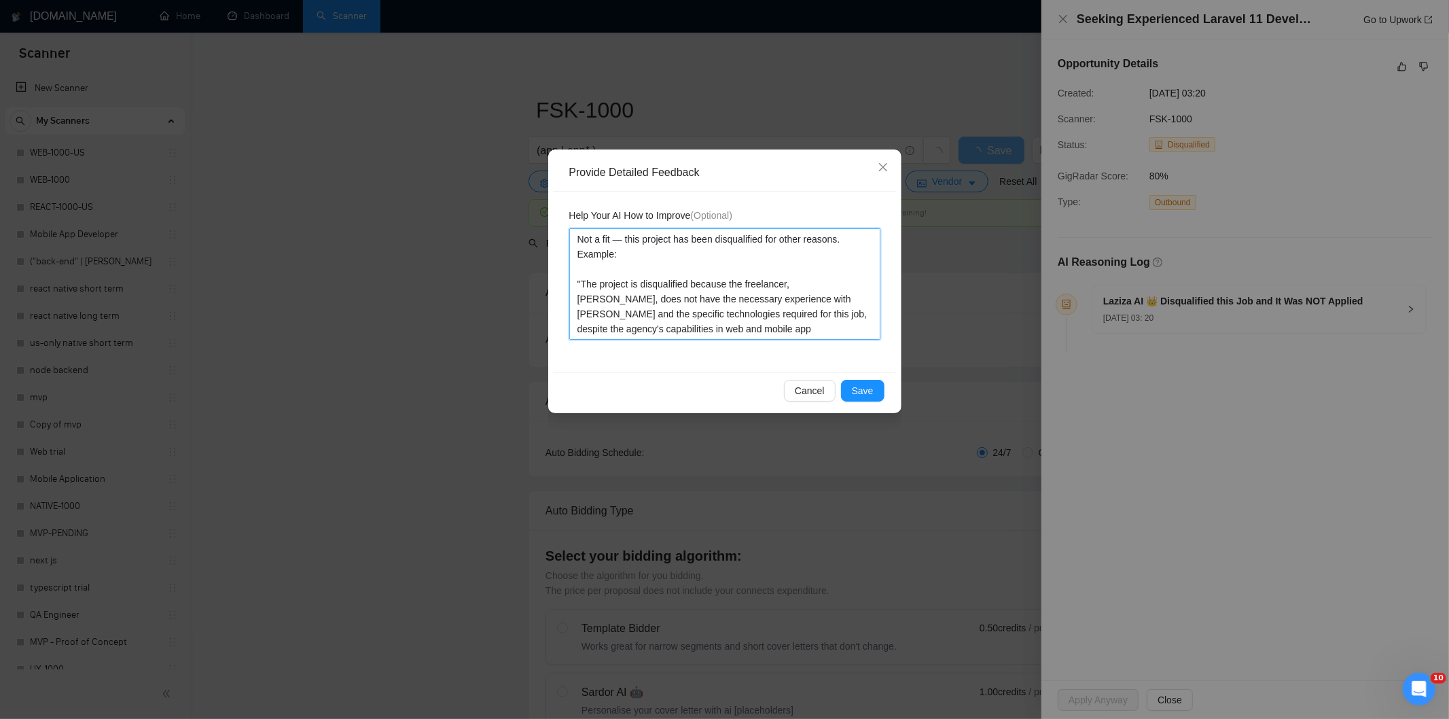
type textarea "Not a fit — this project has been disqualified for other reasons. Example: "The…"
click at [871, 389] on span "Save" at bounding box center [863, 390] width 22 height 15
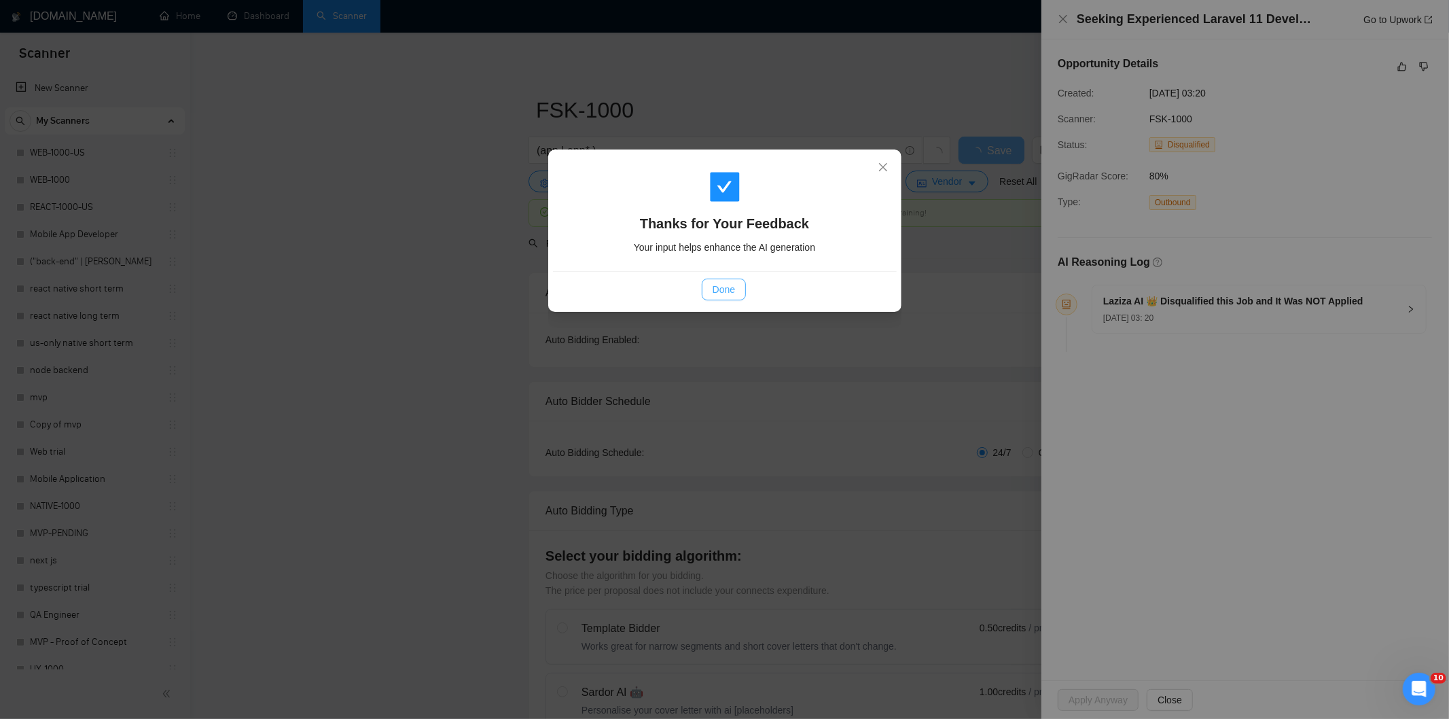
click at [734, 283] on span "Done" at bounding box center [723, 289] width 22 height 15
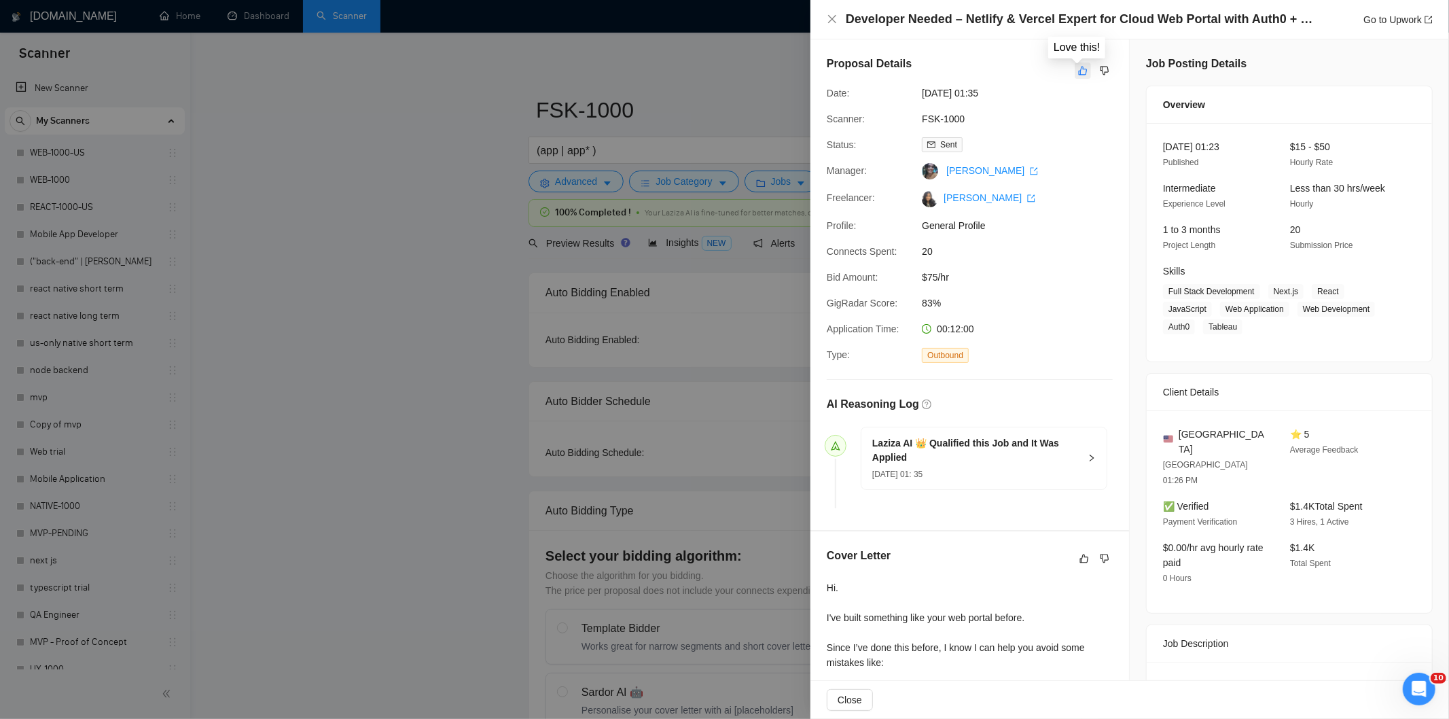
click at [1078, 69] on icon "like" at bounding box center [1083, 70] width 10 height 11
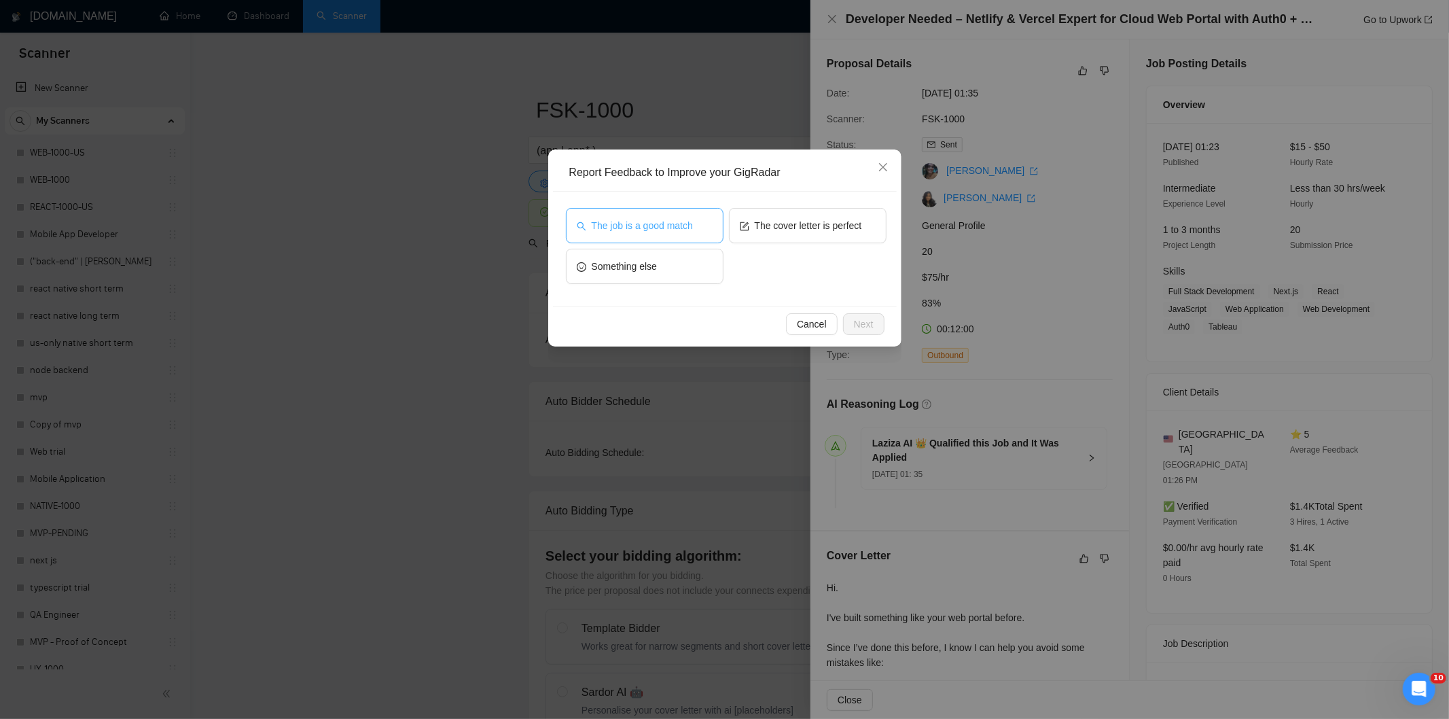
click at [700, 214] on button "The job is a good match" at bounding box center [645, 225] width 158 height 35
click at [861, 321] on span "Next" at bounding box center [864, 324] width 20 height 15
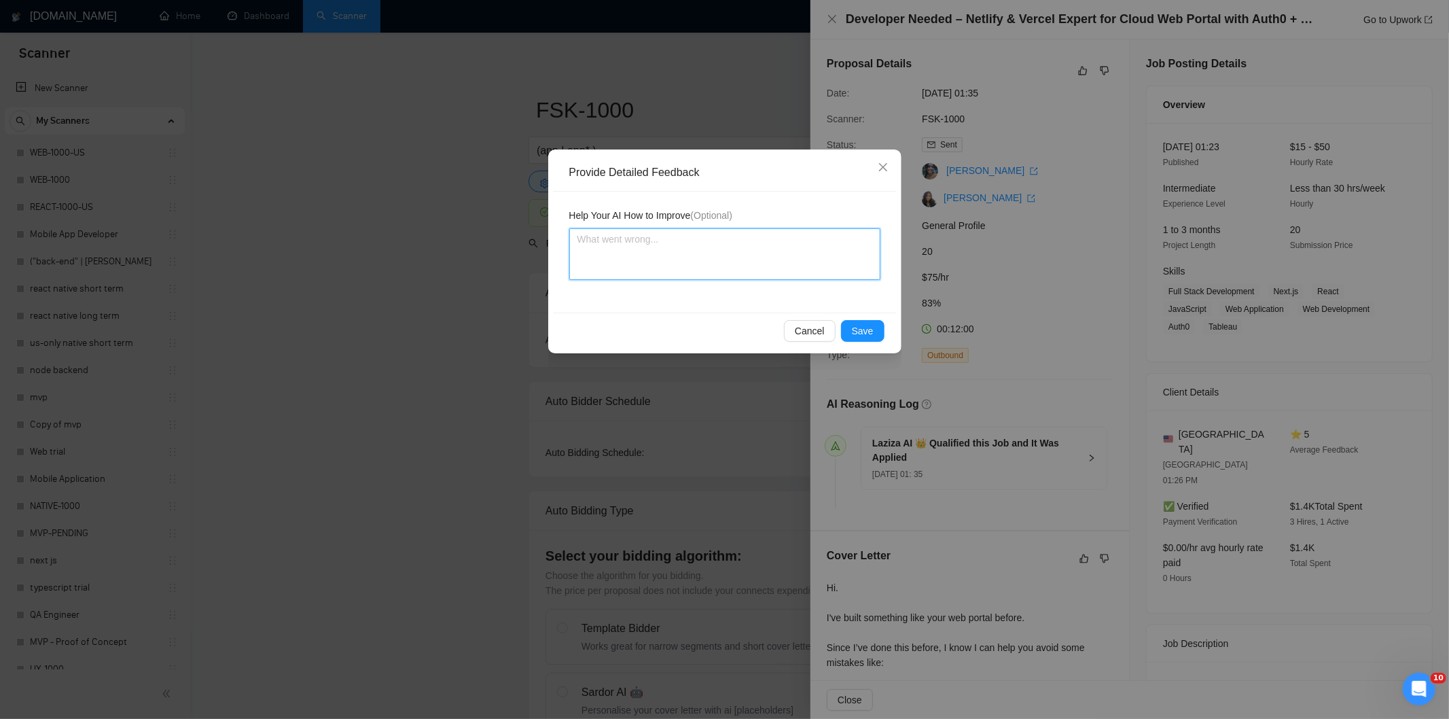
click at [775, 232] on textarea at bounding box center [724, 254] width 311 height 52
paste textarea "Good fit — the project is greenfield (no existing code), welcomes agencies, use…"
type textarea "Good fit — the project is greenfield (no existing code), welcomes agencies, use…"
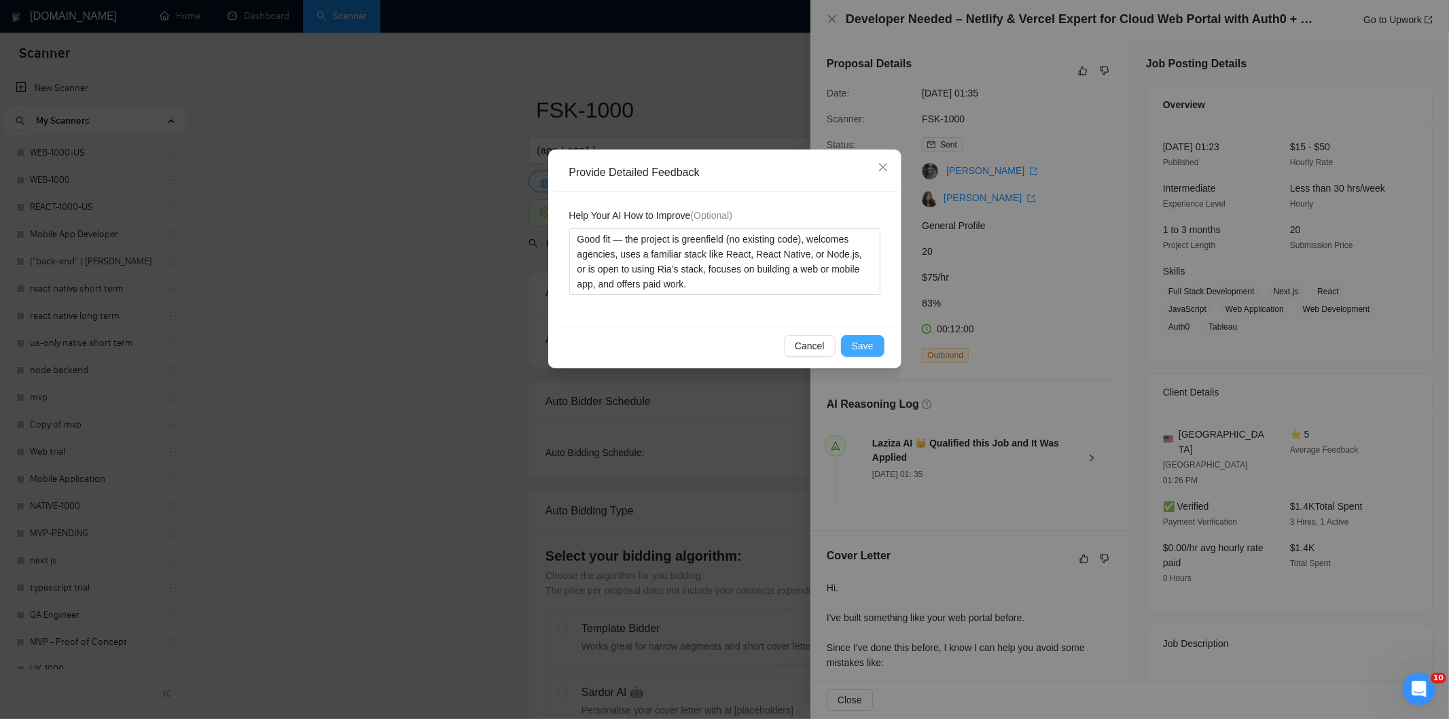
click at [860, 344] on span "Save" at bounding box center [863, 345] width 22 height 15
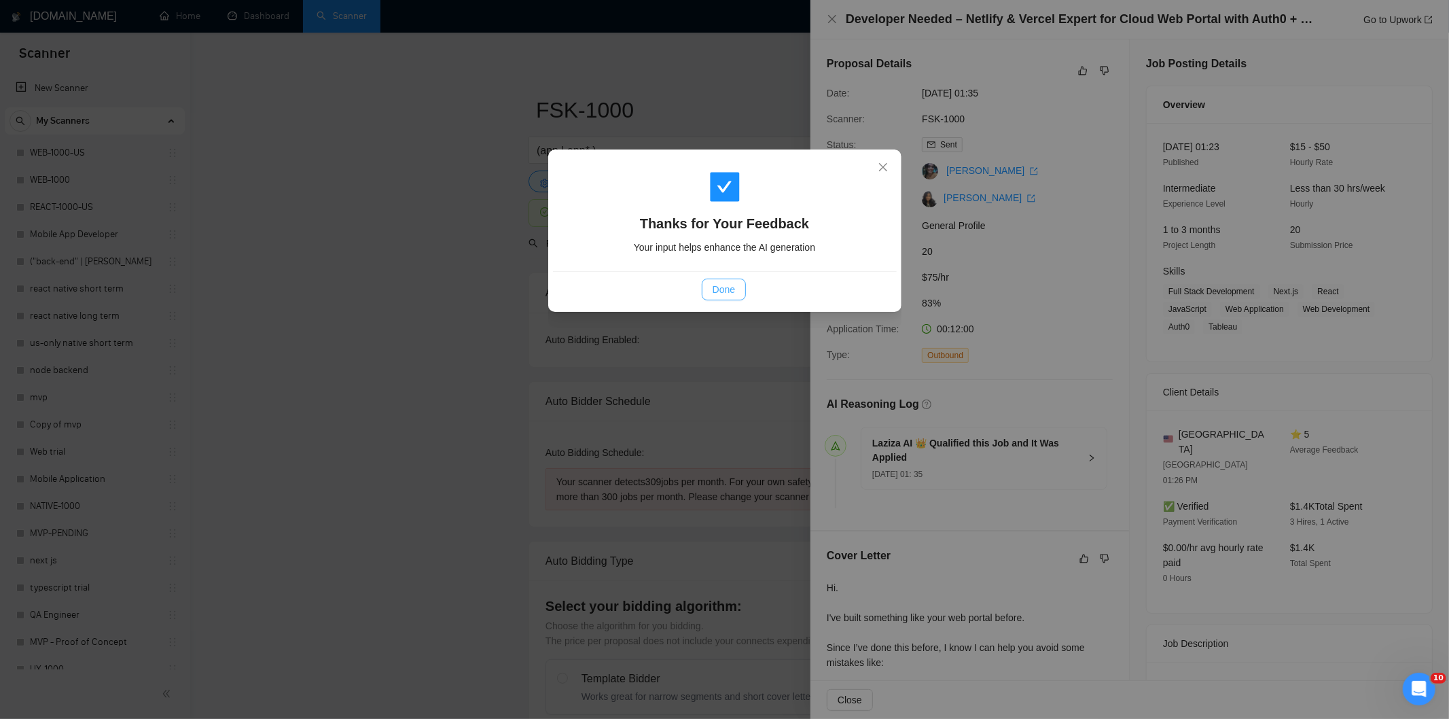
click at [718, 289] on span "Done" at bounding box center [723, 289] width 22 height 15
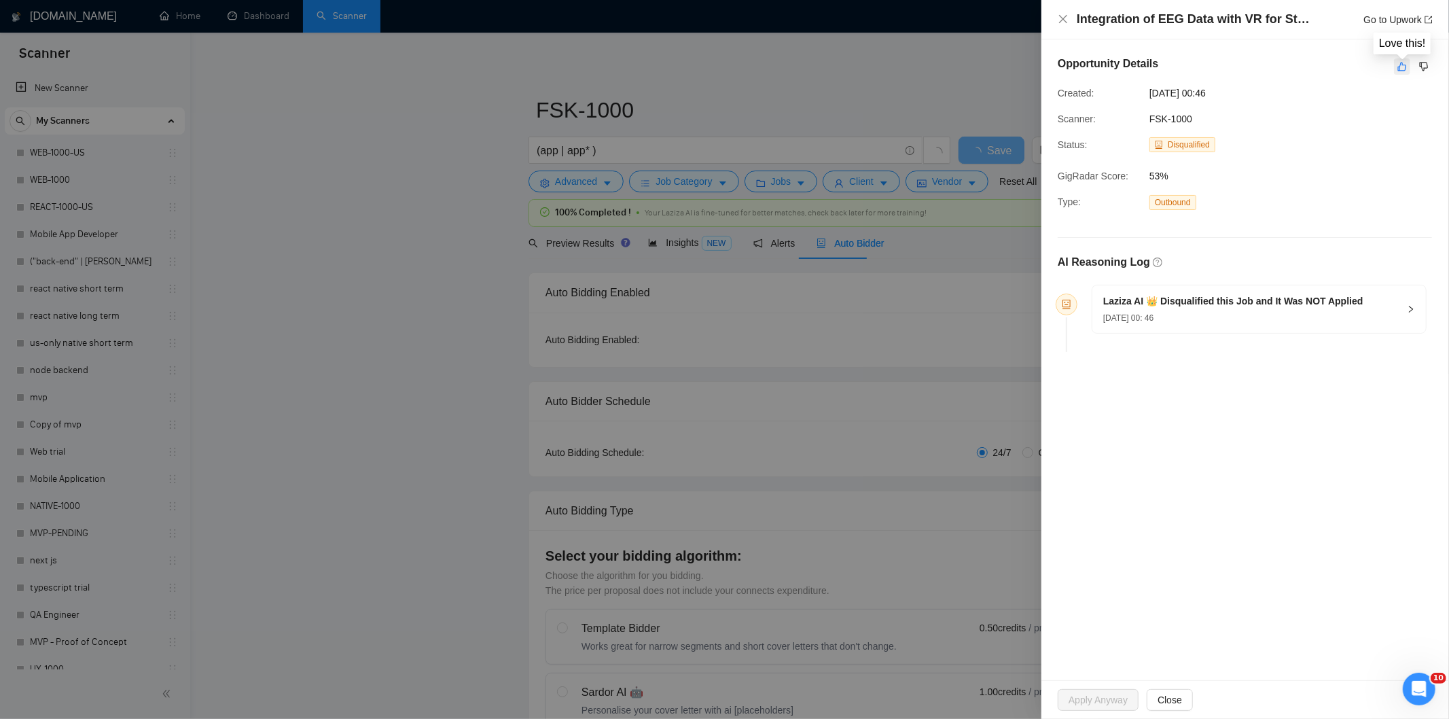
click at [1401, 69] on icon "like" at bounding box center [1402, 66] width 10 height 11
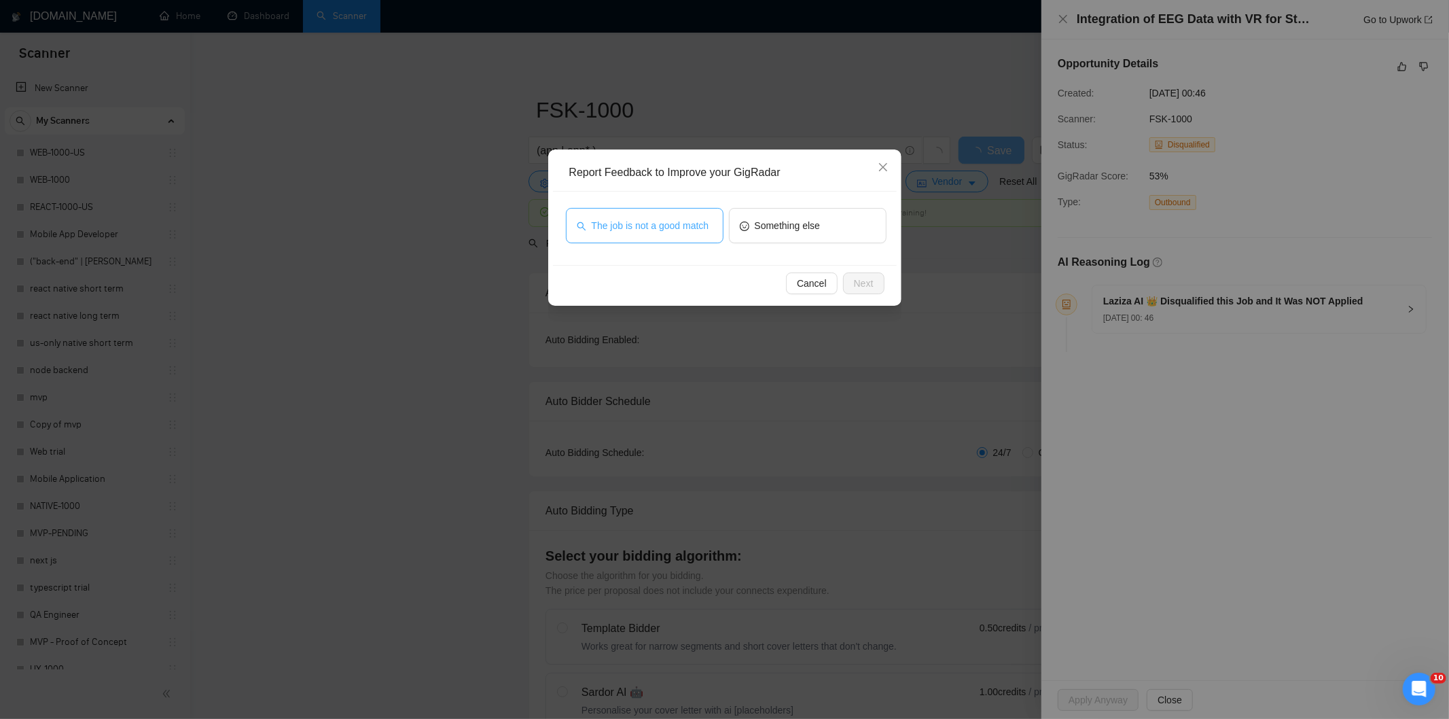
click at [691, 228] on span "The job is not a good match" at bounding box center [651, 225] width 118 height 15
click at [865, 283] on span "Next" at bounding box center [864, 283] width 20 height 15
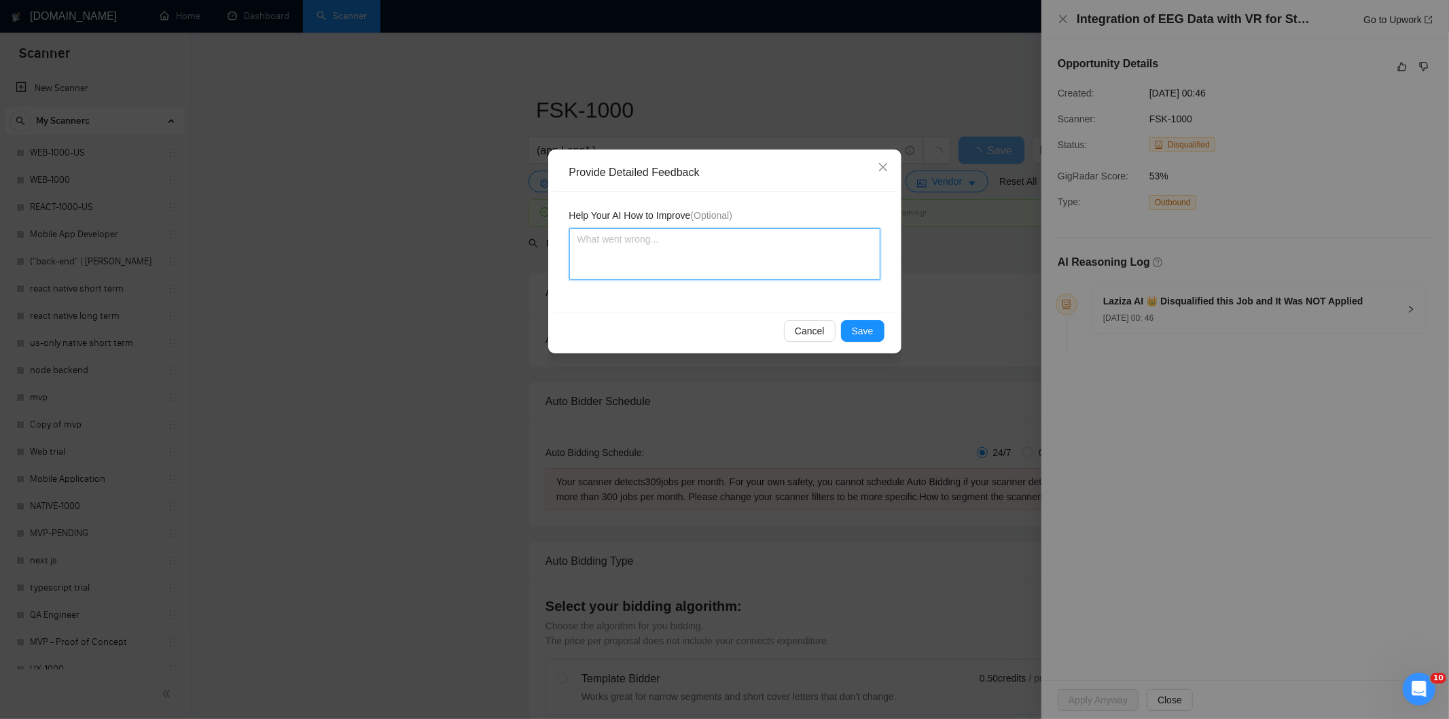
click at [786, 274] on textarea at bounding box center [724, 254] width 311 height 52
paste textarea "Not a fit — this project has been disqualified for other reasons. Example: "The…"
type textarea "Not a fit — this project has been disqualified for other reasons. Example: "The…"
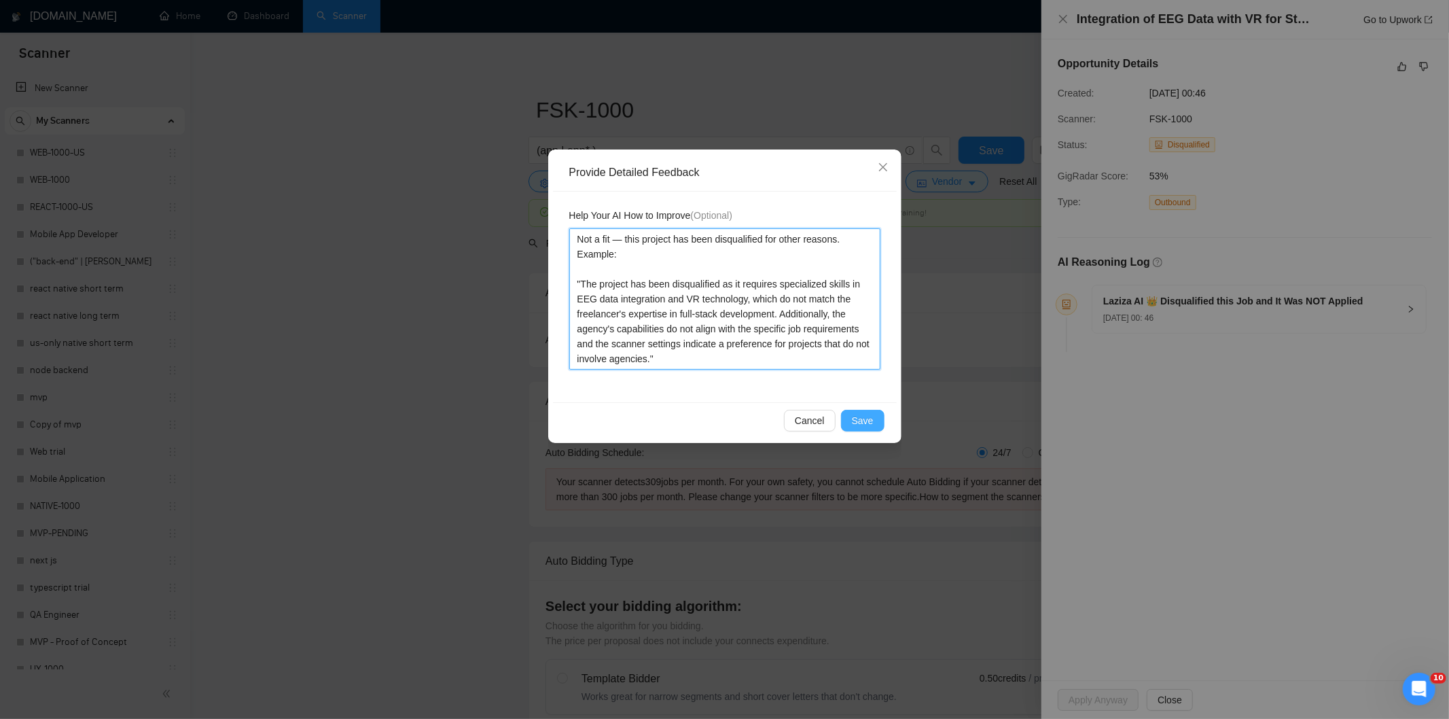
type textarea "Not a fit — this project has been disqualified for other reasons. Example: "The…"
click at [859, 418] on span "Save" at bounding box center [863, 420] width 22 height 15
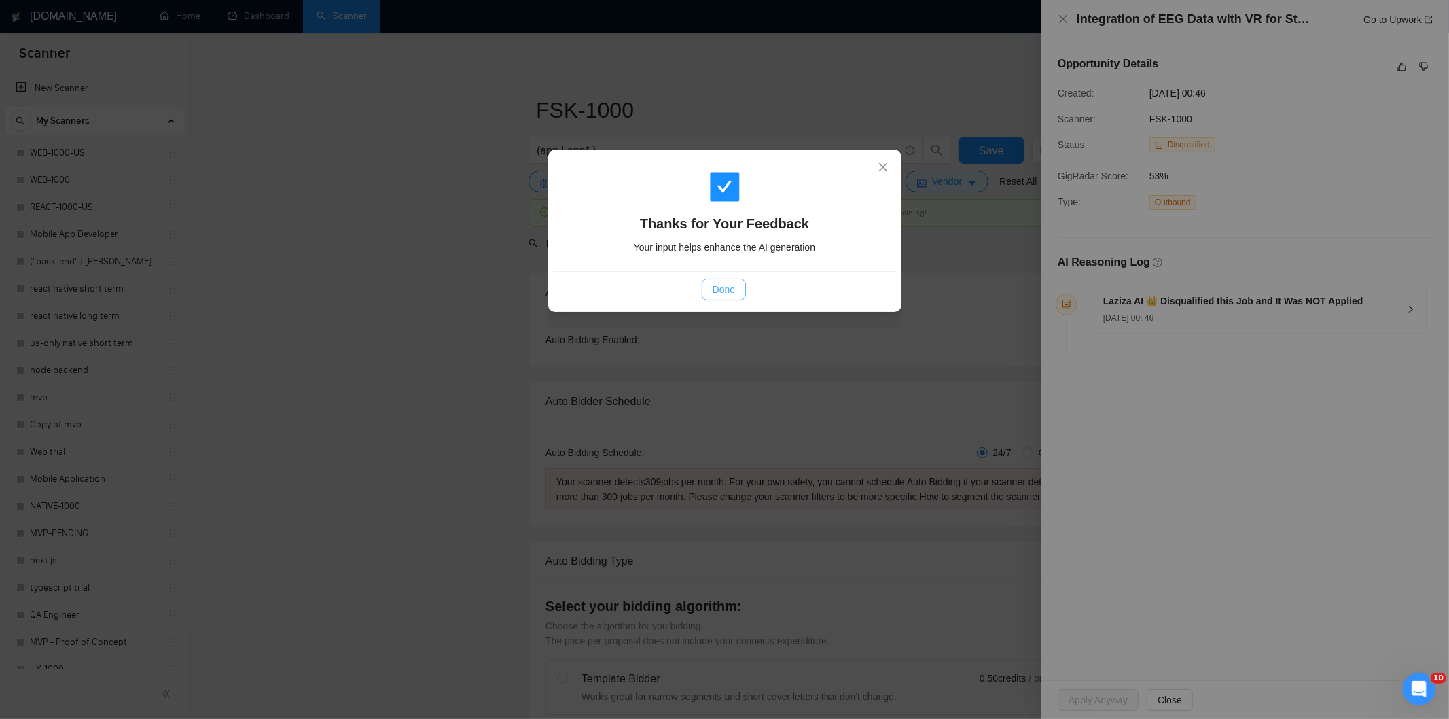
click at [710, 287] on button "Done" at bounding box center [724, 289] width 44 height 22
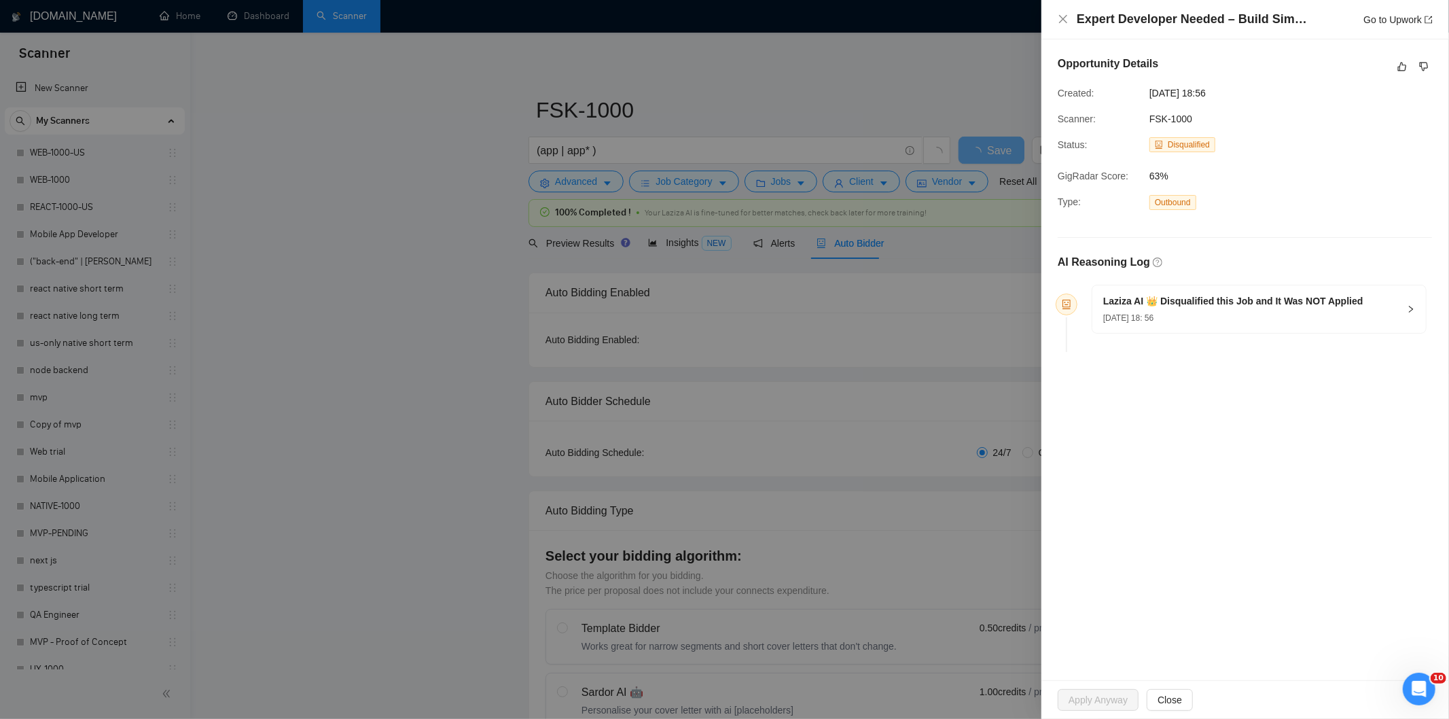
click at [1413, 67] on div at bounding box center [1413, 66] width 38 height 16
click at [1403, 68] on icon "like" at bounding box center [1402, 66] width 10 height 11
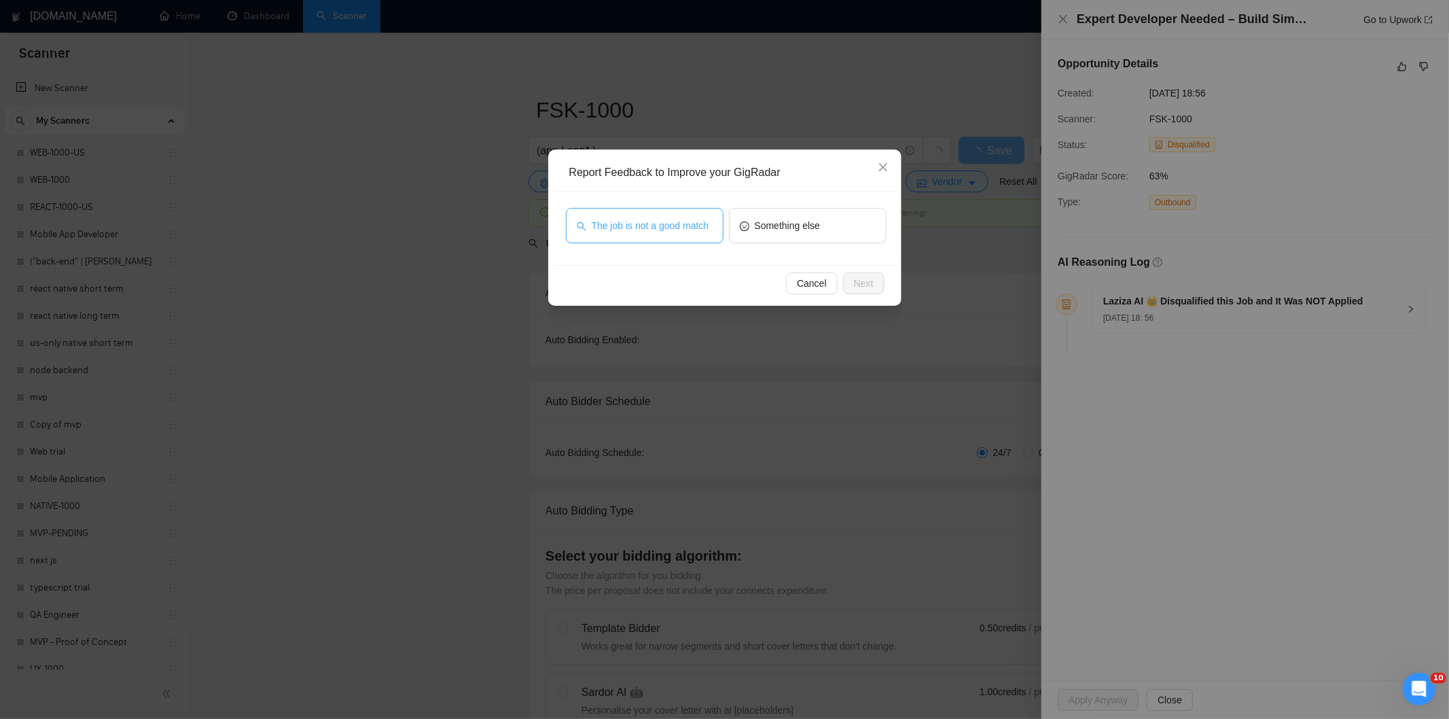
click at [700, 228] on span "The job is not a good match" at bounding box center [651, 225] width 118 height 15
click at [883, 285] on button "Next" at bounding box center [863, 283] width 41 height 22
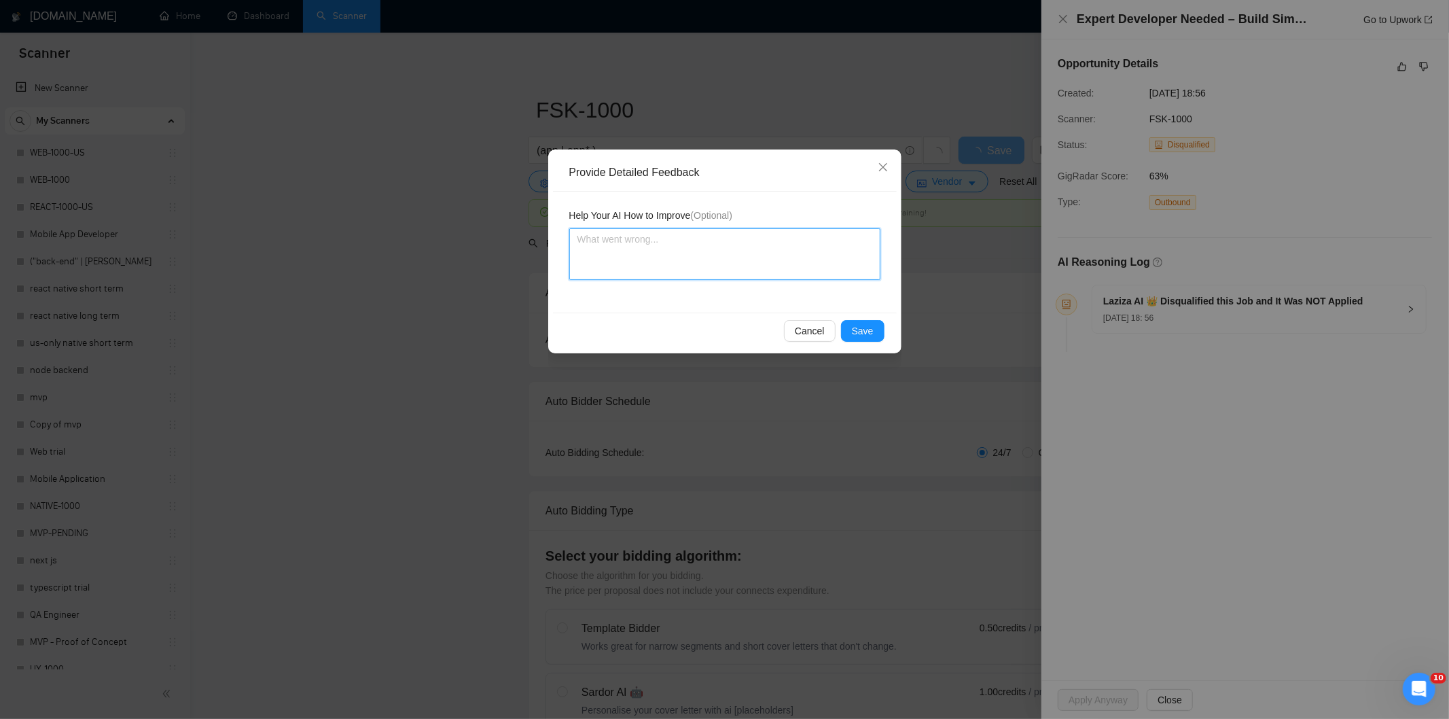
click at [830, 246] on textarea at bounding box center [724, 254] width 311 height 52
paste textarea "Not a fit — this project has been disqualified for other reasons. Example: "The…"
type textarea "Not a fit — this project has been disqualified for other reasons. Example: "The…"
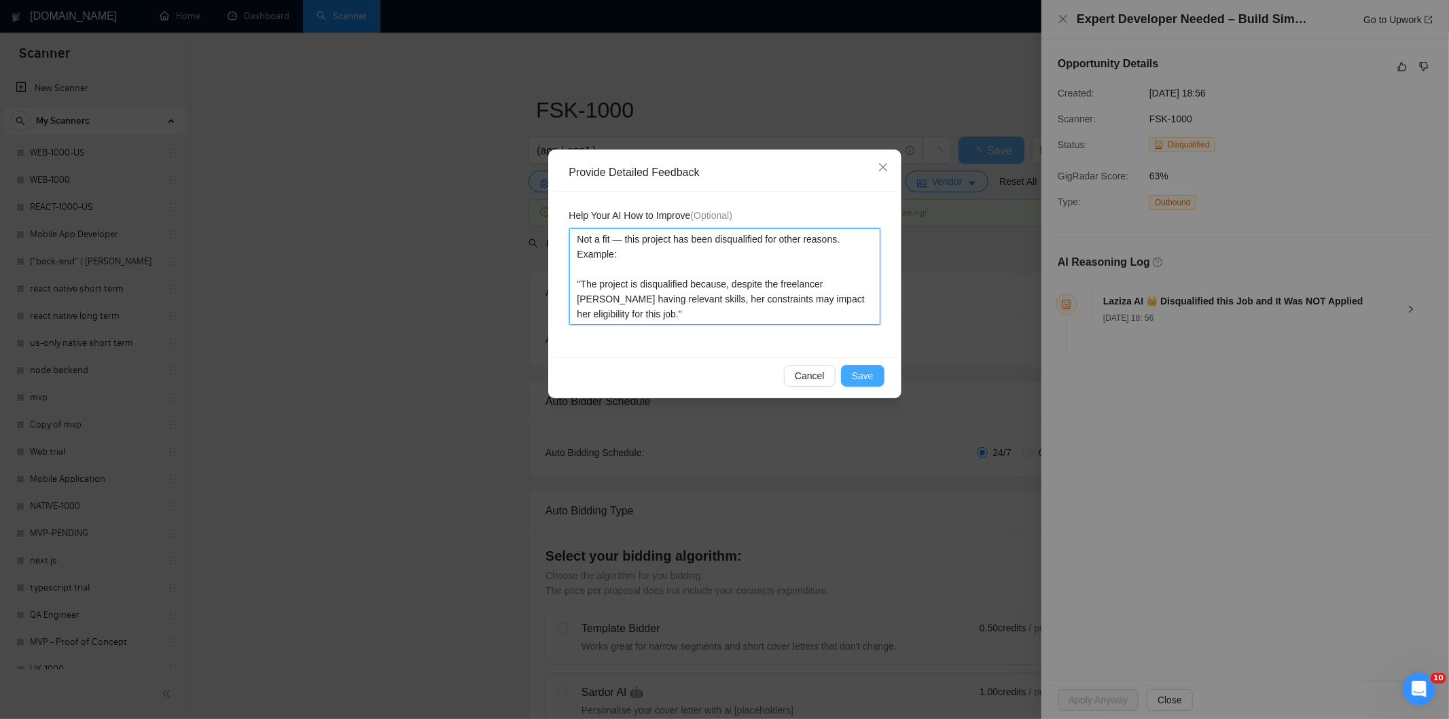
type textarea "Not a fit — this project has been disqualified for other reasons. Example: "The…"
click at [867, 376] on span "Save" at bounding box center [863, 375] width 22 height 15
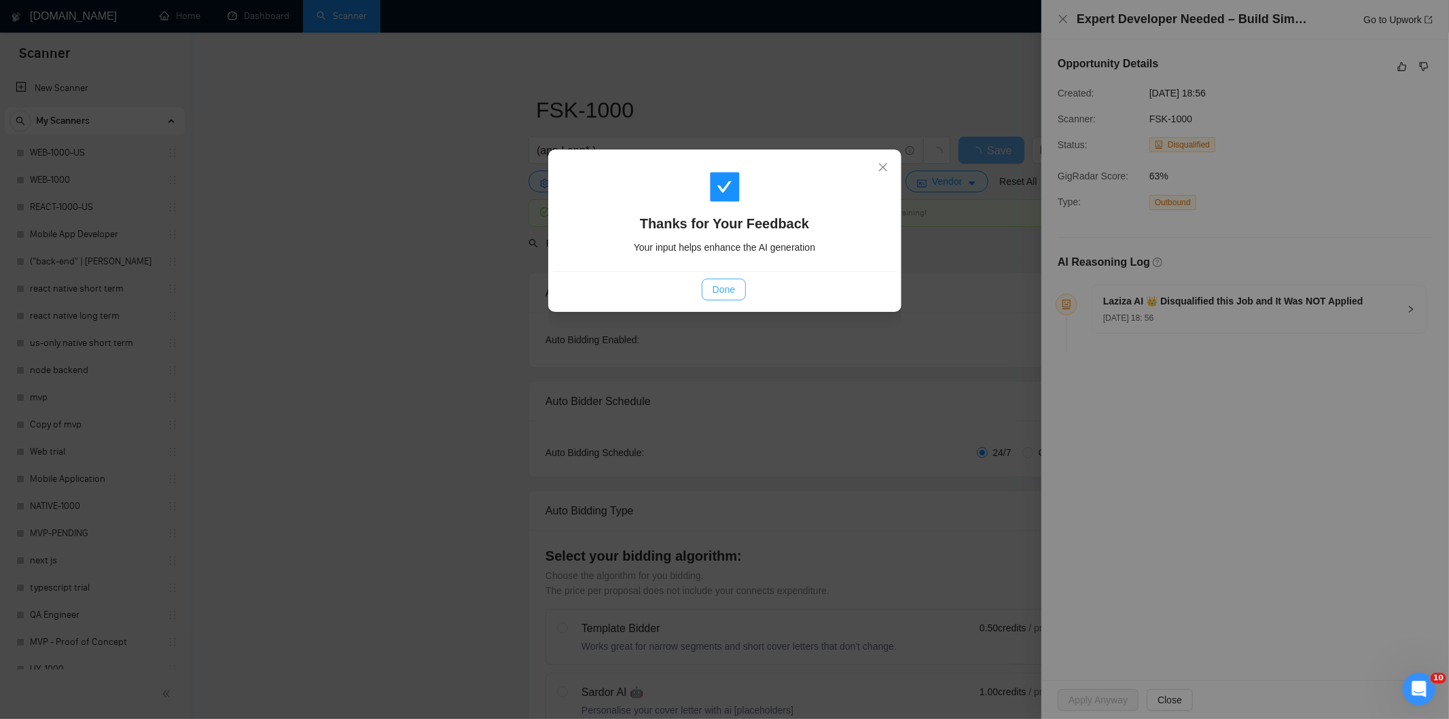
click at [730, 284] on span "Done" at bounding box center [723, 289] width 22 height 15
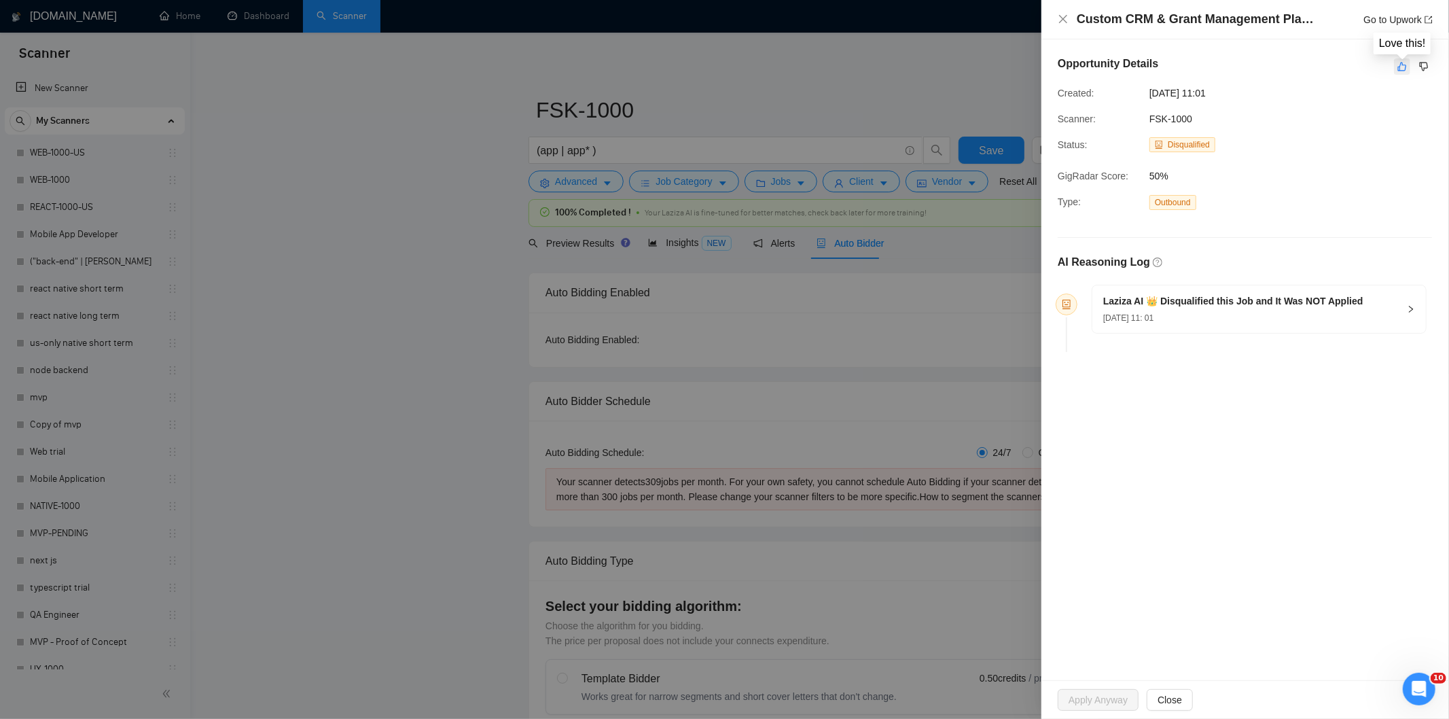
click at [1397, 67] on icon "like" at bounding box center [1402, 66] width 10 height 11
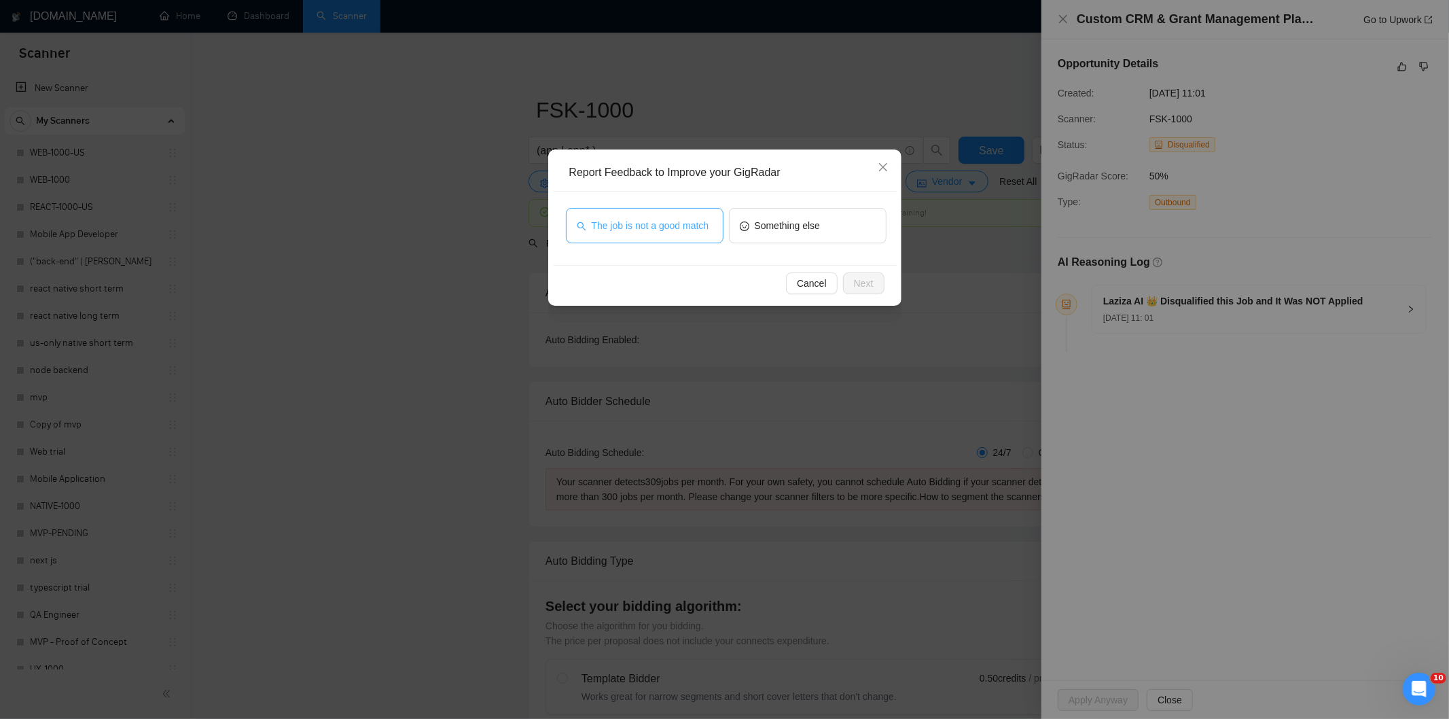
click at [683, 227] on span "The job is not a good match" at bounding box center [651, 225] width 118 height 15
click at [849, 283] on button "Next" at bounding box center [863, 283] width 41 height 22
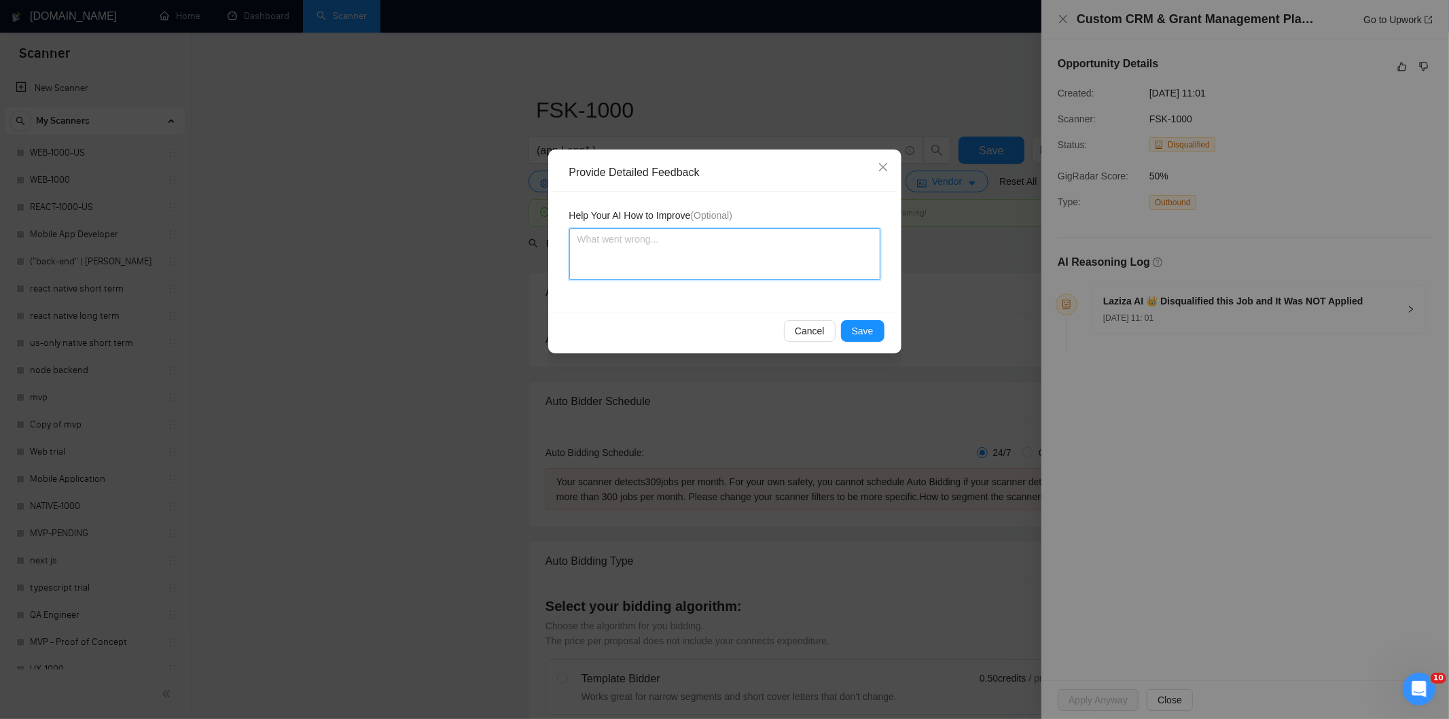
click at [797, 255] on textarea at bounding box center [724, 254] width 311 height 52
paste textarea "Good fit — the project is greenfield (no existing code), welcomes agencies, use…"
type textarea "Good fit — the project is greenfield (no existing code), welcomes agencies, use…"
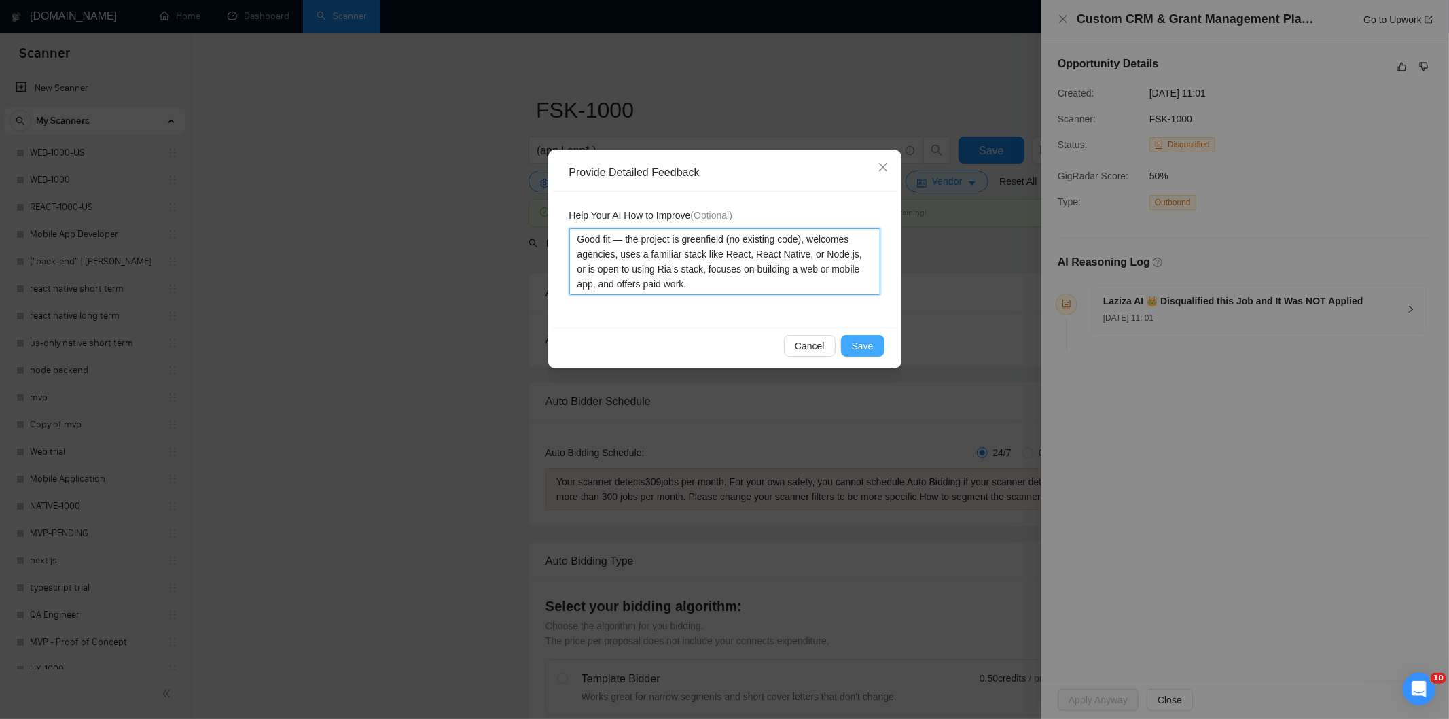
type textarea "Good fit — the project is greenfield (no existing code), welcomes agencies, use…"
click at [867, 348] on span "Save" at bounding box center [863, 345] width 22 height 15
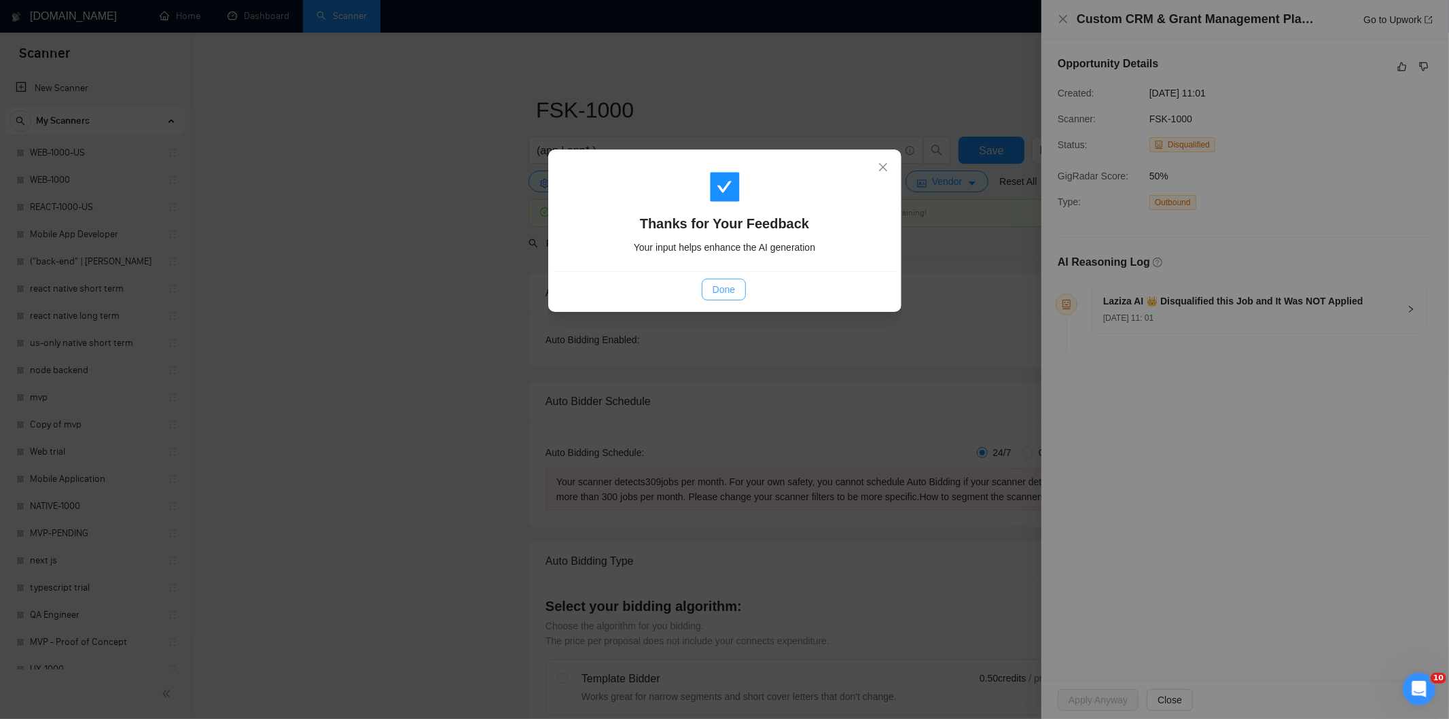
click at [721, 291] on span "Done" at bounding box center [723, 289] width 22 height 15
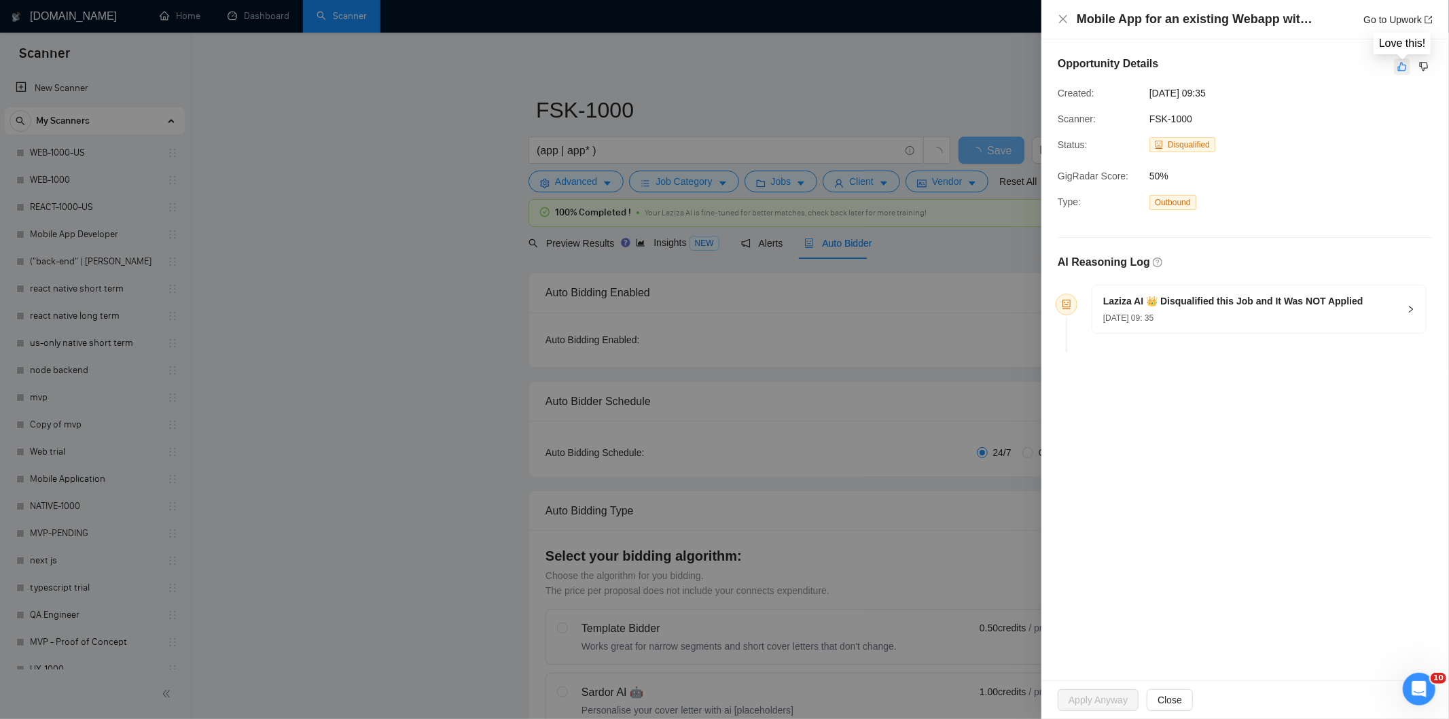
click at [1400, 73] on button "button" at bounding box center [1402, 66] width 16 height 16
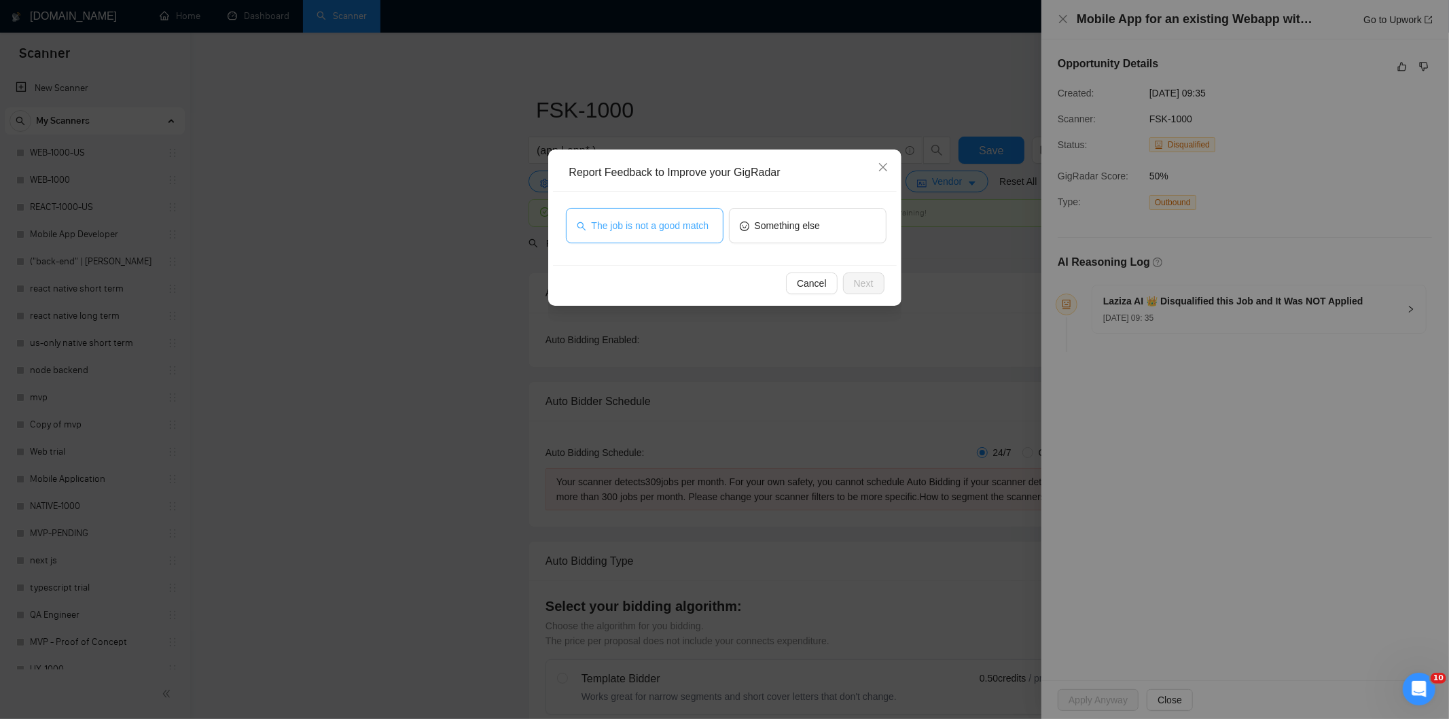
click at [689, 223] on span "The job is not a good match" at bounding box center [651, 225] width 118 height 15
click at [865, 288] on span "Next" at bounding box center [864, 283] width 20 height 15
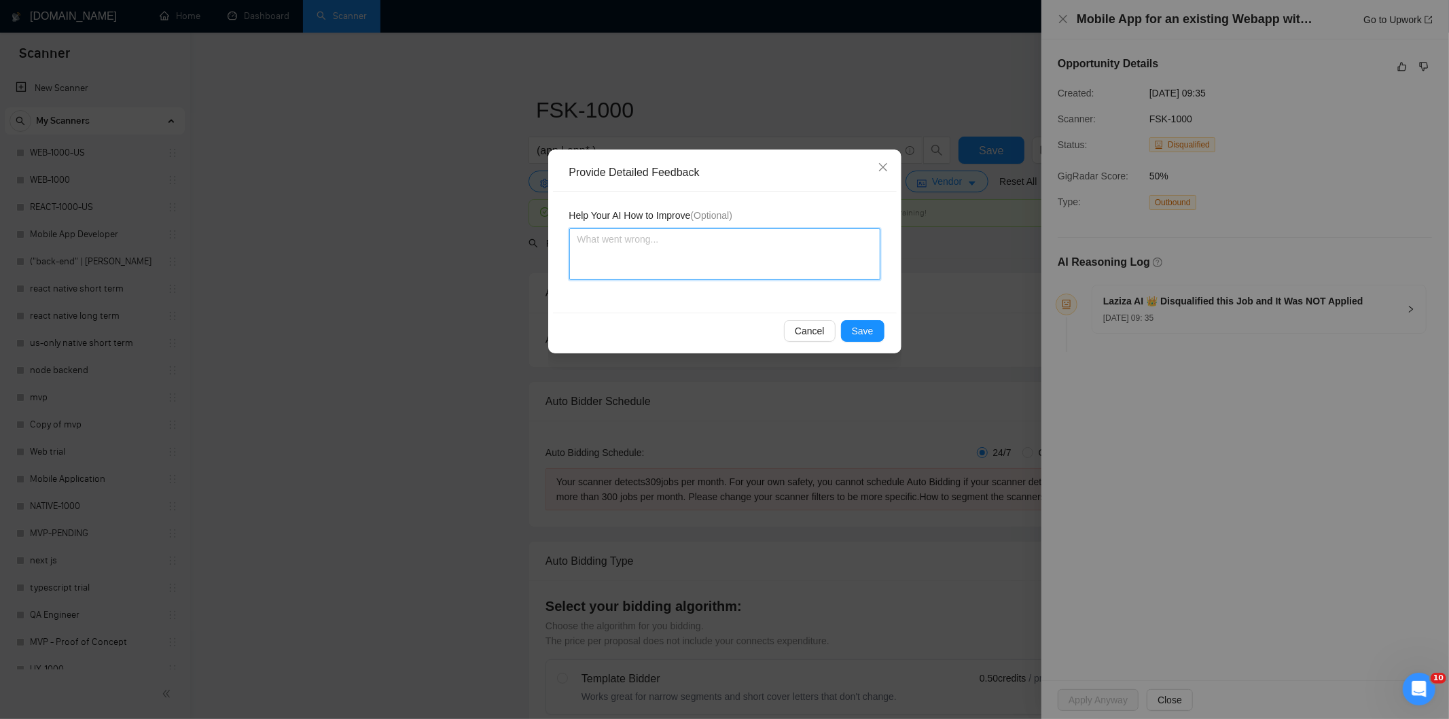
click at [840, 262] on textarea at bounding box center [724, 254] width 311 height 52
paste textarea "Not a fit — this project has been disqualified for other reasons. Example: "The…"
type textarea "Not a fit — this project has been disqualified for other reasons. Example: "The…"
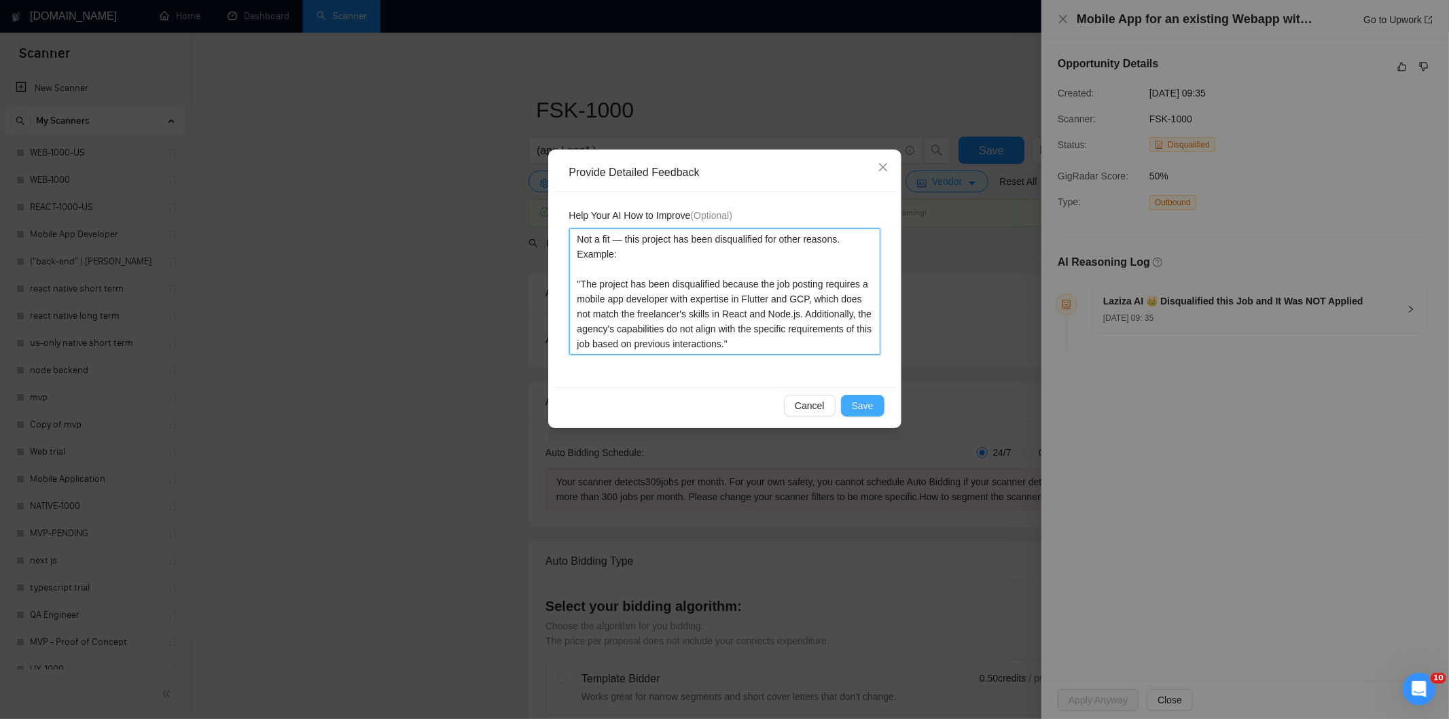
type textarea "Not a fit — this project has been disqualified for other reasons. Example: "The…"
click at [863, 403] on span "Save" at bounding box center [863, 405] width 22 height 15
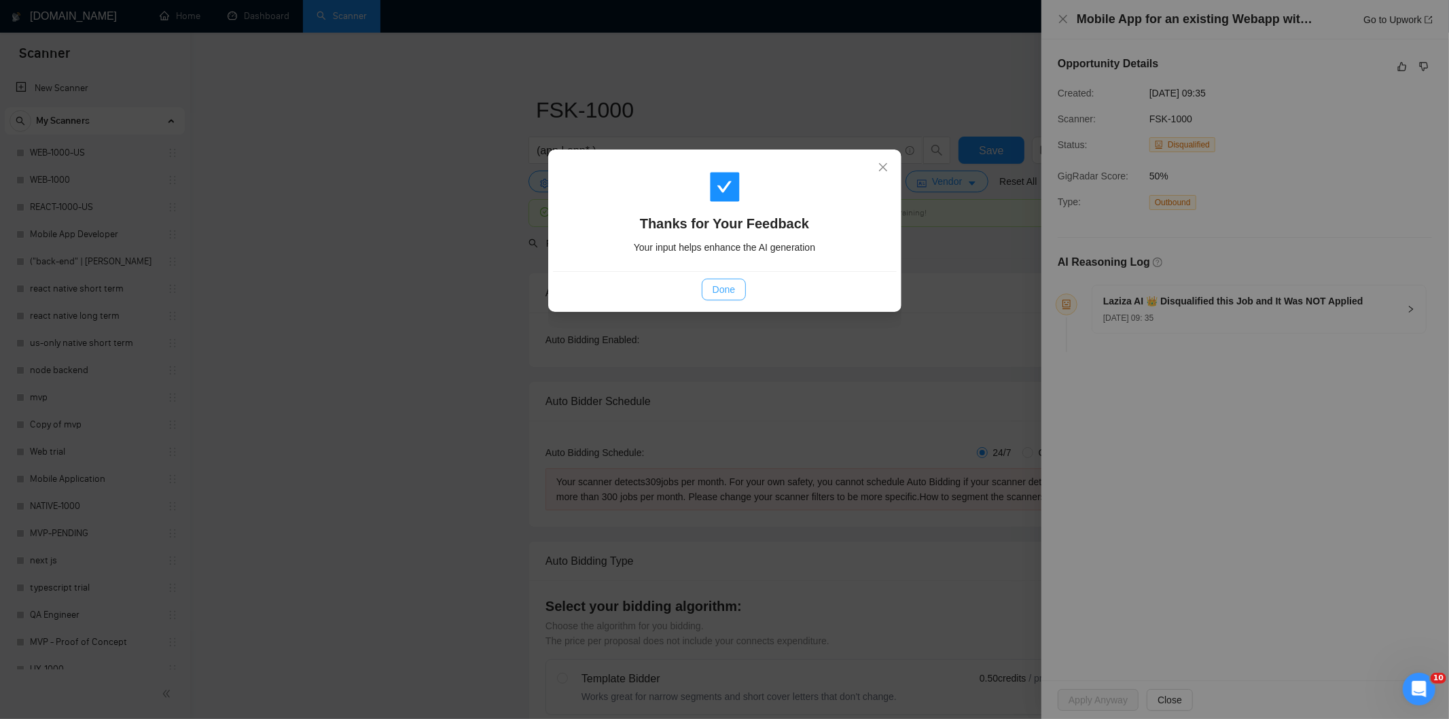
click at [721, 295] on span "Done" at bounding box center [723, 289] width 22 height 15
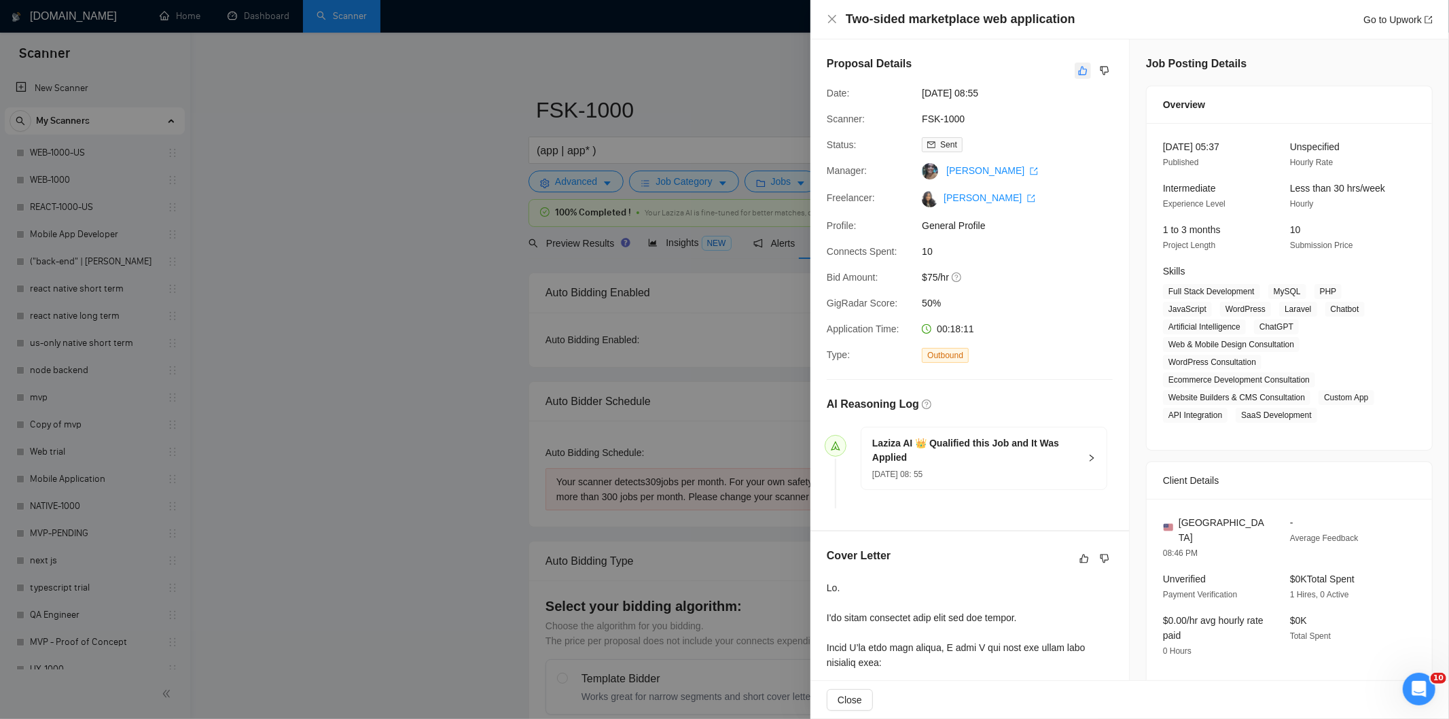
click at [1078, 67] on icon "like" at bounding box center [1083, 70] width 10 height 11
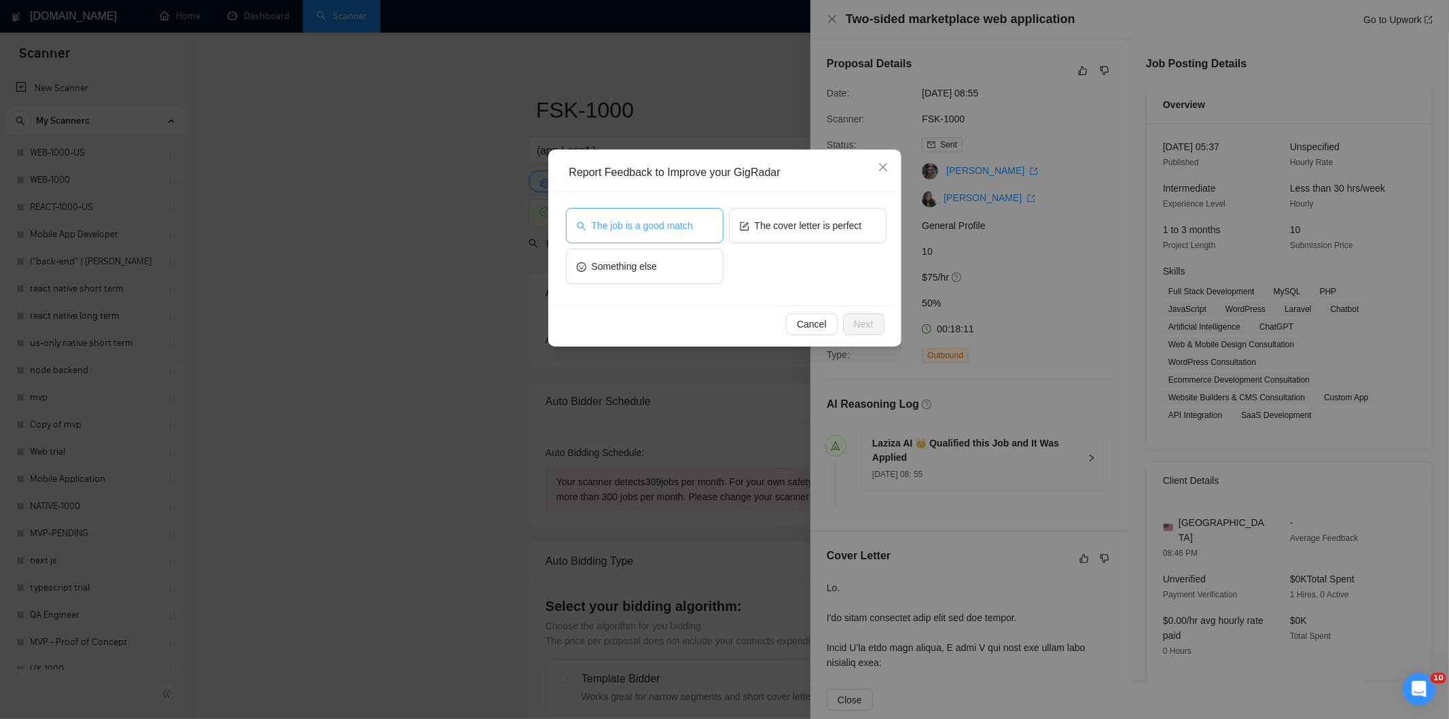
click at [642, 221] on span "The job is a good match" at bounding box center [642, 225] width 101 height 15
click at [859, 317] on span "Next" at bounding box center [864, 324] width 20 height 15
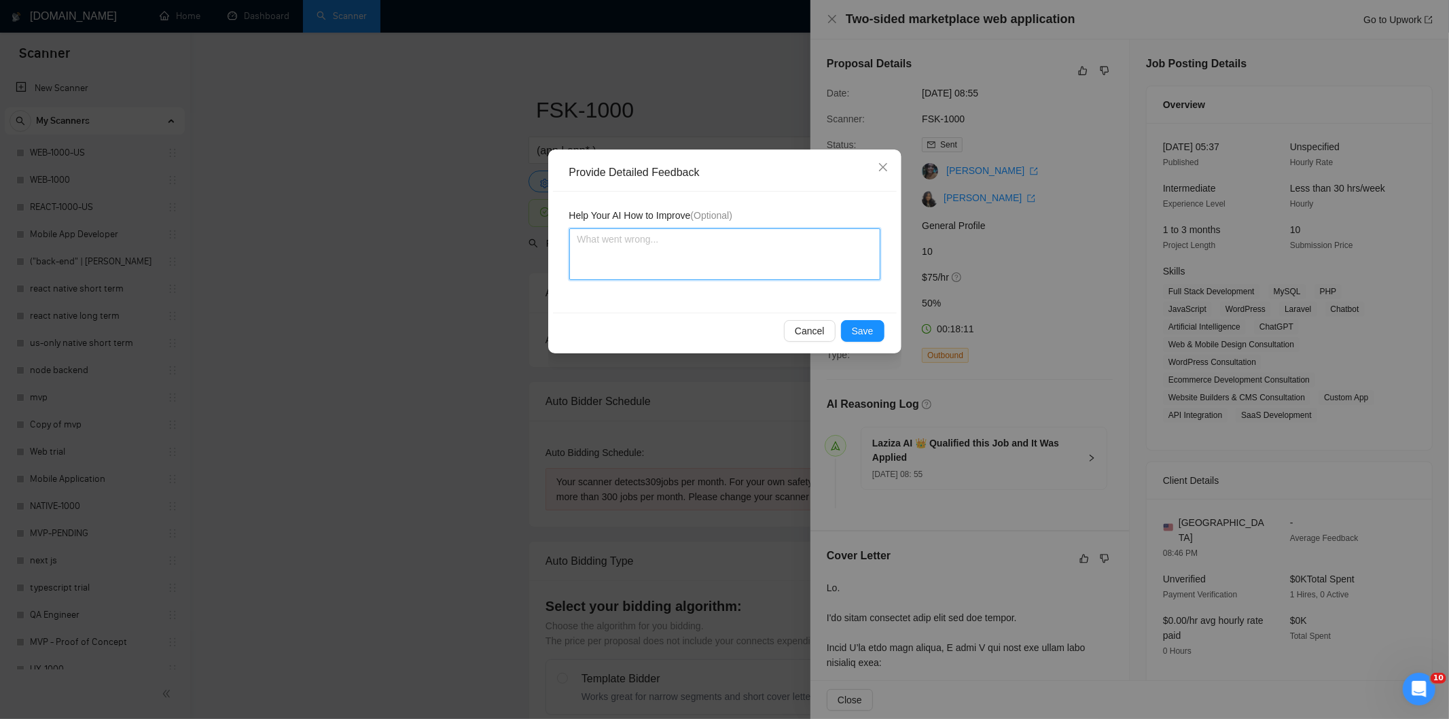
click at [815, 272] on textarea at bounding box center [724, 254] width 311 height 52
paste textarea "Good fit — the project is greenfield (no existing code), welcomes agencies, use…"
type textarea "Good fit — the project is greenfield (no existing code), welcomes agencies, use…"
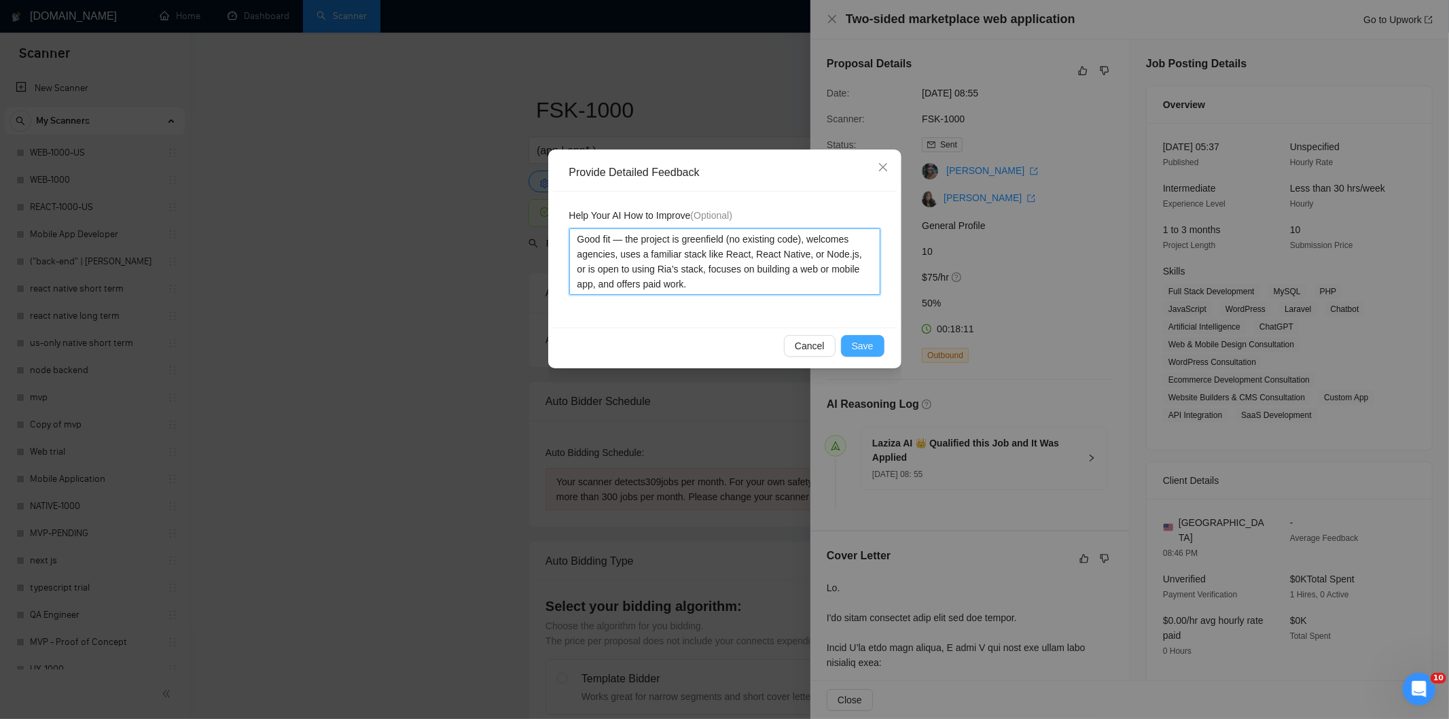
type textarea "Good fit — the project is greenfield (no existing code), welcomes agencies, use…"
click at [867, 342] on span "Save" at bounding box center [863, 345] width 22 height 15
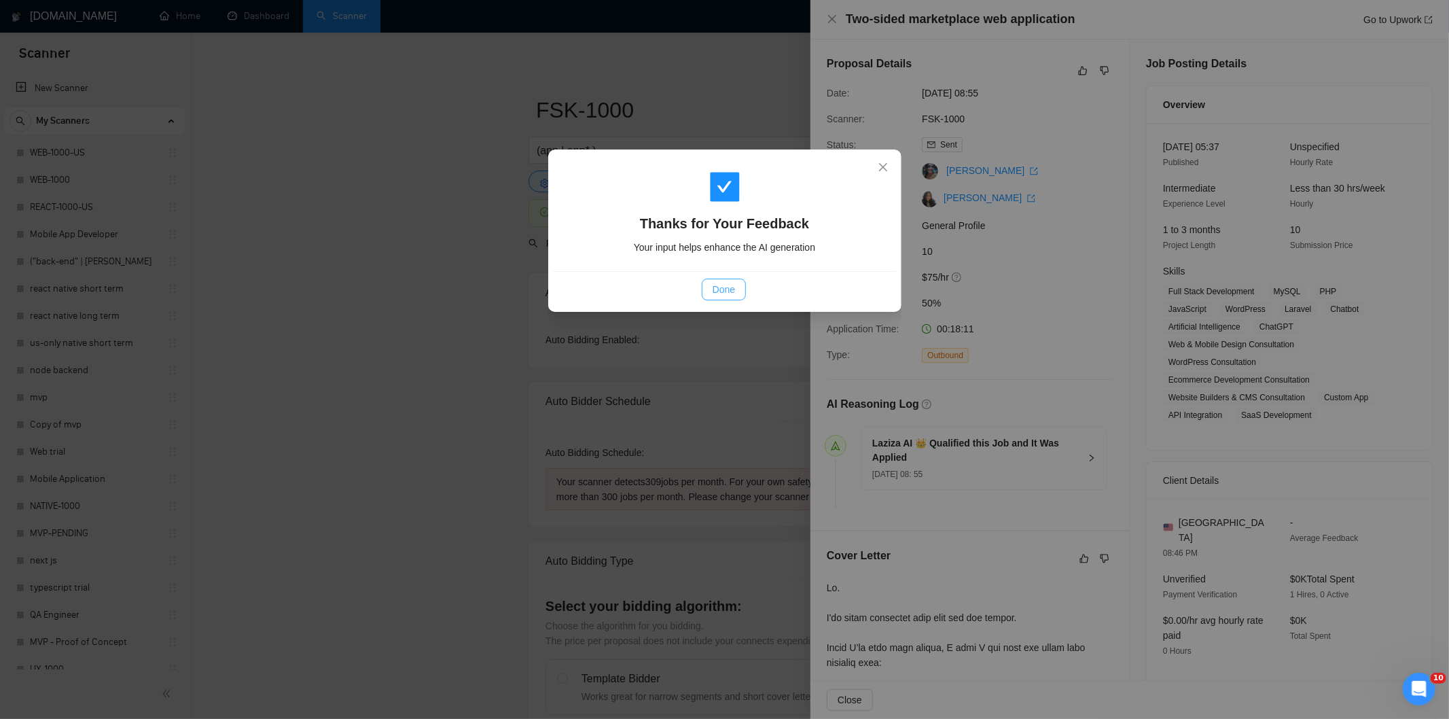
click at [736, 289] on button "Done" at bounding box center [724, 289] width 44 height 22
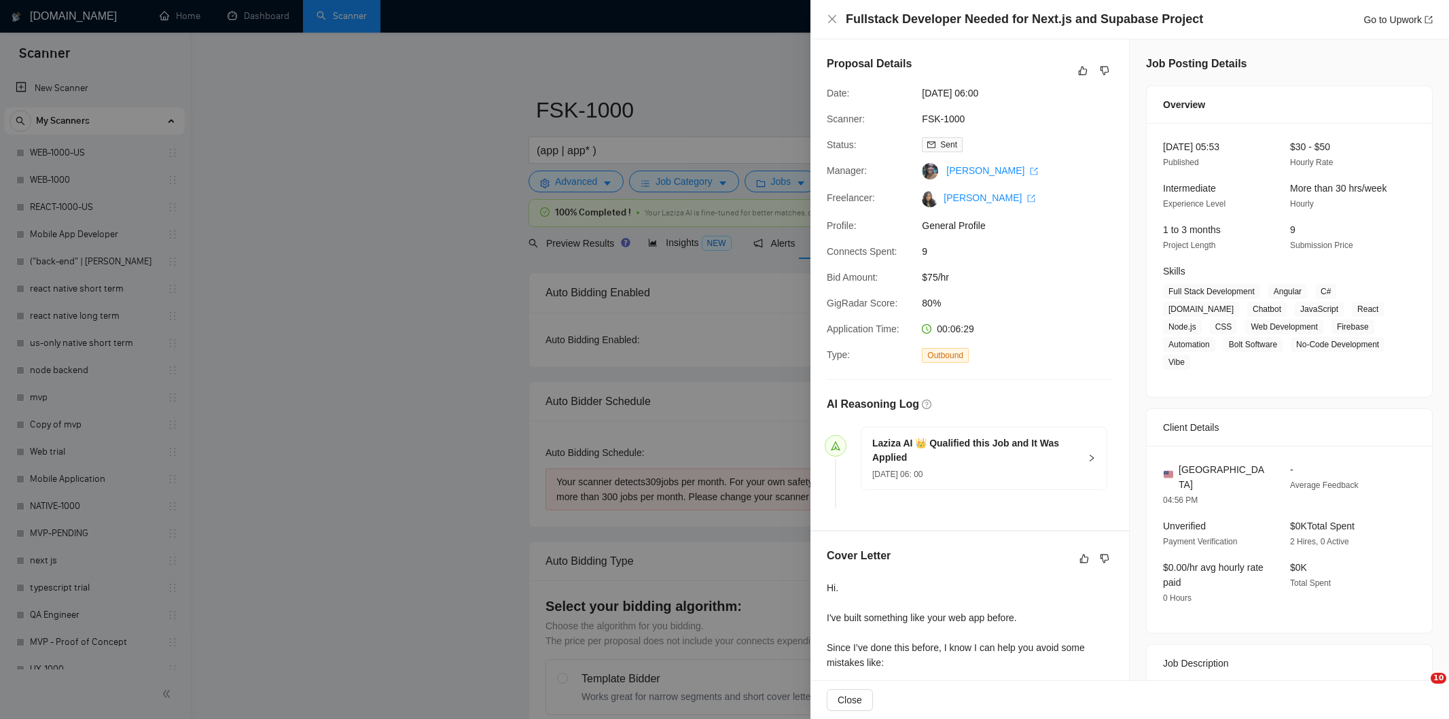
click at [1100, 75] on icon "dislike" at bounding box center [1105, 70] width 10 height 11
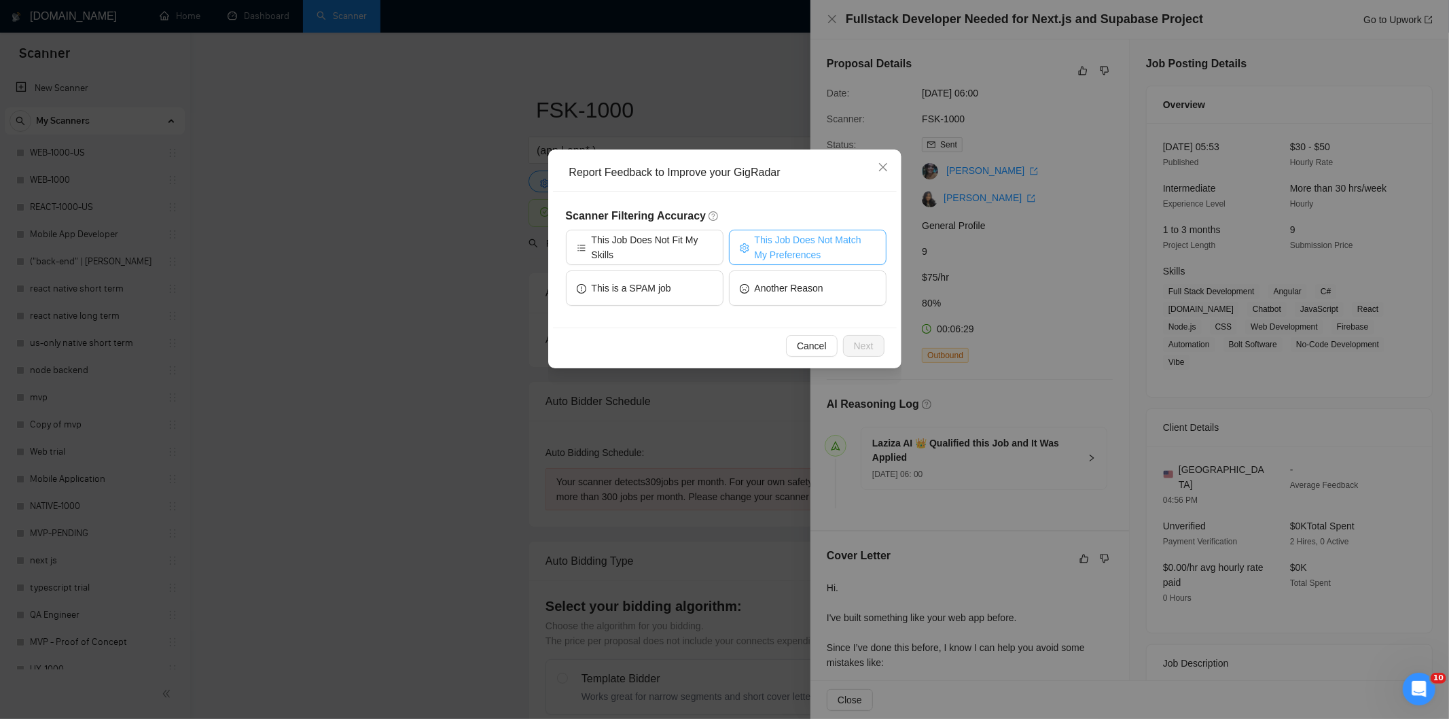
click at [776, 241] on span "This Job Does Not Match My Preferences" at bounding box center [815, 247] width 121 height 30
click at [867, 351] on span "Next" at bounding box center [864, 345] width 20 height 15
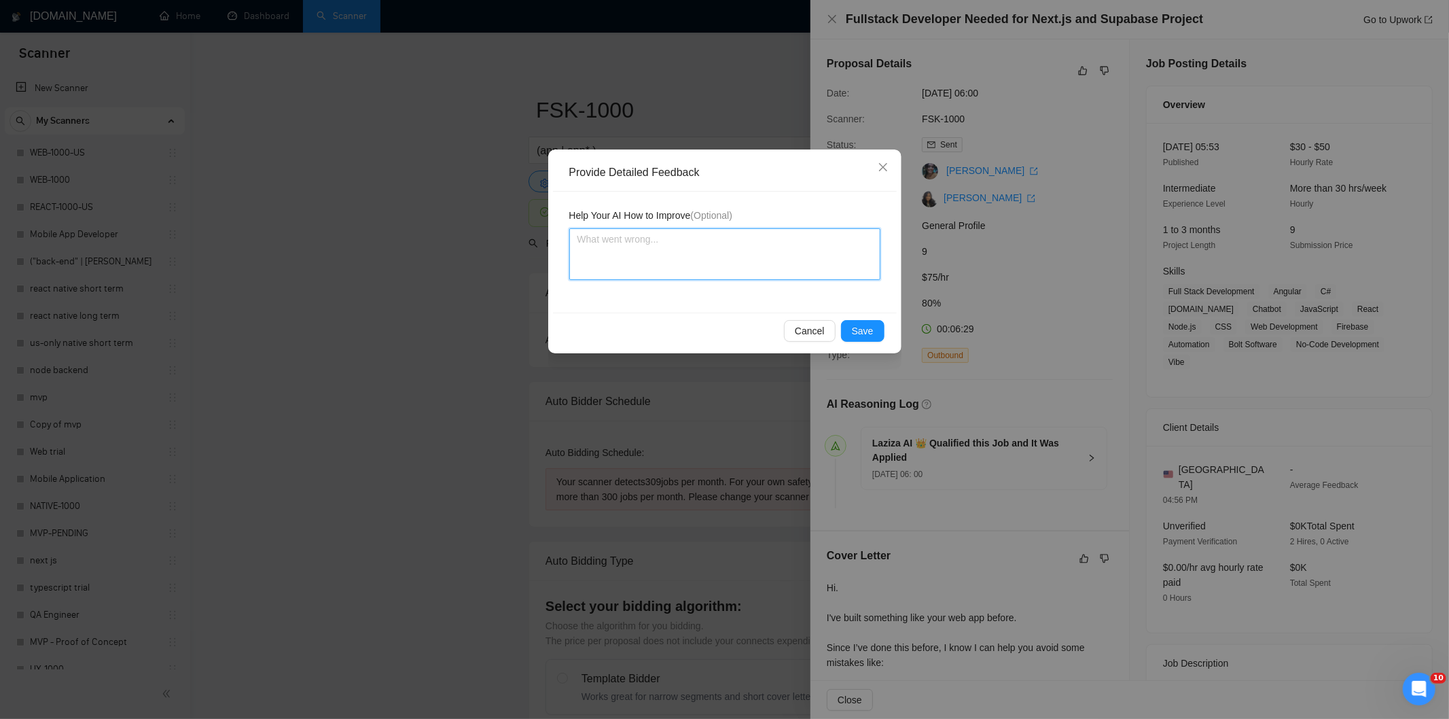
click at [799, 261] on textarea at bounding box center [724, 254] width 311 height 52
paste textarea "Not a fit — the client prefers to hire a solo developer, but Ria is an agency. …"
type textarea "Not a fit — the client prefers to hire a solo developer, but Ria is an agency. …"
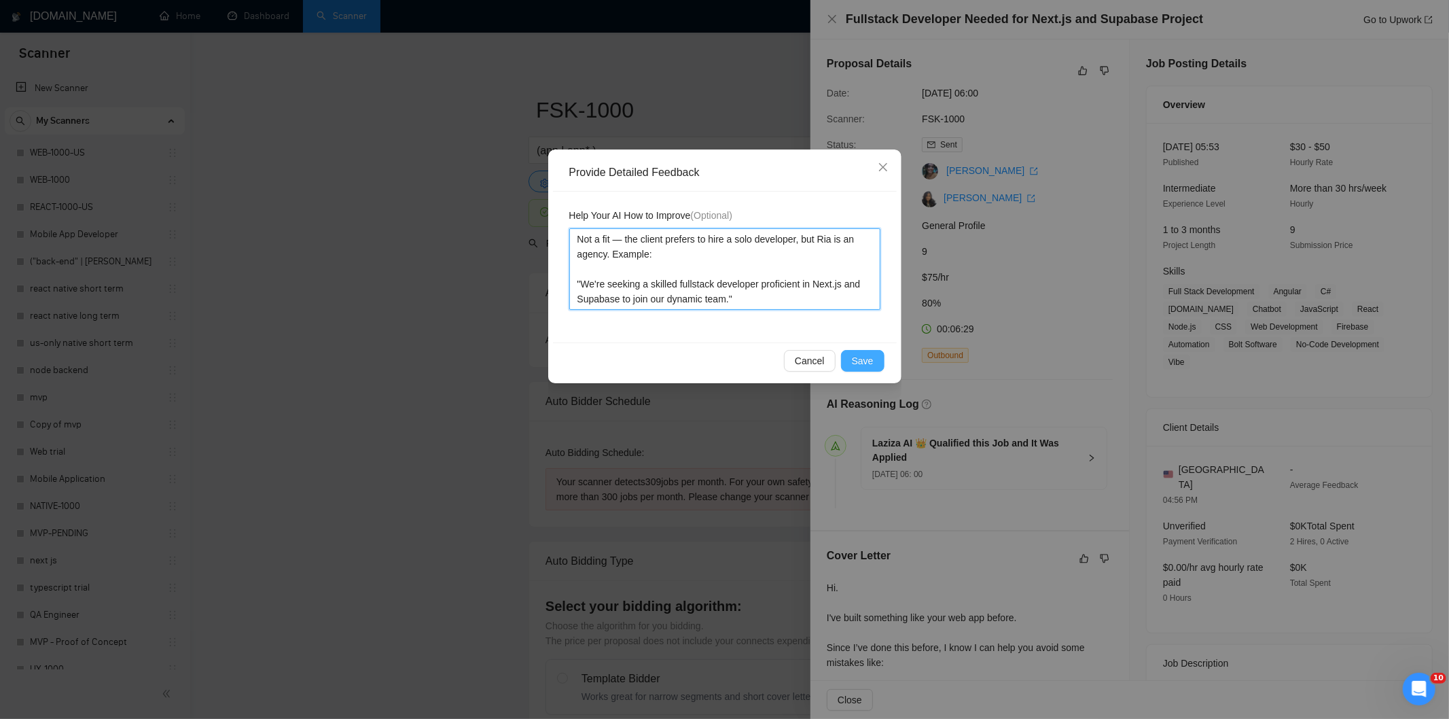
type textarea "Not a fit — the client prefers to hire a solo developer, but Ria is an agency. …"
click at [863, 363] on span "Save" at bounding box center [863, 360] width 22 height 15
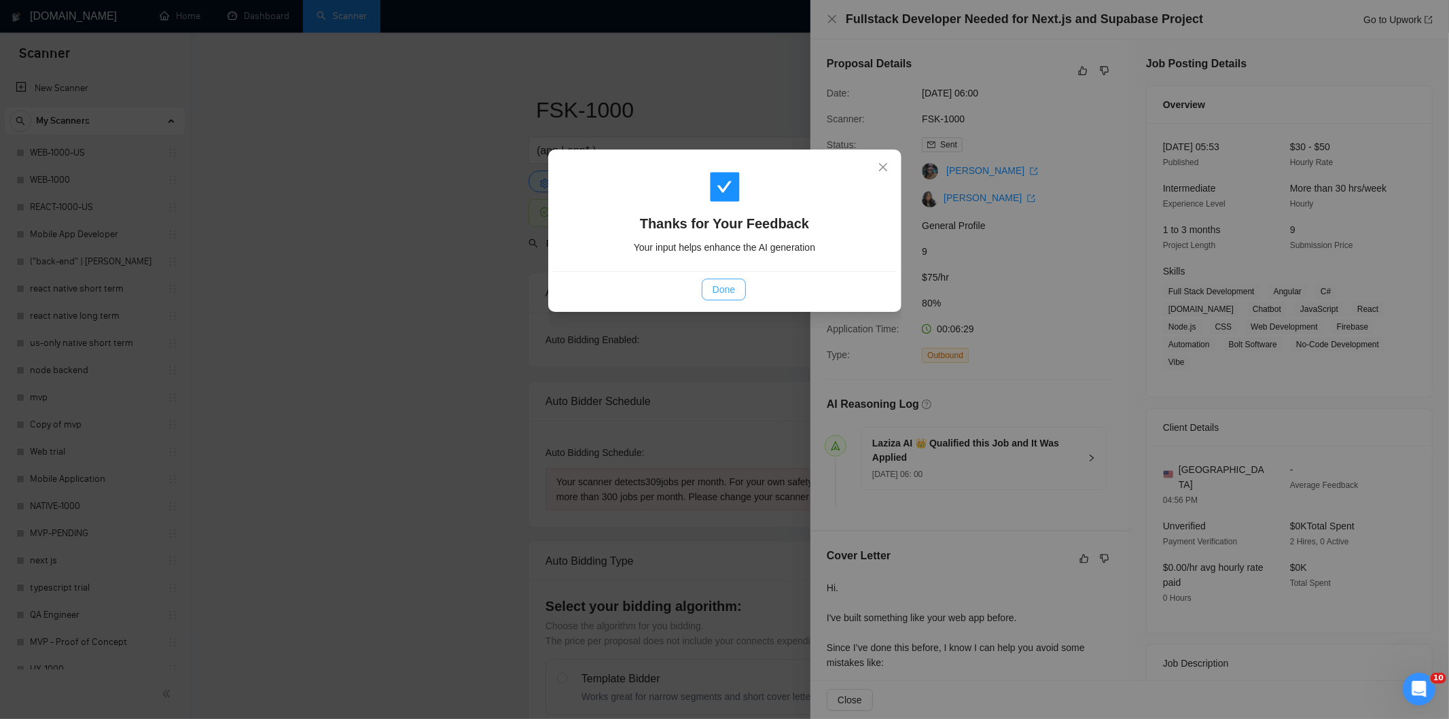
click at [718, 280] on button "Done" at bounding box center [724, 289] width 44 height 22
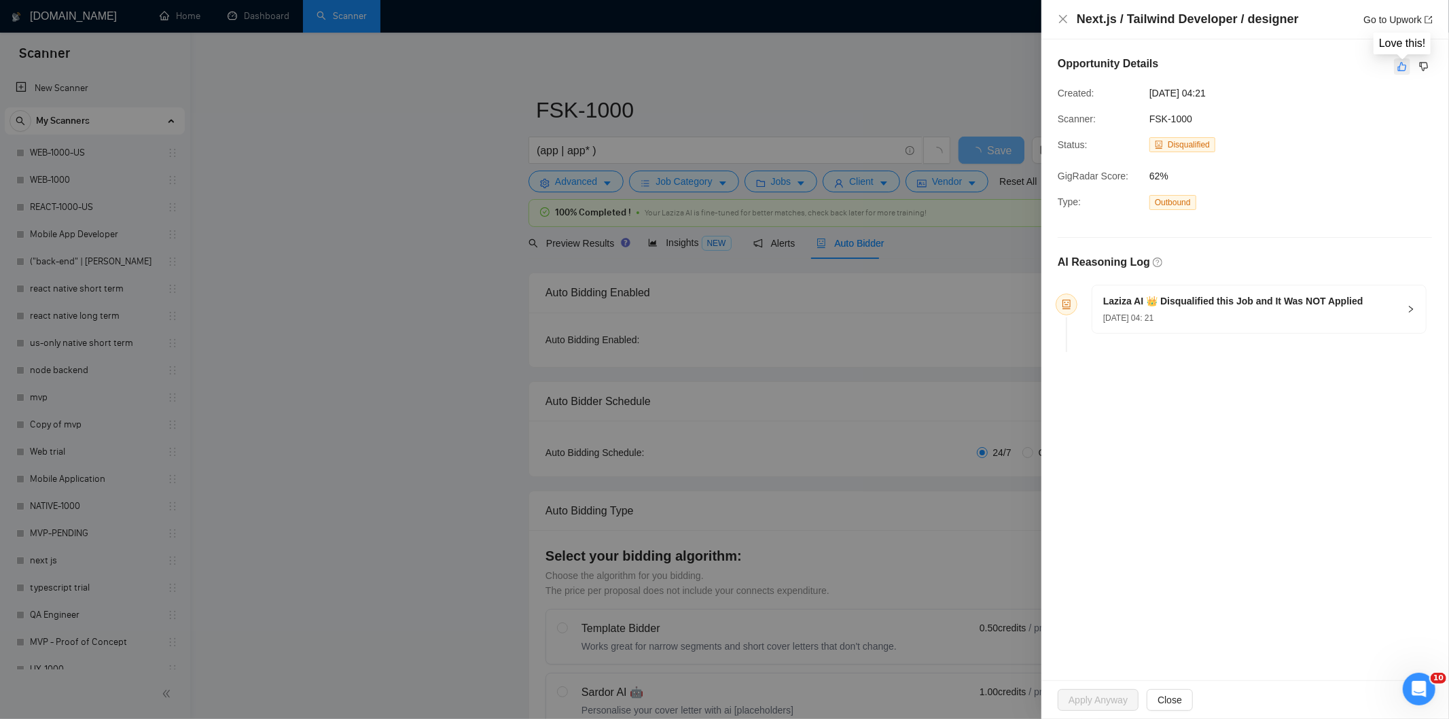
click at [1397, 72] on button "button" at bounding box center [1402, 66] width 16 height 16
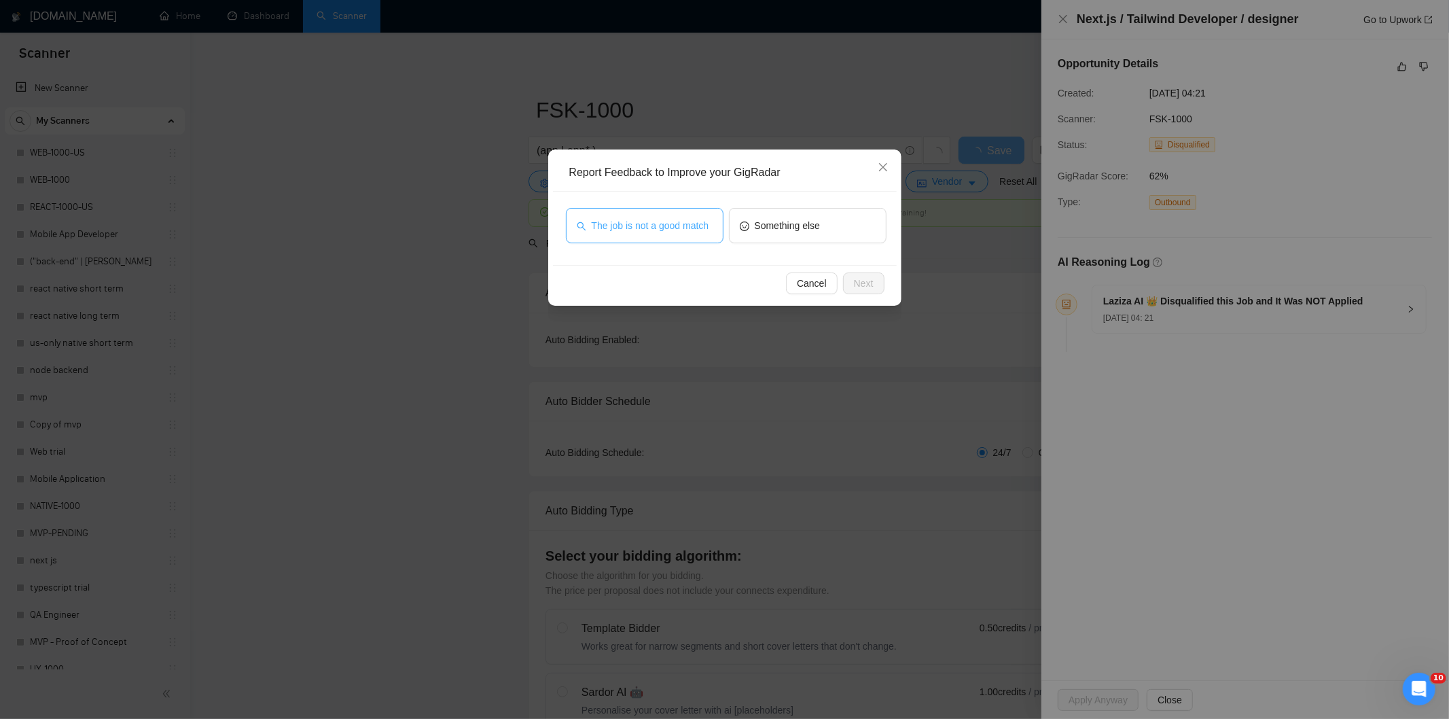
click at [674, 227] on span "The job is not a good match" at bounding box center [651, 225] width 118 height 15
click at [854, 278] on span "Next" at bounding box center [864, 283] width 20 height 15
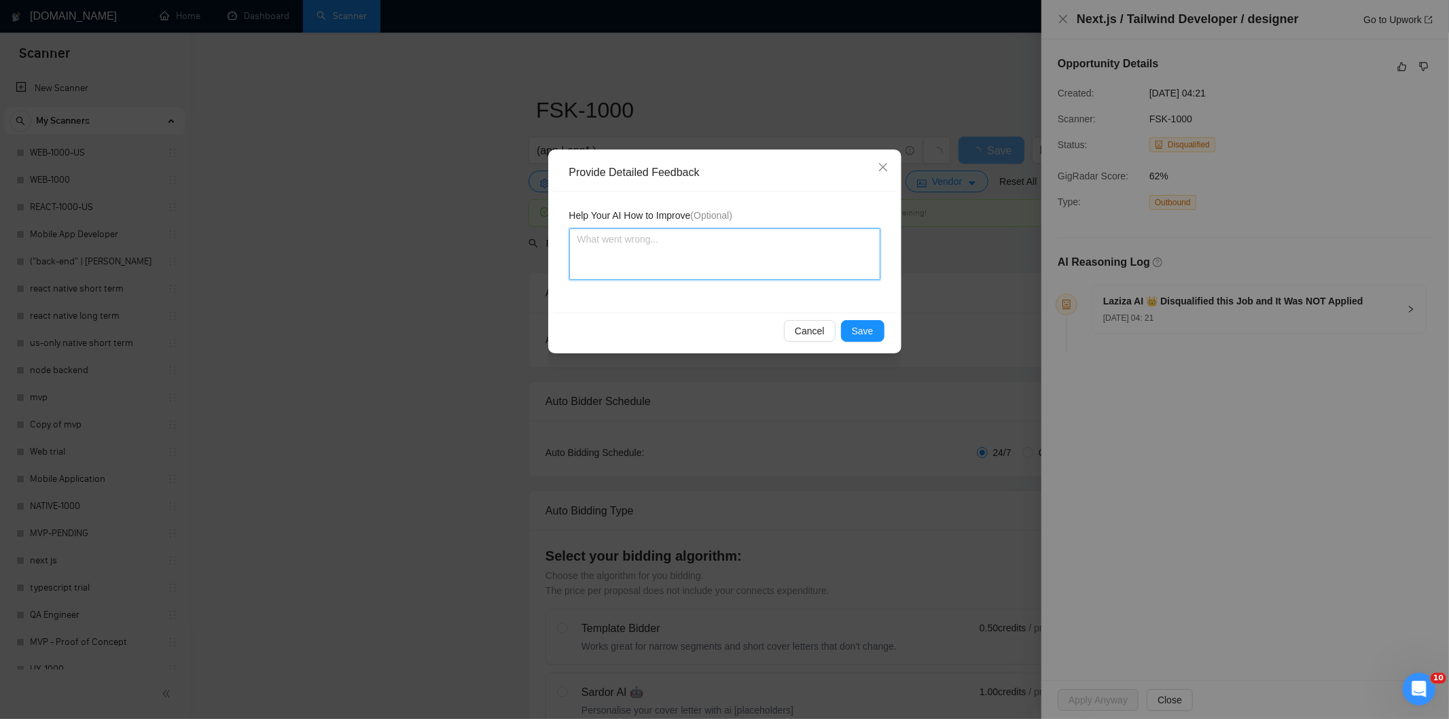
click at [820, 255] on textarea at bounding box center [724, 254] width 311 height 52
paste textarea "Not a fit — this project has been disqualified for other reasons. Example: "The…"
type textarea "Not a fit — this project has been disqualified for other reasons. Example: "The…"
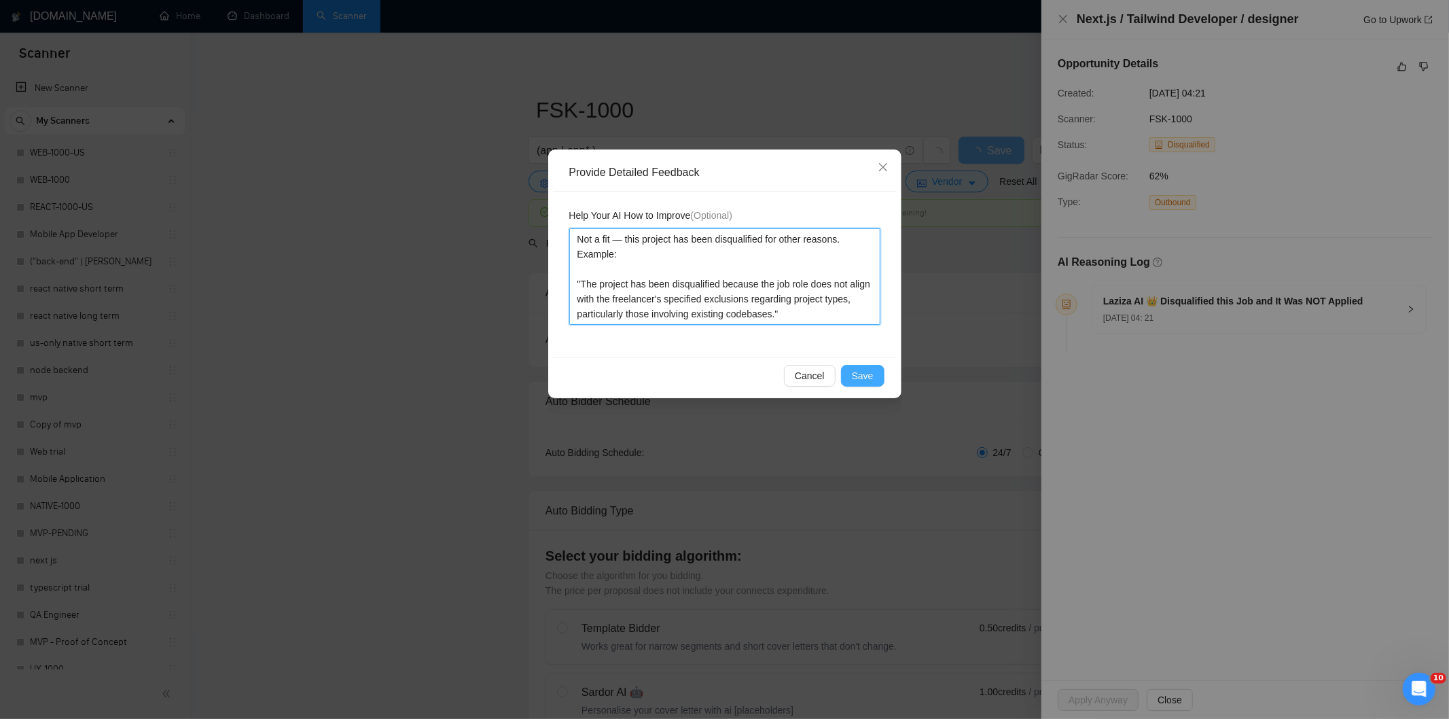
type textarea "Not a fit — this project has been disqualified for other reasons. Example: "The…"
click at [867, 374] on span "Save" at bounding box center [863, 375] width 22 height 15
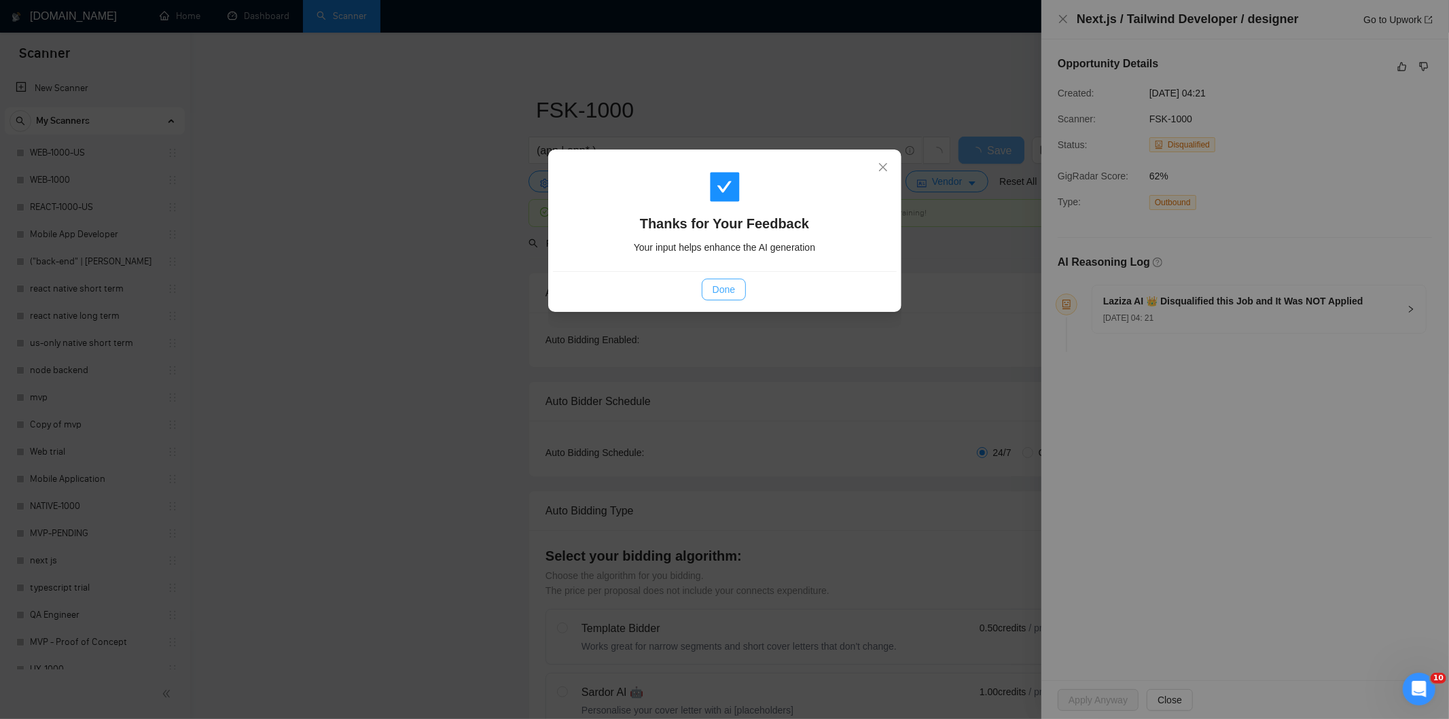
click at [727, 286] on span "Done" at bounding box center [723, 289] width 22 height 15
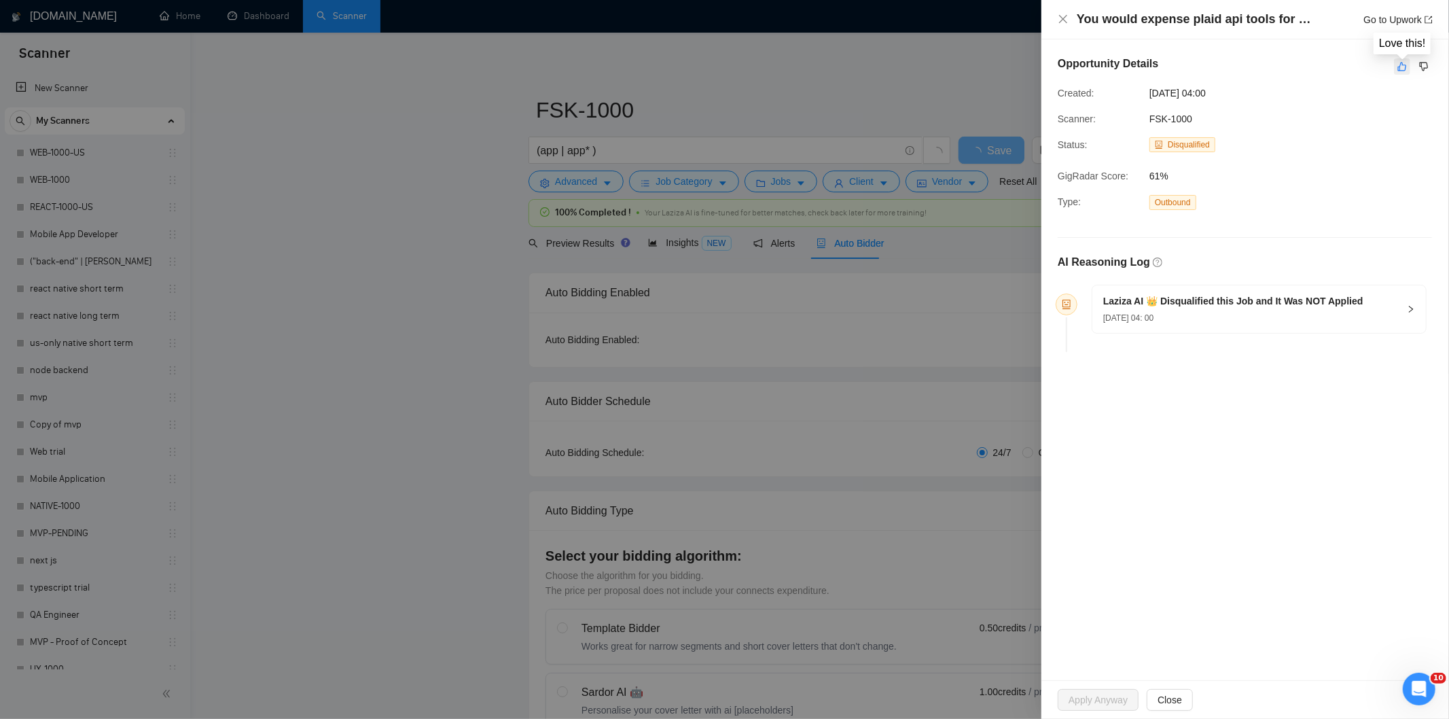
click at [1401, 69] on icon "like" at bounding box center [1402, 66] width 10 height 11
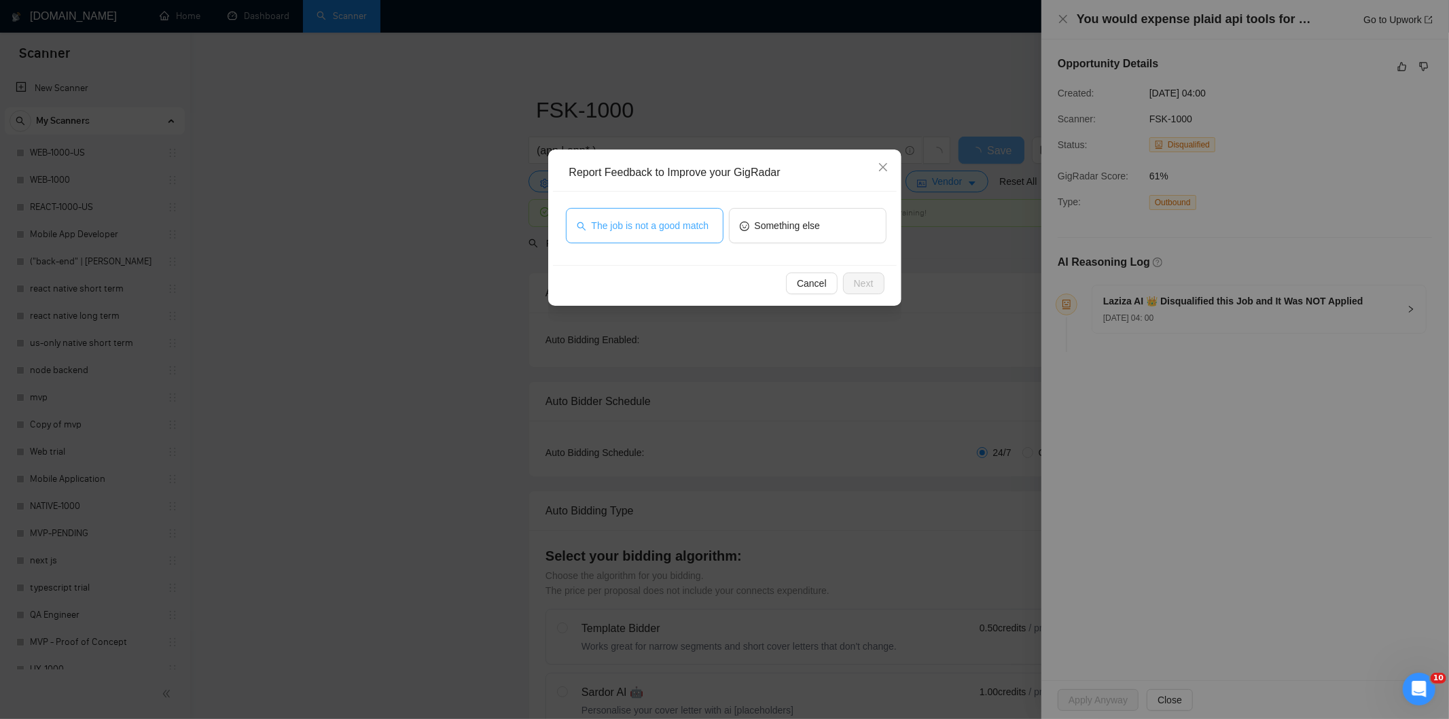
click at [691, 236] on button "The job is not a good match" at bounding box center [645, 225] width 158 height 35
click at [854, 277] on span "Next" at bounding box center [864, 283] width 20 height 15
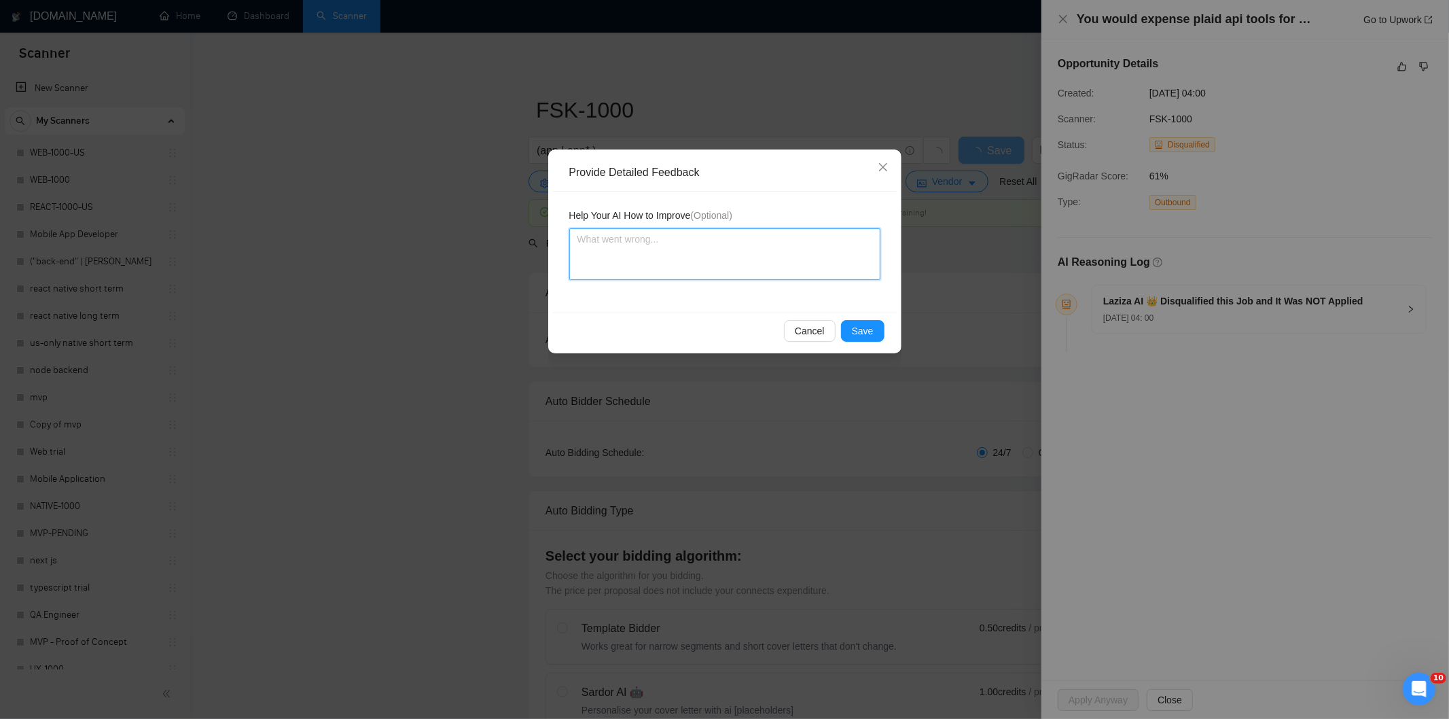
click at [804, 247] on textarea at bounding box center [724, 254] width 311 height 52
paste textarea "Not a fit — this project has been disqualified for other reasons. Example: "The…"
type textarea "Not a fit — this project has been disqualified for other reasons. Example: "The…"
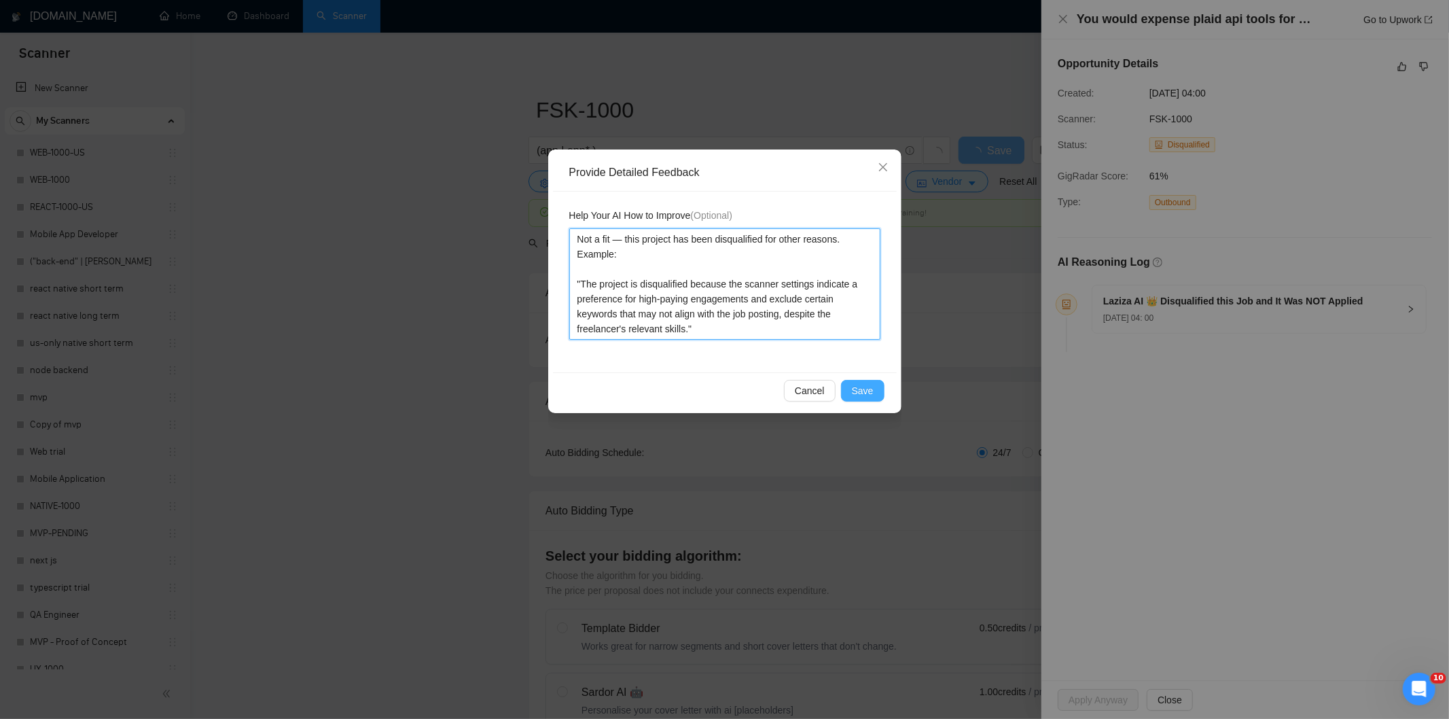
type textarea "Not a fit — this project has been disqualified for other reasons. Example: "The…"
click at [853, 380] on button "Save" at bounding box center [862, 391] width 43 height 22
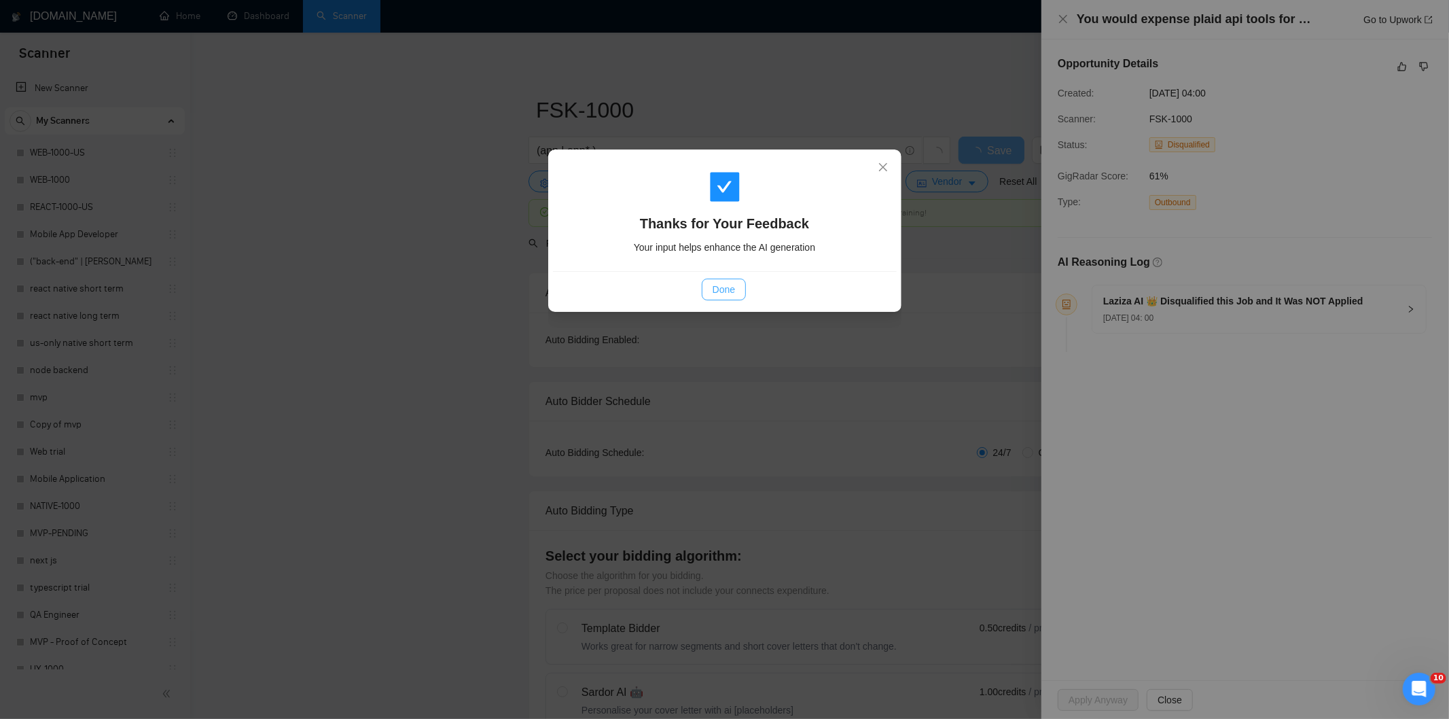
click at [732, 286] on span "Done" at bounding box center [723, 289] width 22 height 15
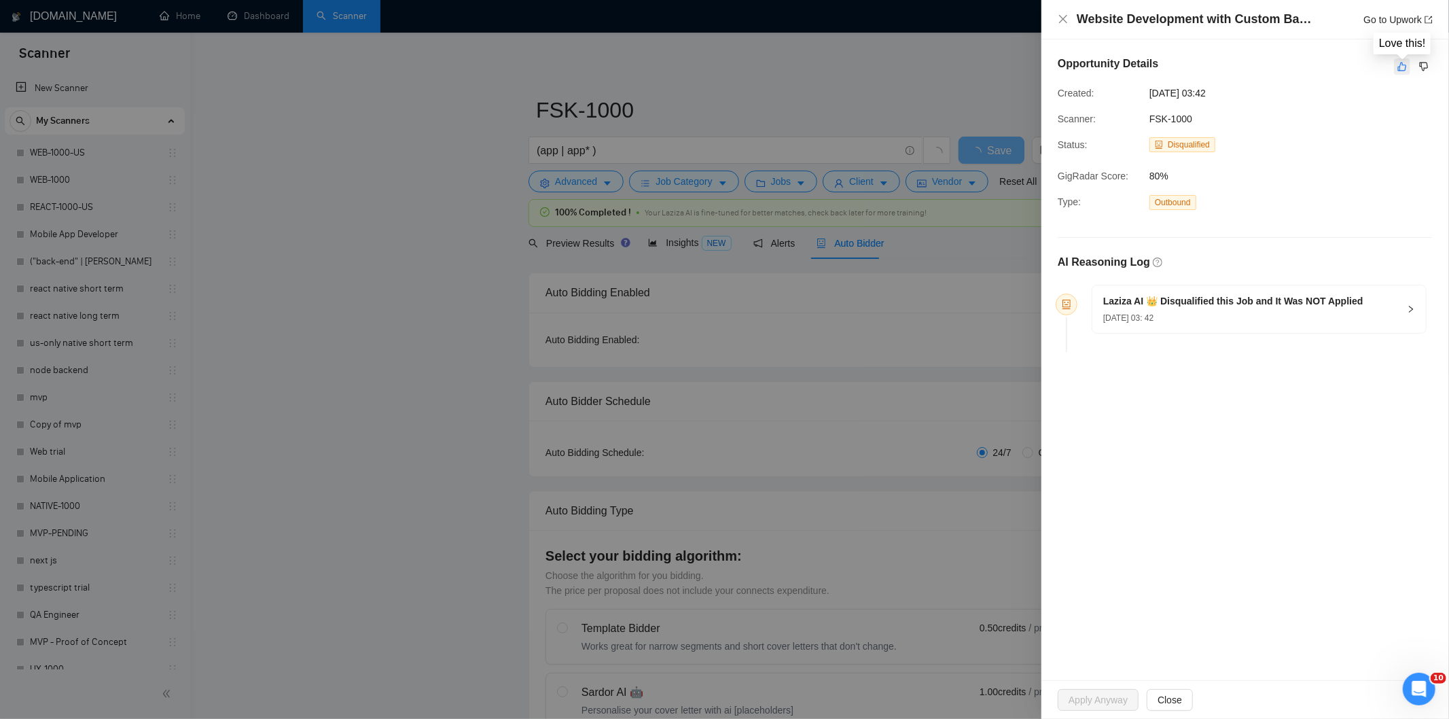
click at [1399, 65] on icon "like" at bounding box center [1402, 66] width 10 height 11
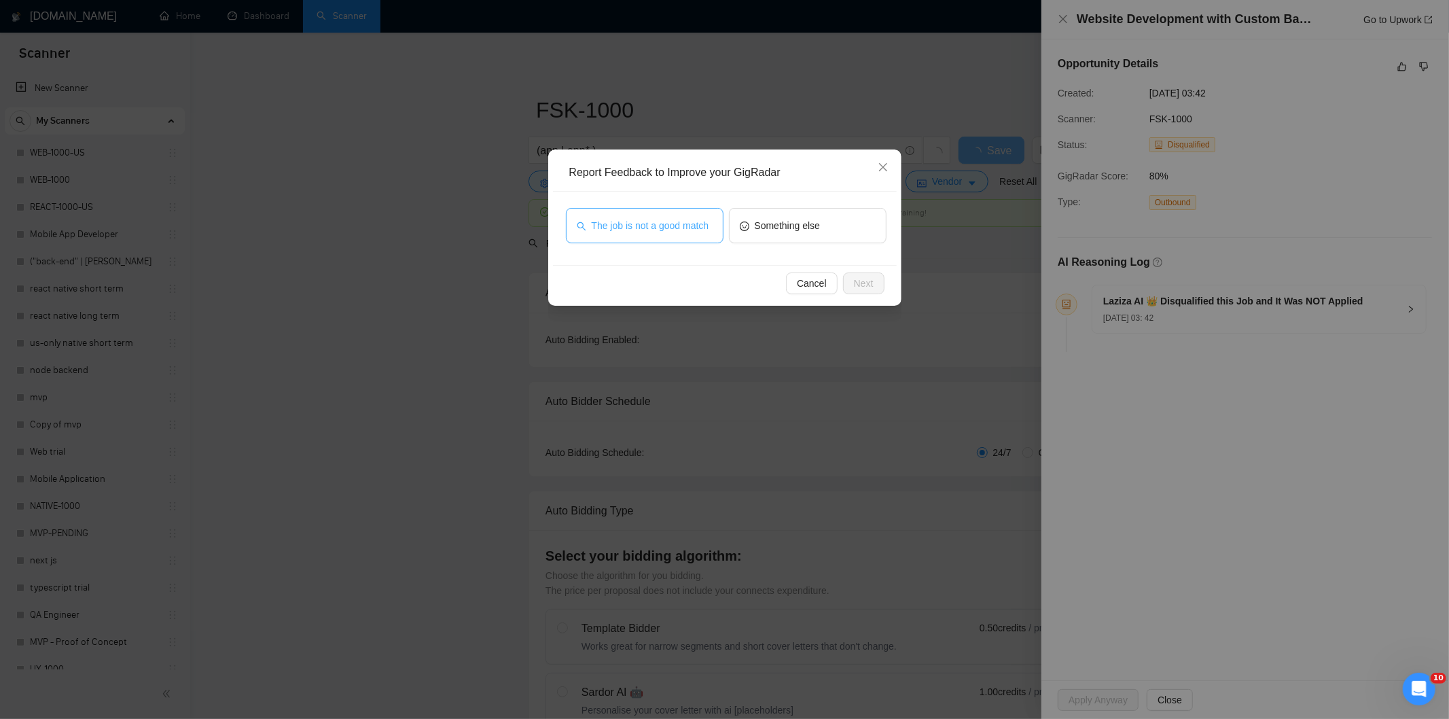
click at [594, 218] on span "The job is not a good match" at bounding box center [651, 225] width 118 height 15
click at [864, 284] on span "Next" at bounding box center [864, 283] width 20 height 15
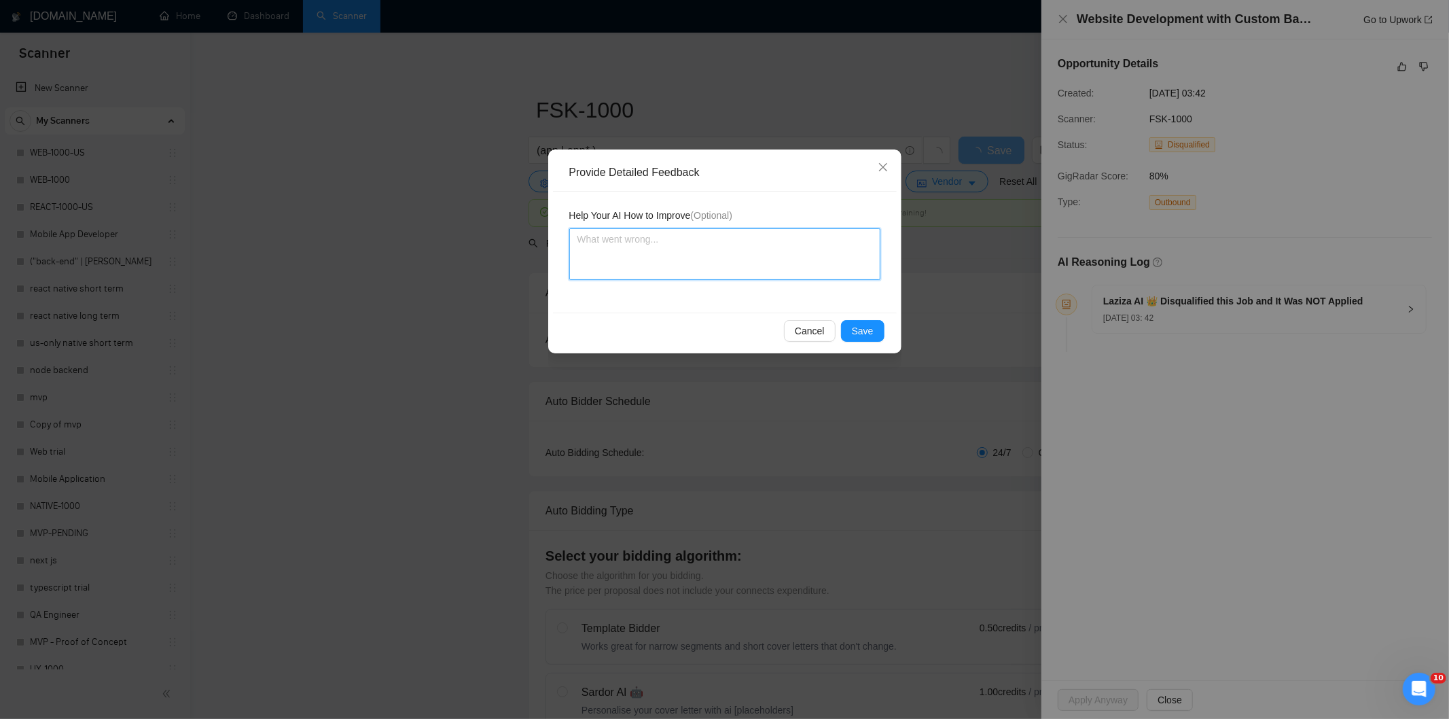
click at [816, 262] on textarea at bounding box center [724, 254] width 311 height 52
paste textarea "Not a fit — this project has been disqualified for other reasons. Example: "The…"
type textarea "Not a fit — this project has been disqualified for other reasons. Example: "The…"
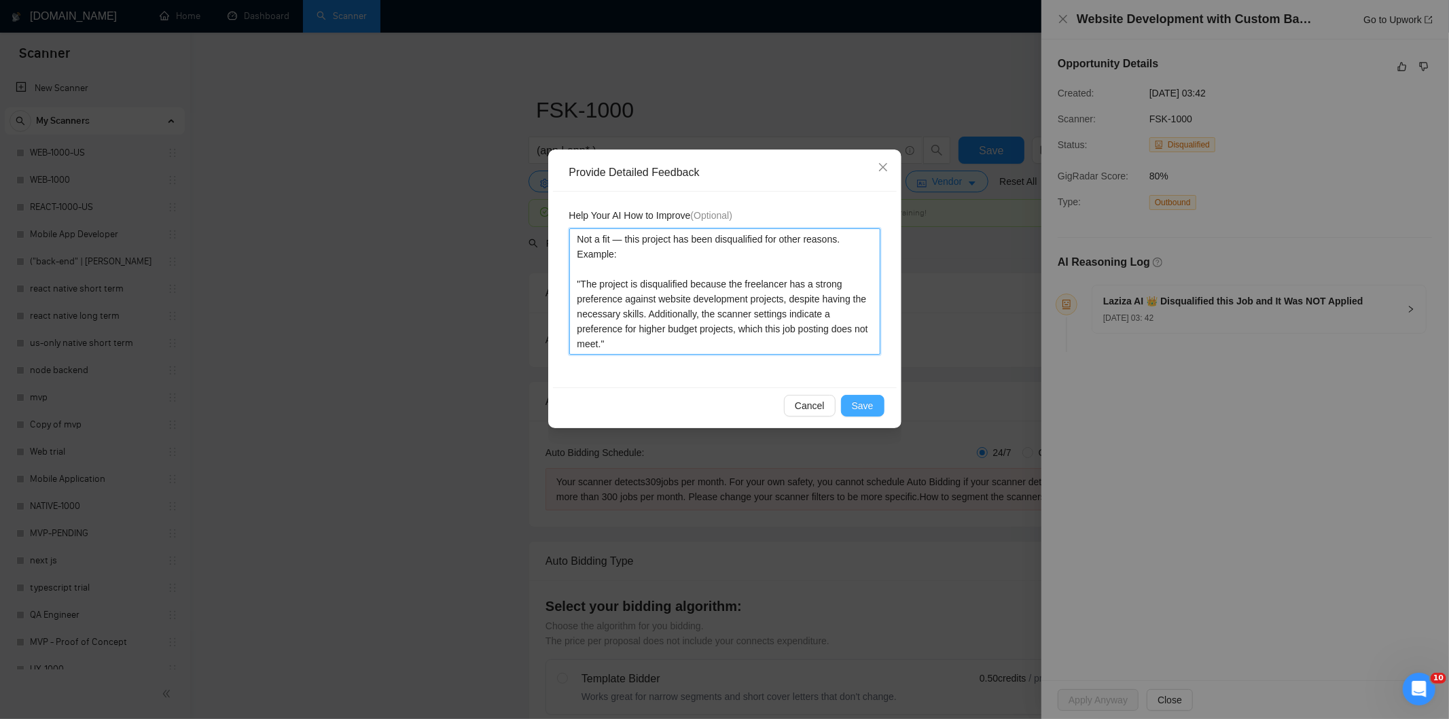
type textarea "Not a fit — this project has been disqualified for other reasons. Example: "The…"
click at [875, 403] on button "Save" at bounding box center [862, 406] width 43 height 22
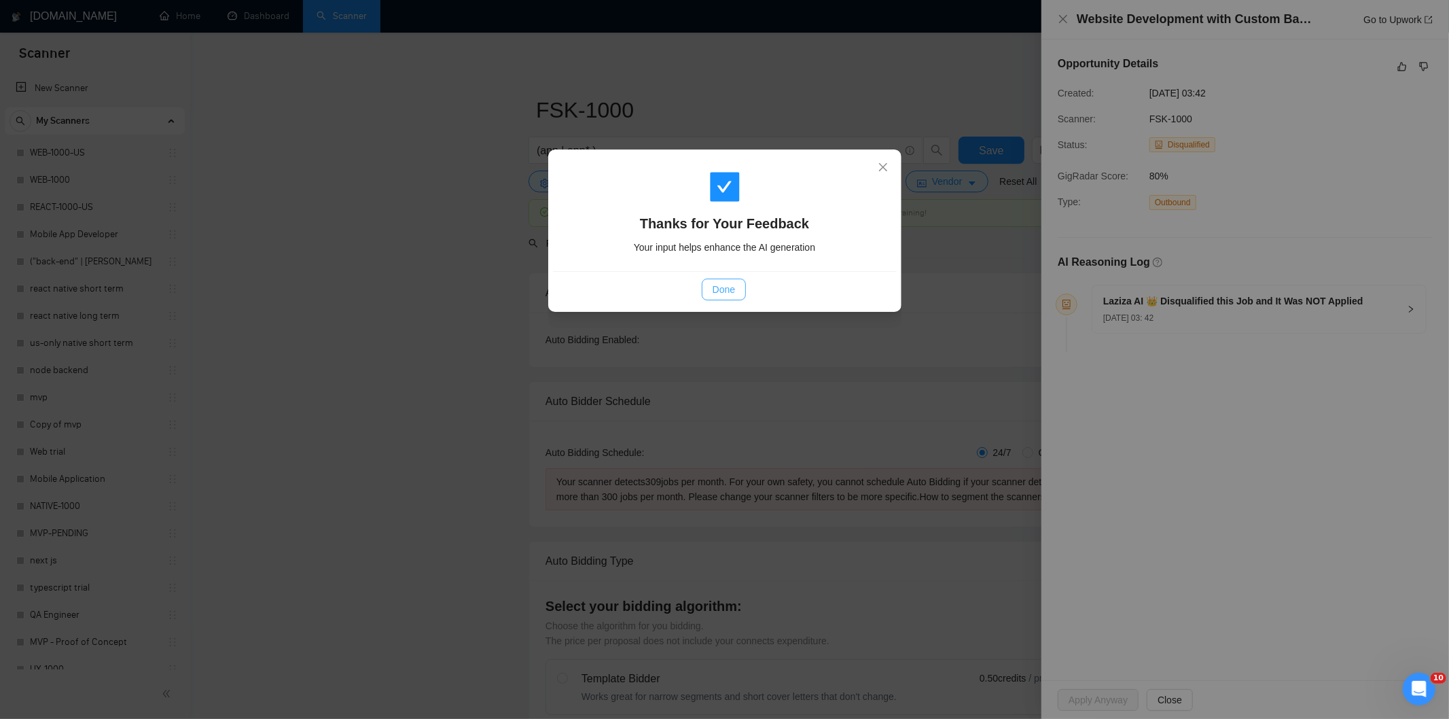
click at [727, 287] on span "Done" at bounding box center [723, 289] width 22 height 15
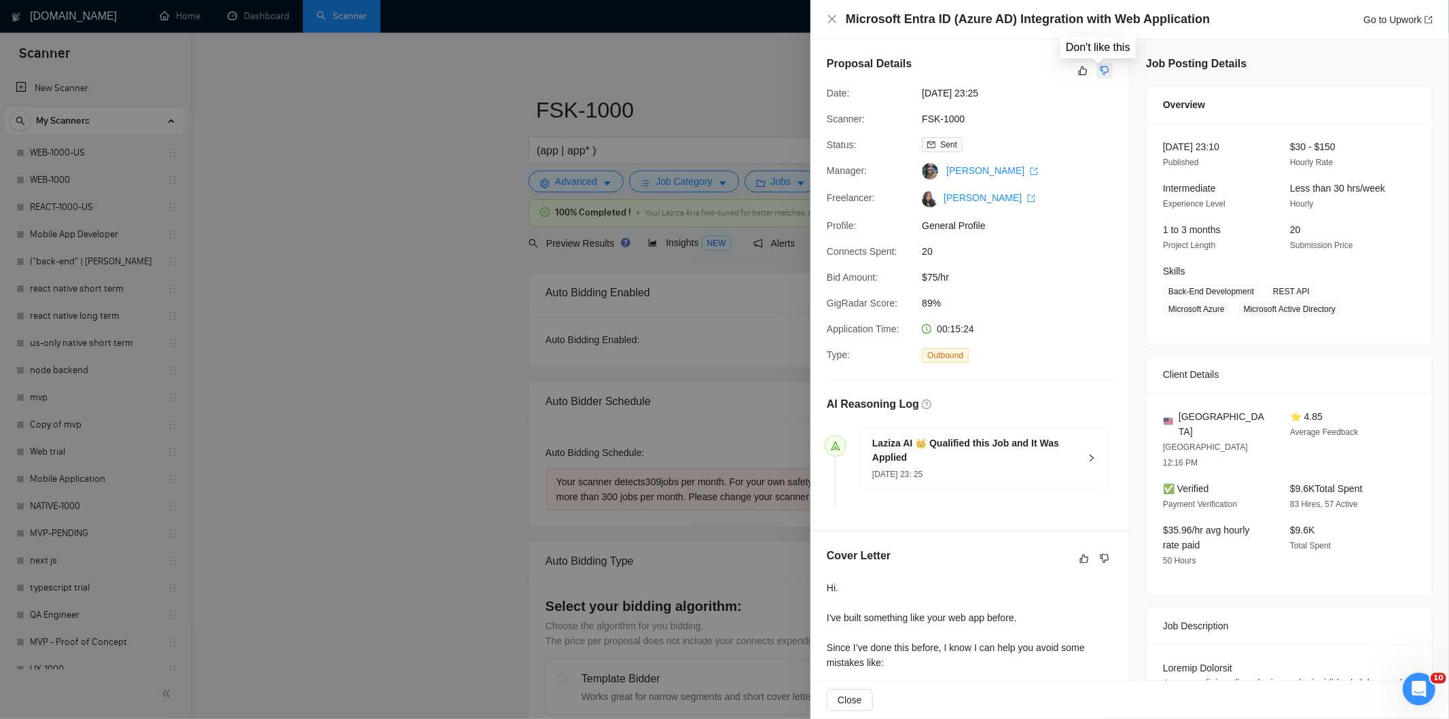
click at [1100, 70] on icon "dislike" at bounding box center [1105, 70] width 10 height 11
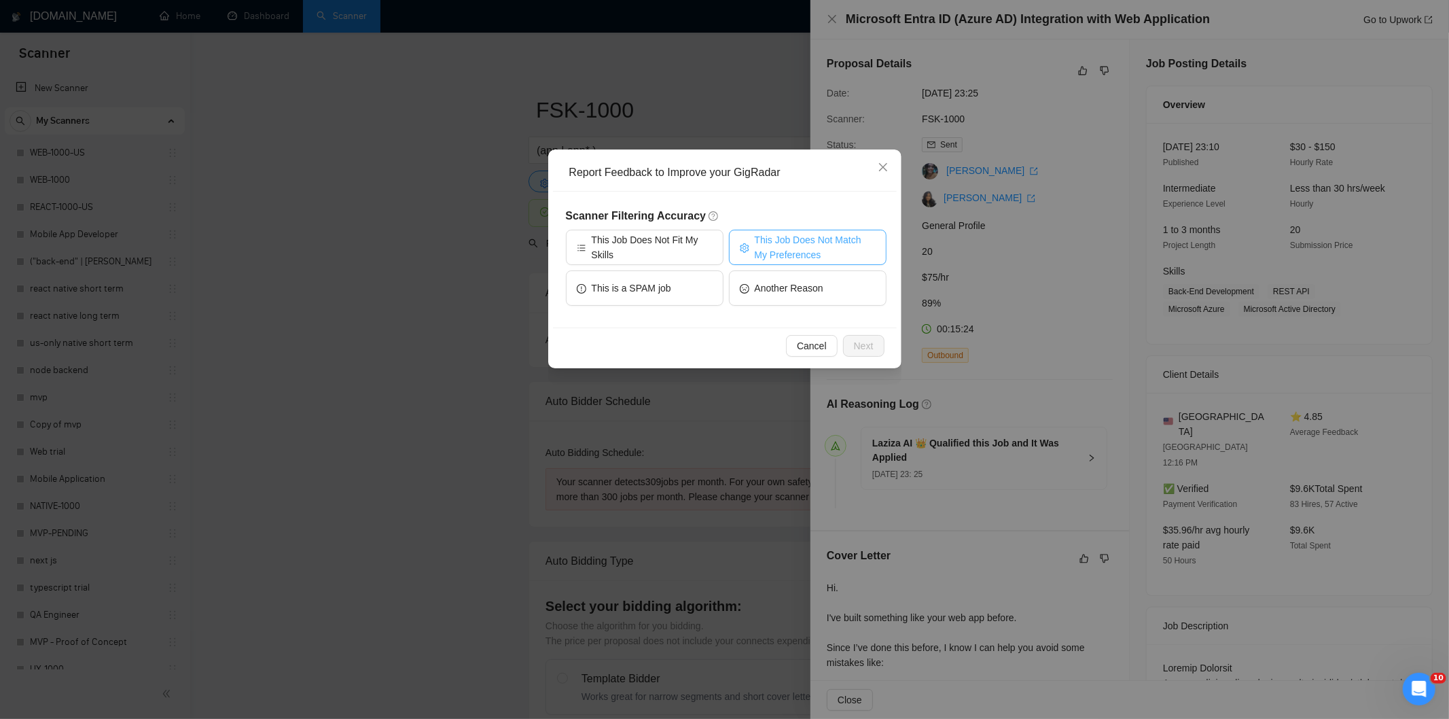
click at [820, 238] on span "This Job Does Not Match My Preferences" at bounding box center [815, 247] width 121 height 30
click at [861, 346] on span "Next" at bounding box center [864, 345] width 20 height 15
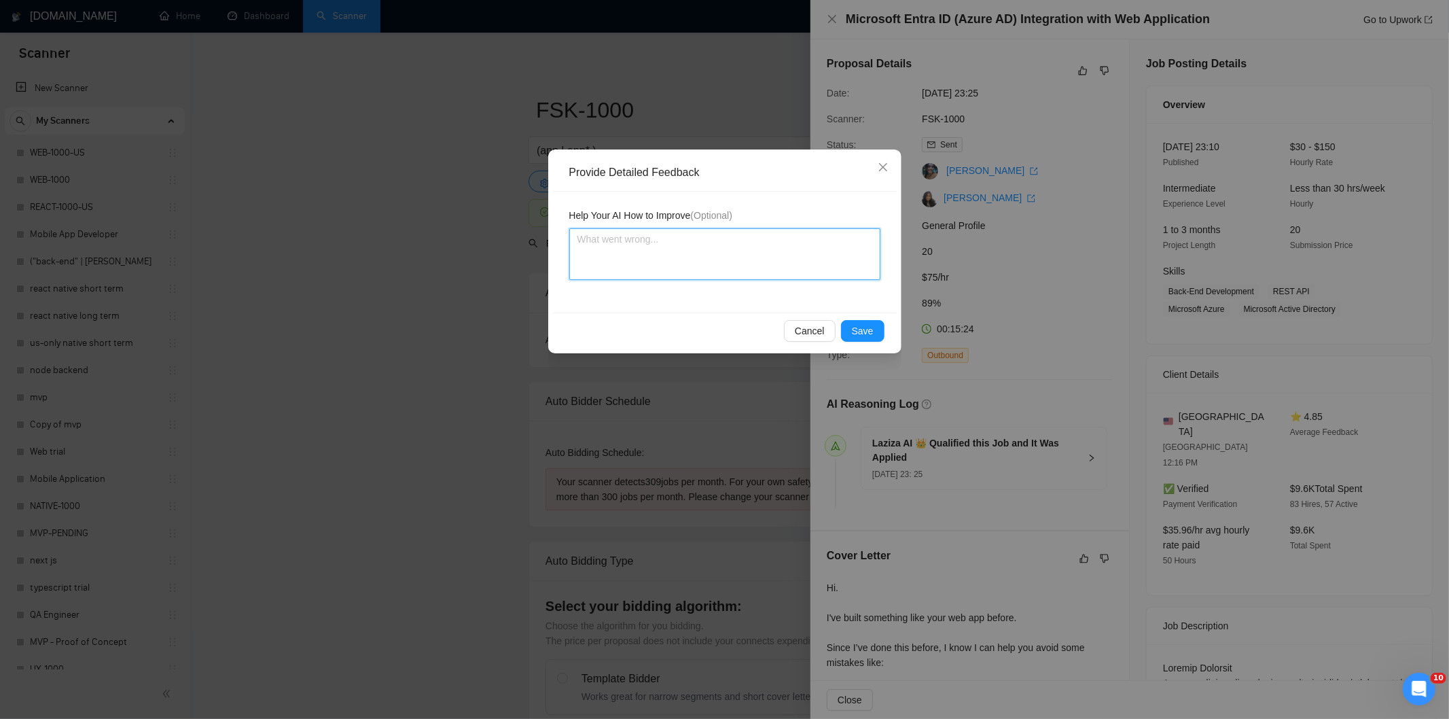
click at [824, 257] on textarea at bounding box center [724, 254] width 311 height 52
paste textarea "Not a fit — the project isn't for a web or mobile app, which is Ria's focus. Ex…"
type textarea "Not a fit — the project isn't for a web or mobile app, which is Ria's focus. Ex…"
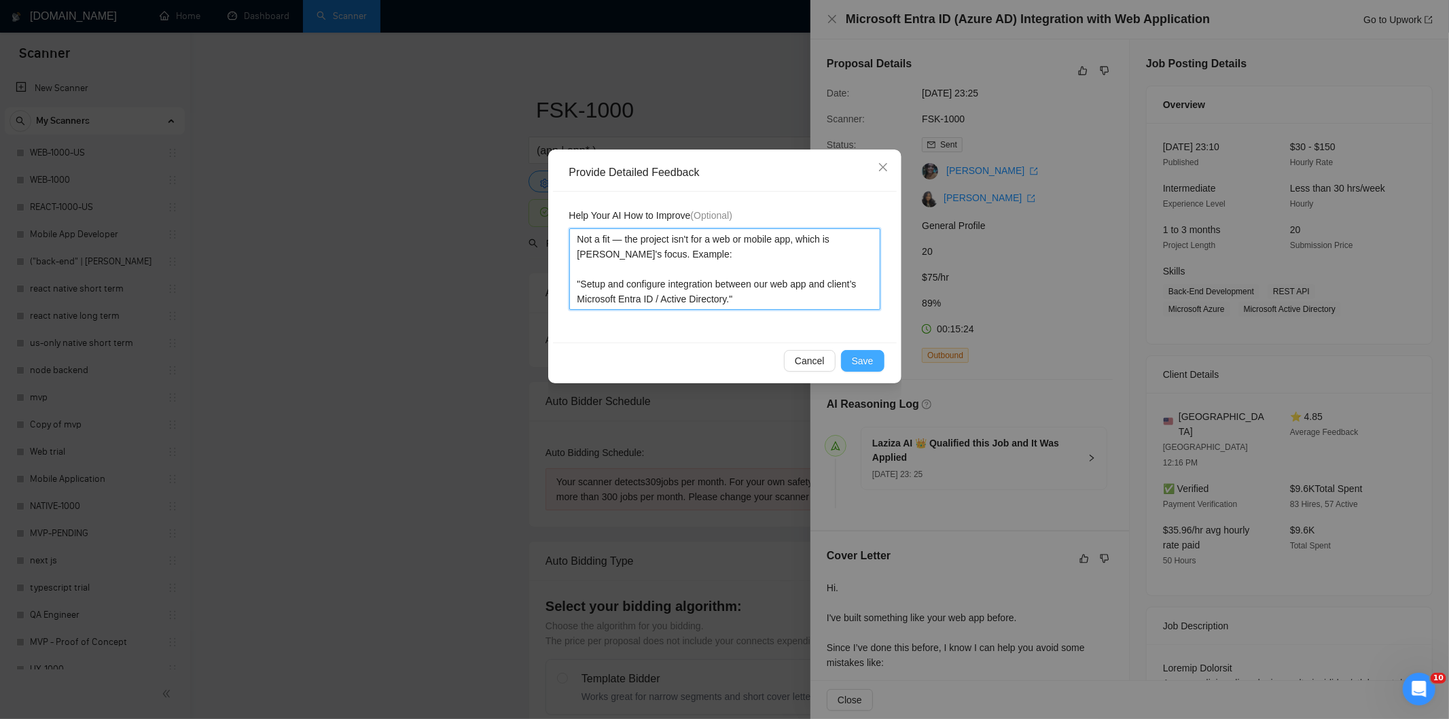
type textarea "Not a fit — the project isn't for a web or mobile app, which is Ria's focus. Ex…"
click at [863, 356] on span "Save" at bounding box center [863, 360] width 22 height 15
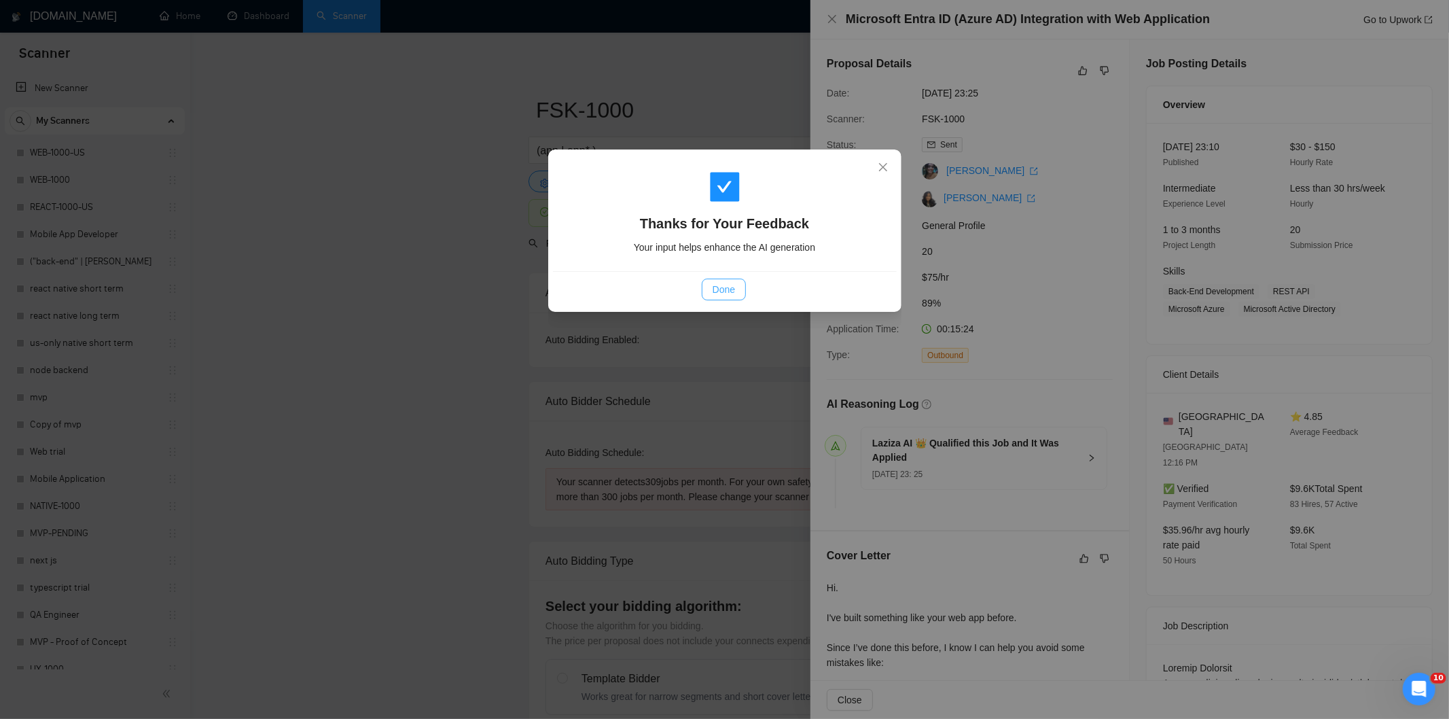
click at [718, 283] on span "Done" at bounding box center [723, 289] width 22 height 15
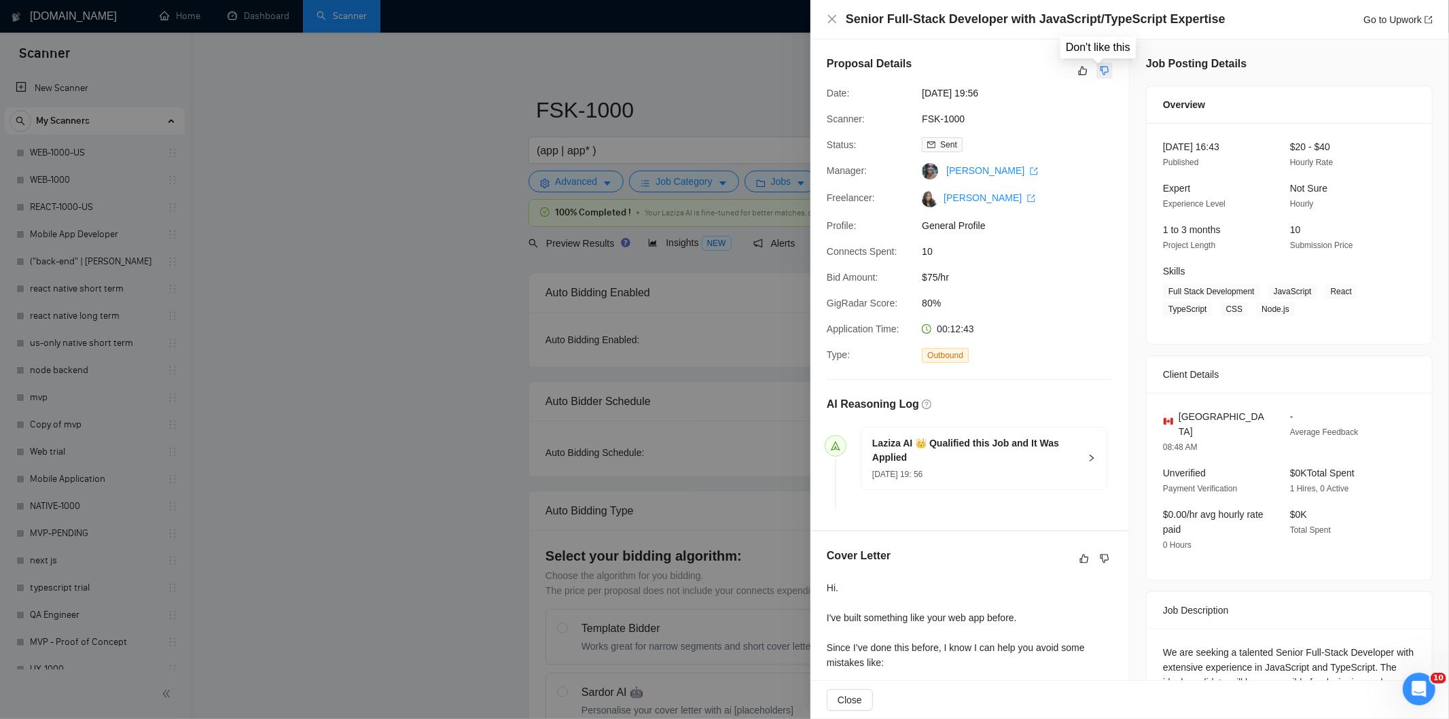
click at [1100, 75] on icon "dislike" at bounding box center [1105, 70] width 10 height 11
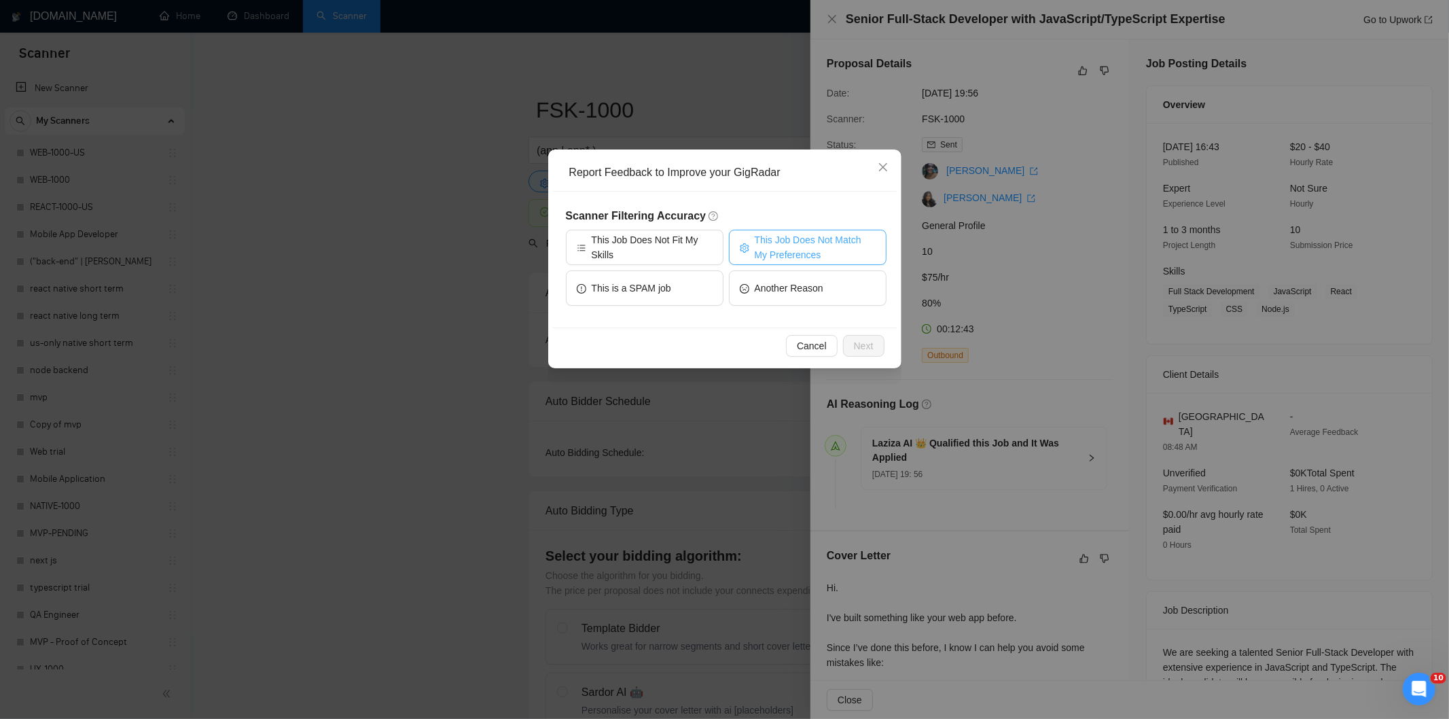
click at [780, 242] on span "This Job Does Not Match My Preferences" at bounding box center [815, 247] width 121 height 30
click at [863, 344] on span "Next" at bounding box center [864, 345] width 20 height 15
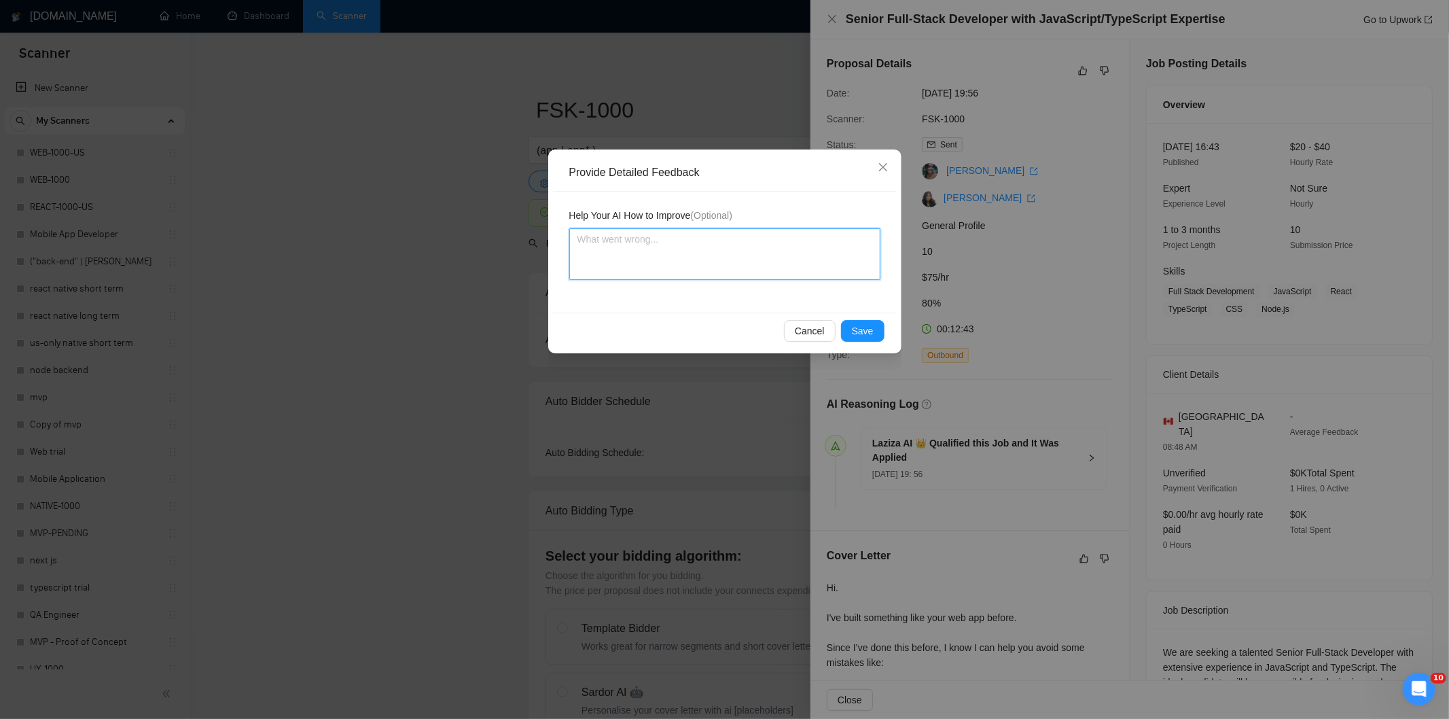
click at [811, 267] on textarea at bounding box center [724, 254] width 311 height 52
paste textarea "Not a fit — the client prefers to hire a solo developer, but Ria is an agency. …"
type textarea "Not a fit — the client prefers to hire a solo developer, but Ria is an agency. …"
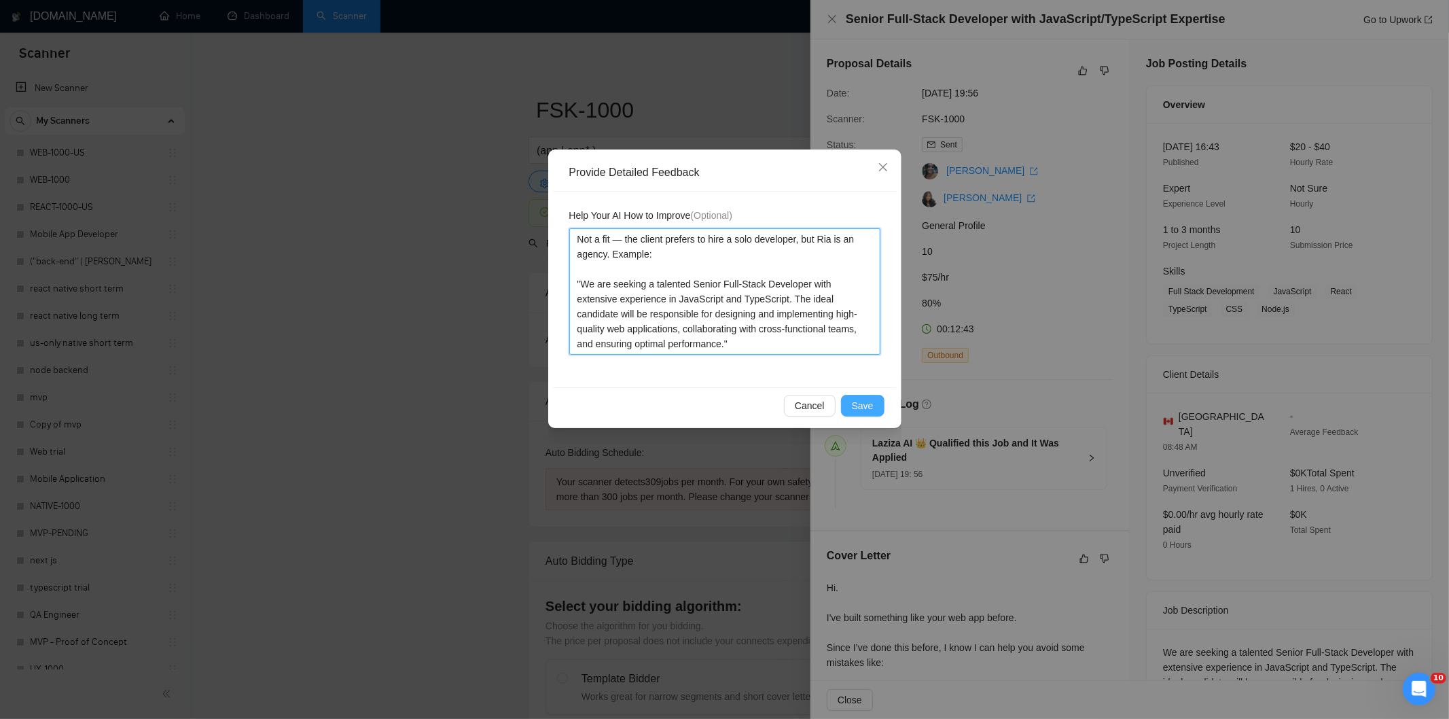
type textarea "Not a fit — the client prefers to hire a solo developer, but Ria is an agency. …"
click at [859, 406] on span "Save" at bounding box center [863, 405] width 22 height 15
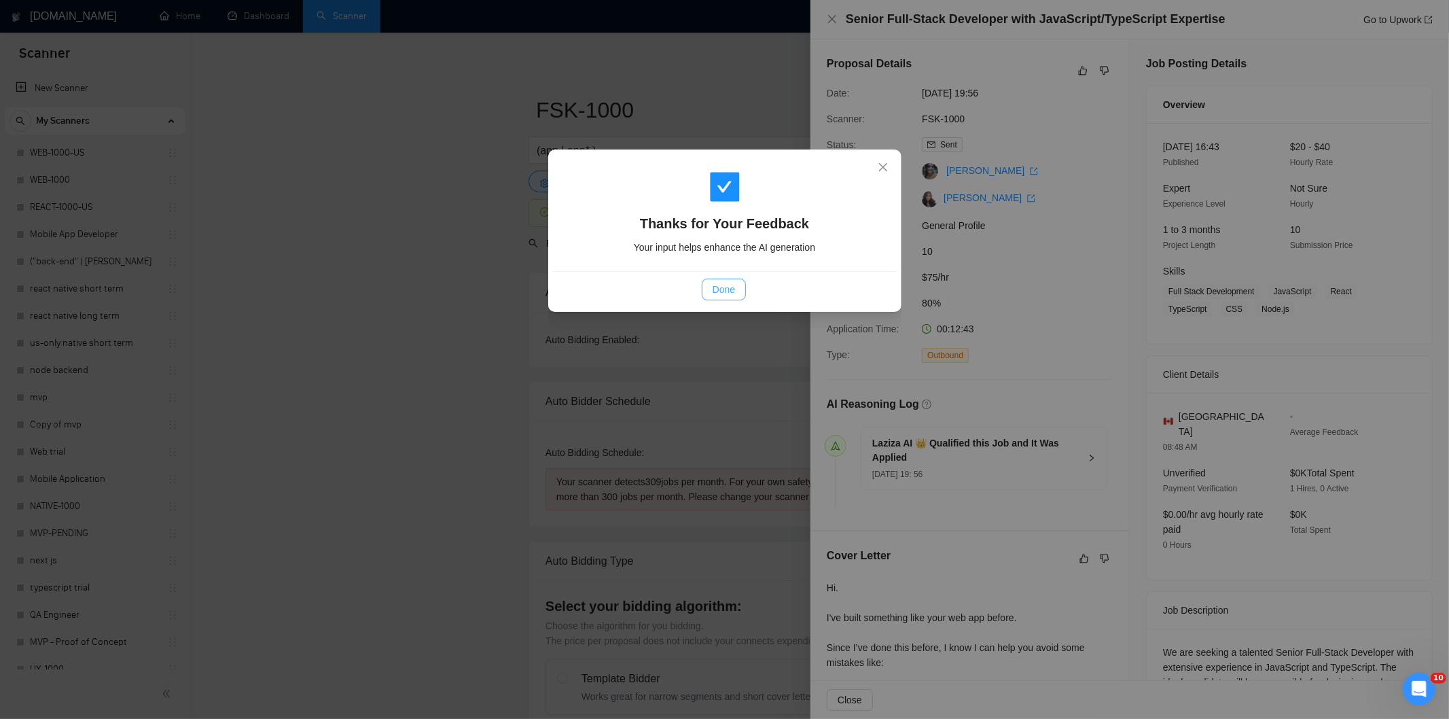
click at [723, 293] on span "Done" at bounding box center [723, 289] width 22 height 15
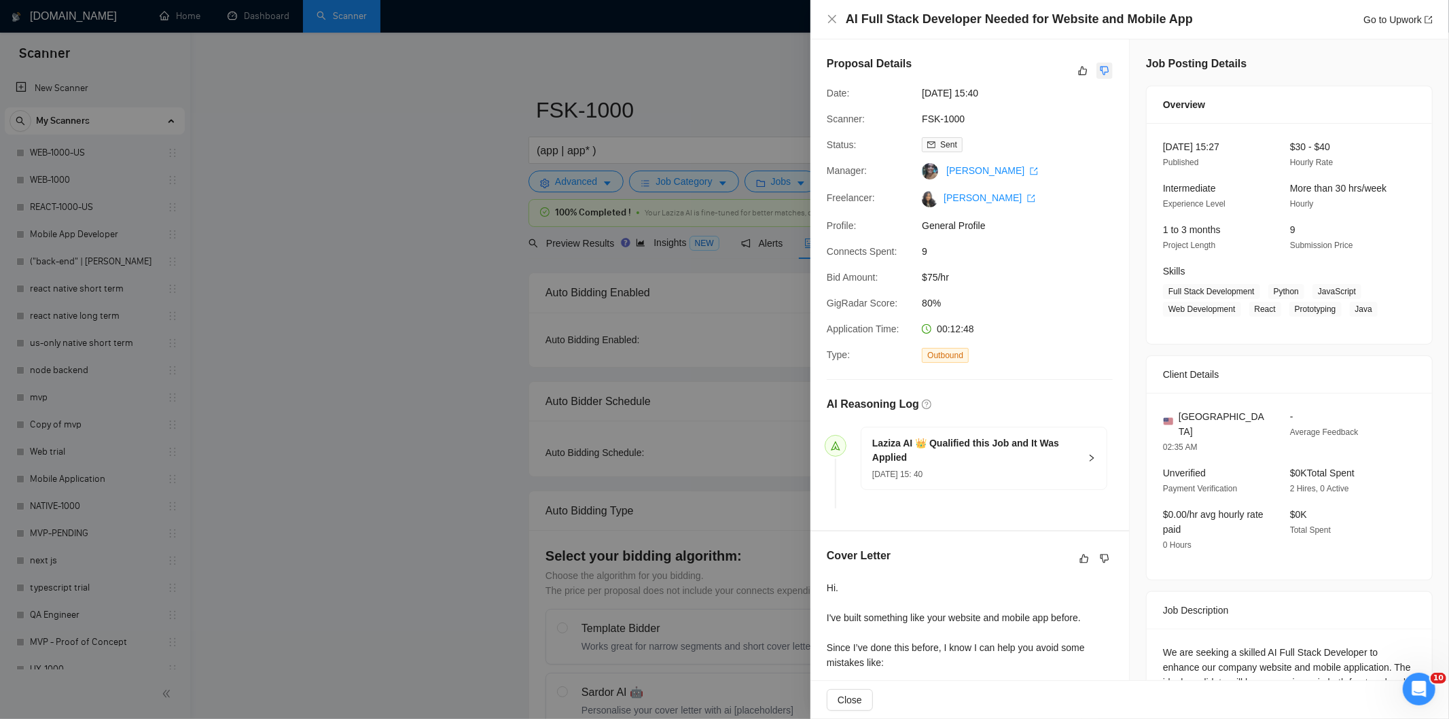
click at [1100, 72] on icon "dislike" at bounding box center [1104, 71] width 9 height 9
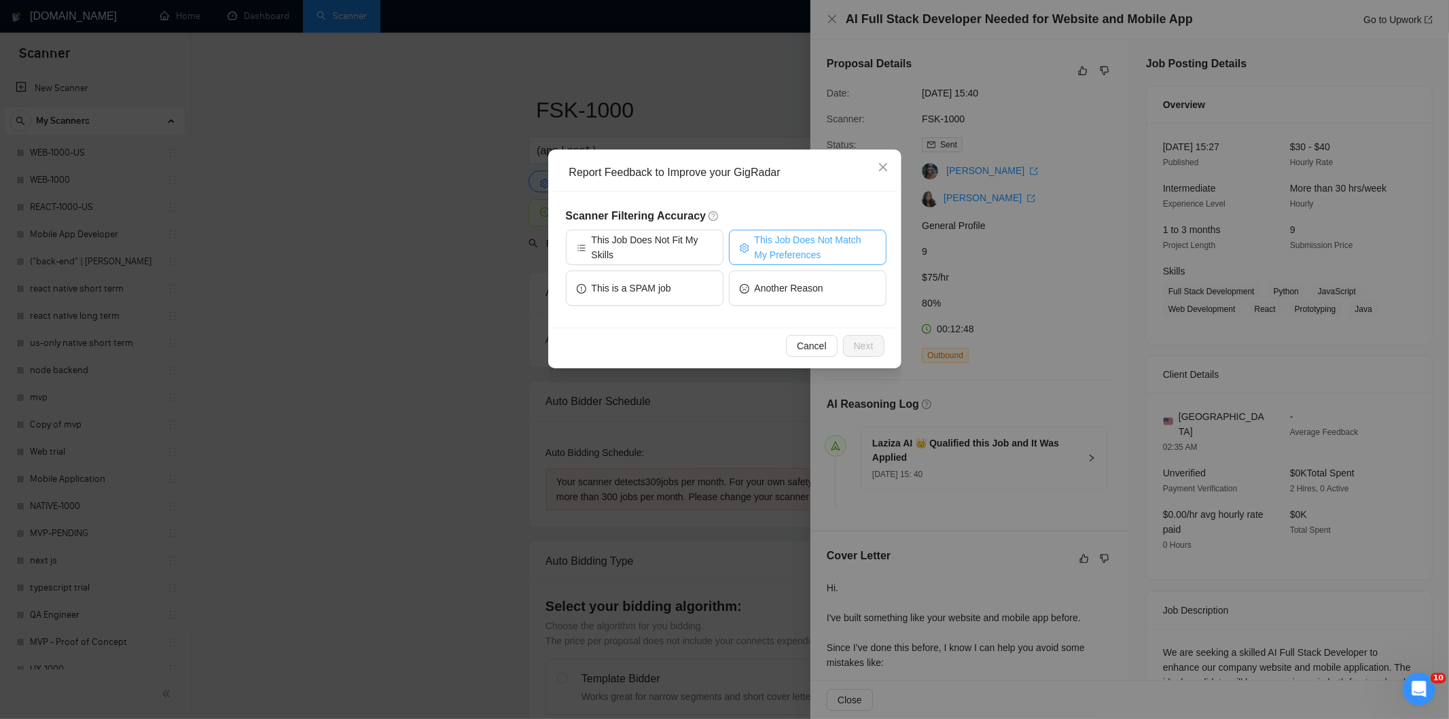
click at [818, 240] on span "This Job Does Not Match My Preferences" at bounding box center [815, 247] width 121 height 30
click at [861, 350] on span "Next" at bounding box center [864, 345] width 20 height 15
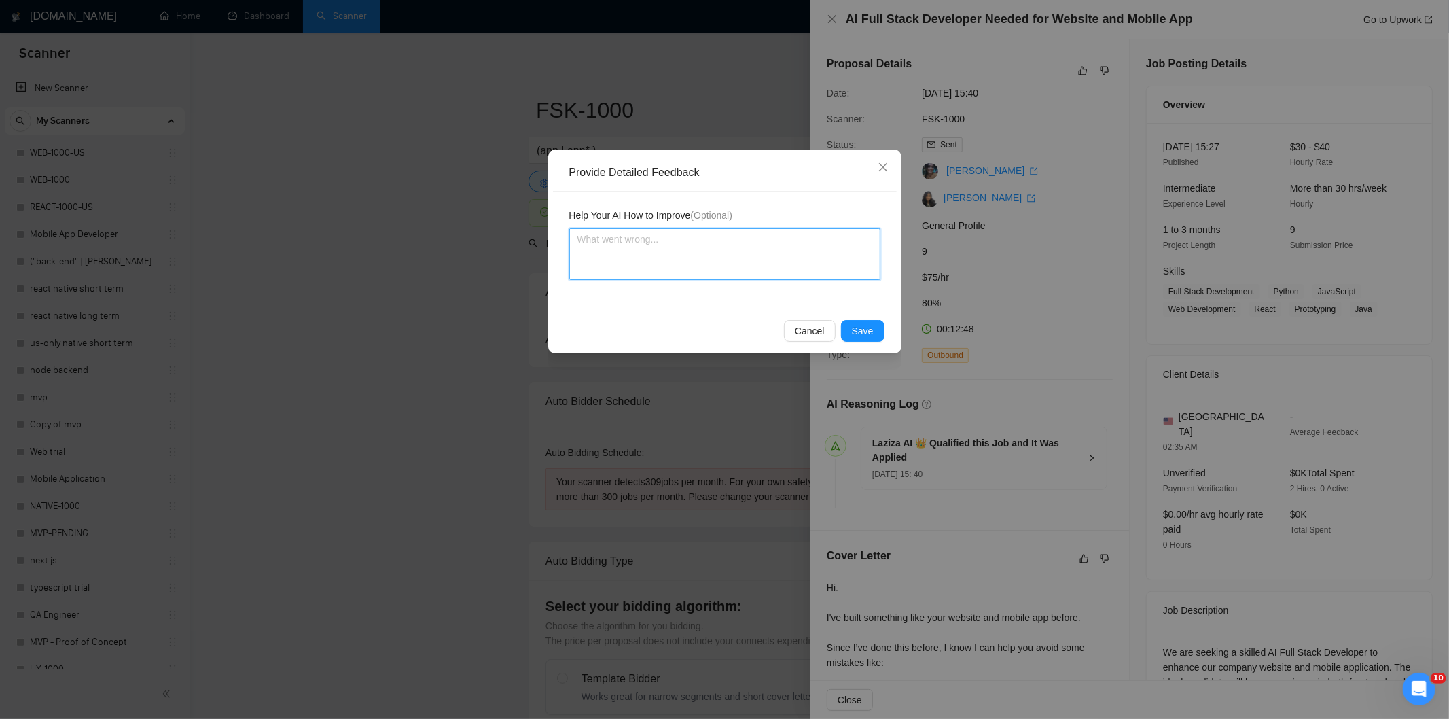
click at [822, 274] on textarea at bounding box center [724, 254] width 311 height 52
paste textarea "Not a fit — the description suggests an existing codebase, but Ria only works o…"
type textarea "Not a fit — the description suggests an existing codebase, but Ria only works o…"
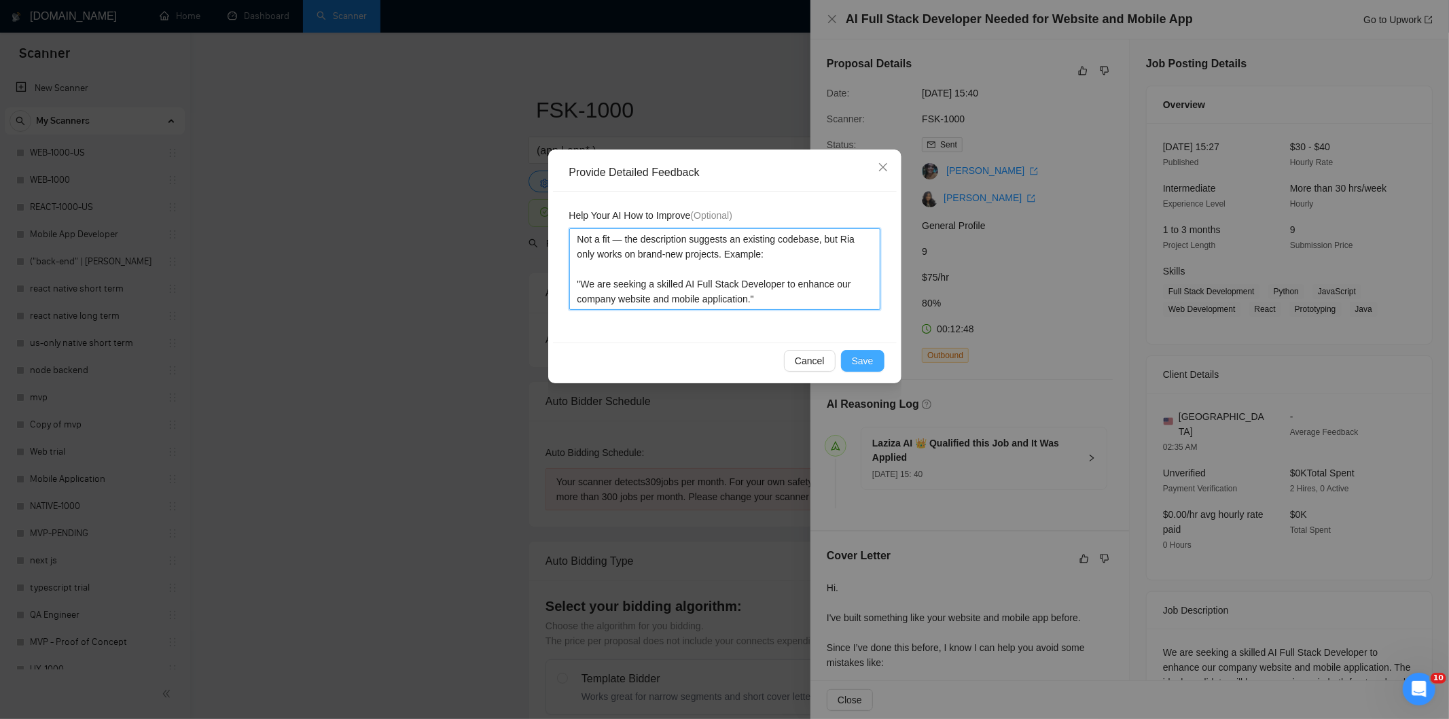
type textarea "Not a fit — the description suggests an existing codebase, but Ria only works o…"
click at [868, 355] on span "Save" at bounding box center [863, 360] width 22 height 15
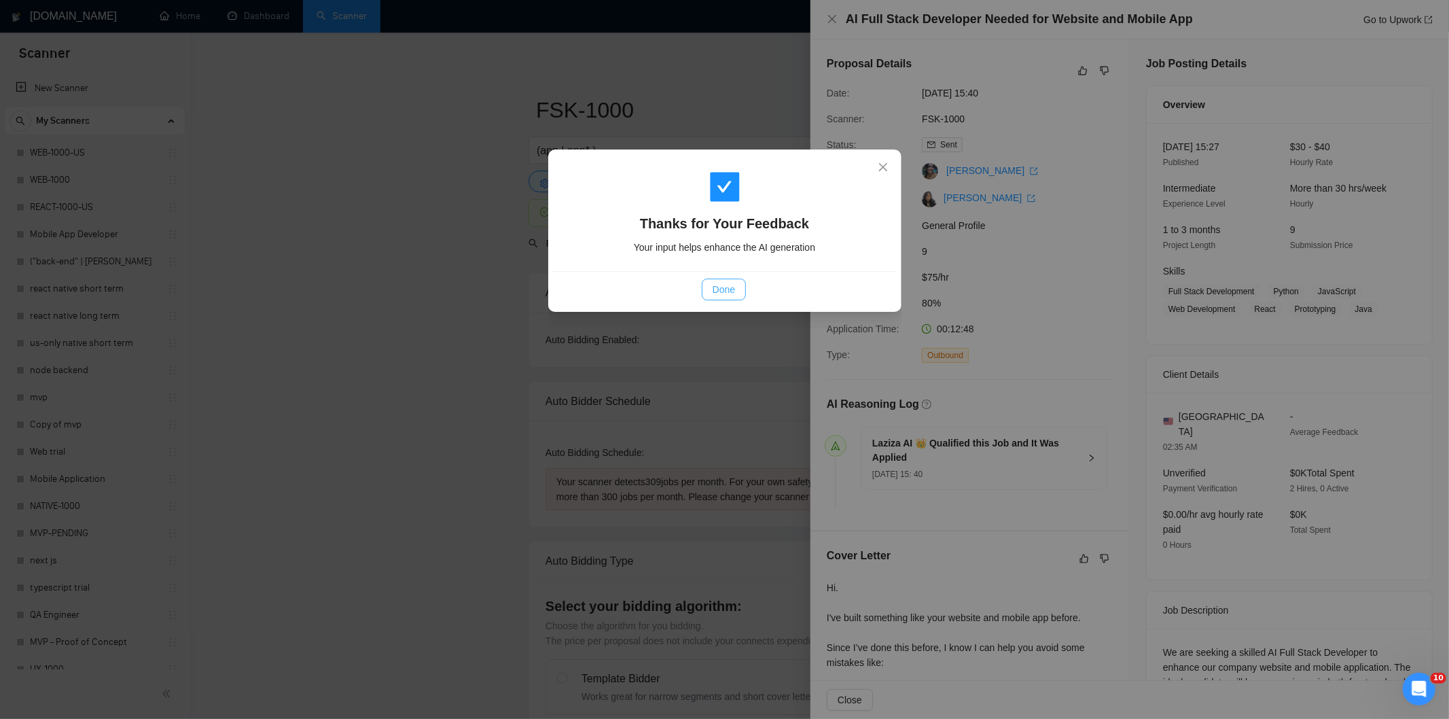
click at [731, 291] on span "Done" at bounding box center [723, 289] width 22 height 15
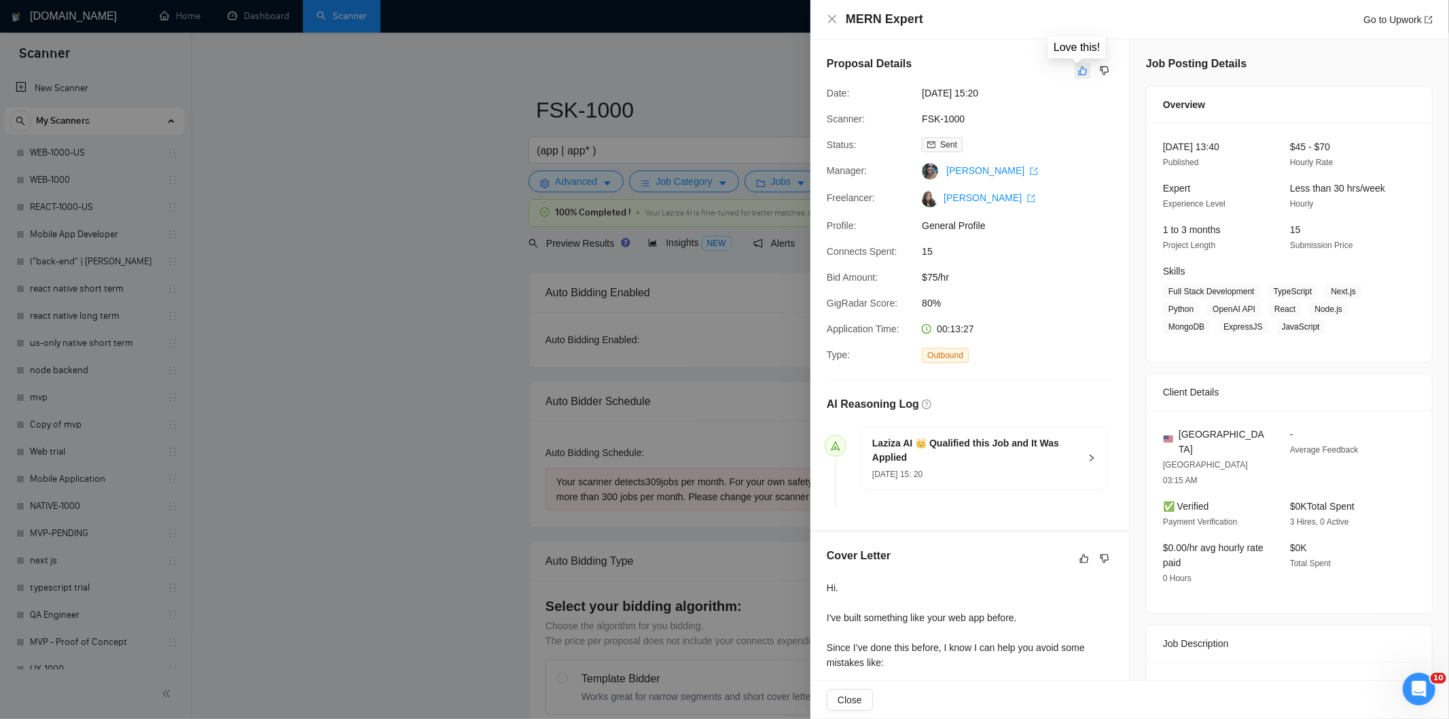
click at [1080, 71] on icon "like" at bounding box center [1083, 70] width 10 height 11
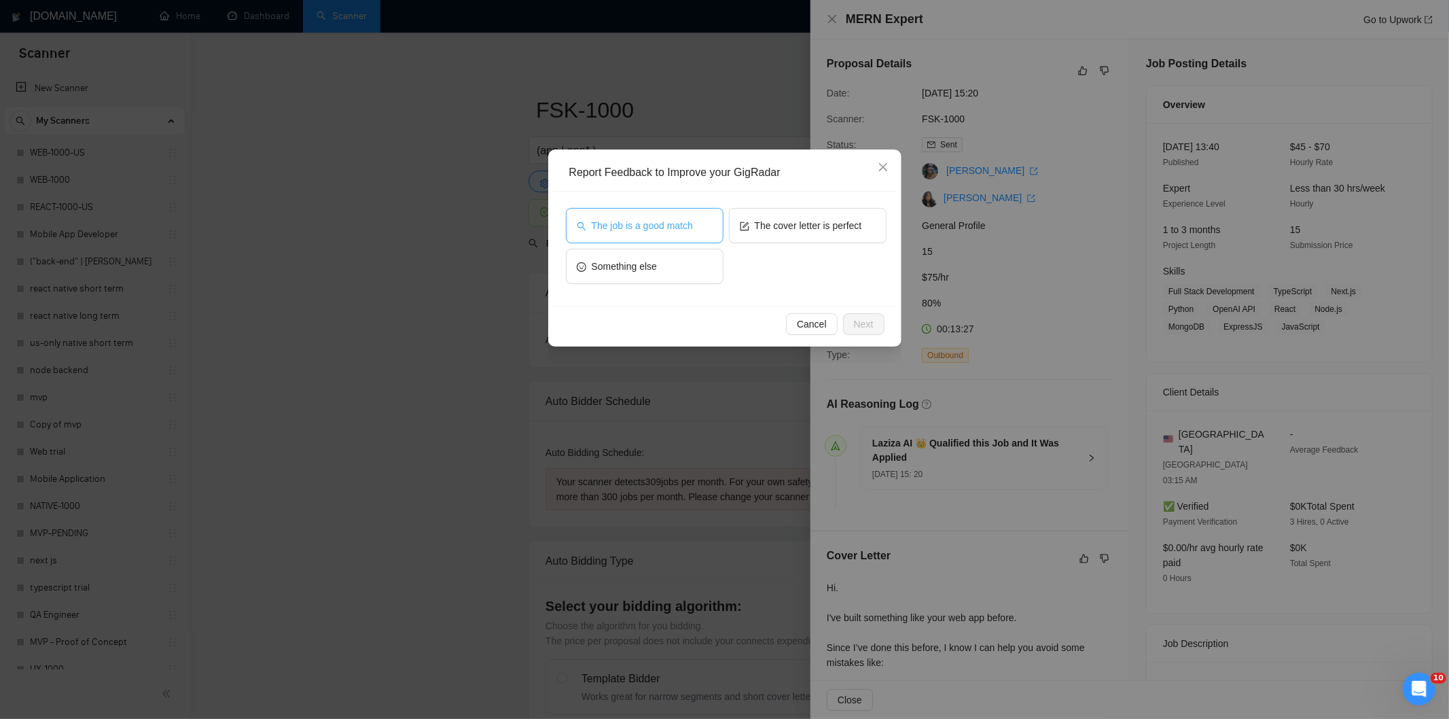
click at [689, 222] on span "The job is a good match" at bounding box center [642, 225] width 101 height 15
click at [873, 330] on button "Next" at bounding box center [863, 324] width 41 height 22
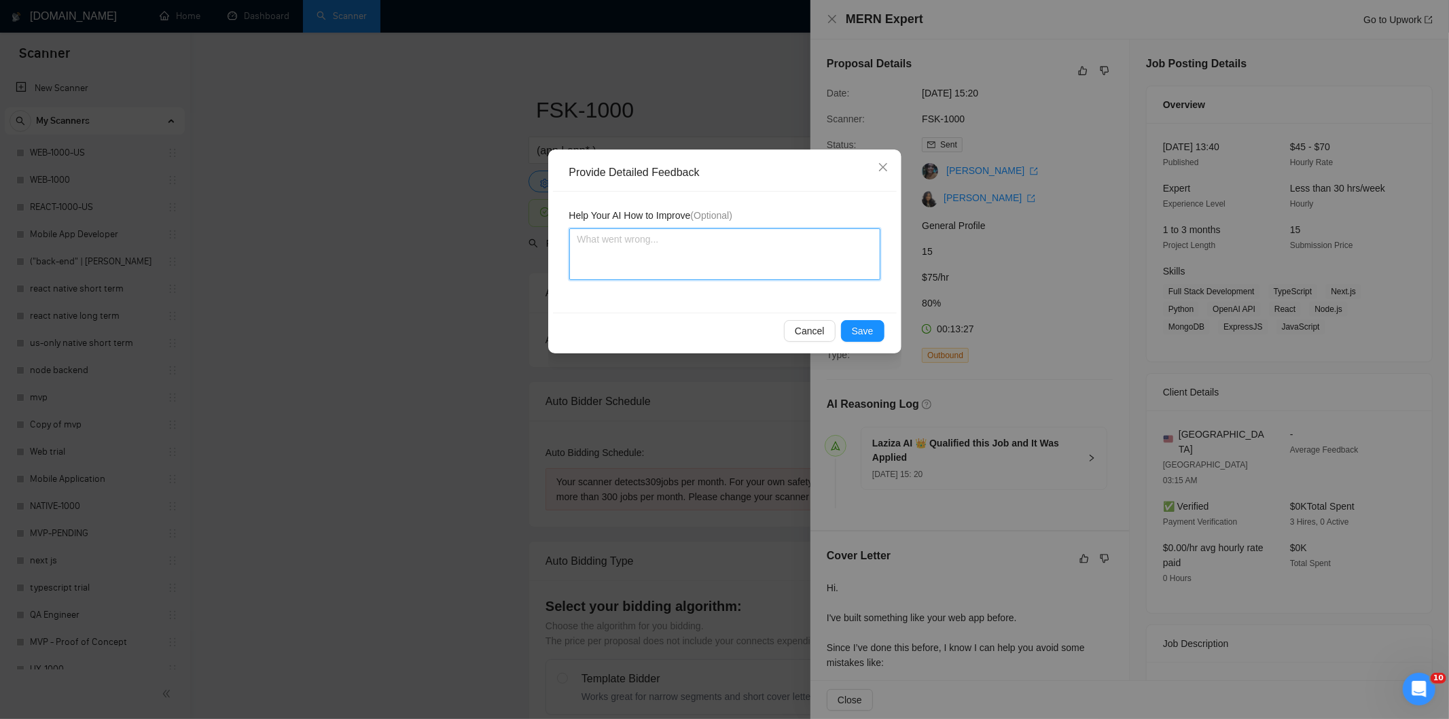
click at [781, 260] on textarea at bounding box center [724, 254] width 311 height 52
paste textarea "Good fit — the project is greenfield (no existing code), welcomes agencies, use…"
type textarea "Good fit — the project is greenfield (no existing code), welcomes agencies, use…"
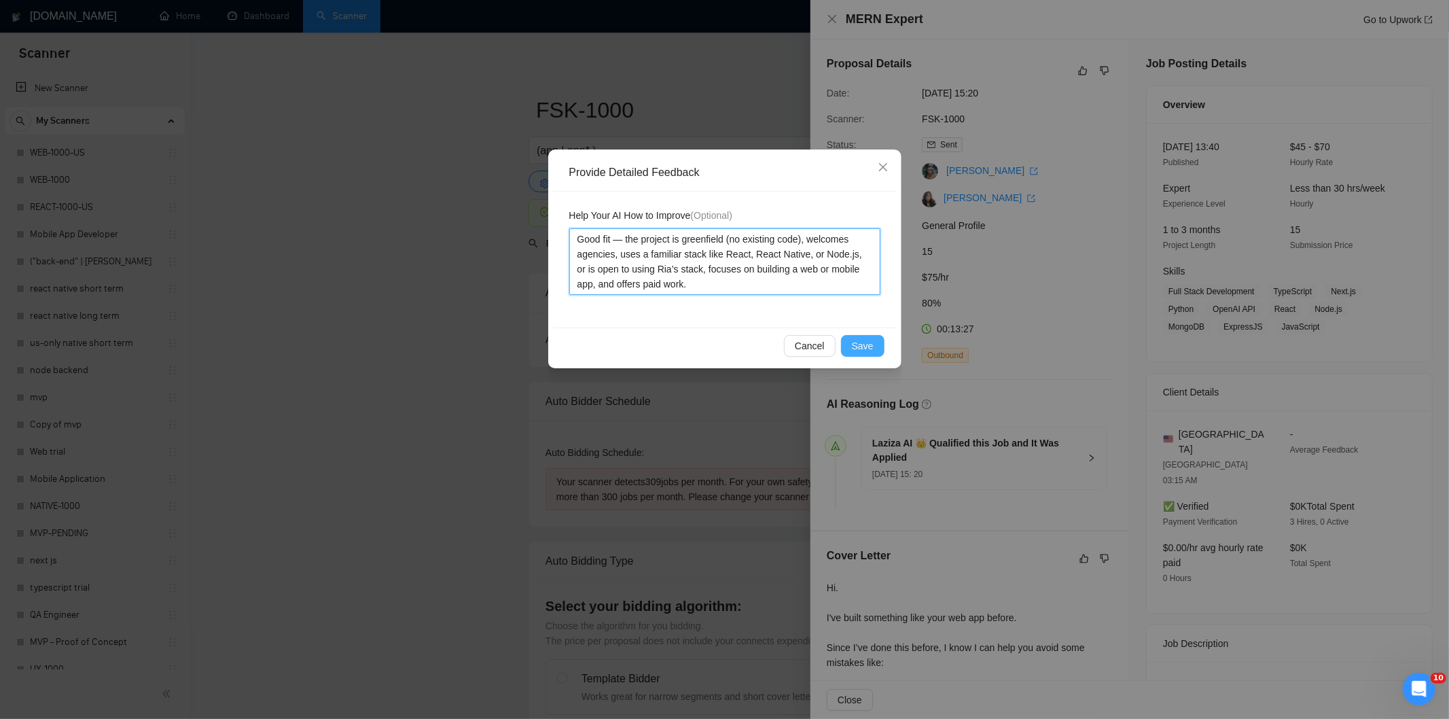
type textarea "Good fit — the project is greenfield (no existing code), welcomes agencies, use…"
click at [861, 348] on span "Save" at bounding box center [863, 345] width 22 height 15
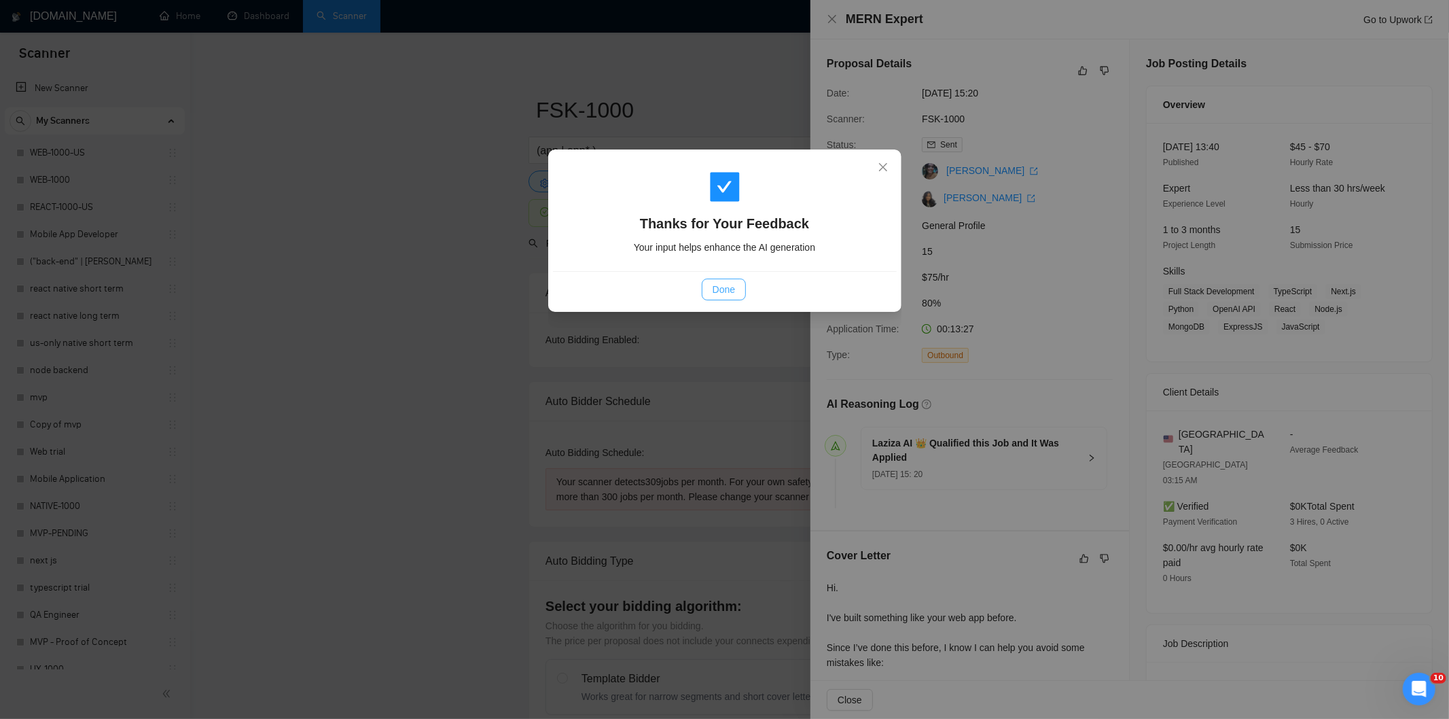
click at [734, 296] on span "Done" at bounding box center [723, 289] width 22 height 15
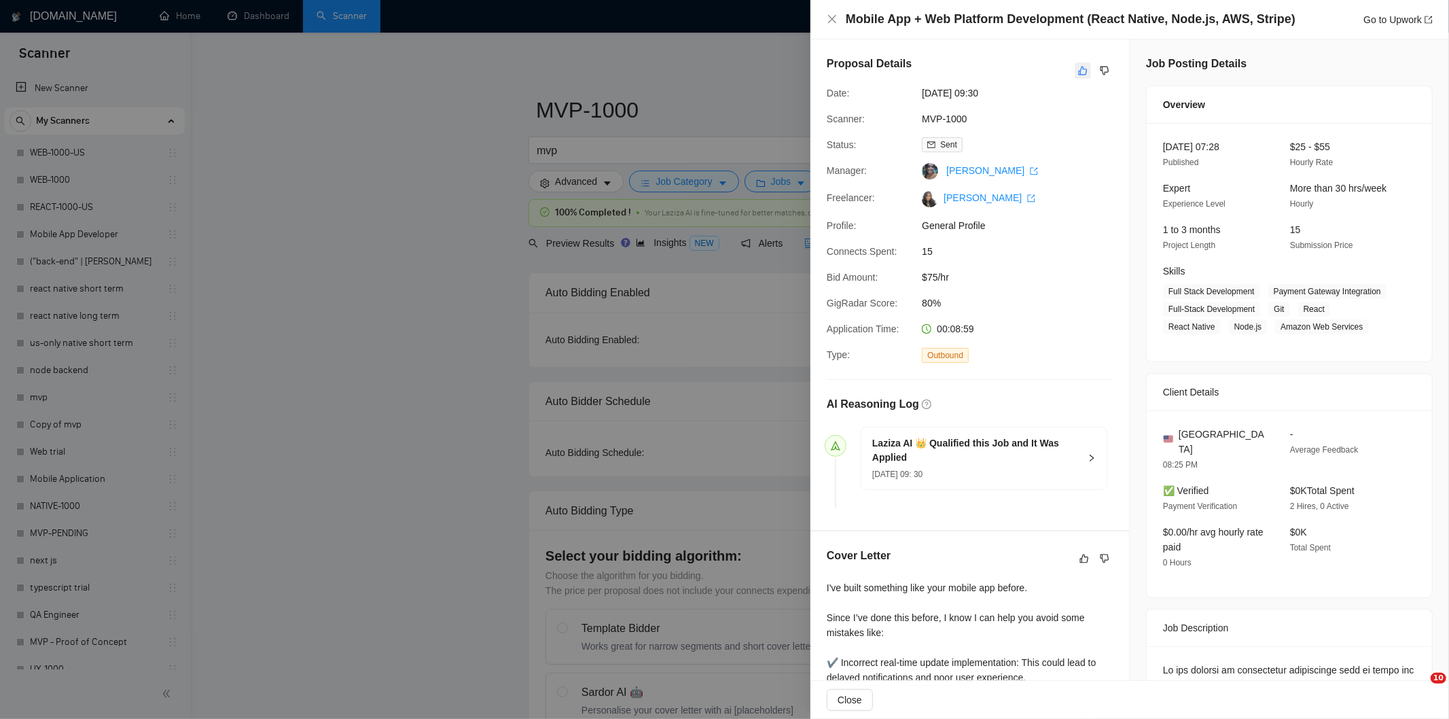
click at [1080, 71] on icon "like" at bounding box center [1083, 70] width 10 height 11
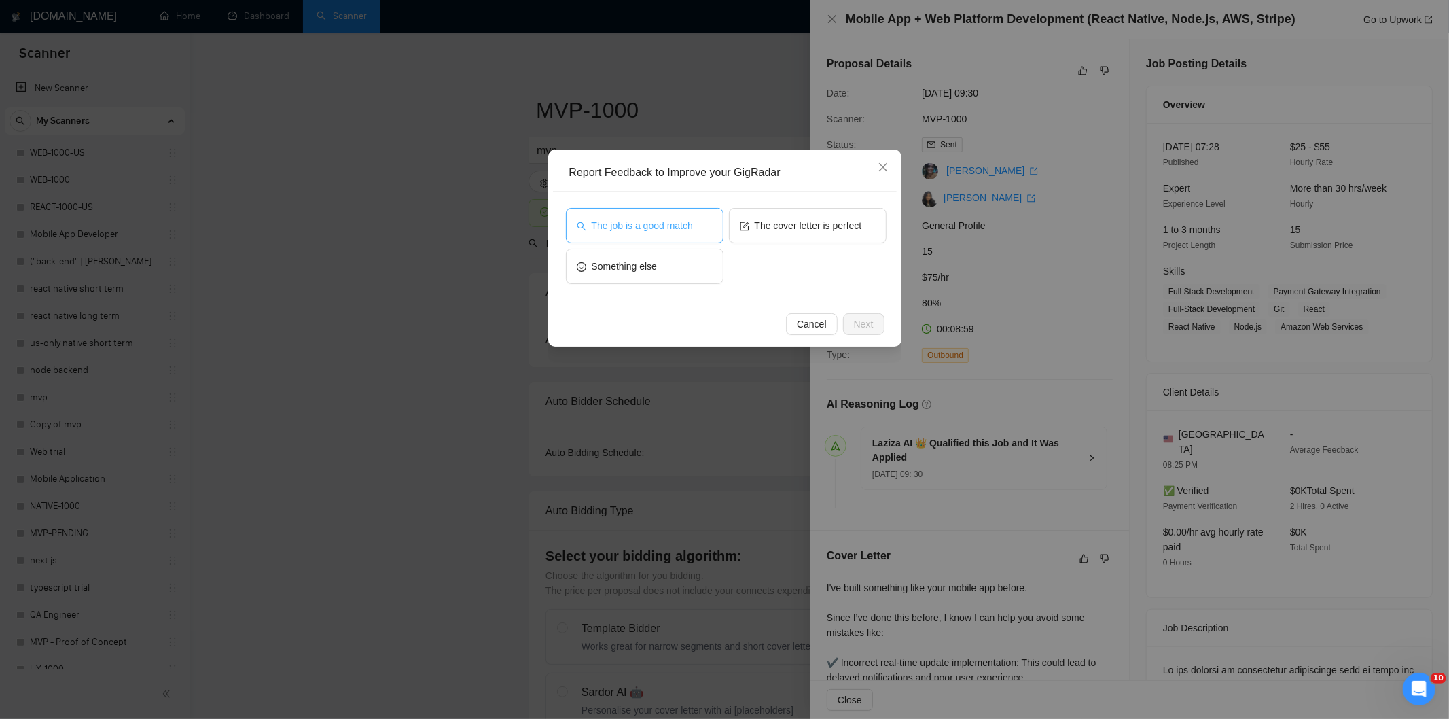
click at [639, 231] on span "The job is a good match" at bounding box center [642, 225] width 101 height 15
click at [880, 321] on button "Next" at bounding box center [863, 324] width 41 height 22
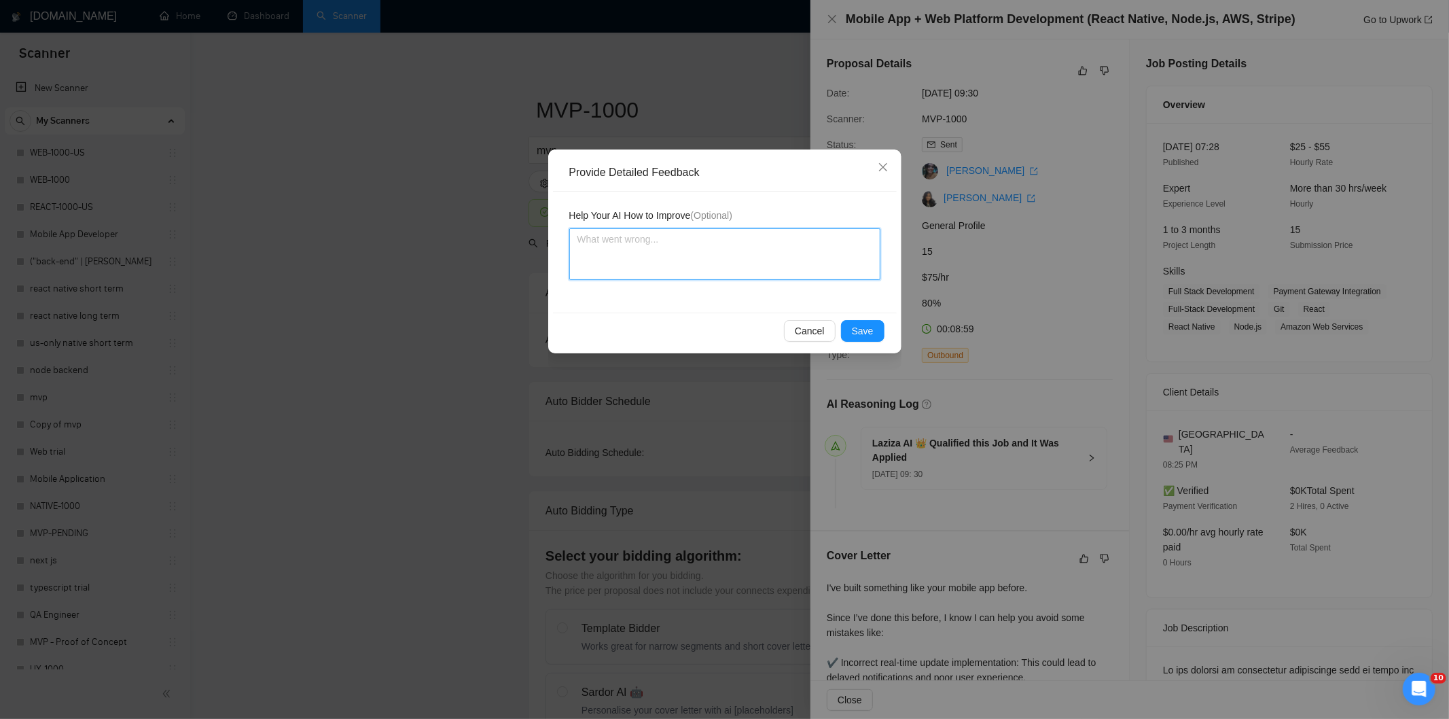
click at [812, 276] on textarea at bounding box center [724, 254] width 311 height 52
paste textarea "Good fit — the project is greenfield (no existing code), welcomes agencies, use…"
type textarea "Good fit — the project is greenfield (no existing code), welcomes agencies, use…"
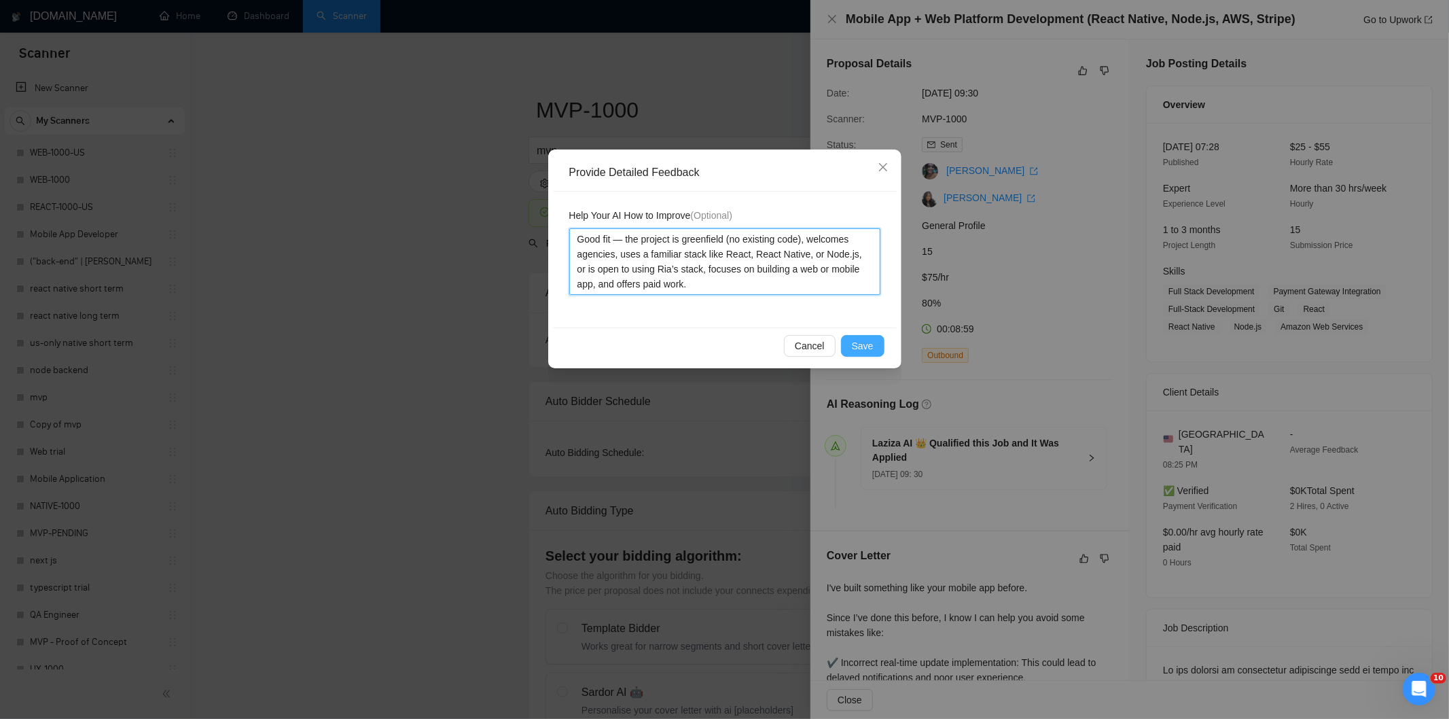
type textarea "Good fit — the project is greenfield (no existing code), welcomes agencies, use…"
click at [865, 338] on span "Save" at bounding box center [863, 345] width 22 height 15
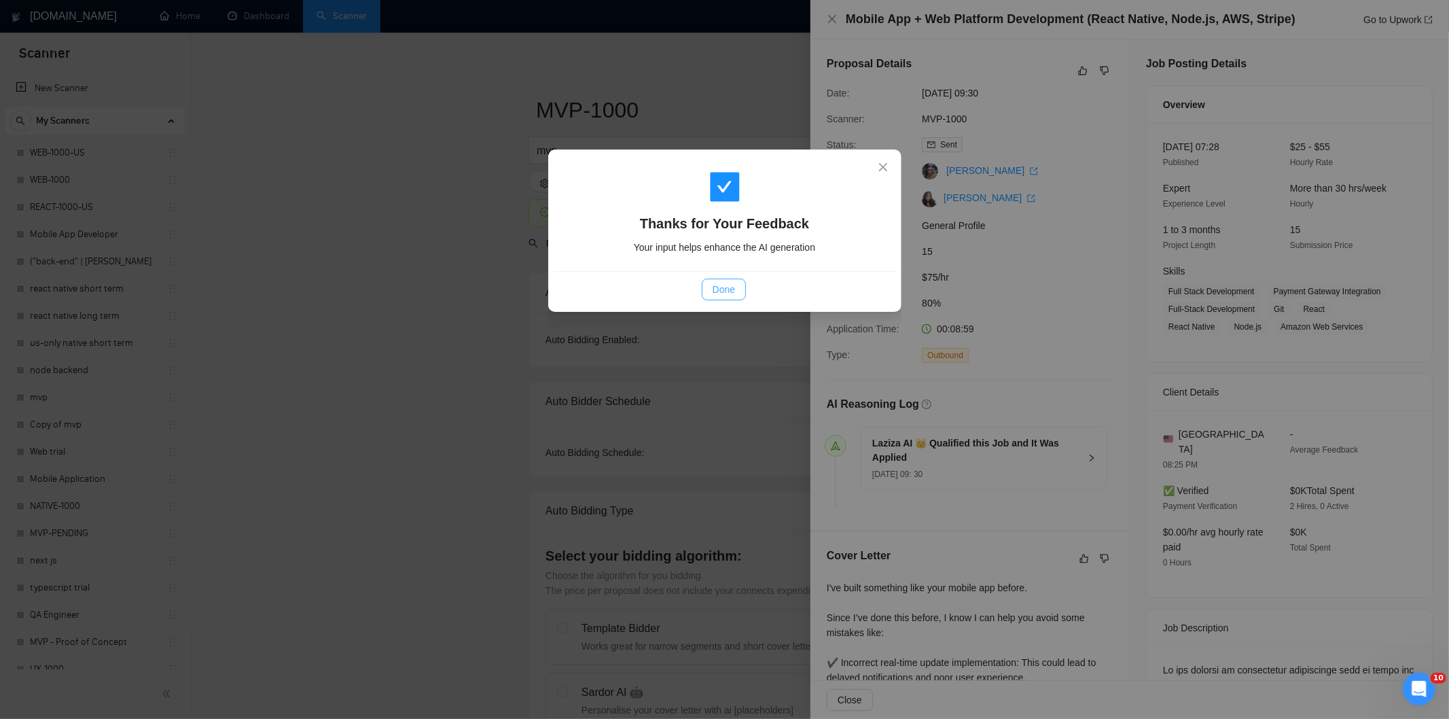
click at [727, 293] on span "Done" at bounding box center [723, 289] width 22 height 15
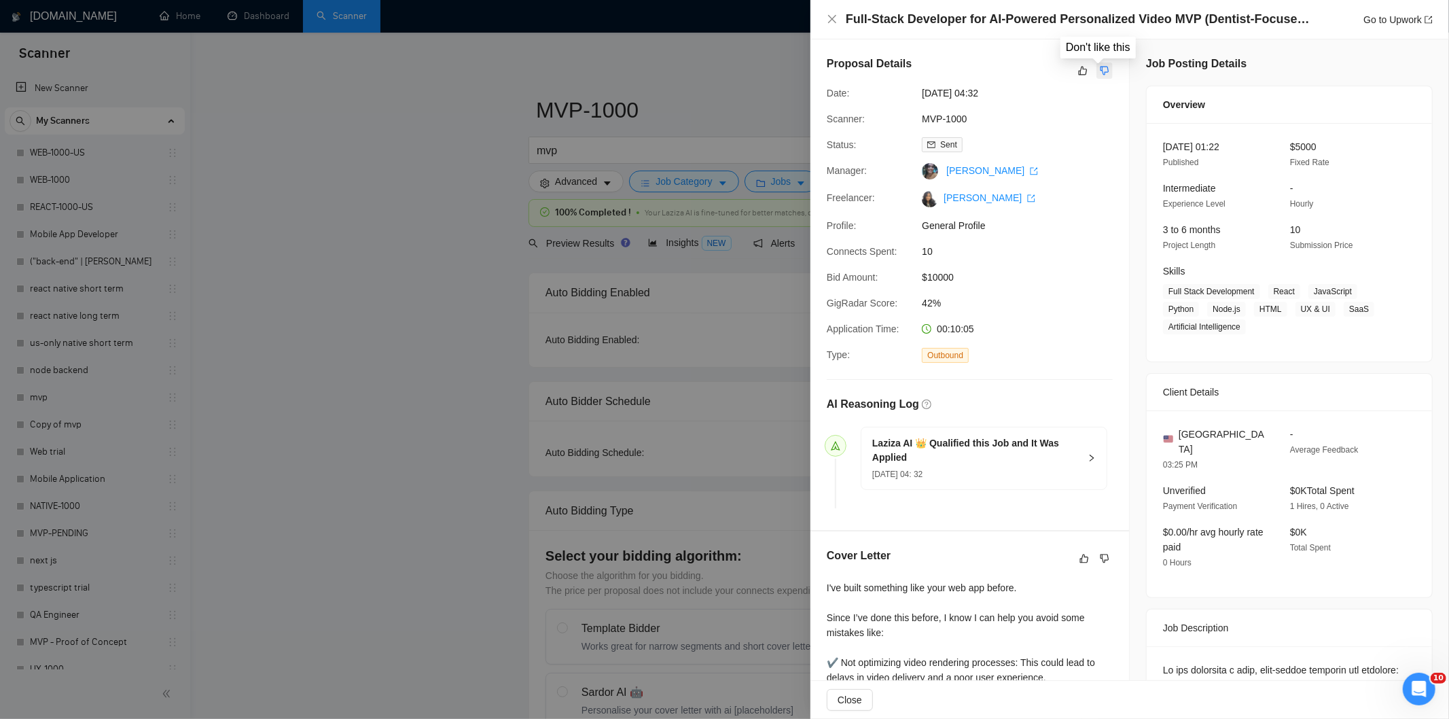
click at [1100, 69] on icon "dislike" at bounding box center [1105, 70] width 10 height 11
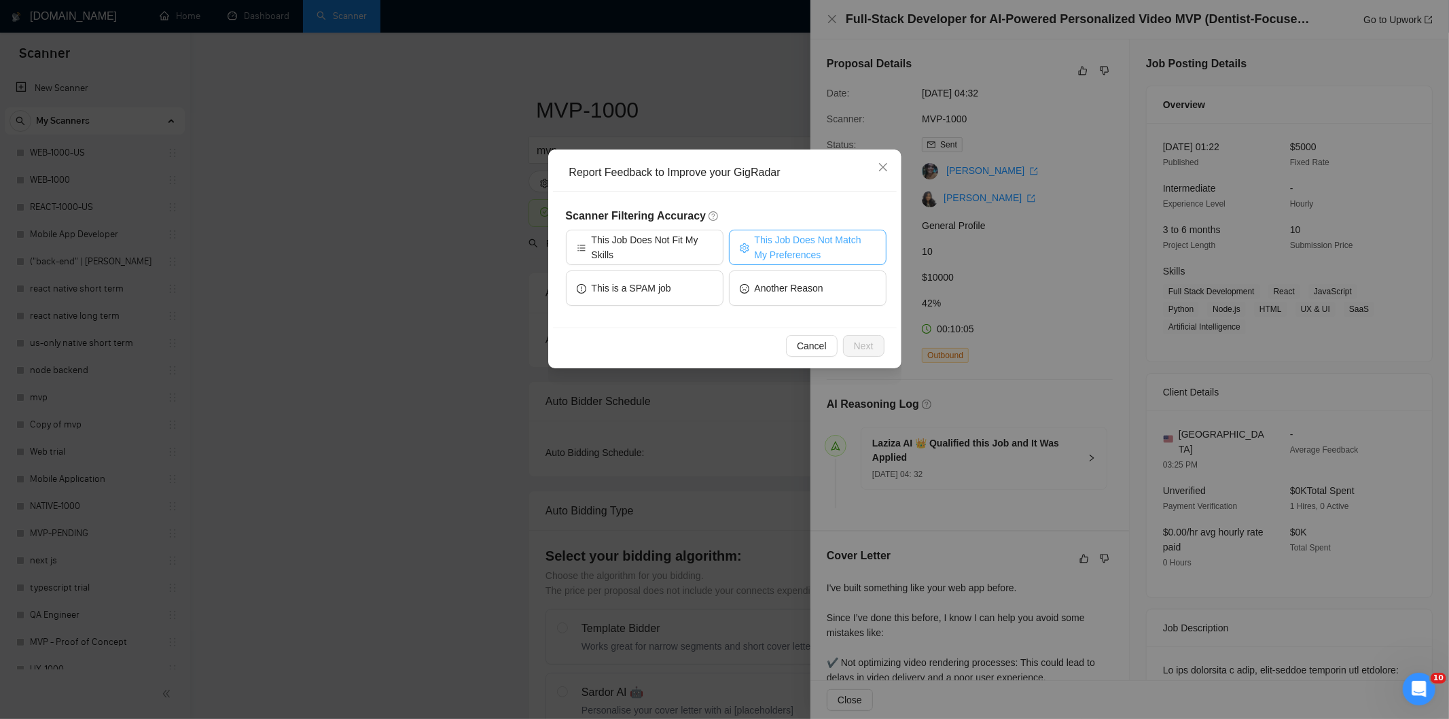
click at [822, 247] on span "This Job Does Not Match My Preferences" at bounding box center [815, 247] width 121 height 30
click at [858, 340] on span "Next" at bounding box center [864, 345] width 20 height 15
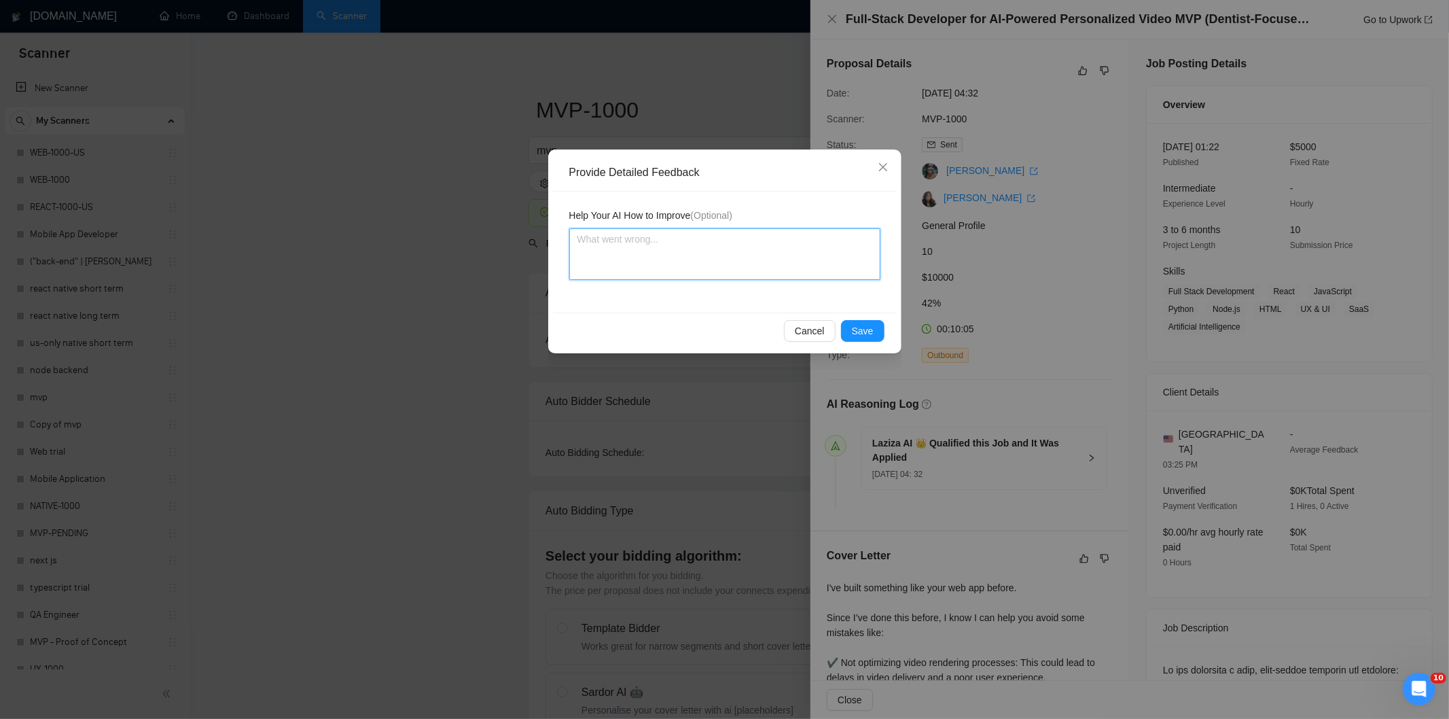
click at [768, 240] on textarea at bounding box center [724, 254] width 311 height 52
paste textarea "Not a fit — the job asks for unpaid work, offers equity, or has a small budget,…"
type textarea "Not a fit — the job asks for unpaid work, offers equity, or has a small budget,…"
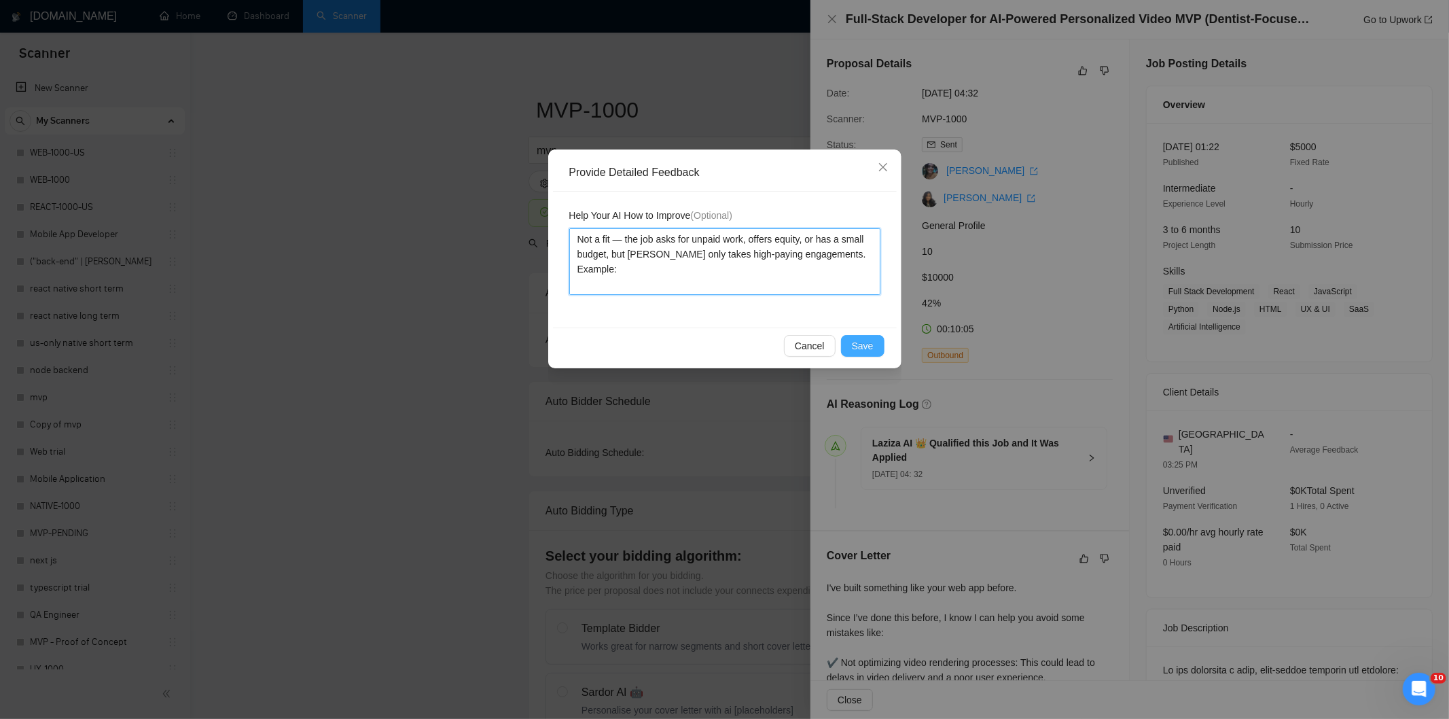
type textarea "Not a fit — the job asks for unpaid work, offers equity, or has a small budget,…"
click at [856, 344] on span "Save" at bounding box center [863, 345] width 22 height 15
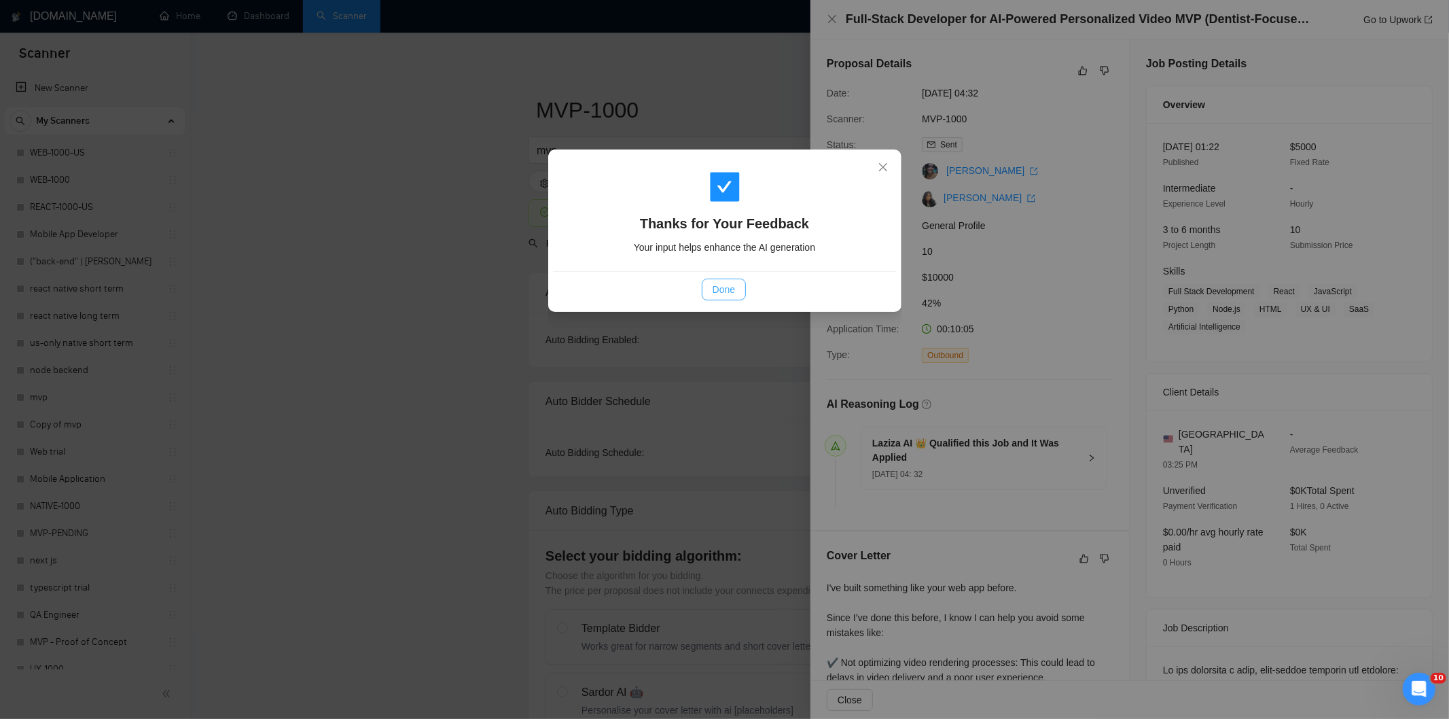
click at [717, 288] on span "Done" at bounding box center [723, 289] width 22 height 15
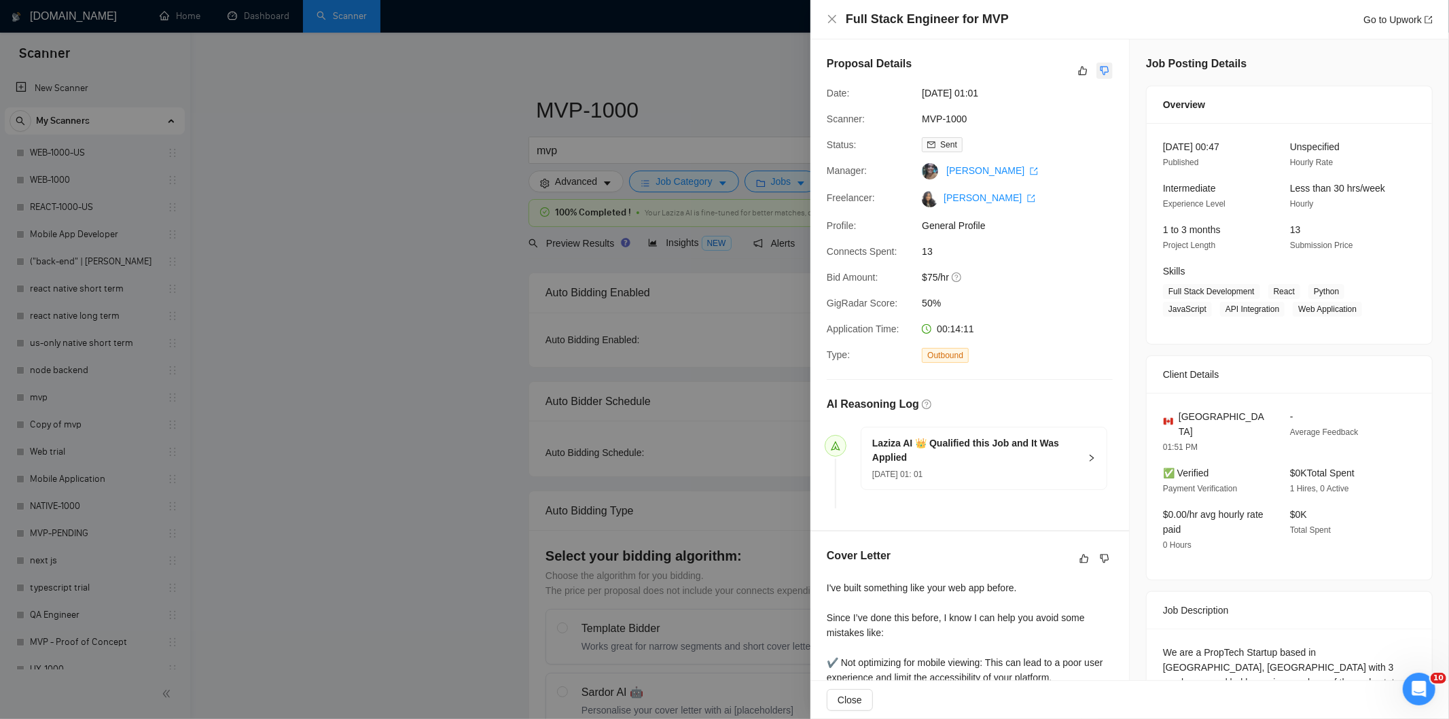
click at [1102, 69] on icon "dislike" at bounding box center [1104, 71] width 9 height 9
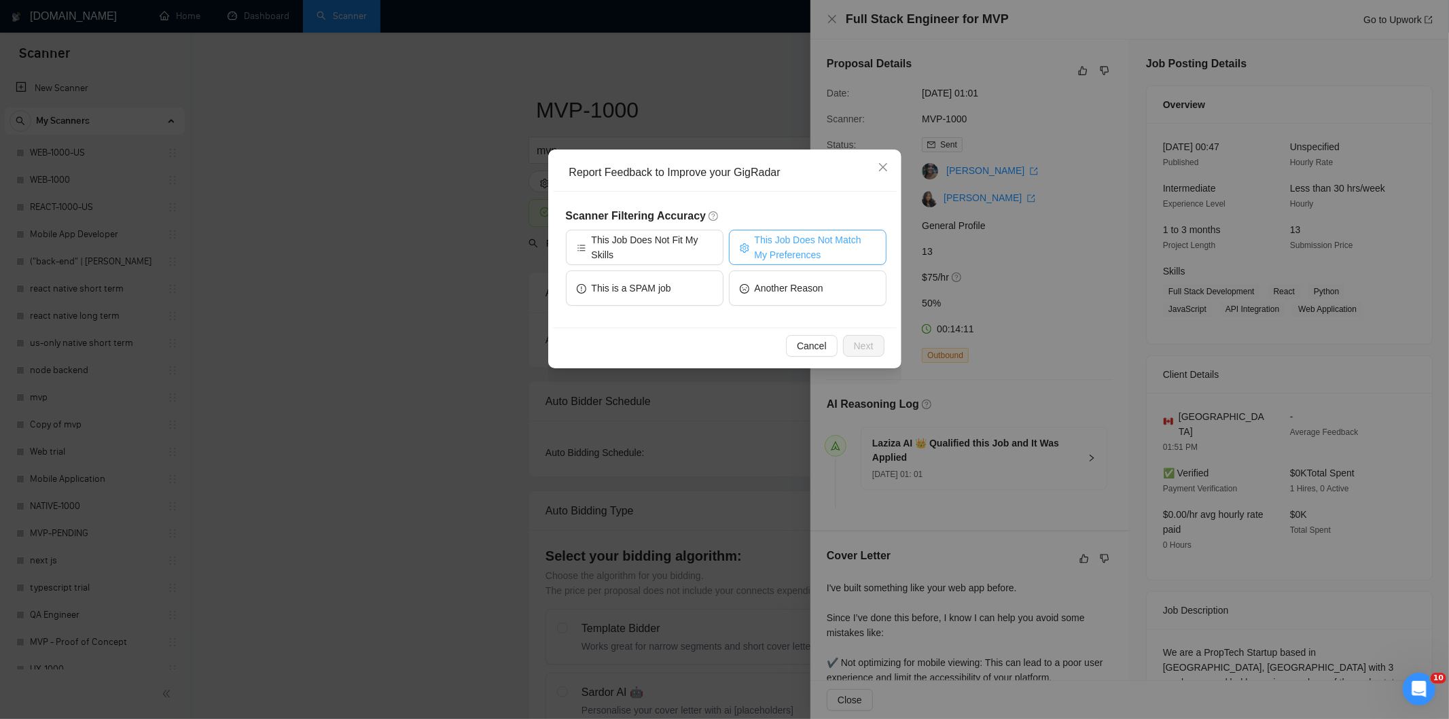
click at [854, 233] on span "This Job Does Not Match My Preferences" at bounding box center [815, 247] width 121 height 30
click at [868, 347] on span "Next" at bounding box center [864, 345] width 20 height 15
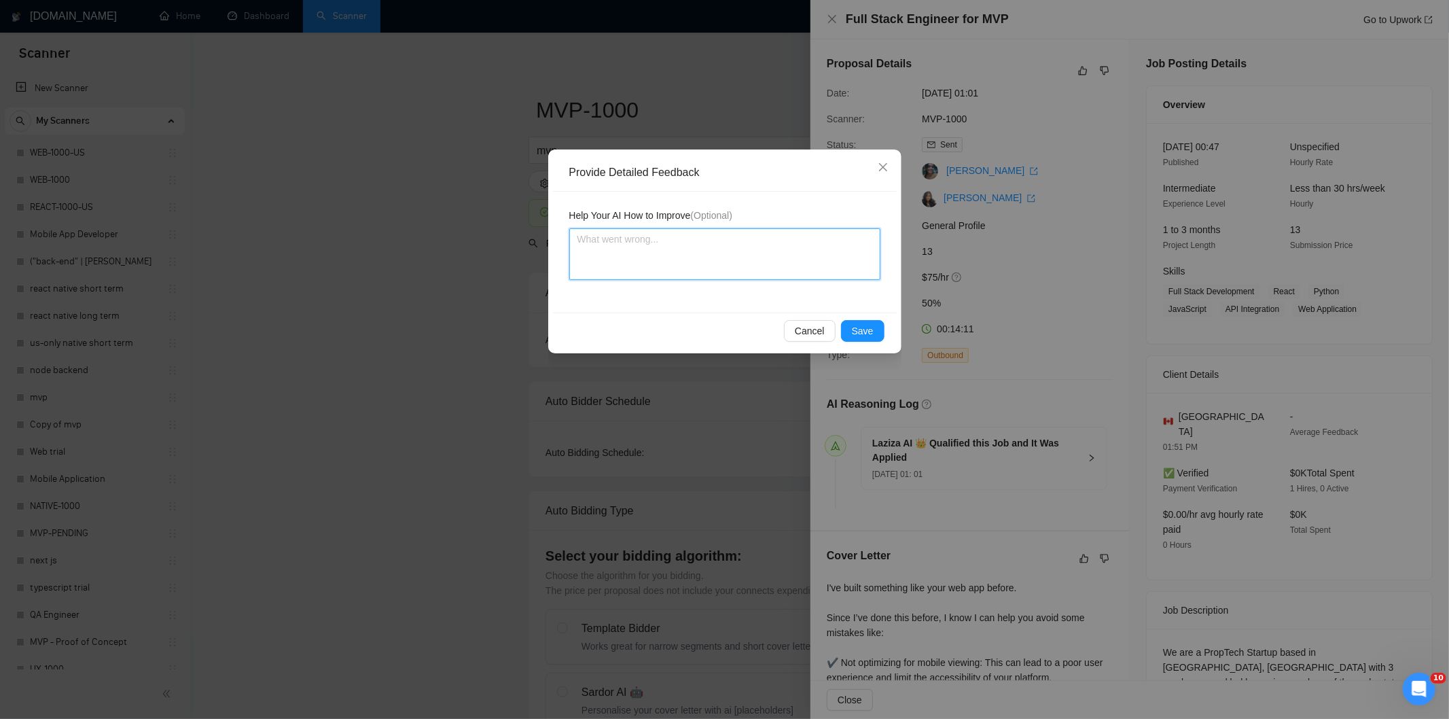
click at [814, 272] on textarea at bounding box center [724, 254] width 311 height 52
paste textarea "Not a fit — the client prefers to hire a solo developer, but Ria is an agency. …"
type textarea "Not a fit — the client prefers to hire a solo developer, but Ria is an agency. …"
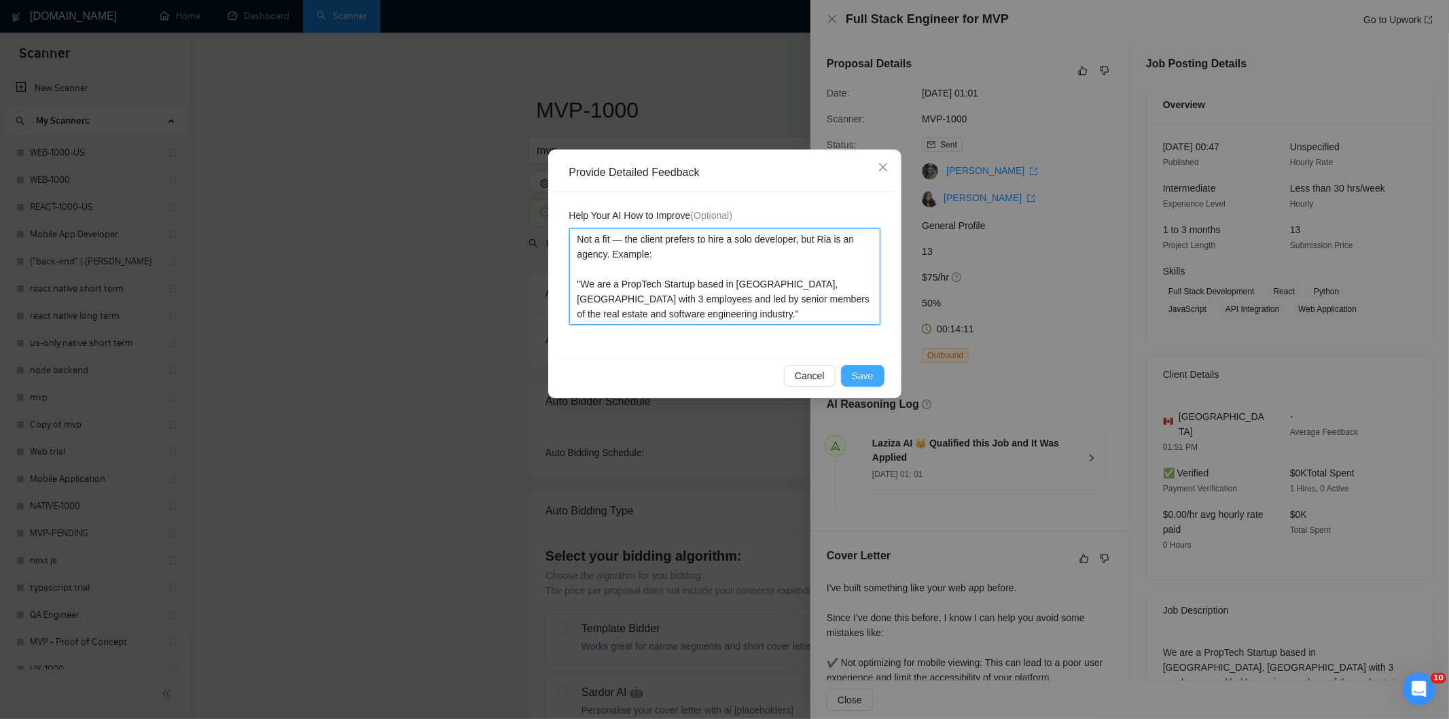
type textarea "Not a fit — the client prefers to hire a solo developer, but Ria is an agency. …"
click at [860, 374] on span "Save" at bounding box center [863, 375] width 22 height 15
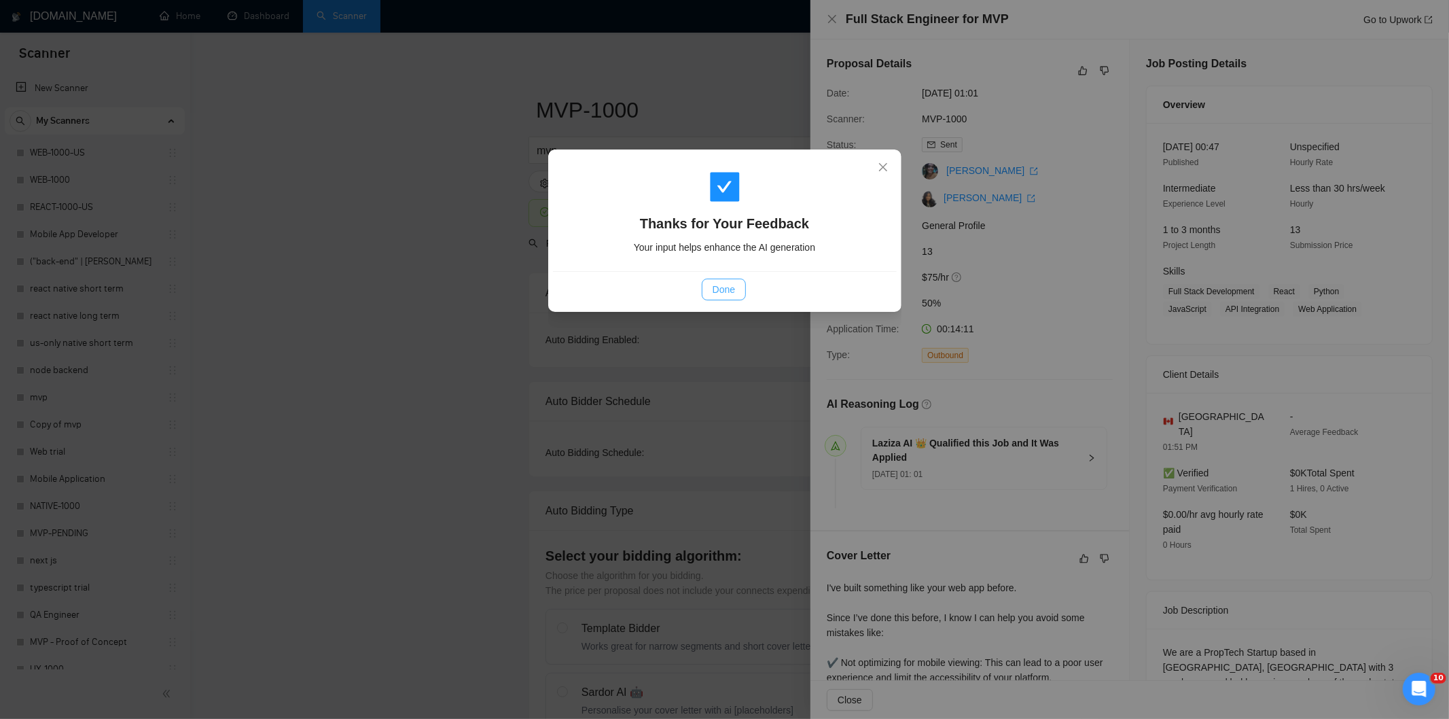
click at [729, 287] on span "Done" at bounding box center [723, 289] width 22 height 15
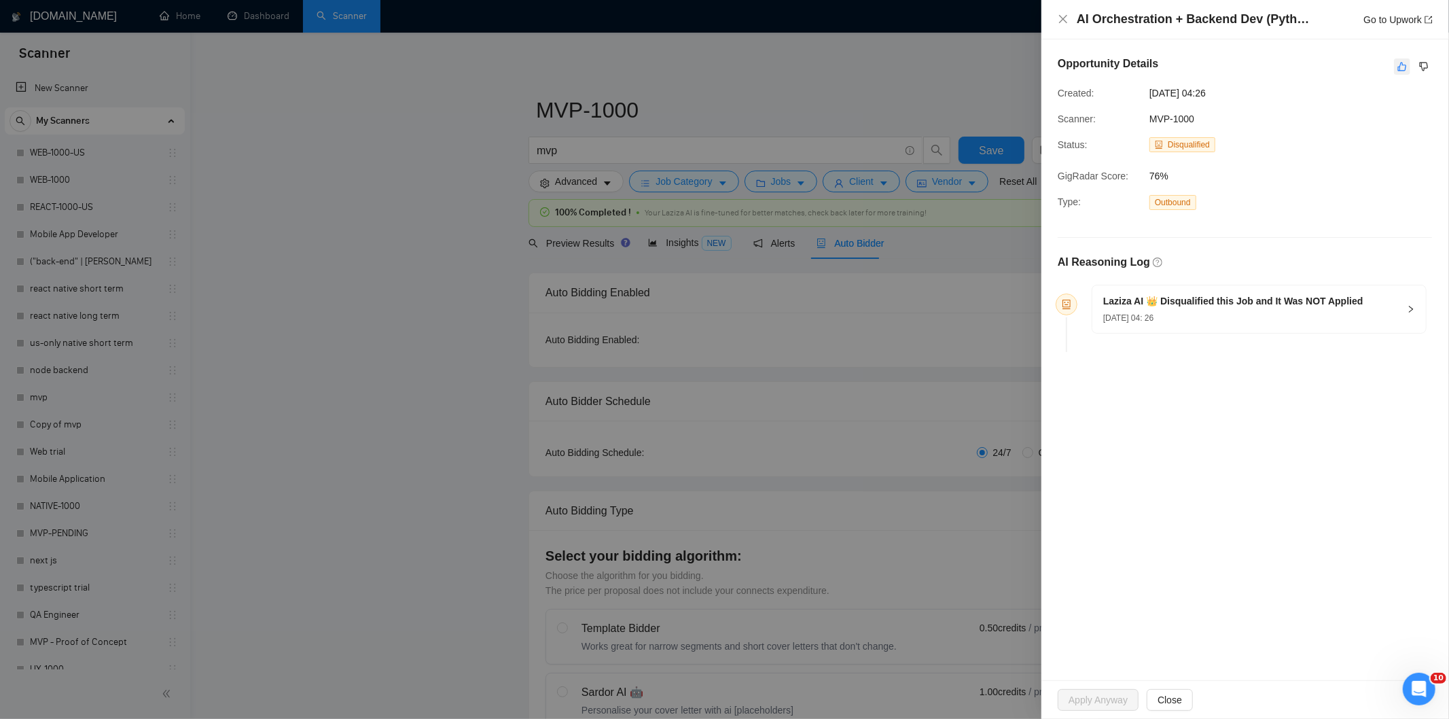
click at [1397, 62] on icon "like" at bounding box center [1402, 66] width 10 height 11
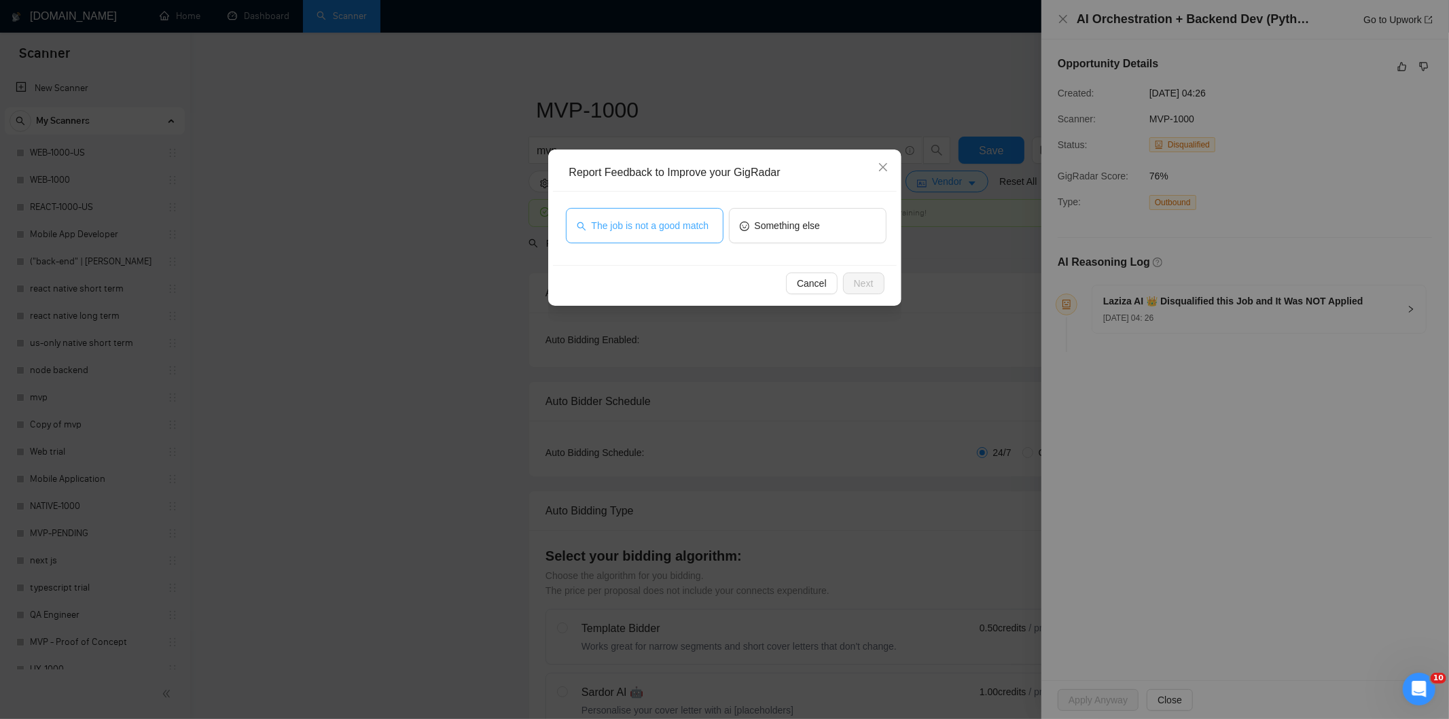
click at [703, 225] on span "The job is not a good match" at bounding box center [651, 225] width 118 height 15
click at [870, 281] on span "Next" at bounding box center [864, 283] width 20 height 15
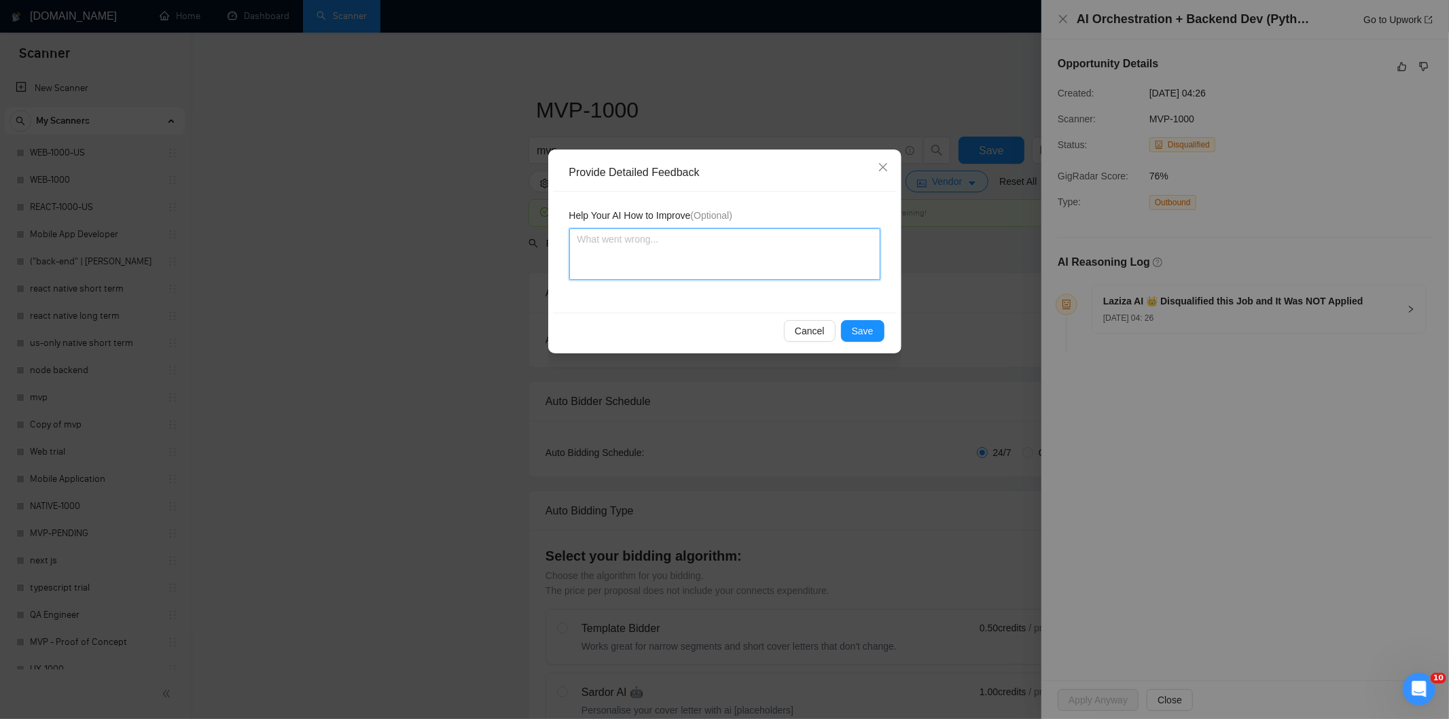
click at [820, 245] on textarea at bounding box center [724, 254] width 311 height 52
paste textarea "Not a fit — this project has been disqualified for other reasons. Example: "The…"
type textarea "Not a fit — this project has been disqualified for other reasons. Example: "The…"
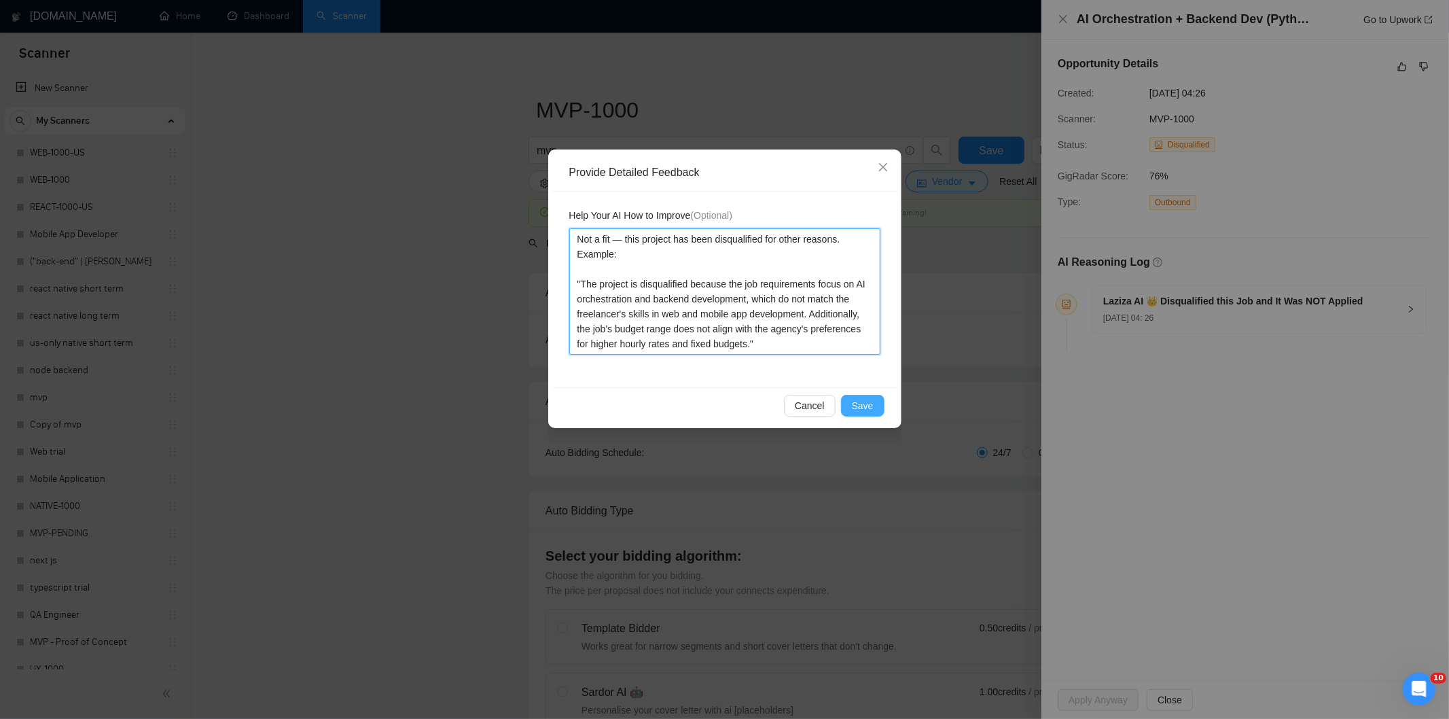
type textarea "Not a fit — this project has been disqualified for other reasons. Example: "The…"
click at [853, 405] on span "Save" at bounding box center [863, 405] width 22 height 15
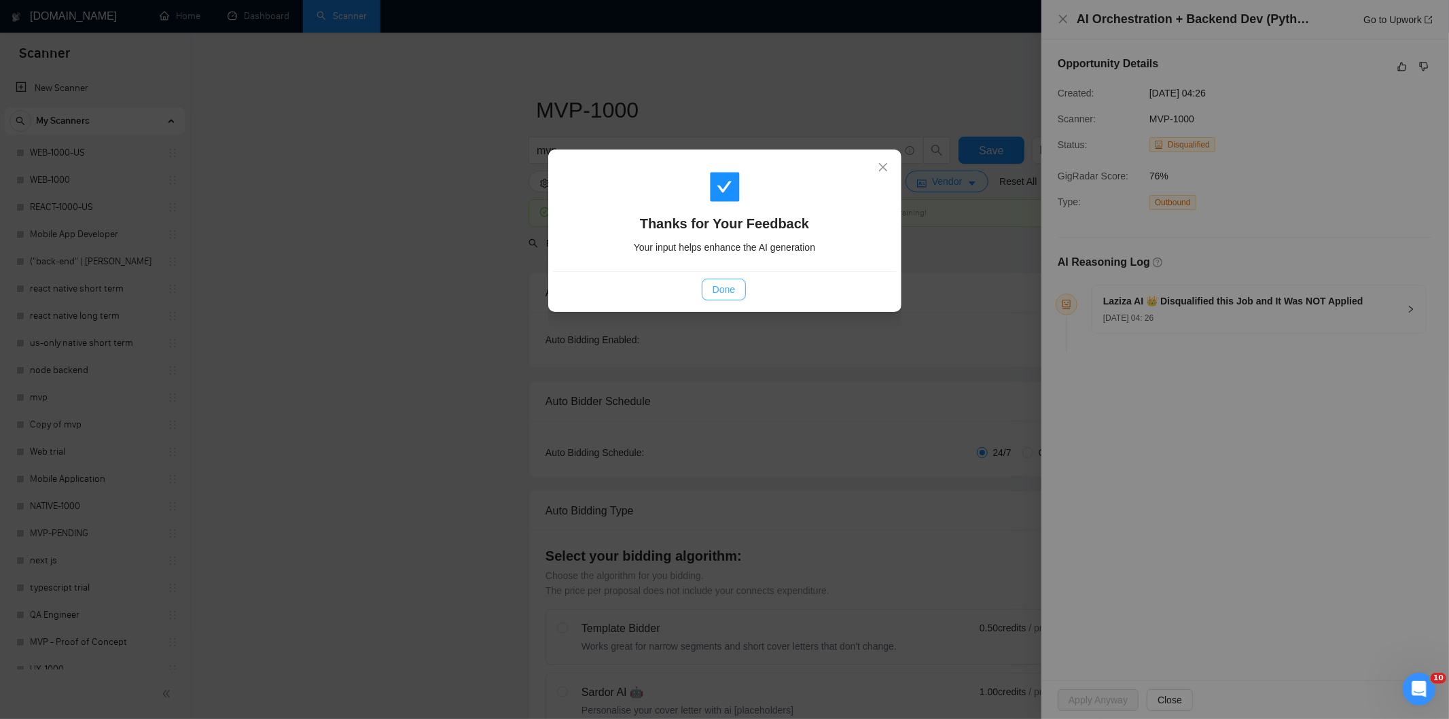
click at [720, 287] on span "Done" at bounding box center [723, 289] width 22 height 15
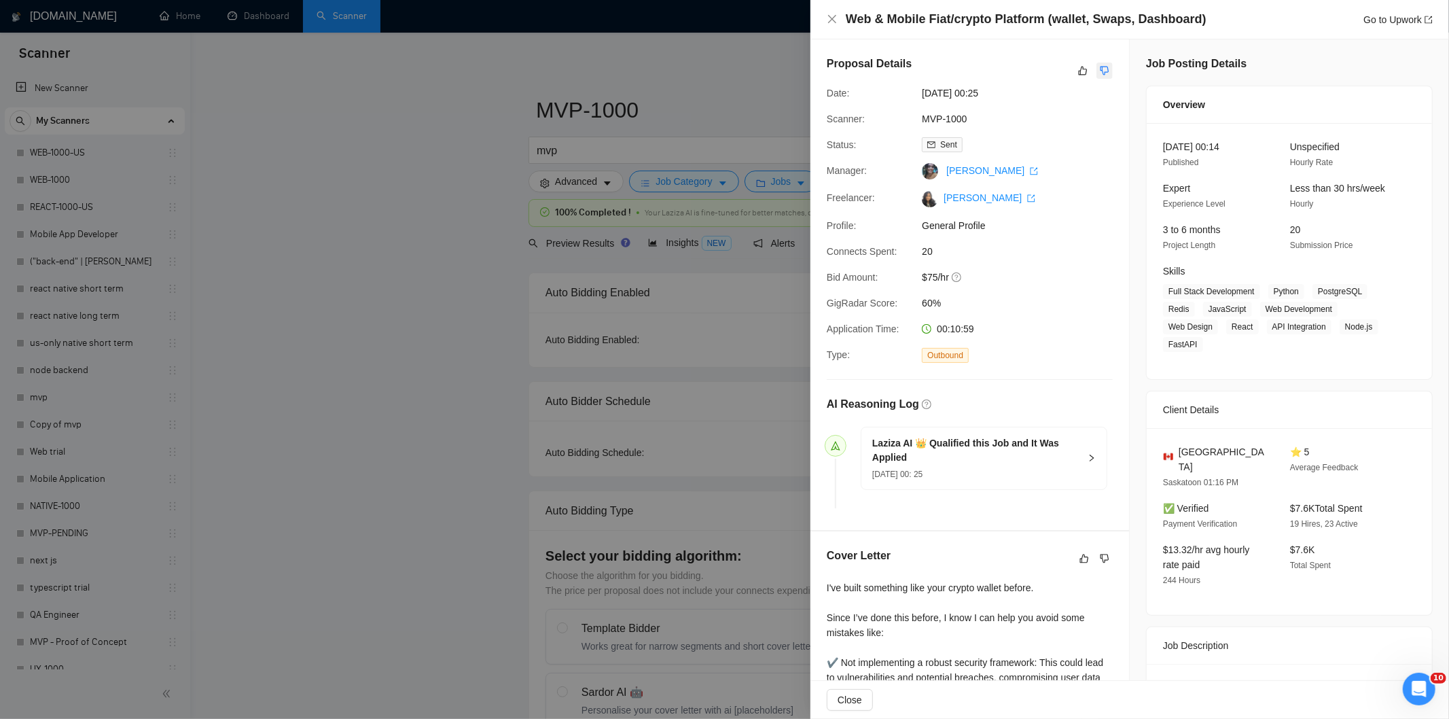
click at [1100, 67] on icon "dislike" at bounding box center [1104, 71] width 9 height 9
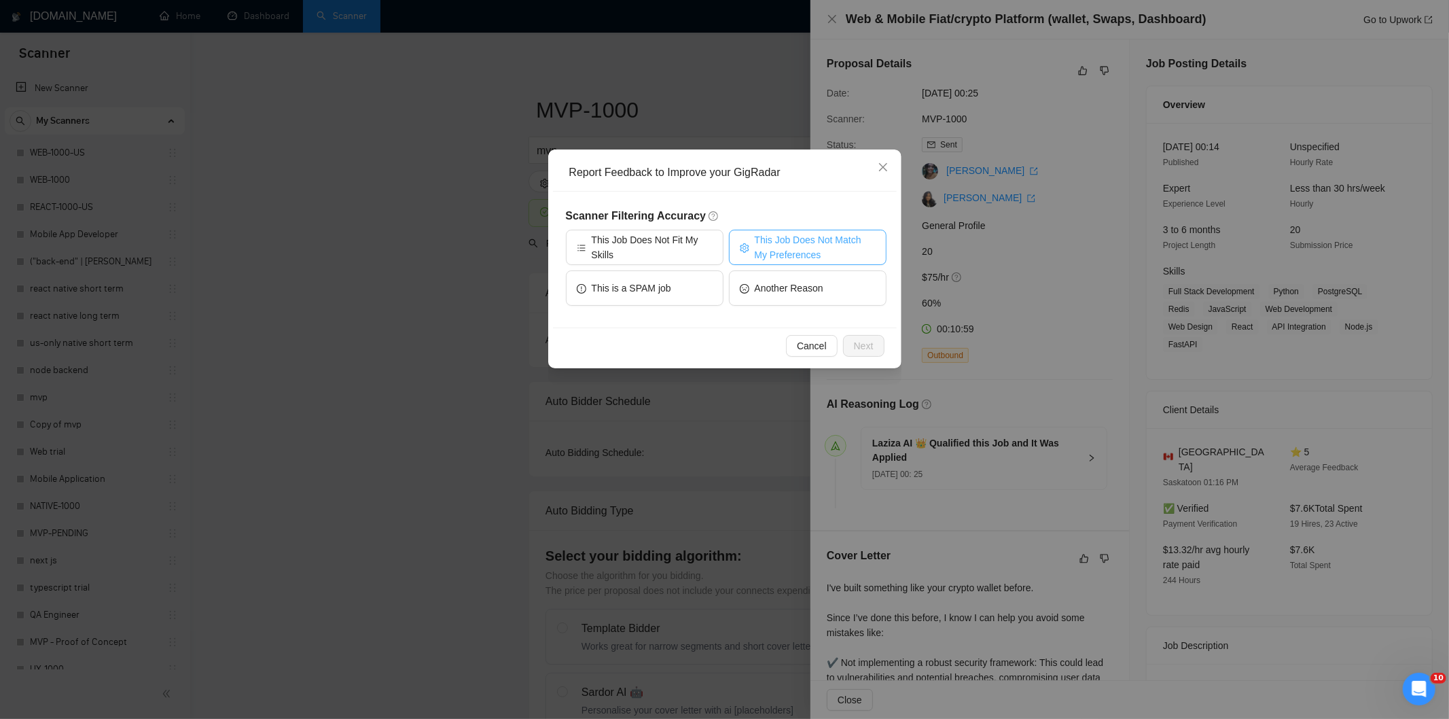
click at [782, 238] on span "This Job Does Not Match My Preferences" at bounding box center [815, 247] width 121 height 30
drag, startPoint x: 782, startPoint y: 238, endPoint x: 867, endPoint y: 347, distance: 138.3
click at [867, 347] on div "Report Feedback to Improve your GigRadar Scanner Filtering Accuracy This Job Do…" at bounding box center [724, 258] width 353 height 219
click at [865, 345] on span "Next" at bounding box center [864, 345] width 20 height 15
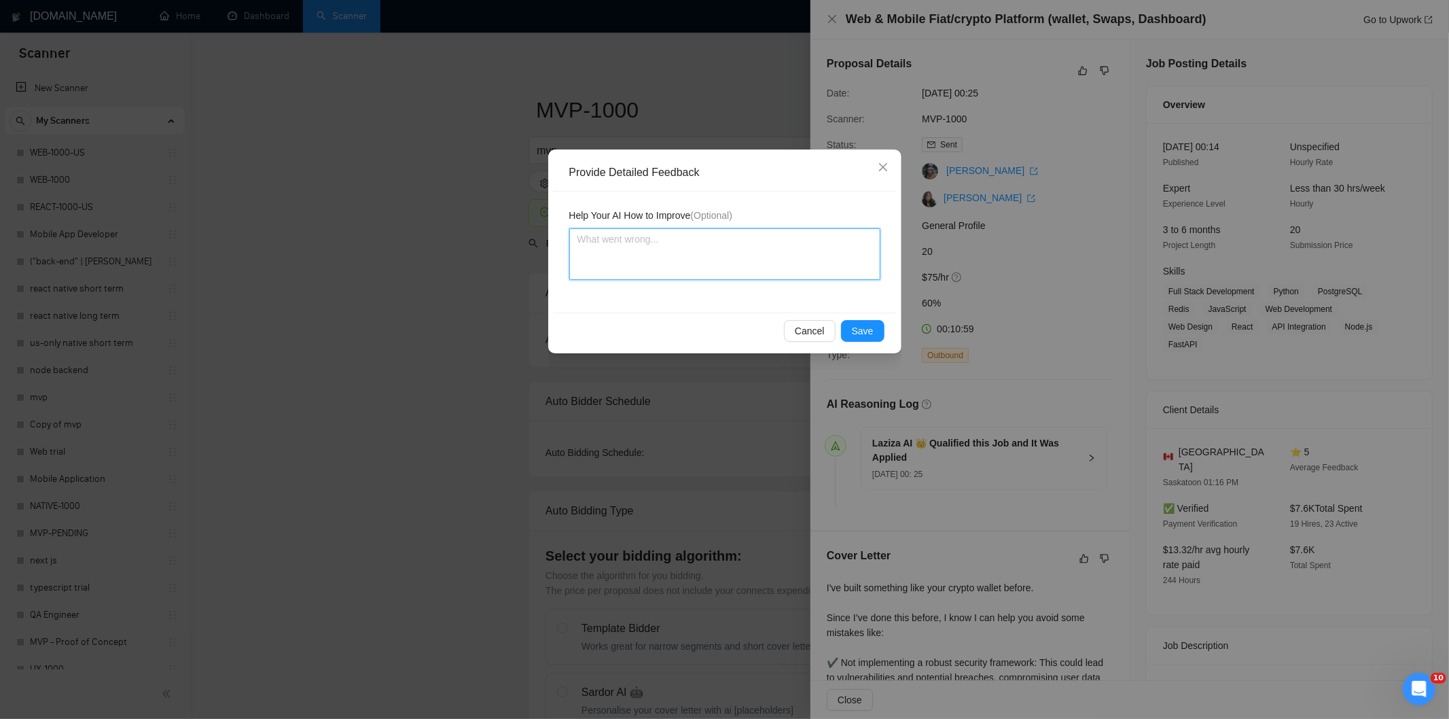
click at [735, 266] on textarea at bounding box center [724, 254] width 311 height 52
paste textarea "Not a fit — the project isn't for a web or mobile app, which is Ria's focus. Ex…"
type textarea "Not a fit — the project isn't for a web or mobile app, which is Ria's focus. Ex…"
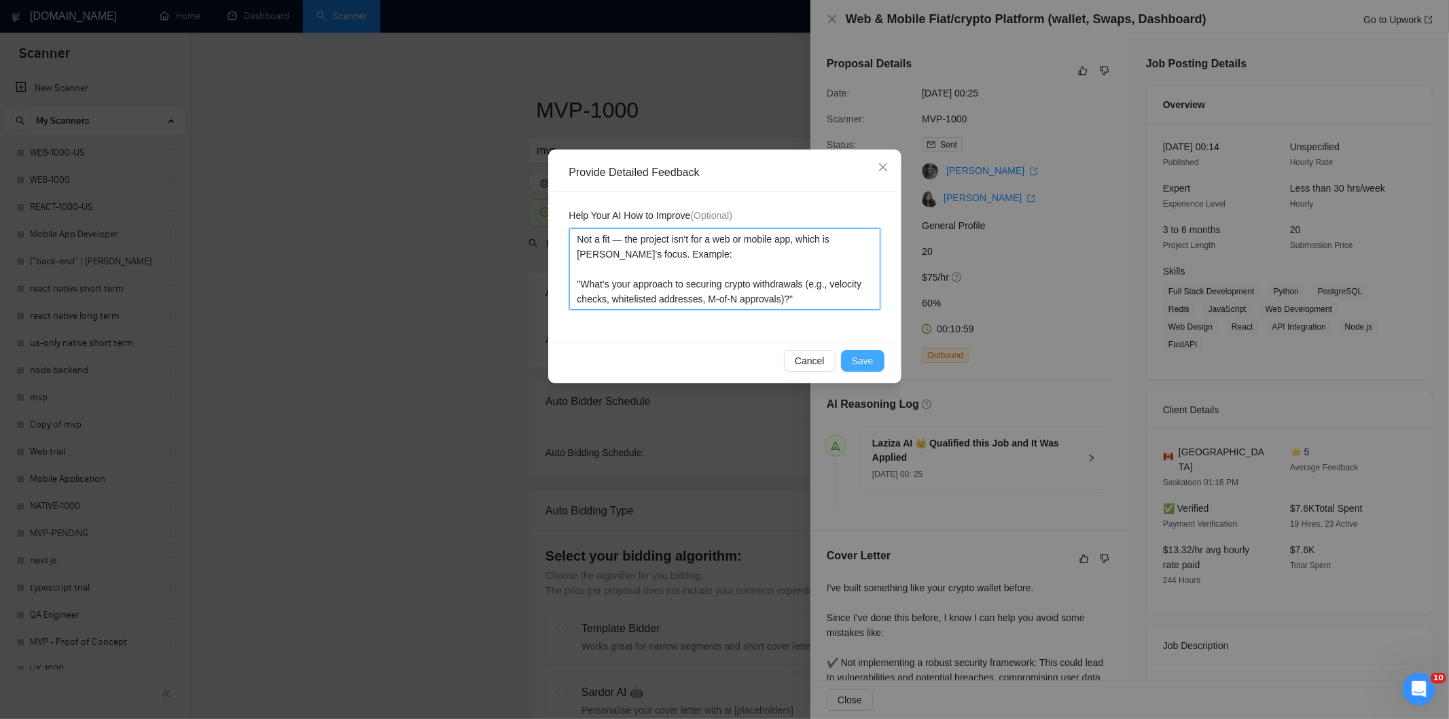
type textarea "Not a fit — the project isn't for a web or mobile app, which is Ria's focus. Ex…"
click at [863, 362] on span "Save" at bounding box center [863, 360] width 22 height 15
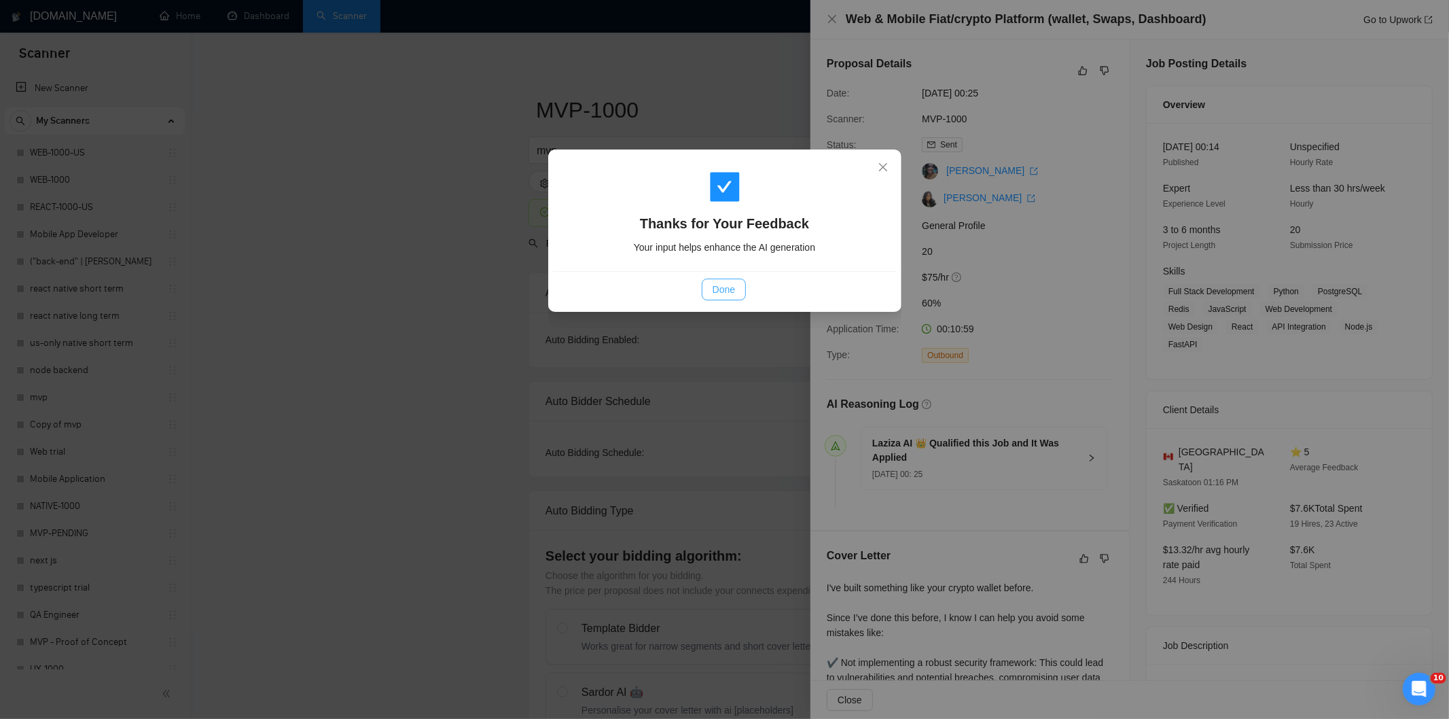
click at [718, 283] on span "Done" at bounding box center [723, 289] width 22 height 15
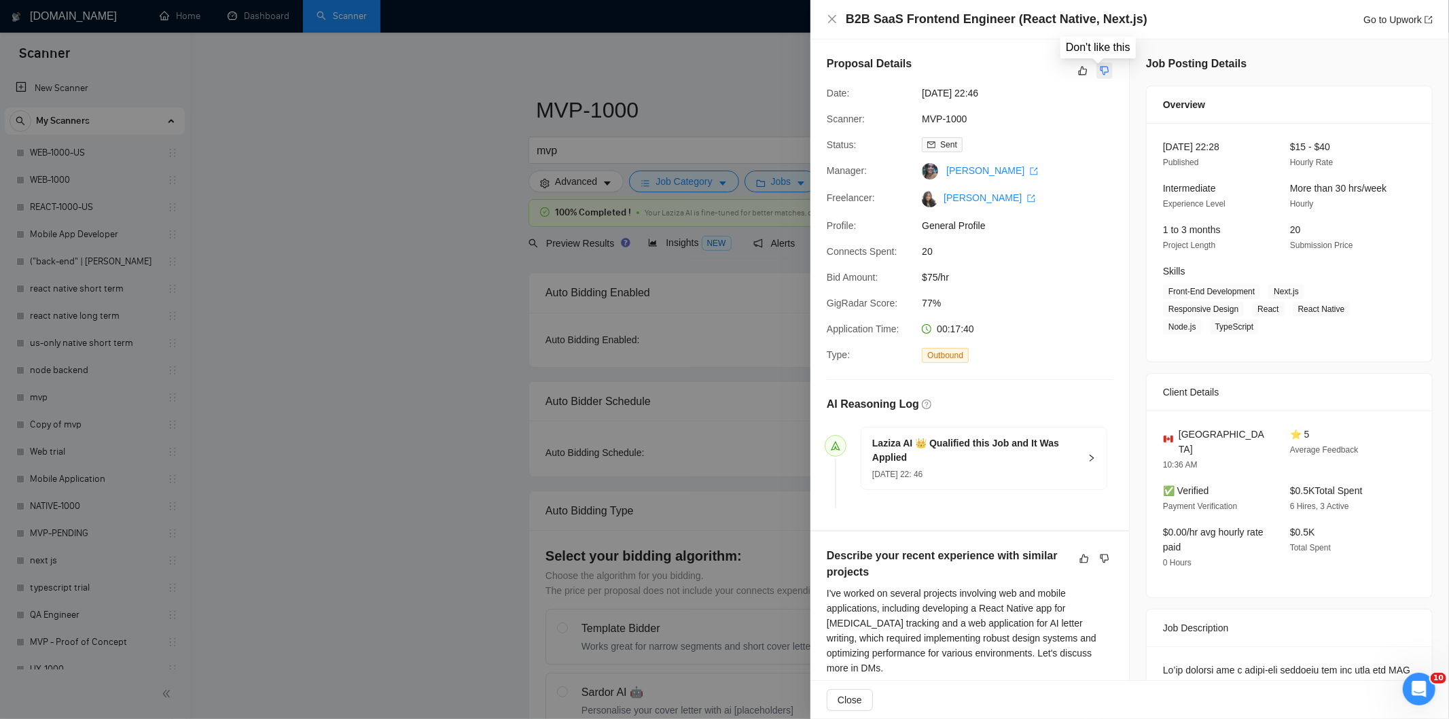
click at [1102, 69] on icon "dislike" at bounding box center [1104, 71] width 9 height 9
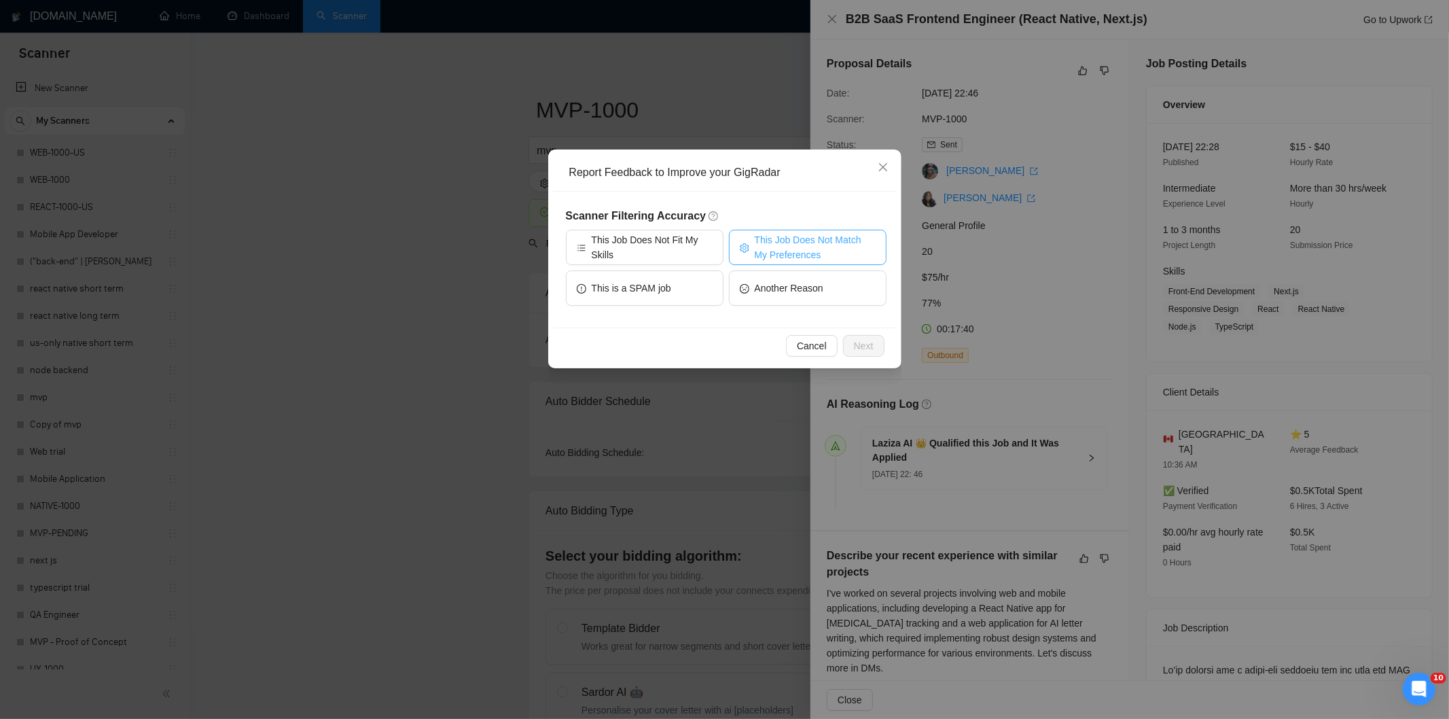
click at [804, 236] on span "This Job Does Not Match My Preferences" at bounding box center [815, 247] width 121 height 30
click at [861, 350] on span "Next" at bounding box center [864, 345] width 20 height 15
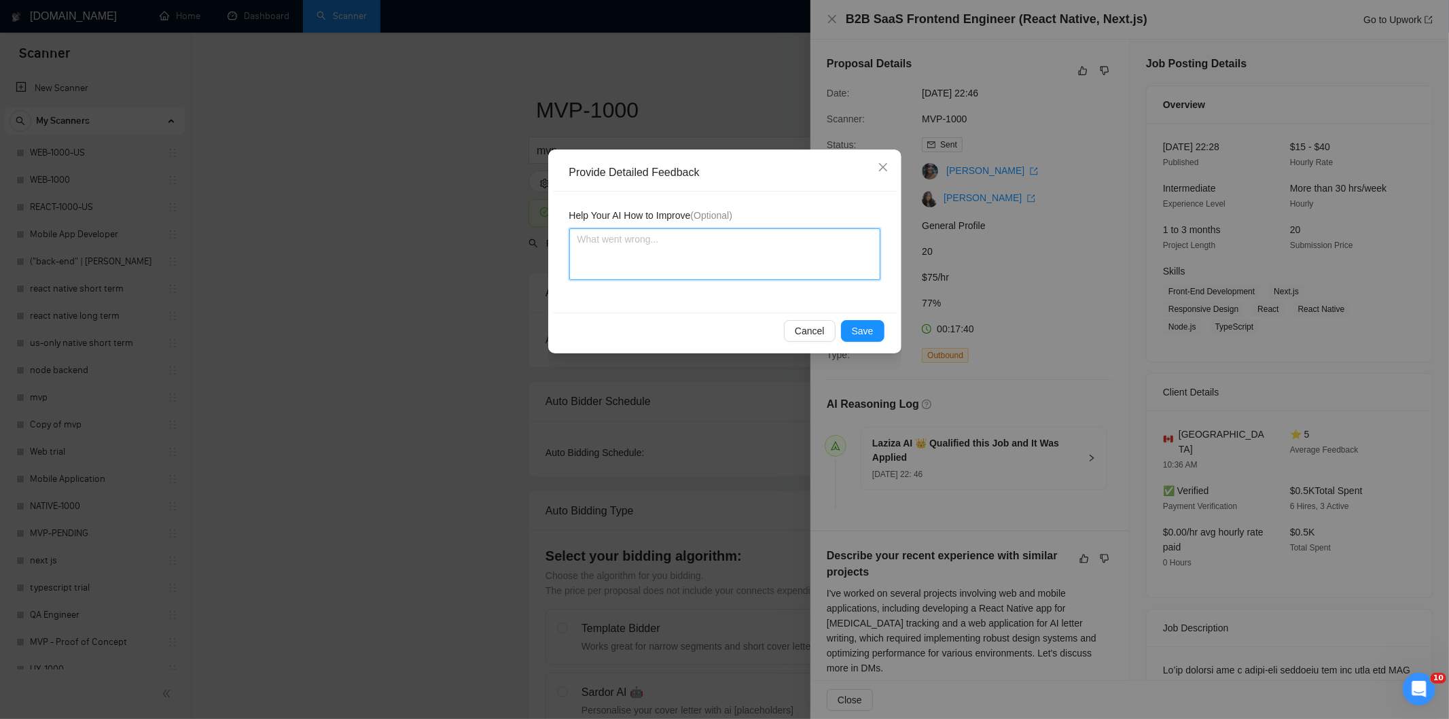
click at [806, 266] on textarea at bounding box center [724, 254] width 311 height 52
paste textarea "Not a fit — the client prefers to hire a solo developer, but Ria is an agency. …"
type textarea "Not a fit — the client prefers to hire a solo developer, but Ria is an agency. …"
click at [806, 266] on textarea "Not a fit — the client prefers to hire a solo developer, but Ria is an agency. …" at bounding box center [724, 254] width 311 height 52
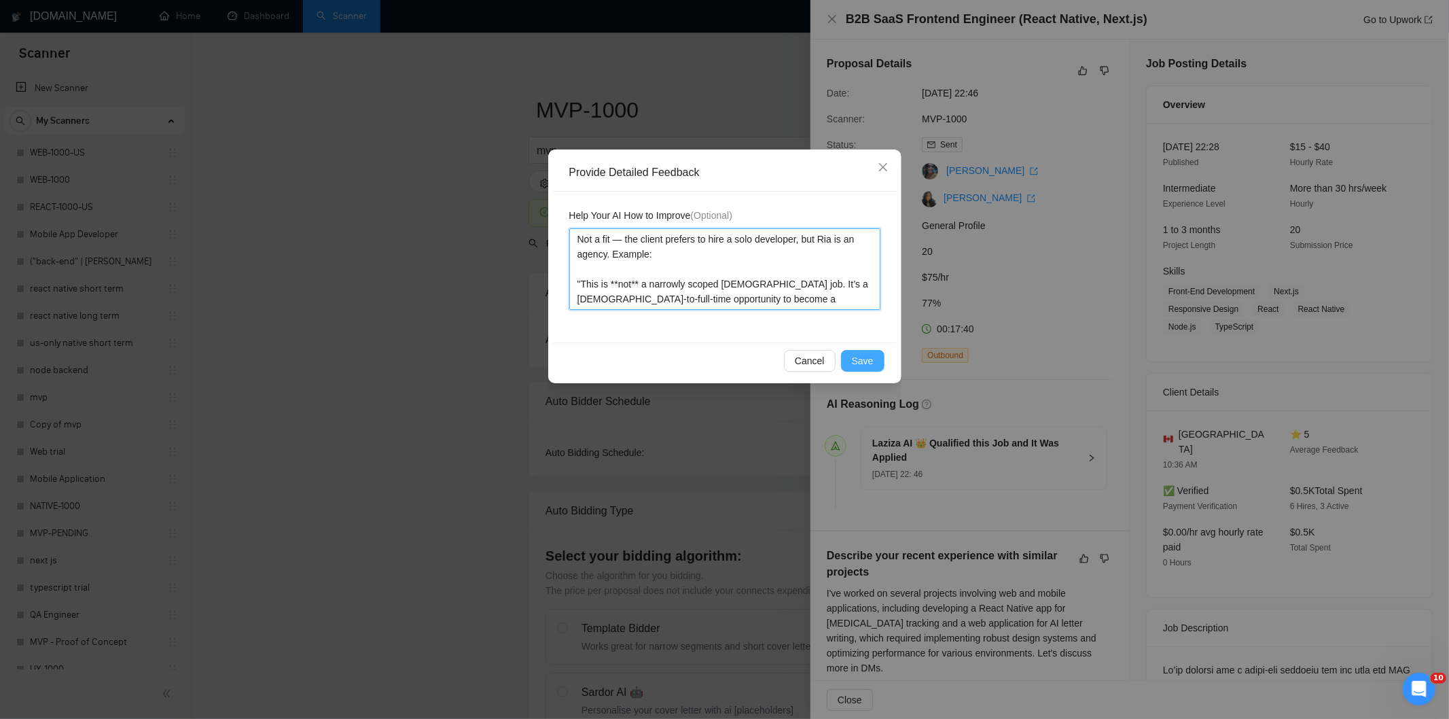
type textarea "Not a fit — the client prefers to hire a solo developer, but Ria is an agency. …"
click at [872, 358] on span "Save" at bounding box center [863, 360] width 22 height 15
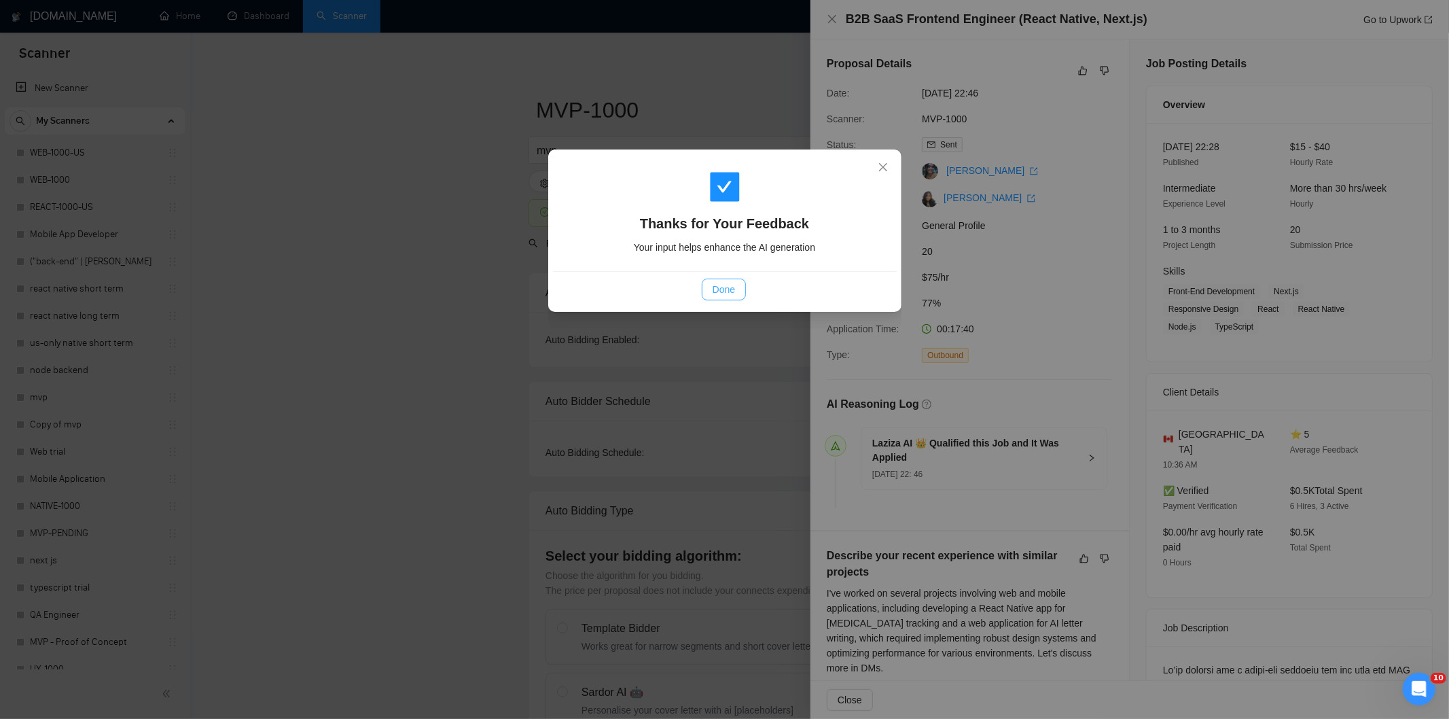
click at [721, 285] on span "Done" at bounding box center [723, 289] width 22 height 15
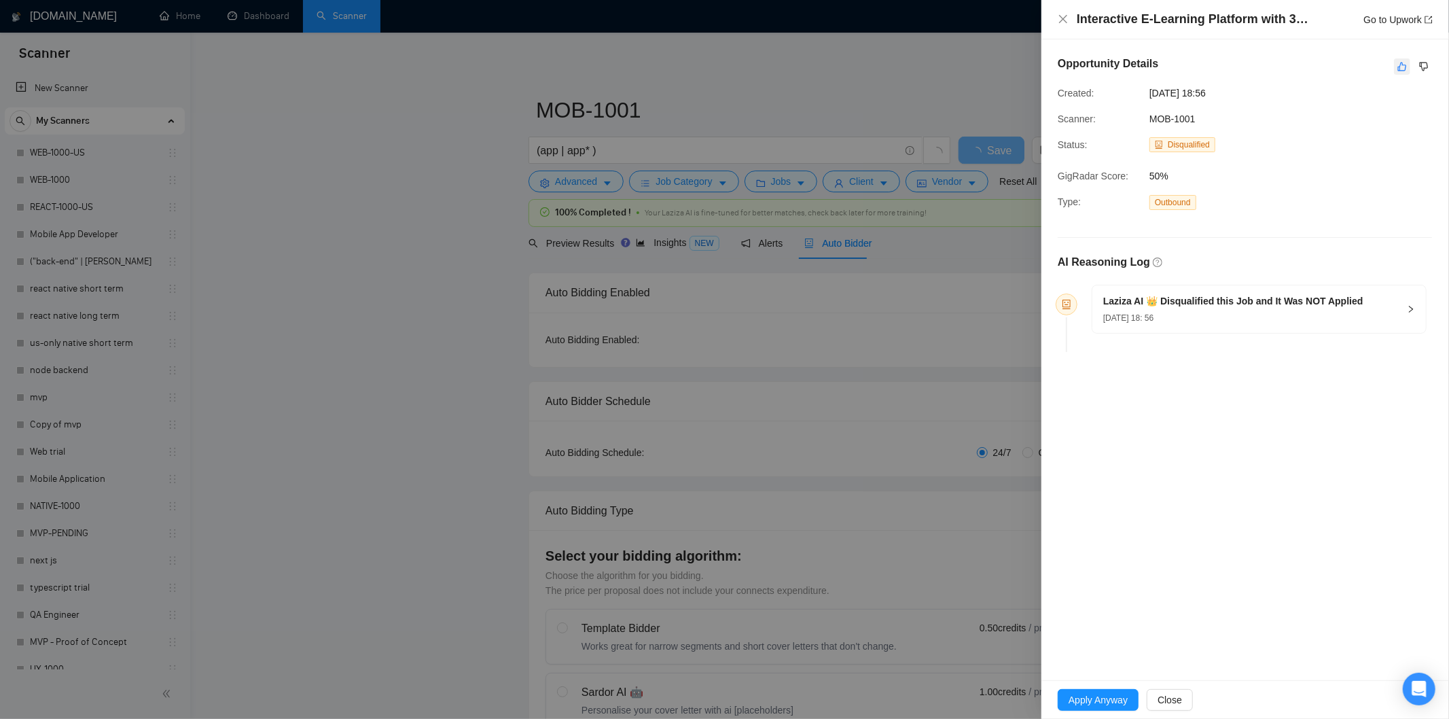
click at [1398, 64] on icon "like" at bounding box center [1402, 66] width 10 height 11
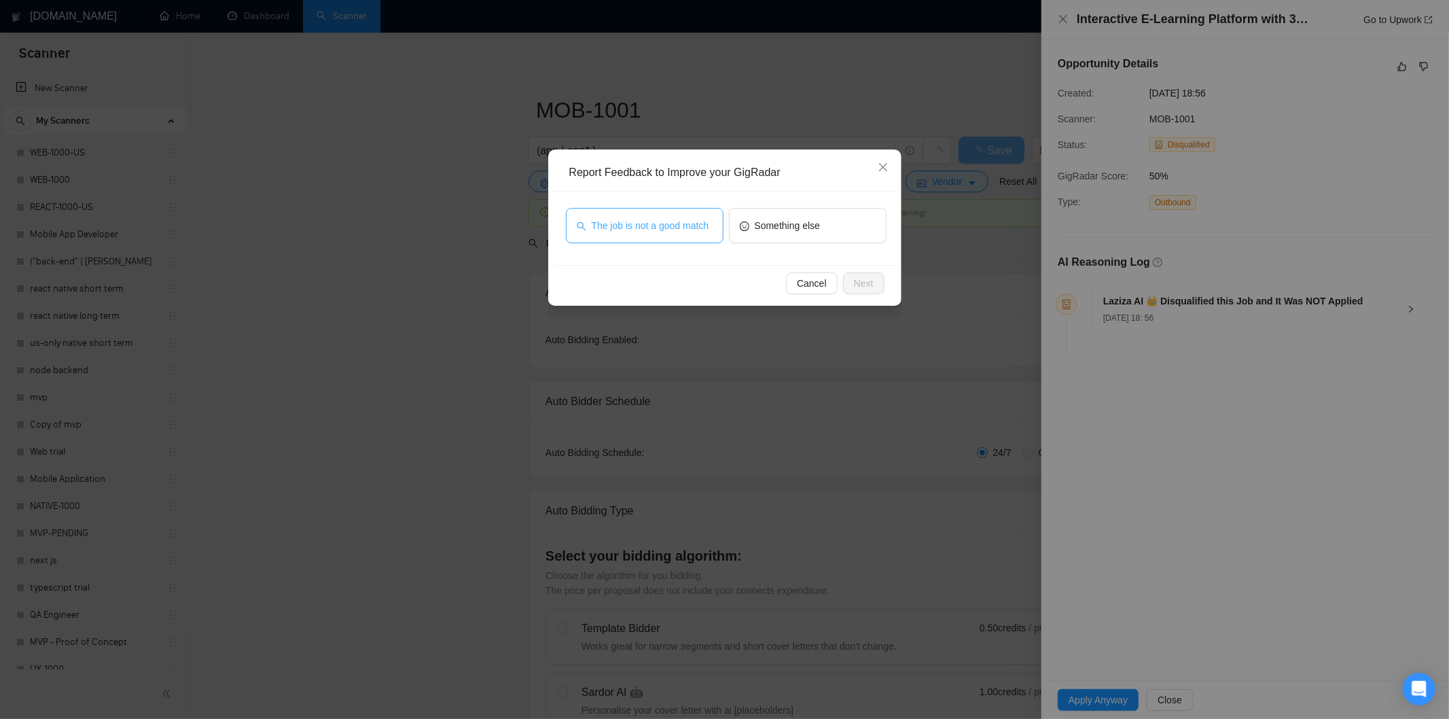
click at [702, 225] on span "The job is not a good match" at bounding box center [651, 225] width 118 height 15
click at [857, 281] on span "Next" at bounding box center [864, 283] width 20 height 15
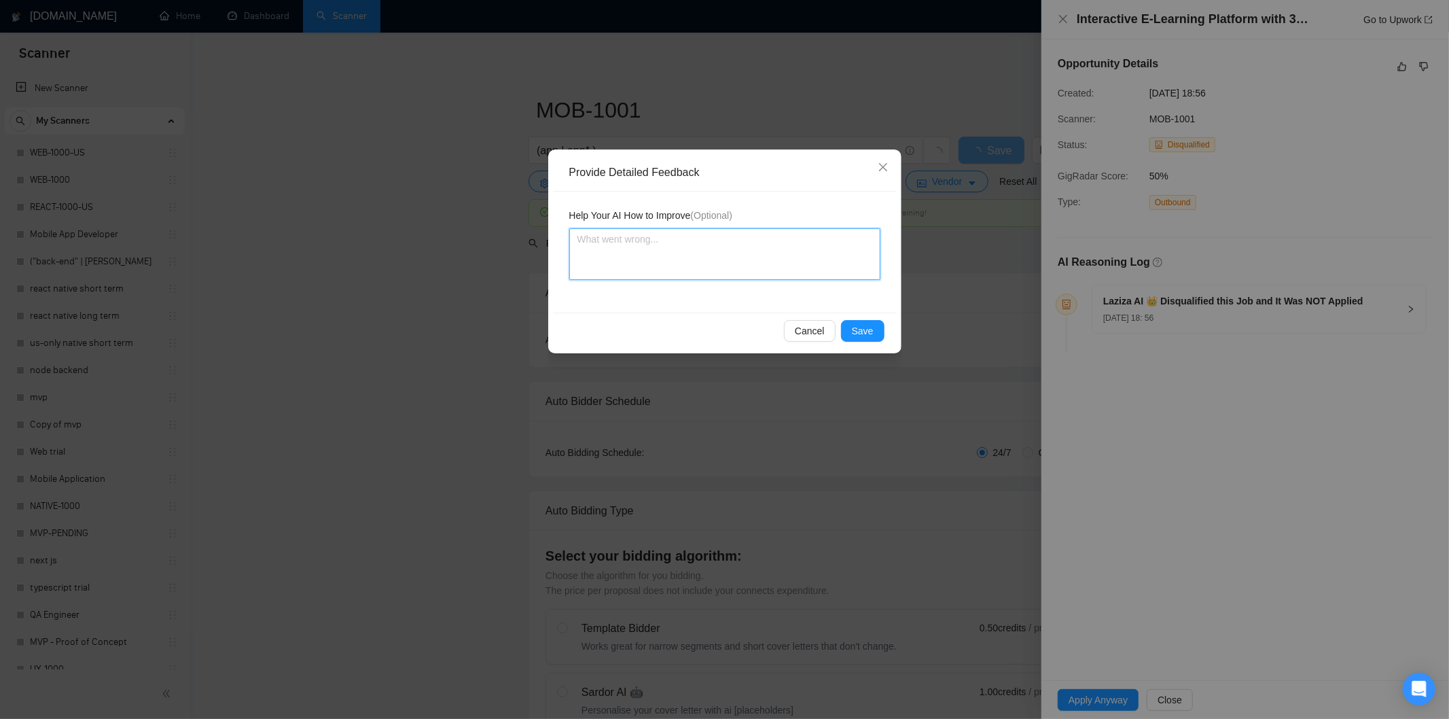
click at [734, 228] on textarea at bounding box center [724, 254] width 311 height 52
paste textarea "Not a fit — this project has been disqualified for other reasons. Example: "The…"
type textarea "Not a fit — this project has been disqualified for other reasons. Example: "The…"
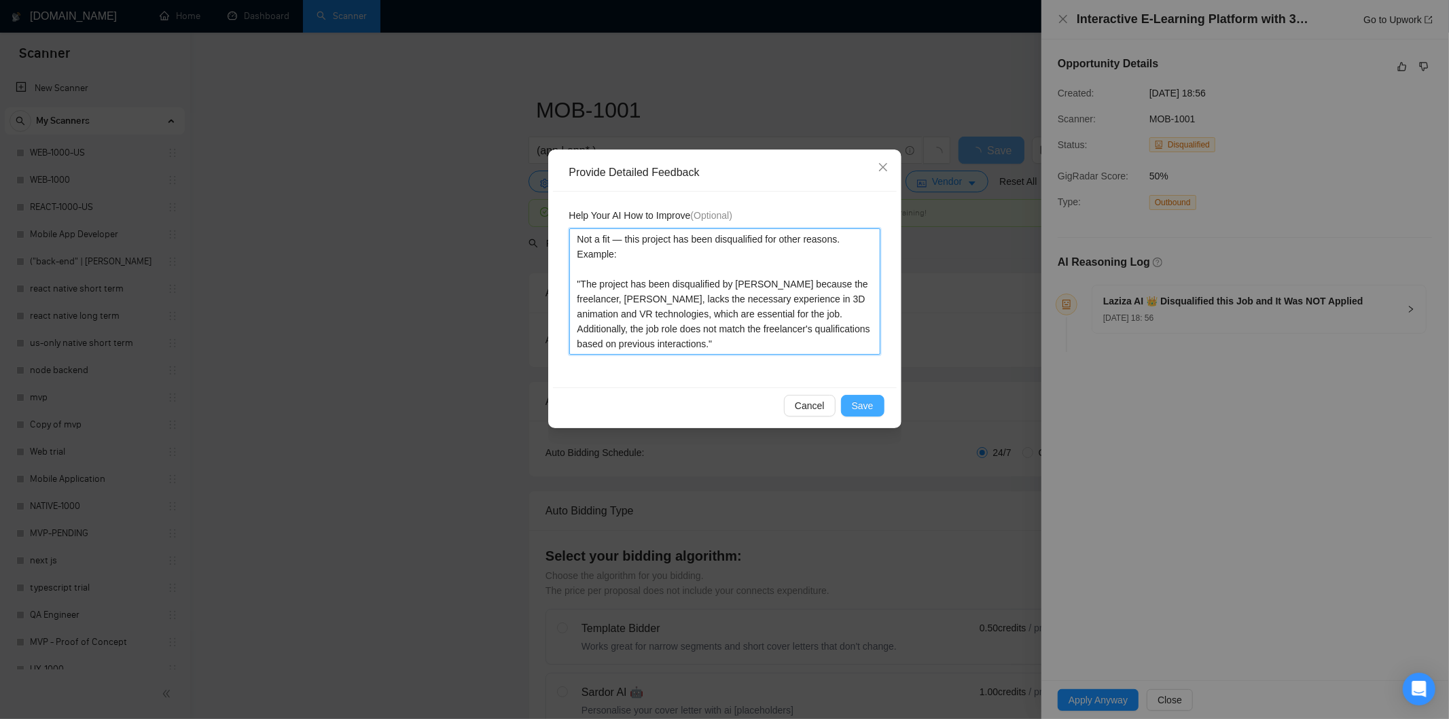
type textarea "Not a fit — this project has been disqualified for other reasons. Example: "The…"
click at [877, 411] on button "Save" at bounding box center [862, 406] width 43 height 22
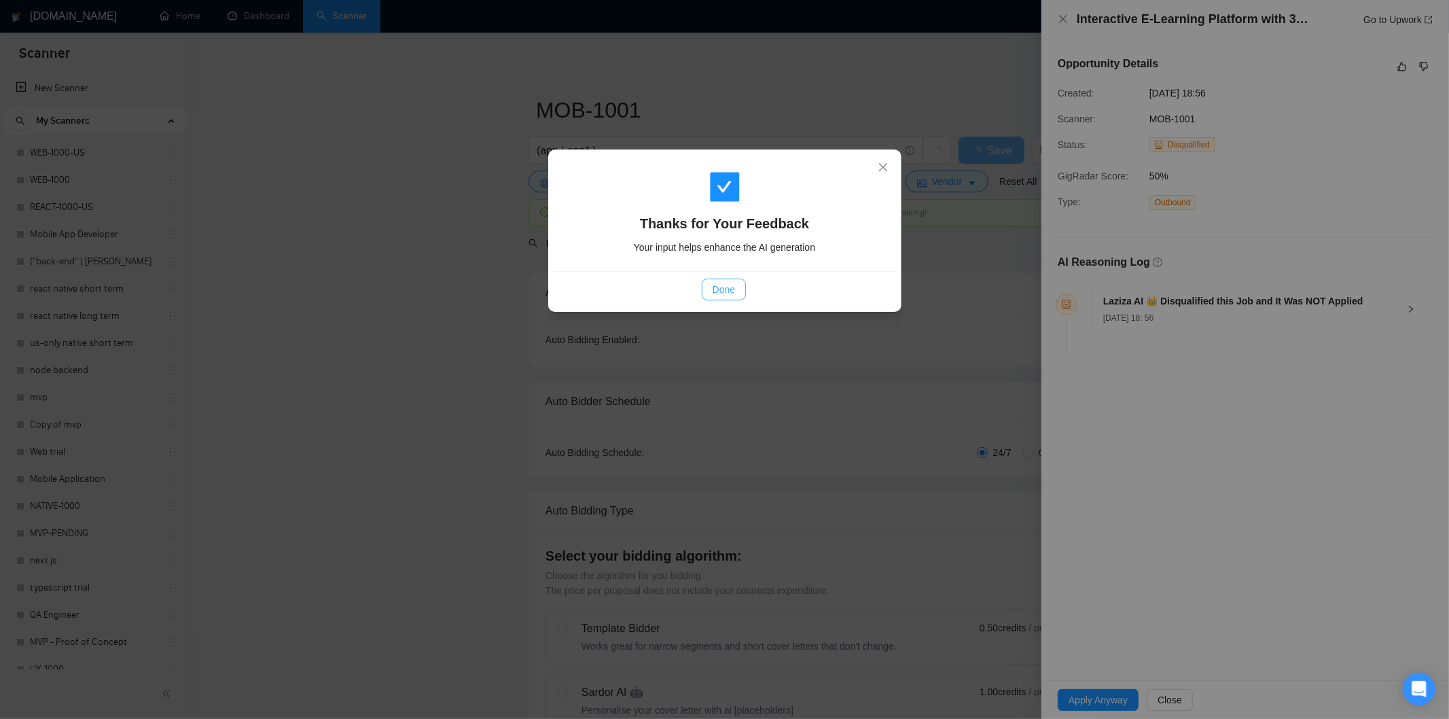
click at [729, 295] on span "Done" at bounding box center [723, 289] width 22 height 15
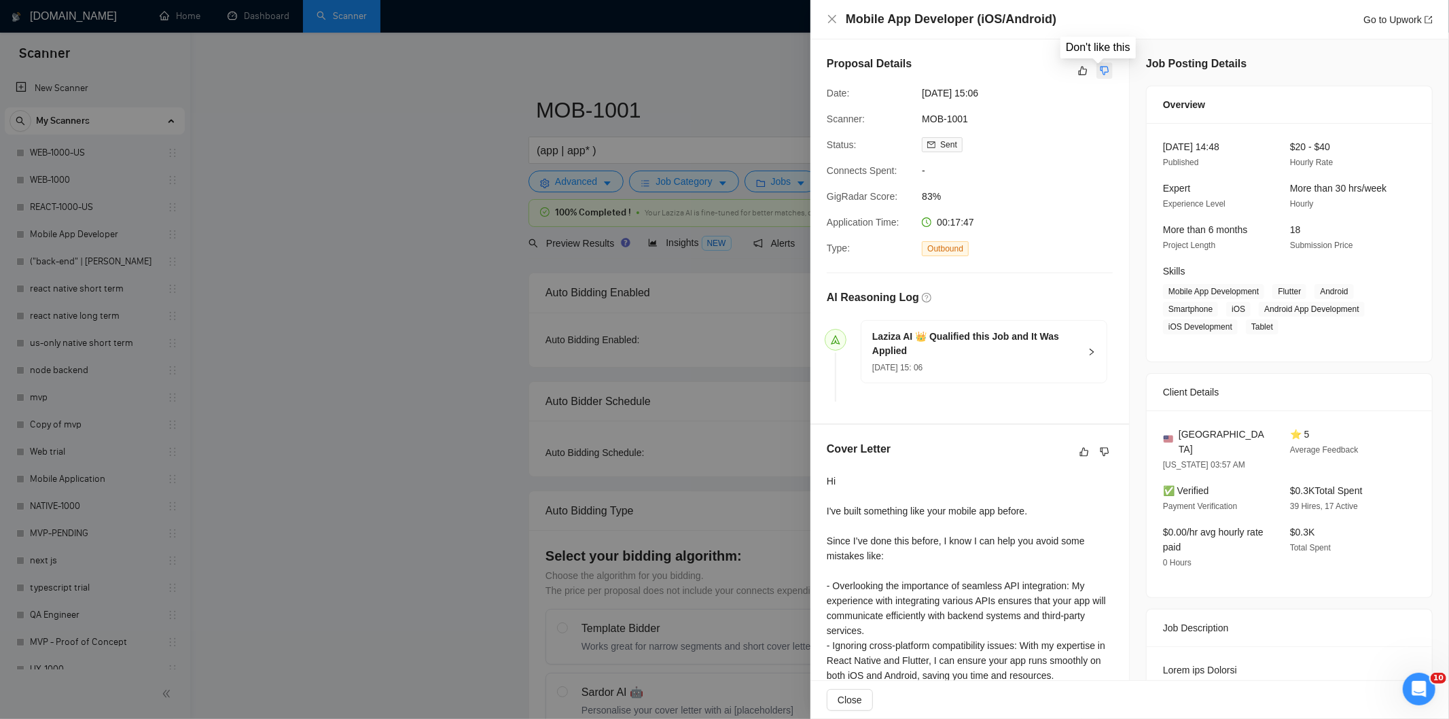
click at [1100, 71] on icon "dislike" at bounding box center [1105, 70] width 10 height 11
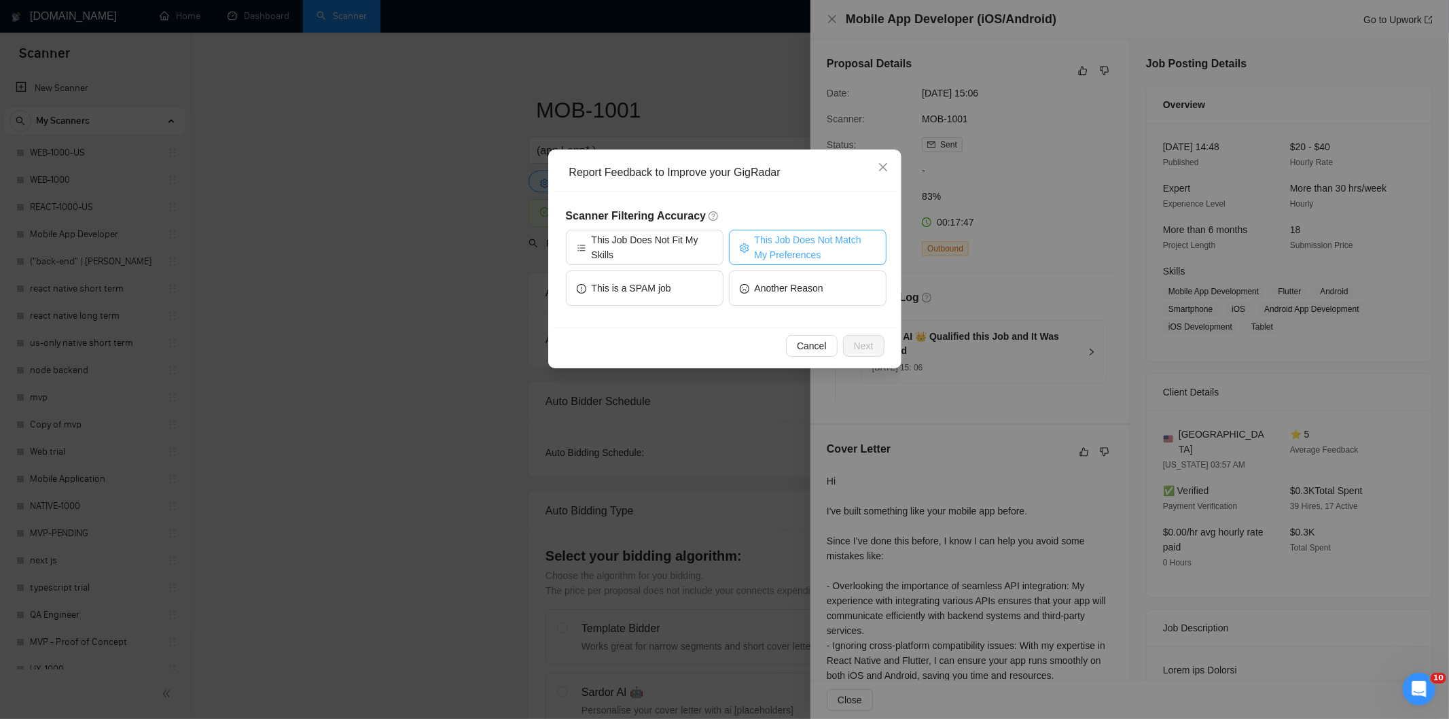
click at [847, 245] on span "This Job Does Not Match My Preferences" at bounding box center [815, 247] width 121 height 30
click at [860, 342] on span "Next" at bounding box center [864, 345] width 20 height 15
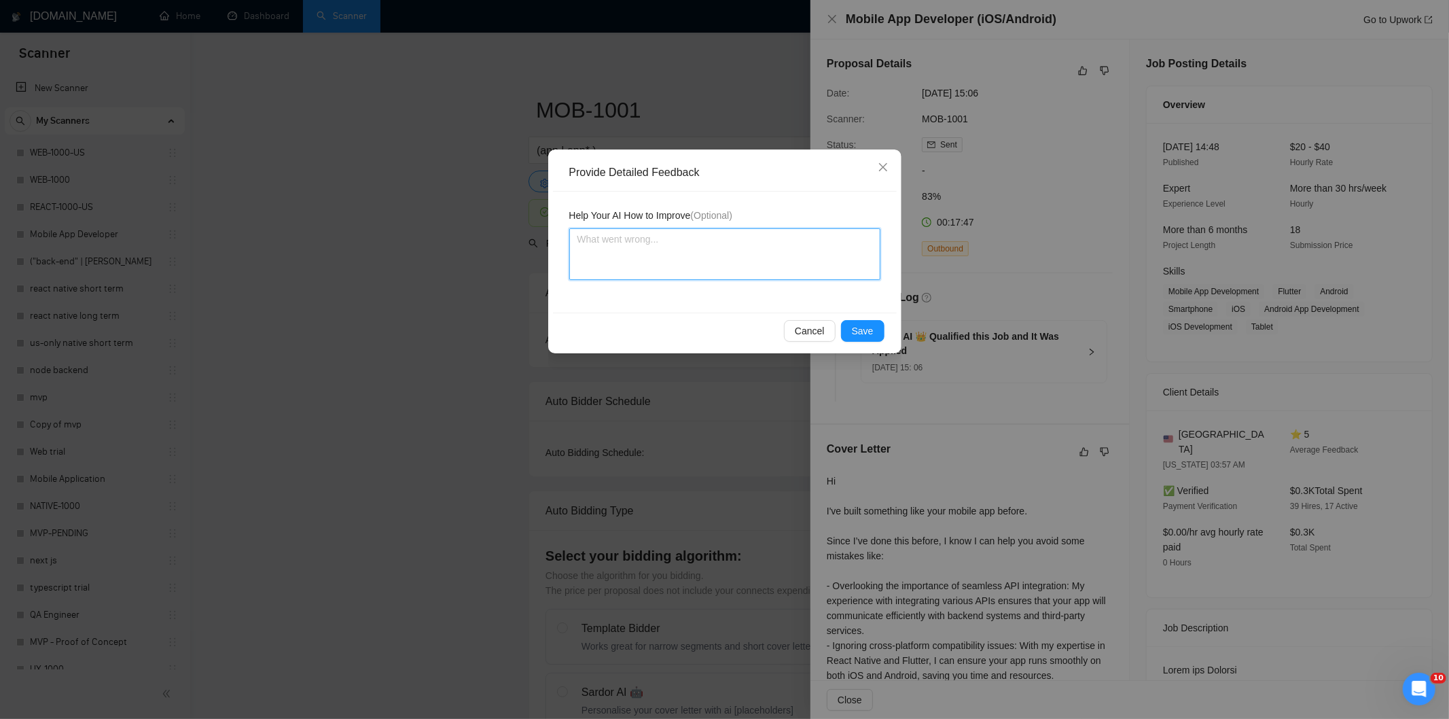
click at [755, 261] on textarea at bounding box center [724, 254] width 311 height 52
paste textarea "Good fit — the project is greenfield (no existing code), welcomes agencies, use…"
type textarea "Good fit — the project is greenfield (no existing code), welcomes agencies, use…"
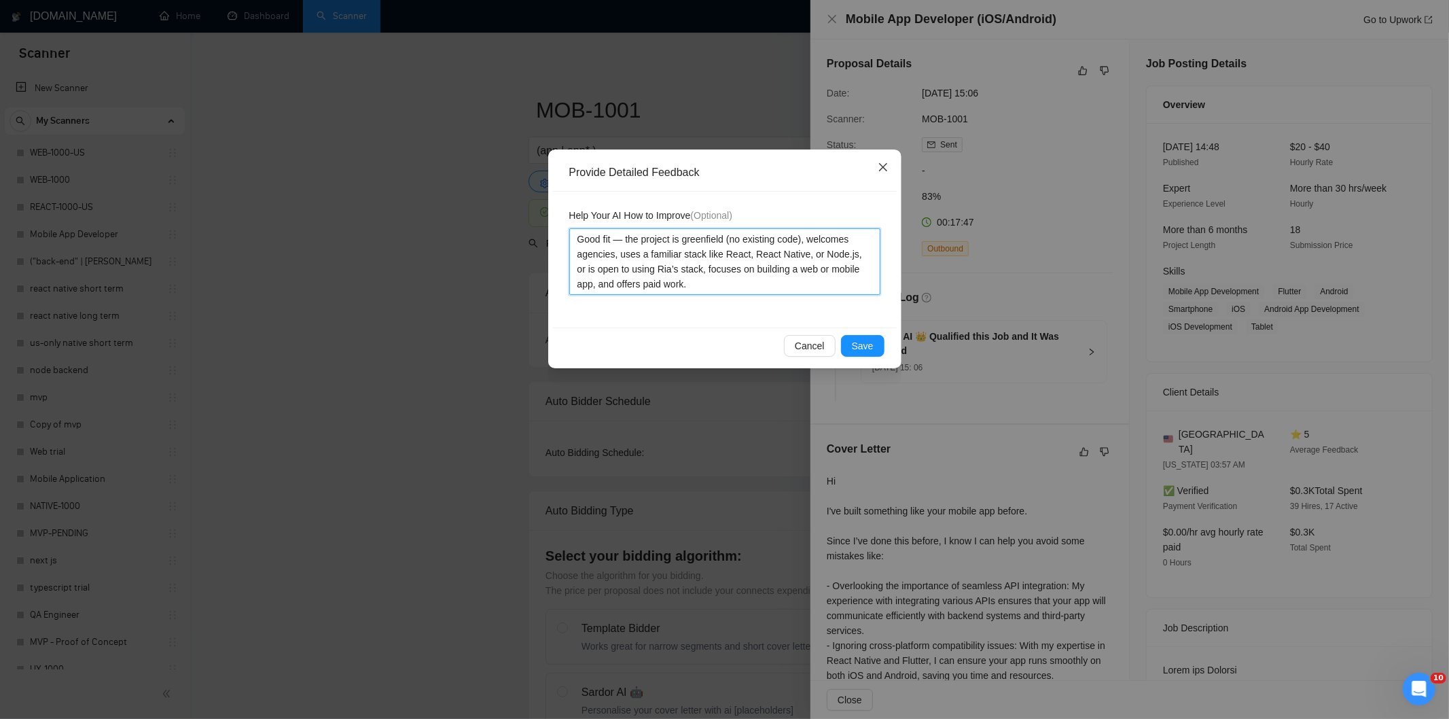
type textarea "Good fit — the project is greenfield (no existing code), welcomes agencies, use…"
click at [884, 162] on icon "close" at bounding box center [883, 167] width 11 height 11
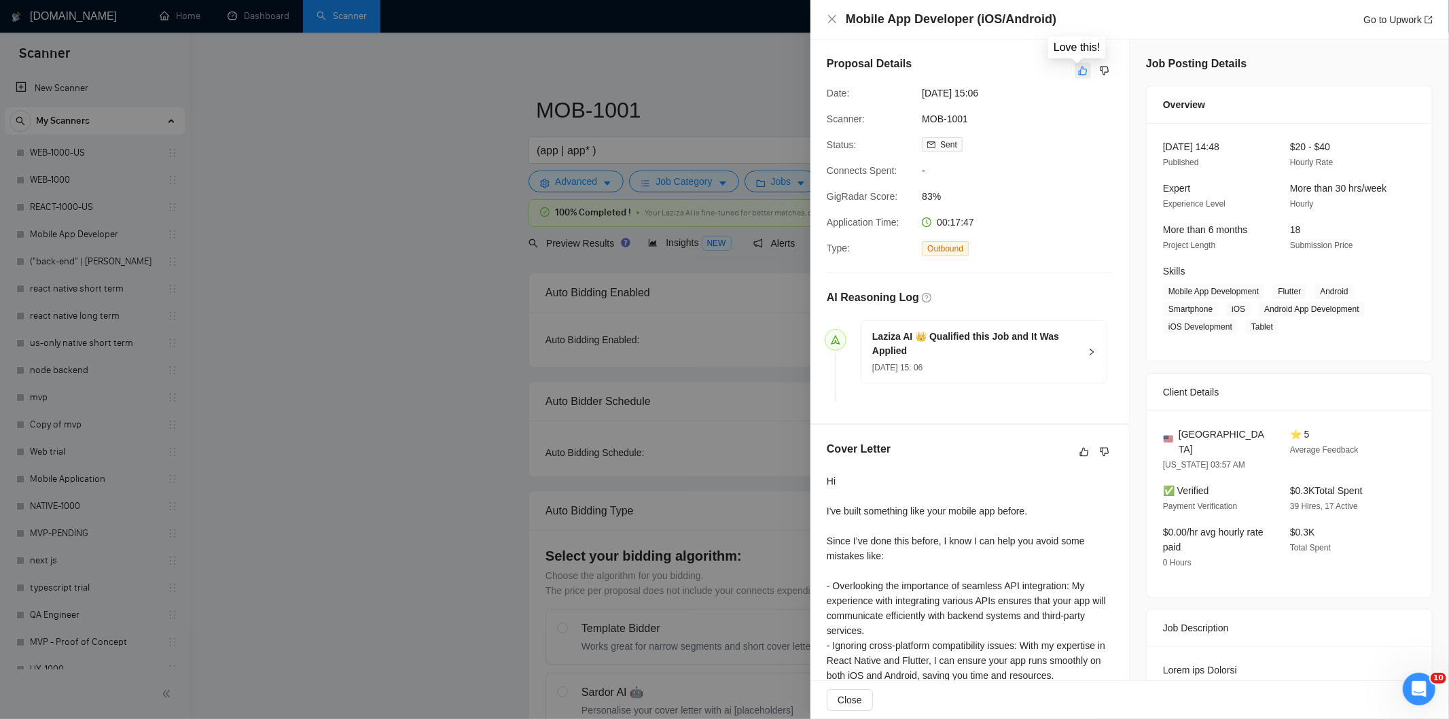
click at [1078, 72] on icon "like" at bounding box center [1083, 70] width 10 height 11
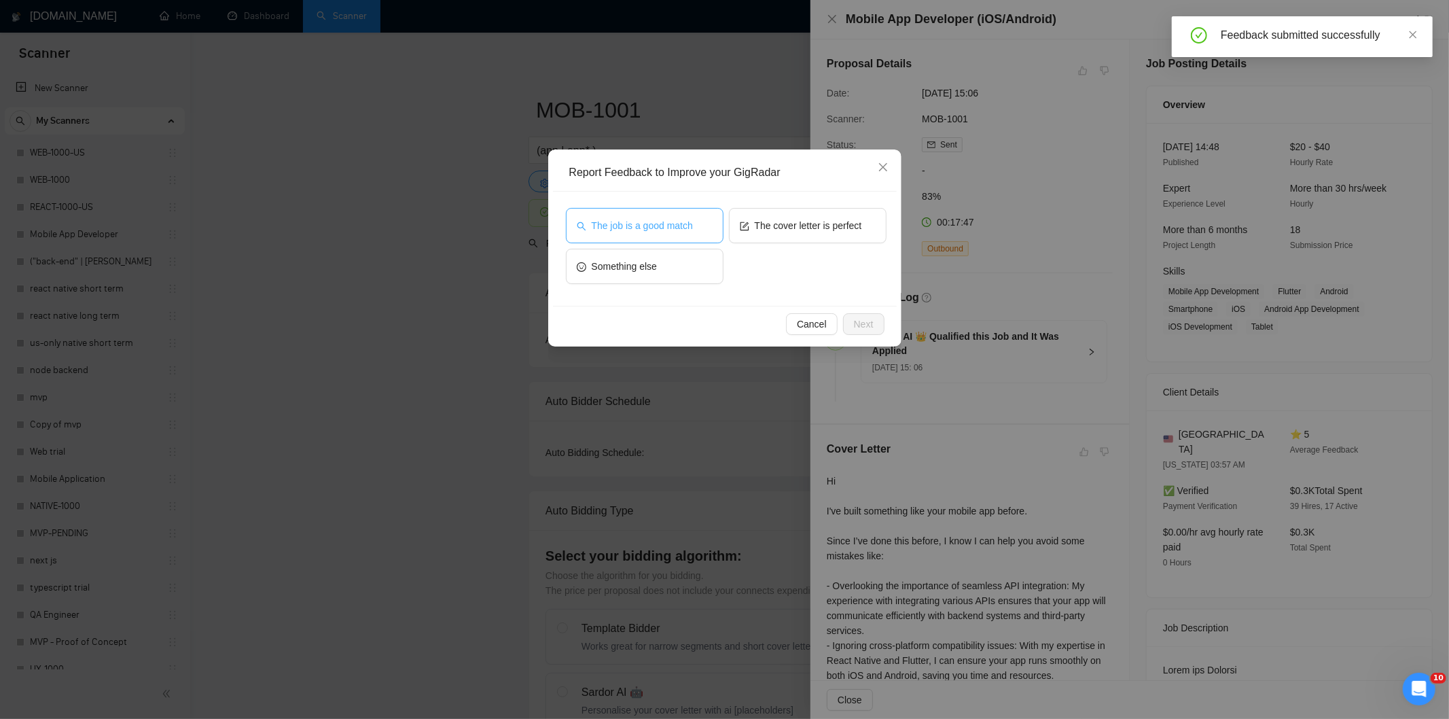
click at [647, 218] on span "The job is a good match" at bounding box center [642, 225] width 101 height 15
click at [869, 318] on span "Next" at bounding box center [864, 324] width 20 height 15
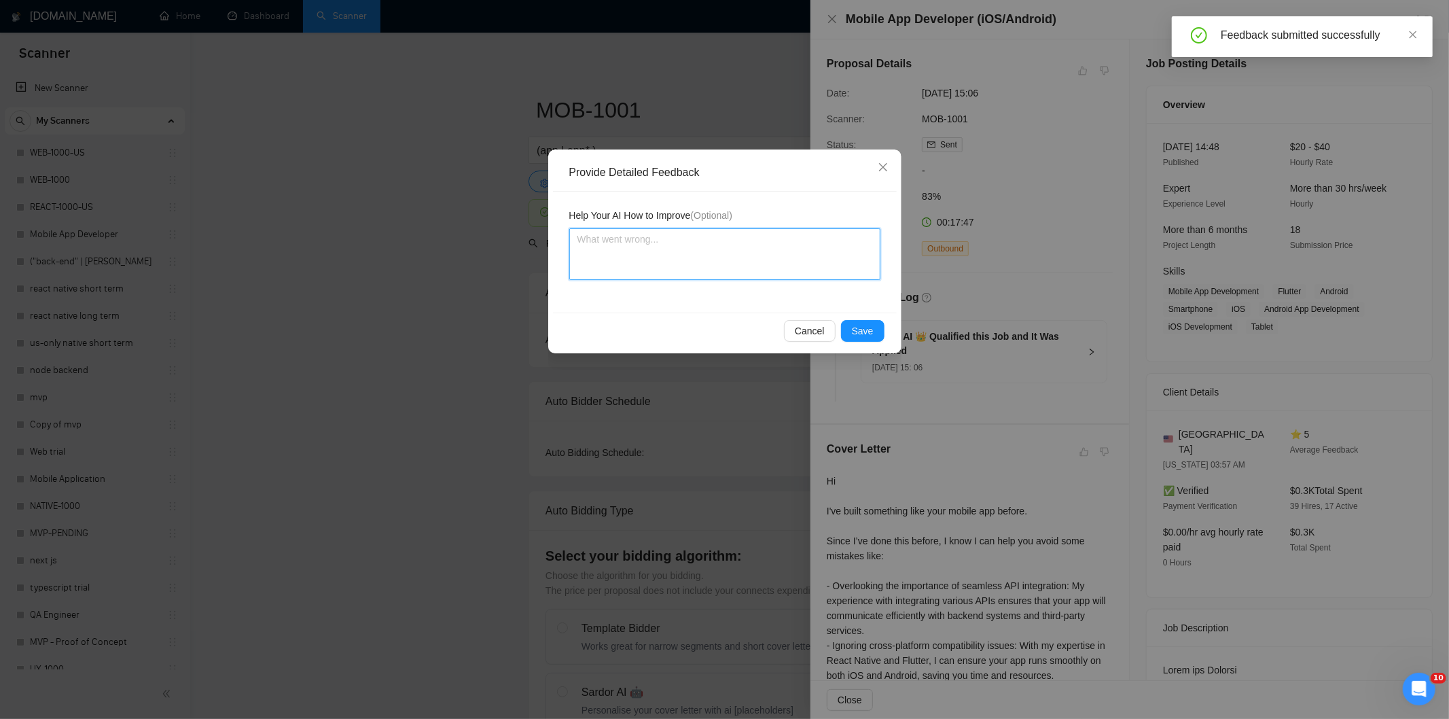
click at [840, 251] on textarea at bounding box center [724, 254] width 311 height 52
paste textarea "Good fit — the project is greenfield (no existing code), welcomes agencies, use…"
type textarea "Good fit — the project is greenfield (no existing code), welcomes agencies, use…"
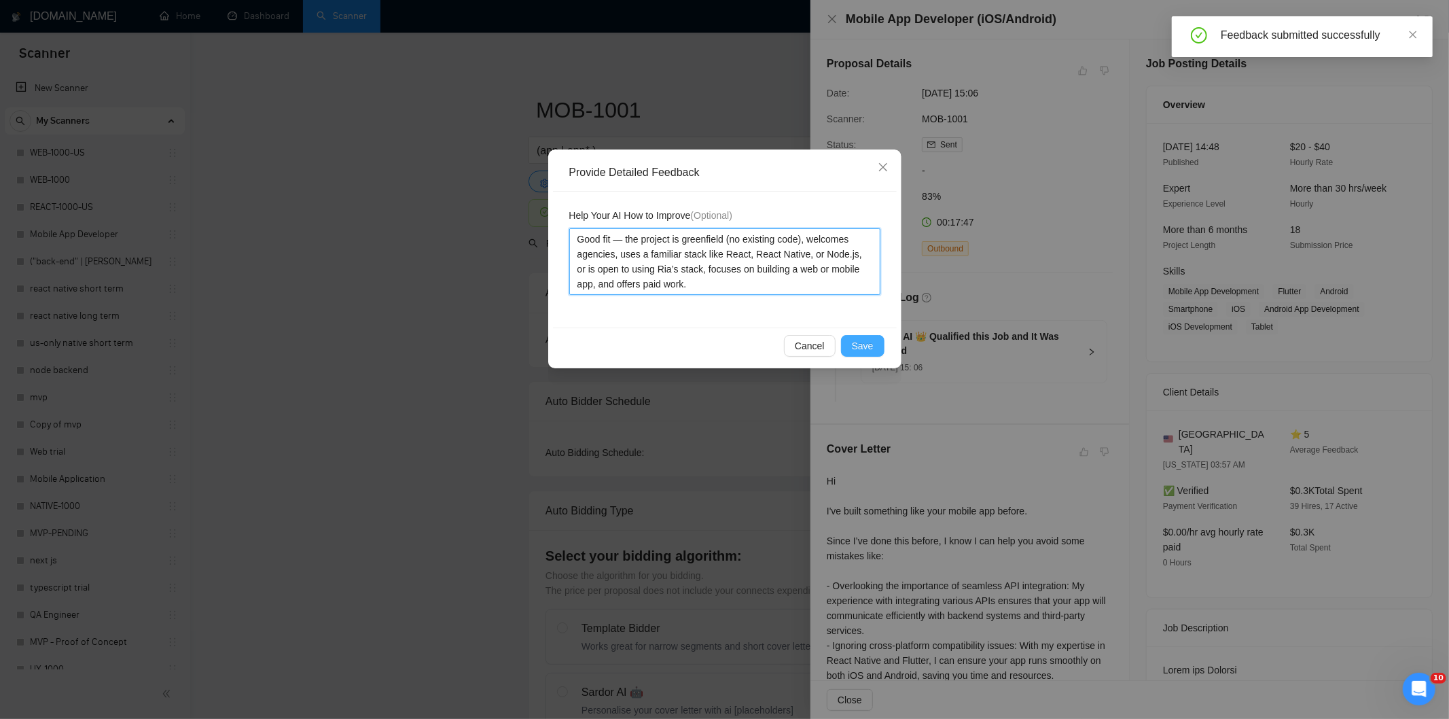
type textarea "Good fit — the project is greenfield (no existing code), welcomes agencies, use…"
click at [859, 346] on span "Save" at bounding box center [863, 345] width 22 height 15
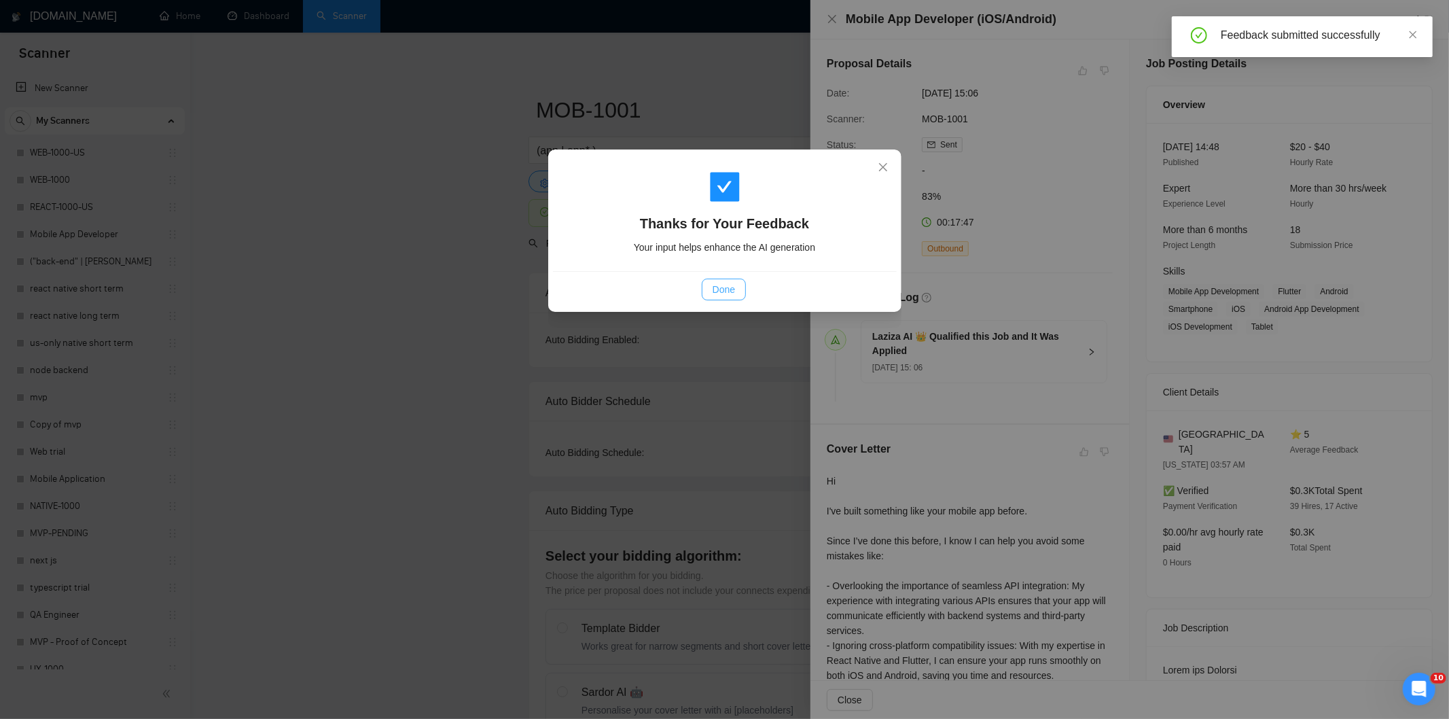
click at [719, 284] on span "Done" at bounding box center [723, 289] width 22 height 15
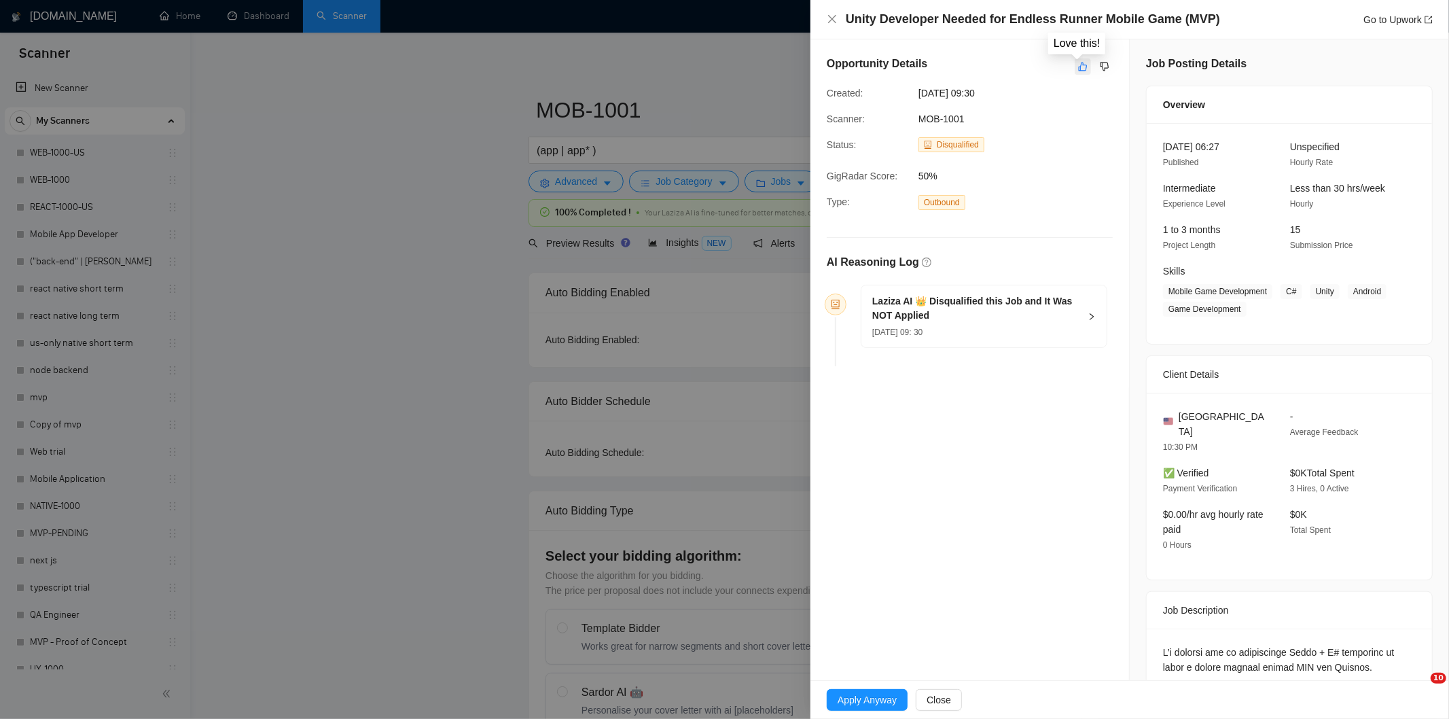
click at [1083, 63] on button "button" at bounding box center [1083, 66] width 16 height 16
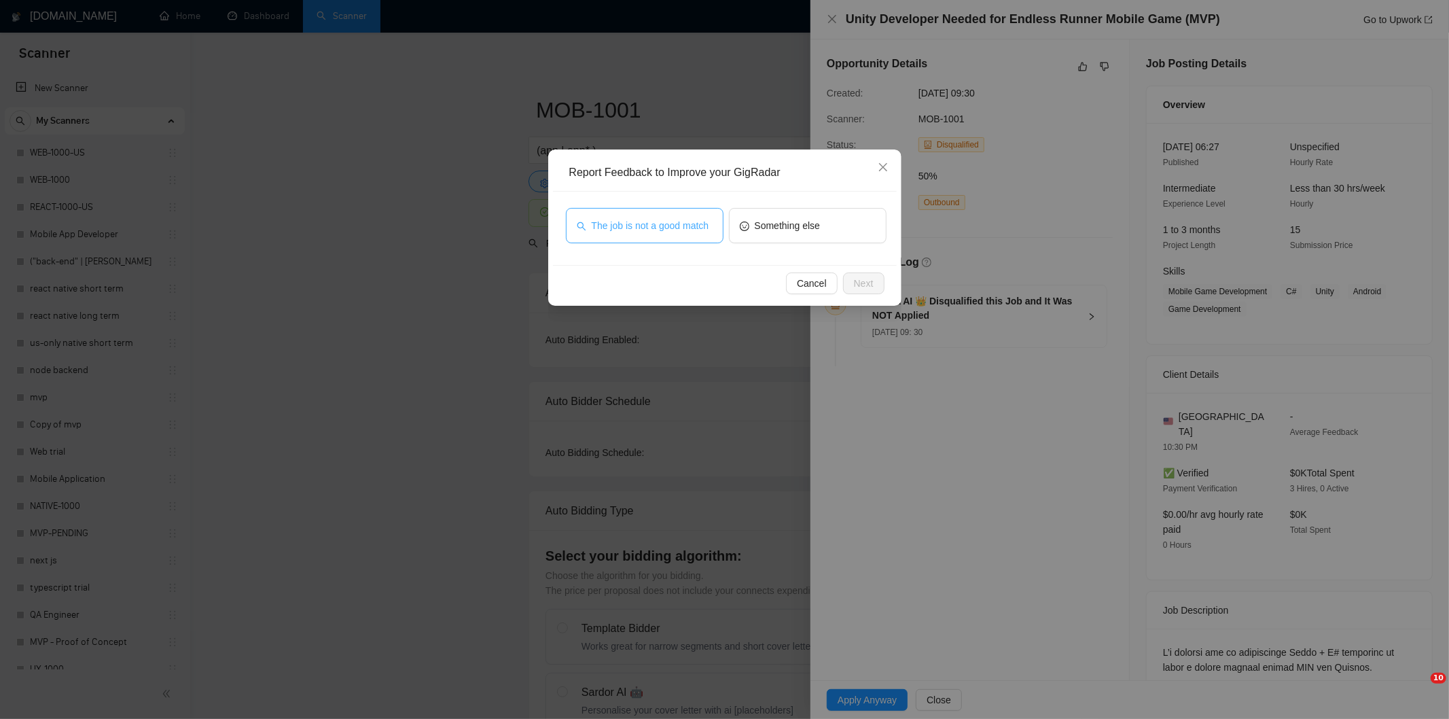
click at [673, 232] on span "The job is not a good match" at bounding box center [651, 225] width 118 height 15
click at [858, 284] on span "Next" at bounding box center [864, 283] width 20 height 15
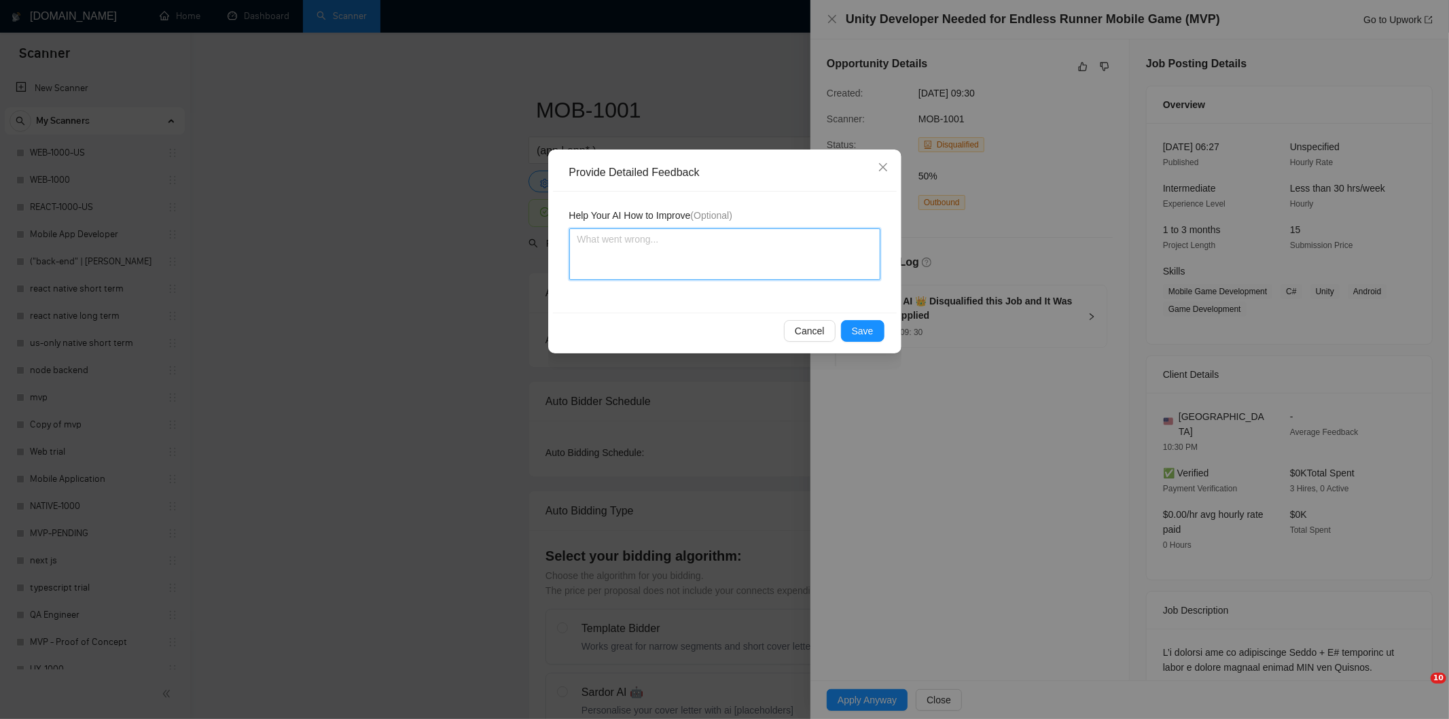
click at [822, 272] on textarea at bounding box center [724, 254] width 311 height 52
paste textarea "Not a fit — this project has been disqualified for other reasons. Example: "The…"
type textarea "Not a fit — this project has been disqualified for other reasons. Example: "The…"
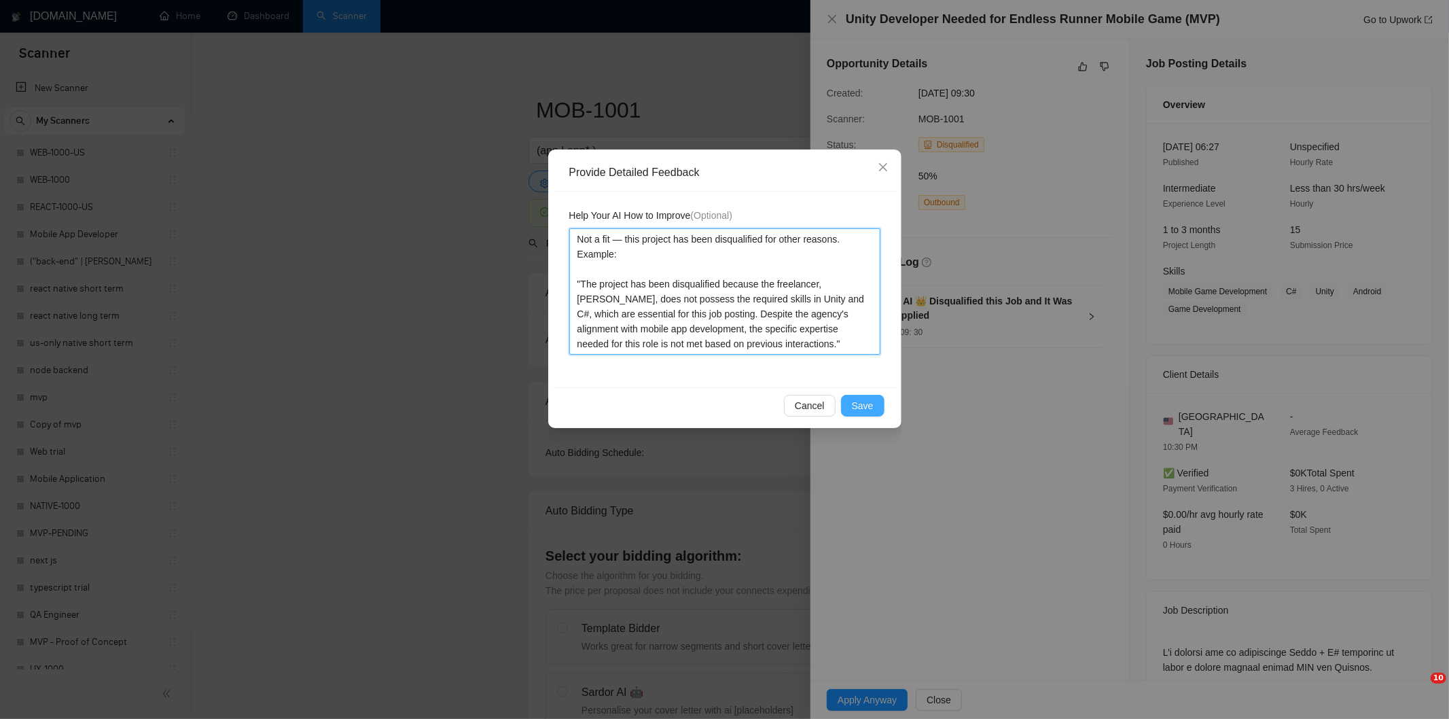
type textarea "Not a fit — this project has been disqualified for other reasons. Example: "The…"
click at [854, 403] on span "Save" at bounding box center [863, 405] width 22 height 15
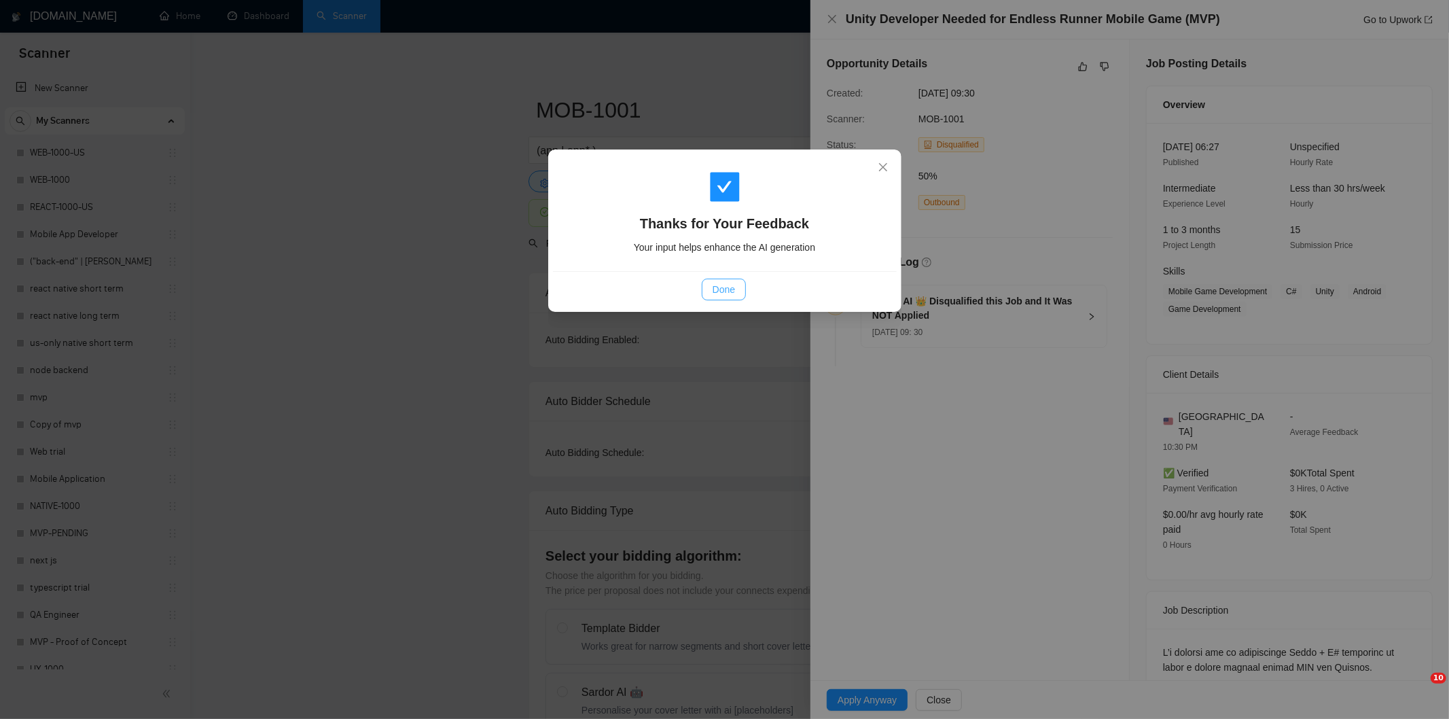
click at [732, 287] on span "Done" at bounding box center [723, 289] width 22 height 15
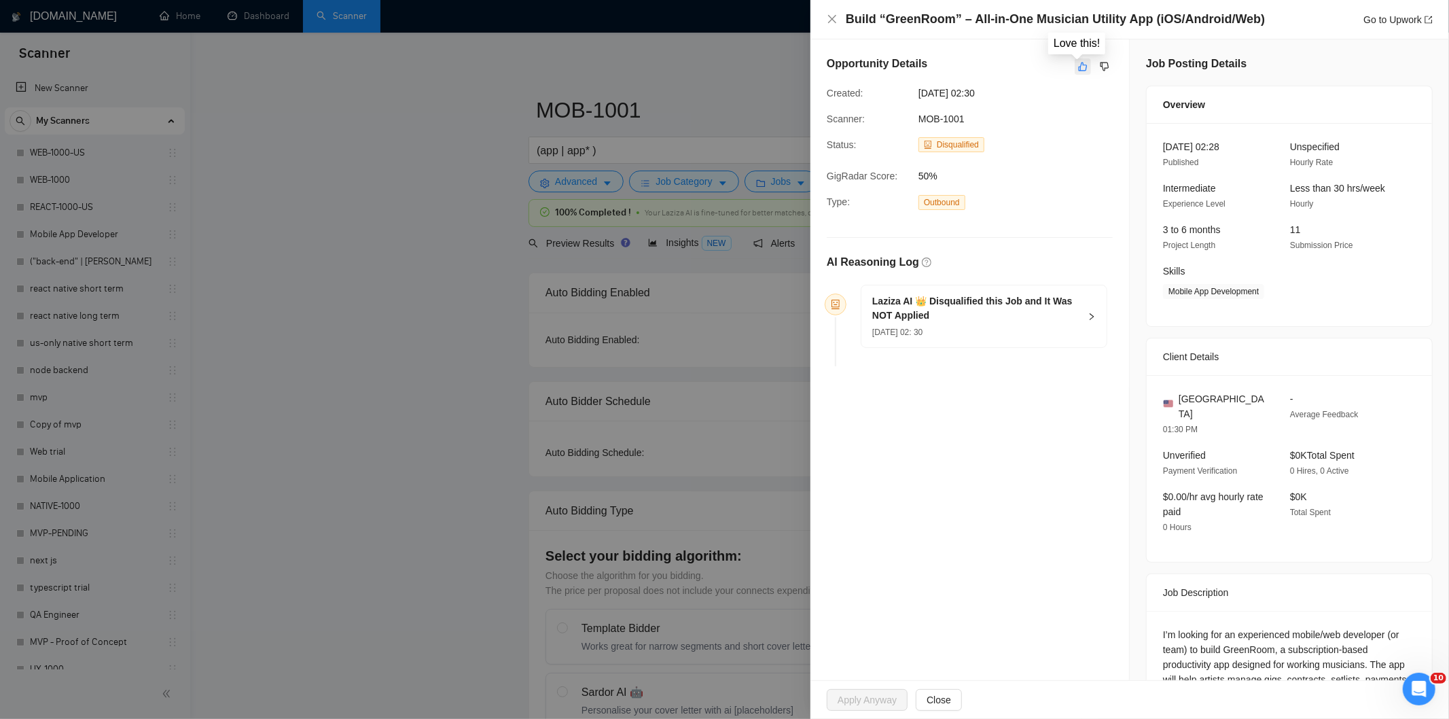
click at [1078, 64] on icon "like" at bounding box center [1083, 66] width 10 height 11
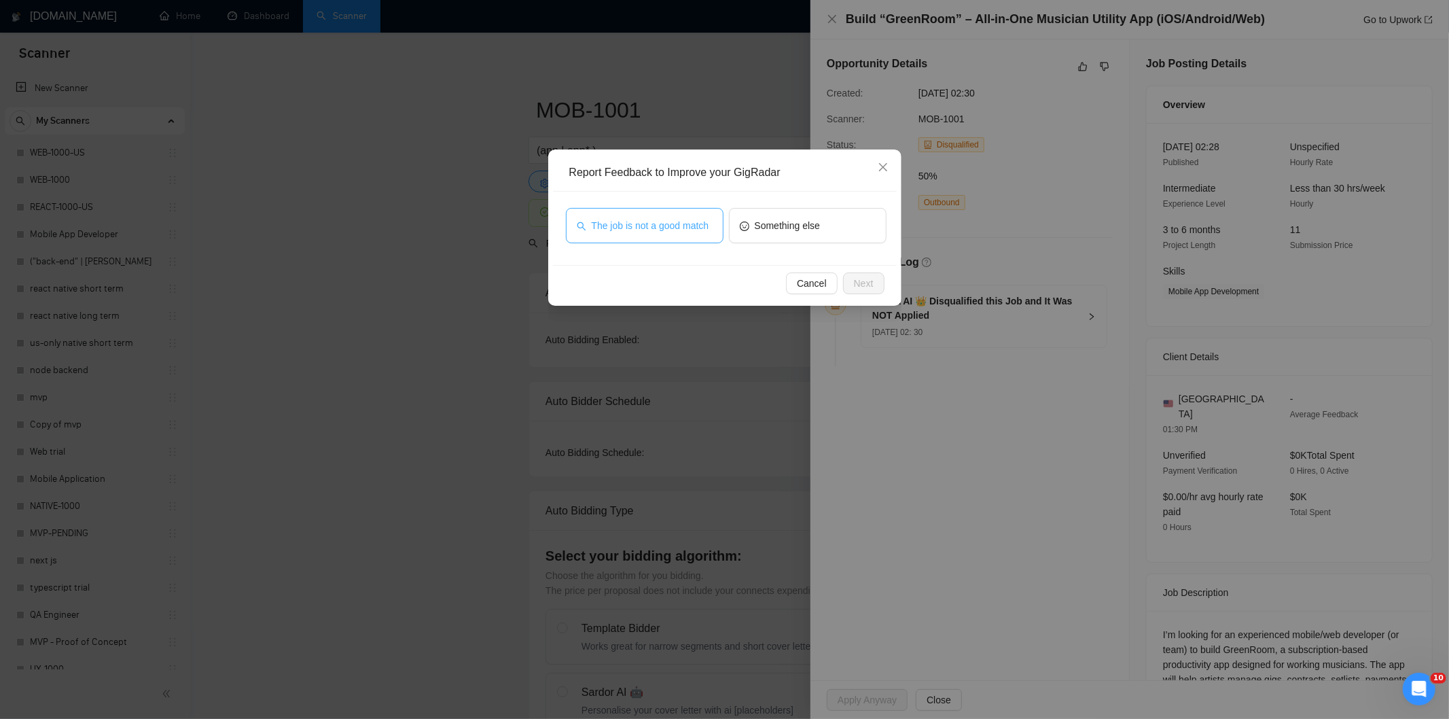
click at [678, 236] on button "The job is not a good match" at bounding box center [645, 225] width 158 height 35
click at [856, 282] on span "Next" at bounding box center [864, 283] width 20 height 15
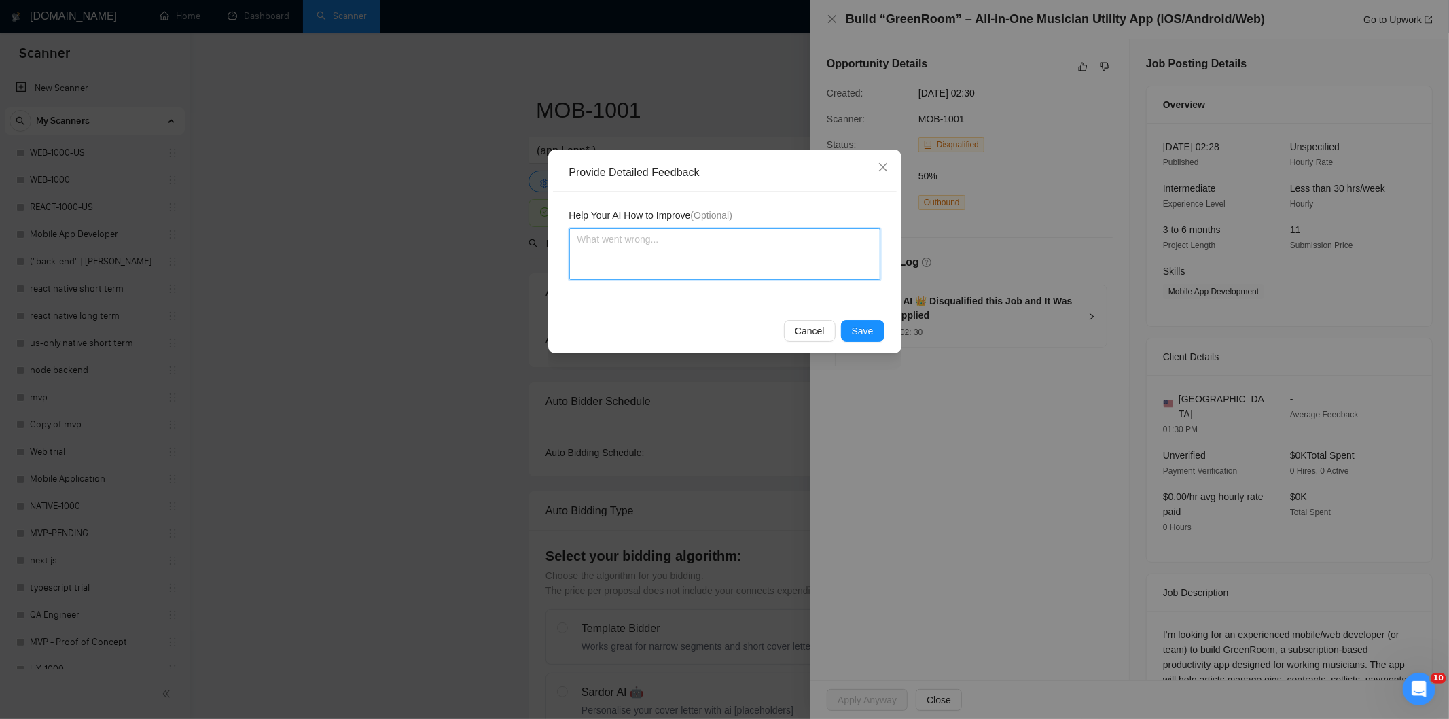
click at [840, 262] on textarea at bounding box center [724, 254] width 311 height 52
paste textarea "Good fit — the project is greenfield (no existing code), welcomes agencies, use…"
type textarea "Good fit — the project is greenfield (no existing code), welcomes agencies, use…"
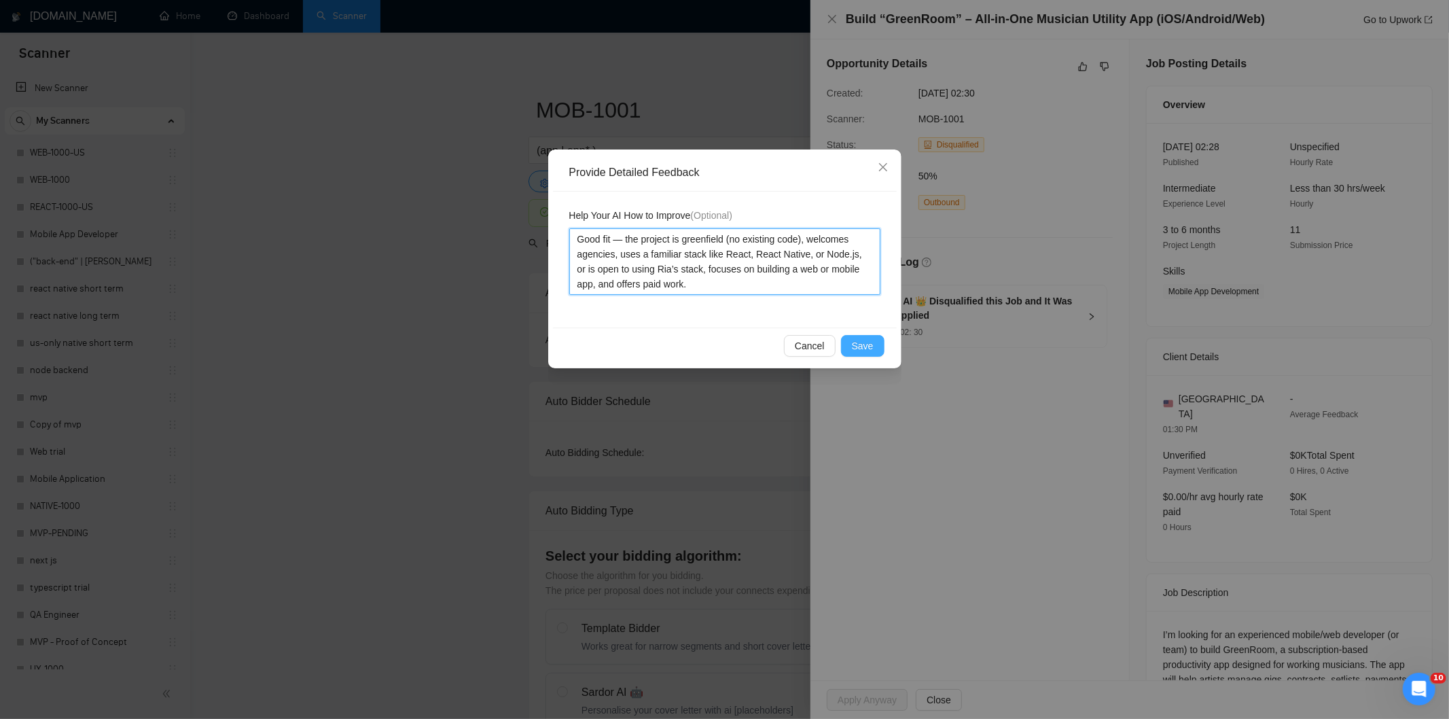
type textarea "Good fit — the project is greenfield (no existing code), welcomes agencies, use…"
click at [859, 345] on span "Save" at bounding box center [863, 345] width 22 height 15
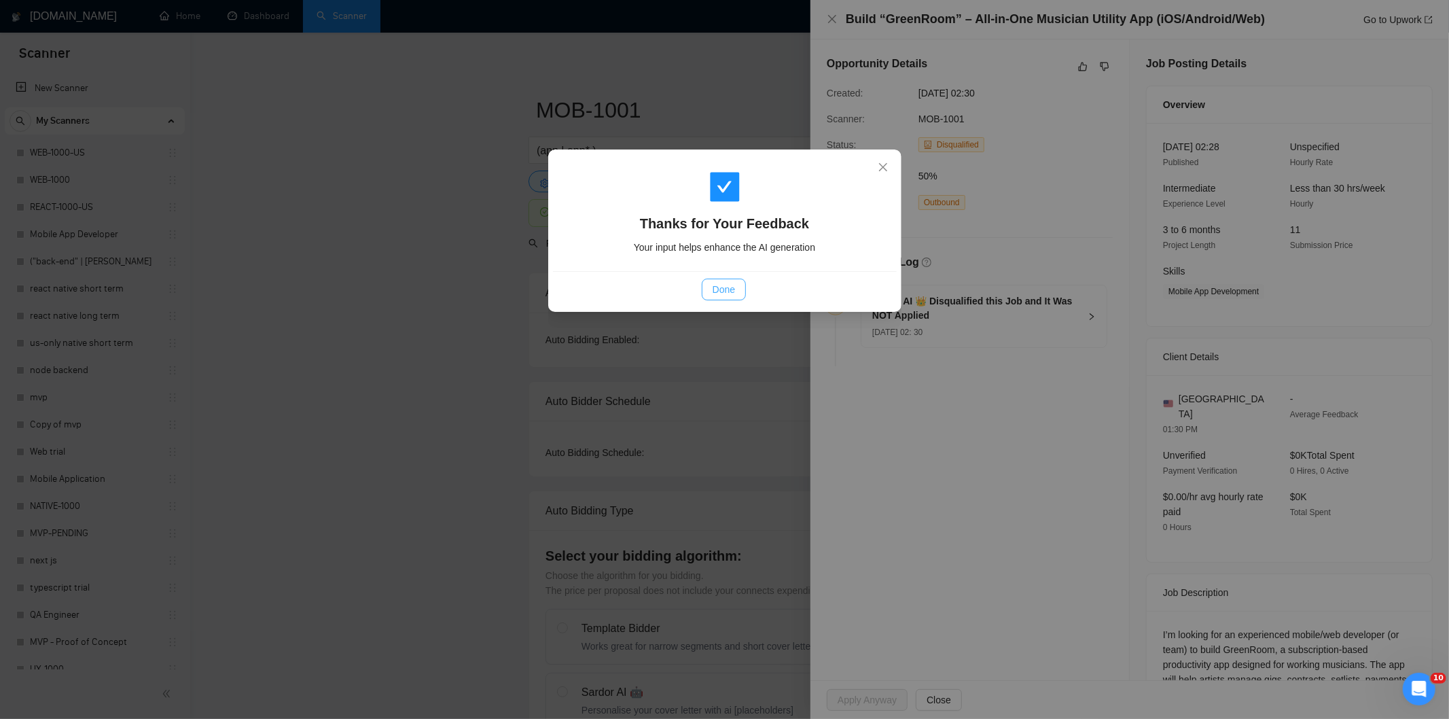
click at [729, 287] on span "Done" at bounding box center [723, 289] width 22 height 15
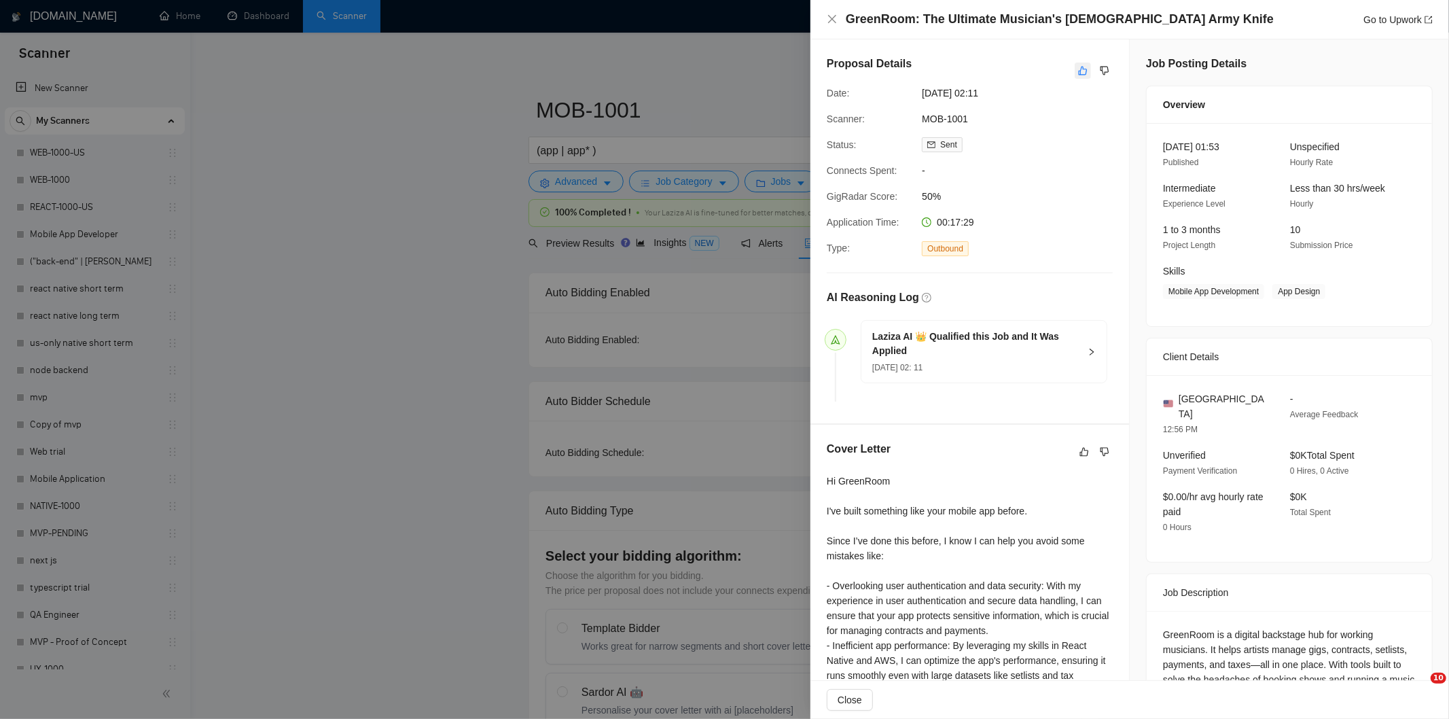
click at [1079, 67] on icon "like" at bounding box center [1083, 71] width 9 height 9
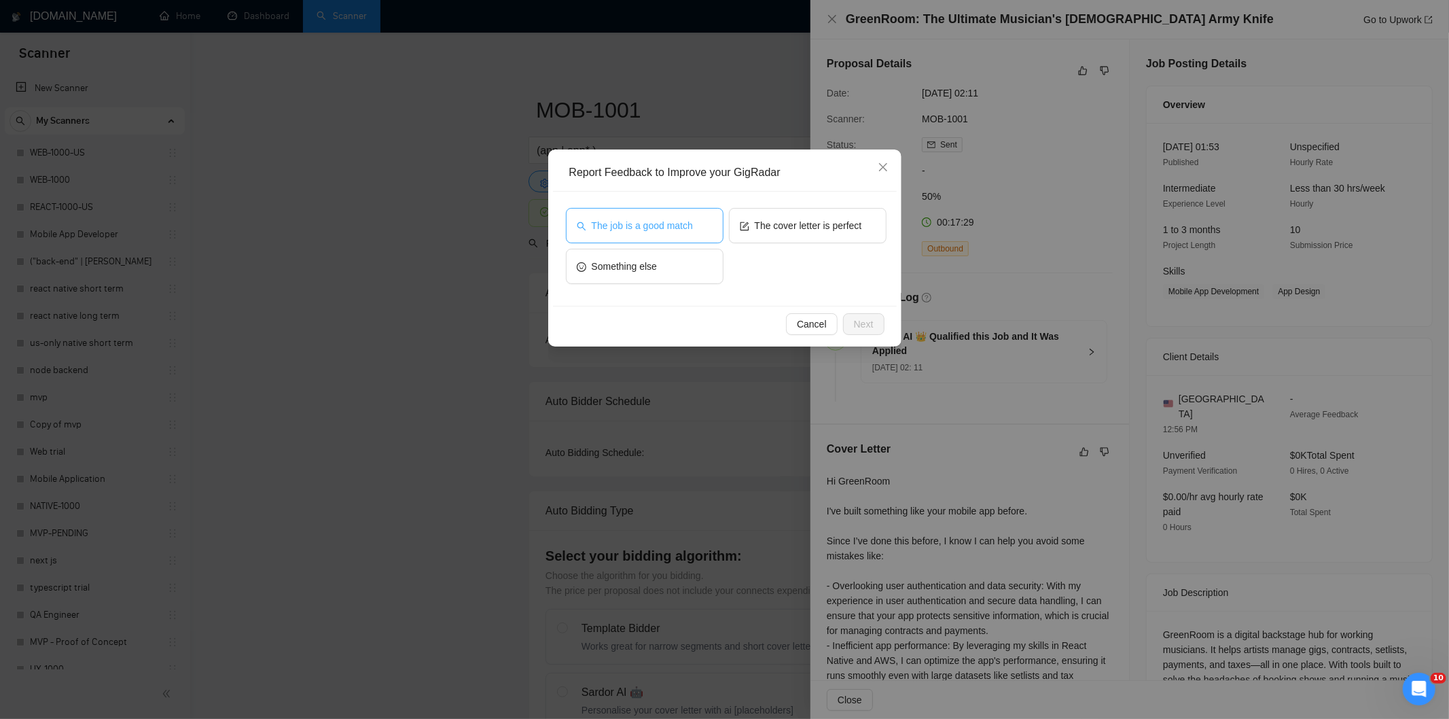
click at [685, 226] on span "The job is a good match" at bounding box center [642, 225] width 101 height 15
click at [863, 326] on span "Next" at bounding box center [864, 324] width 20 height 15
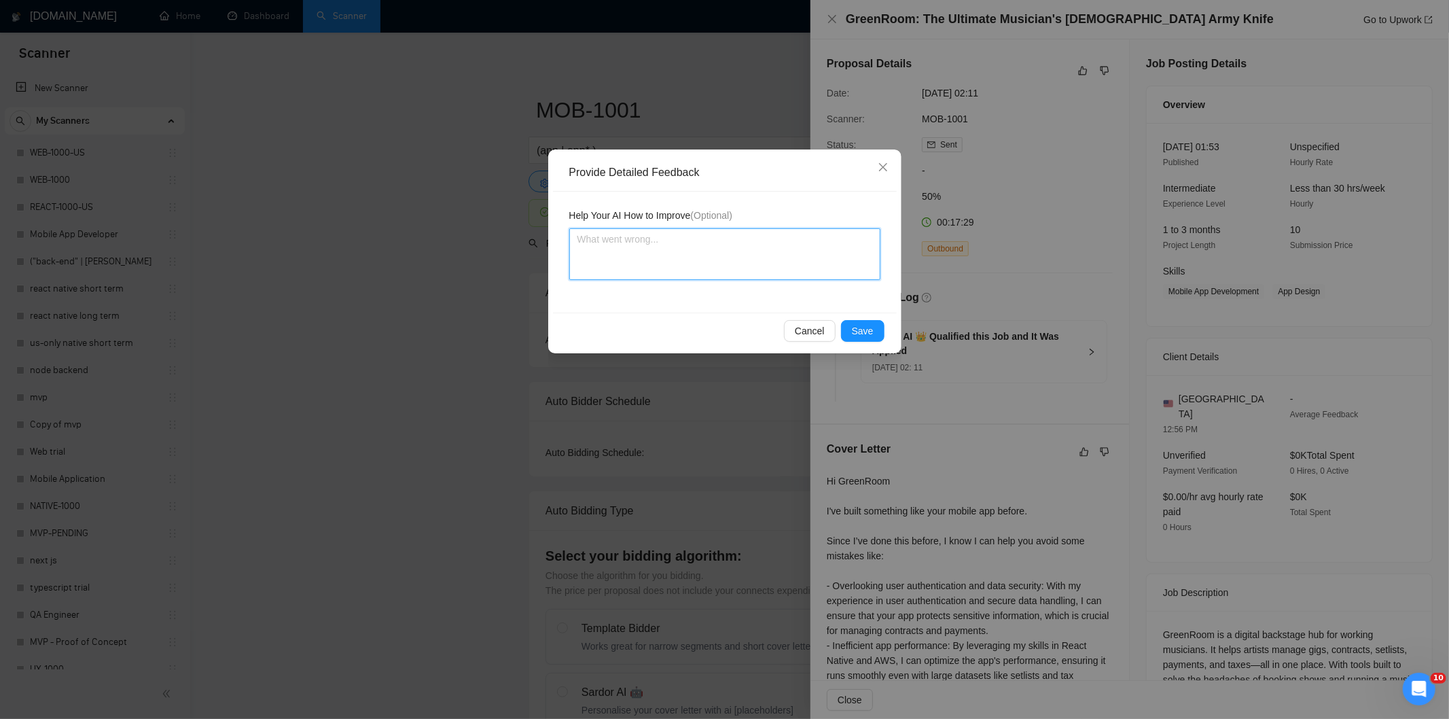
click at [788, 253] on textarea at bounding box center [724, 254] width 311 height 52
paste textarea "Good fit — the project is greenfield (no existing code), welcomes agencies, use…"
type textarea "Good fit — the project is greenfield (no existing code), welcomes agencies, use…"
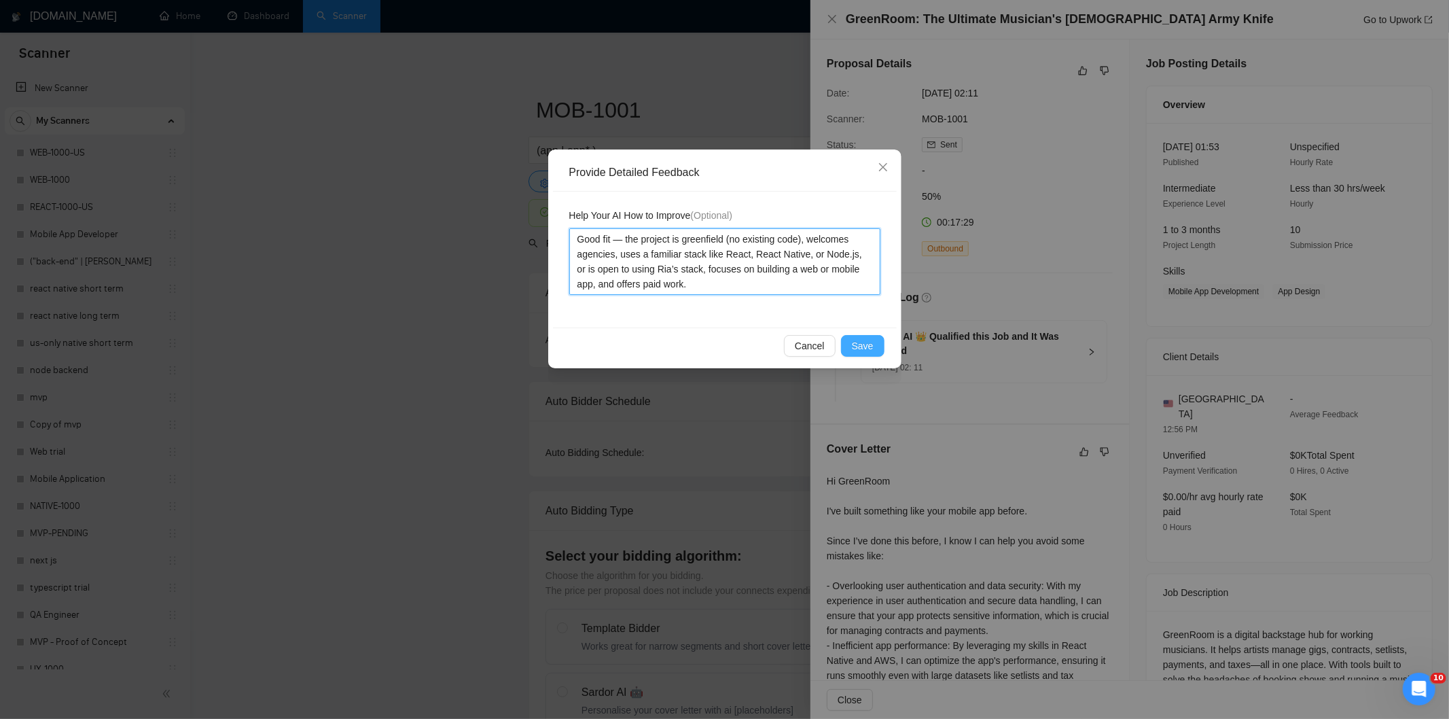
type textarea "Good fit — the project is greenfield (no existing code), welcomes agencies, use…"
click at [857, 347] on span "Save" at bounding box center [863, 345] width 22 height 15
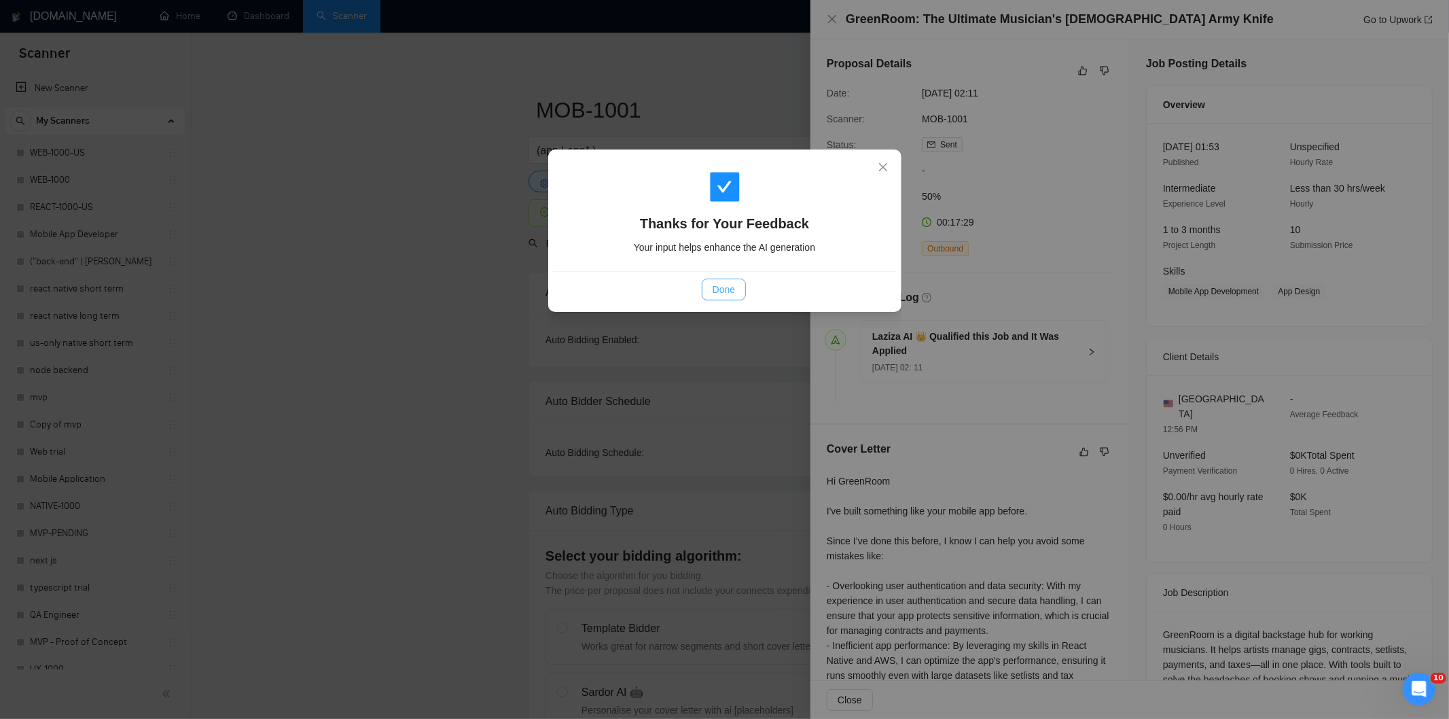
click at [702, 283] on button "Done" at bounding box center [724, 289] width 44 height 22
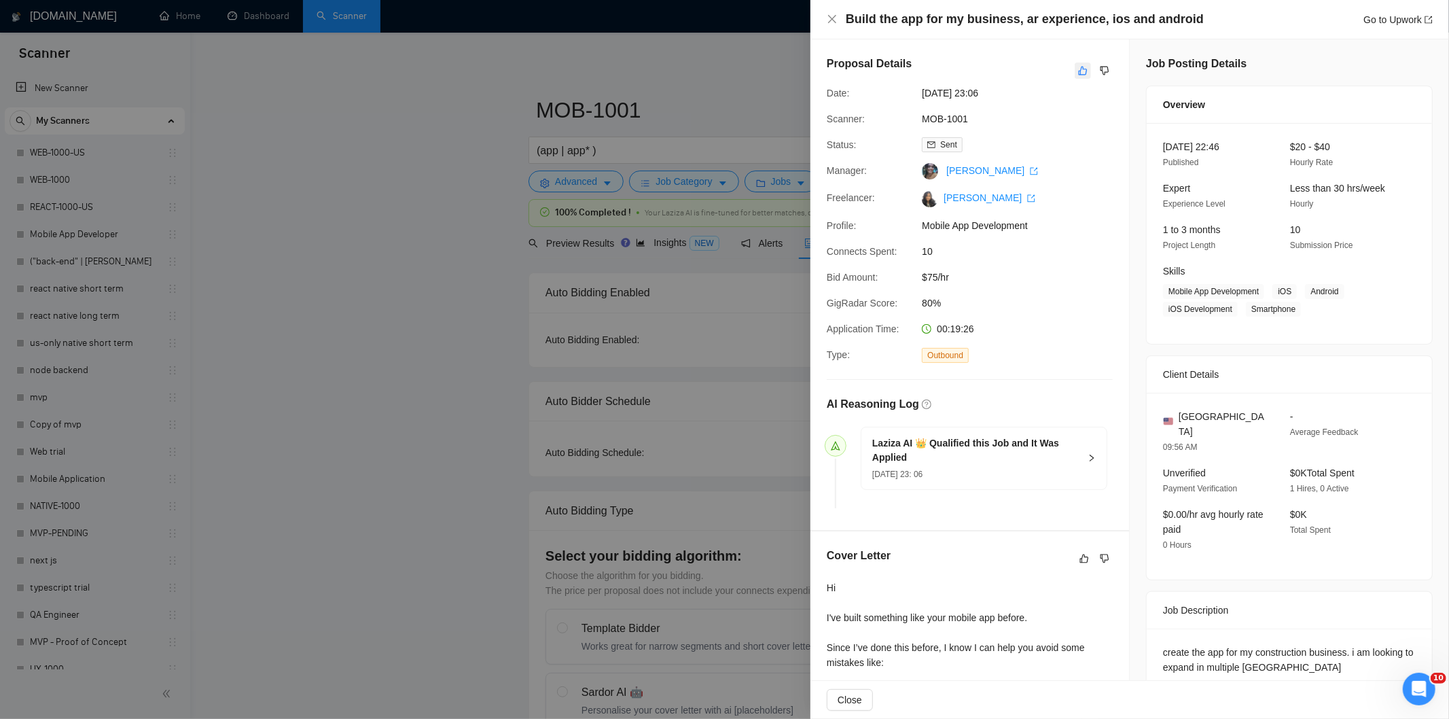
click at [1078, 71] on icon "like" at bounding box center [1083, 70] width 10 height 11
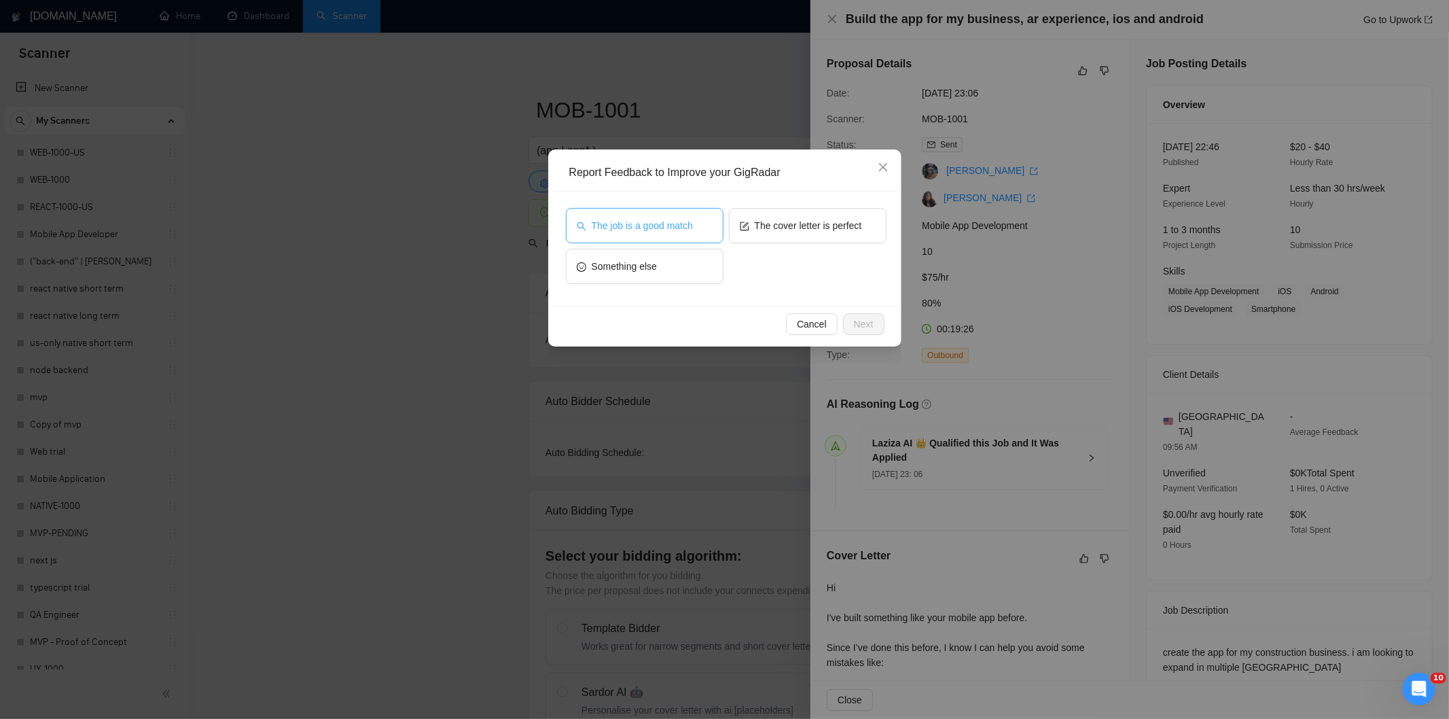
click at [671, 222] on span "The job is a good match" at bounding box center [642, 225] width 101 height 15
click at [873, 329] on button "Next" at bounding box center [863, 324] width 41 height 22
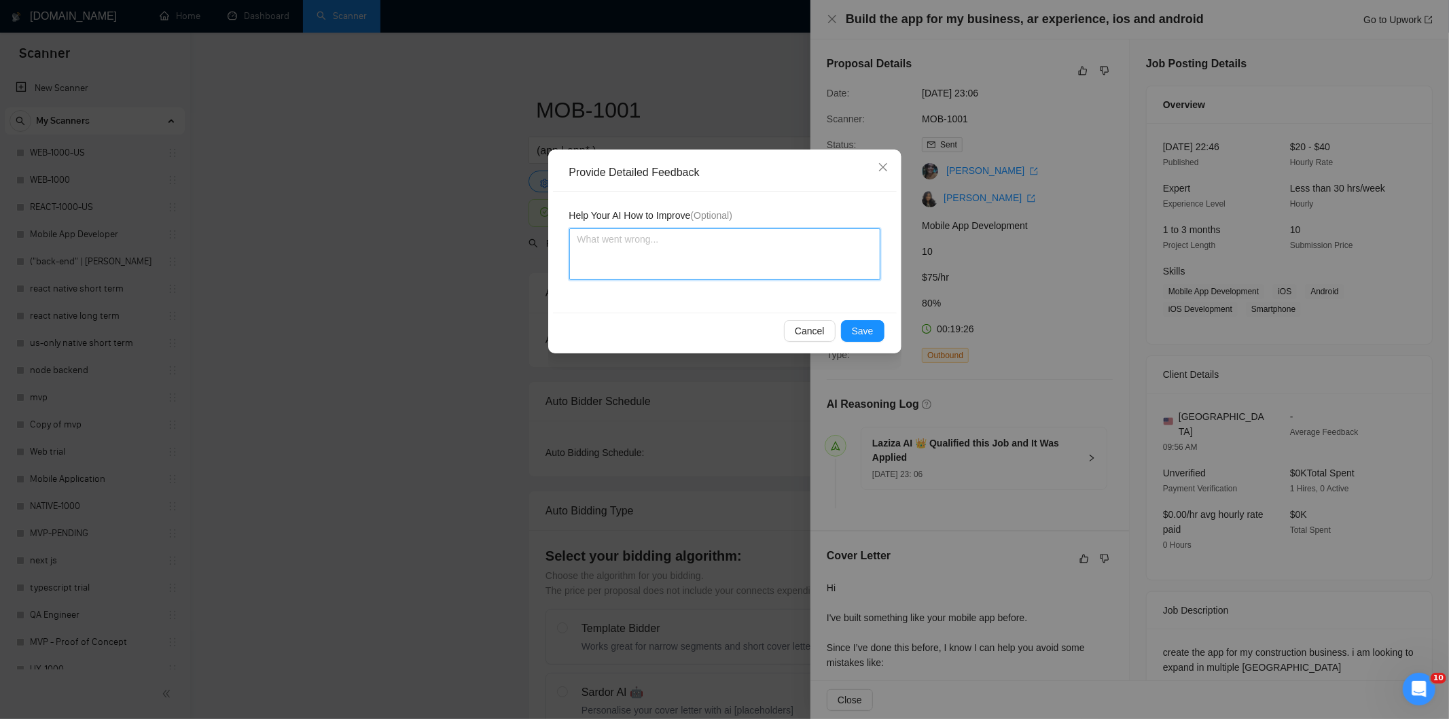
click at [807, 274] on textarea at bounding box center [724, 254] width 311 height 52
paste textarea "Good fit — the project is greenfield (no existing code), welcomes agencies, use…"
type textarea "Good fit — the project is greenfield (no existing code), welcomes agencies, use…"
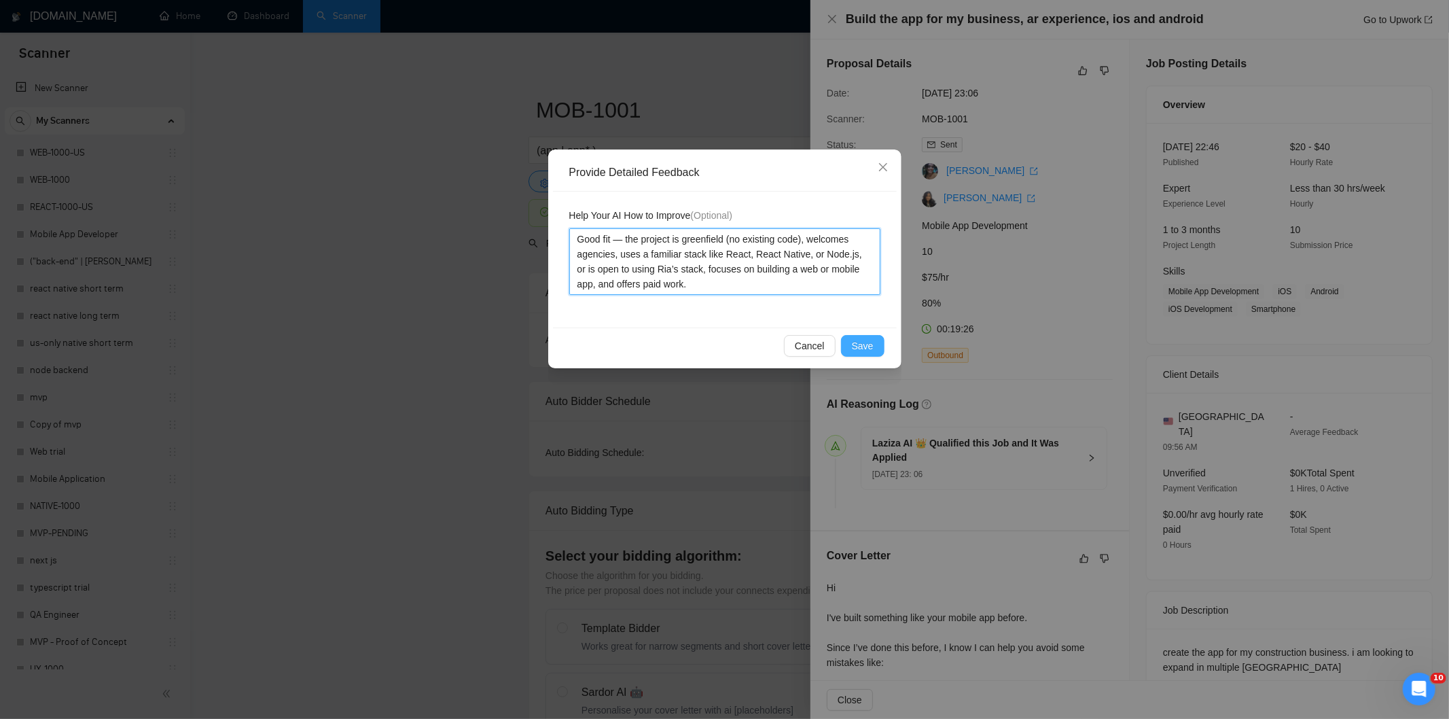
type textarea "Good fit — the project is greenfield (no existing code), welcomes agencies, use…"
click at [863, 345] on span "Save" at bounding box center [863, 345] width 22 height 15
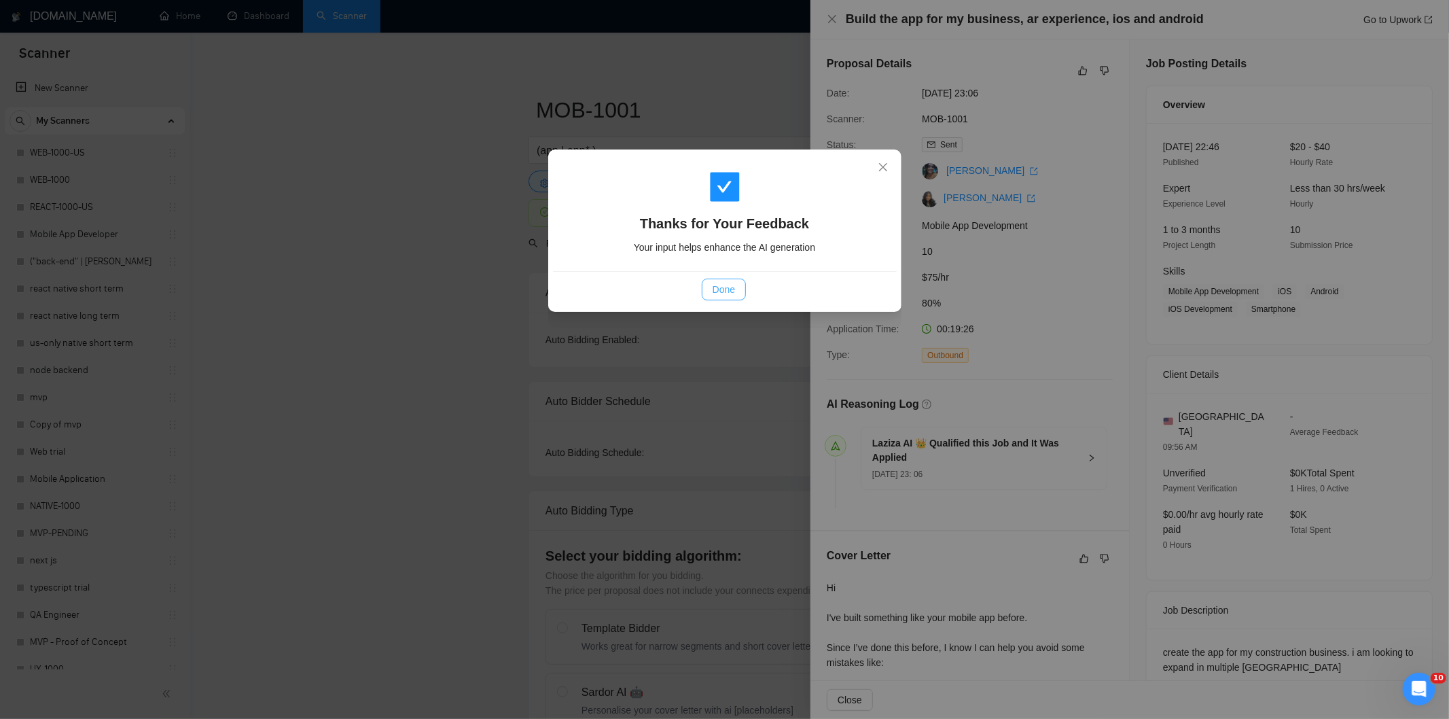
click at [710, 287] on button "Done" at bounding box center [724, 289] width 44 height 22
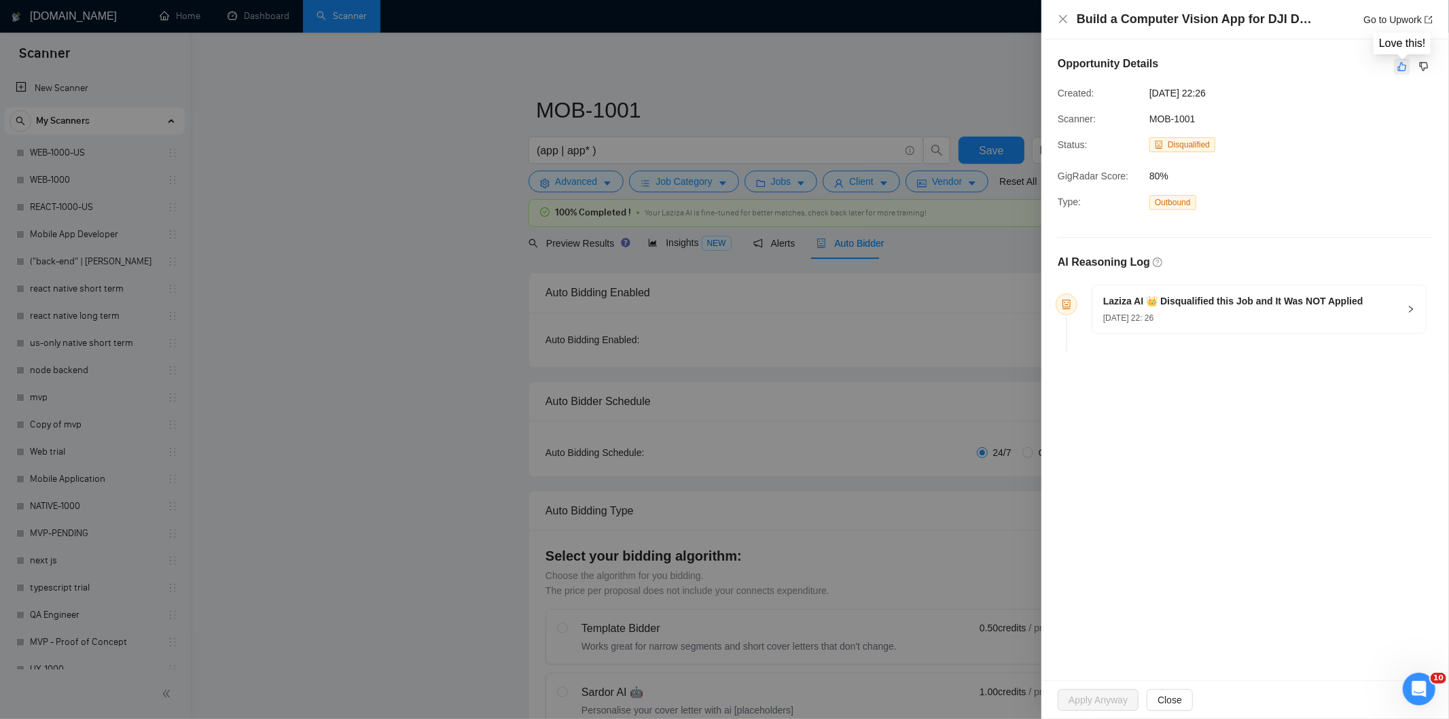
click at [1402, 70] on icon "like" at bounding box center [1402, 66] width 10 height 11
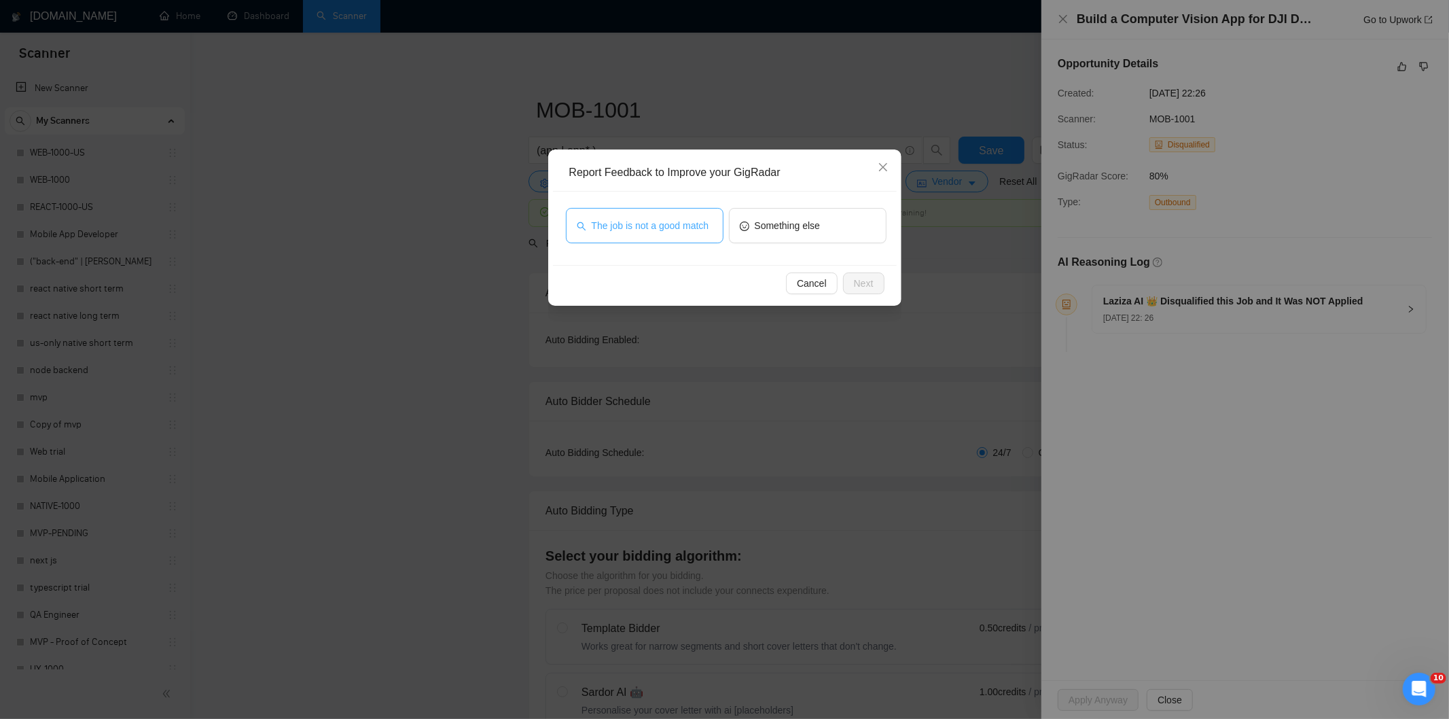
click at [689, 234] on button "The job is not a good match" at bounding box center [645, 225] width 158 height 35
click at [868, 277] on span "Next" at bounding box center [864, 283] width 20 height 15
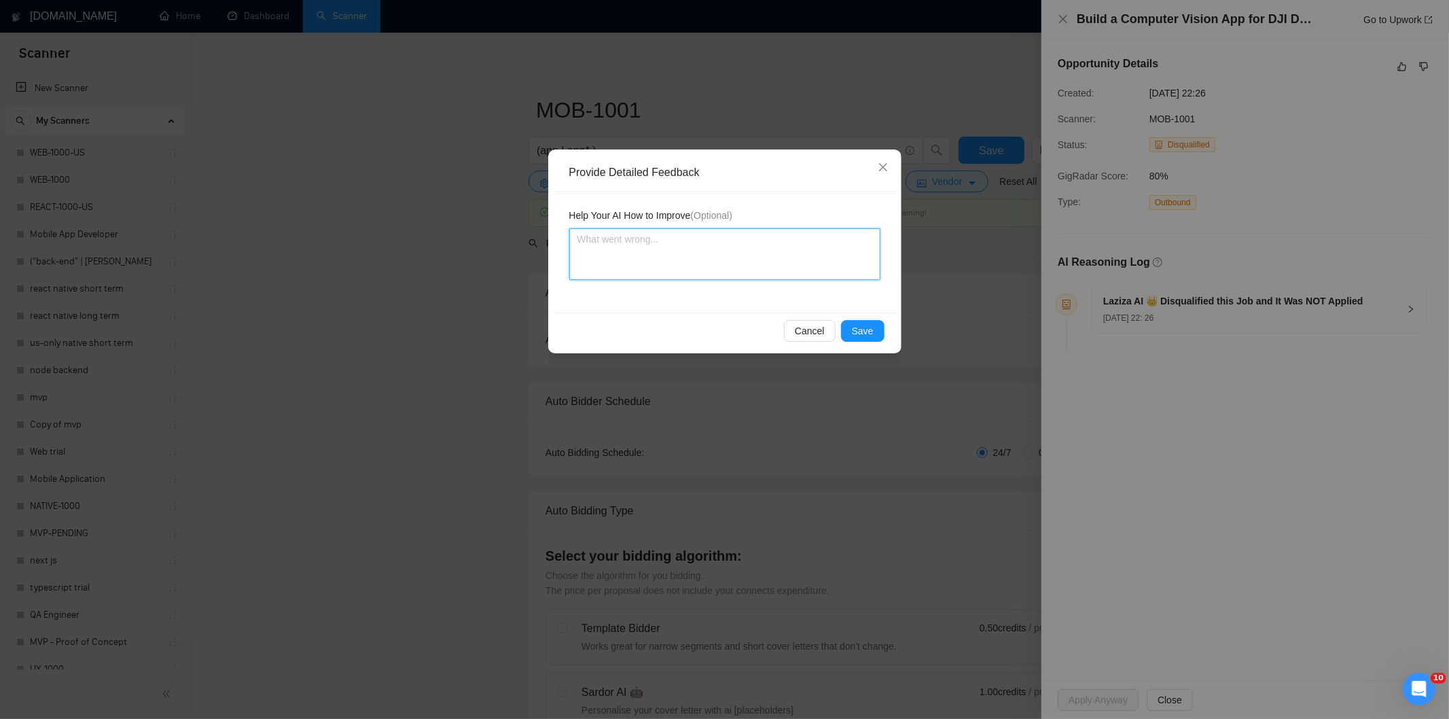
click at [797, 242] on textarea at bounding box center [724, 254] width 311 height 52
paste textarea "Not a fit — this project has been disqualified for other reasons. Example: "The…"
type textarea "Not a fit — this project has been disqualified for other reasons. Example: "The…"
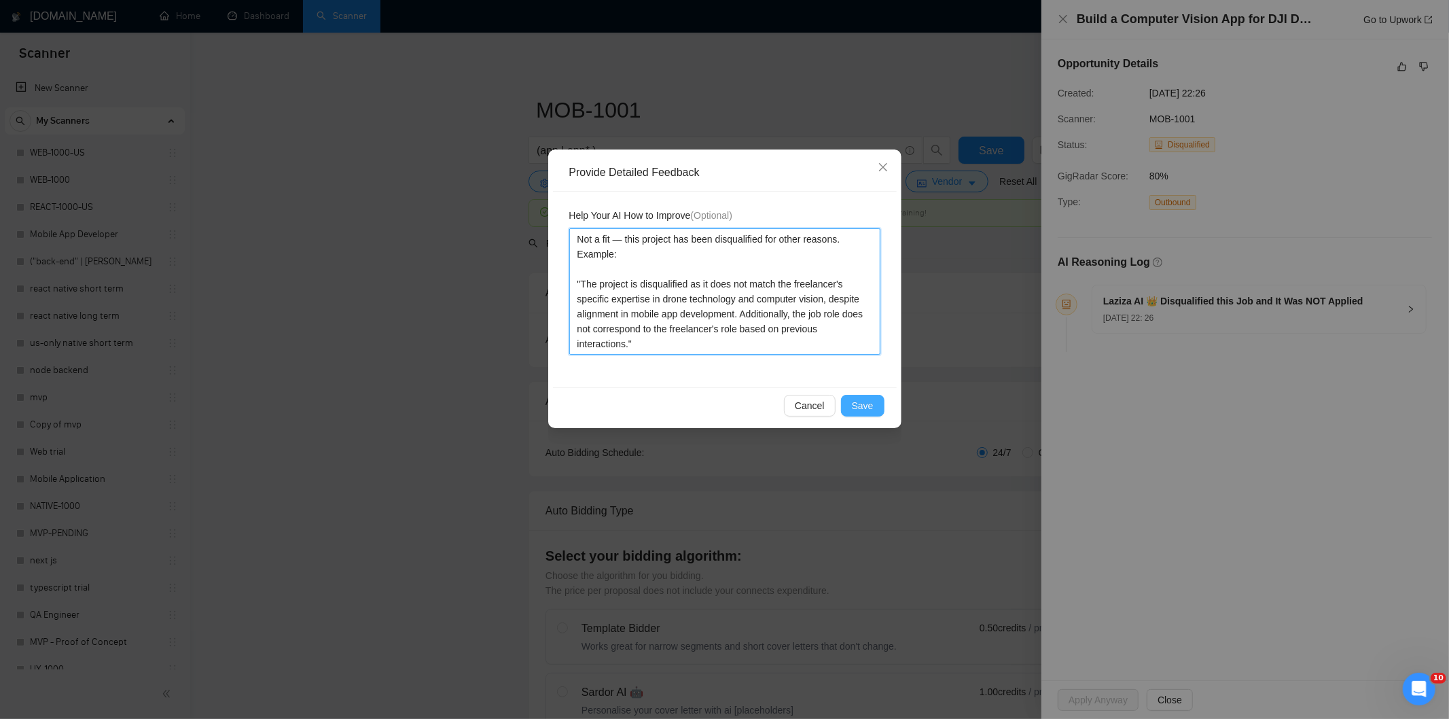
type textarea "Not a fit — this project has been disqualified for other reasons. Example: "The…"
click at [865, 406] on span "Save" at bounding box center [863, 405] width 22 height 15
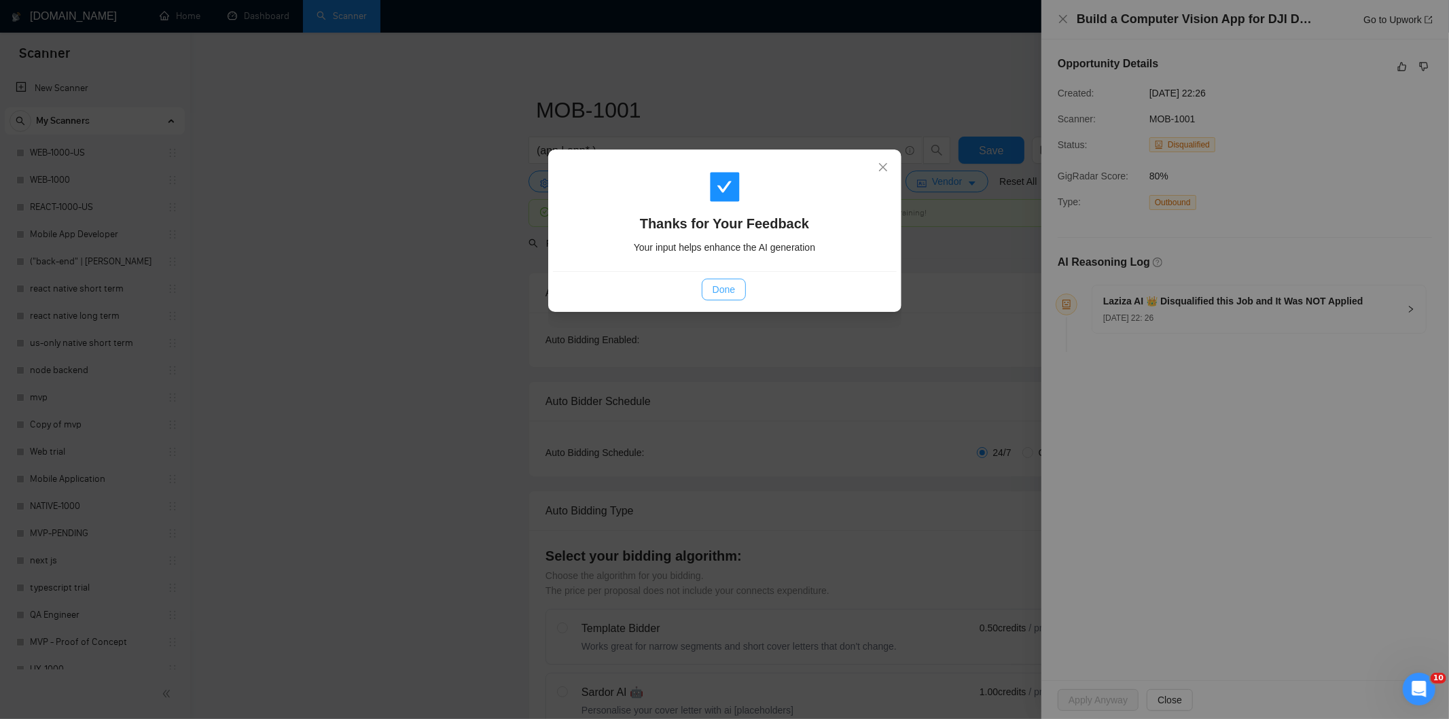
click at [721, 286] on span "Done" at bounding box center [723, 289] width 22 height 15
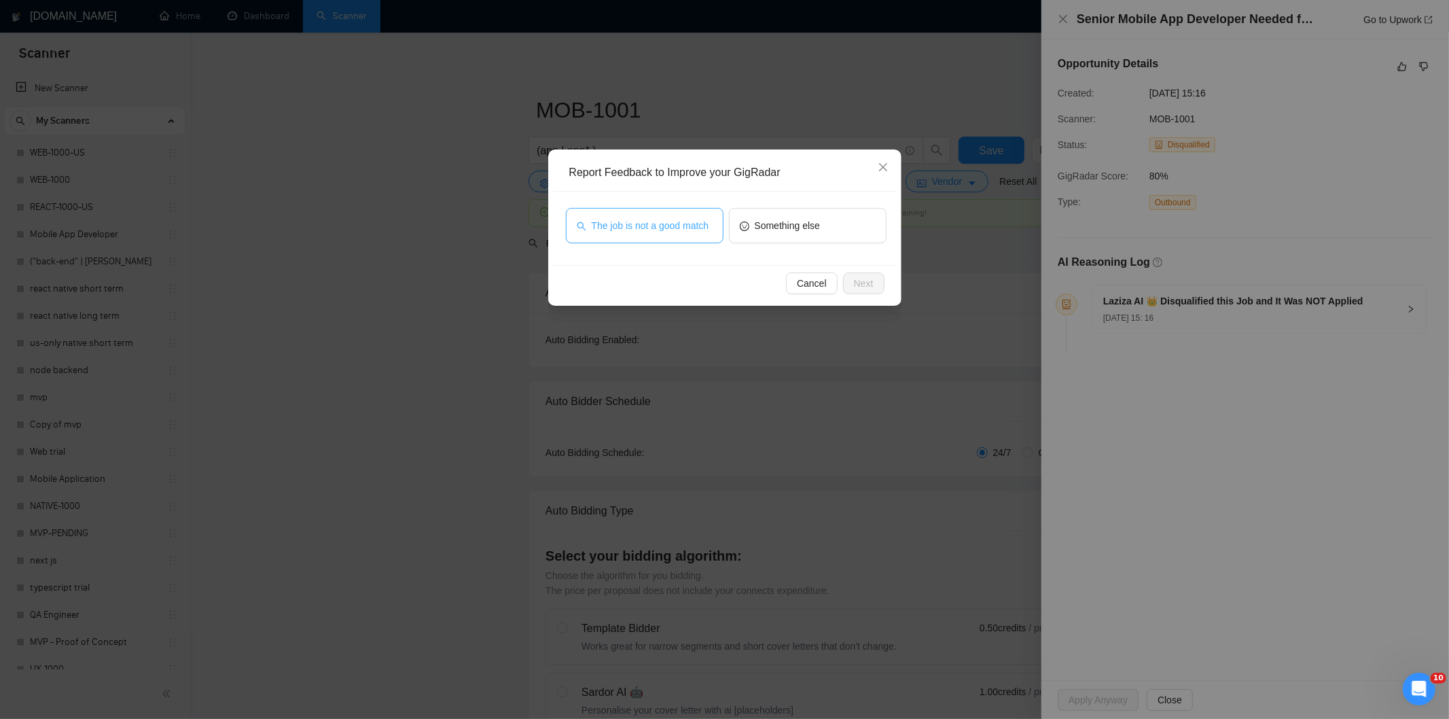
click at [697, 227] on span "The job is not a good match" at bounding box center [651, 225] width 118 height 15
click at [854, 279] on span "Next" at bounding box center [864, 283] width 20 height 15
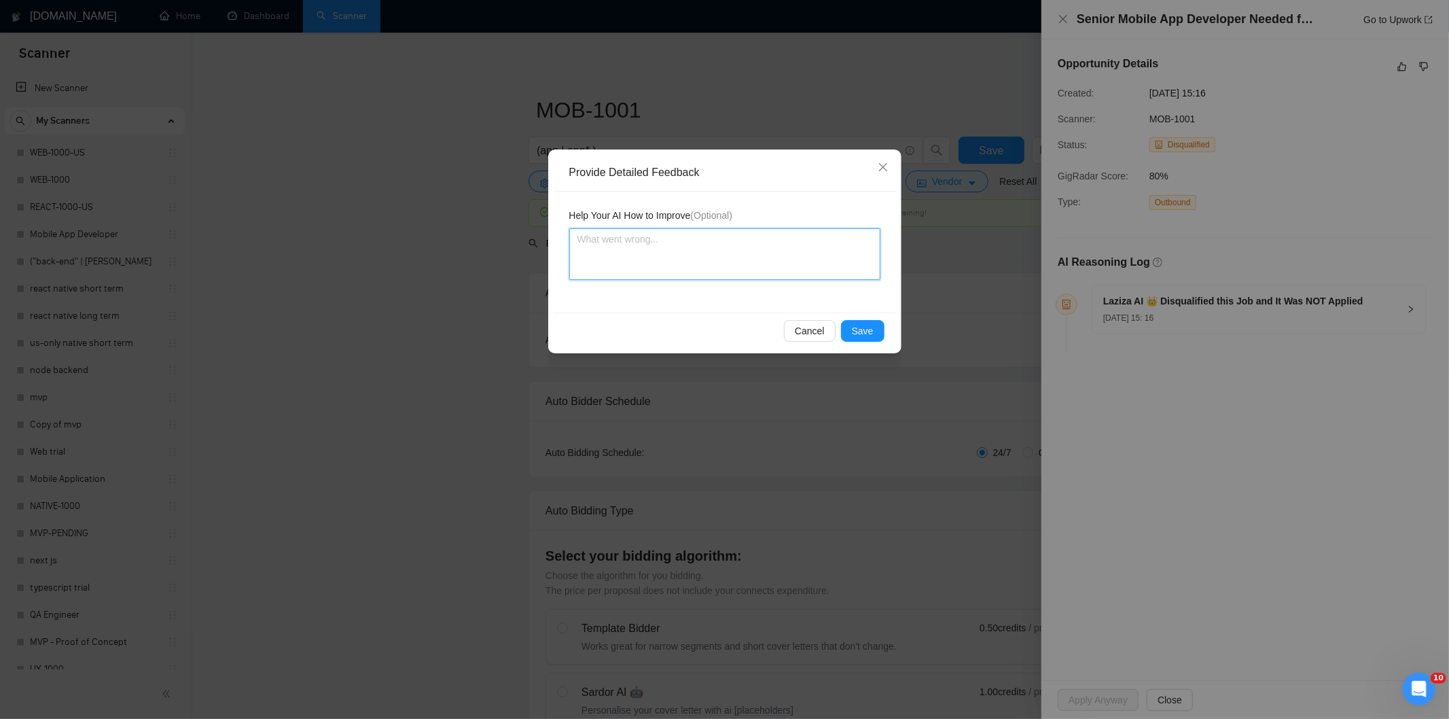
click at [761, 241] on textarea at bounding box center [724, 254] width 311 height 52
paste textarea "Not a fit — this project has been disqualified for other reasons. Example: "The…"
type textarea "Not a fit — this project has been disqualified for other reasons. Example: "The…"
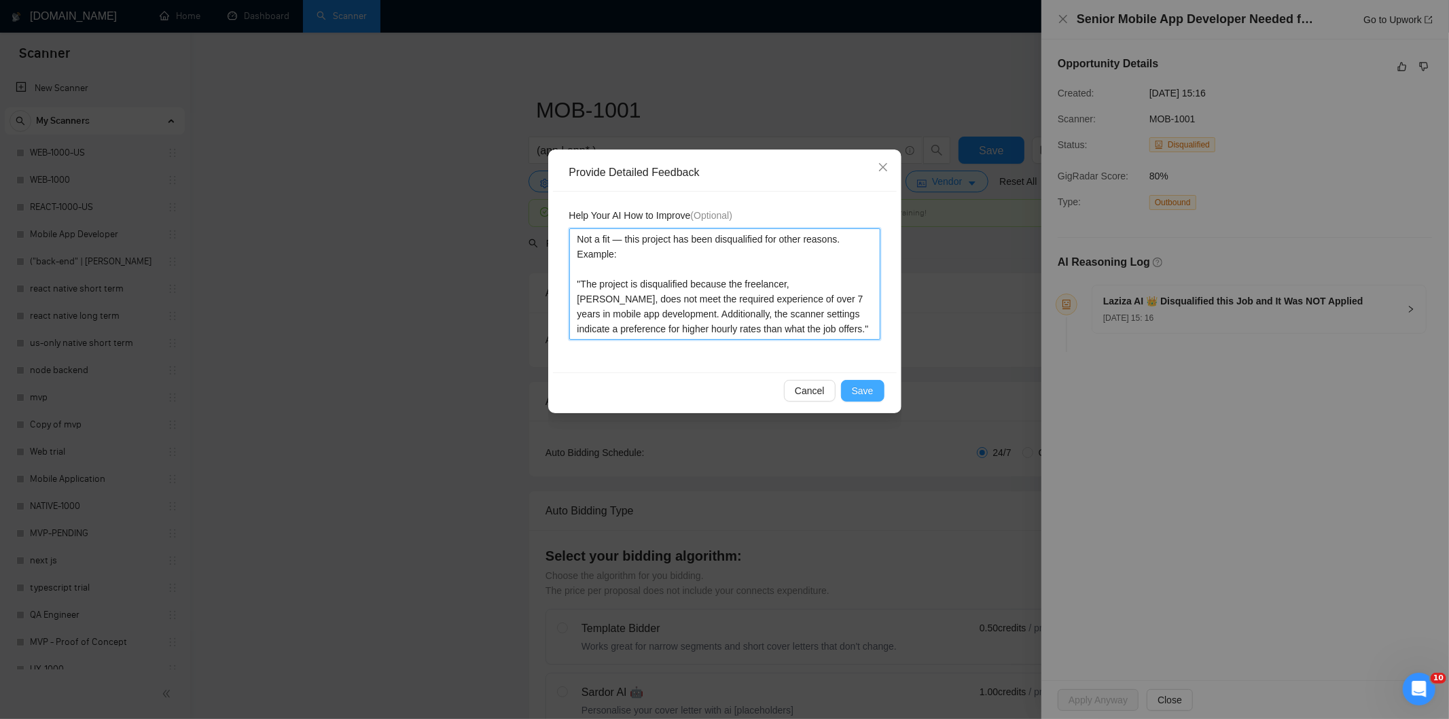
type textarea "Not a fit — this project has been disqualified for other reasons. Example: "The…"
click at [864, 391] on span "Save" at bounding box center [863, 390] width 22 height 15
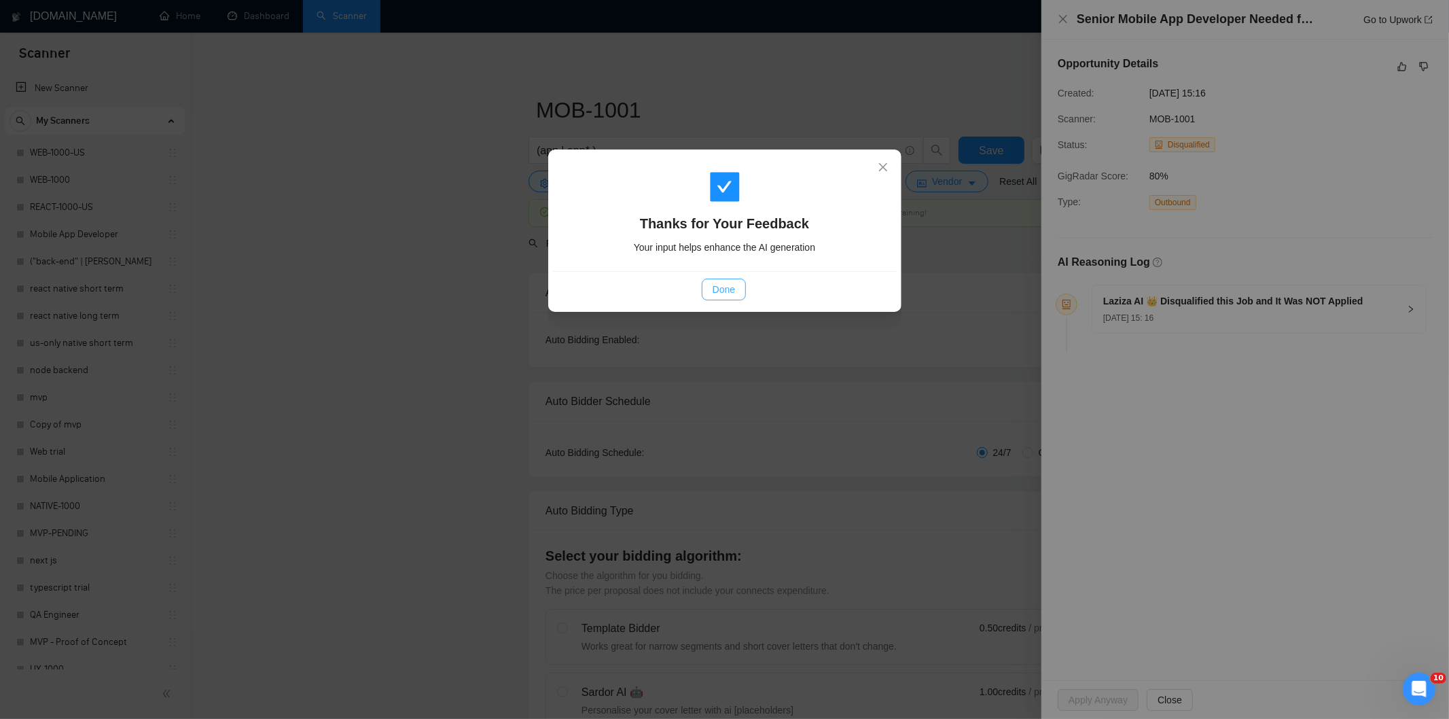
click at [725, 296] on span "Done" at bounding box center [723, 289] width 22 height 15
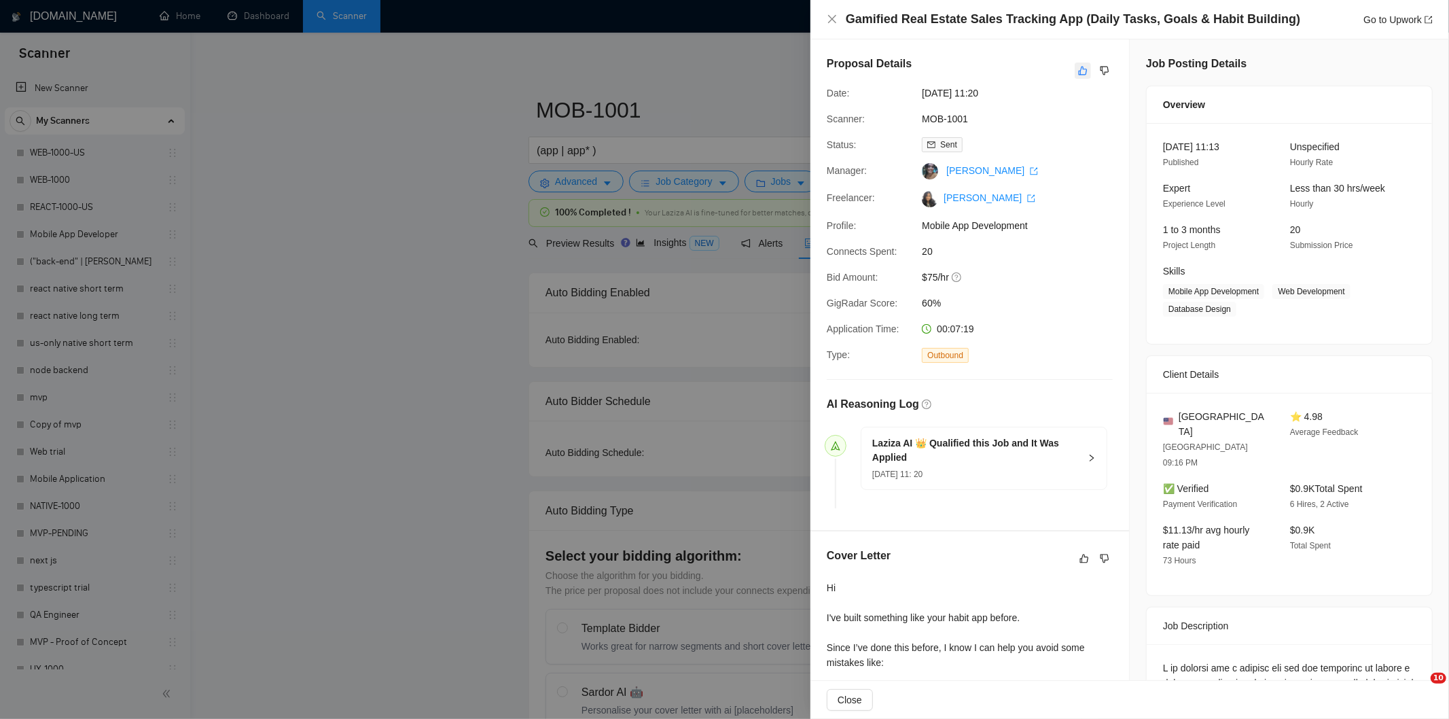
click at [1078, 71] on icon "like" at bounding box center [1083, 70] width 10 height 11
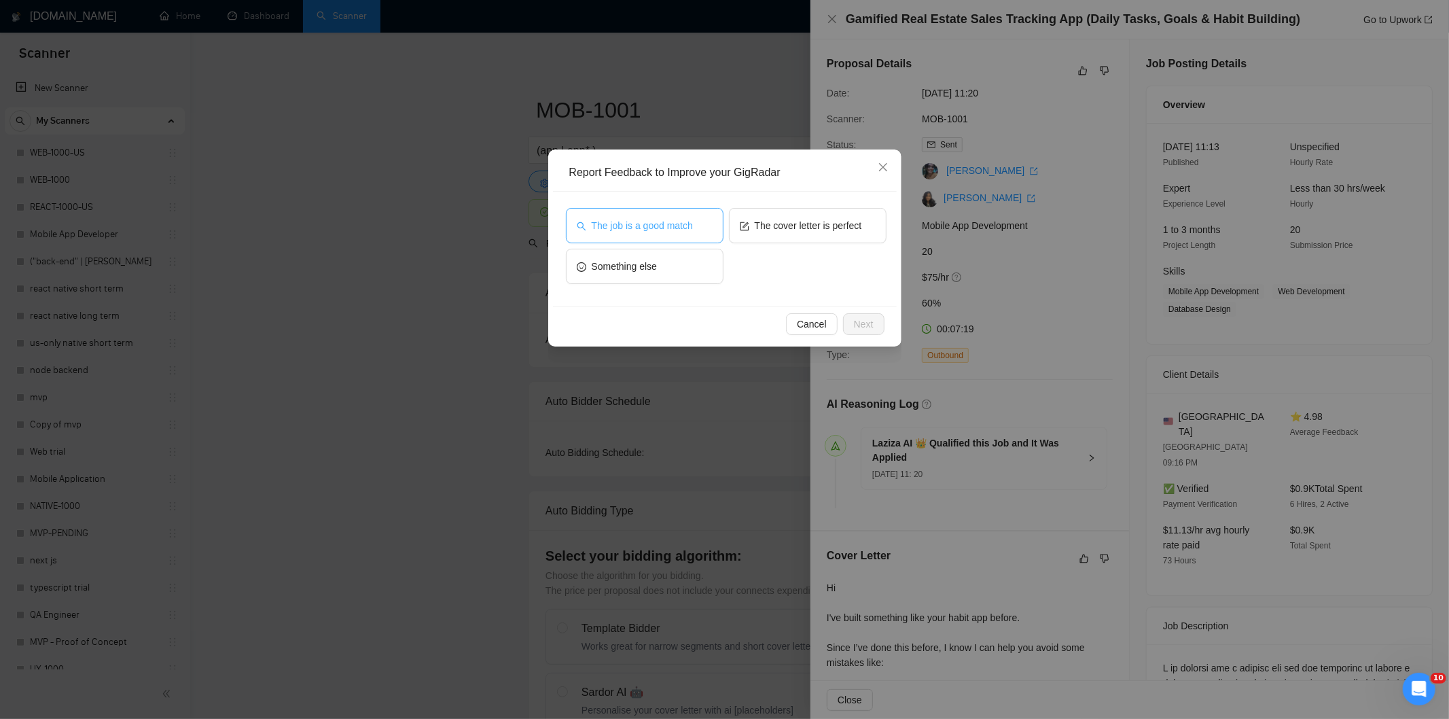
click at [690, 219] on span "The job is a good match" at bounding box center [642, 225] width 101 height 15
click at [861, 317] on span "Next" at bounding box center [864, 324] width 20 height 15
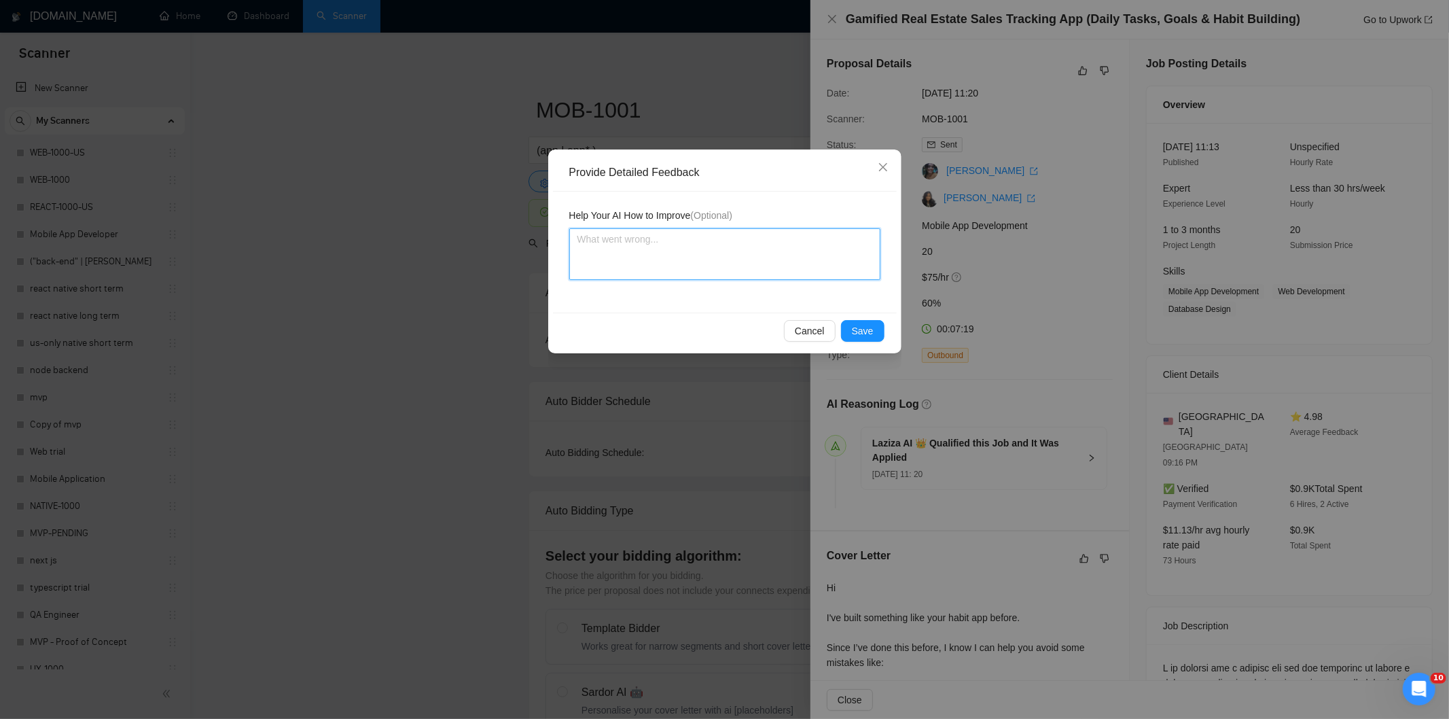
click at [768, 264] on textarea at bounding box center [724, 254] width 311 height 52
paste textarea "Good fit — the project is greenfield (no existing code), welcomes agencies, use…"
type textarea "Good fit — the project is greenfield (no existing code), welcomes agencies, use…"
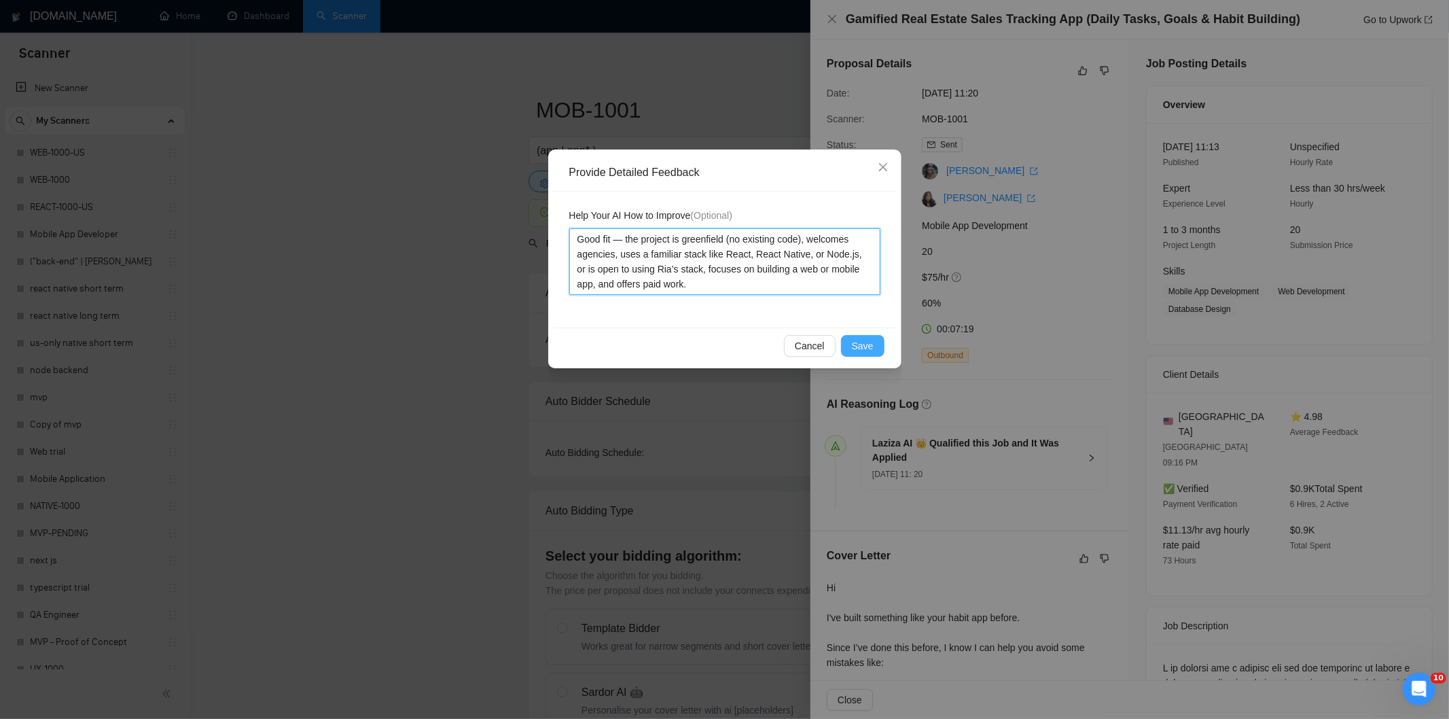
type textarea "Good fit — the project is greenfield (no existing code), welcomes agencies, use…"
click at [867, 343] on span "Save" at bounding box center [863, 345] width 22 height 15
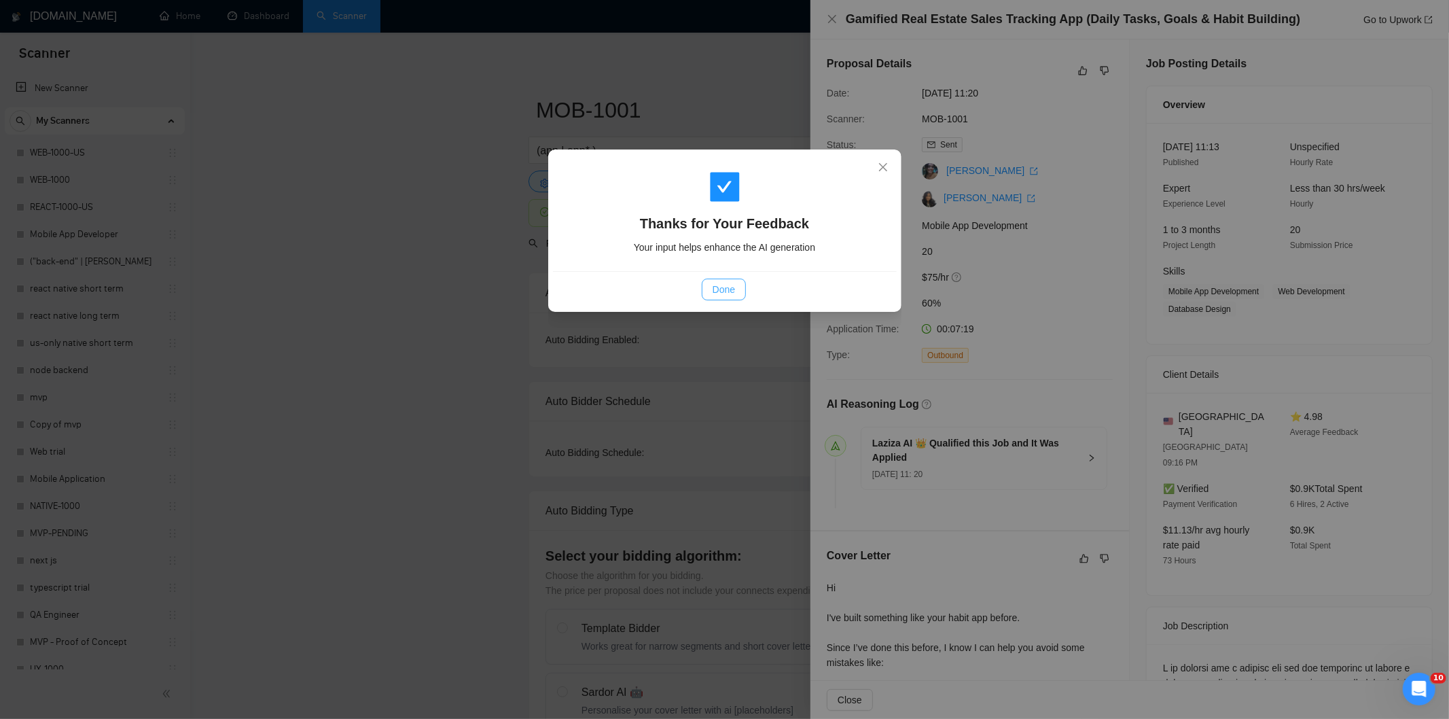
click at [715, 286] on span "Done" at bounding box center [723, 289] width 22 height 15
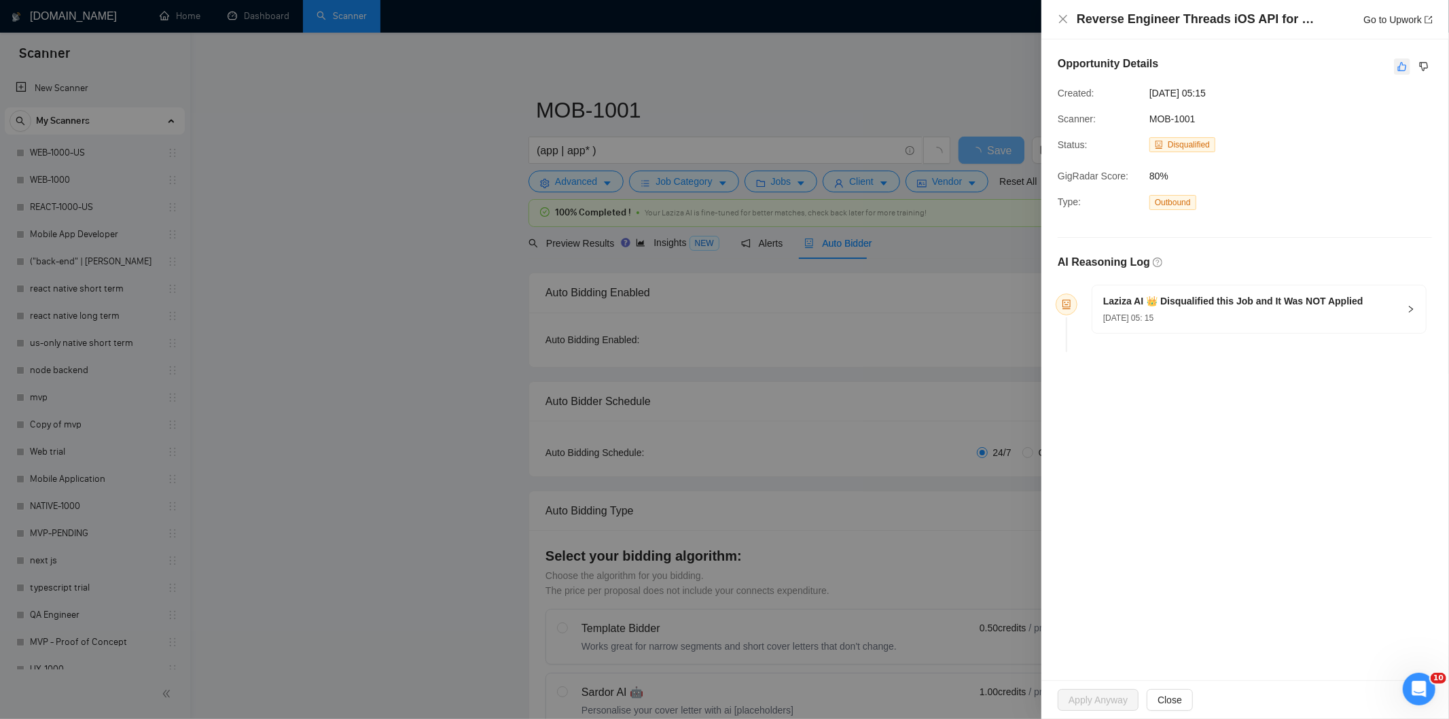
click at [1406, 69] on icon "like" at bounding box center [1402, 66] width 10 height 11
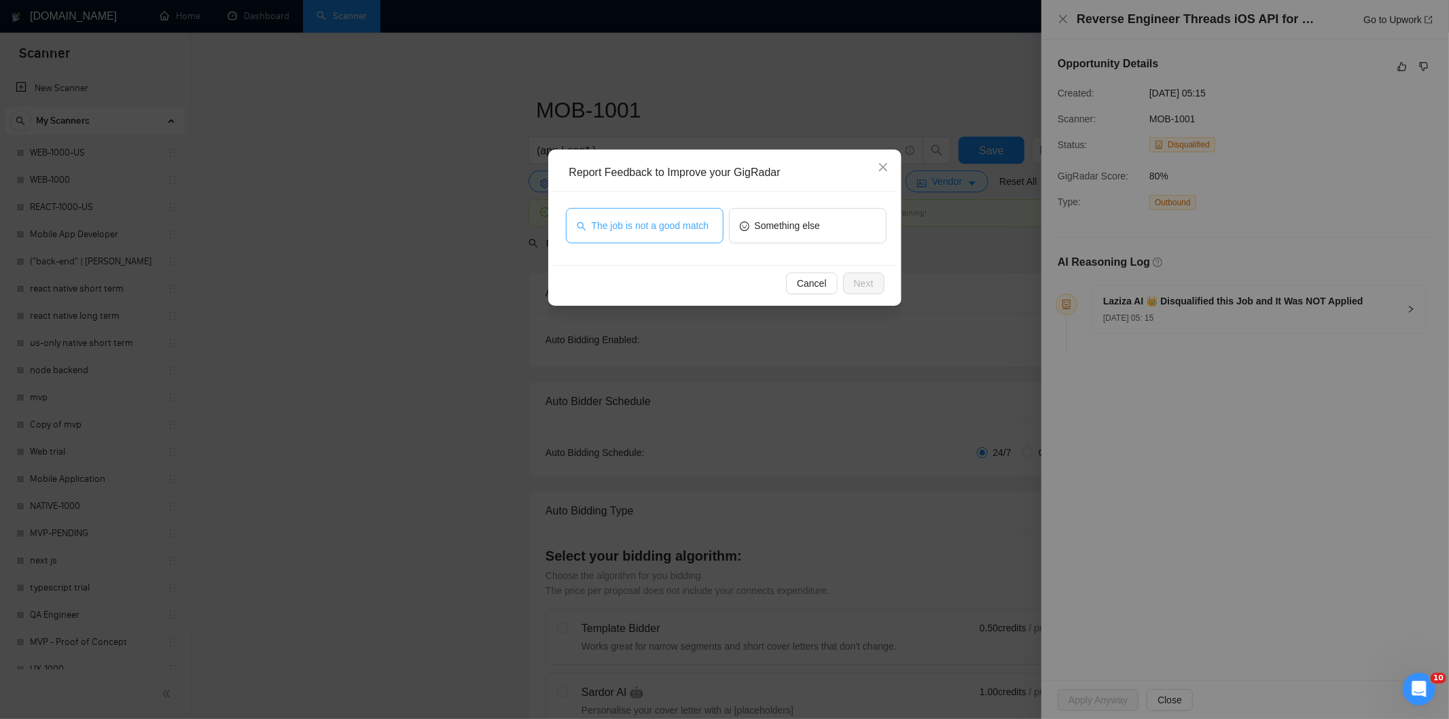
click at [621, 224] on span "The job is not a good match" at bounding box center [651, 225] width 118 height 15
click at [851, 279] on button "Next" at bounding box center [863, 283] width 41 height 22
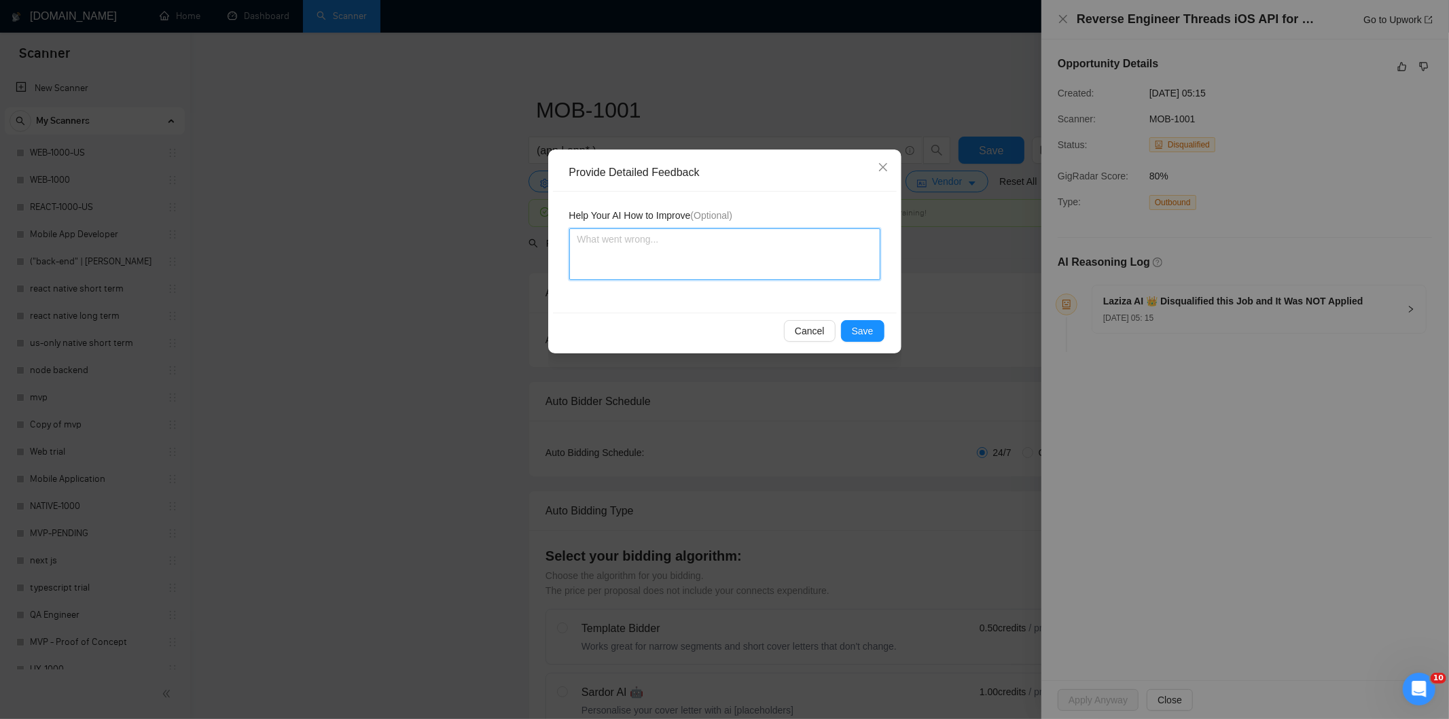
click at [833, 257] on textarea at bounding box center [724, 254] width 311 height 52
paste textarea "Not a fit — this project has been disqualified for other reasons. Example: "The…"
type textarea "Not a fit — this project has been disqualified for other reasons. Example: "The…"
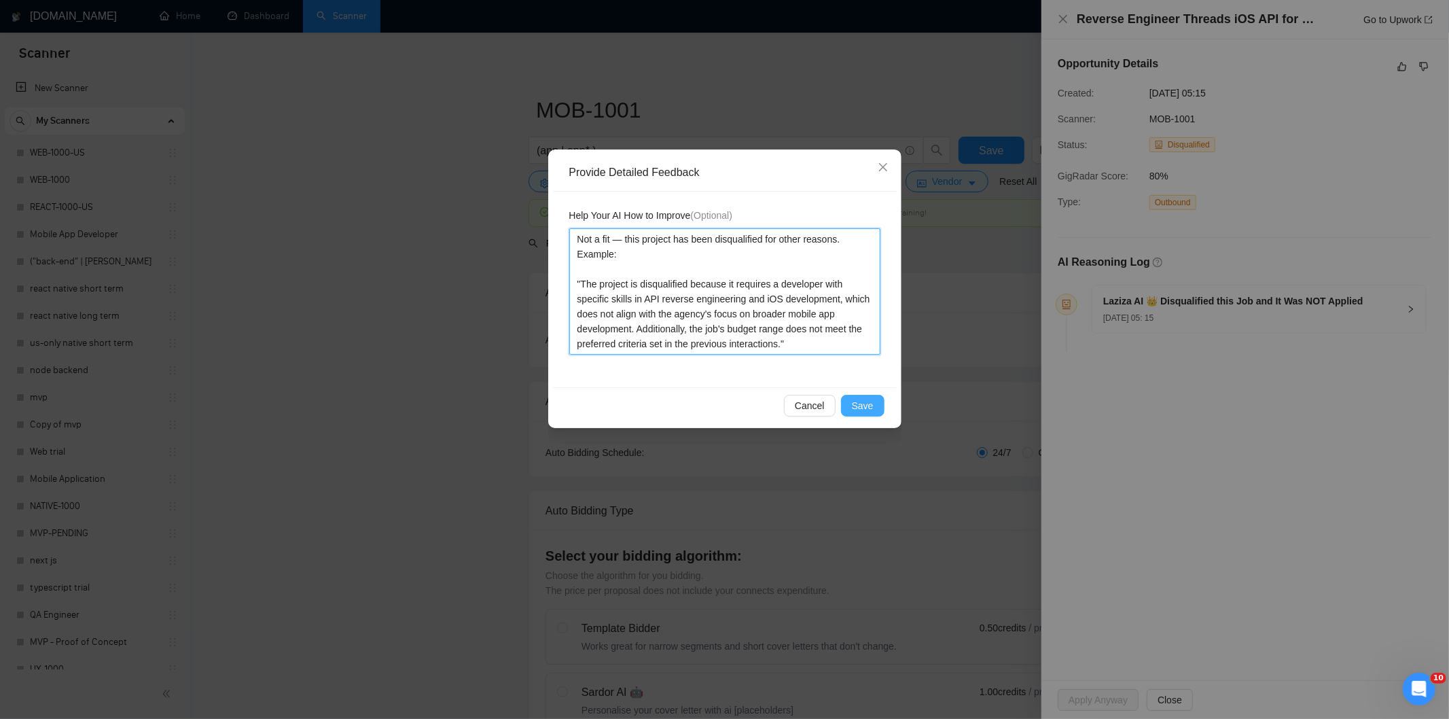
type textarea "Not a fit — this project has been disqualified for other reasons. Example: "The…"
click at [856, 403] on span "Save" at bounding box center [863, 405] width 22 height 15
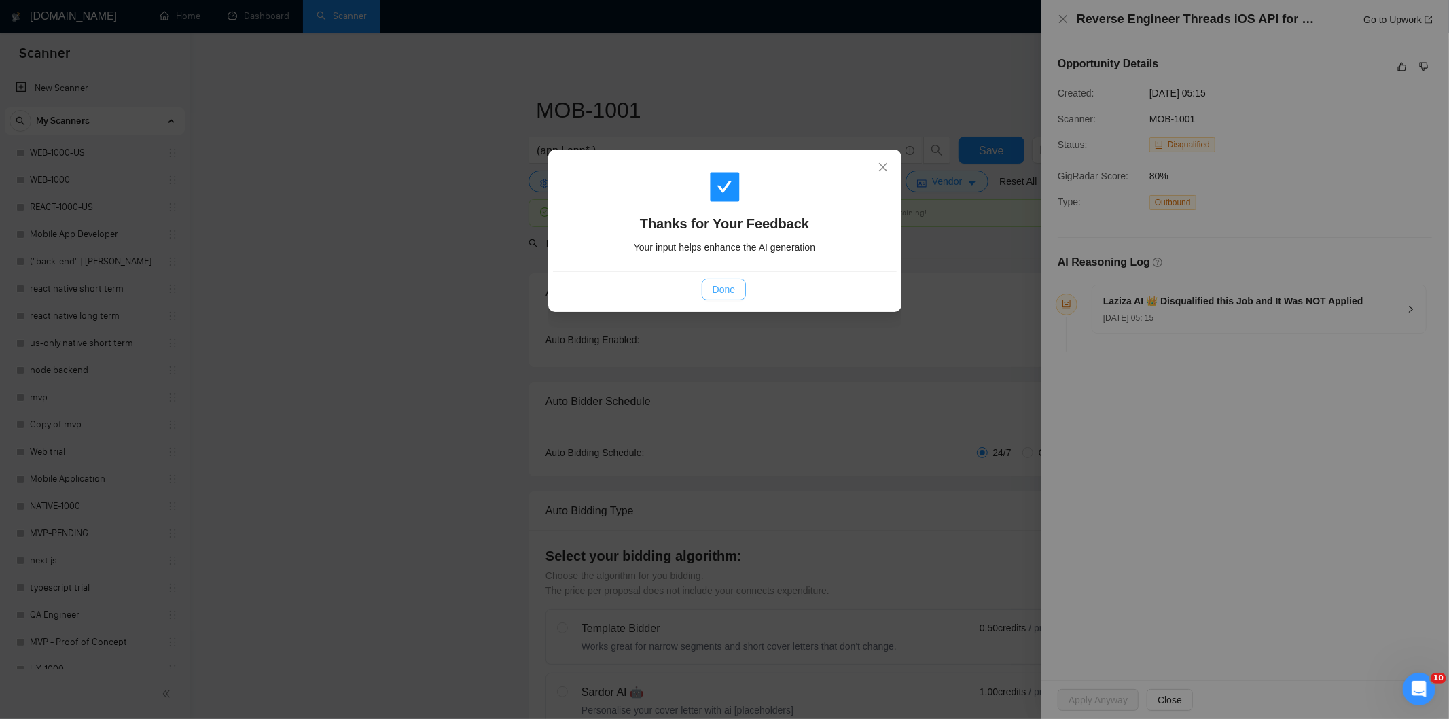
click at [721, 293] on span "Done" at bounding box center [723, 289] width 22 height 15
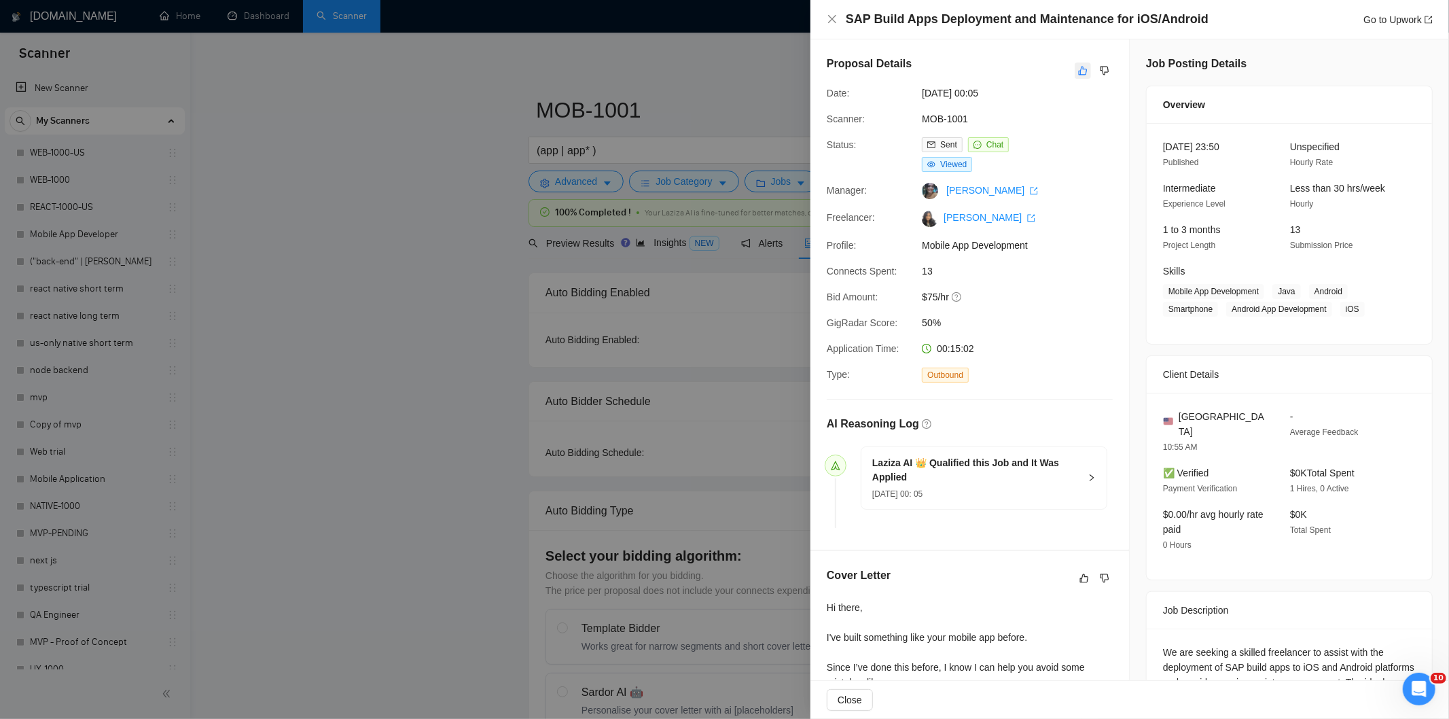
click at [1075, 66] on button "button" at bounding box center [1083, 70] width 16 height 16
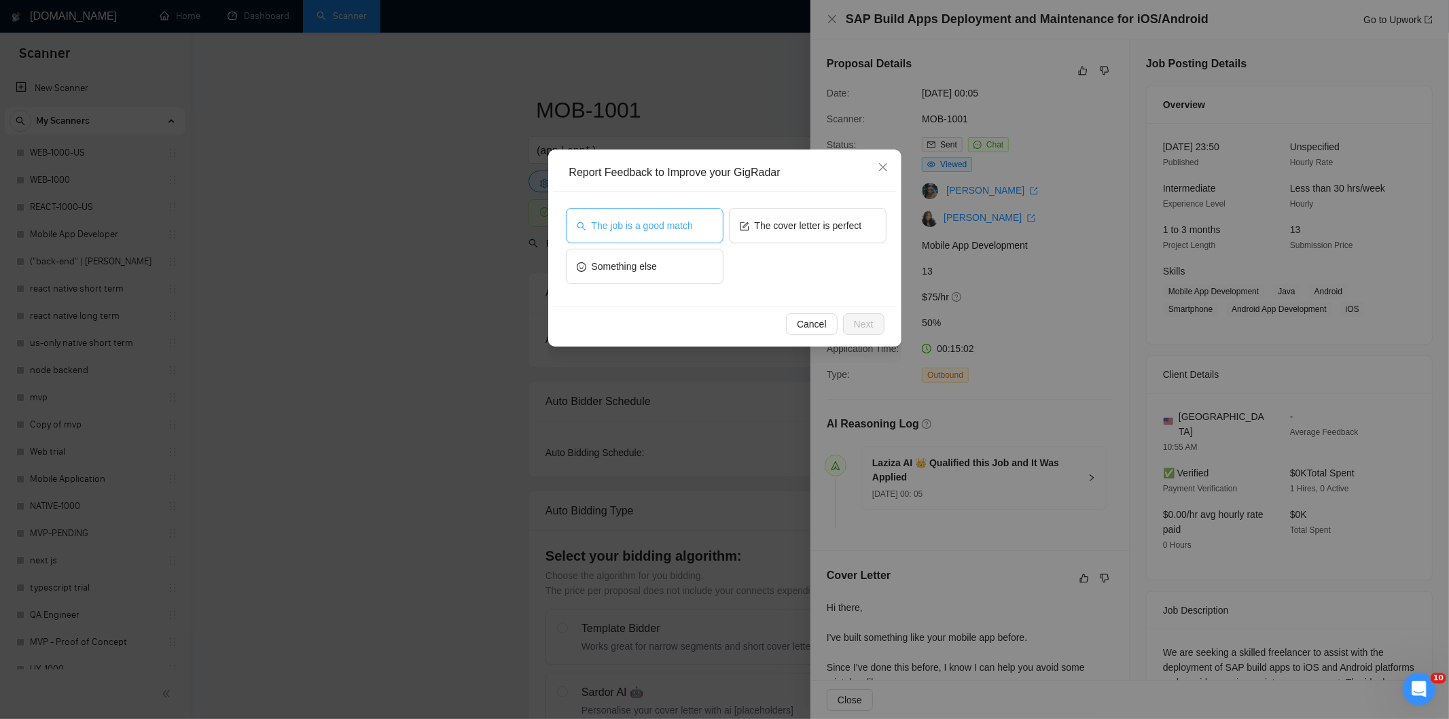
click at [657, 214] on button "The job is a good match" at bounding box center [645, 225] width 158 height 35
click at [854, 327] on span "Next" at bounding box center [864, 324] width 20 height 15
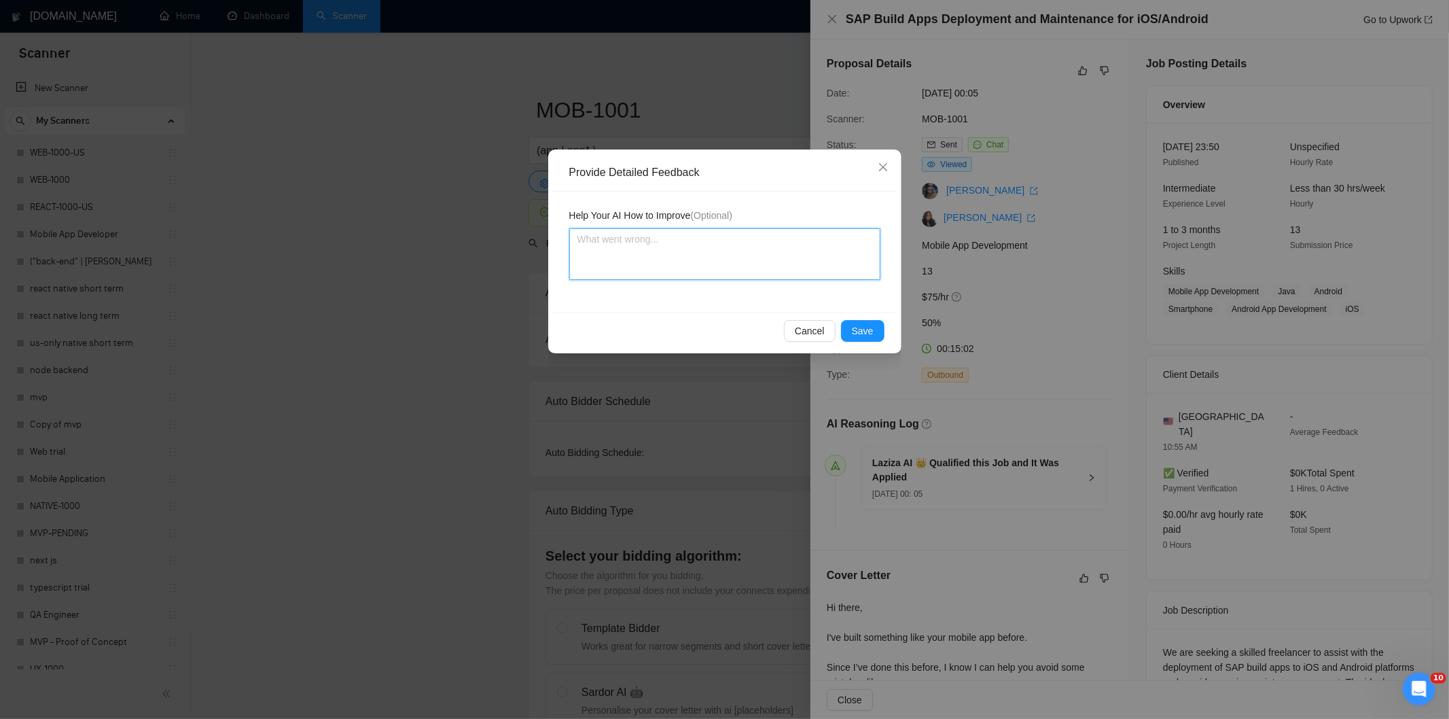
click at [808, 259] on textarea at bounding box center [724, 254] width 311 height 52
paste textarea "Not a fit — the description suggests an existing codebase, but Ria only works o…"
type textarea "Not a fit — the description suggests an existing codebase, but Ria only works o…"
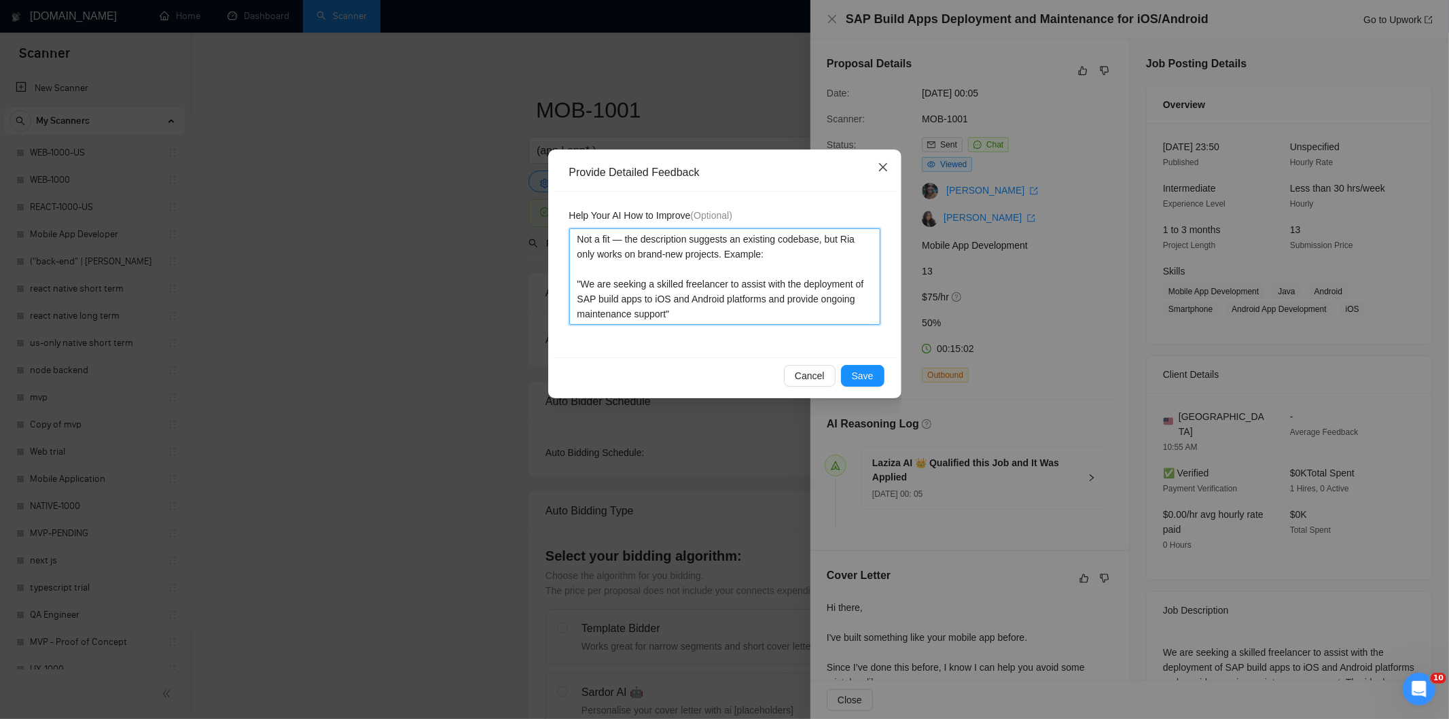
type textarea "Not a fit — the description suggests an existing codebase, but Ria only works o…"
click at [886, 167] on icon "close" at bounding box center [883, 167] width 11 height 11
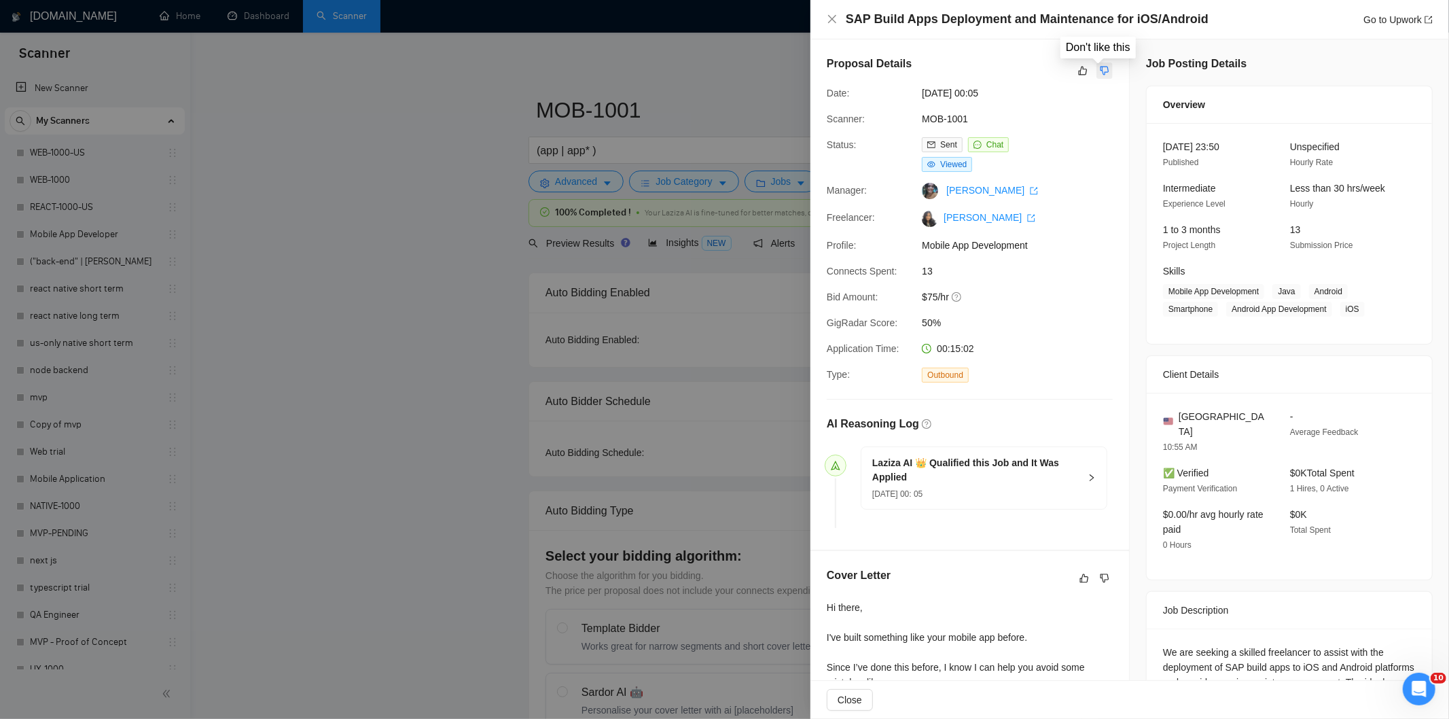
click at [1102, 72] on icon "dislike" at bounding box center [1105, 70] width 10 height 11
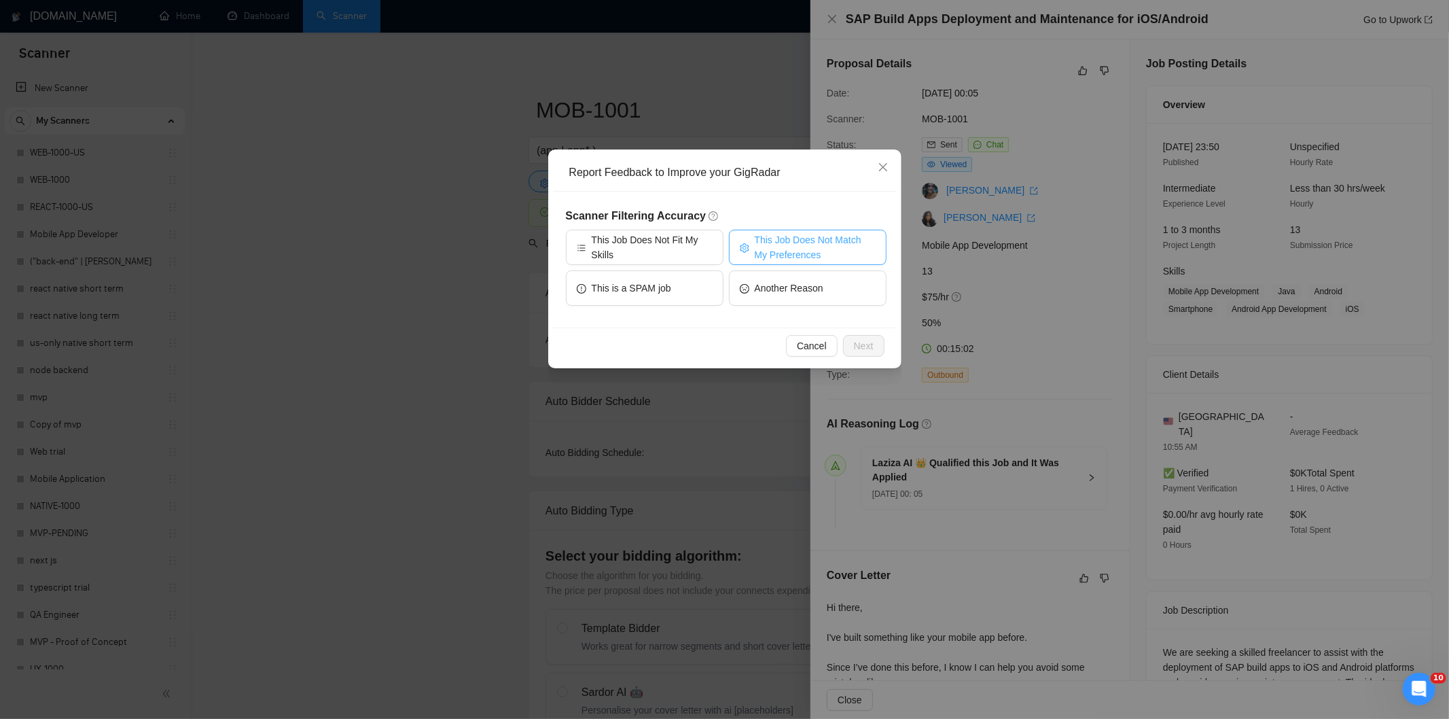
click at [840, 238] on span "This Job Does Not Match My Preferences" at bounding box center [815, 247] width 121 height 30
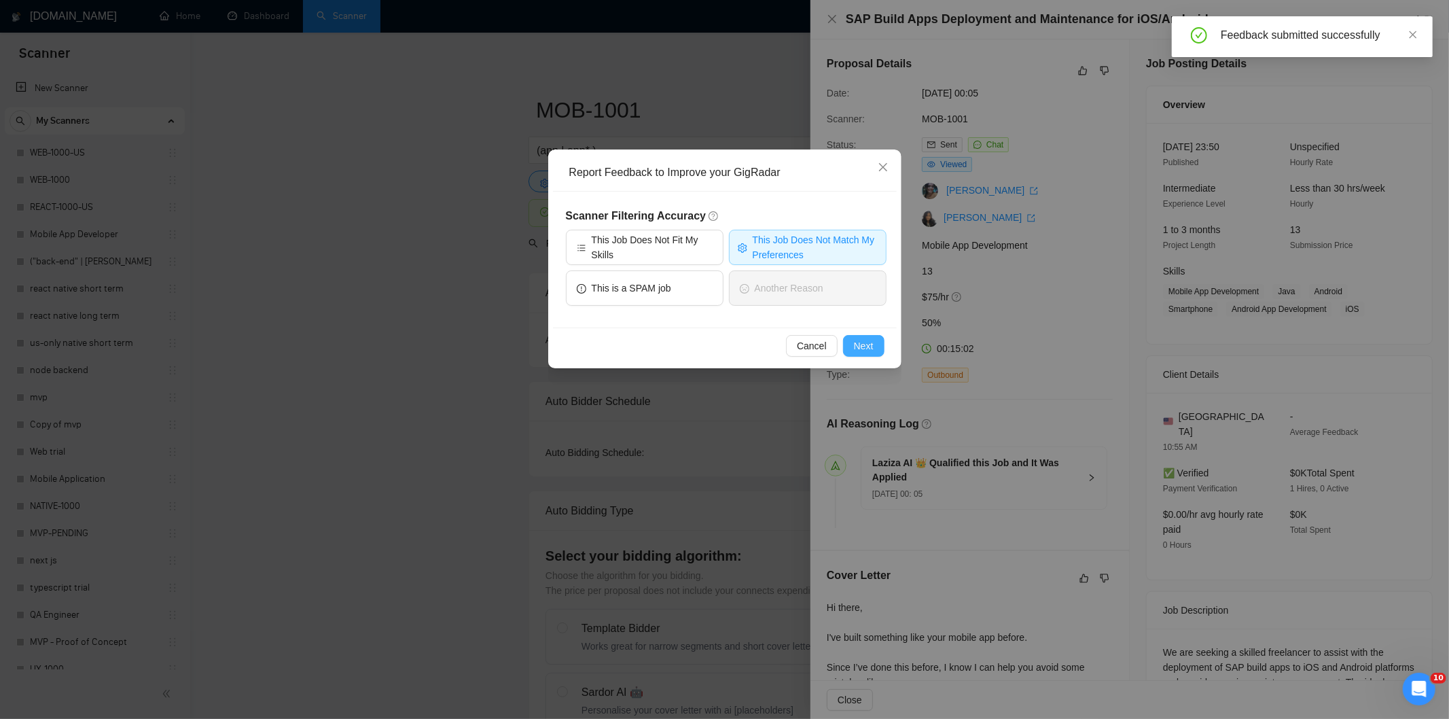
click at [858, 336] on button "Next" at bounding box center [863, 346] width 41 height 22
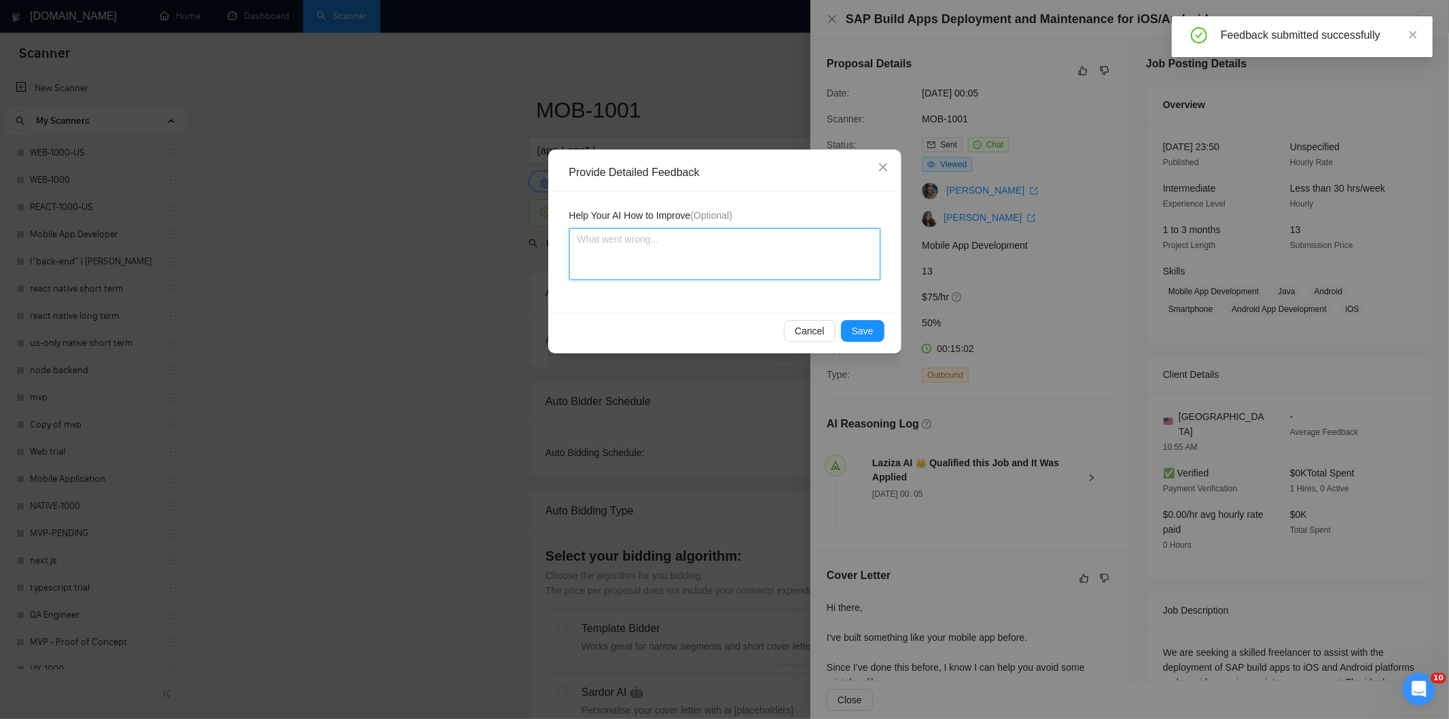
click at [797, 240] on textarea at bounding box center [724, 254] width 311 height 52
paste textarea "Not a fit — the description suggests an existing codebase, but Ria only works o…"
type textarea "Not a fit — the description suggests an existing codebase, but Ria only works o…"
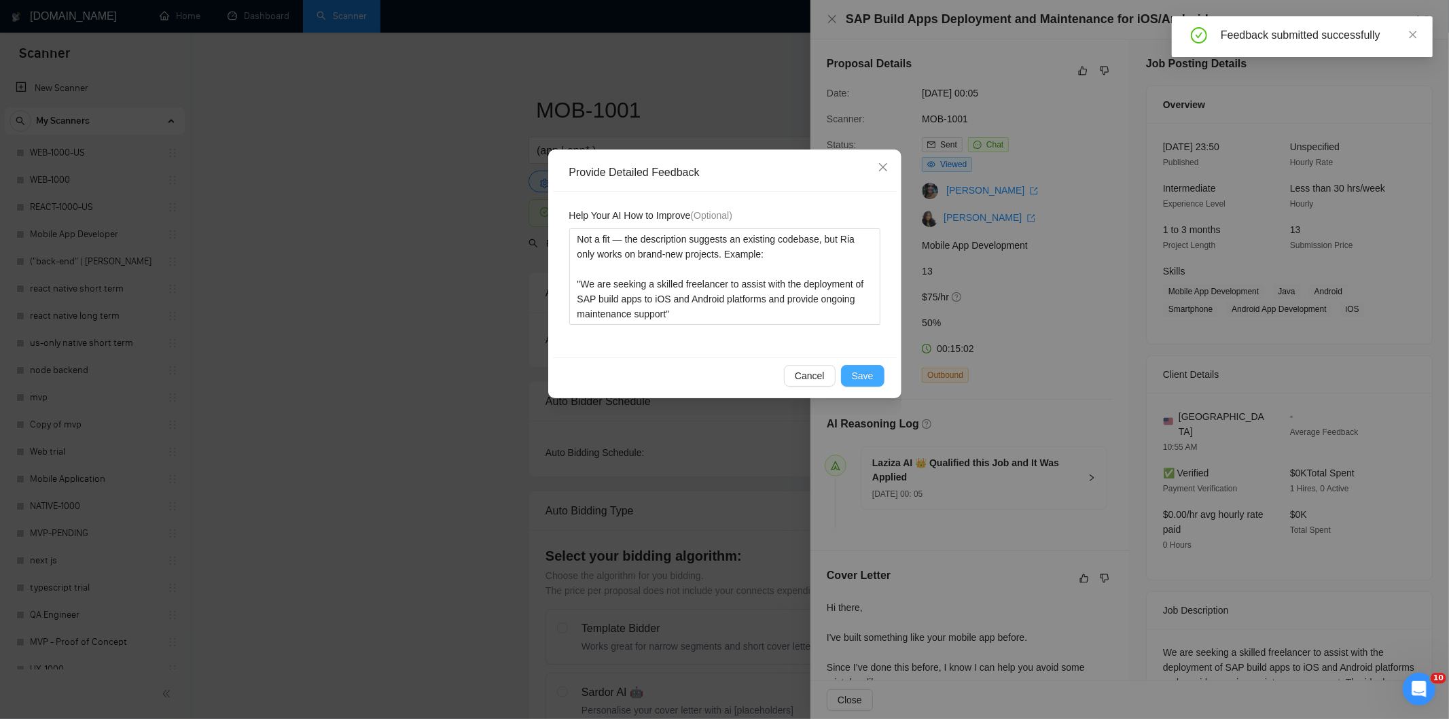
click at [866, 380] on span "Save" at bounding box center [863, 375] width 22 height 15
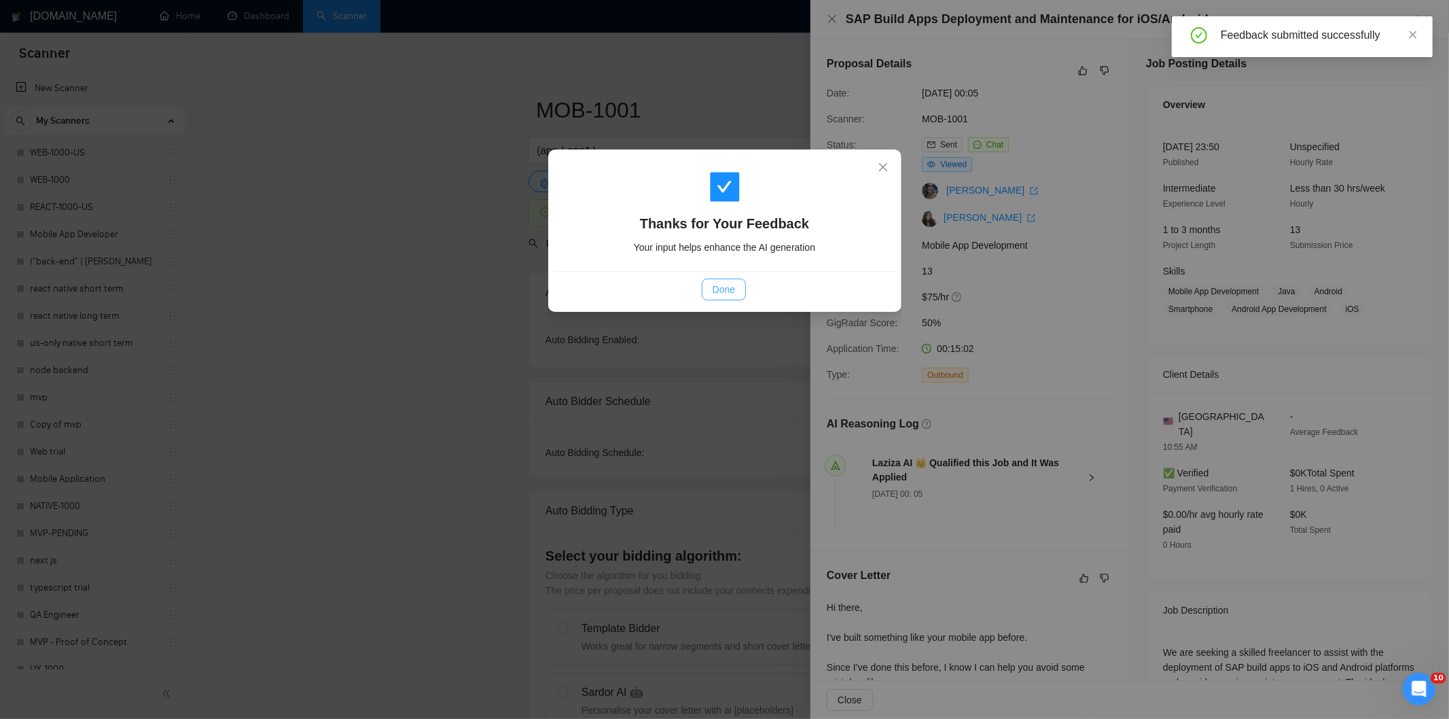
click at [722, 289] on span "Done" at bounding box center [723, 289] width 22 height 15
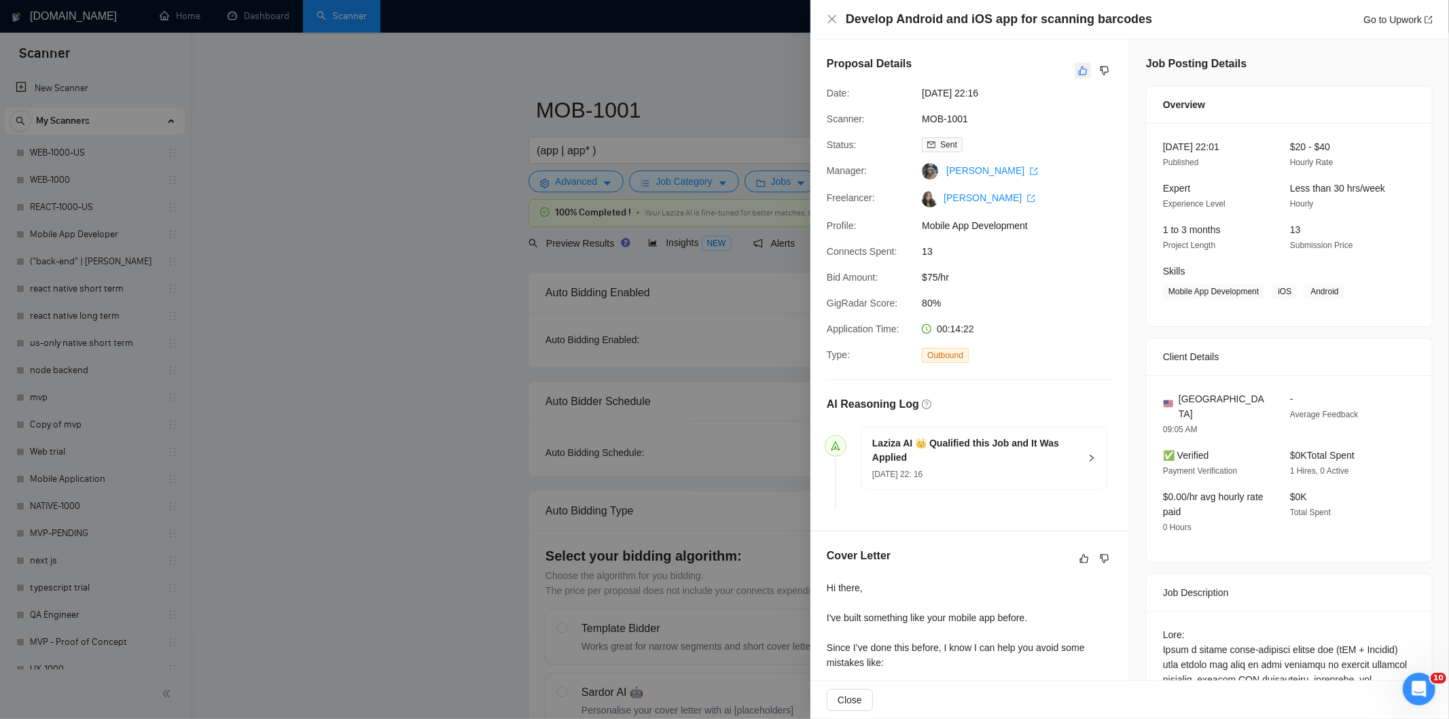
click at [1078, 77] on button "button" at bounding box center [1083, 70] width 16 height 16
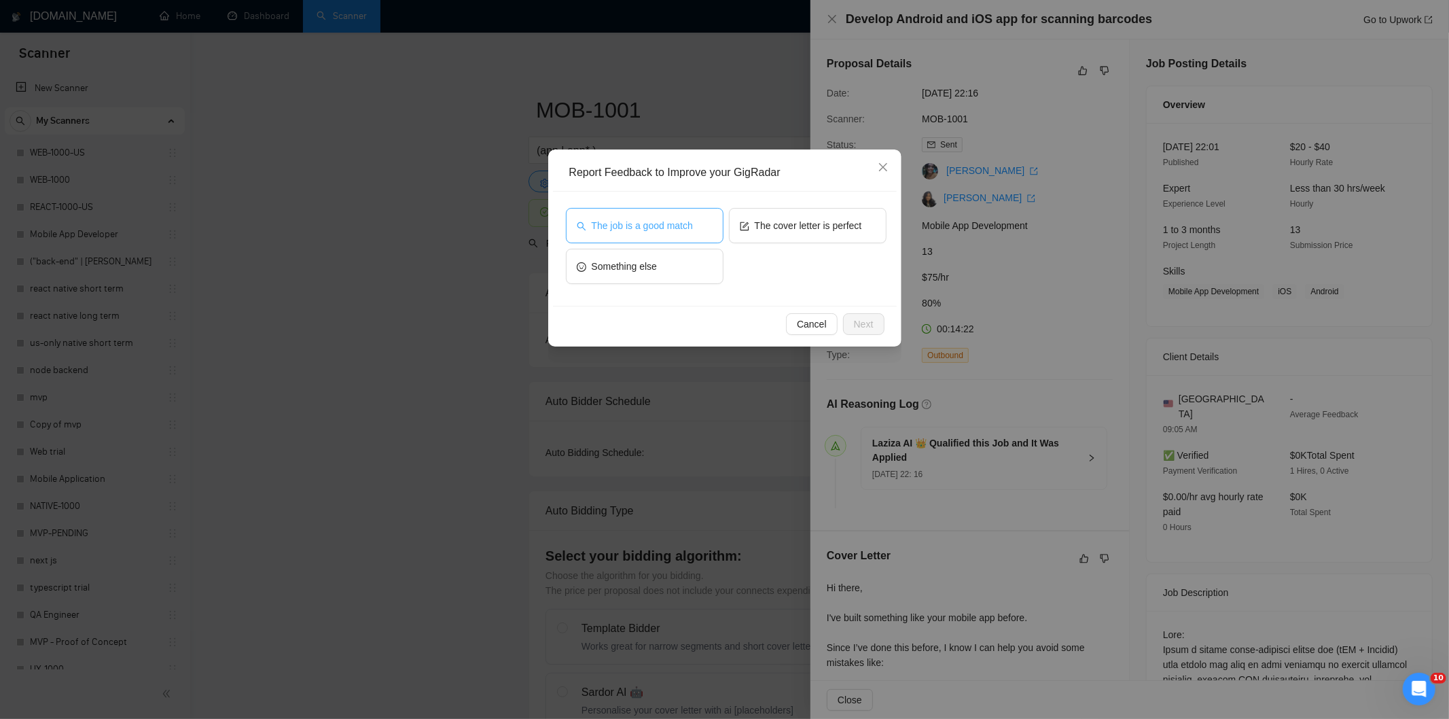
click at [642, 221] on span "The job is a good match" at bounding box center [642, 225] width 101 height 15
click at [854, 322] on span "Next" at bounding box center [864, 324] width 20 height 15
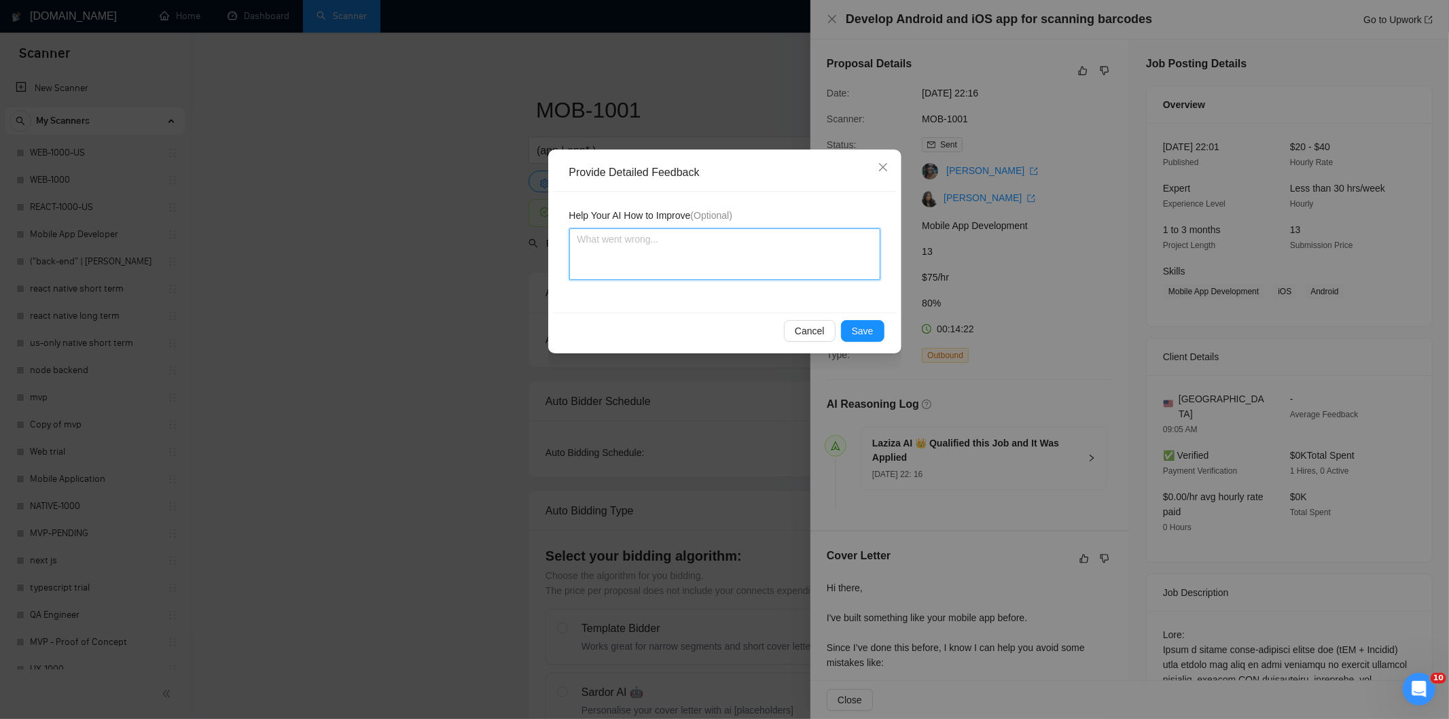
click at [809, 274] on textarea at bounding box center [724, 254] width 311 height 52
paste textarea "Good fit — the project is greenfield (no existing code), welcomes agencies, use…"
type textarea "Good fit — the project is greenfield (no existing code), welcomes agencies, use…"
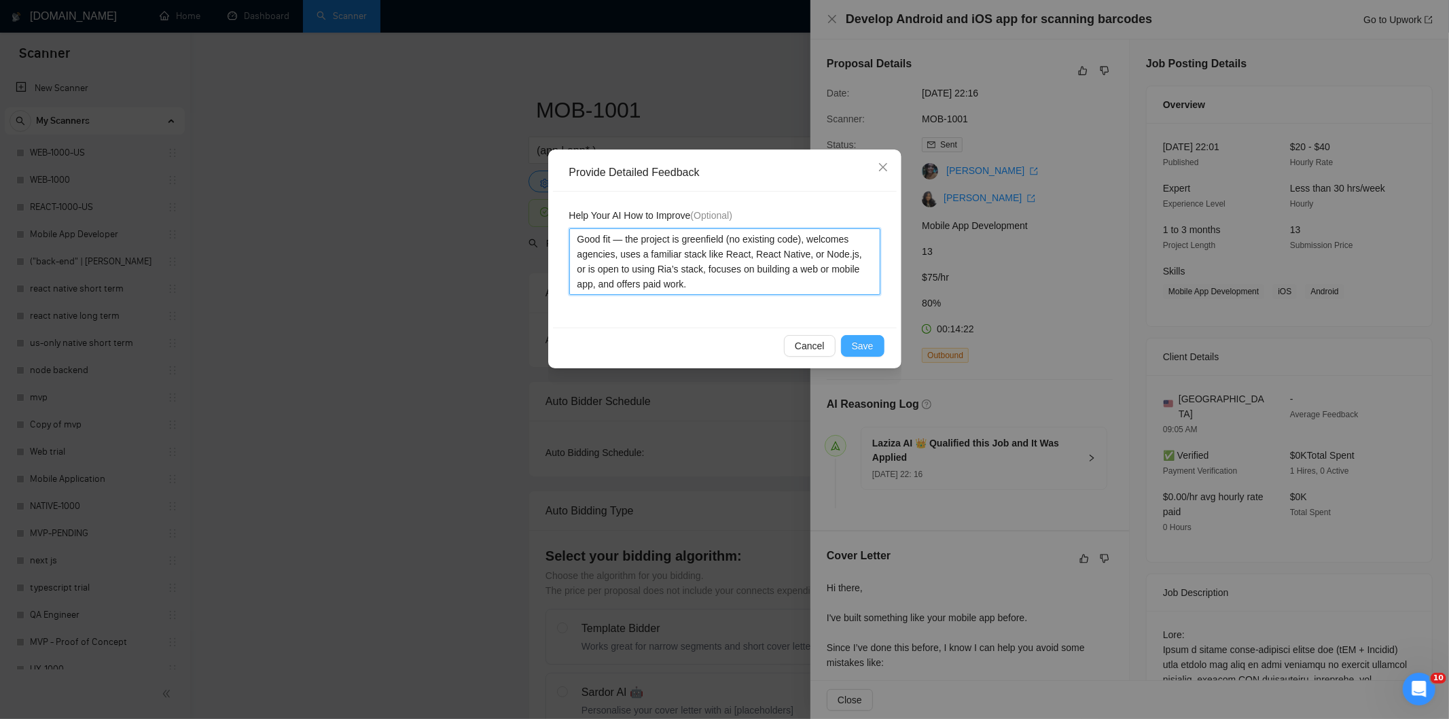
type textarea "Good fit — the project is greenfield (no existing code), welcomes agencies, use…"
click at [878, 353] on button "Save" at bounding box center [862, 346] width 43 height 22
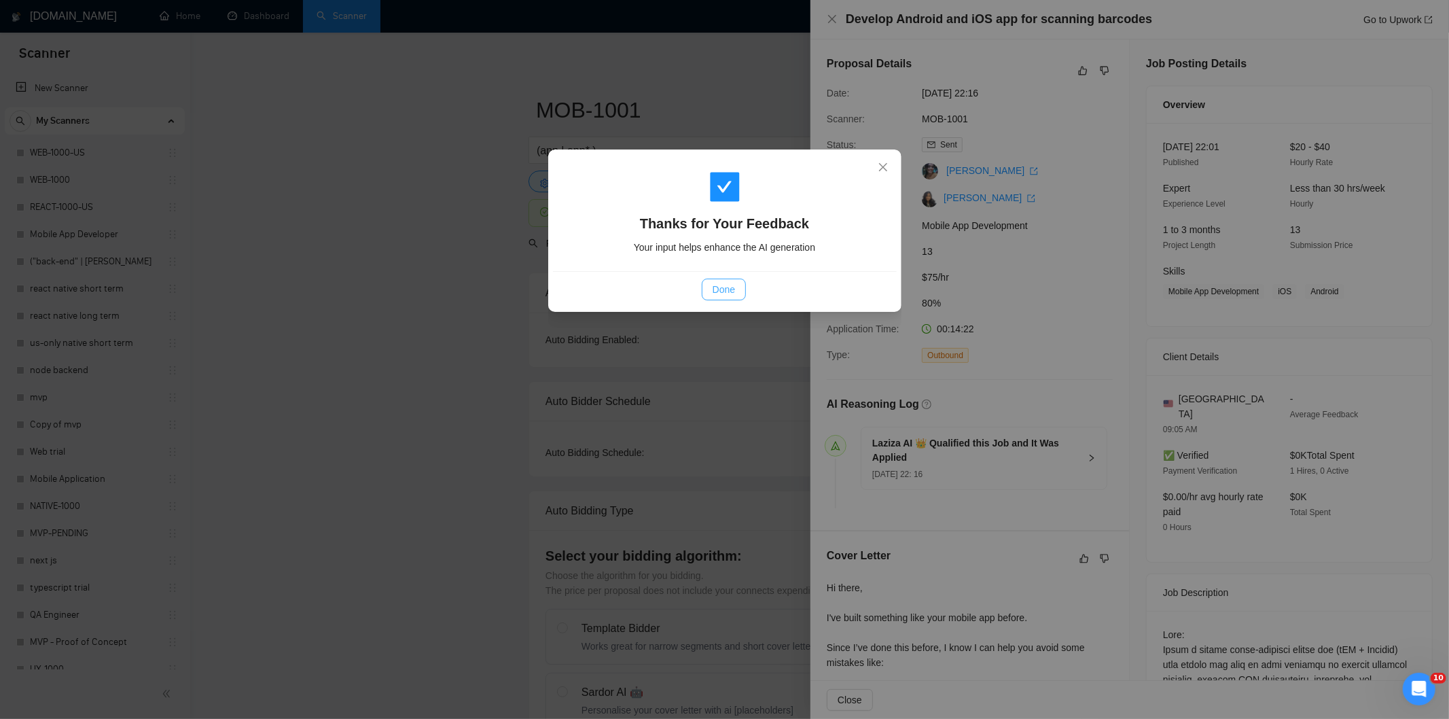
click at [729, 280] on button "Done" at bounding box center [724, 289] width 44 height 22
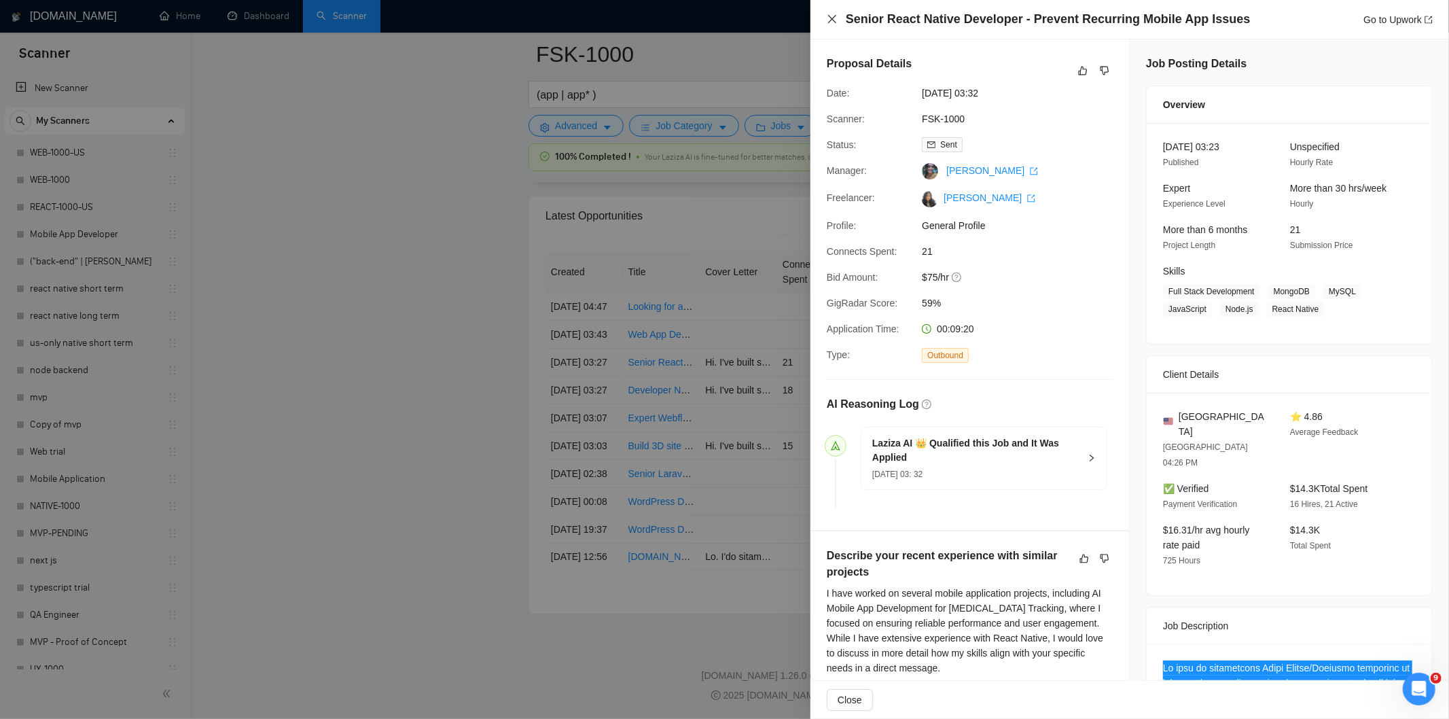
scroll to position [695, 0]
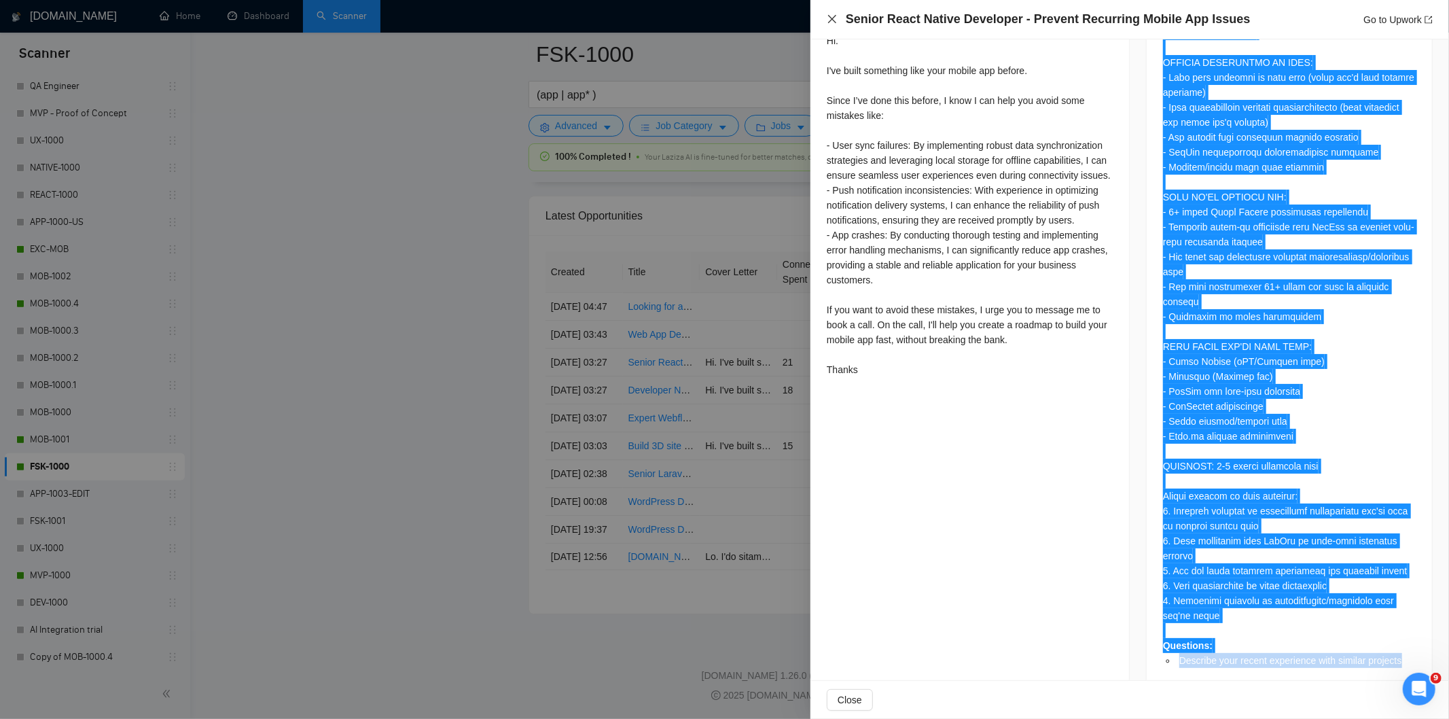
click at [831, 18] on icon "close" at bounding box center [832, 19] width 8 height 8
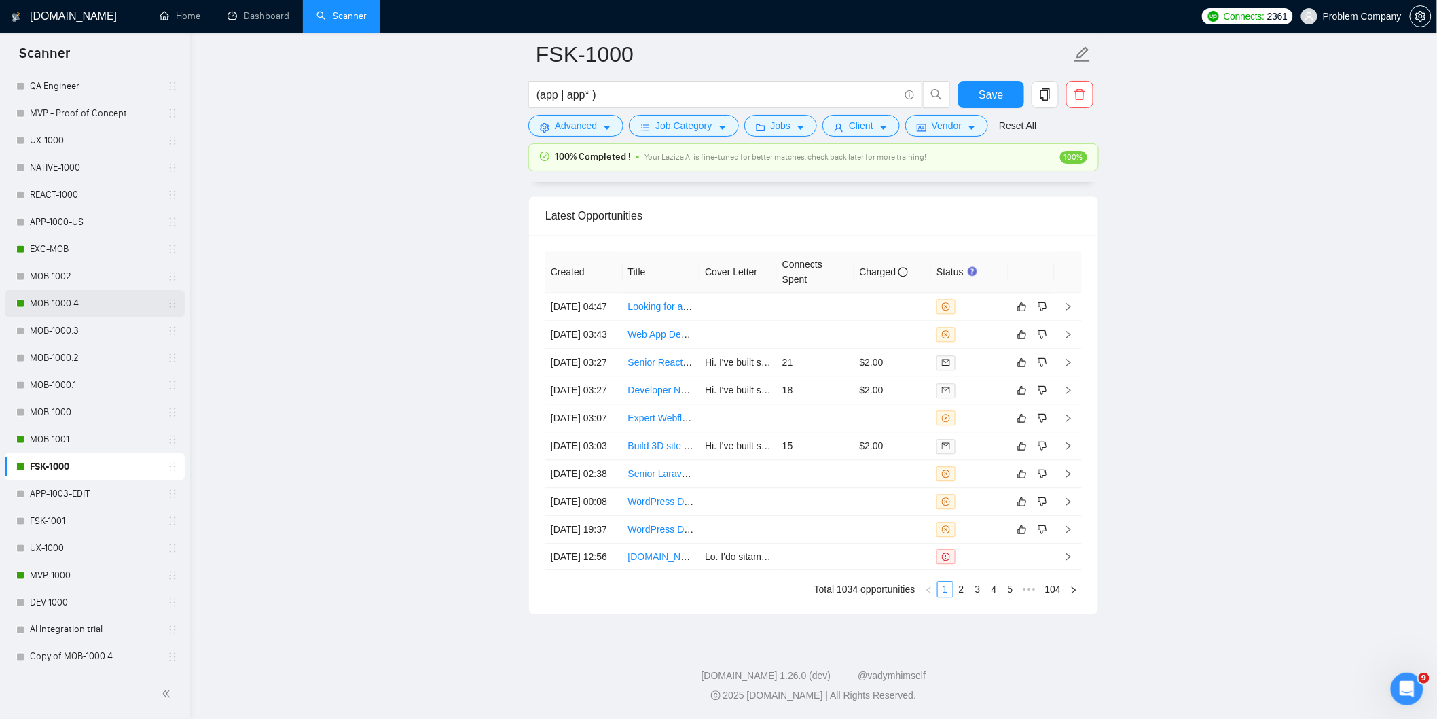
click at [75, 304] on link "MOB-1000.4" at bounding box center [94, 303] width 129 height 27
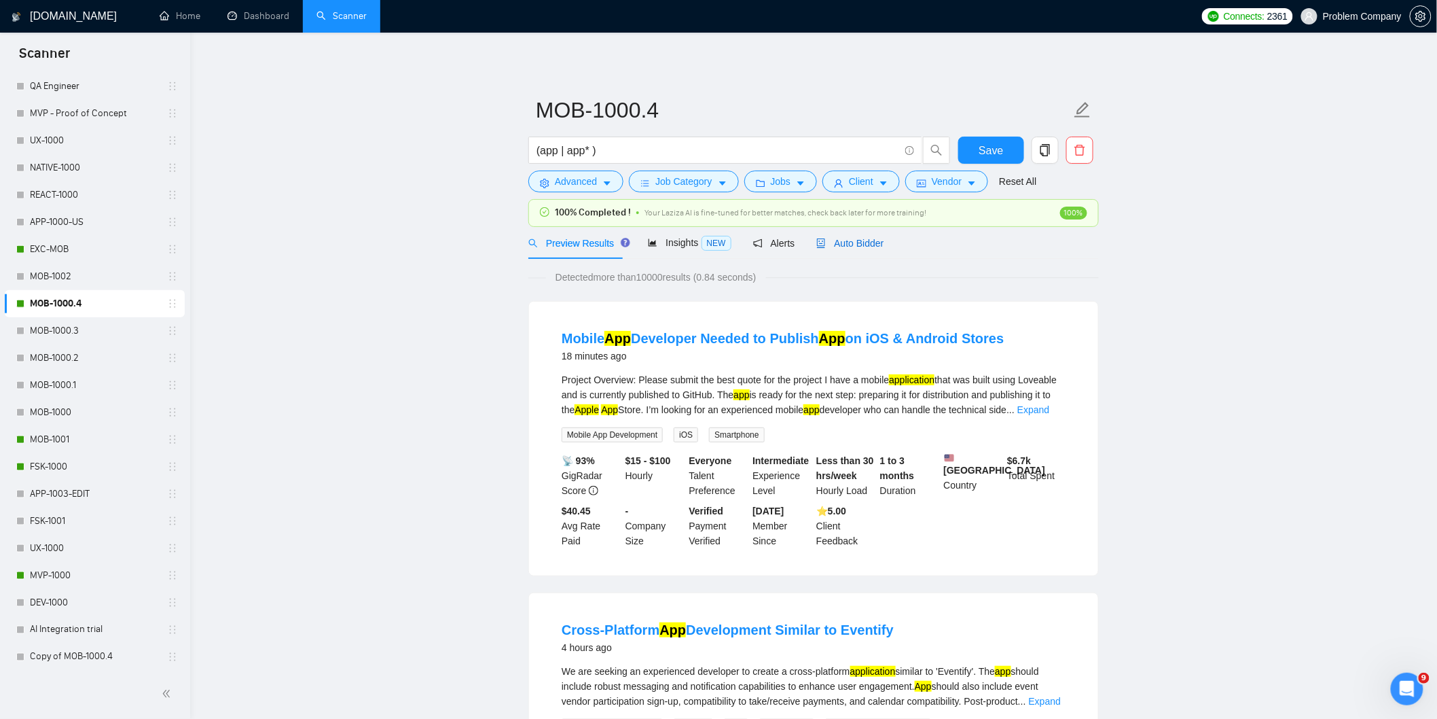
click at [863, 240] on span "Auto Bidder" at bounding box center [849, 243] width 67 height 11
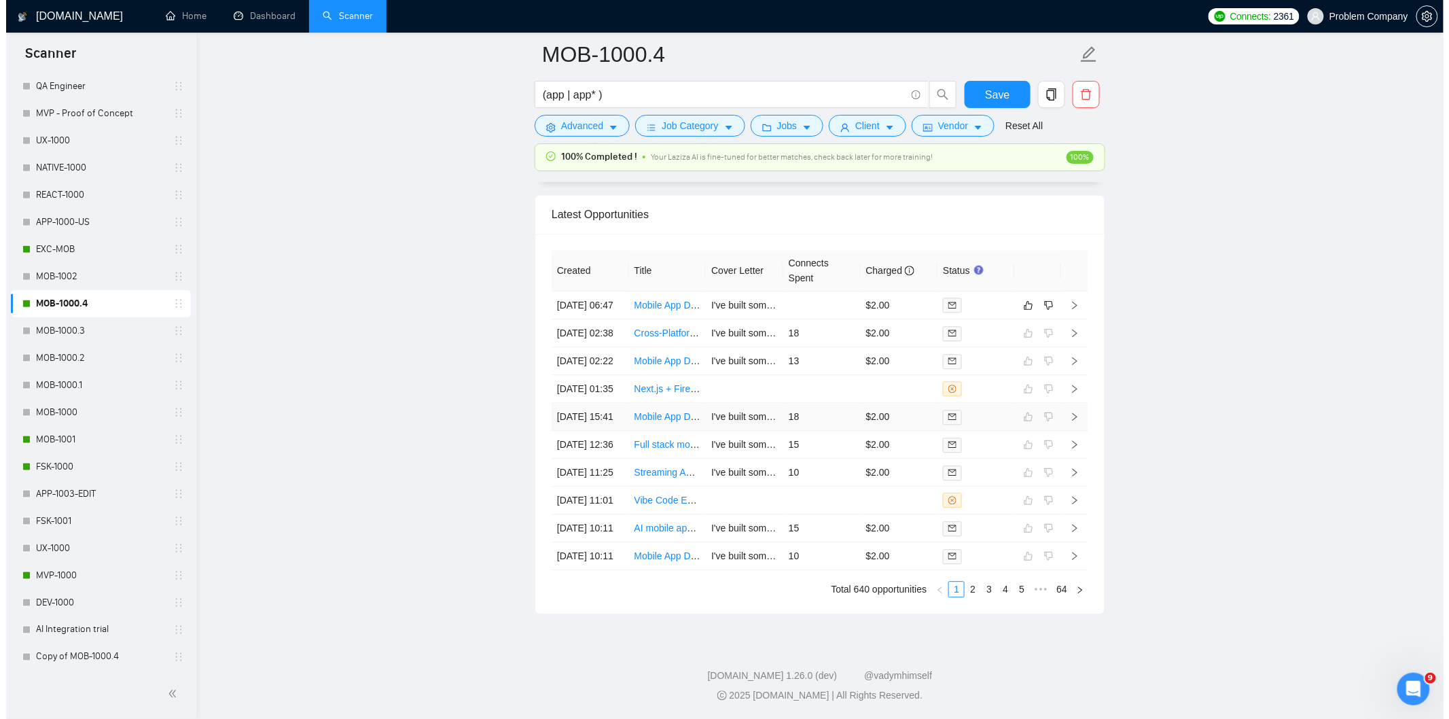
scroll to position [3342, 0]
click at [607, 291] on td "[DATE] 06:47" at bounding box center [583, 305] width 77 height 28
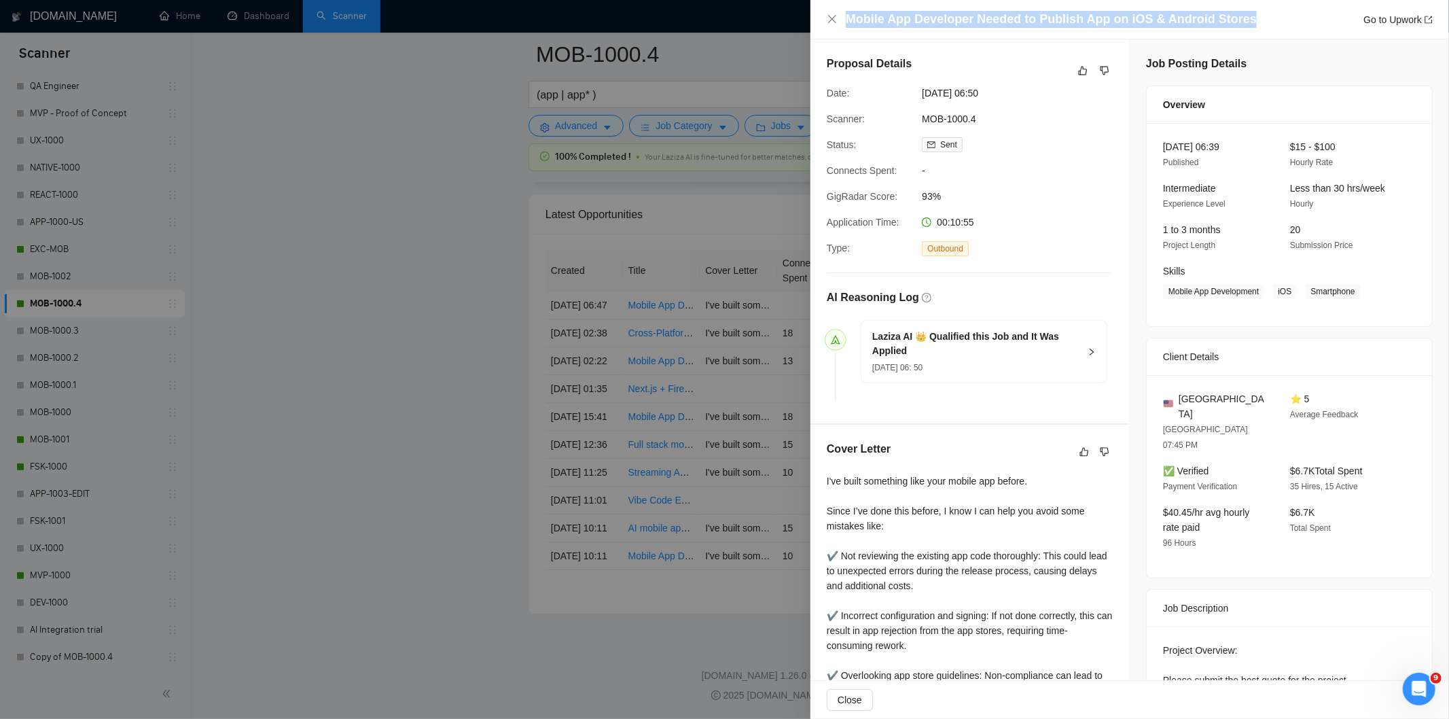
drag, startPoint x: 1243, startPoint y: 15, endPoint x: 850, endPoint y: 21, distance: 393.3
click at [850, 21] on div "Mobile App Developer Needed to Publish App on iOS & Android Stores Go to Upwork" at bounding box center [1139, 19] width 587 height 17
copy h4 "Mobile App Developer Needed to Publish App on iOS & Android Stores"
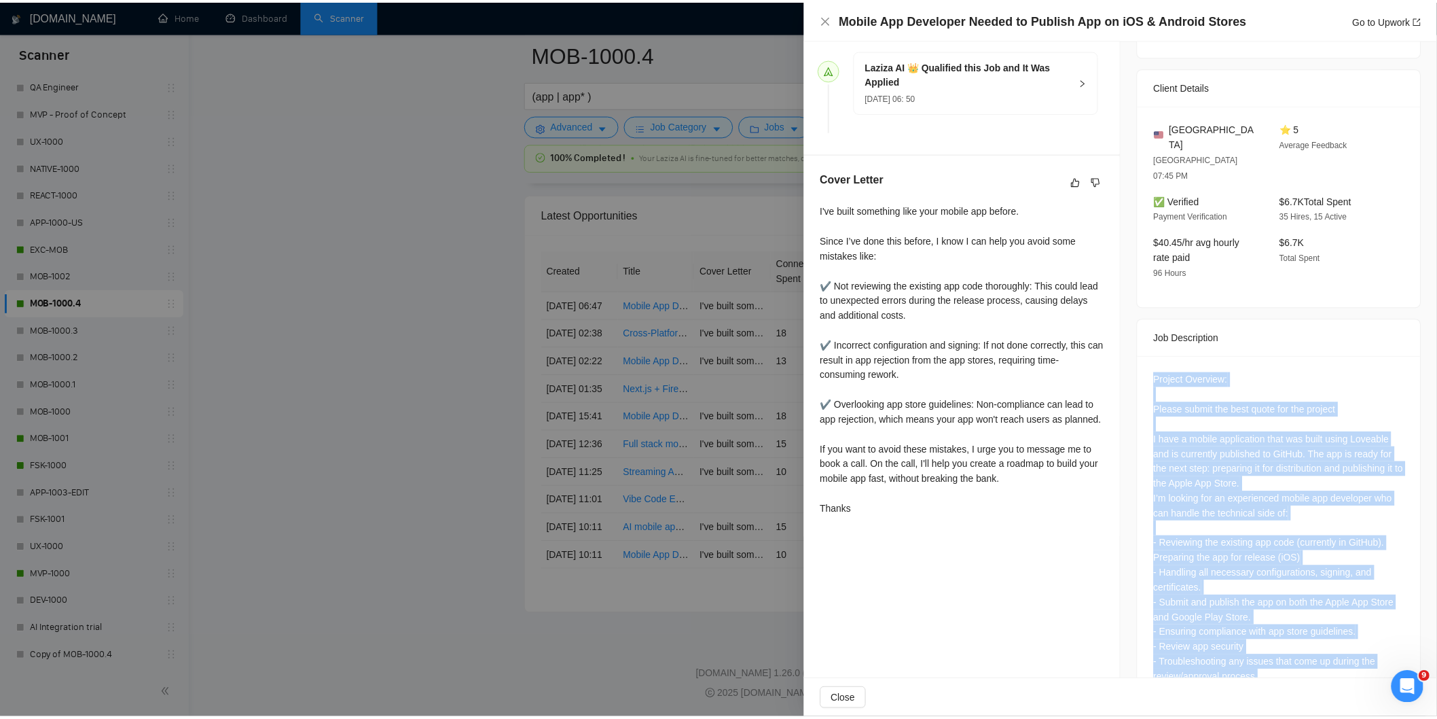
scroll to position [285, 0]
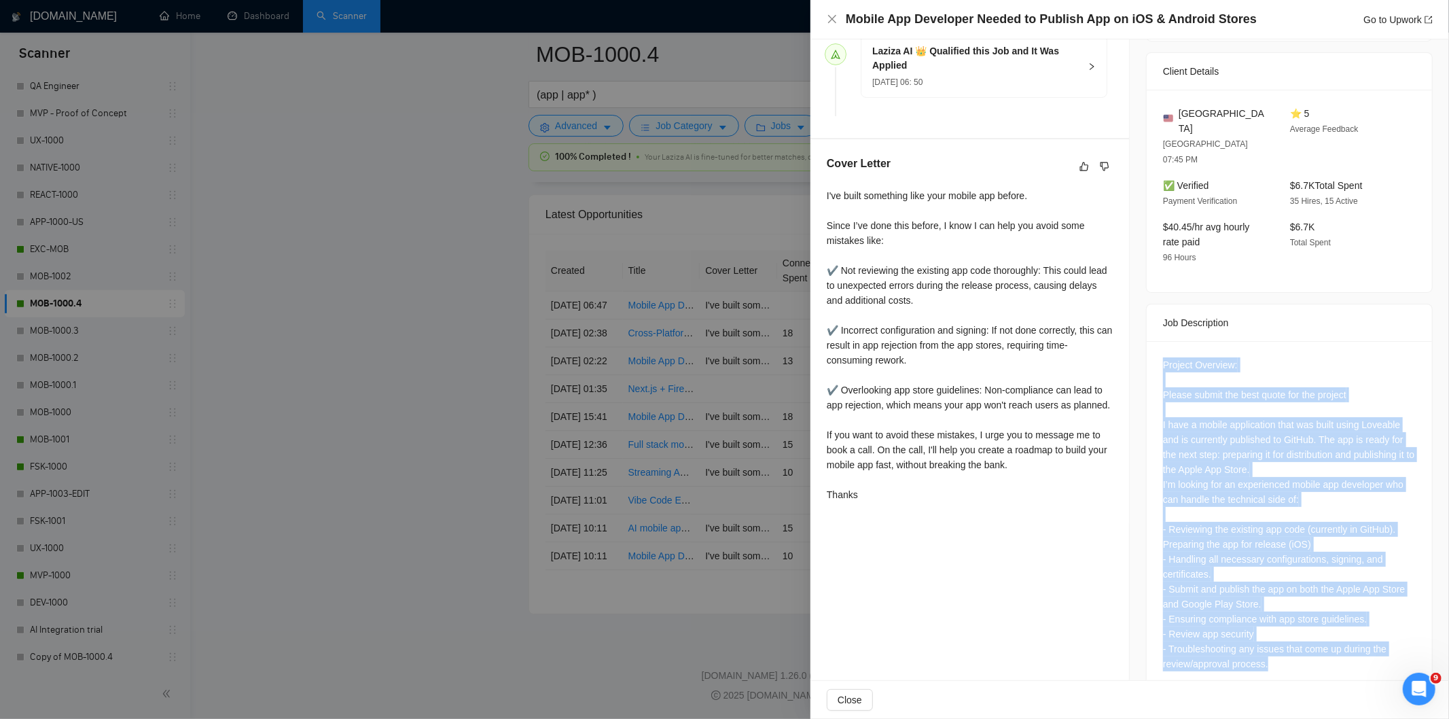
drag, startPoint x: 1155, startPoint y: 342, endPoint x: 1305, endPoint y: 655, distance: 347.5
click at [1305, 655] on div "Project Overview: Please submit the best quote for the project I have a mobile …" at bounding box center [1289, 517] width 285 height 352
copy div "Project Overview: Please submit the best quote for the project I have a mobile …"
click at [1314, 477] on div "Project Overview: Please submit the best quote for the project I have a mobile …" at bounding box center [1289, 514] width 253 height 314
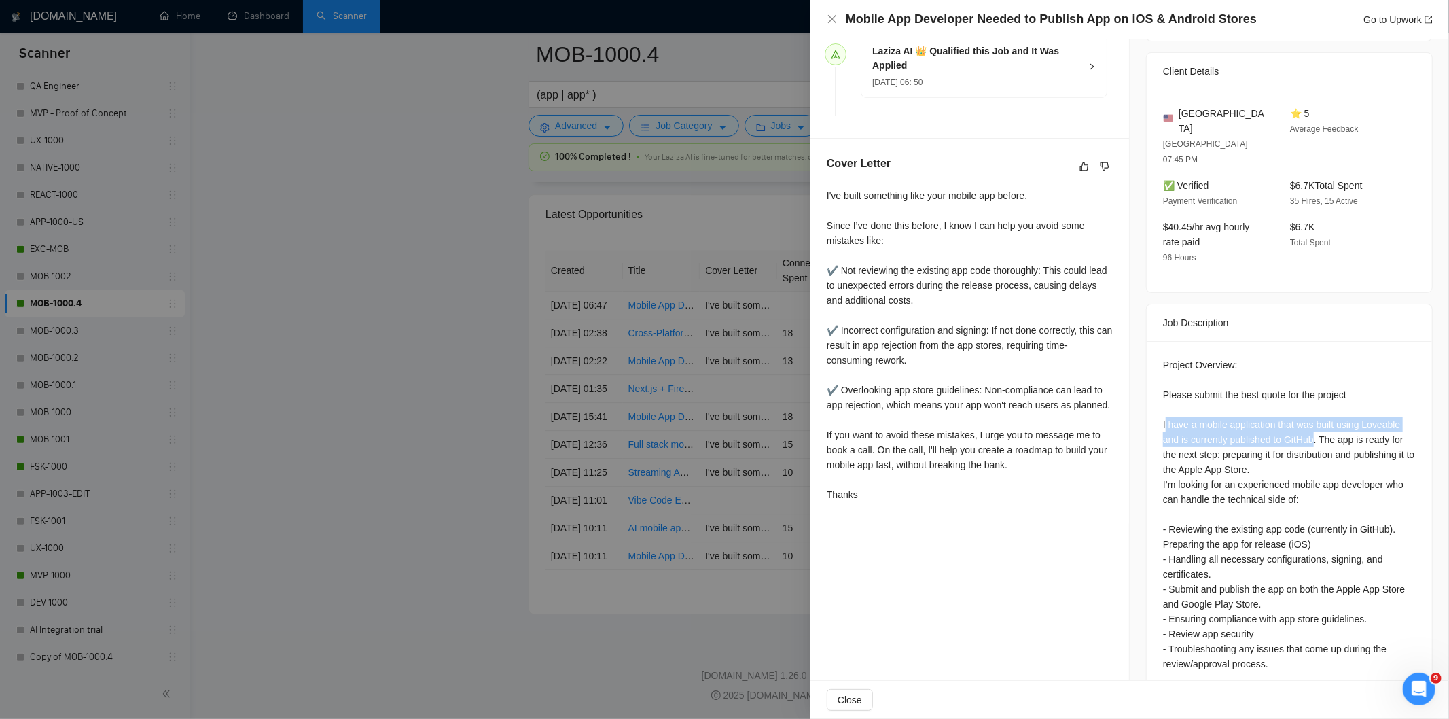
drag, startPoint x: 1310, startPoint y: 410, endPoint x: 1159, endPoint y: 393, distance: 151.7
click at [1163, 393] on div "Project Overview: Please submit the best quote for the project I have a mobile …" at bounding box center [1289, 514] width 253 height 314
drag, startPoint x: 1312, startPoint y: 408, endPoint x: 1131, endPoint y: 395, distance: 181.2
click at [1131, 395] on div "Job Posting Details Overview [DATE] 06:39 Published $15 - $100 Hourly Rate Inte…" at bounding box center [1289, 232] width 319 height 956
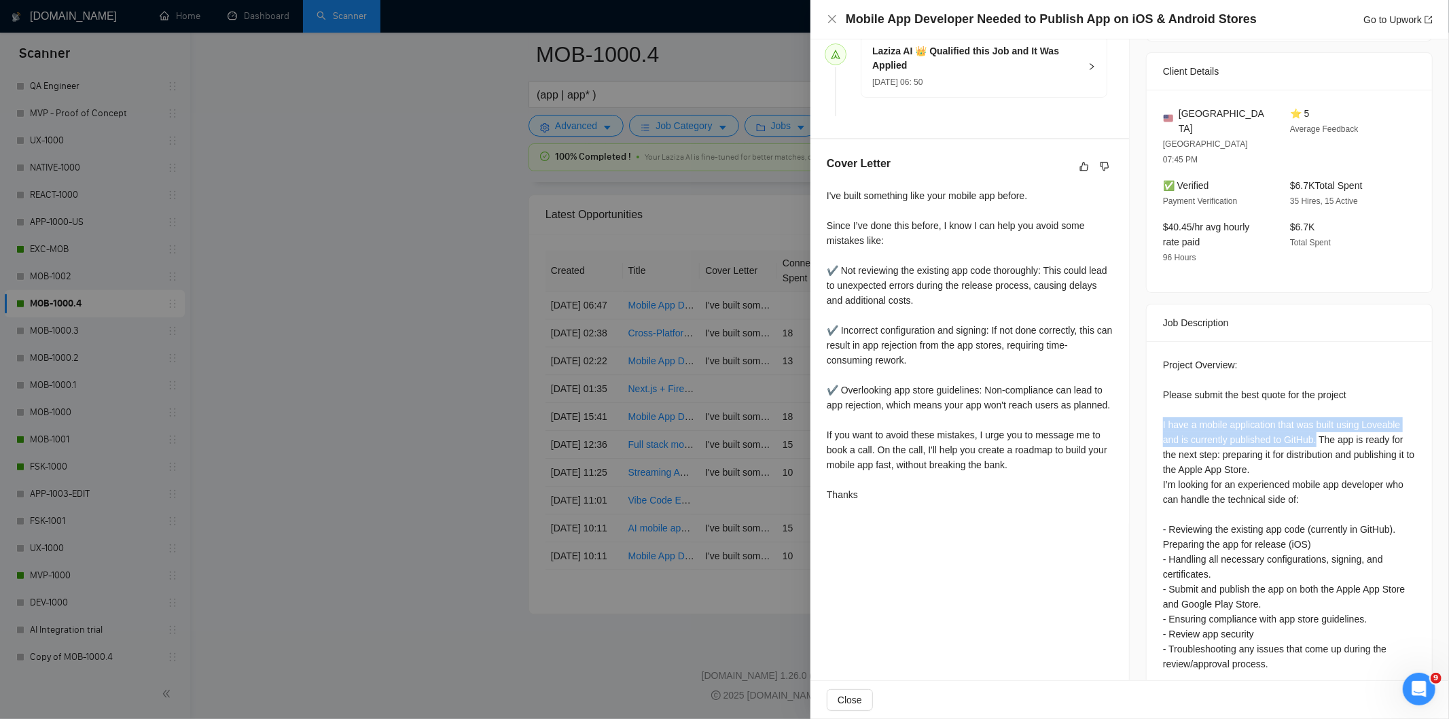
copy div "I have a mobile application that was built using Loveable and is currently publ…"
click at [831, 17] on icon "close" at bounding box center [832, 19] width 11 height 11
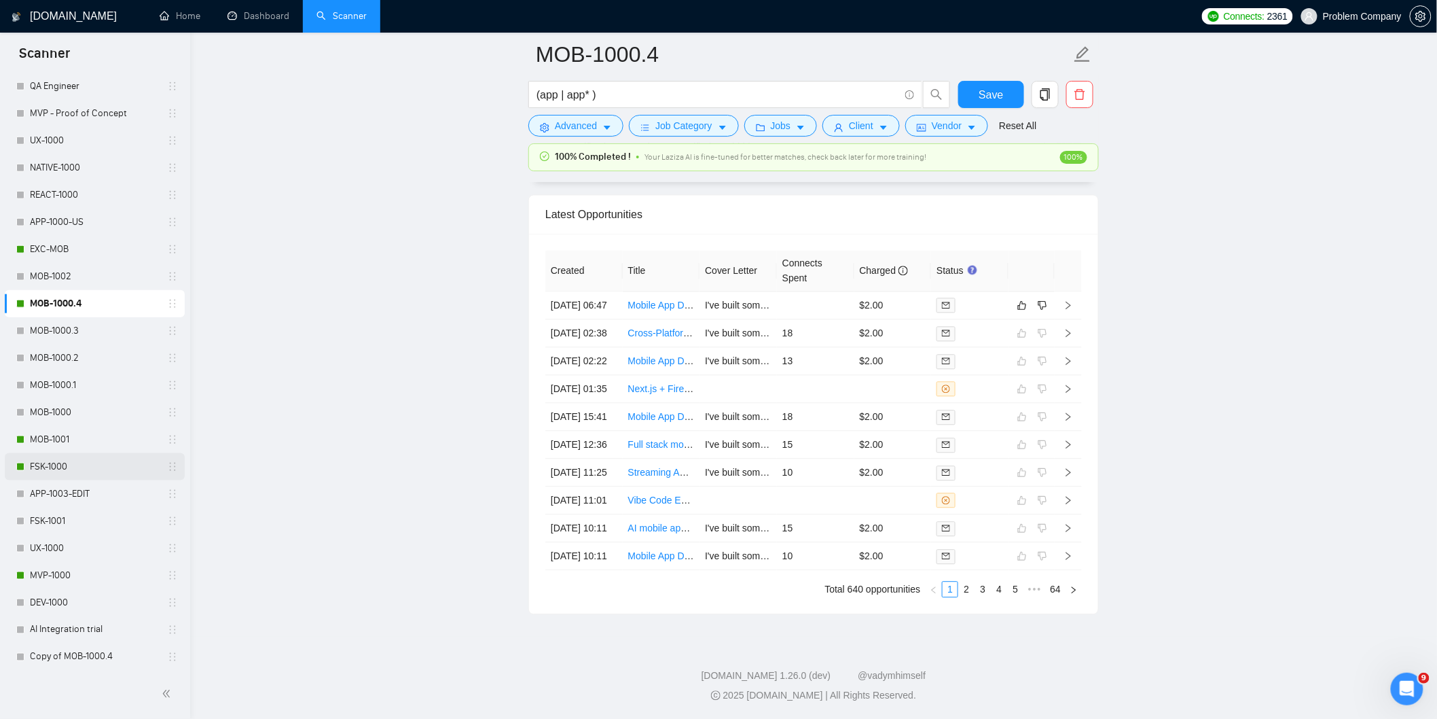
click at [68, 467] on link "FSK-1000" at bounding box center [94, 466] width 129 height 27
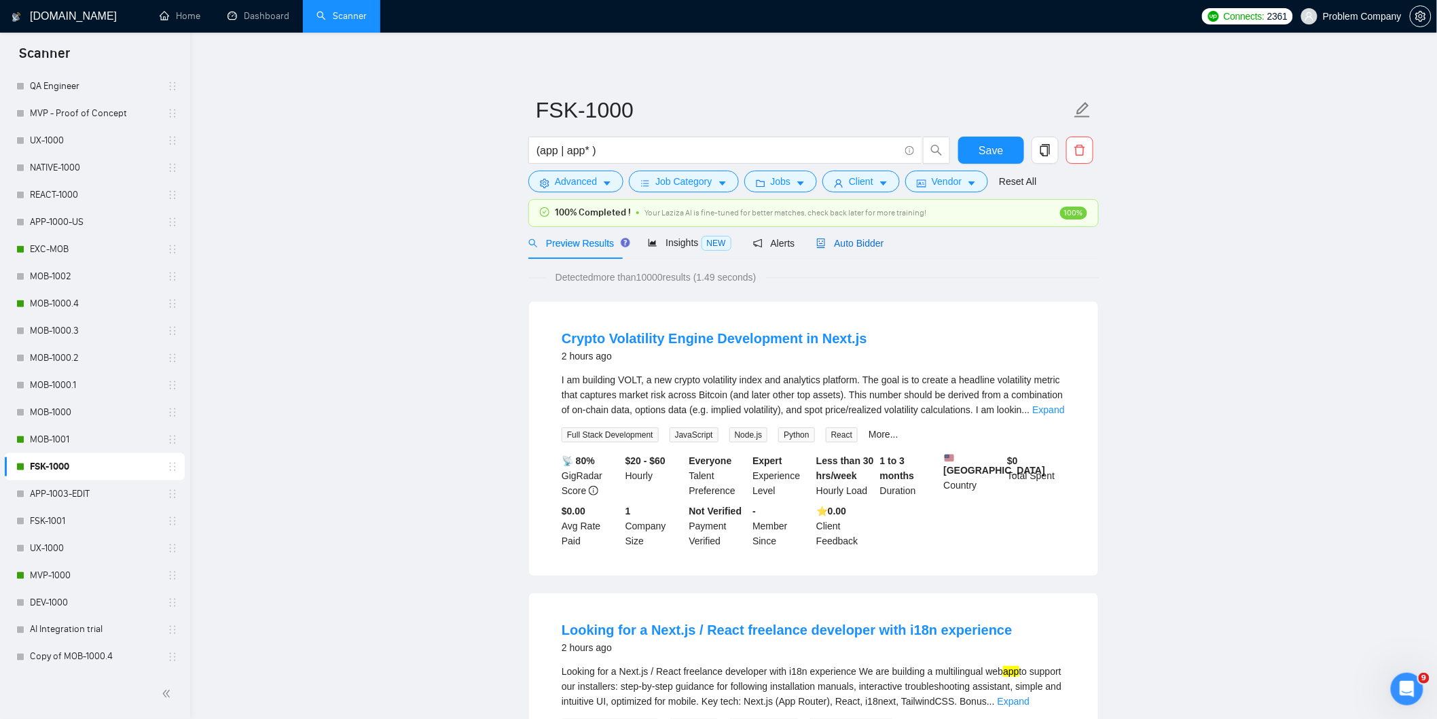
click at [861, 245] on span "Auto Bidder" at bounding box center [849, 243] width 67 height 11
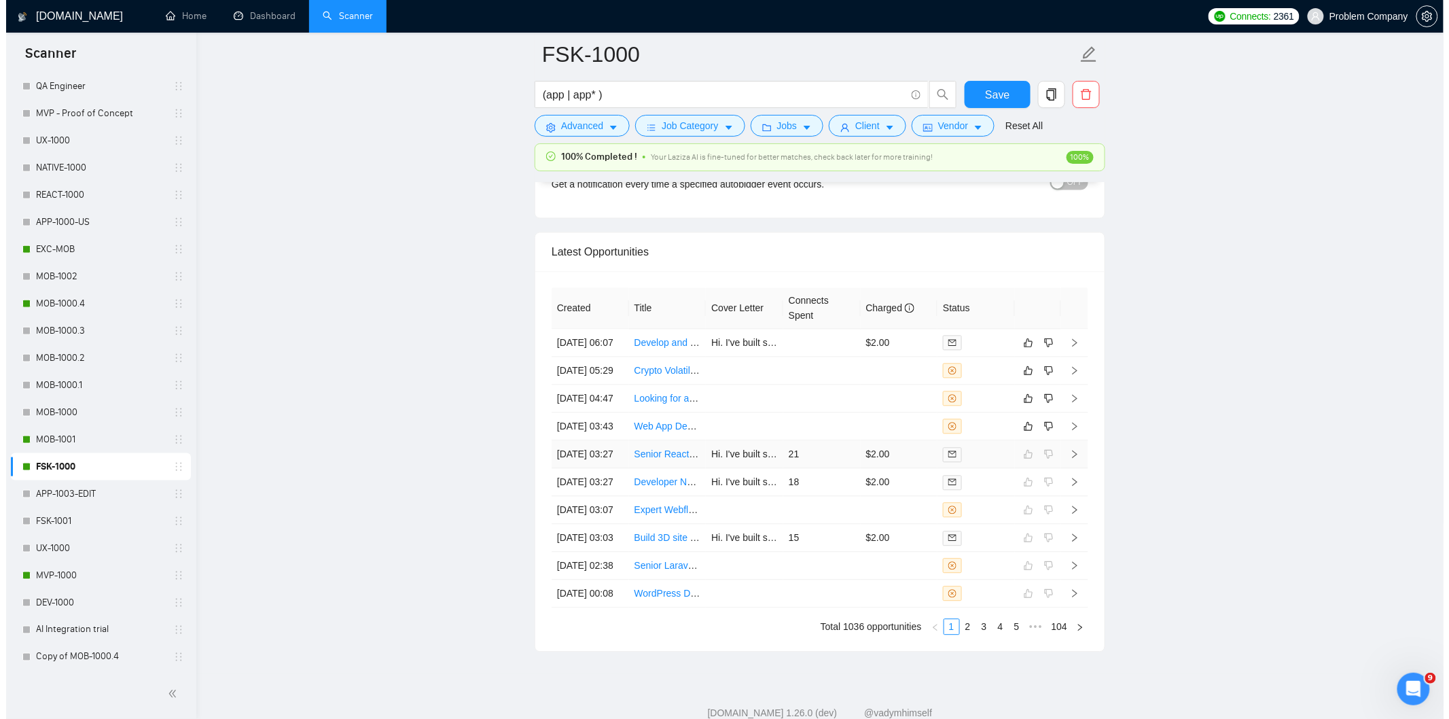
scroll to position [3275, 0]
click at [600, 439] on td "[DATE] 03:43" at bounding box center [583, 426] width 77 height 28
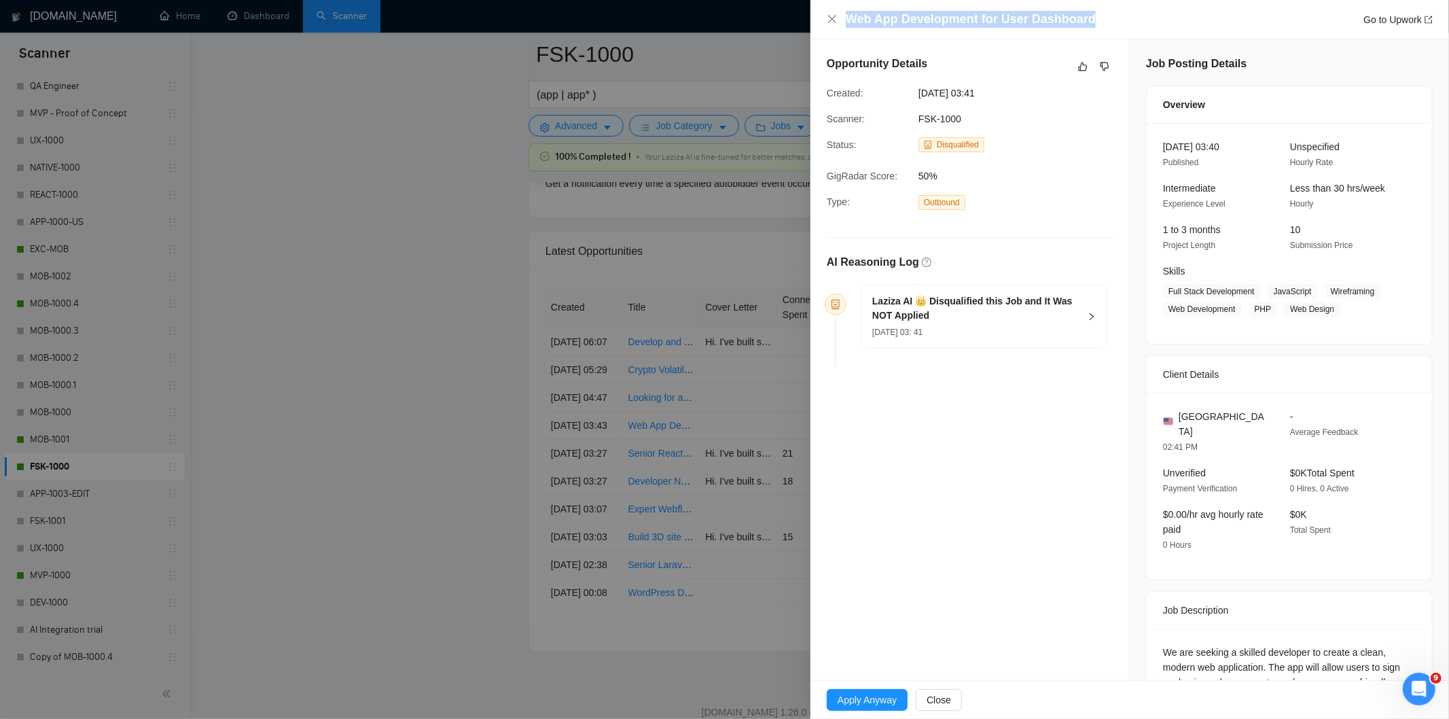
drag, startPoint x: 1097, startPoint y: 24, endPoint x: 847, endPoint y: 23, distance: 250.0
click at [847, 23] on div "Web App Development for User Dashboard Go to Upwork" at bounding box center [1139, 19] width 587 height 17
copy h4 "Web App Development for User Dashboard"
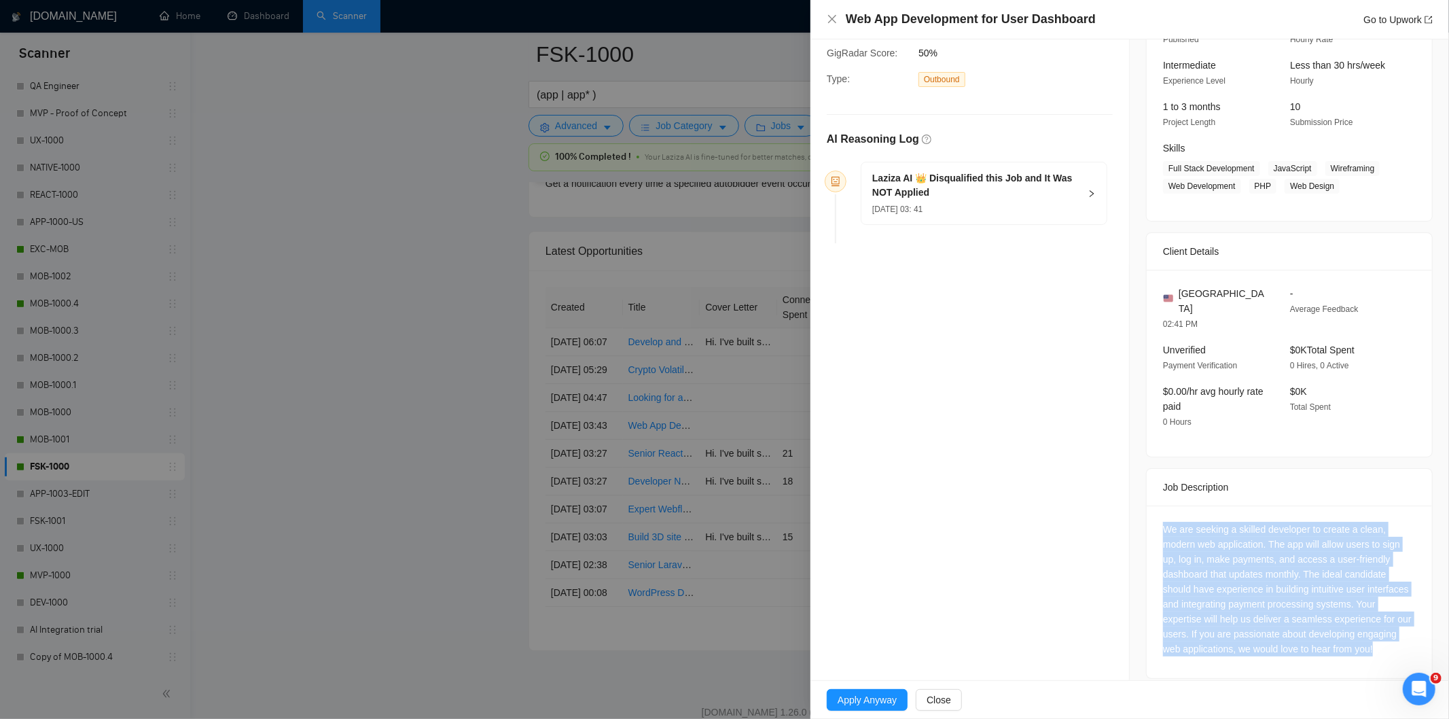
drag, startPoint x: 1384, startPoint y: 641, endPoint x: 1153, endPoint y: 518, distance: 261.0
click at [1153, 518] on div "We are seeking a skilled developer to create a clean, modern web application. T…" at bounding box center [1289, 591] width 285 height 173
copy div "We are seeking a skilled developer to create a clean, modern web application. T…"
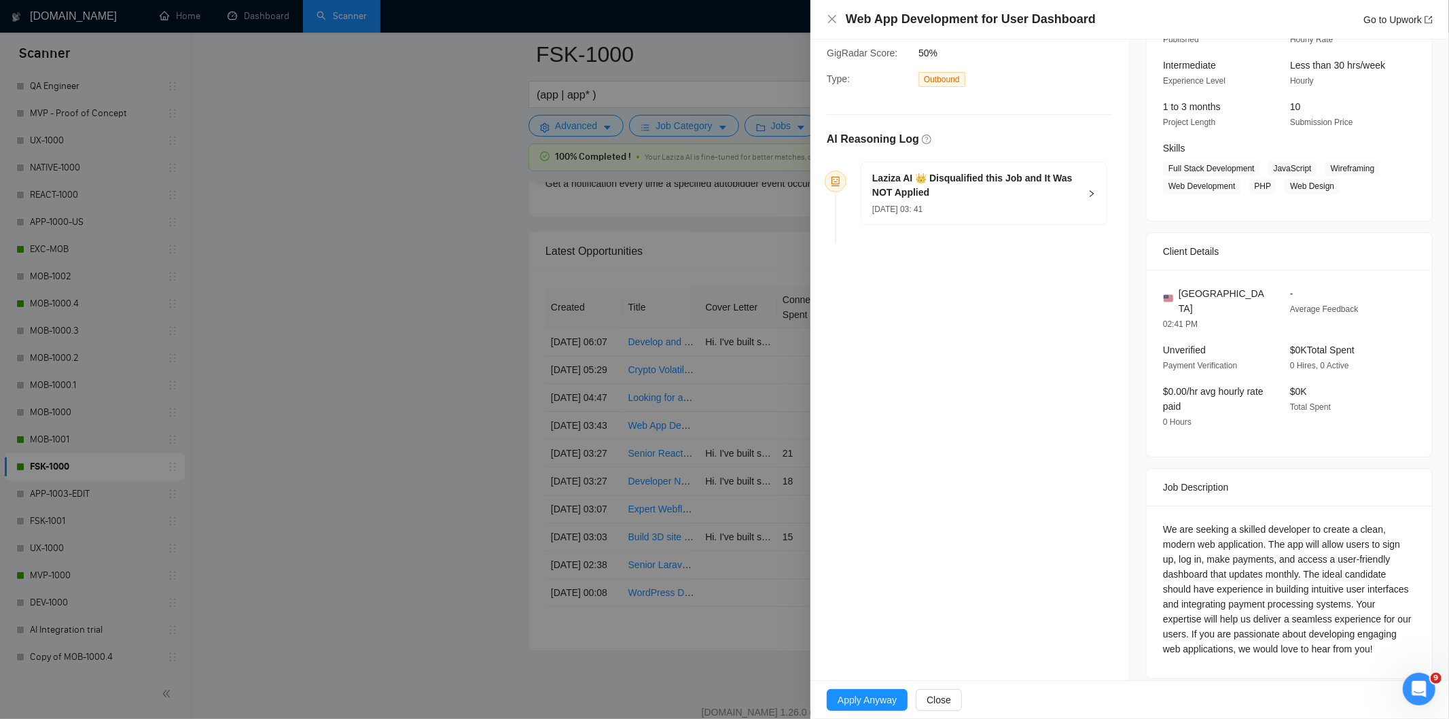
click at [1053, 195] on h5 "Laziza AI 👑 Disqualified this Job and It Was NOT Applied" at bounding box center [975, 185] width 207 height 29
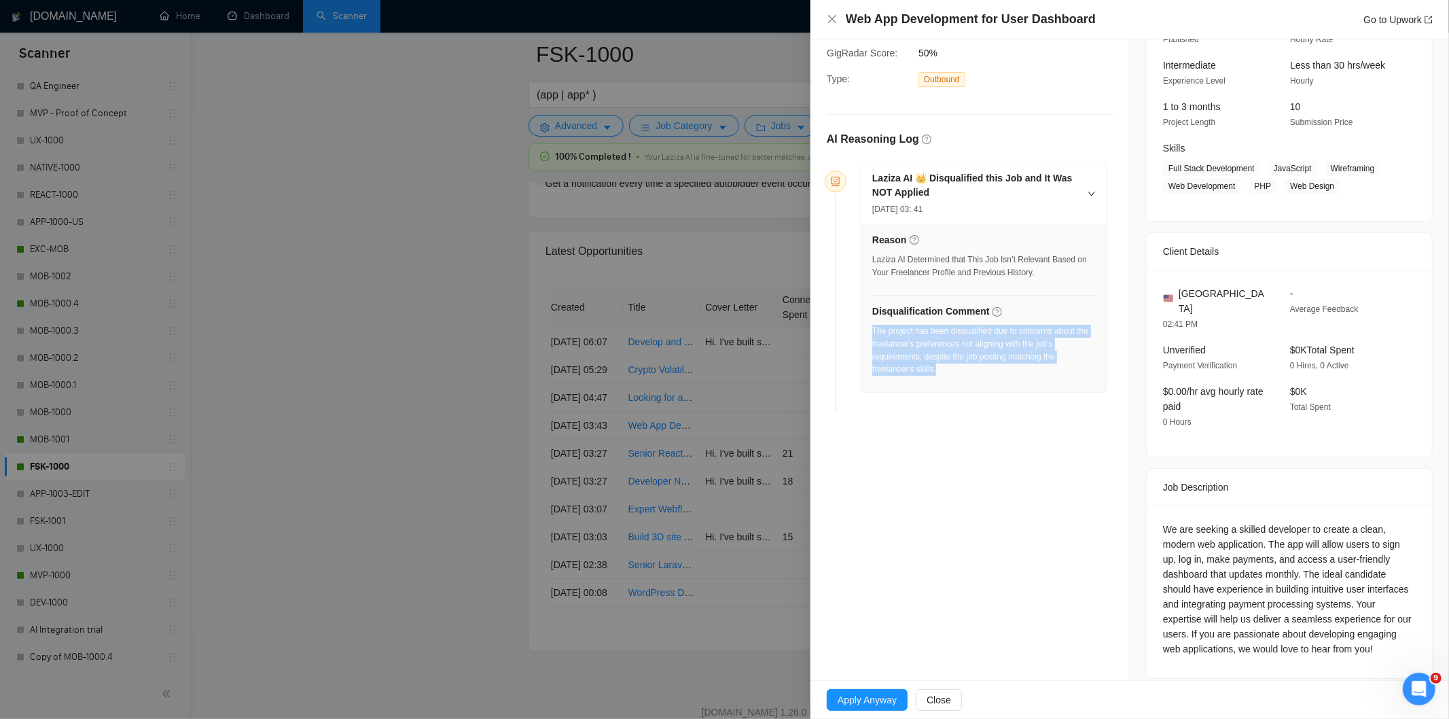
drag, startPoint x: 987, startPoint y: 374, endPoint x: 872, endPoint y: 334, distance: 121.4
click at [872, 334] on div "The project has been disqualified due to concerns about the freelancer's prefer…" at bounding box center [983, 350] width 223 height 51
copy div "The project has been disqualified due to concerns about the freelancer's prefer…"
click at [831, 19] on icon "close" at bounding box center [832, 19] width 8 height 8
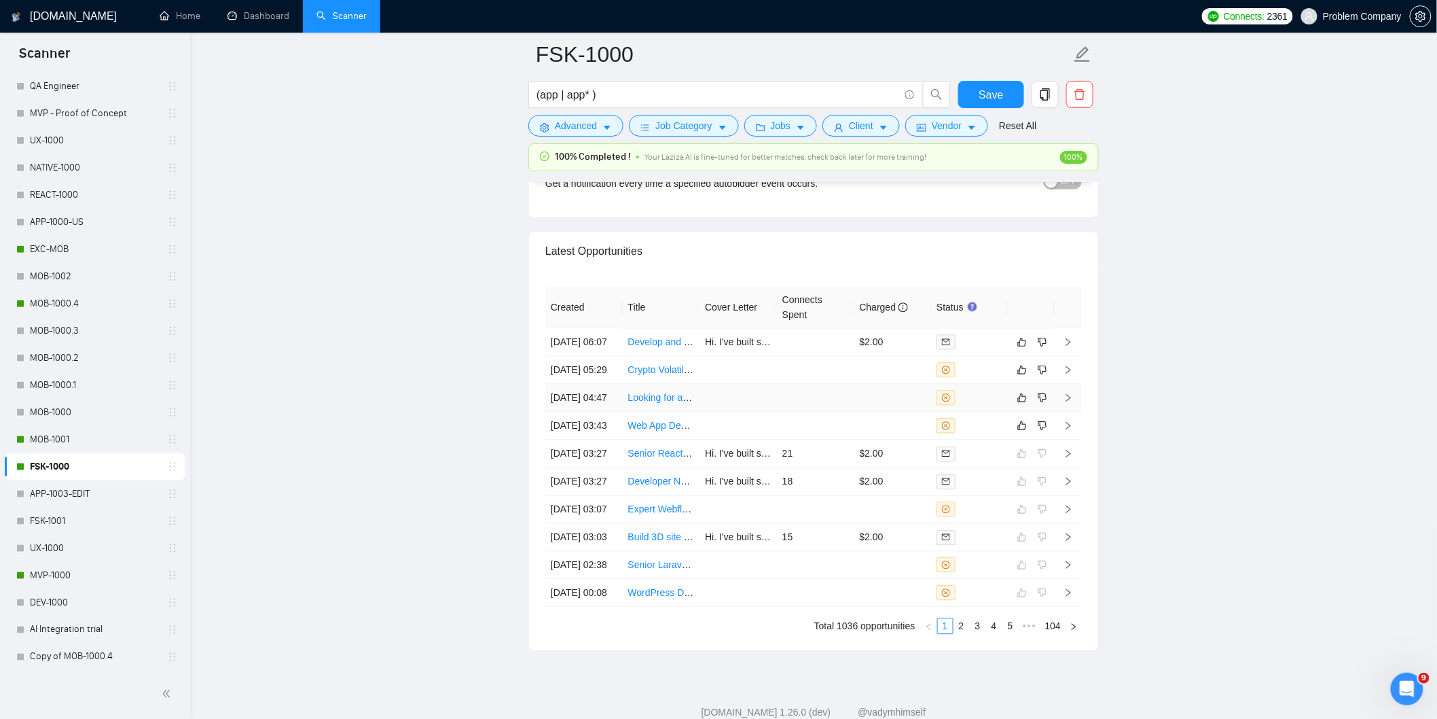
click at [596, 412] on td "[DATE] 04:47" at bounding box center [583, 398] width 77 height 28
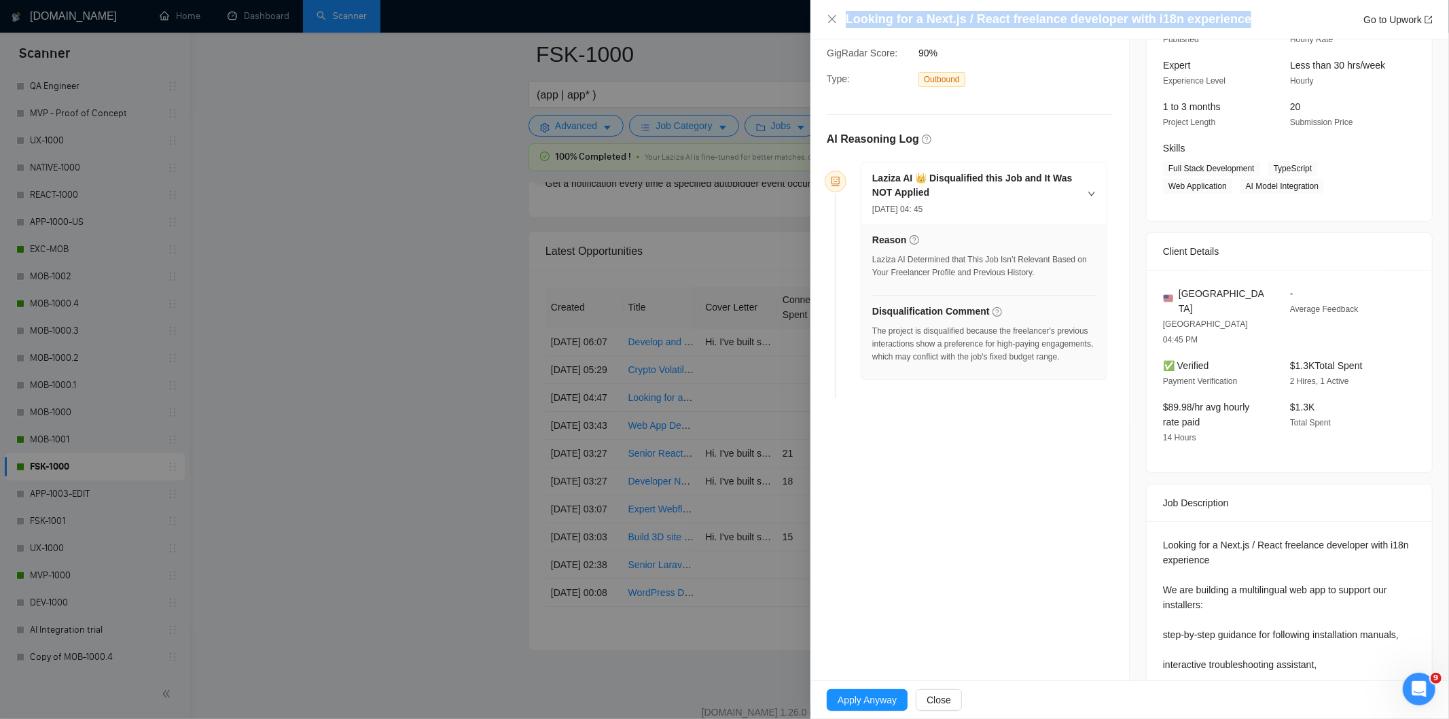
drag, startPoint x: 1248, startPoint y: 15, endPoint x: 823, endPoint y: 18, distance: 425.2
click at [823, 18] on div "Looking for a Next.js / React freelance developer with i18n experience Go to Up…" at bounding box center [1129, 19] width 638 height 39
copy h4 "Looking for a Next.js / React freelance developer with i18n experience"
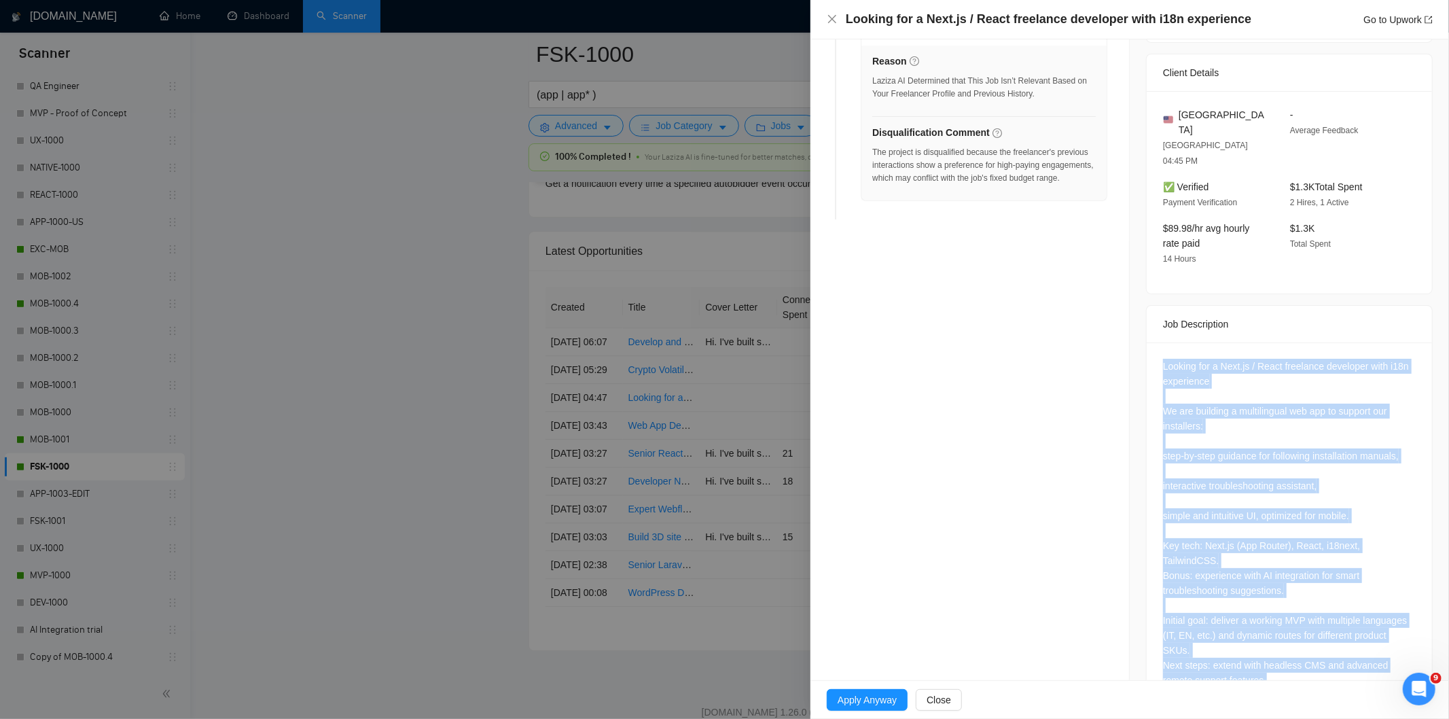
drag, startPoint x: 1151, startPoint y: 327, endPoint x: 1285, endPoint y: 630, distance: 330.8
click at [1285, 630] on div "Looking for a Next.js / React freelance developer with i18n experience We are b…" at bounding box center [1289, 525] width 285 height 367
copy div "Looking for a Next.js / React freelance developer with i18n experience We are b…"
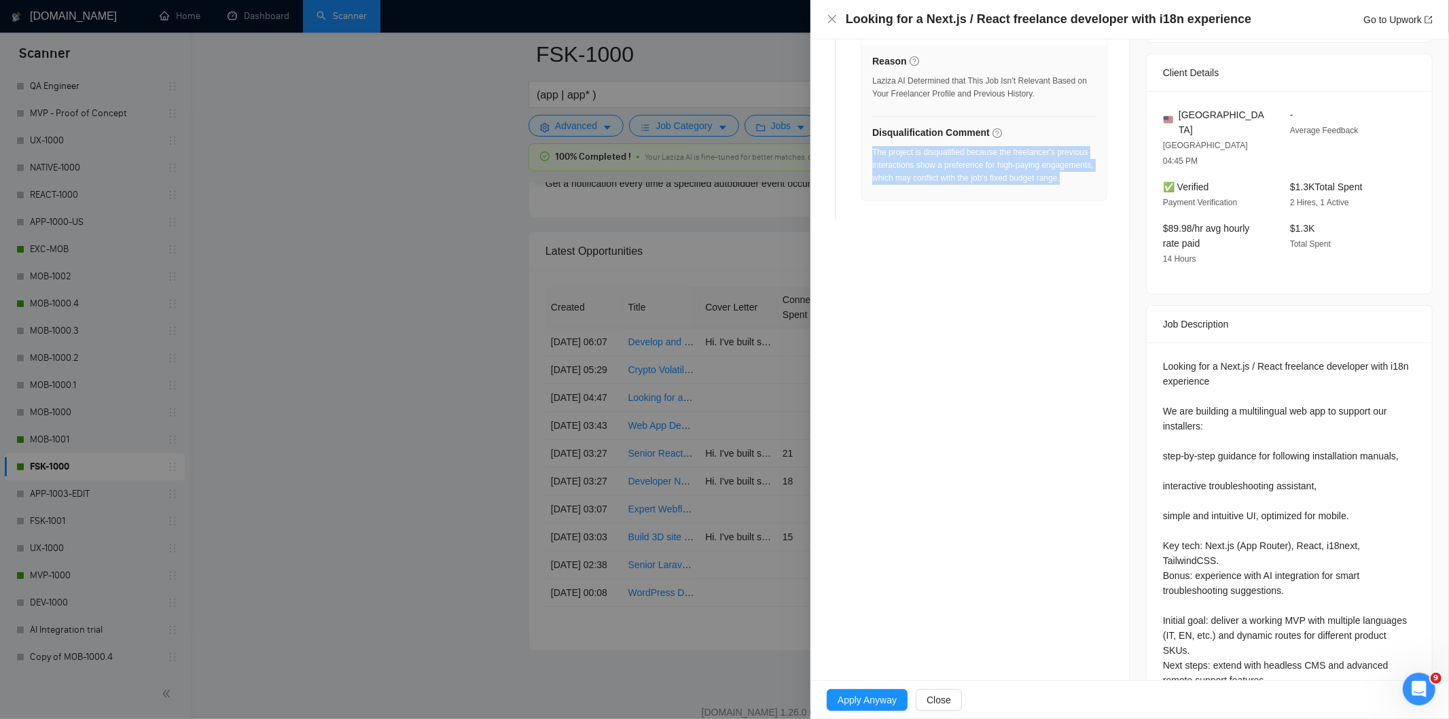
drag, startPoint x: 944, startPoint y: 204, endPoint x: 872, endPoint y: 156, distance: 86.3
click at [872, 156] on div "The project is disqualified because the freelancer's previous interactions show…" at bounding box center [983, 169] width 223 height 47
copy div "The project is disqualified because the freelancer's previous interactions show…"
click at [833, 19] on icon "close" at bounding box center [832, 19] width 11 height 11
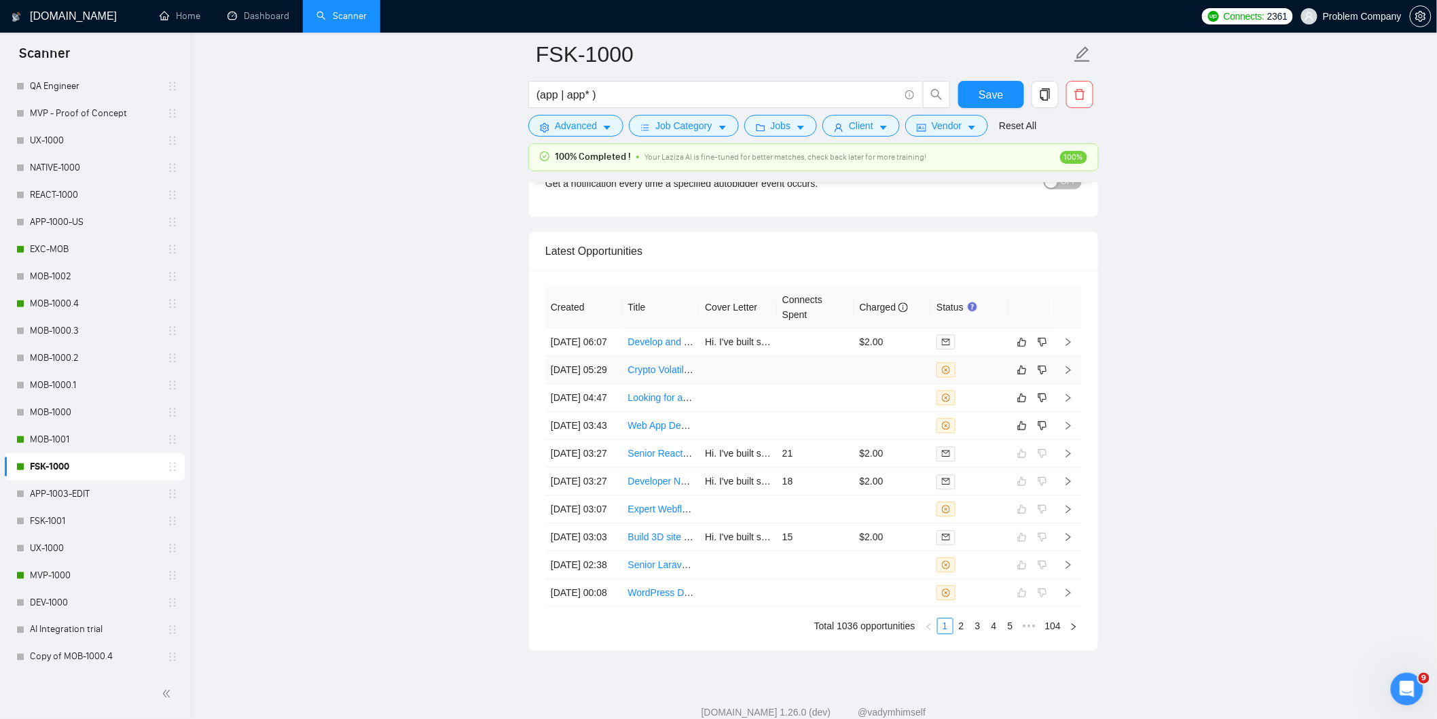
click at [608, 384] on td "[DATE] 05:29" at bounding box center [583, 370] width 77 height 28
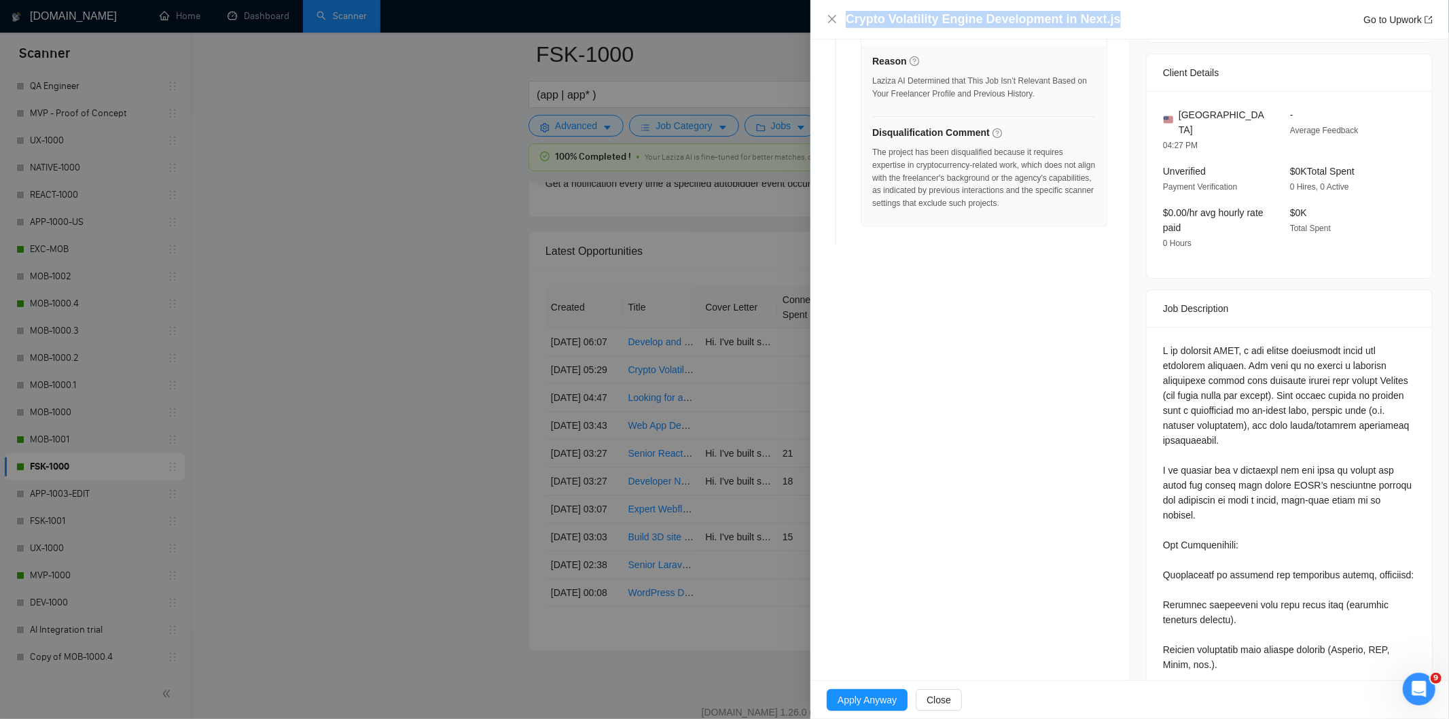
drag, startPoint x: 1134, startPoint y: 28, endPoint x: 845, endPoint y: 22, distance: 289.4
click at [846, 22] on div "Crypto Volatility Engine Development in Next.js Go to Upwork" at bounding box center [1139, 19] width 587 height 17
copy h4 "Crypto Volatility Engine Development in Next.js"
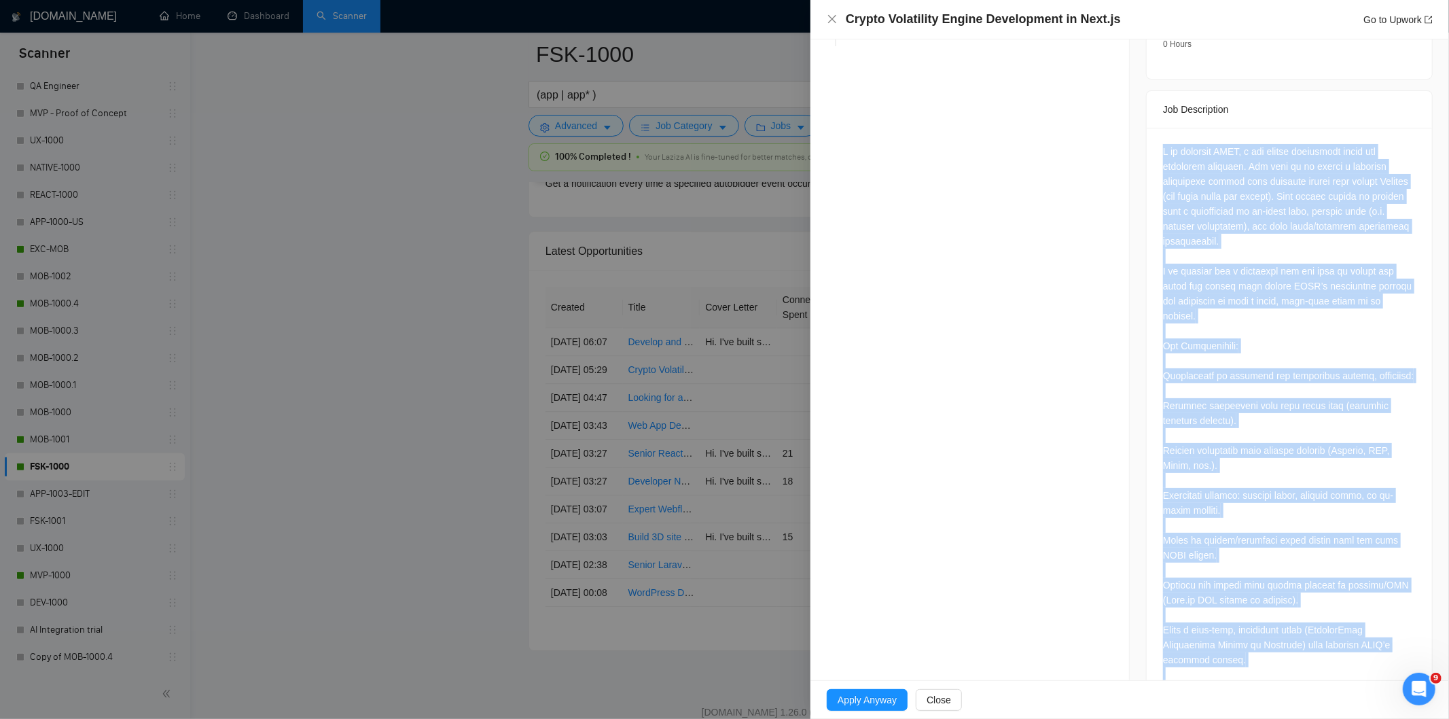
scroll to position [1273, 0]
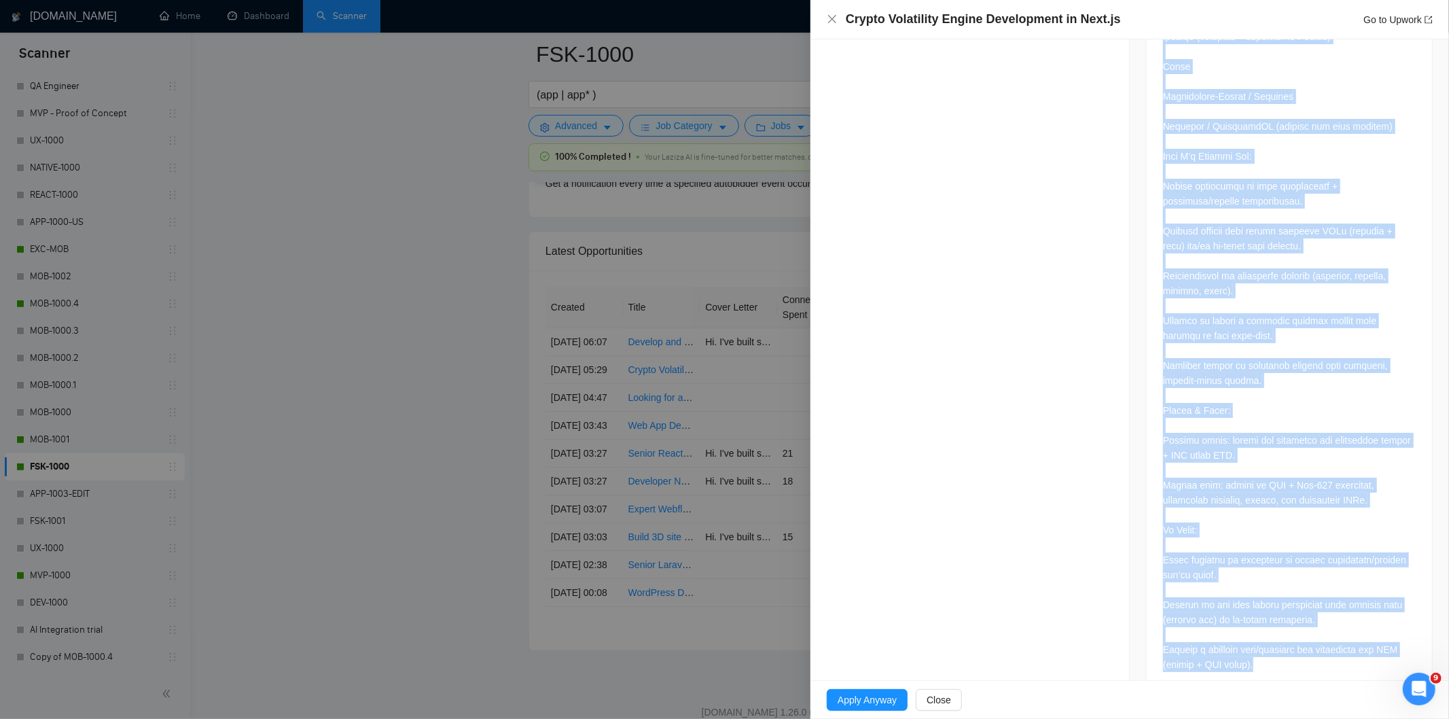
drag, startPoint x: 1151, startPoint y: 333, endPoint x: 1268, endPoint y: 673, distance: 359.4
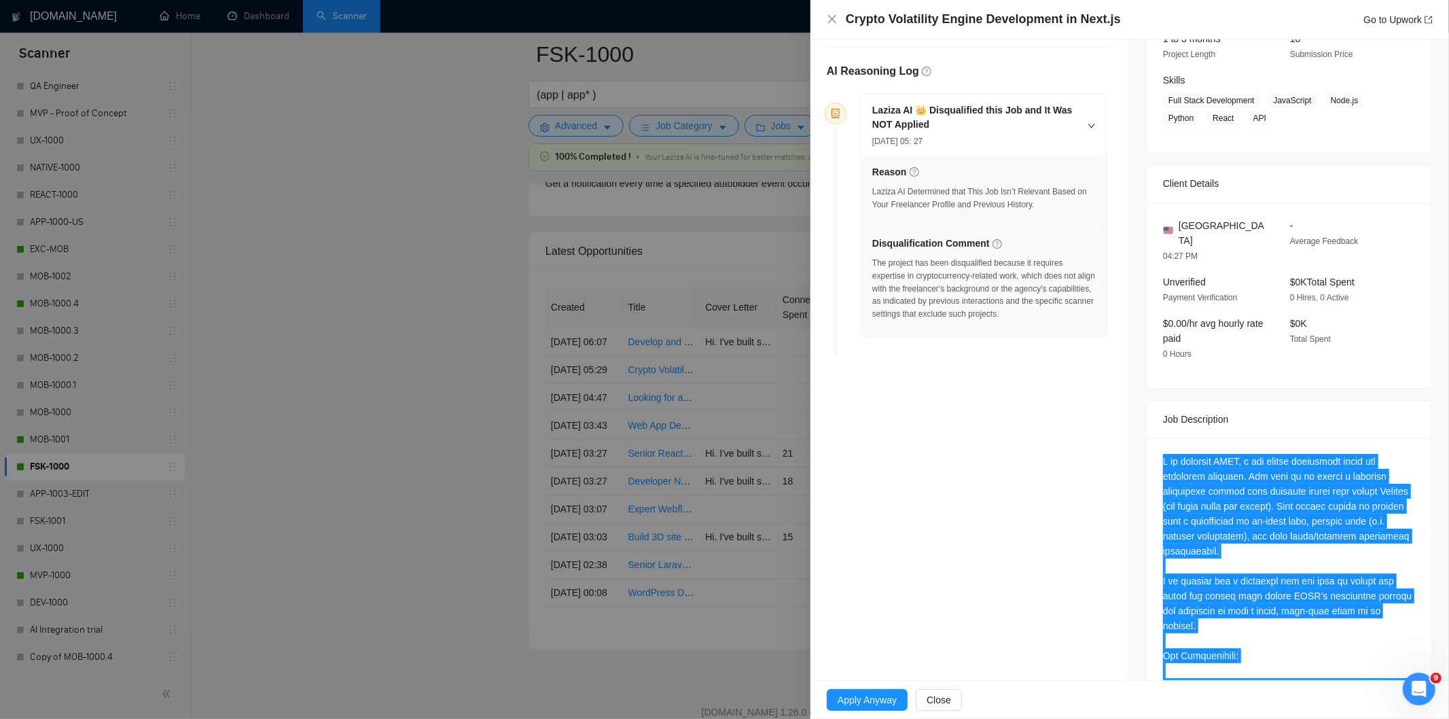
scroll to position [190, 0]
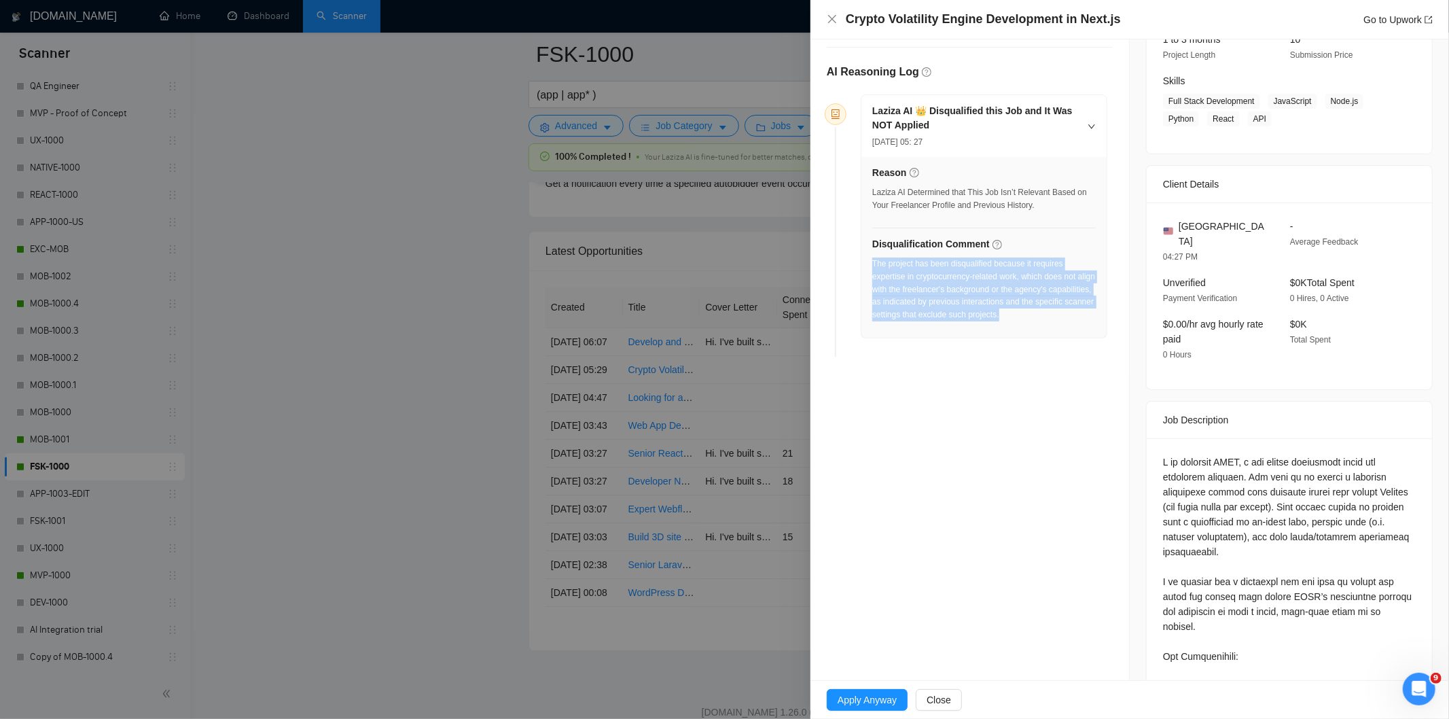
drag, startPoint x: 1068, startPoint y: 323, endPoint x: 872, endPoint y: 270, distance: 202.7
click at [872, 270] on div "The project has been disqualified because it requires expertise in cryptocurren…" at bounding box center [983, 293] width 223 height 72
click at [836, 20] on icon "close" at bounding box center [832, 19] width 11 height 11
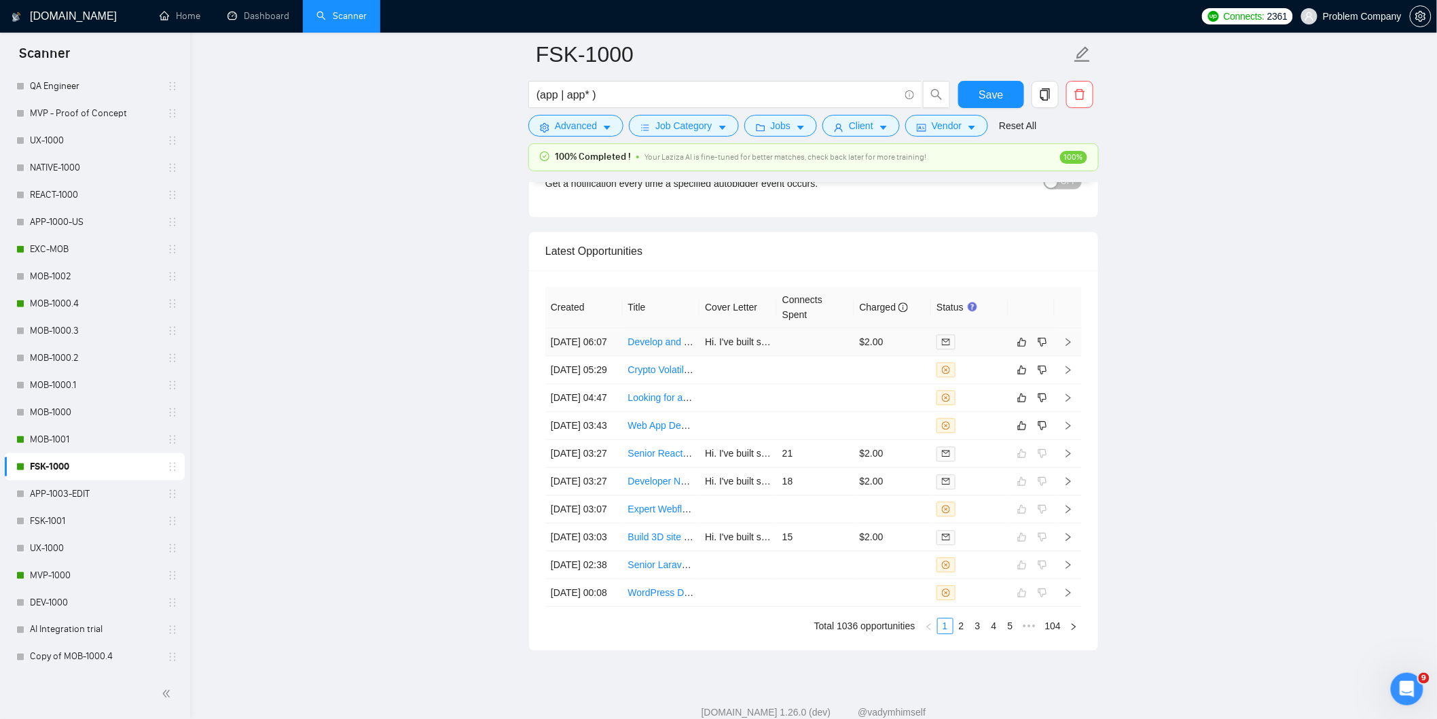
click at [601, 356] on td "[DATE] 06:07" at bounding box center [583, 342] width 77 height 28
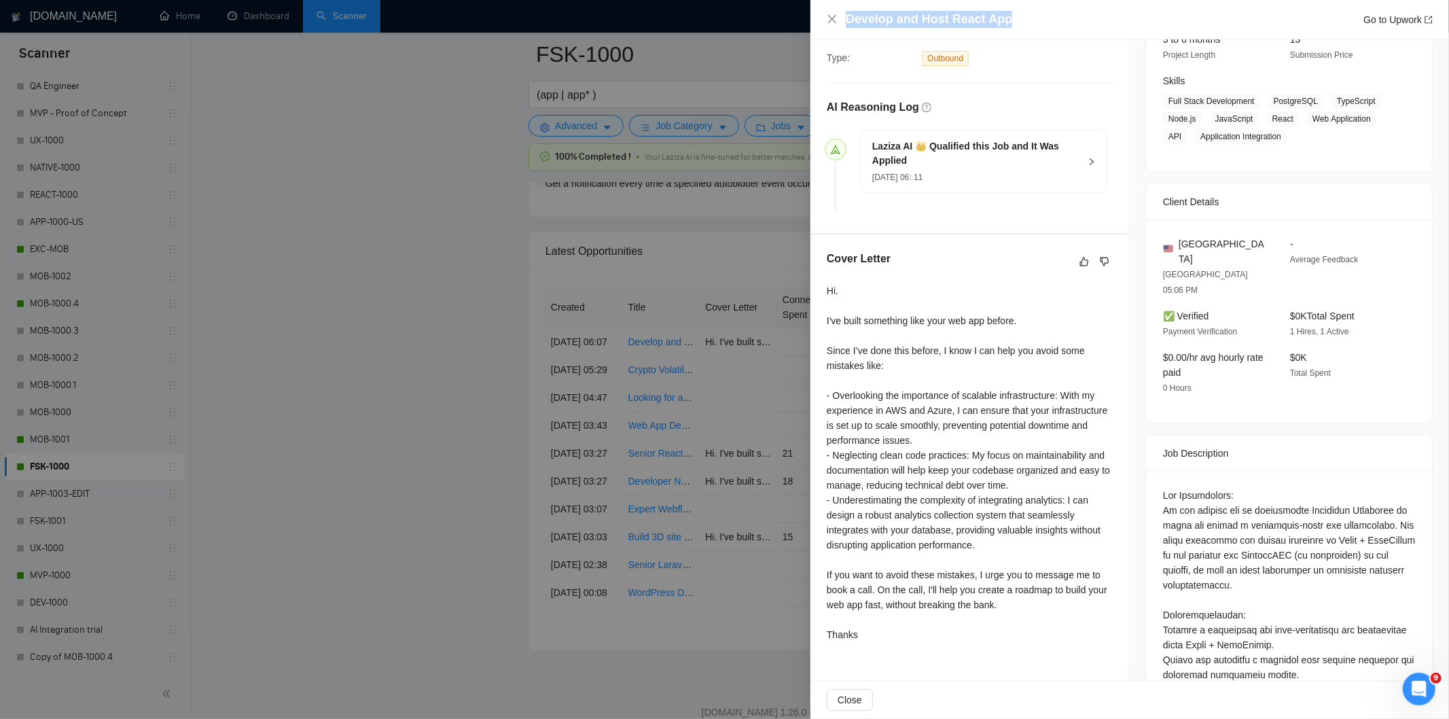
drag, startPoint x: 1024, startPoint y: 24, endPoint x: 848, endPoint y: 14, distance: 176.9
click at [848, 14] on div "Develop and Host React App Go to Upwork" at bounding box center [1139, 19] width 587 height 17
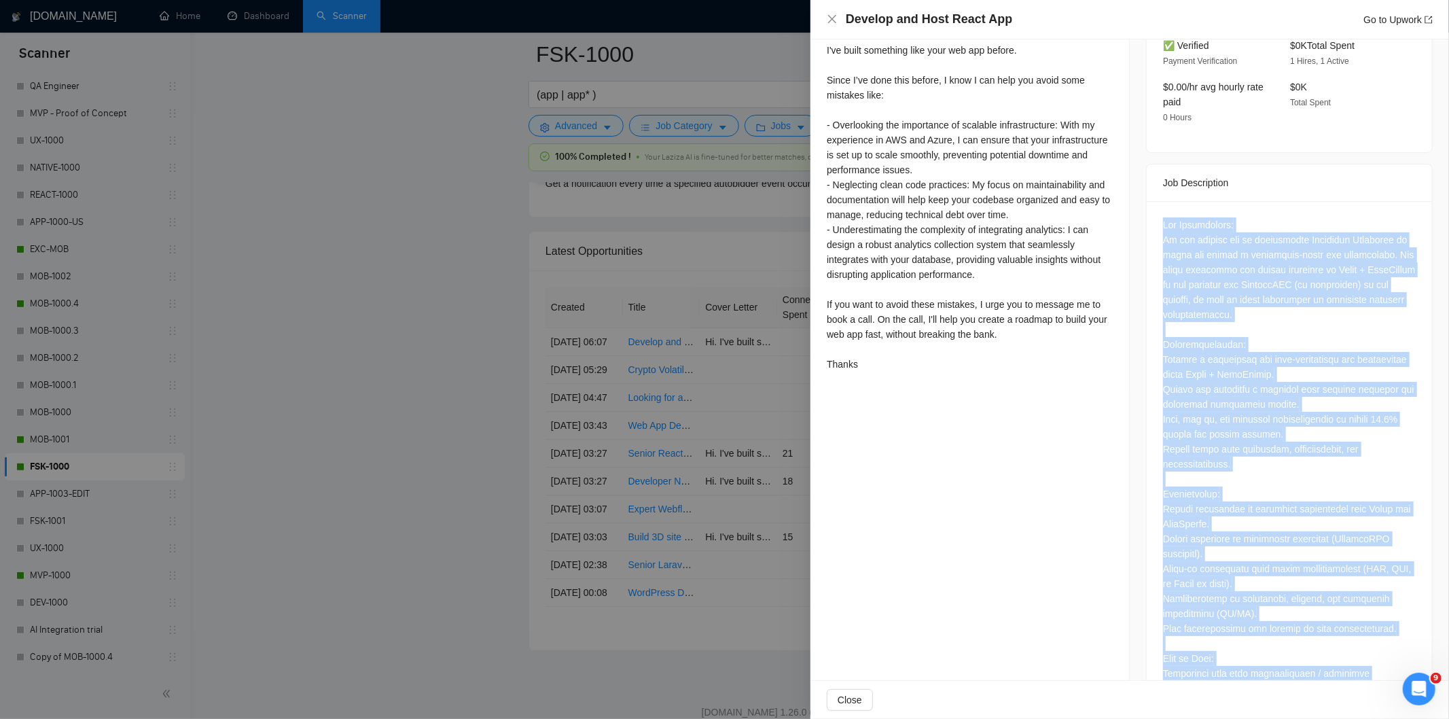
scroll to position [574, 0]
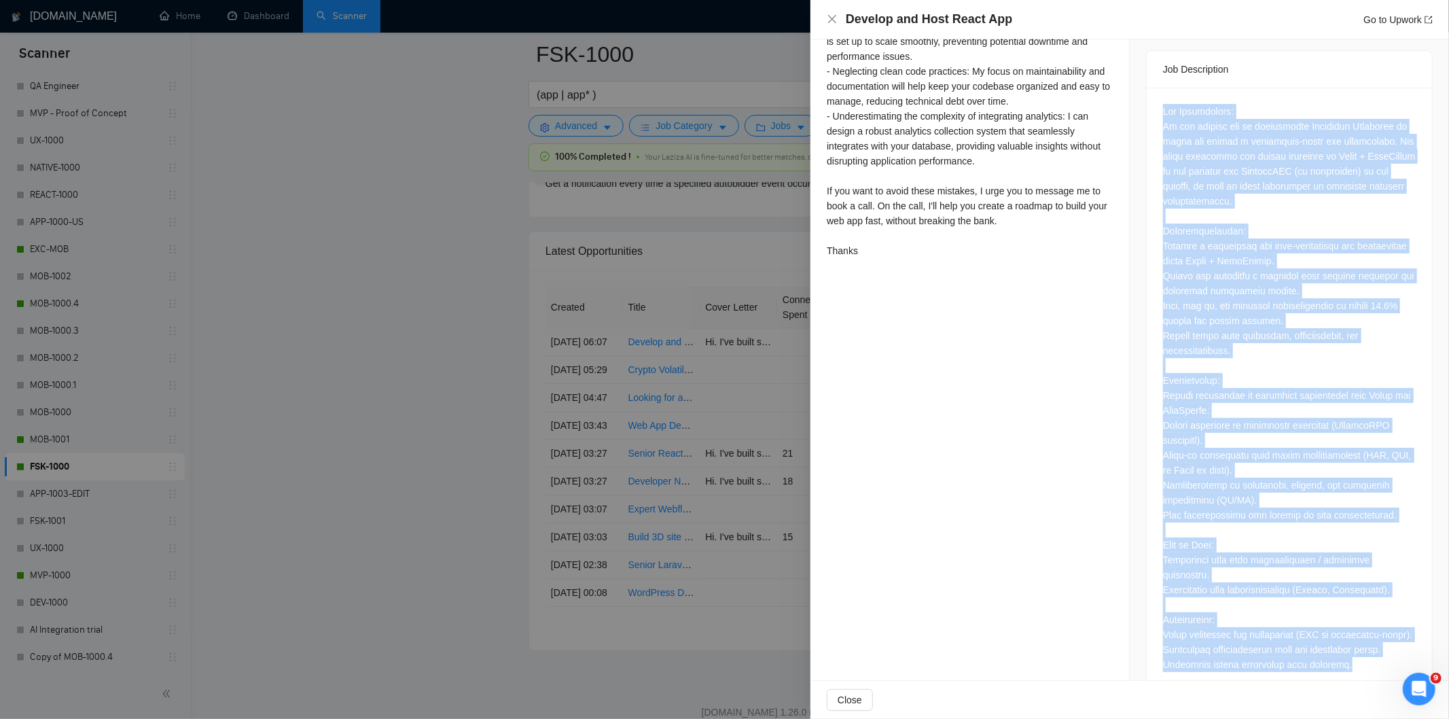
drag, startPoint x: 1157, startPoint y: 239, endPoint x: 1352, endPoint y: 635, distance: 441.4
click at [1352, 635] on div at bounding box center [1289, 388] width 253 height 568
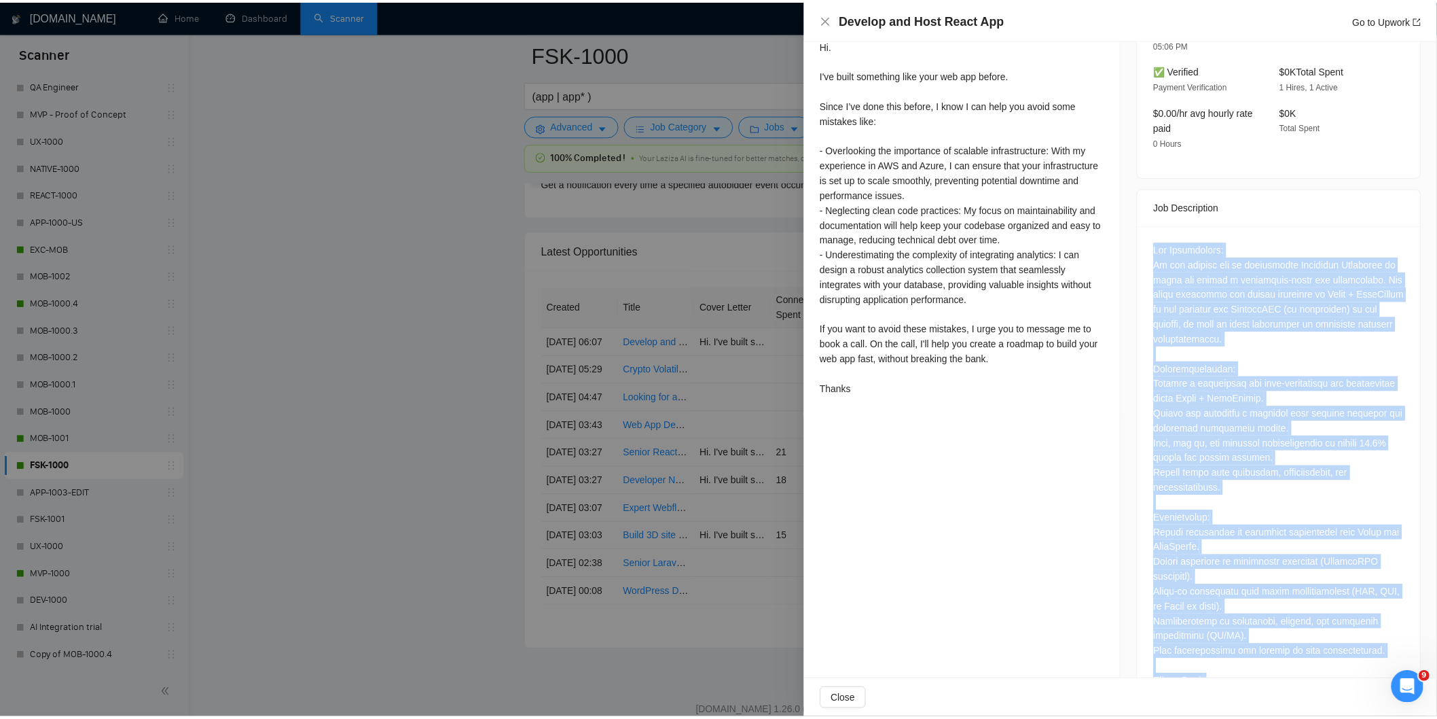
scroll to position [435, 0]
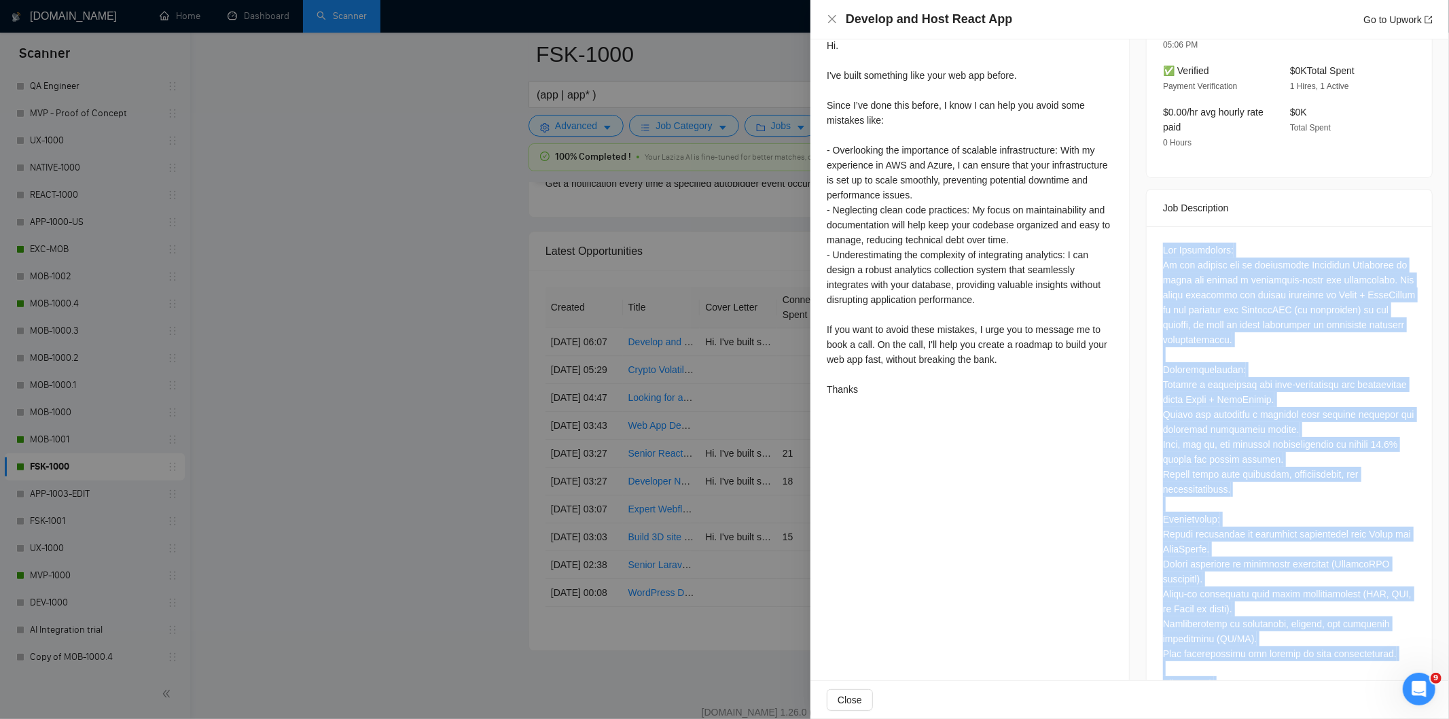
click at [1255, 242] on div at bounding box center [1289, 526] width 253 height 568
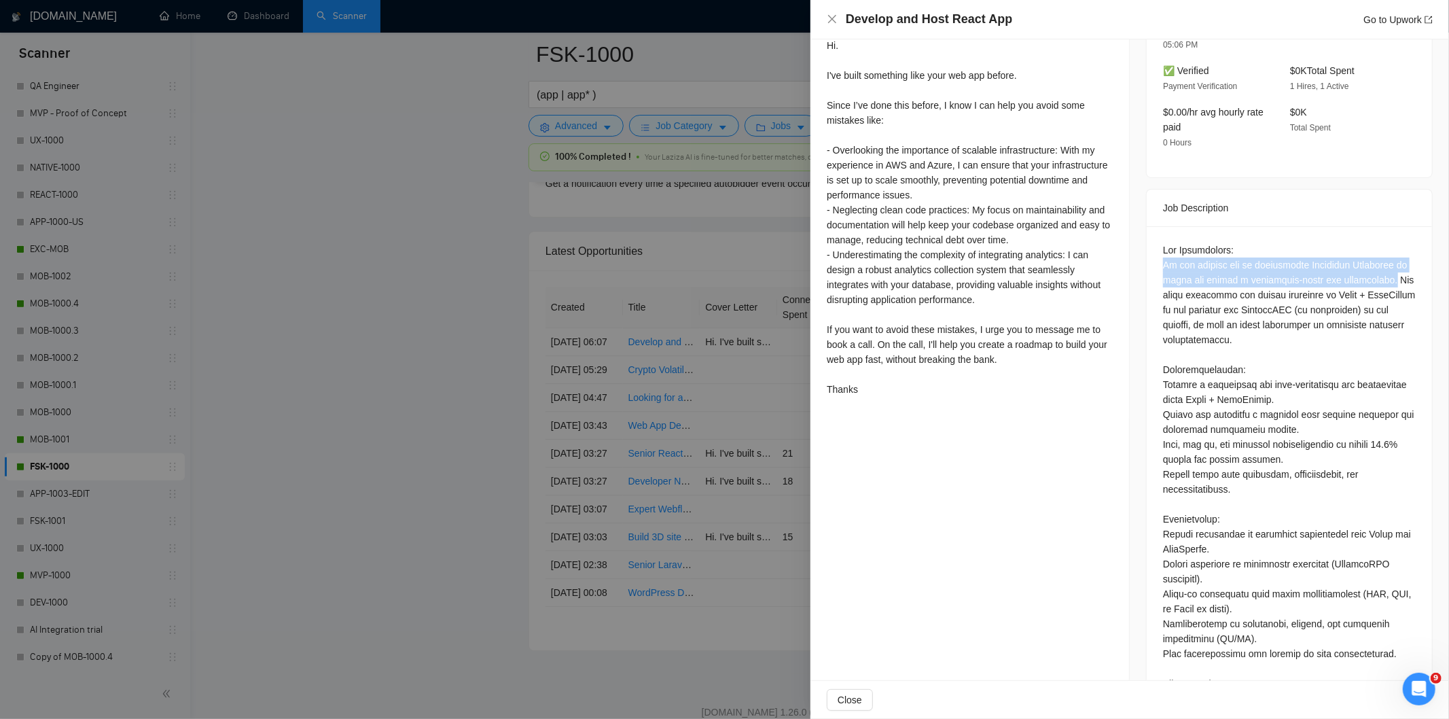
drag, startPoint x: 1384, startPoint y: 253, endPoint x: 1155, endPoint y: 238, distance: 229.4
click at [1155, 238] on div at bounding box center [1289, 529] width 285 height 606
click at [827, 16] on icon "close" at bounding box center [832, 19] width 11 height 11
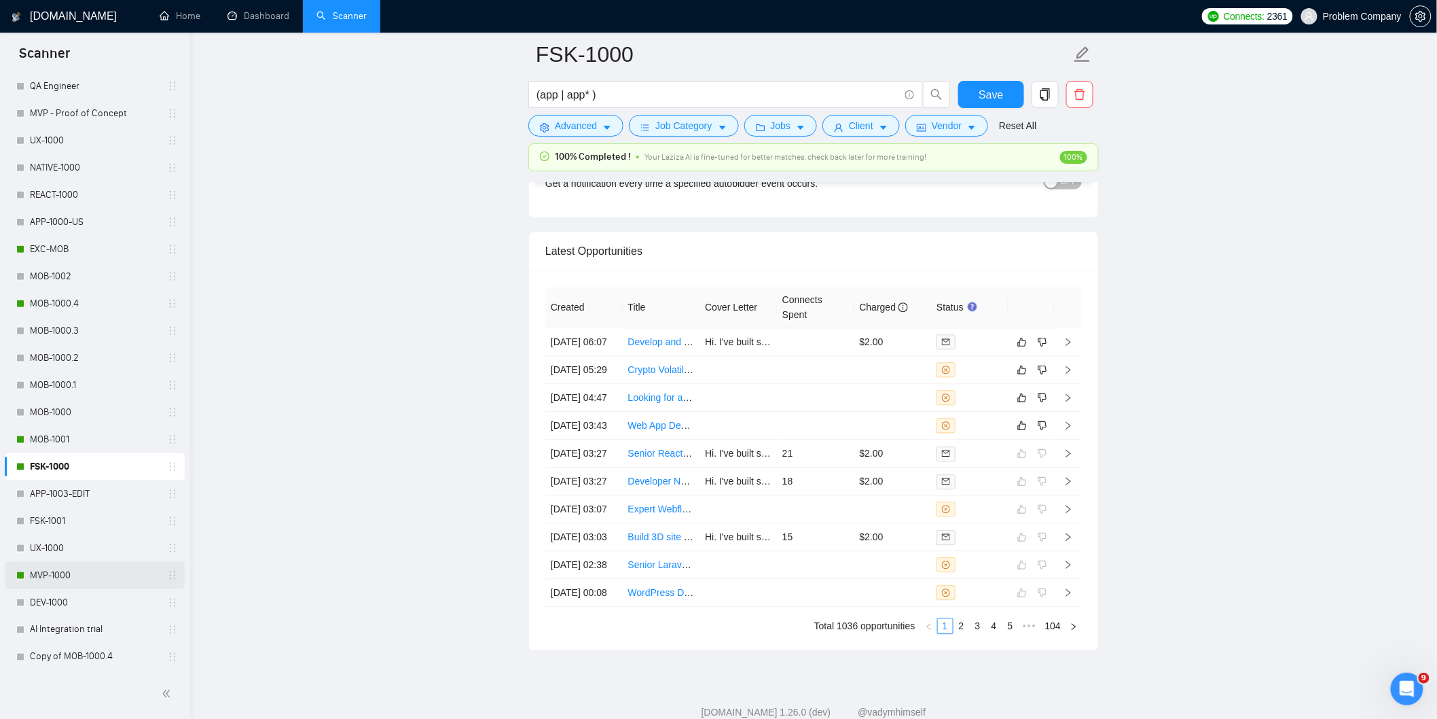
click at [68, 573] on link "MVP-1000" at bounding box center [94, 575] width 129 height 27
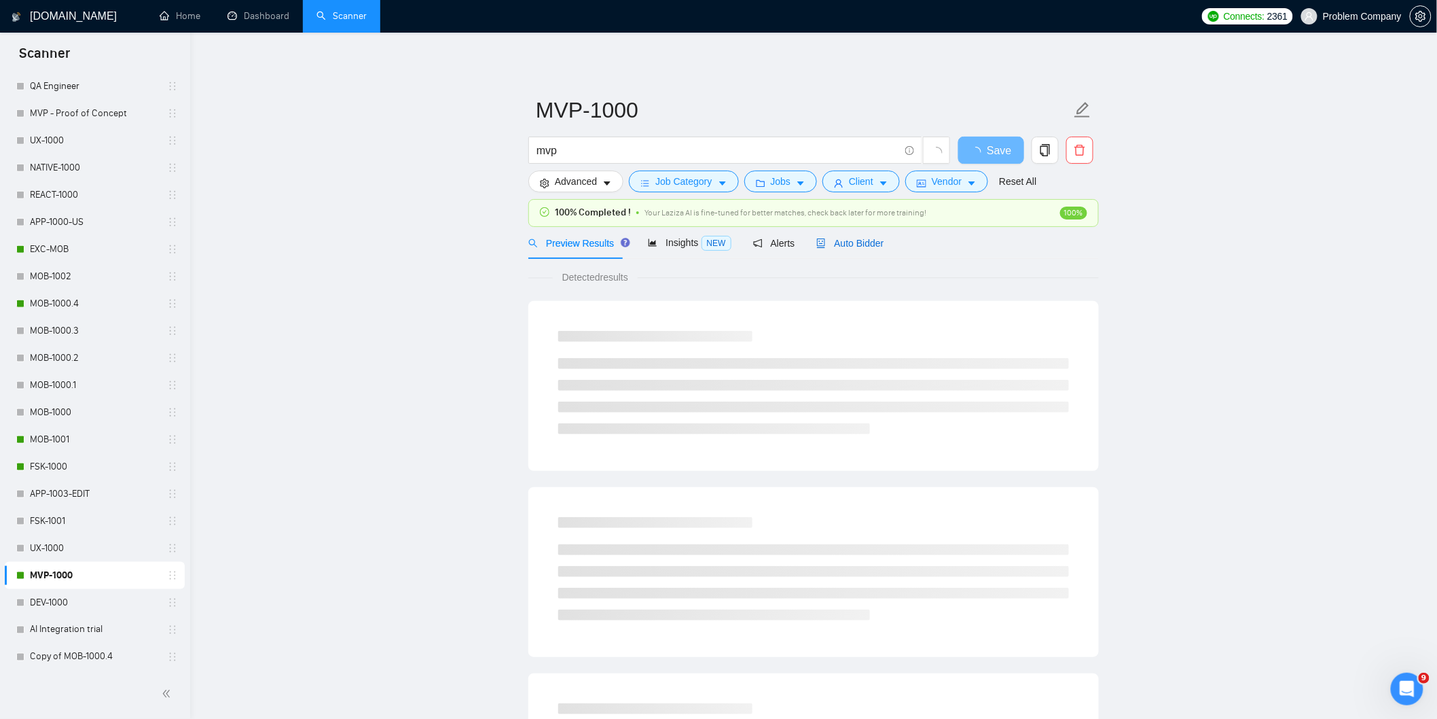
click at [870, 247] on span "Auto Bidder" at bounding box center [849, 243] width 67 height 11
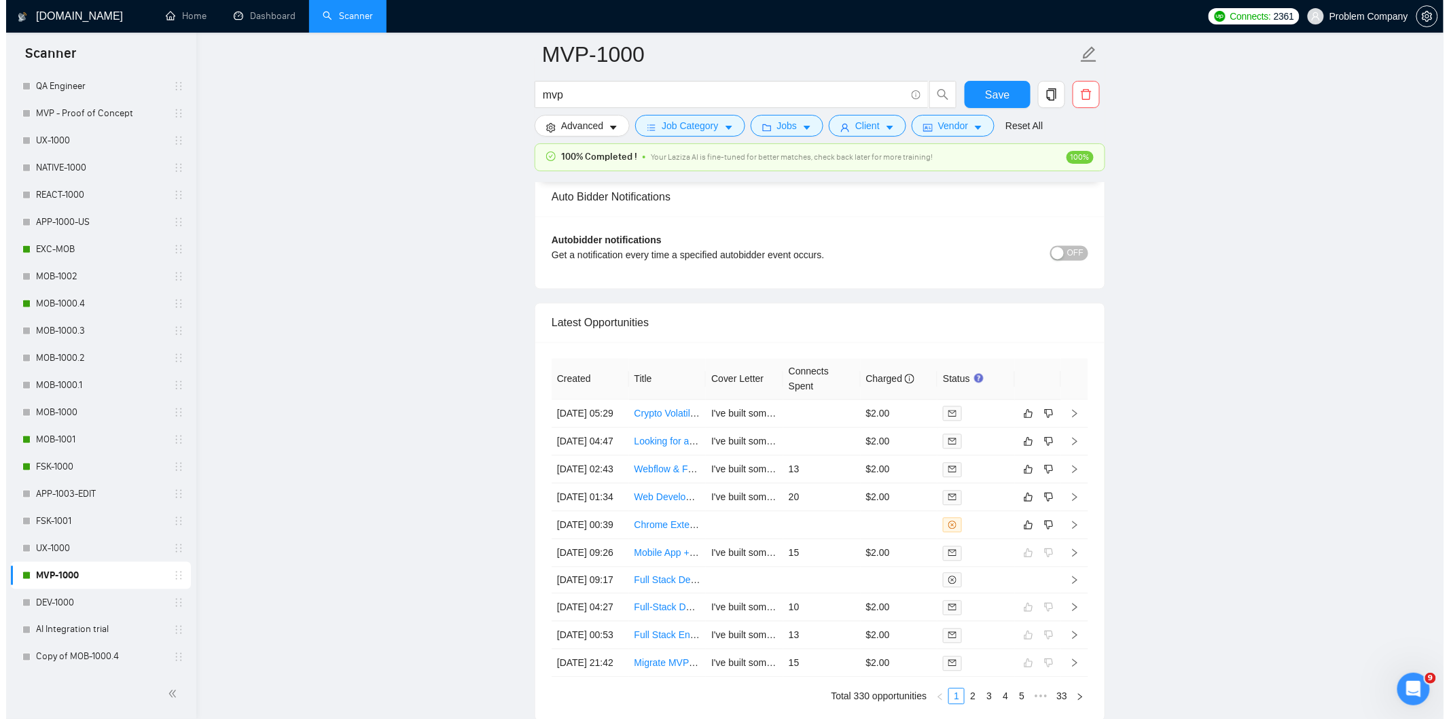
scroll to position [3186, 0]
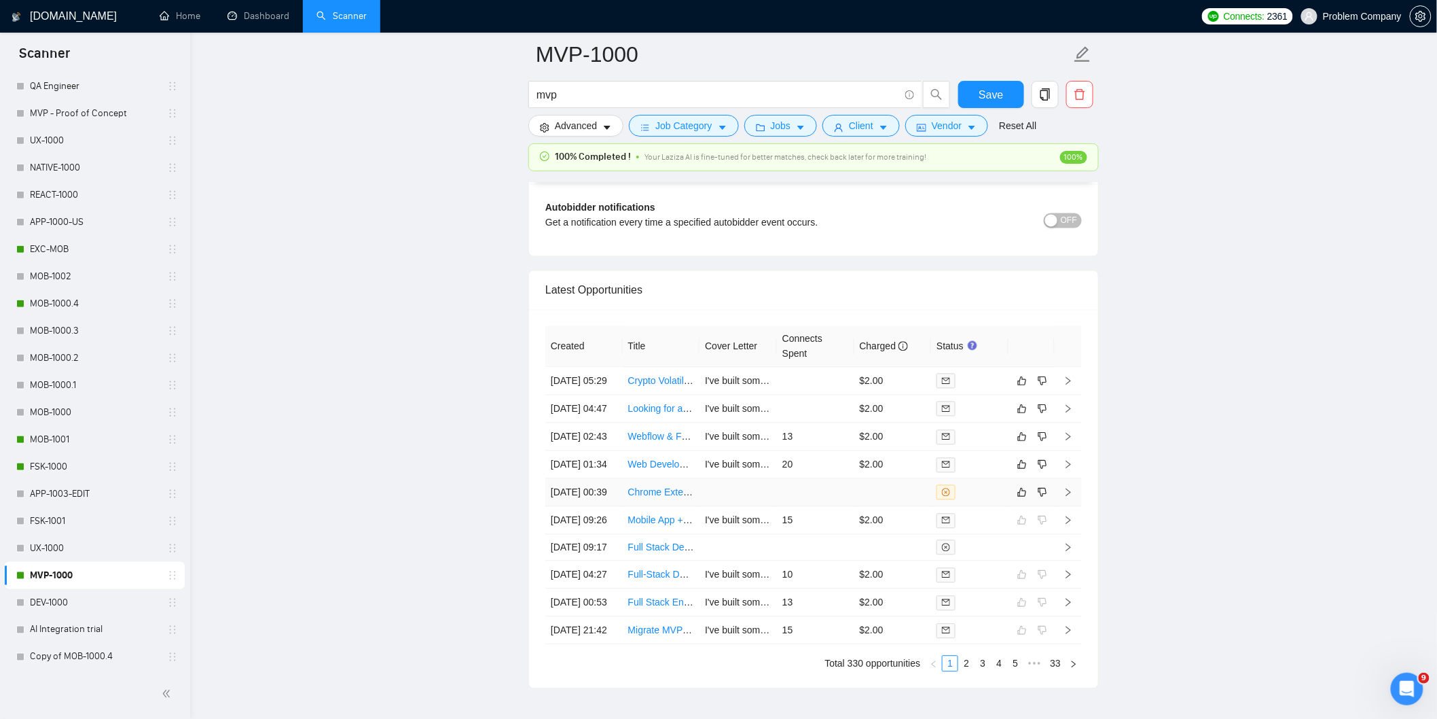
click at [609, 507] on td "[DATE] 00:39" at bounding box center [583, 493] width 77 height 28
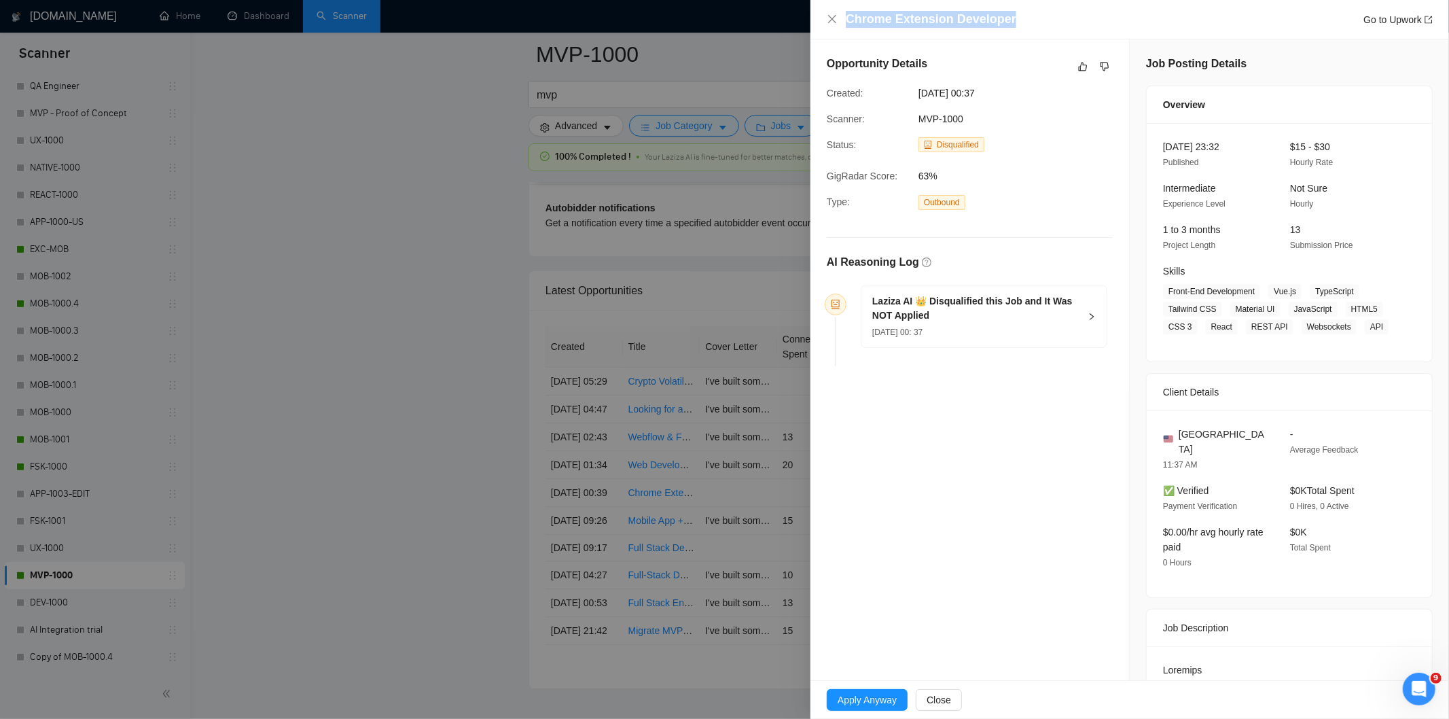
drag, startPoint x: 1016, startPoint y: 14, endPoint x: 823, endPoint y: 26, distance: 193.9
click at [823, 26] on div "Chrome Extension Developer Go to Upwork" at bounding box center [1129, 19] width 638 height 39
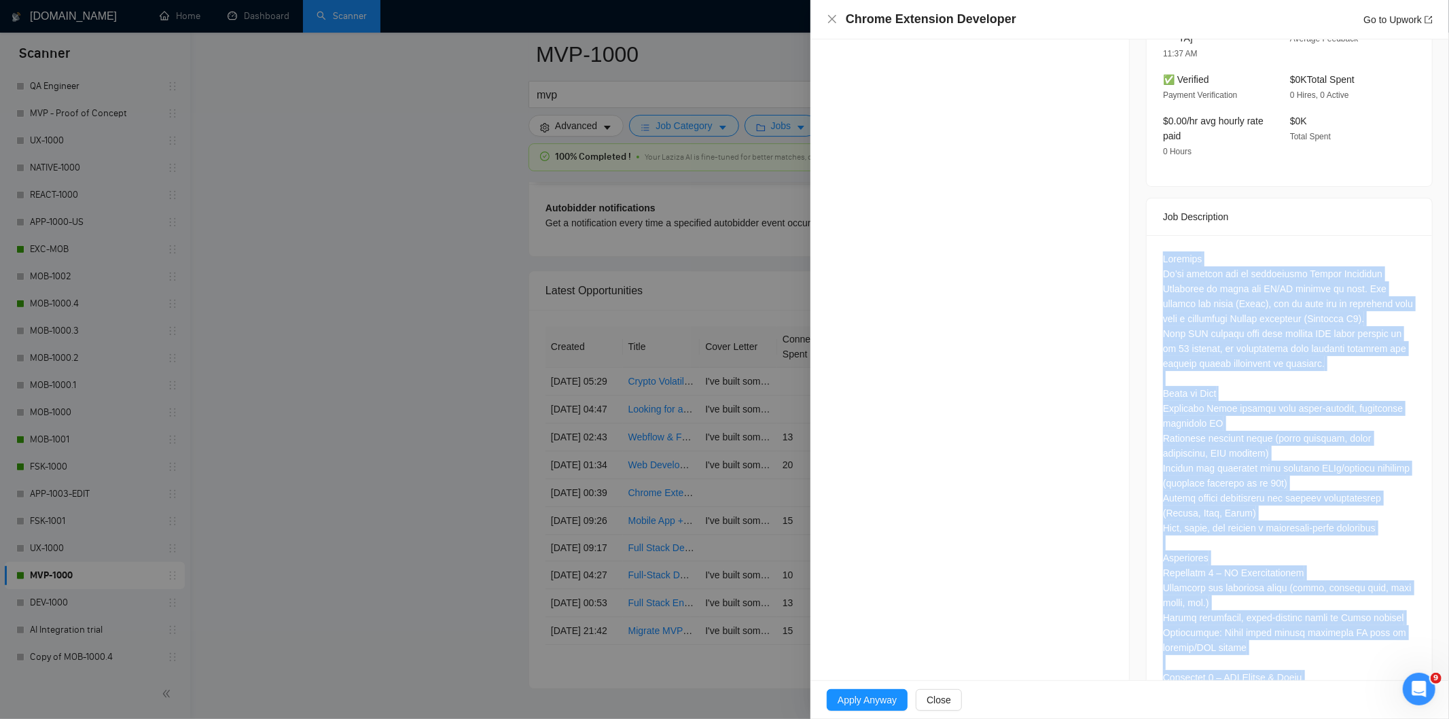
scroll to position [1022, 0]
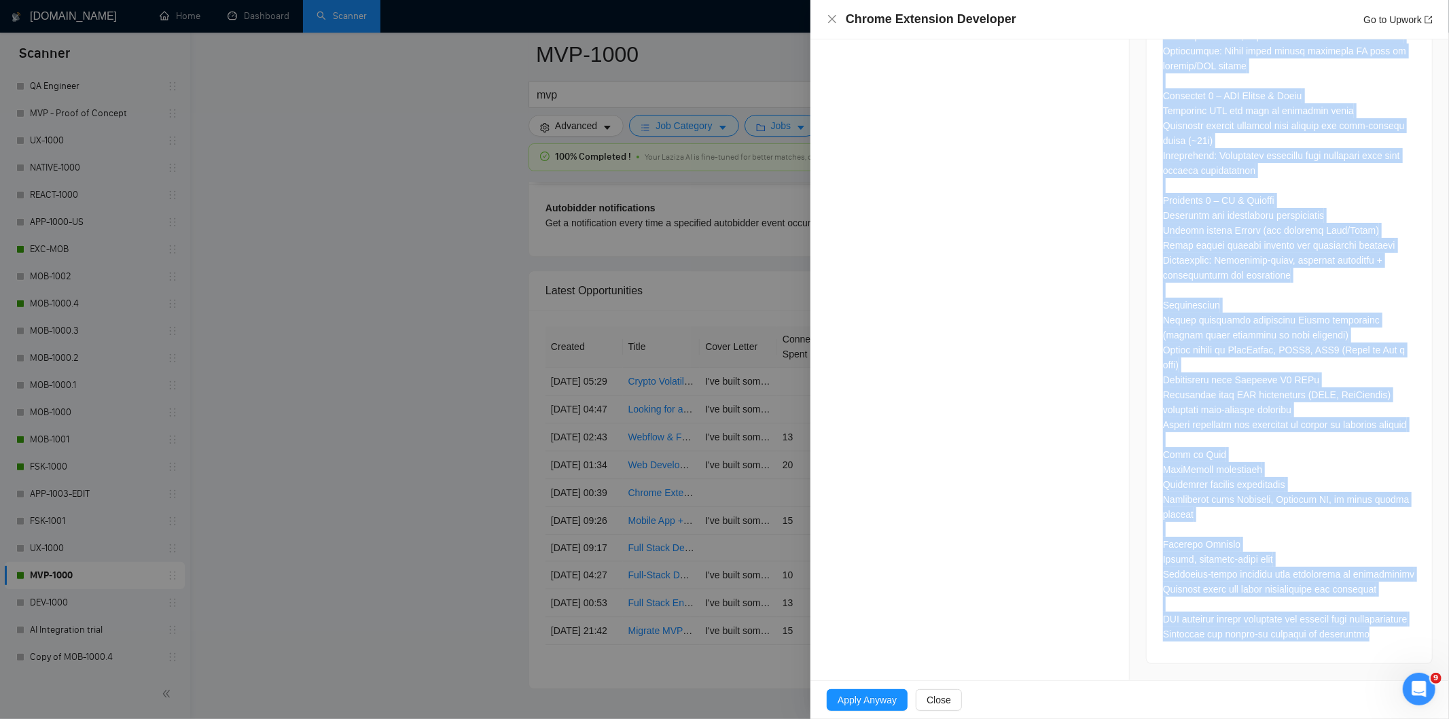
drag, startPoint x: 1155, startPoint y: 243, endPoint x: 1372, endPoint y: 647, distance: 458.0
click at [1372, 647] on div at bounding box center [1289, 158] width 285 height 1009
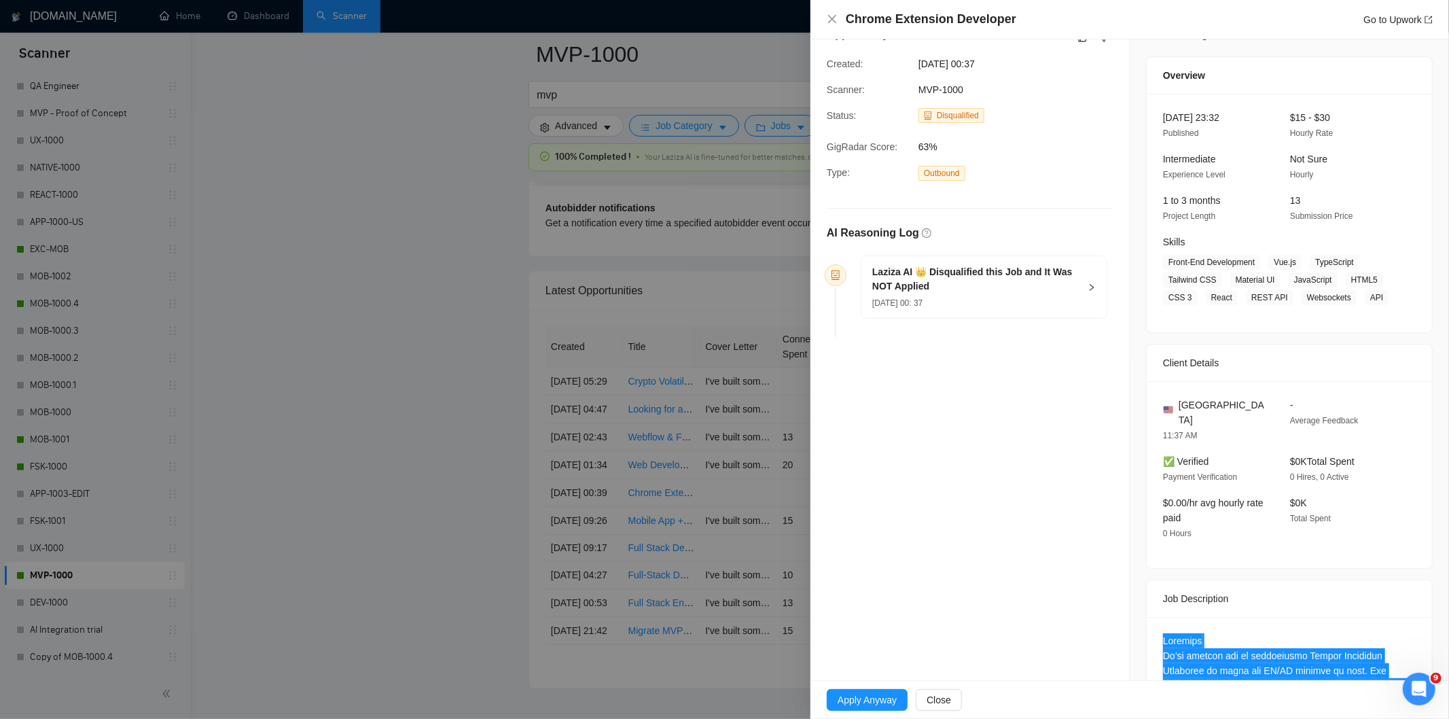
scroll to position [17, 0]
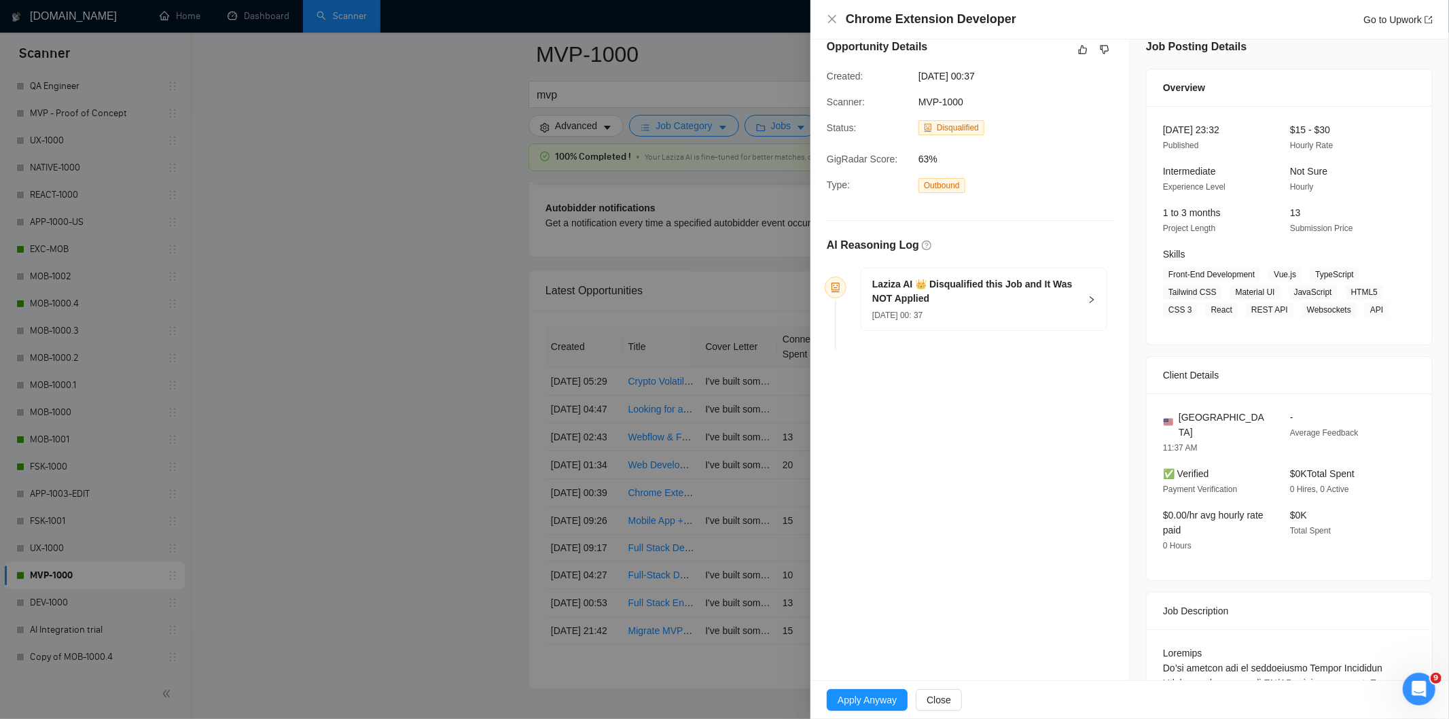
click at [1028, 297] on h5 "Laziza AI 👑 Disqualified this Job and It Was NOT Applied" at bounding box center [975, 291] width 207 height 29
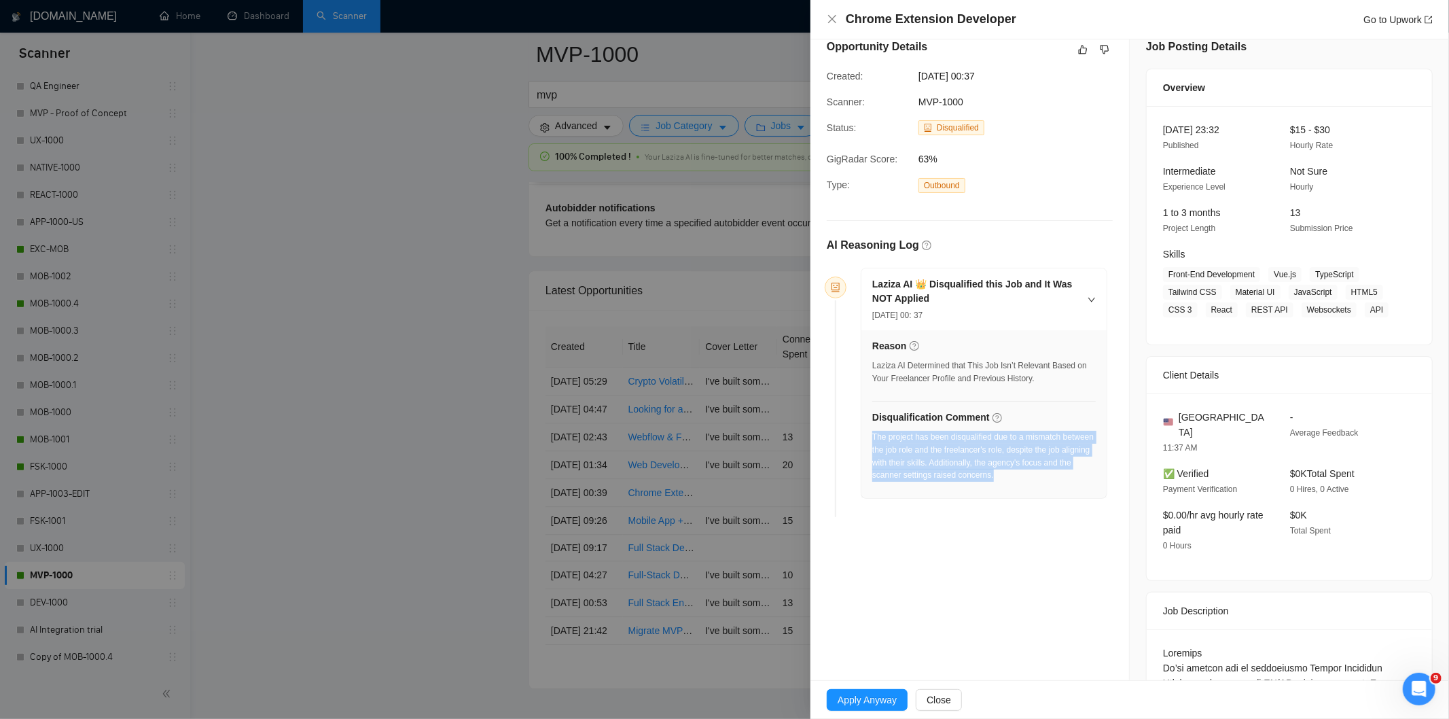
drag, startPoint x: 1027, startPoint y: 478, endPoint x: 871, endPoint y: 437, distance: 161.0
click at [872, 437] on div "The project has been disqualified due to a mismatch between the job role and th…" at bounding box center [983, 456] width 223 height 51
click at [832, 23] on icon "close" at bounding box center [832, 19] width 11 height 11
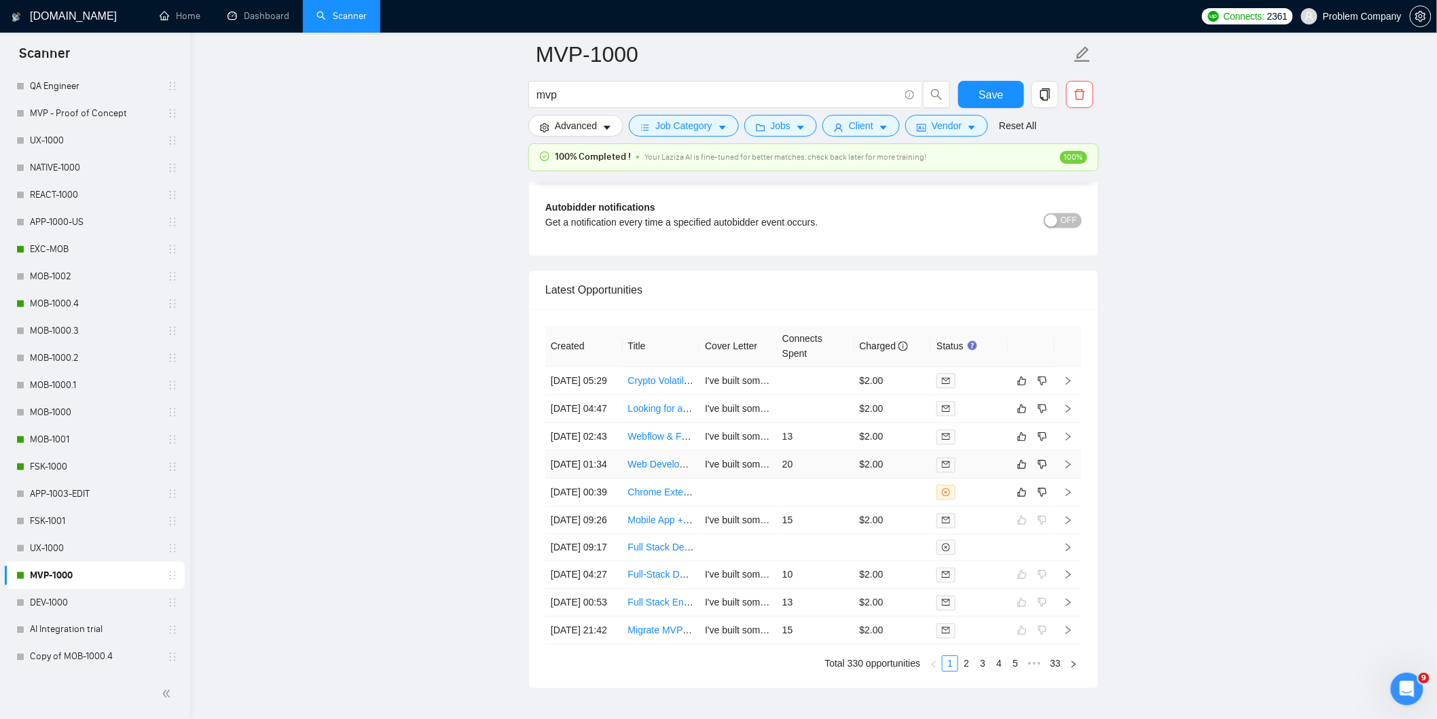
click at [594, 479] on td "[DATE] 01:34" at bounding box center [583, 465] width 77 height 28
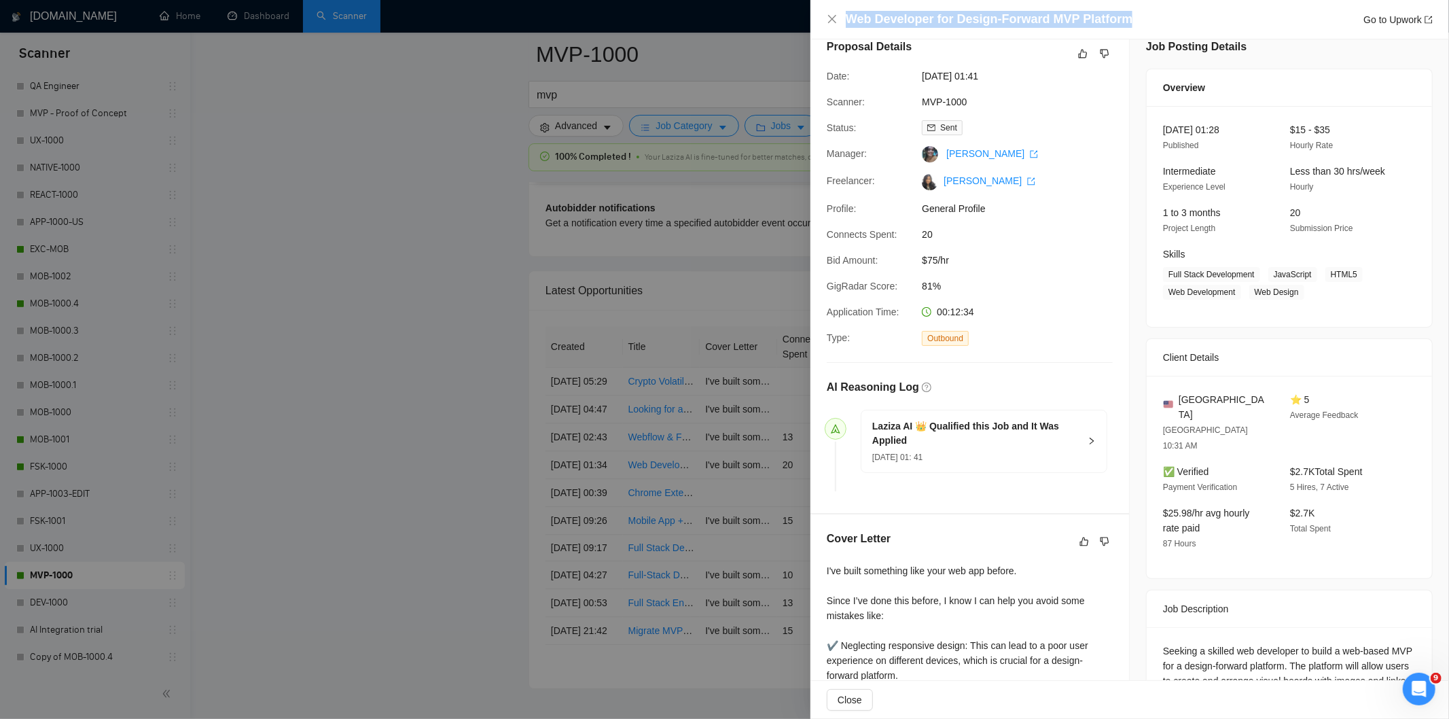
drag, startPoint x: 1135, startPoint y: 19, endPoint x: 850, endPoint y: 14, distance: 284.6
click at [850, 14] on div "Web Developer for Design-Forward MVP Platform Go to Upwork" at bounding box center [1139, 19] width 587 height 17
click at [850, 14] on h4 "Web Developer for Design-Forward MVP Platform" at bounding box center [989, 19] width 287 height 17
drag, startPoint x: 1149, startPoint y: 18, endPoint x: 850, endPoint y: 17, distance: 298.2
click at [850, 17] on div "Web Developer for Design-Forward MVP Platform Go to Upwork" at bounding box center [1139, 19] width 587 height 17
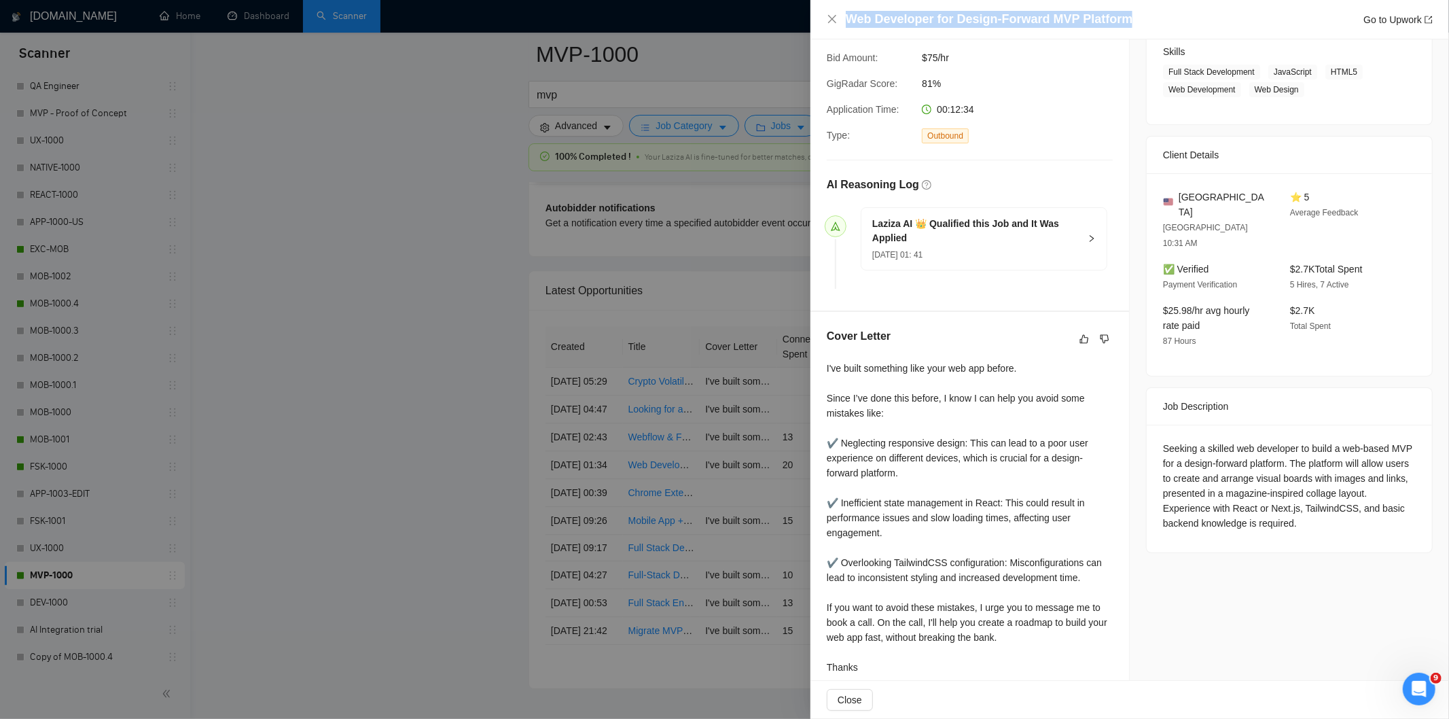
scroll to position [236, 0]
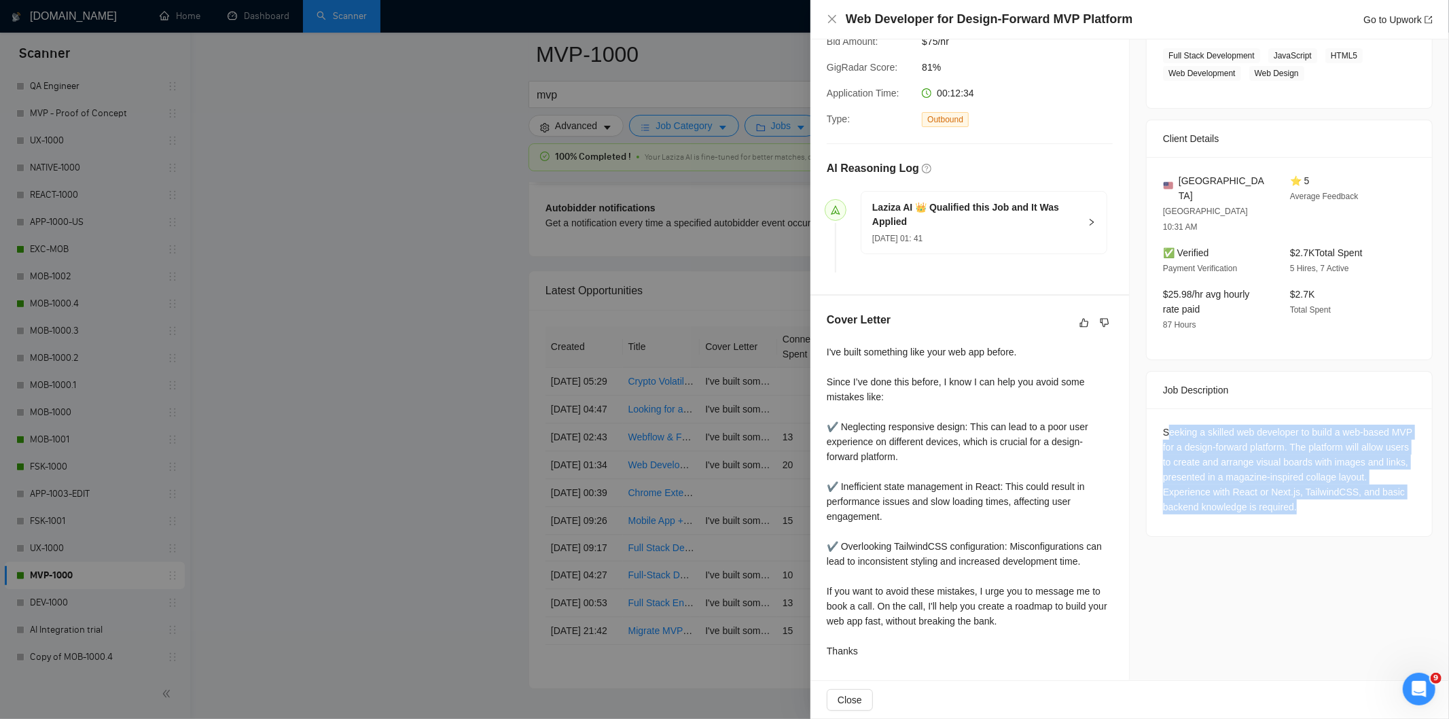
drag, startPoint x: 1163, startPoint y: 402, endPoint x: 1316, endPoint y: 501, distance: 181.8
click at [1316, 501] on div "Seeking a skilled web developer to build a web-based MVP for a design-forward p…" at bounding box center [1289, 472] width 285 height 128
click at [1316, 494] on div "Seeking a skilled web developer to build a web-based MVP for a design-forward p…" at bounding box center [1289, 472] width 285 height 128
drag, startPoint x: 1316, startPoint y: 494, endPoint x: 1157, endPoint y: 401, distance: 183.8
click at [1157, 408] on div "Seeking a skilled web developer to build a web-based MVP for a design-forward p…" at bounding box center [1289, 472] width 285 height 128
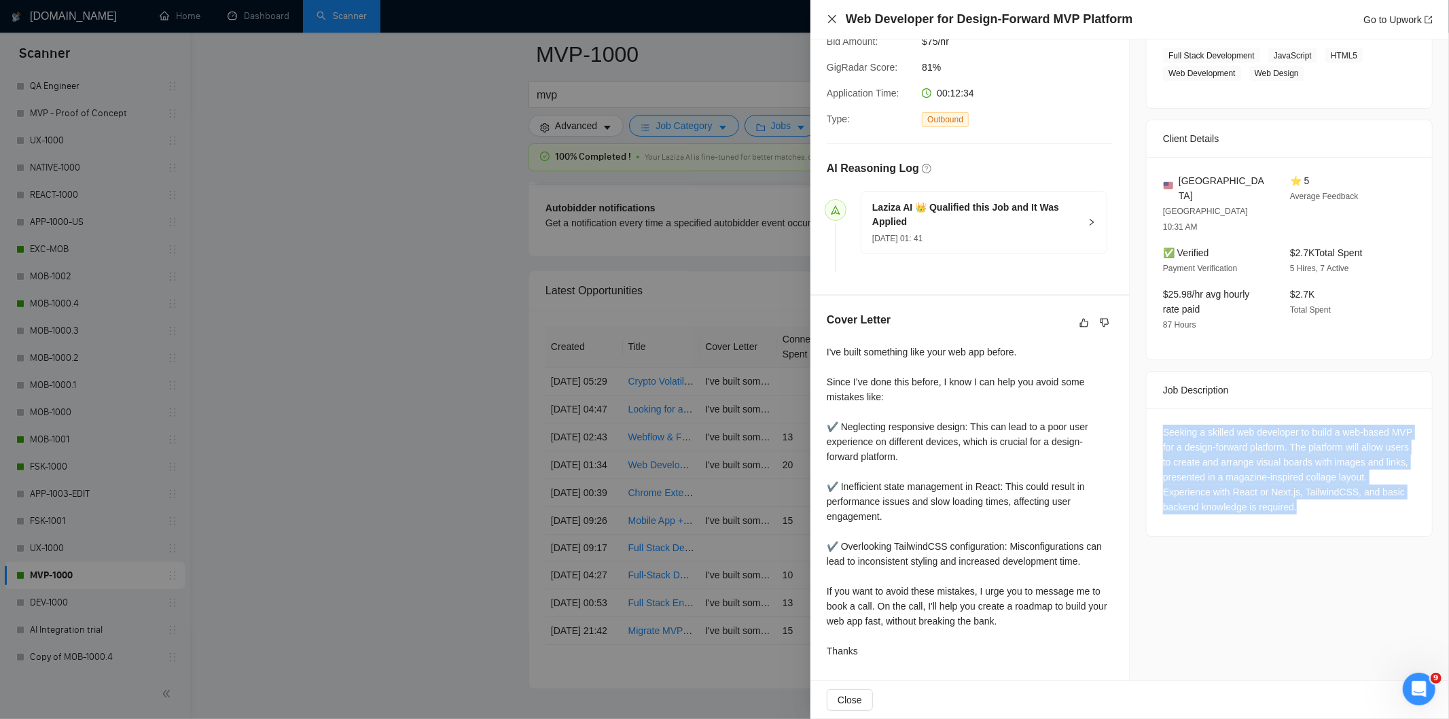
click at [830, 14] on icon "close" at bounding box center [832, 19] width 11 height 11
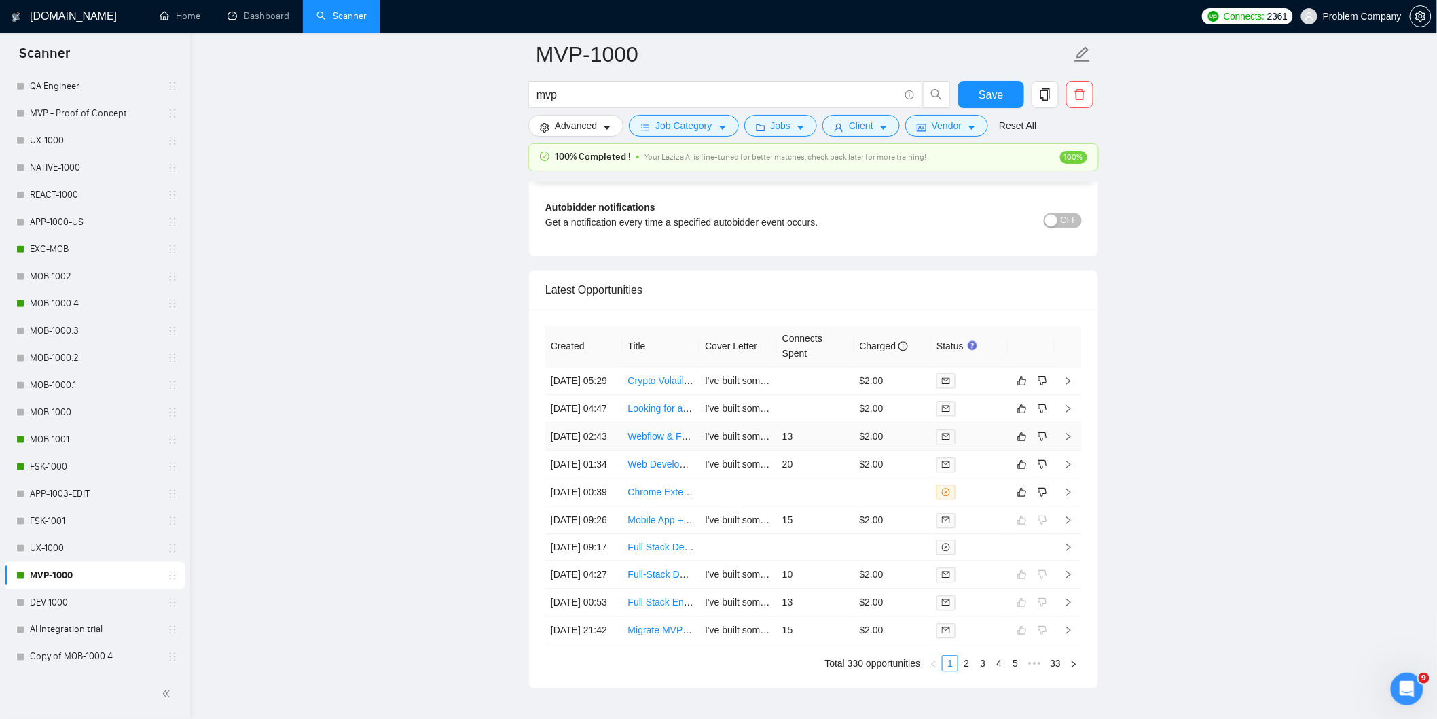
click at [613, 451] on td "[DATE] 02:43" at bounding box center [583, 437] width 77 height 28
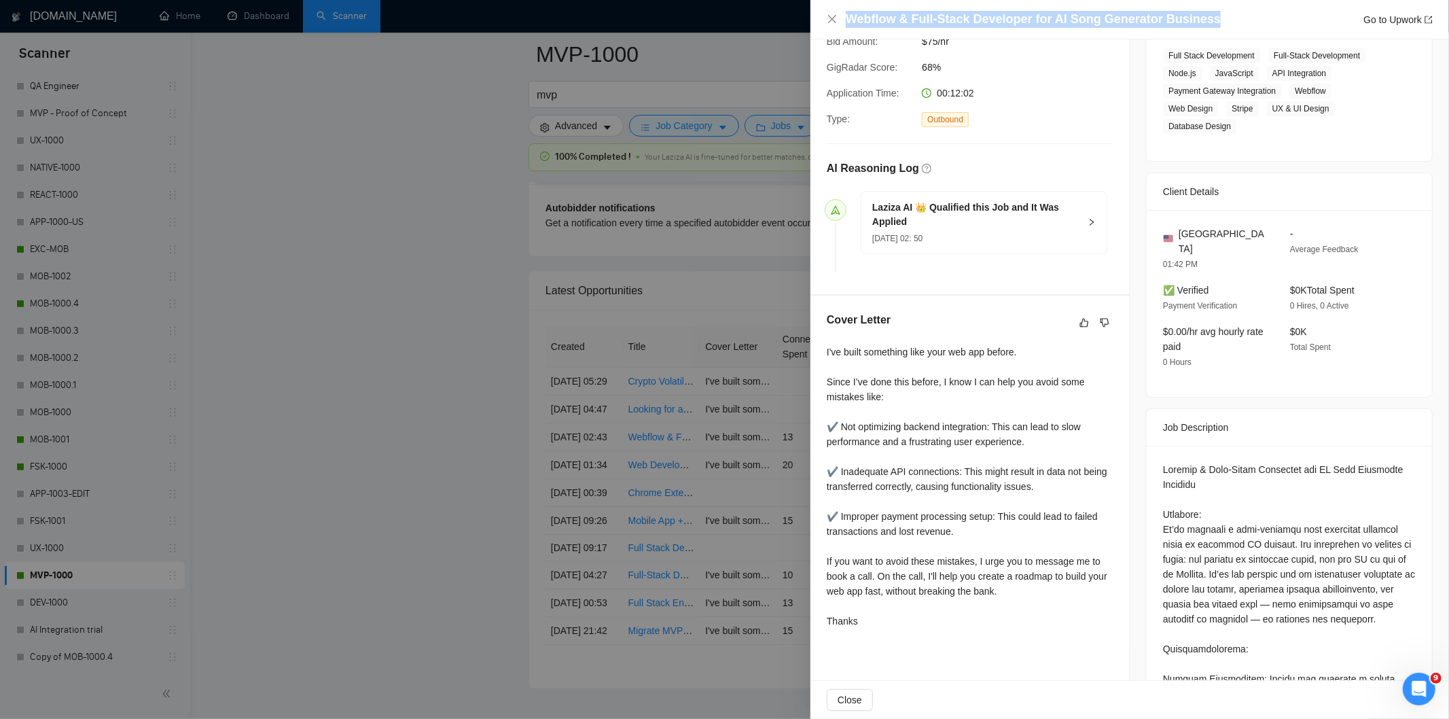
drag, startPoint x: 1210, startPoint y: 17, endPoint x: 851, endPoint y: 15, distance: 359.3
click at [851, 15] on div "Webflow & Full-Stack Developer for AI Song Generator Business Go to Upwork" at bounding box center [1139, 19] width 587 height 17
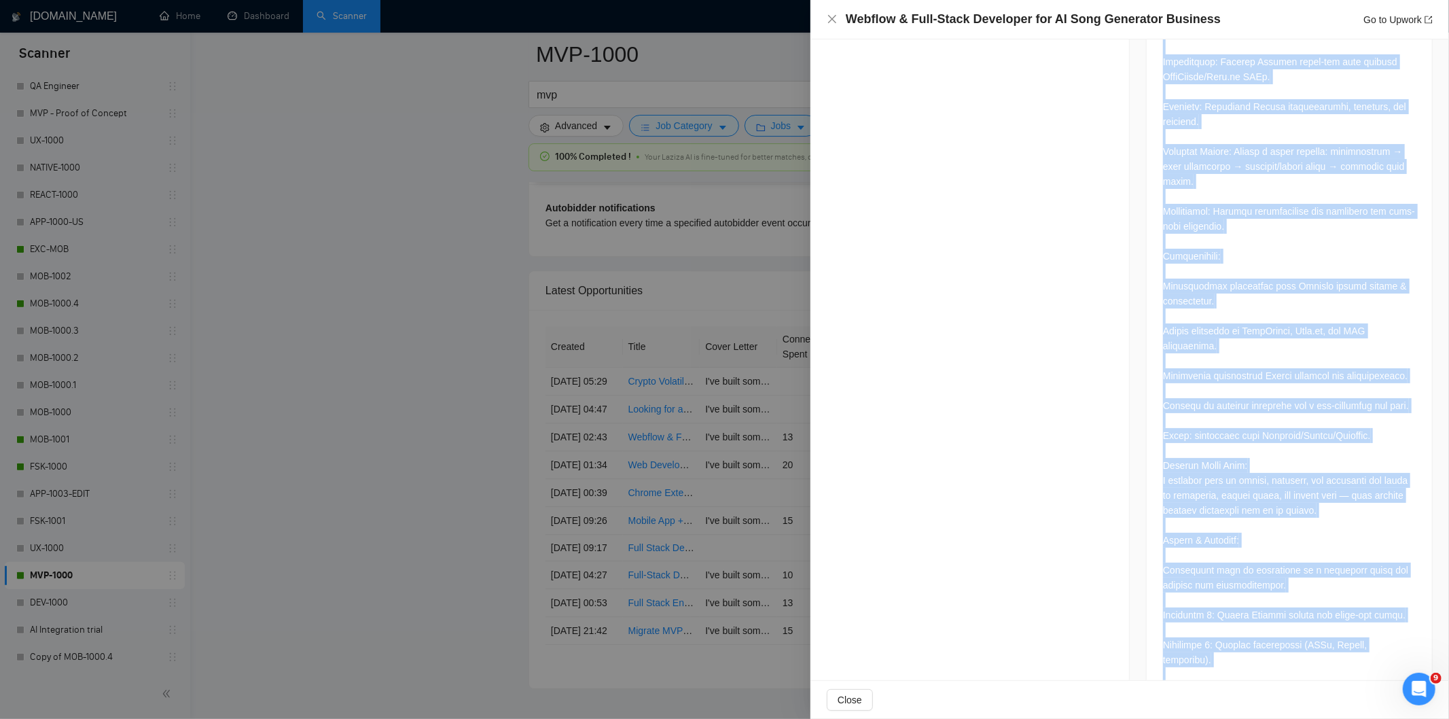
scroll to position [1281, 0]
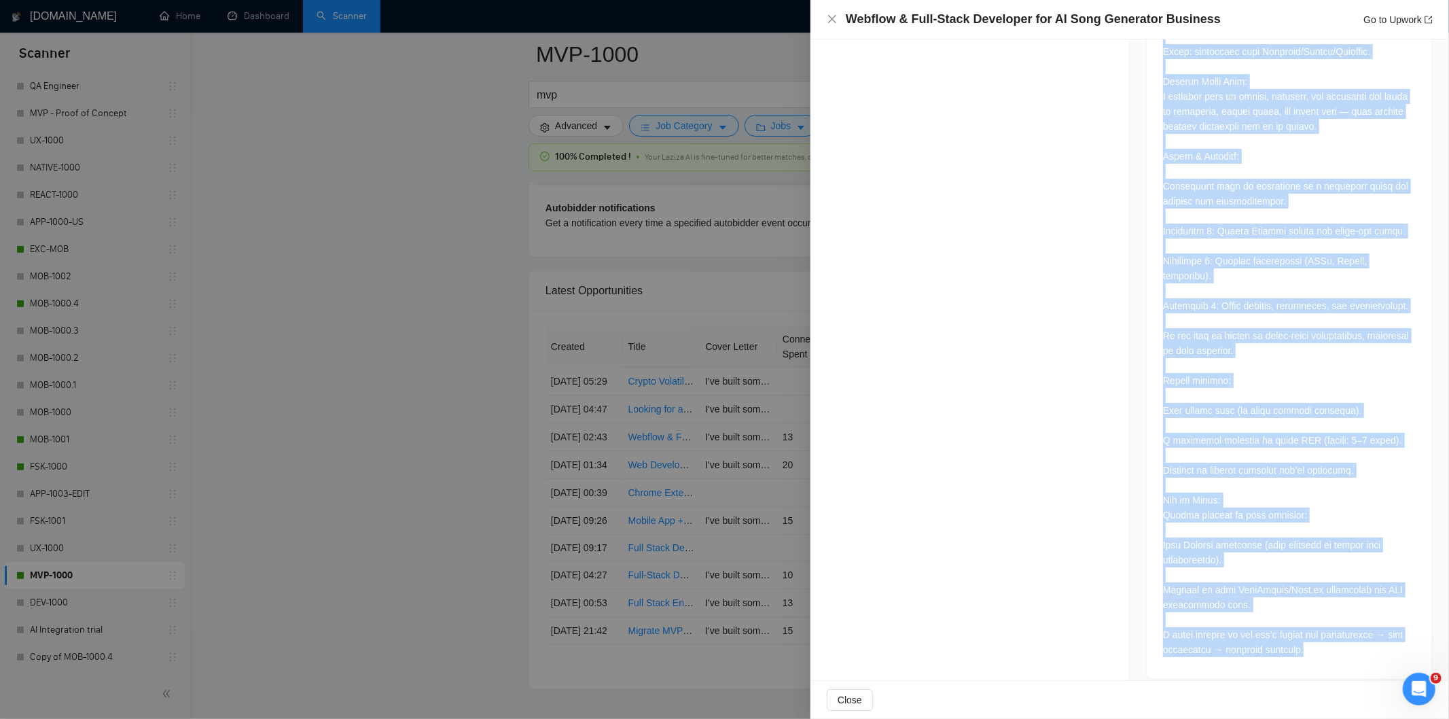
drag, startPoint x: 1158, startPoint y: 198, endPoint x: 1341, endPoint y: 646, distance: 484.3
click at [1341, 646] on div at bounding box center [1289, 39] width 285 height 1278
click at [827, 17] on icon "close" at bounding box center [832, 19] width 11 height 11
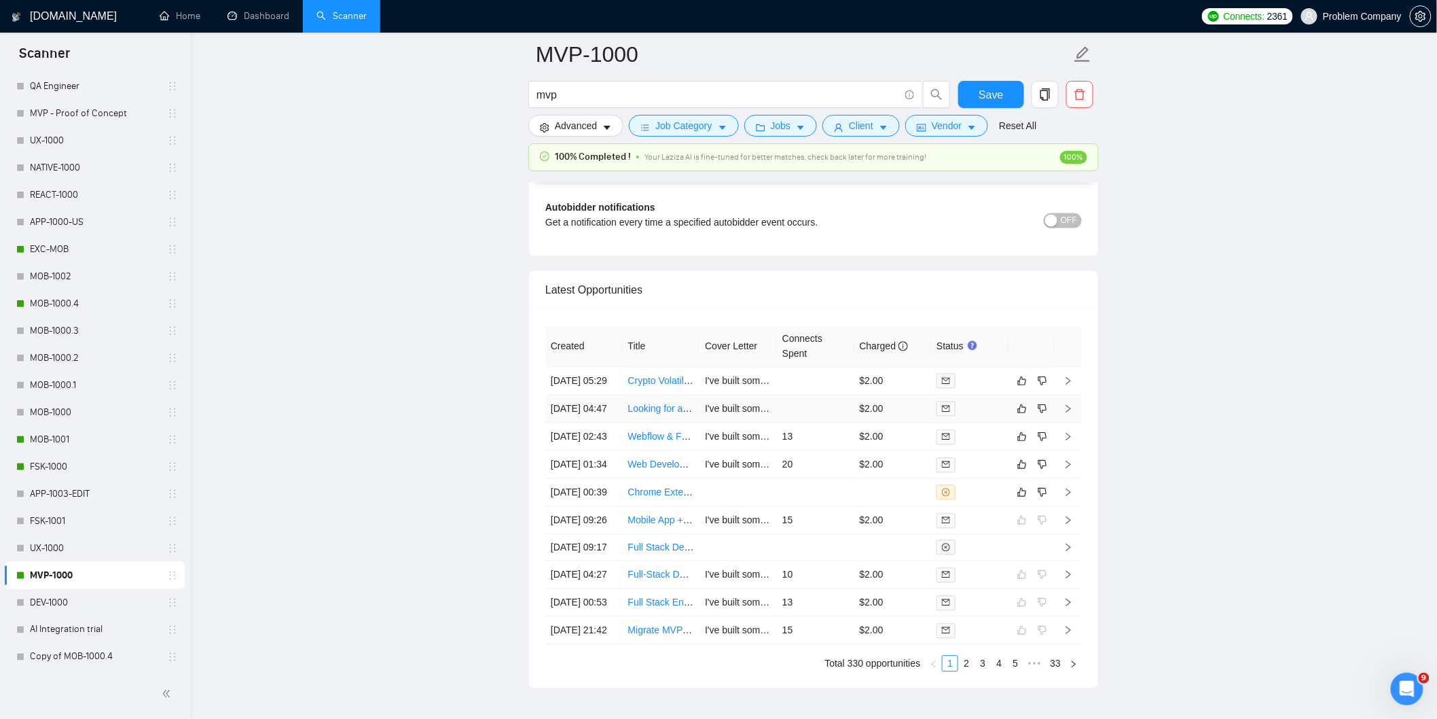
click at [608, 423] on td "[DATE] 04:47" at bounding box center [583, 409] width 77 height 28
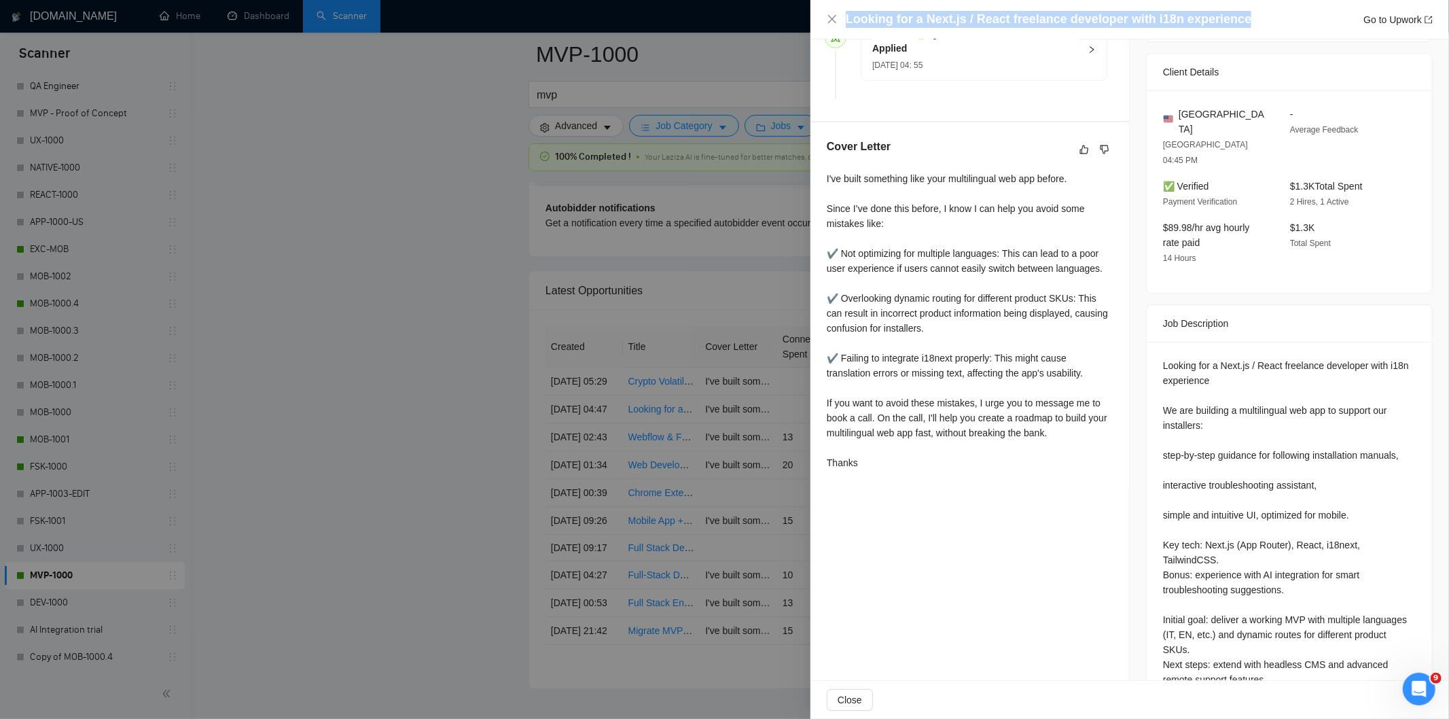
drag, startPoint x: 1240, startPoint y: 12, endPoint x: 817, endPoint y: 22, distance: 422.6
click at [817, 22] on div "Looking for a Next.js / React freelance developer with i18n experience Go to Up…" at bounding box center [1129, 19] width 638 height 39
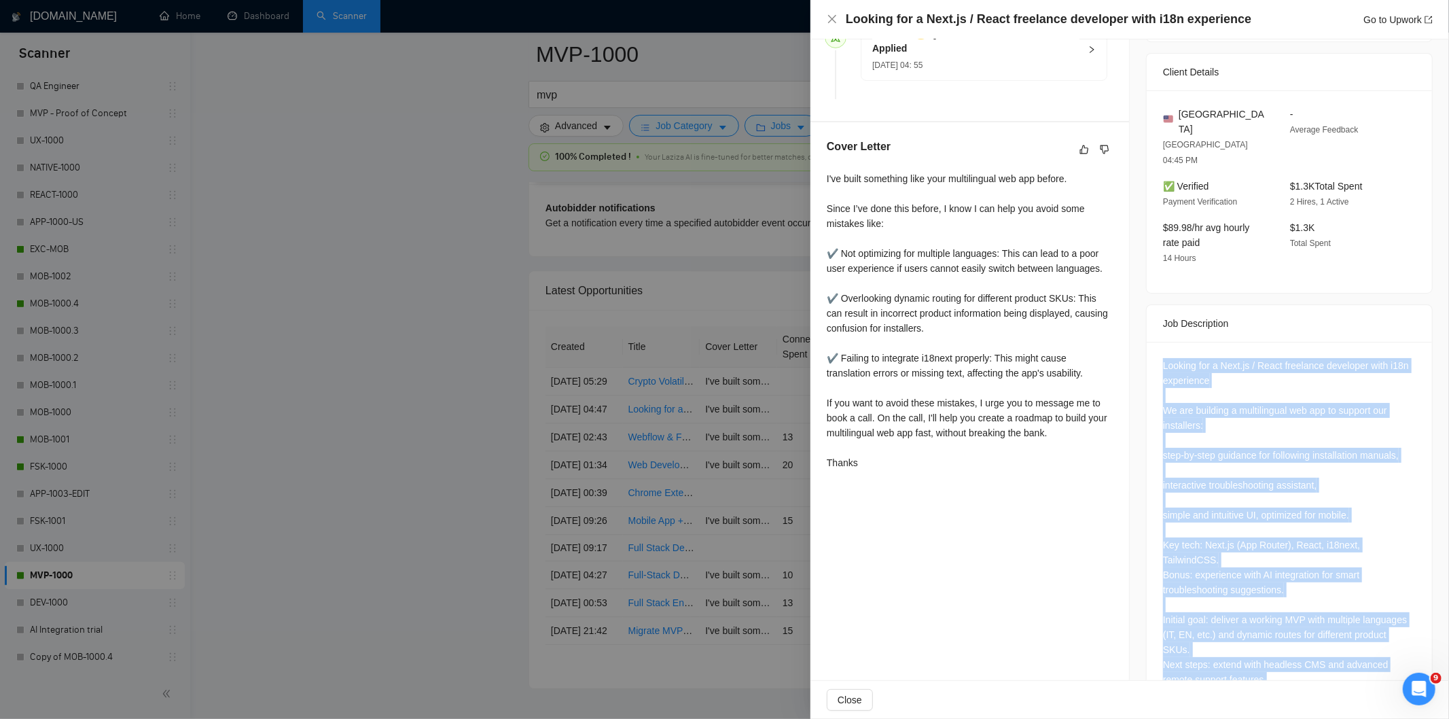
drag, startPoint x: 1155, startPoint y: 337, endPoint x: 1314, endPoint y: 634, distance: 336.7
click at [1314, 634] on div "Looking for a Next.js / React freelance developer with i18n experience We are b…" at bounding box center [1289, 525] width 285 height 367
click at [1238, 372] on div "Looking for a Next.js / React freelance developer with i18n experience We are b…" at bounding box center [1289, 522] width 253 height 329
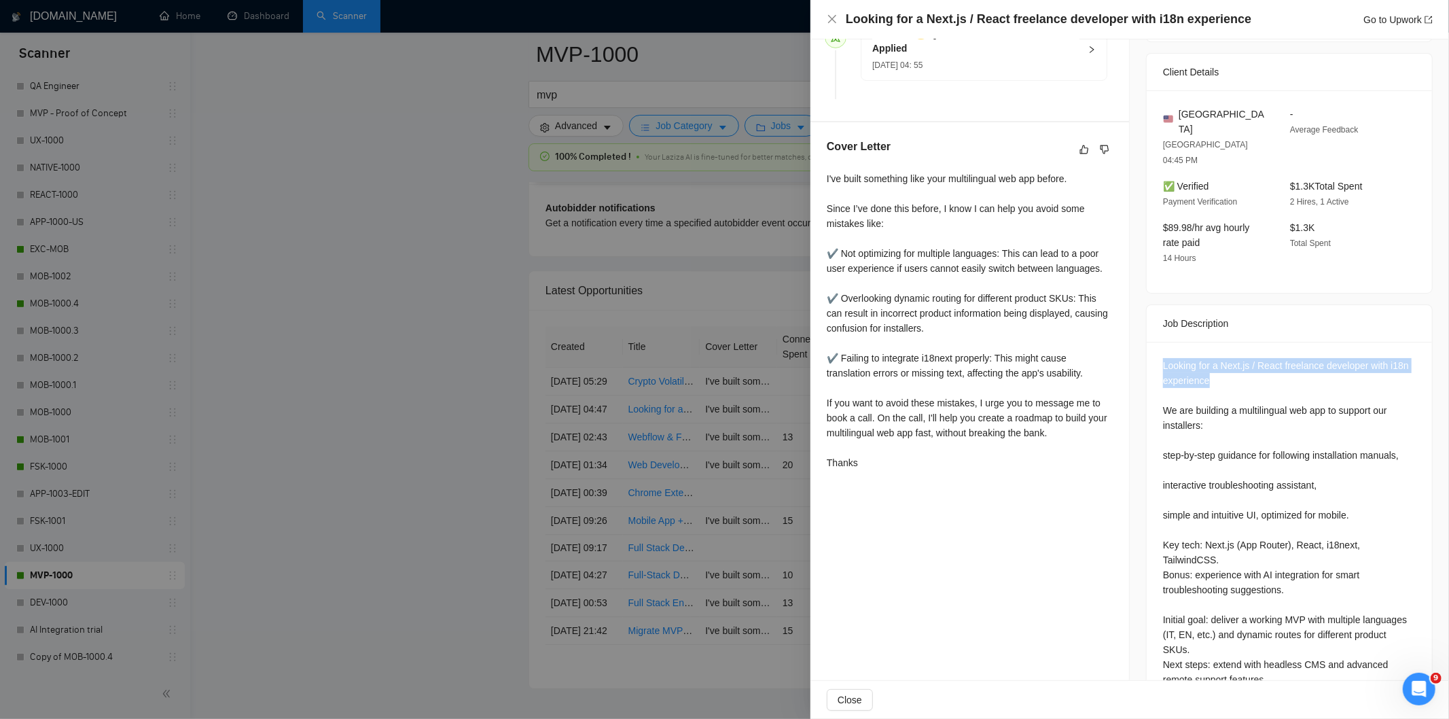
drag, startPoint x: 1219, startPoint y: 355, endPoint x: 1132, endPoint y: 323, distance: 92.2
click at [1132, 323] on div "Job Posting Details Overview [DATE] 04:41 Published $25 - $80 Hourly Rate Exper…" at bounding box center [1289, 231] width 319 height 988
click at [830, 21] on icon "close" at bounding box center [832, 19] width 8 height 8
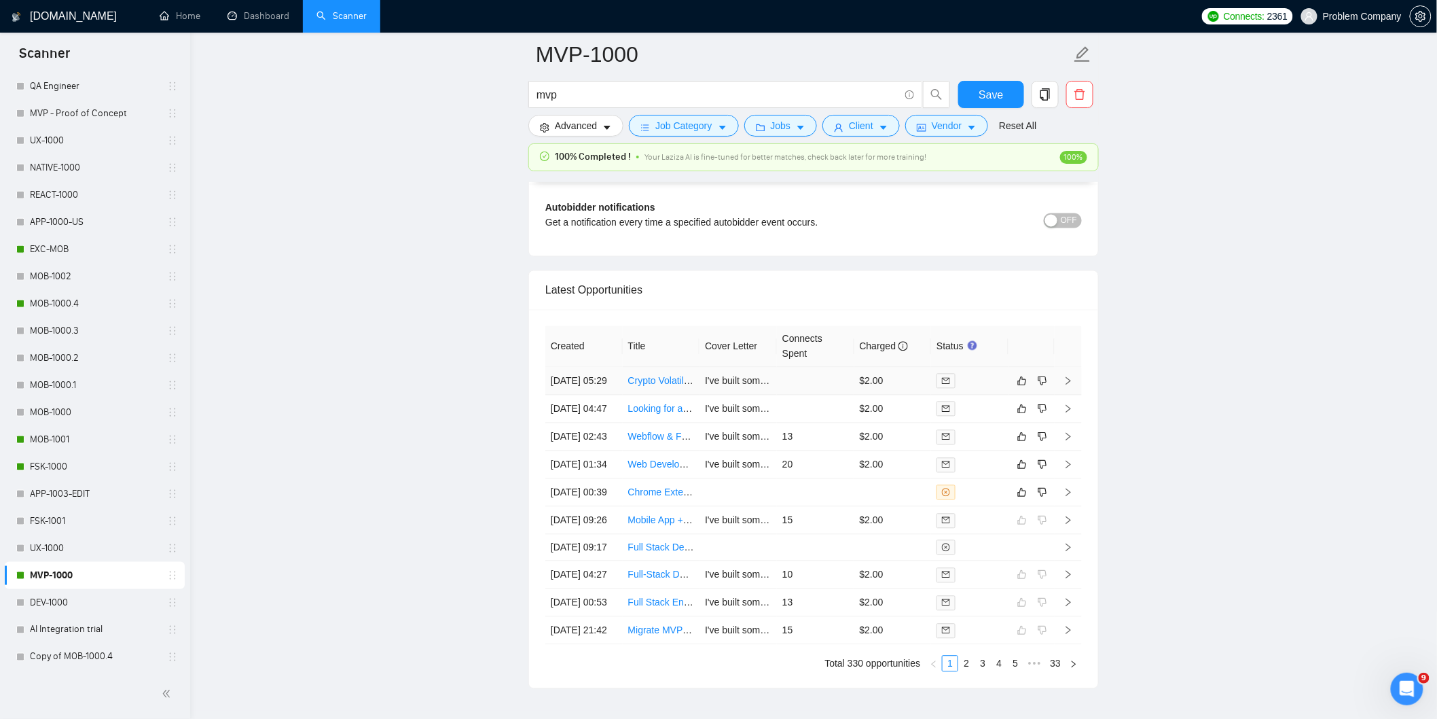
click at [601, 395] on td "[DATE] 05:29" at bounding box center [583, 381] width 77 height 28
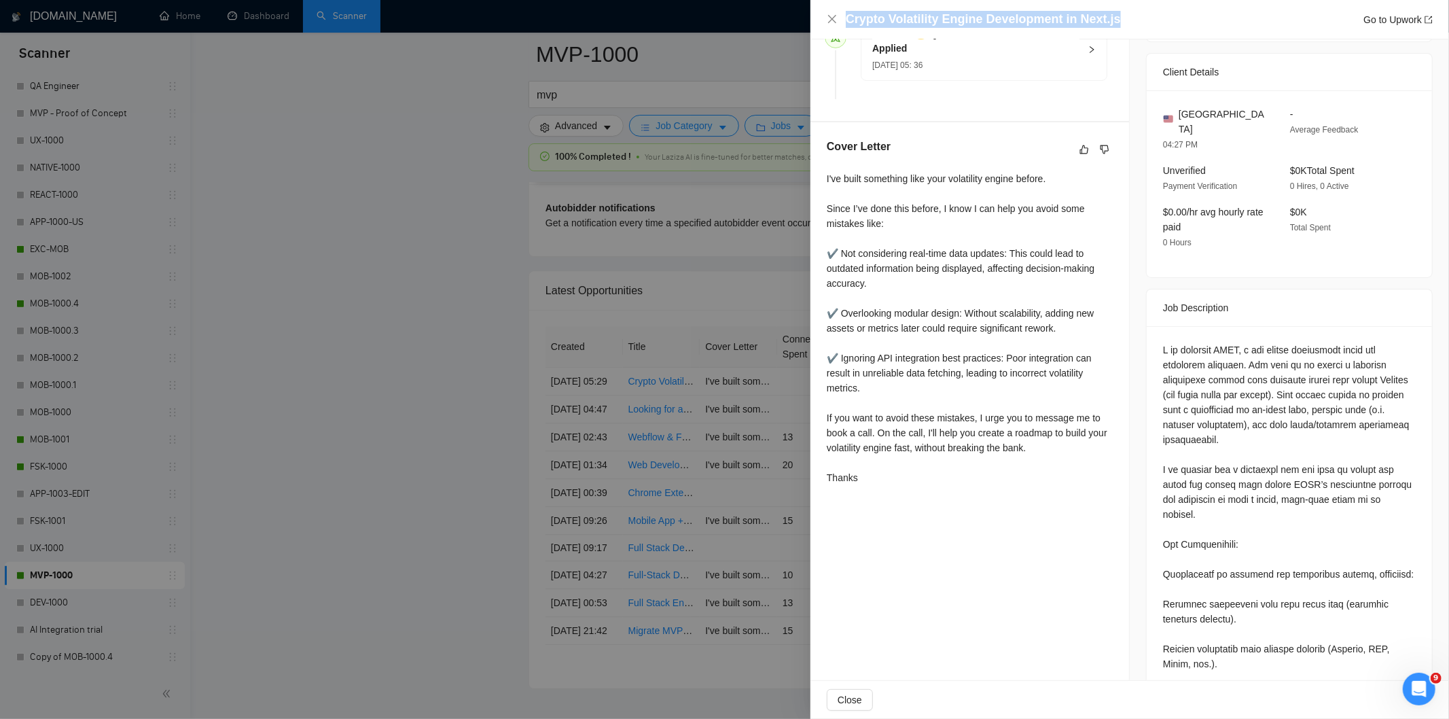
drag, startPoint x: 1128, startPoint y: 25, endPoint x: 844, endPoint y: 22, distance: 284.6
click at [844, 22] on div "Crypto Volatility Engine Development in Next.js Go to Upwork" at bounding box center [1130, 19] width 606 height 17
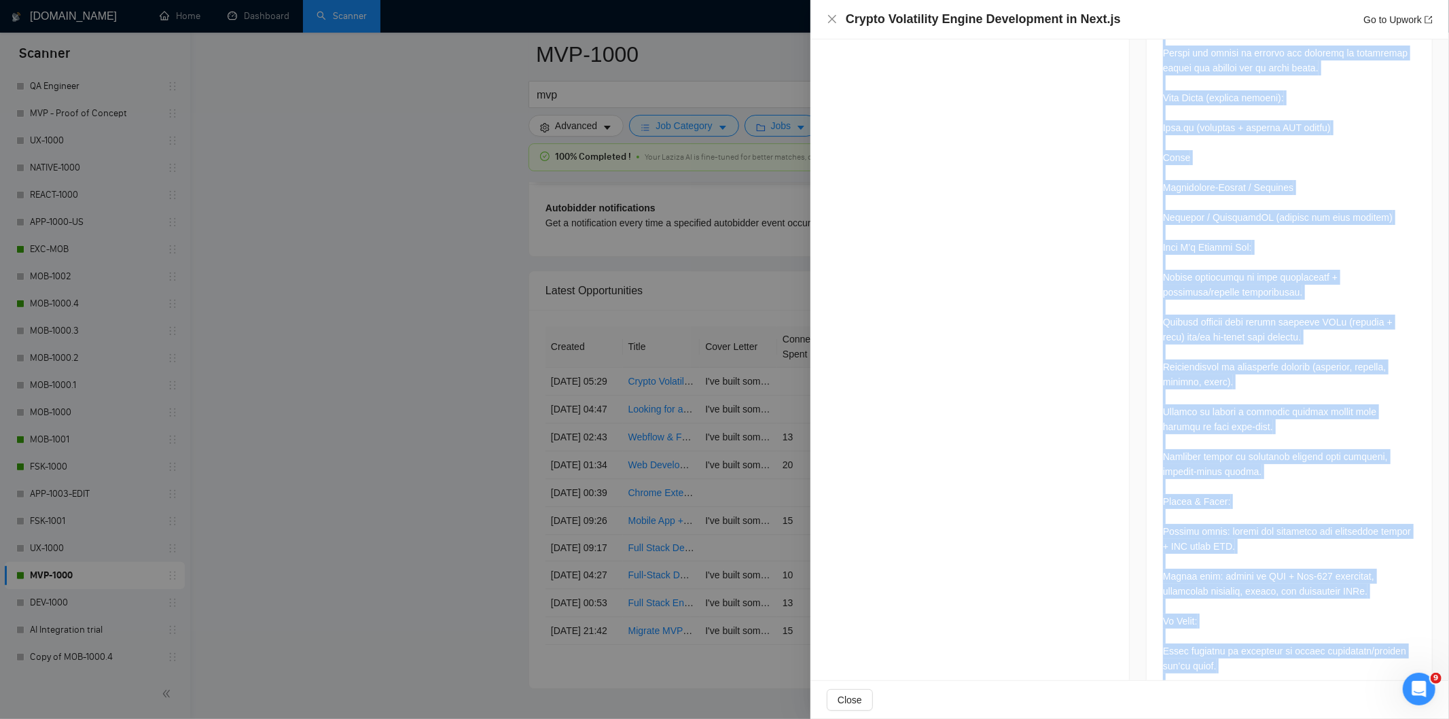
scroll to position [1273, 0]
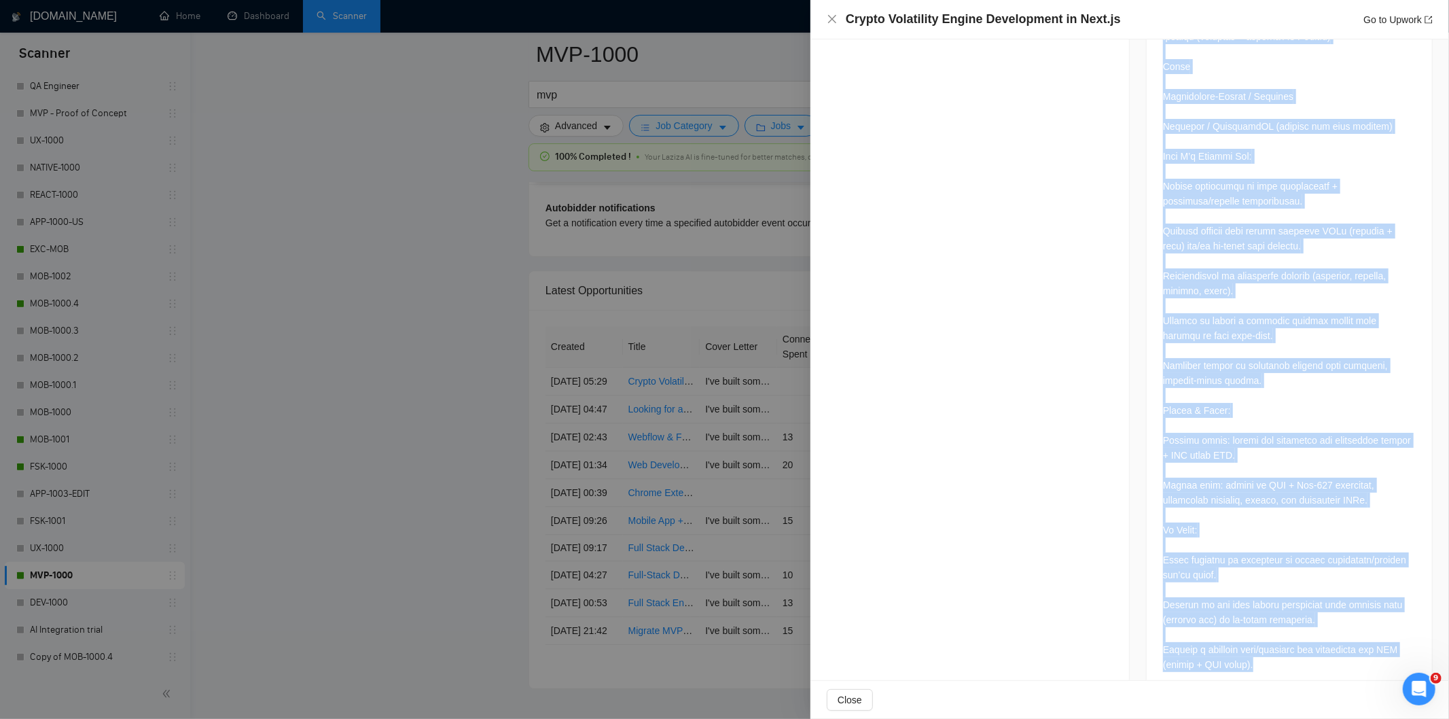
drag, startPoint x: 1155, startPoint y: 334, endPoint x: 1312, endPoint y: 630, distance: 334.5
click at [1312, 630] on div at bounding box center [1289, 24] width 285 height 1338
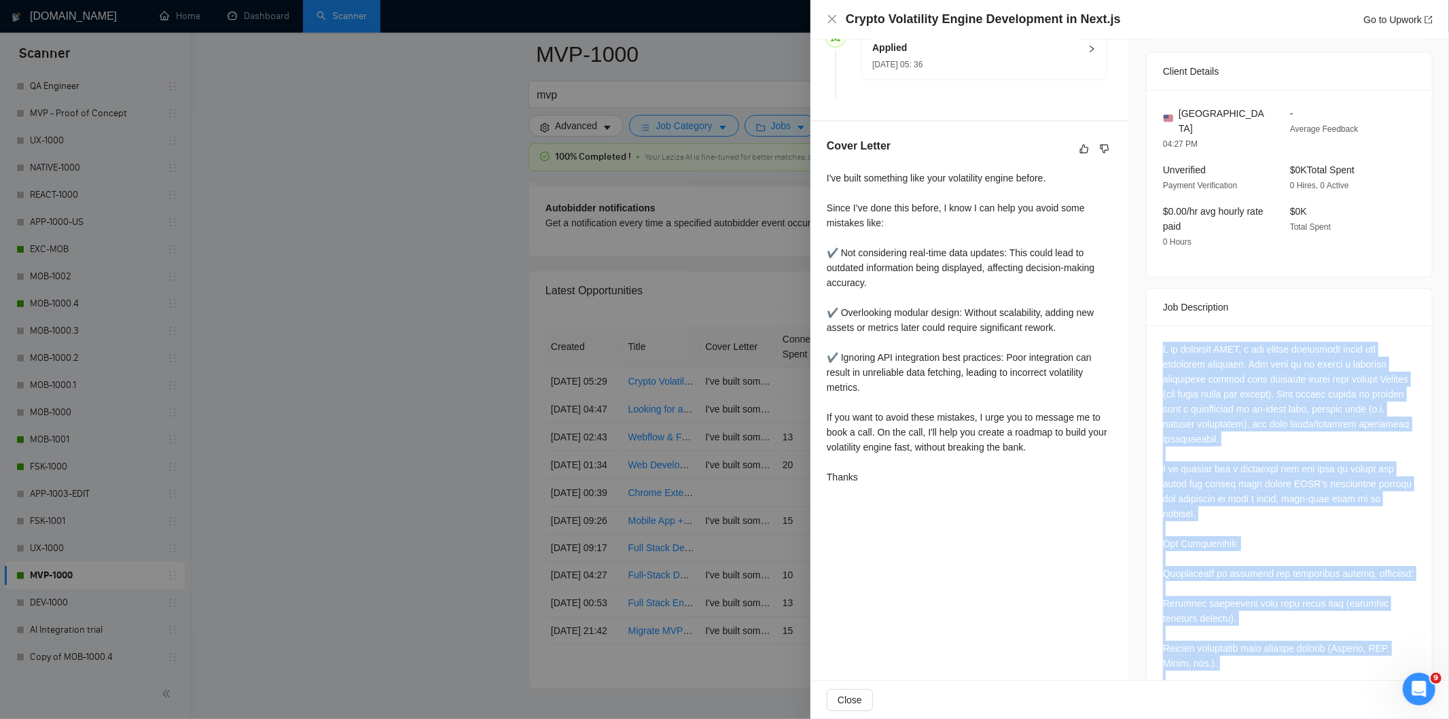
scroll to position [295, 0]
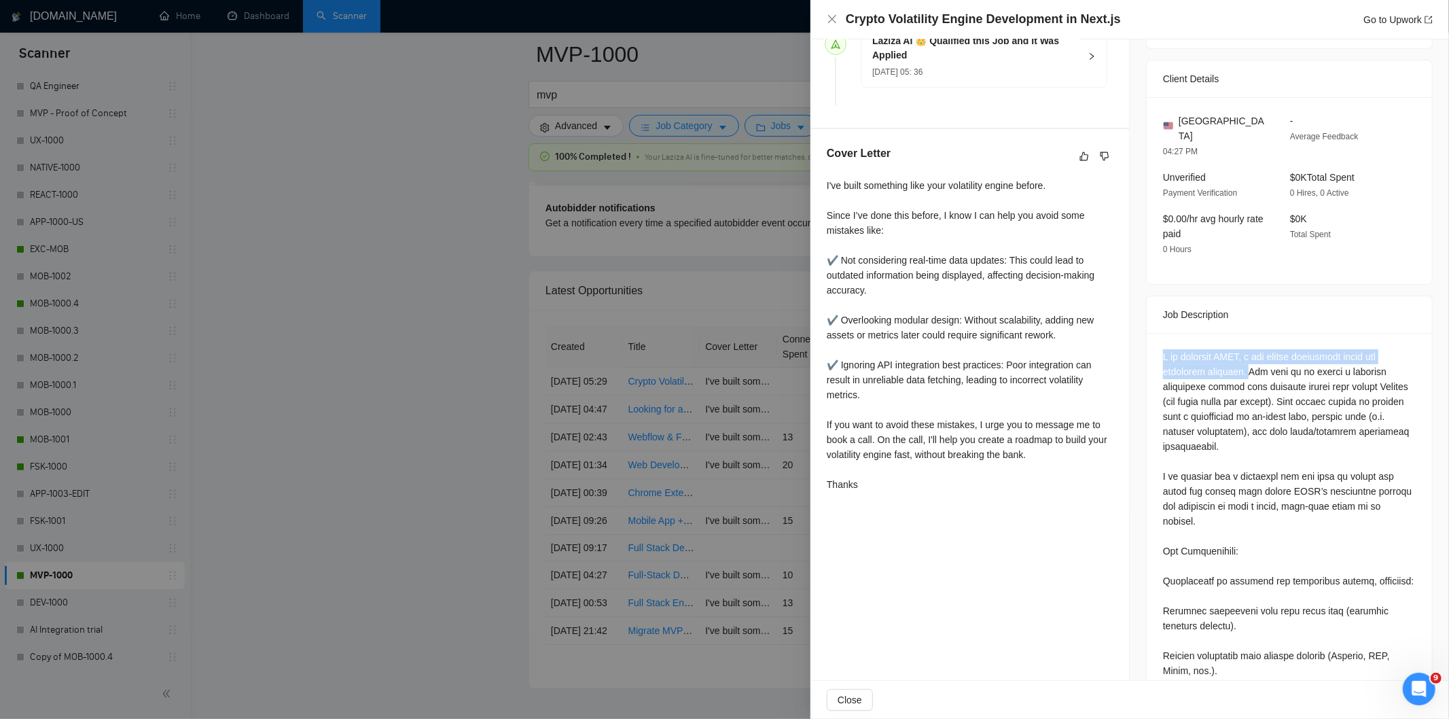
drag, startPoint x: 1238, startPoint y: 358, endPoint x: 1156, endPoint y: 346, distance: 82.3
